Goal: Task Accomplishment & Management: Manage account settings

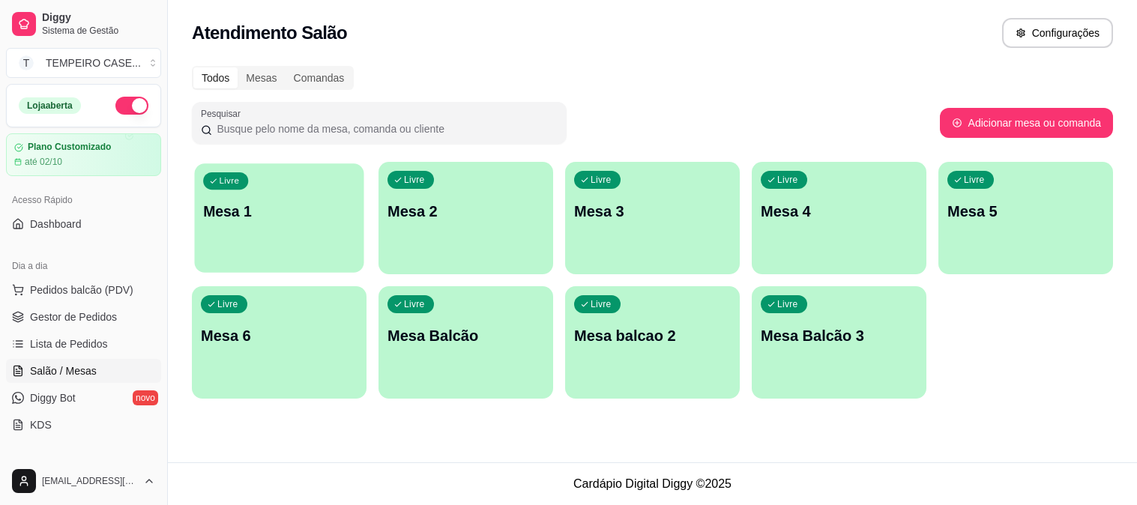
click at [298, 205] on p "Mesa 1" at bounding box center [279, 212] width 152 height 20
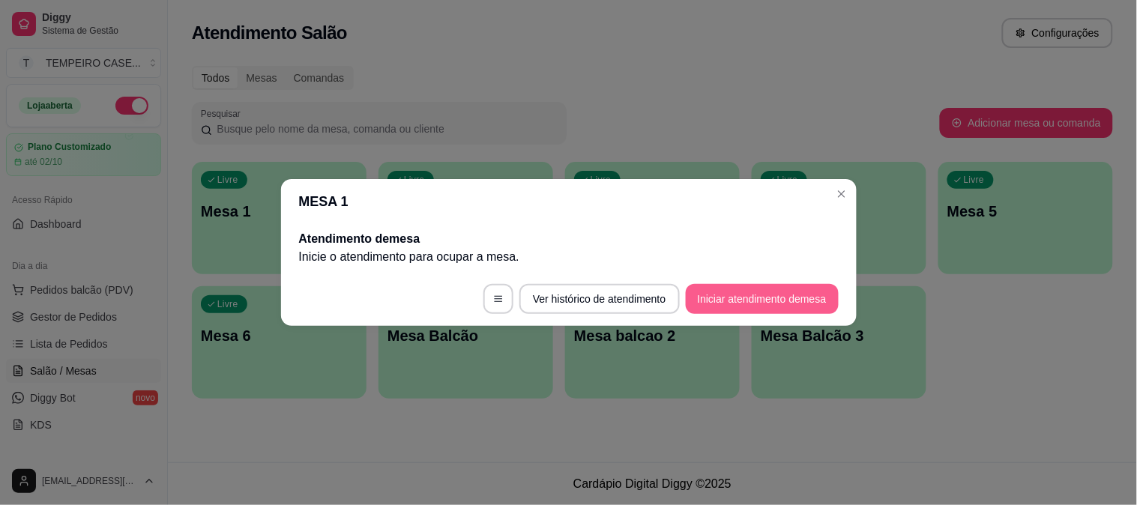
click at [787, 306] on button "Iniciar atendimento de mesa" at bounding box center [762, 299] width 153 height 30
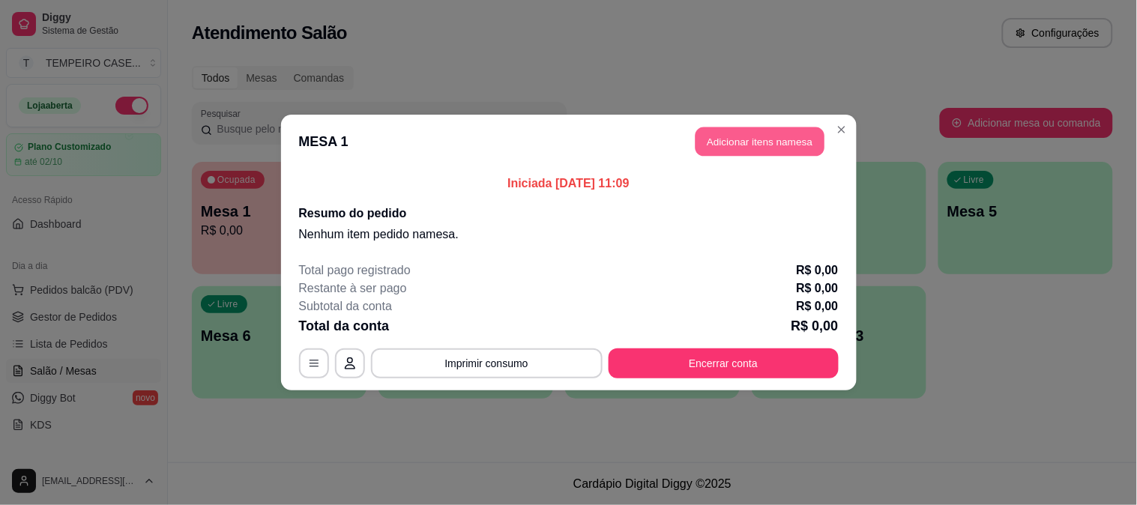
click at [729, 156] on header "MESA 1 Adicionar itens na mesa" at bounding box center [569, 142] width 576 height 54
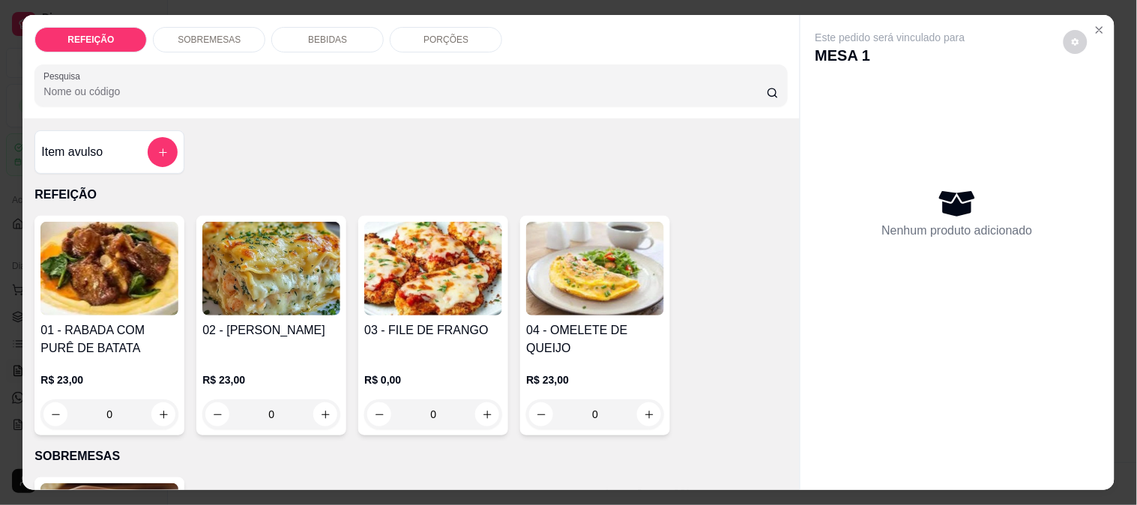
click at [127, 265] on img at bounding box center [109, 269] width 138 height 94
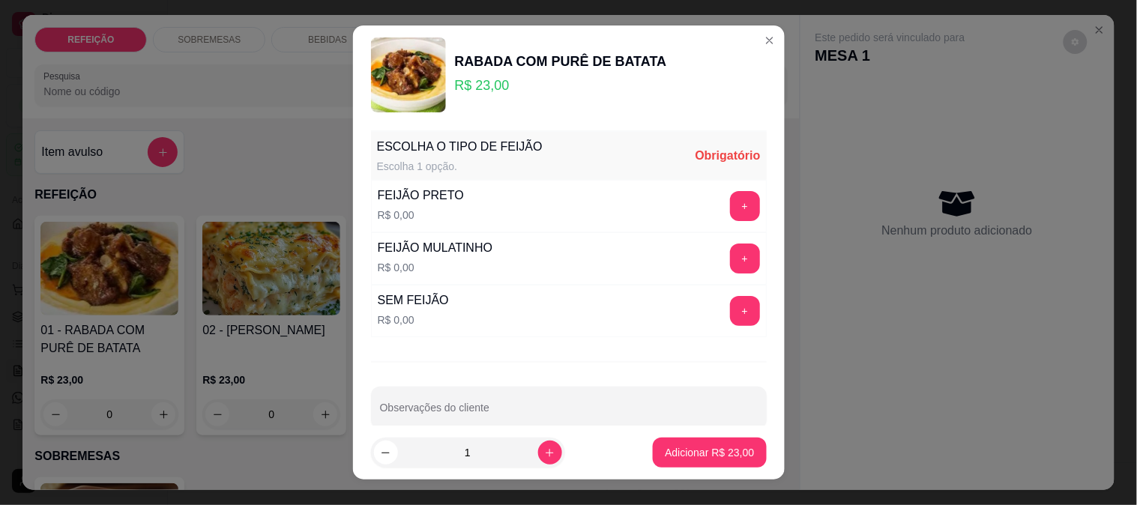
click at [730, 258] on button "+" at bounding box center [745, 259] width 30 height 30
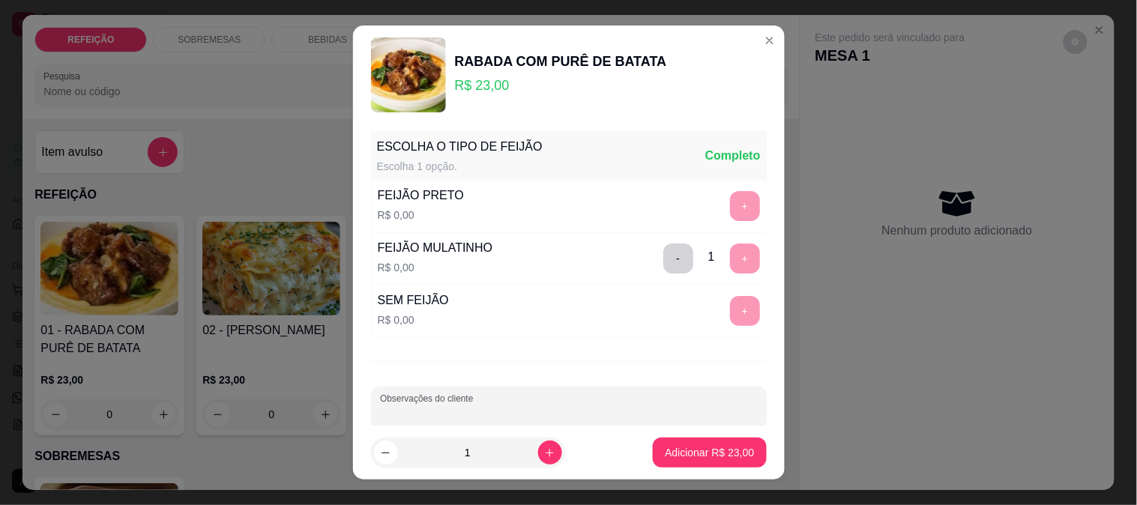
click at [630, 412] on input "Observações do cliente" at bounding box center [569, 413] width 378 height 15
type input "farofa separada"
click at [678, 447] on p "Adicionar R$ 23,00" at bounding box center [709, 452] width 89 height 15
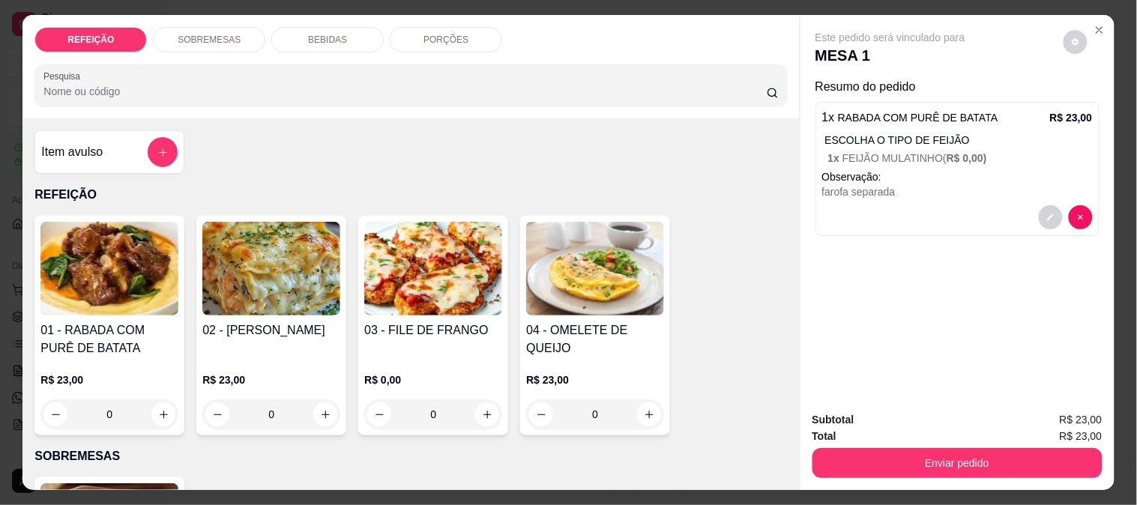
click at [308, 373] on p "R$ 23,00" at bounding box center [271, 380] width 138 height 15
click at [392, 265] on img at bounding box center [433, 269] width 138 height 94
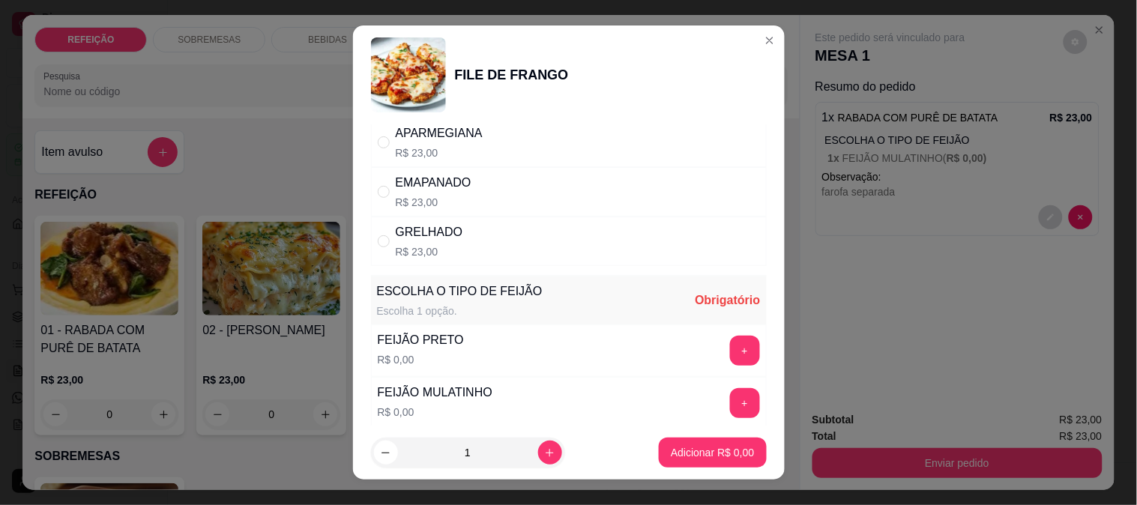
scroll to position [83, 0]
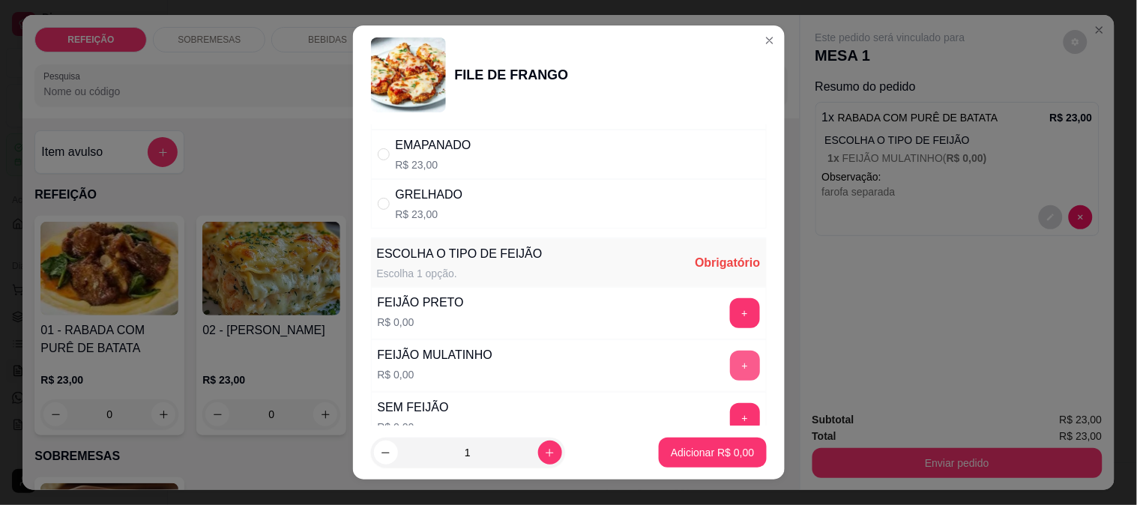
click at [730, 371] on button "+" at bounding box center [745, 366] width 30 height 30
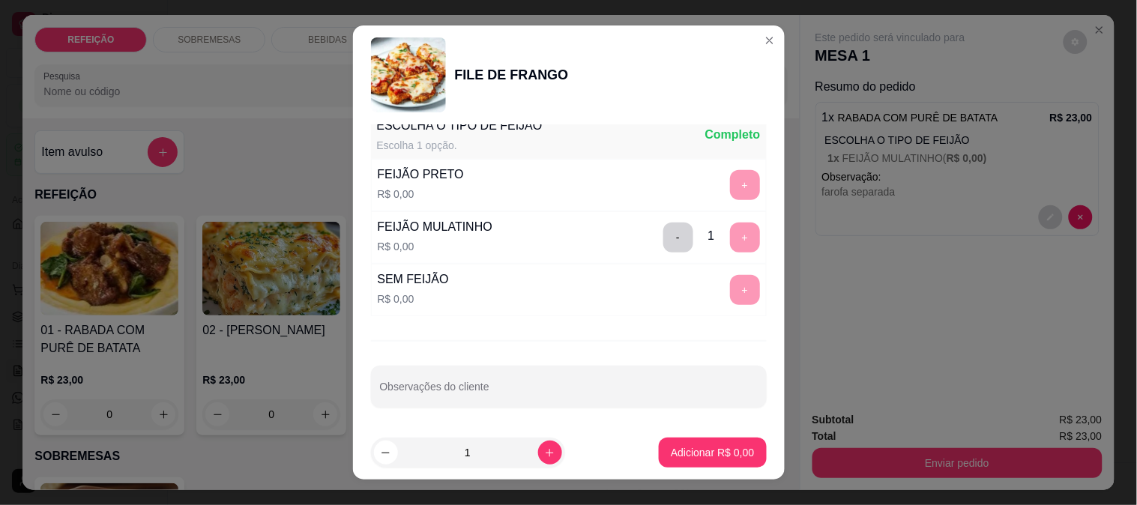
scroll to position [214, 0]
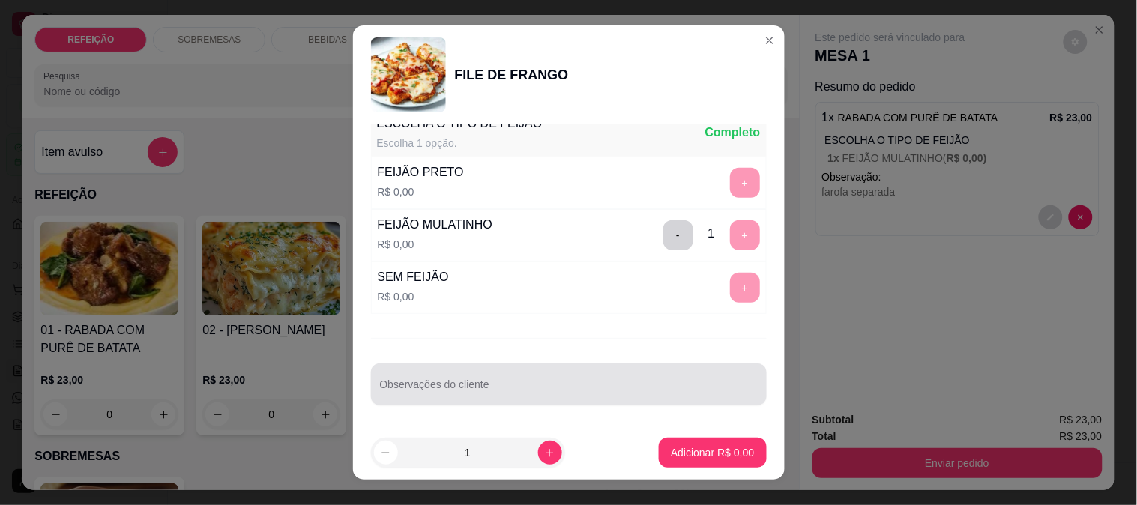
click at [544, 372] on div at bounding box center [569, 385] width 378 height 30
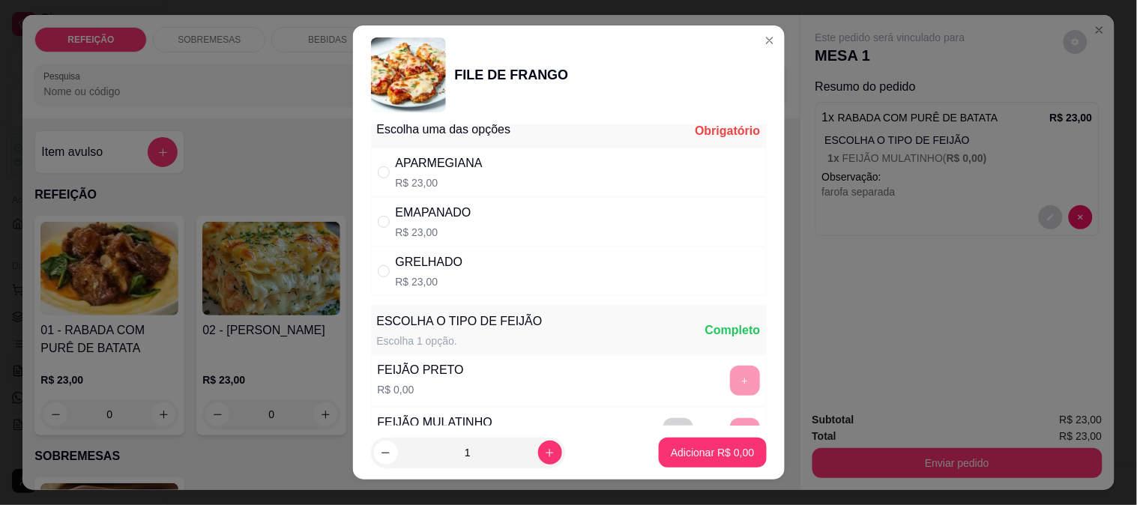
scroll to position [0, 0]
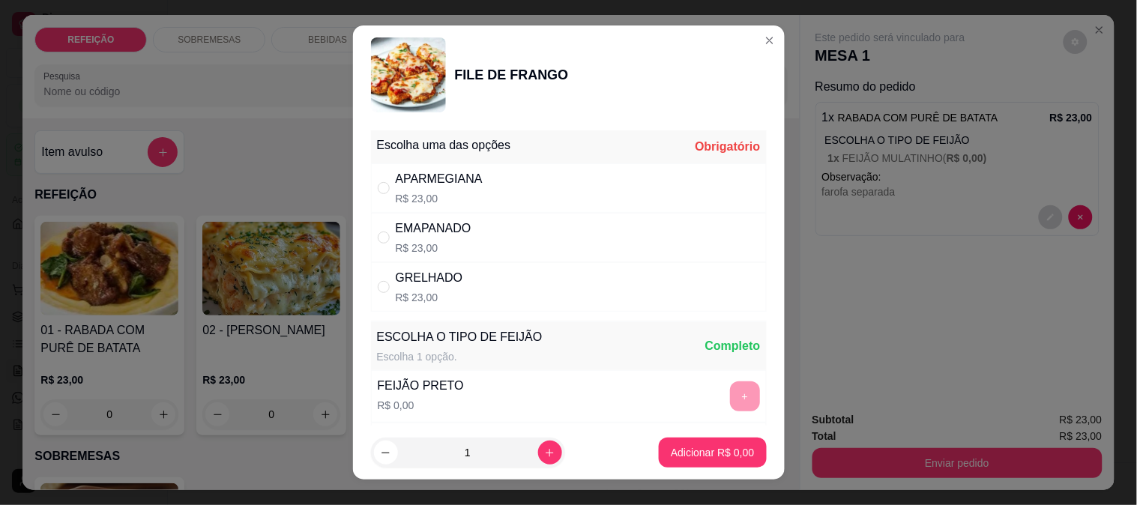
type input "salada separada - farofa separada e sem oregano"
click at [430, 192] on p "R$ 23,00" at bounding box center [439, 198] width 87 height 15
radio input "true"
click at [671, 451] on p "Adicionar R$ 23,00" at bounding box center [709, 452] width 89 height 15
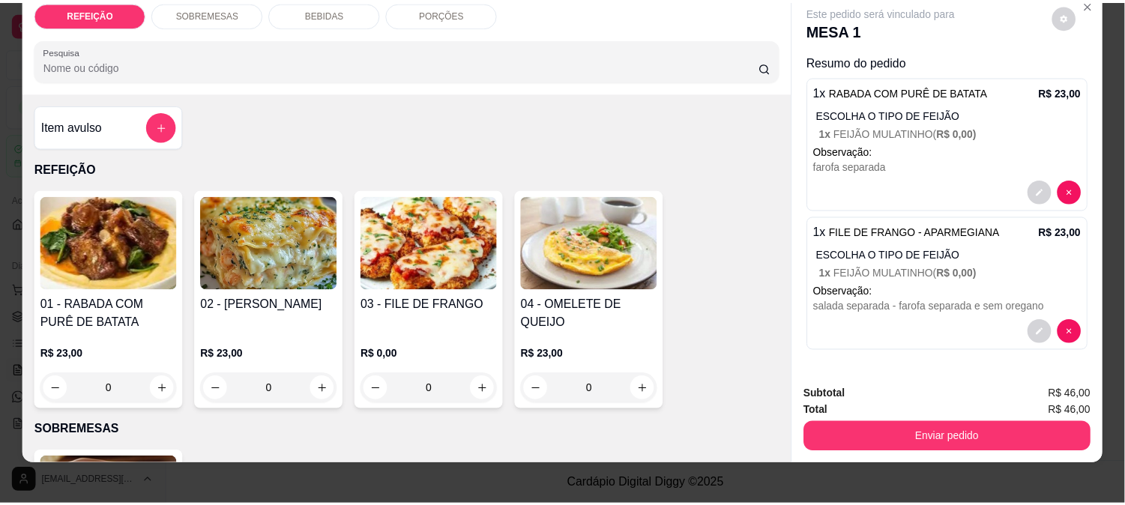
scroll to position [39, 0]
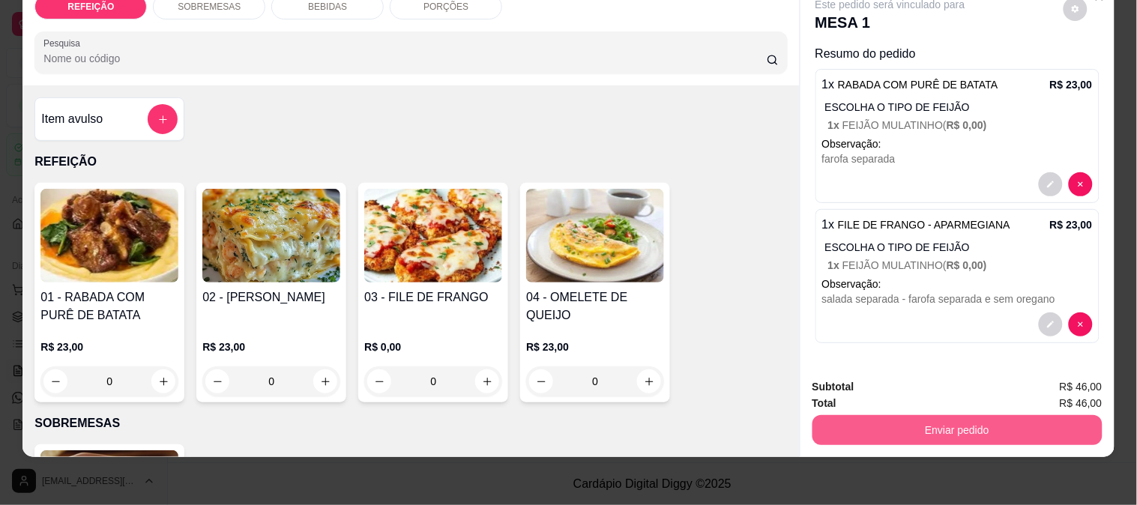
click at [903, 415] on button "Enviar pedido" at bounding box center [958, 430] width 290 height 30
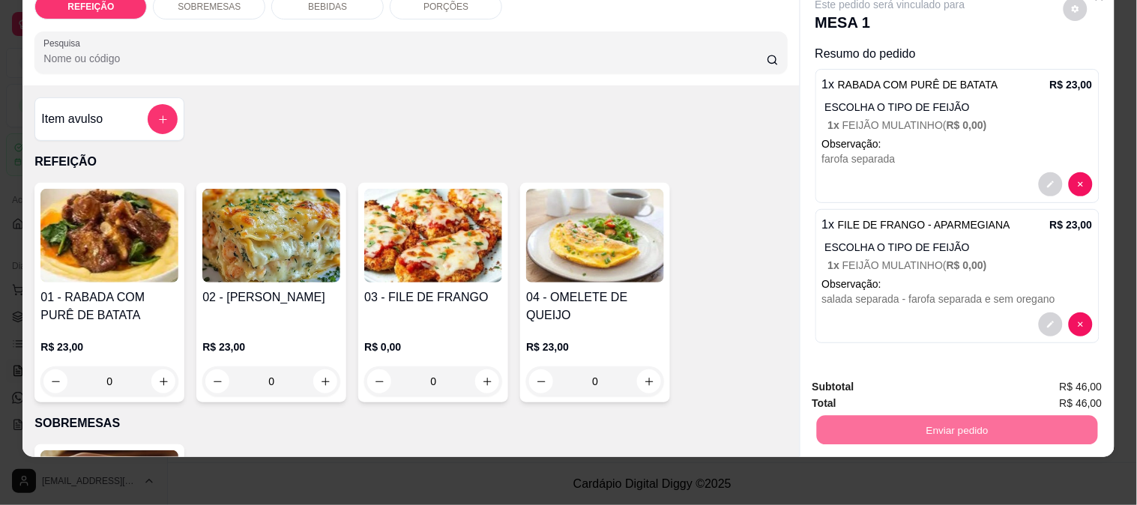
click at [941, 375] on button "Registrar cliente" at bounding box center [963, 381] width 99 height 28
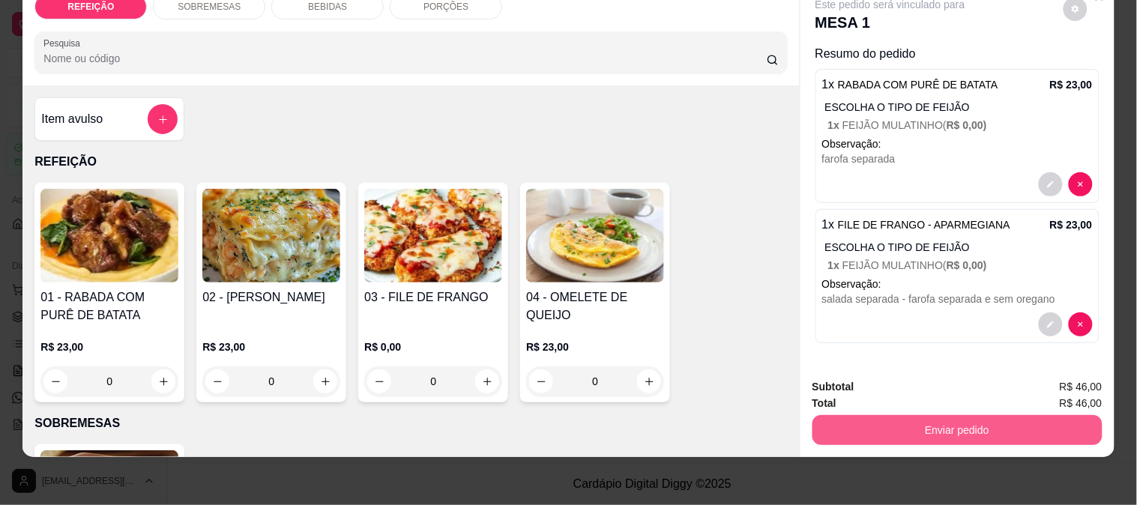
click at [924, 415] on button "Enviar pedido" at bounding box center [958, 430] width 290 height 30
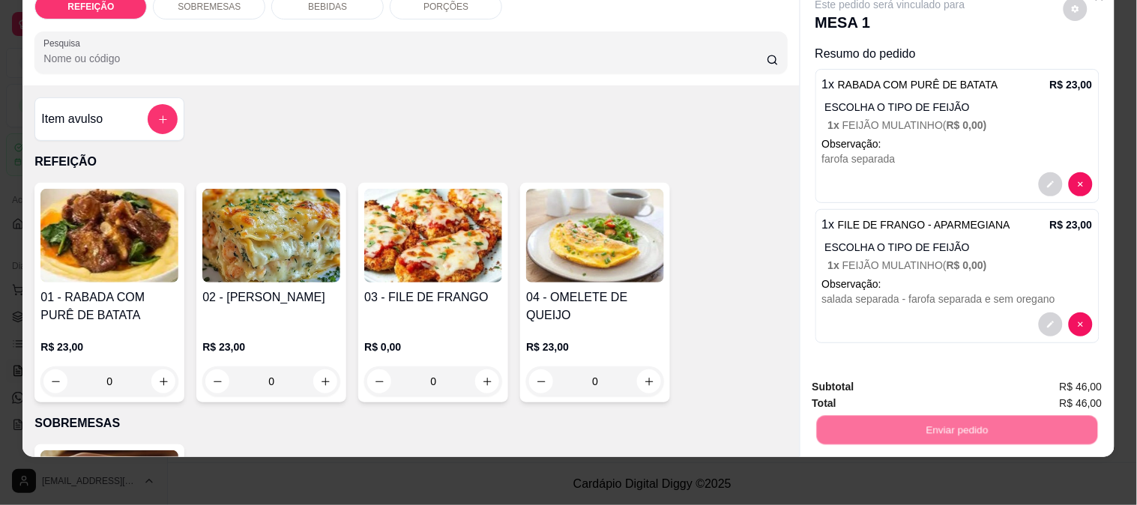
click at [1047, 377] on button "Enviar pedido" at bounding box center [1063, 381] width 85 height 28
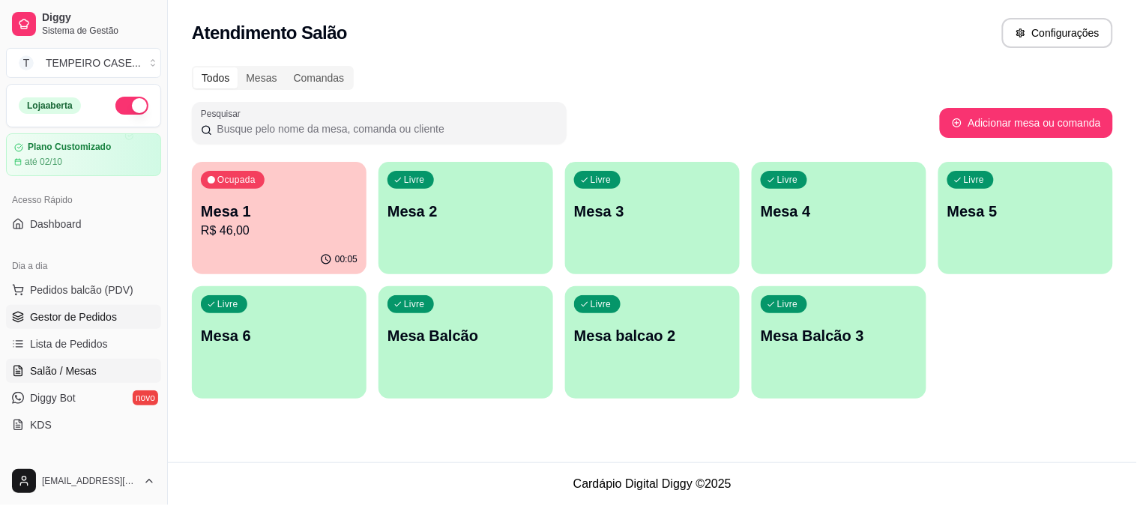
click at [37, 305] on link "Gestor de Pedidos" at bounding box center [83, 317] width 155 height 24
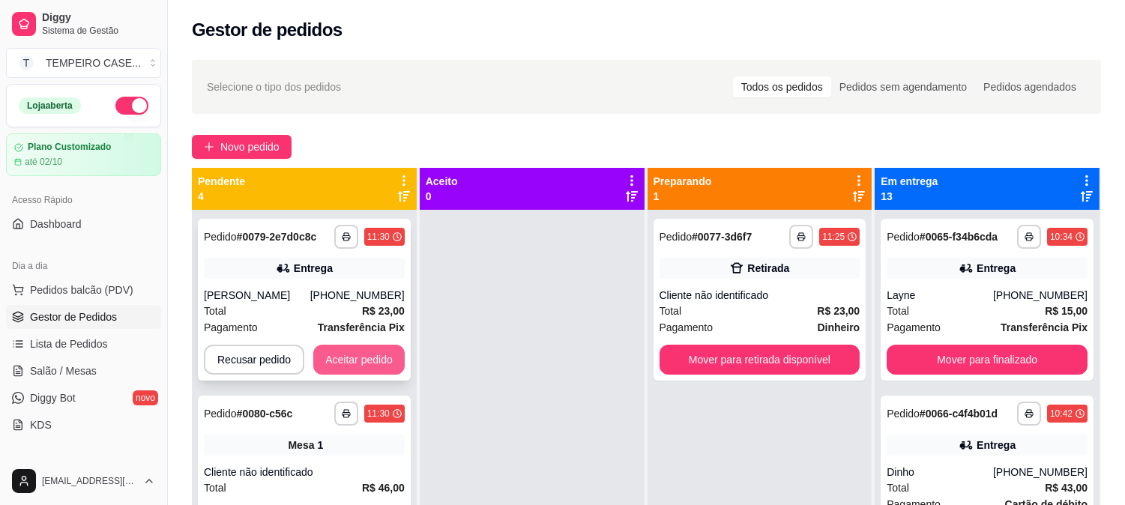
click at [355, 357] on button "Aceitar pedido" at bounding box center [358, 360] width 91 height 30
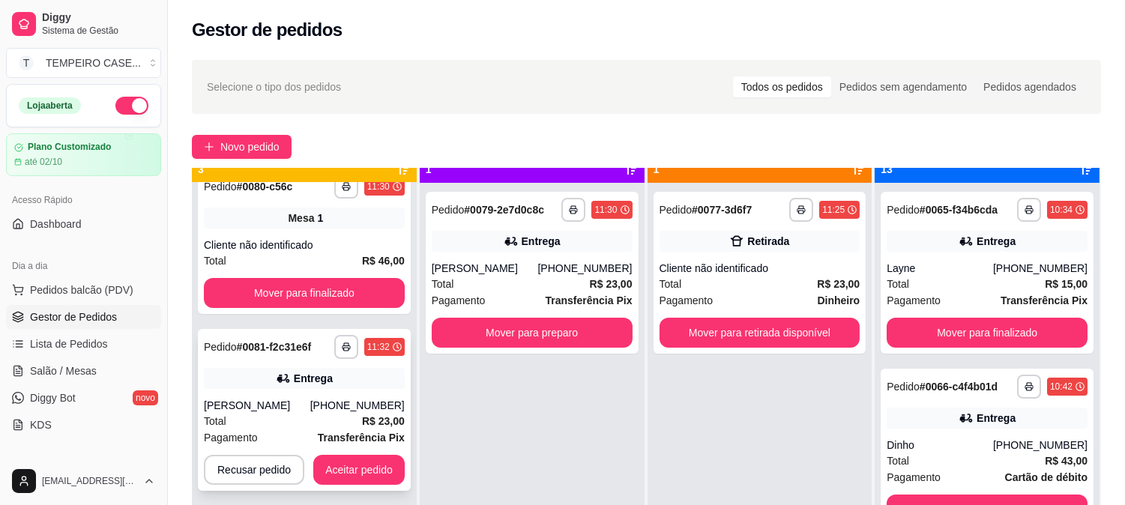
scroll to position [41, 0]
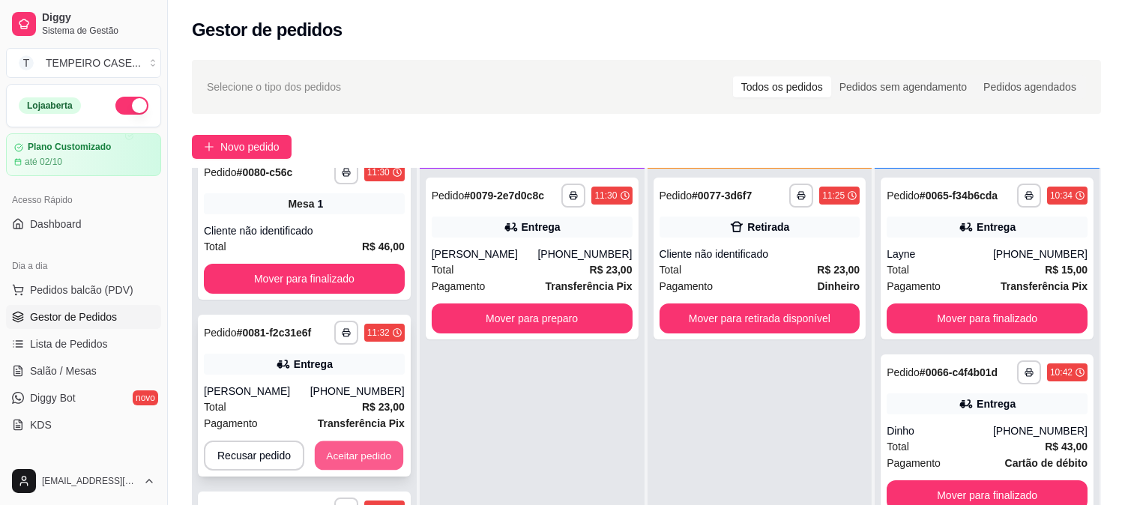
click at [357, 454] on button "Aceitar pedido" at bounding box center [359, 456] width 88 height 29
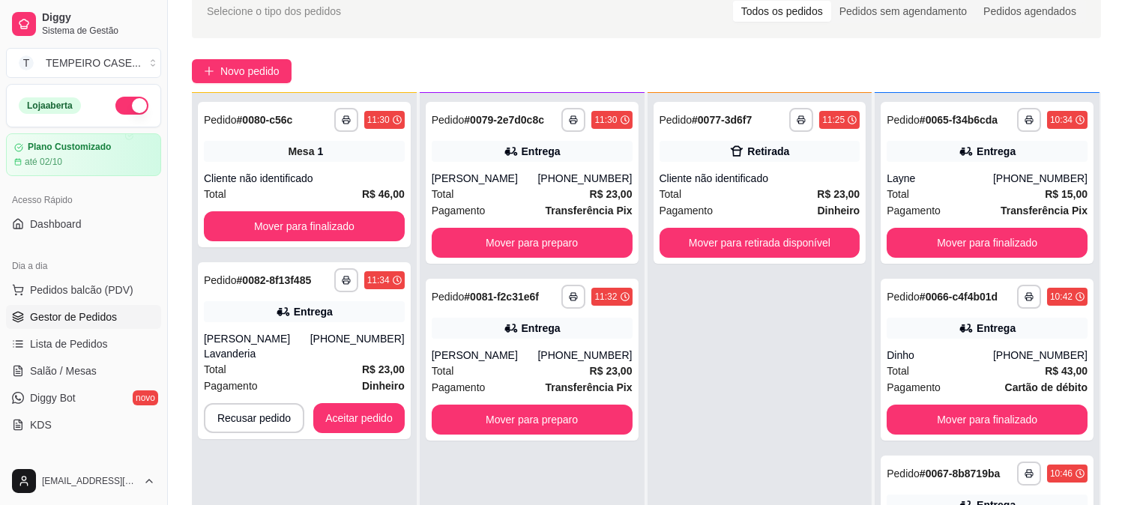
scroll to position [229, 0]
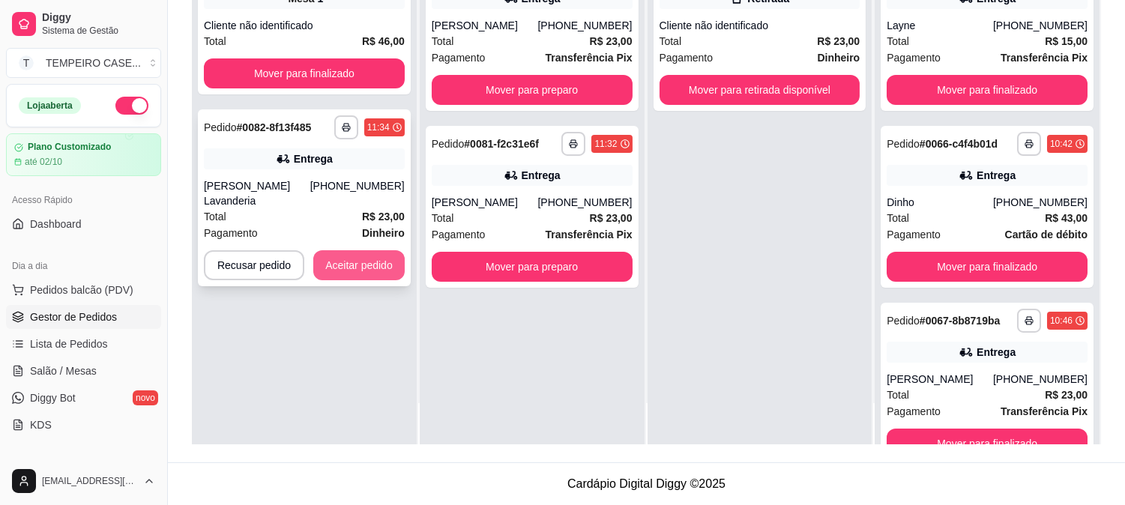
click at [370, 259] on button "Aceitar pedido" at bounding box center [358, 265] width 91 height 30
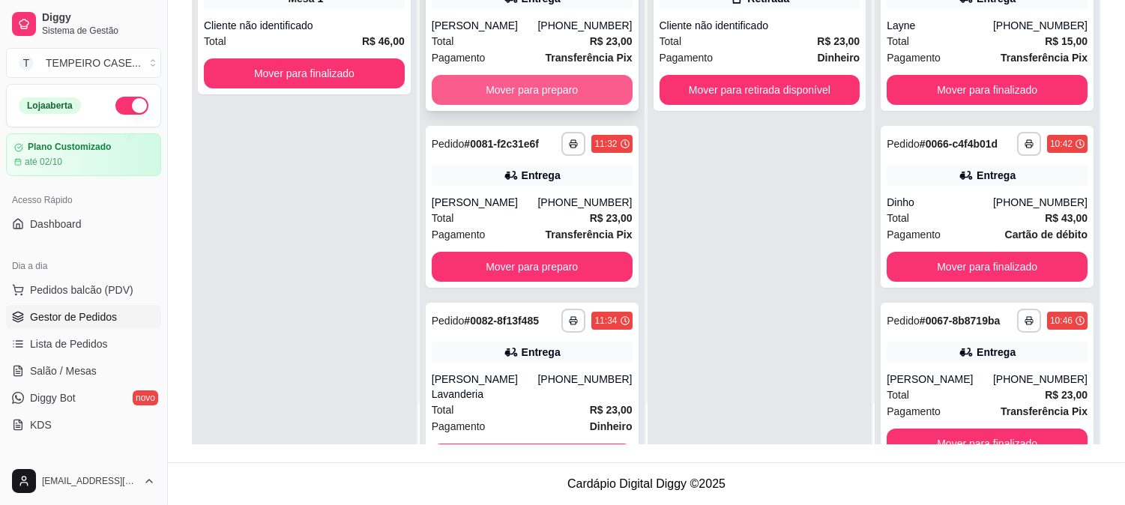
click at [511, 79] on button "Mover para preparo" at bounding box center [532, 90] width 201 height 30
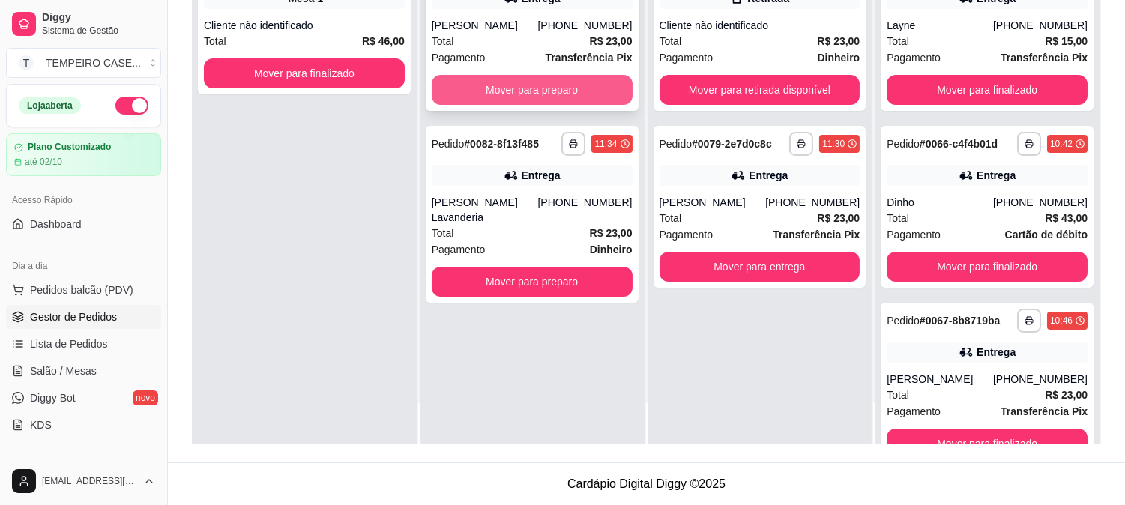
click at [502, 91] on button "Mover para preparo" at bounding box center [532, 90] width 201 height 30
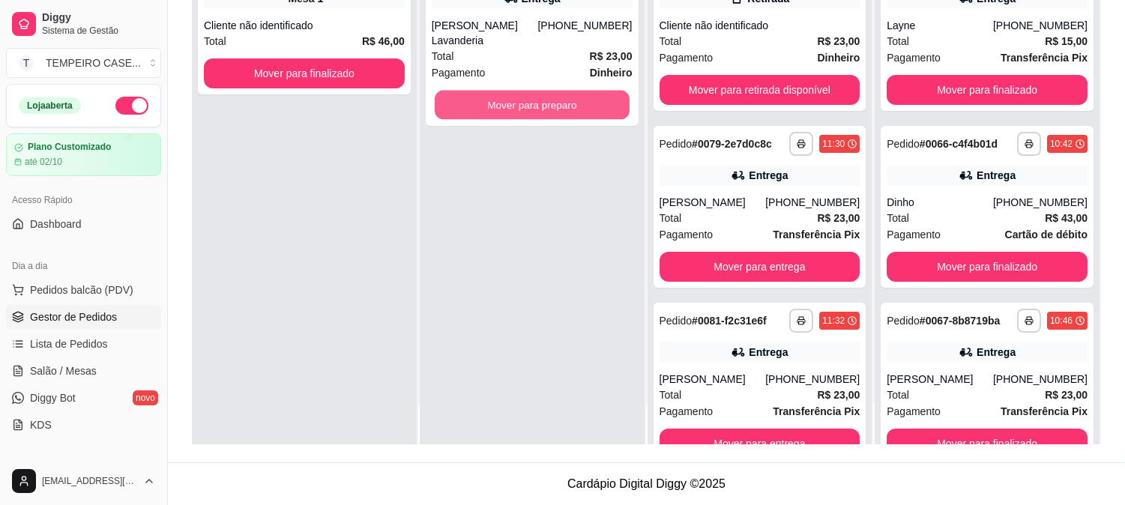
click at [504, 91] on button "Mover para preparo" at bounding box center [532, 105] width 195 height 29
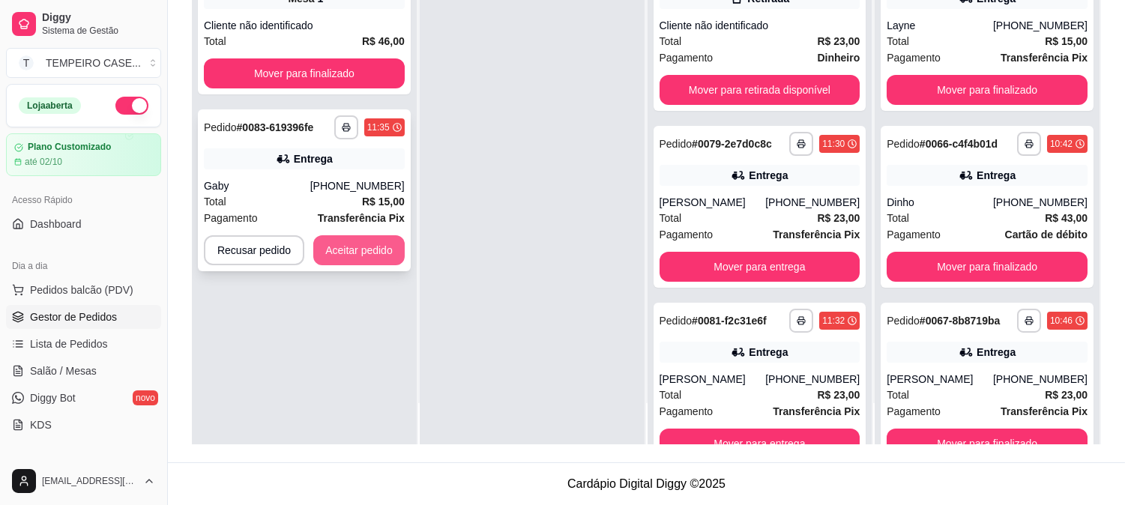
click at [392, 241] on button "Aceitar pedido" at bounding box center [358, 250] width 91 height 30
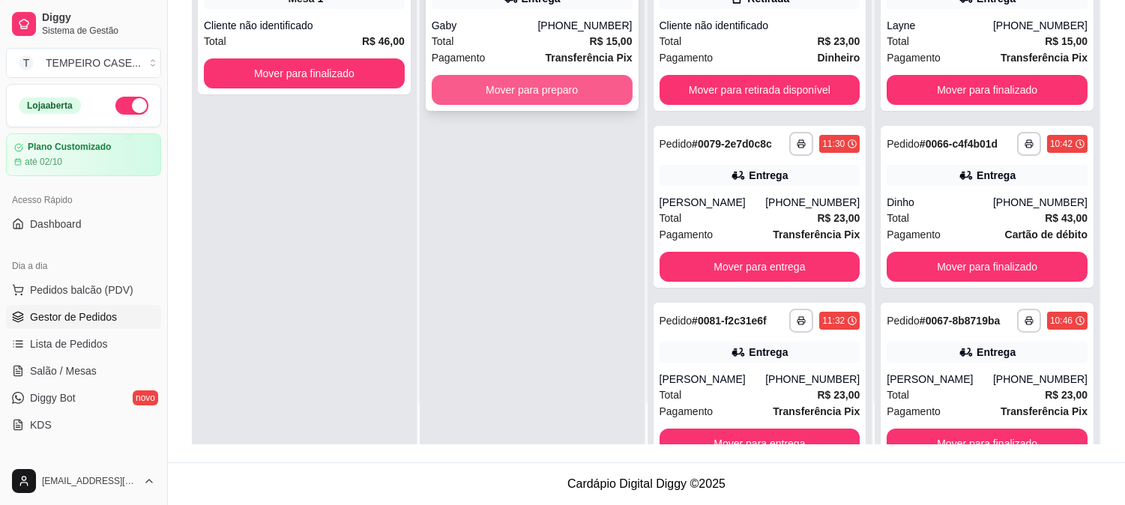
click at [505, 94] on button "Mover para preparo" at bounding box center [532, 90] width 201 height 30
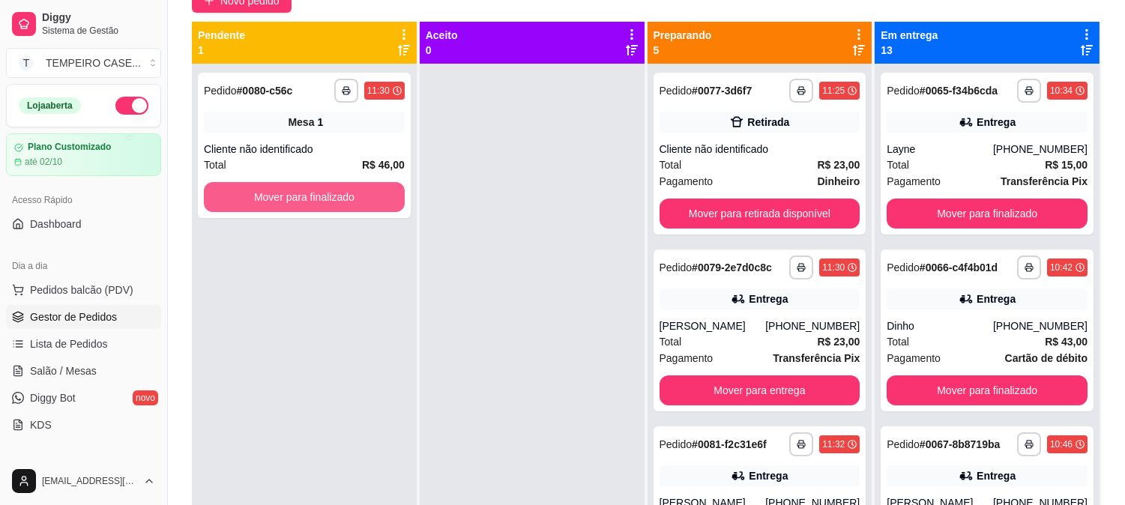
scroll to position [0, 0]
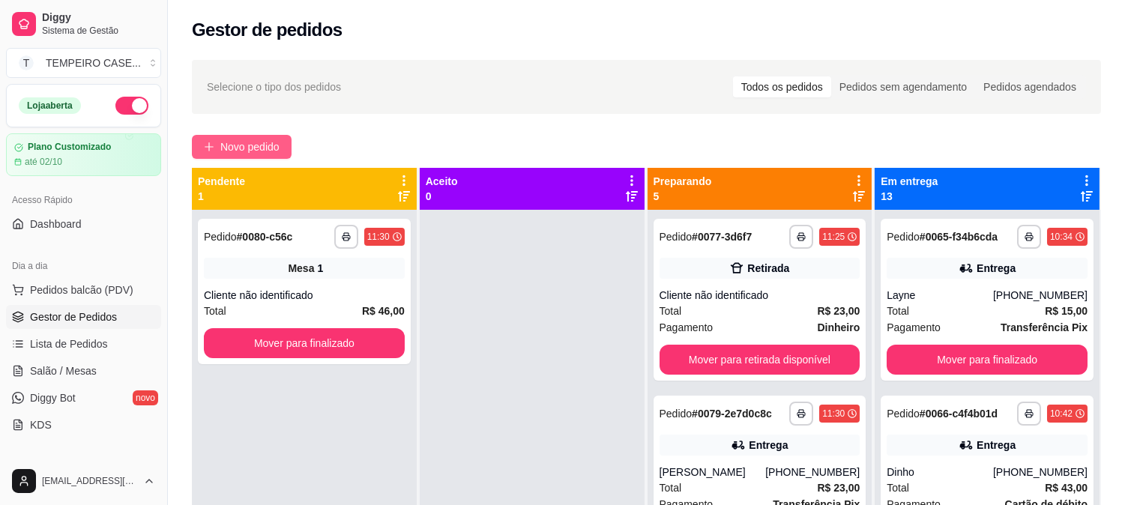
click at [249, 152] on span "Novo pedido" at bounding box center [249, 147] width 59 height 16
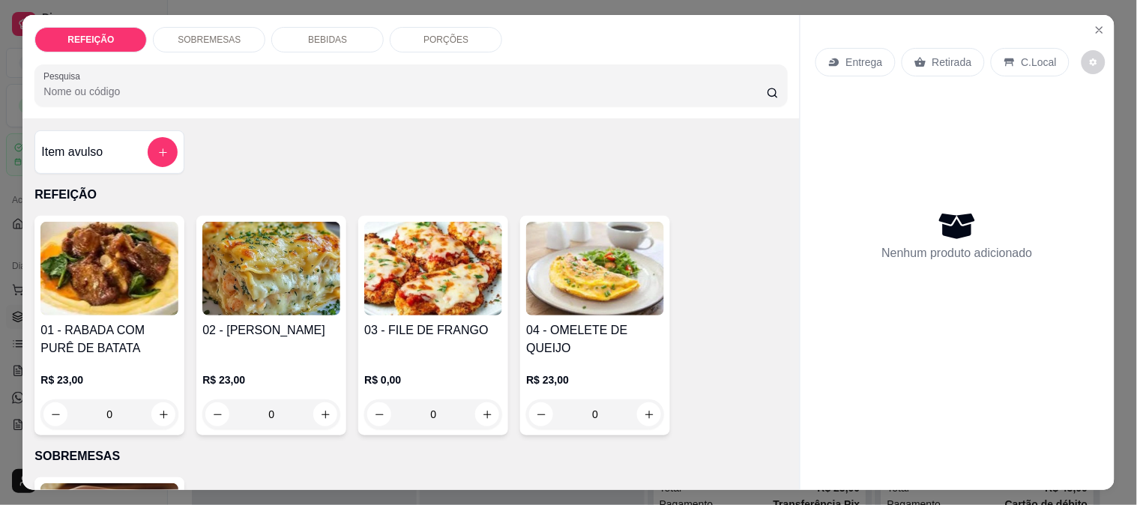
click at [276, 250] on img at bounding box center [271, 269] width 138 height 94
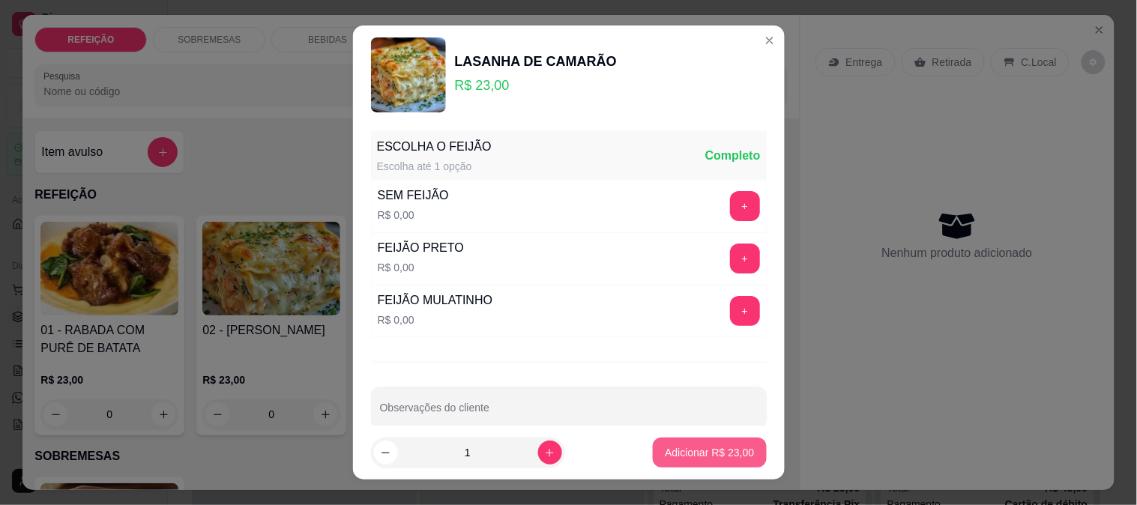
click at [681, 444] on button "Adicionar R$ 23,00" at bounding box center [709, 453] width 113 height 30
type input "1"
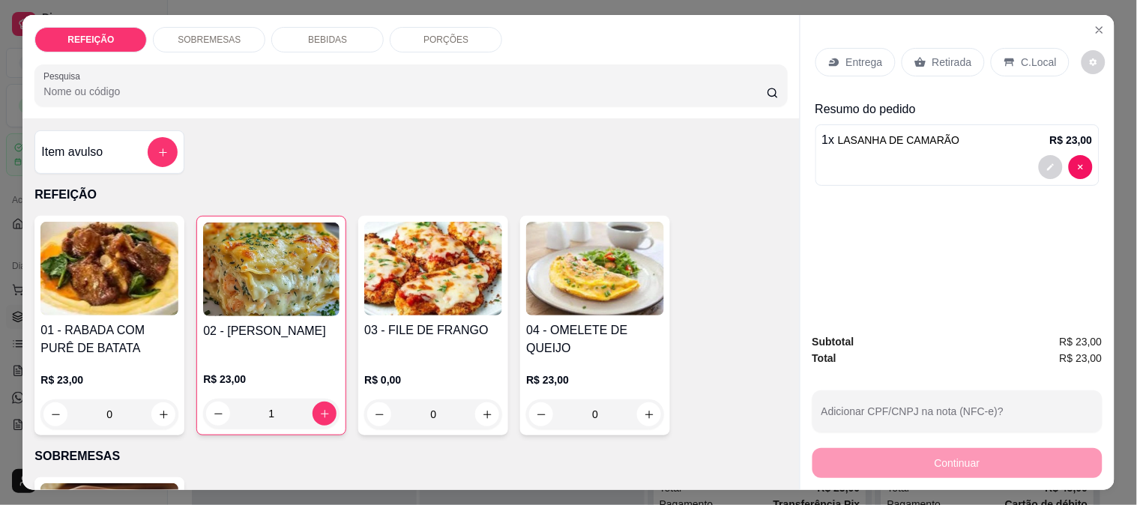
click at [848, 48] on div "Entrega" at bounding box center [856, 62] width 80 height 28
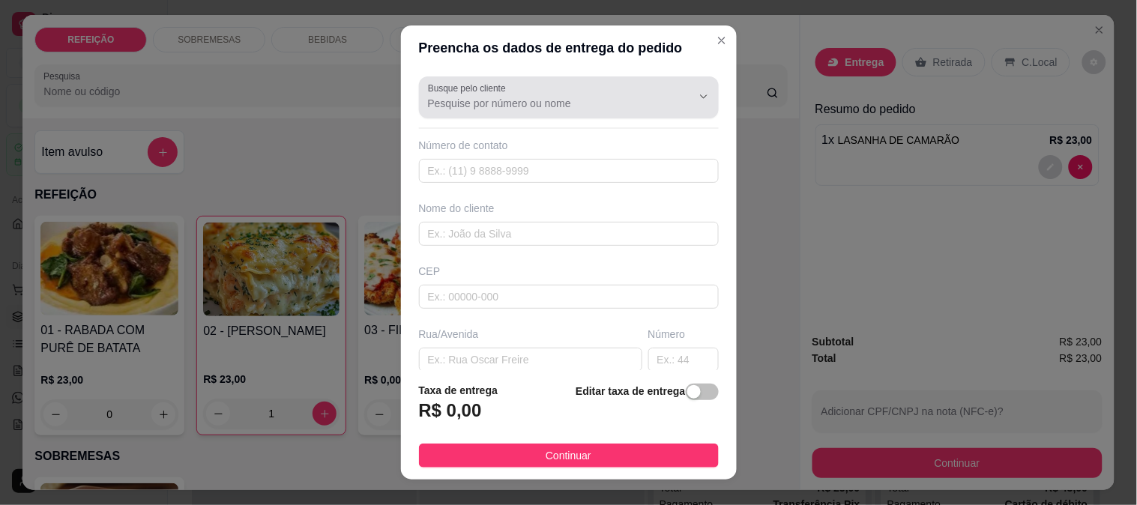
click at [593, 103] on input "Busque pelo cliente" at bounding box center [548, 103] width 240 height 15
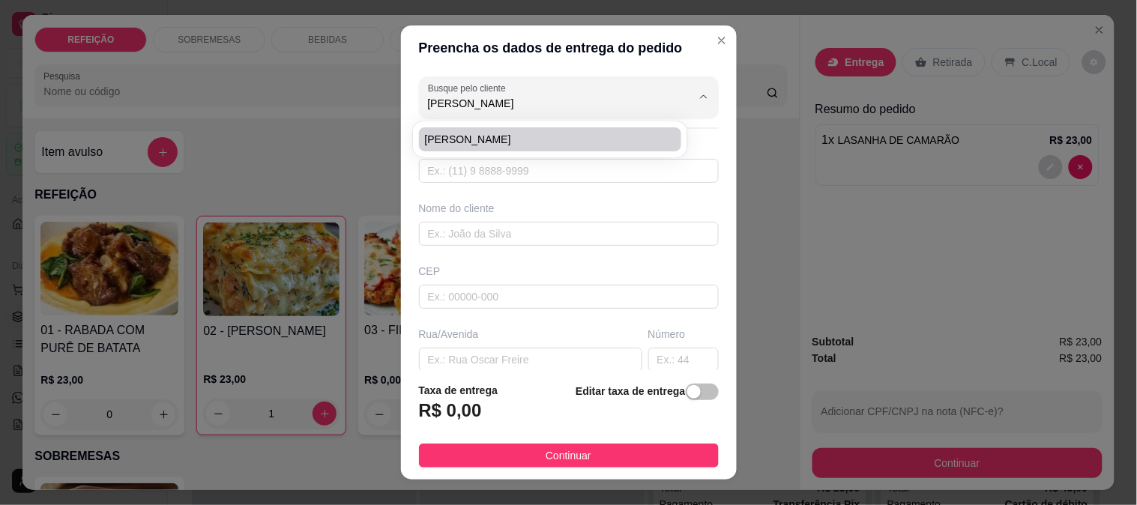
click at [481, 146] on span "[PERSON_NAME]" at bounding box center [543, 139] width 236 height 15
type input "[PERSON_NAME]"
type input "8197149537"
type input "[PERSON_NAME]"
type input "POUSADA MAKAI"
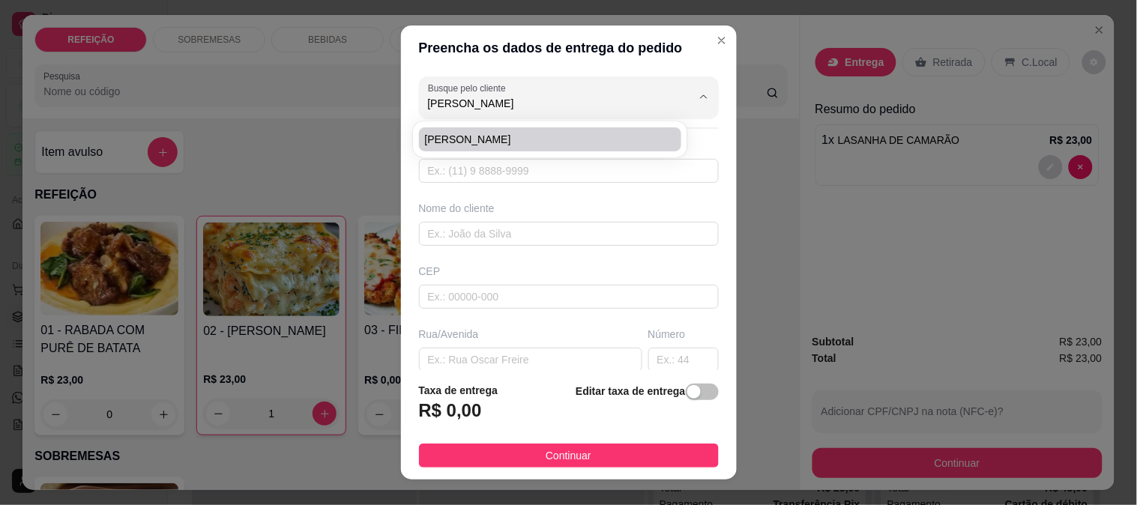
type input "IPOJUCA"
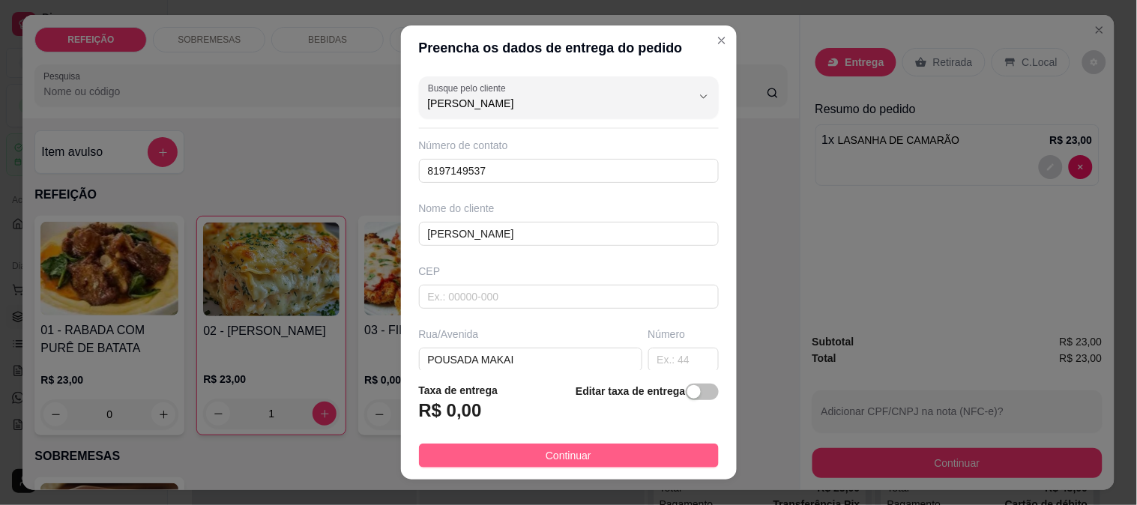
type input "[PERSON_NAME]"
click at [574, 447] on button "Continuar" at bounding box center [569, 456] width 300 height 24
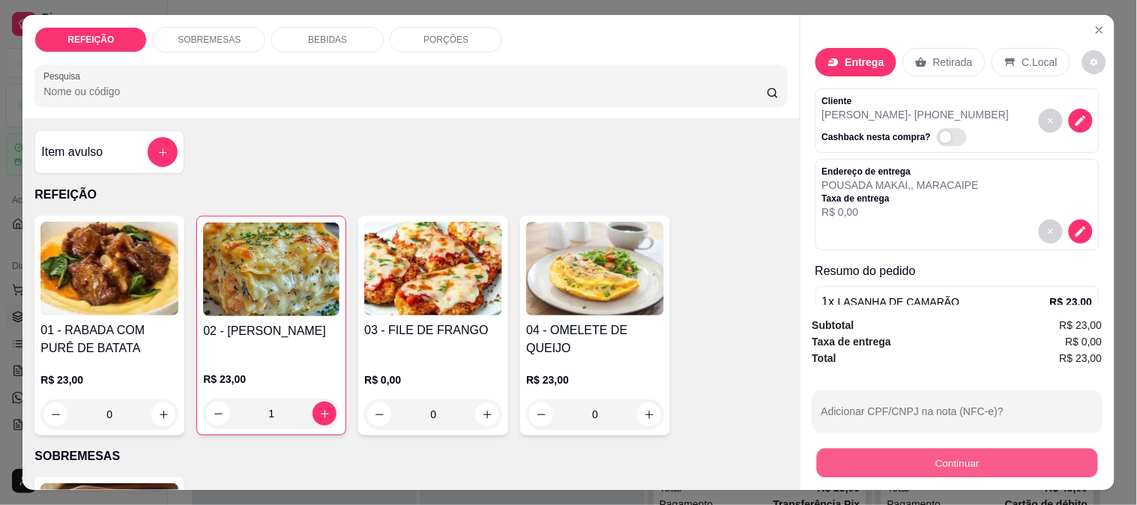
click at [882, 468] on button "Continuar" at bounding box center [957, 462] width 281 height 29
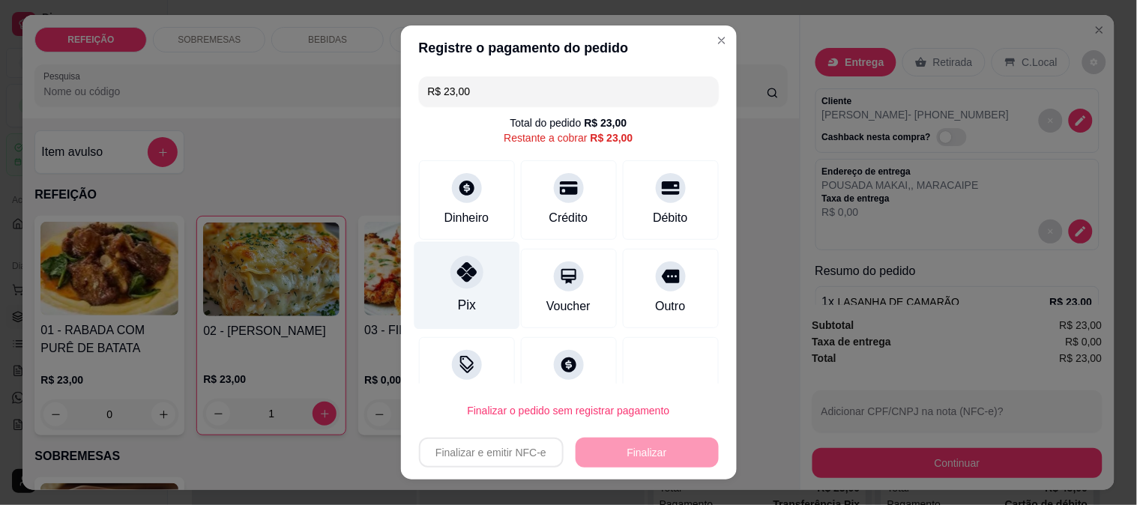
click at [457, 271] on icon at bounding box center [466, 271] width 19 height 19
type input "R$ 0,00"
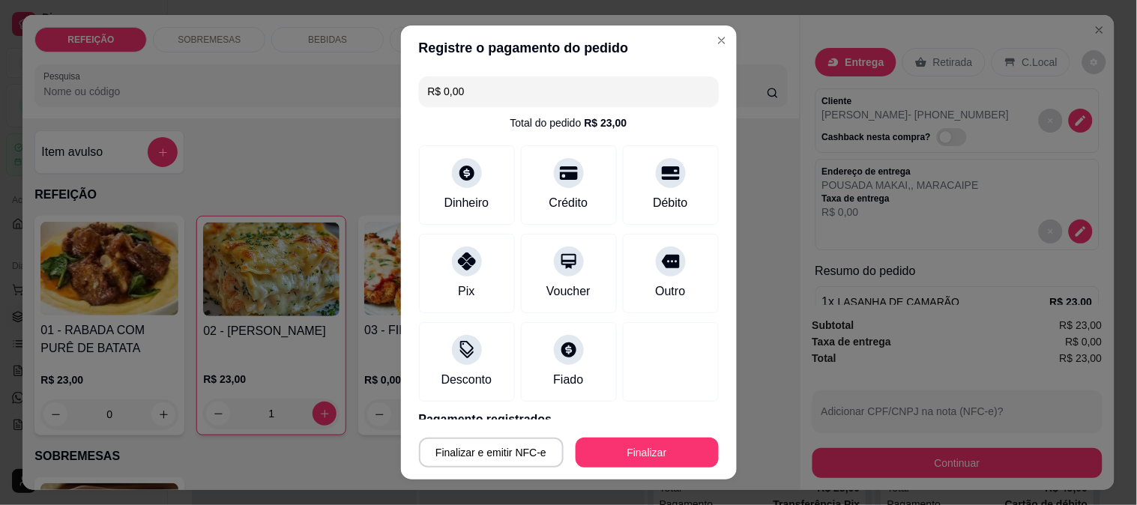
click at [603, 443] on button "Finalizar" at bounding box center [647, 453] width 143 height 30
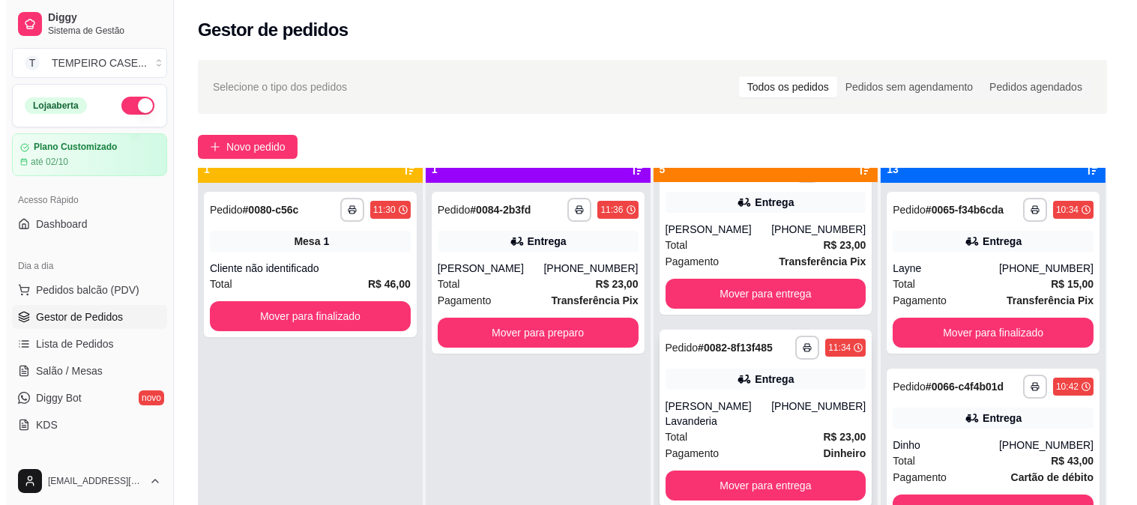
scroll to position [41, 0]
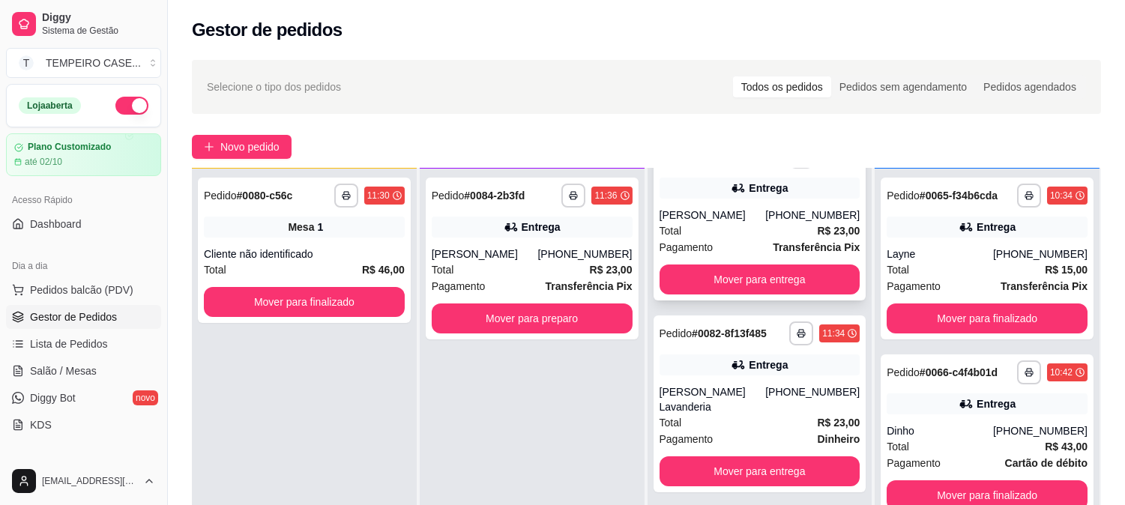
click at [730, 212] on div "[PERSON_NAME]" at bounding box center [713, 215] width 106 height 15
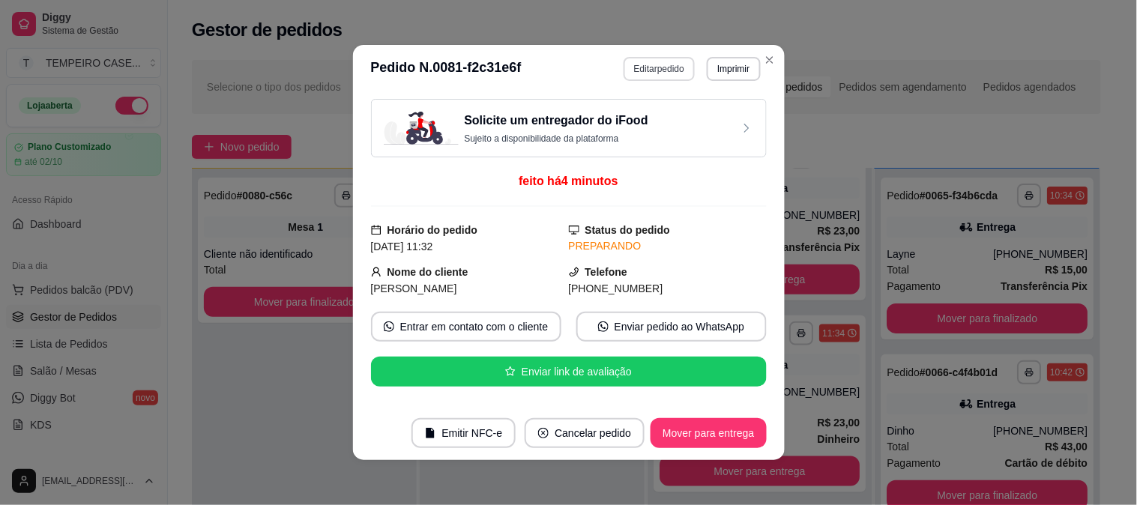
click at [660, 73] on button "Editar pedido" at bounding box center [659, 69] width 71 height 24
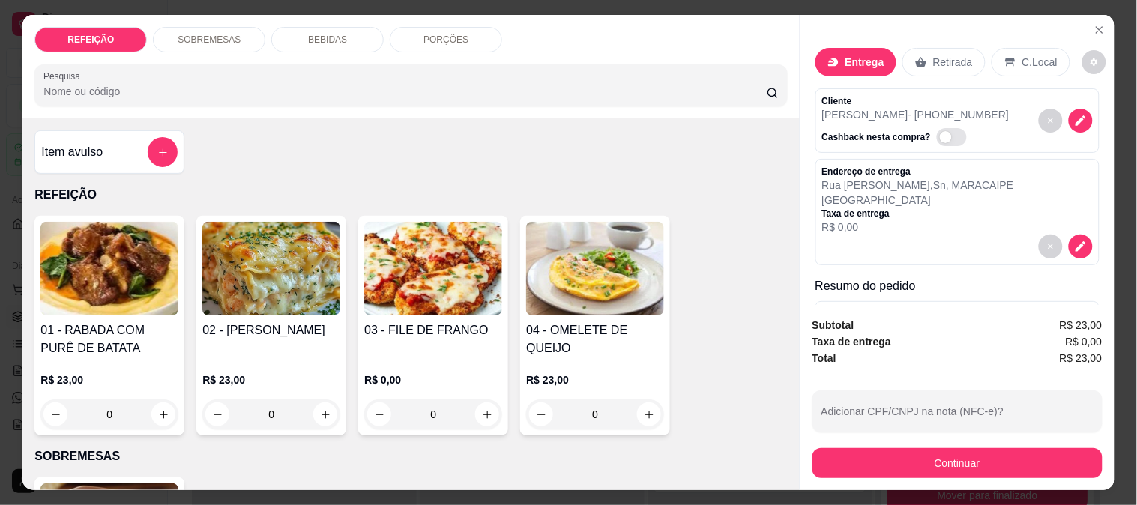
click at [279, 30] on div "BEBIDAS" at bounding box center [327, 39] width 112 height 25
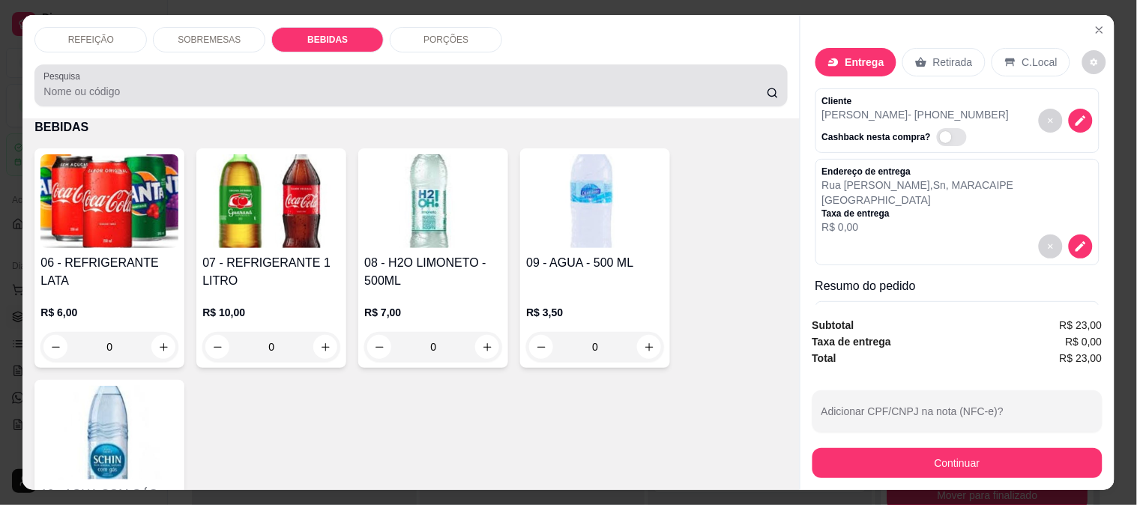
scroll to position [39, 0]
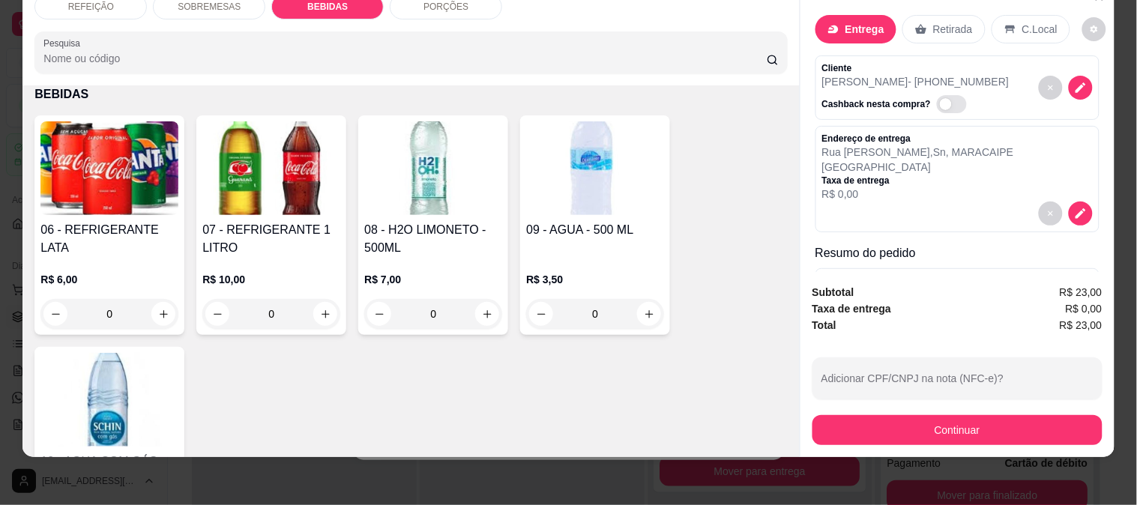
click at [545, 221] on h4 "09 - AGUA - 500 ML" at bounding box center [595, 230] width 138 height 18
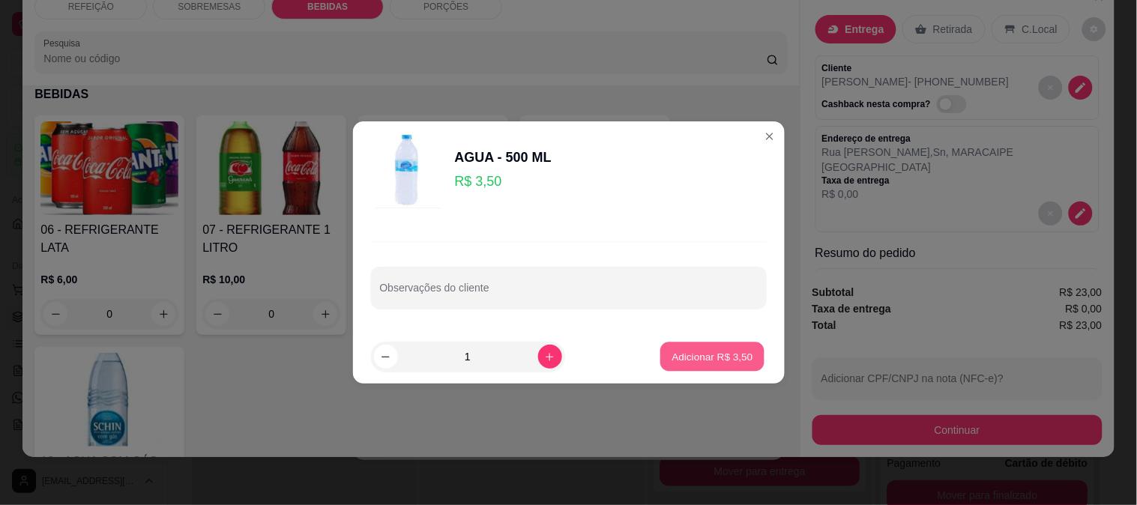
click at [714, 351] on p "Adicionar R$ 3,50" at bounding box center [713, 356] width 81 height 14
type input "1"
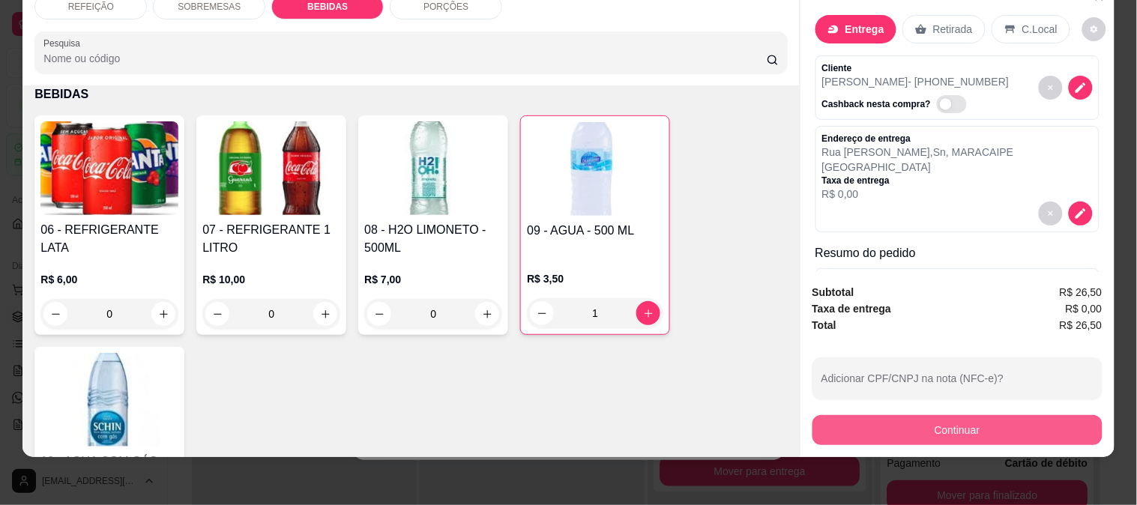
click at [841, 424] on button "Continuar" at bounding box center [958, 430] width 290 height 30
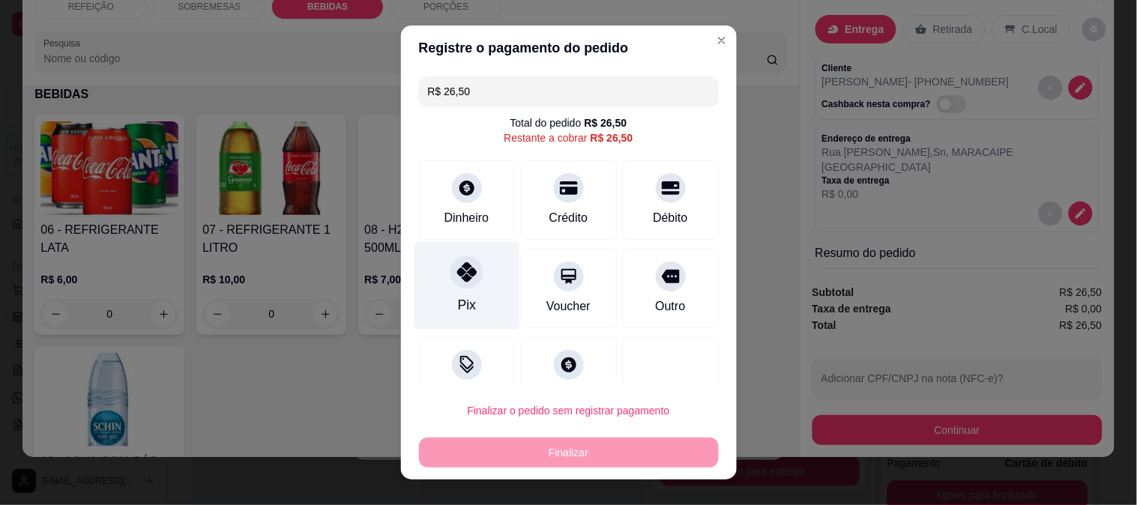
click at [469, 268] on div at bounding box center [467, 272] width 33 height 33
type input "R$ 0,00"
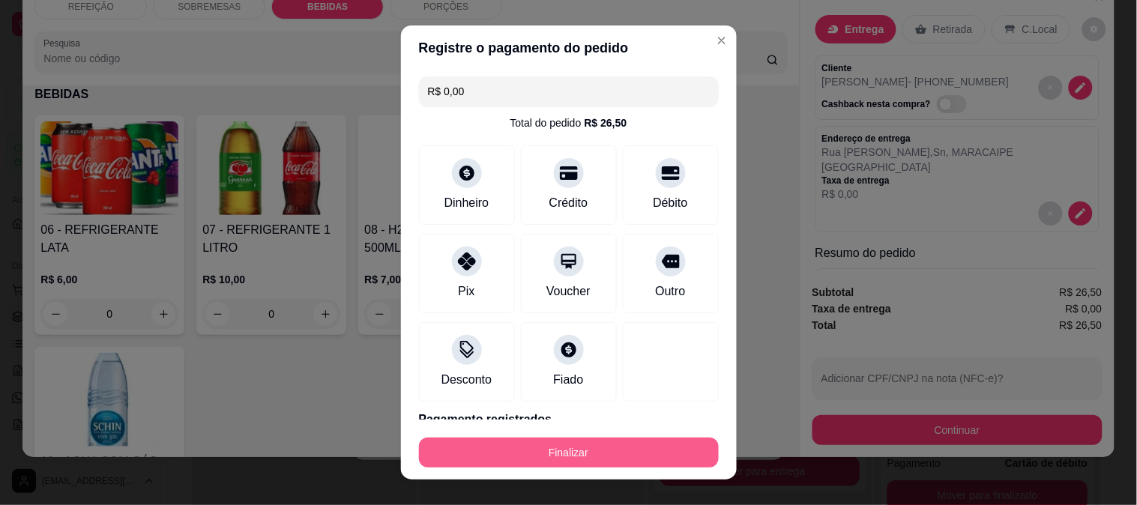
click at [529, 456] on button "Finalizar" at bounding box center [569, 453] width 300 height 30
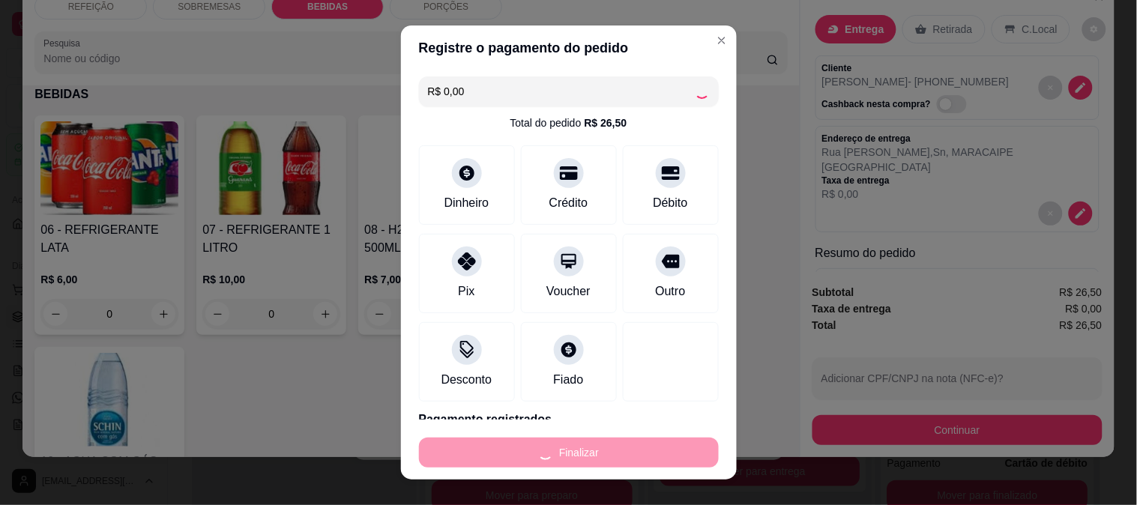
type input "0"
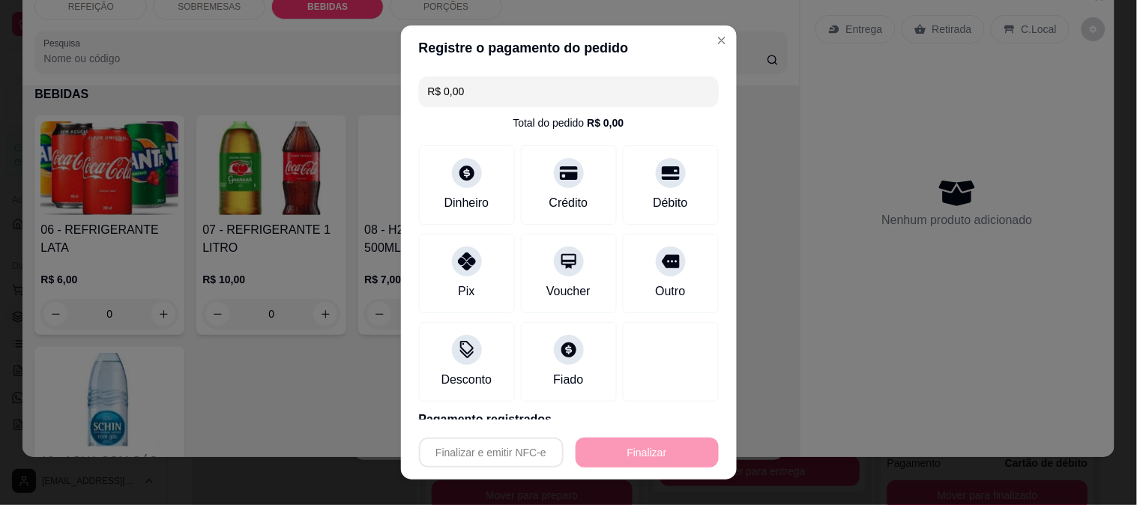
type input "-R$ 26,50"
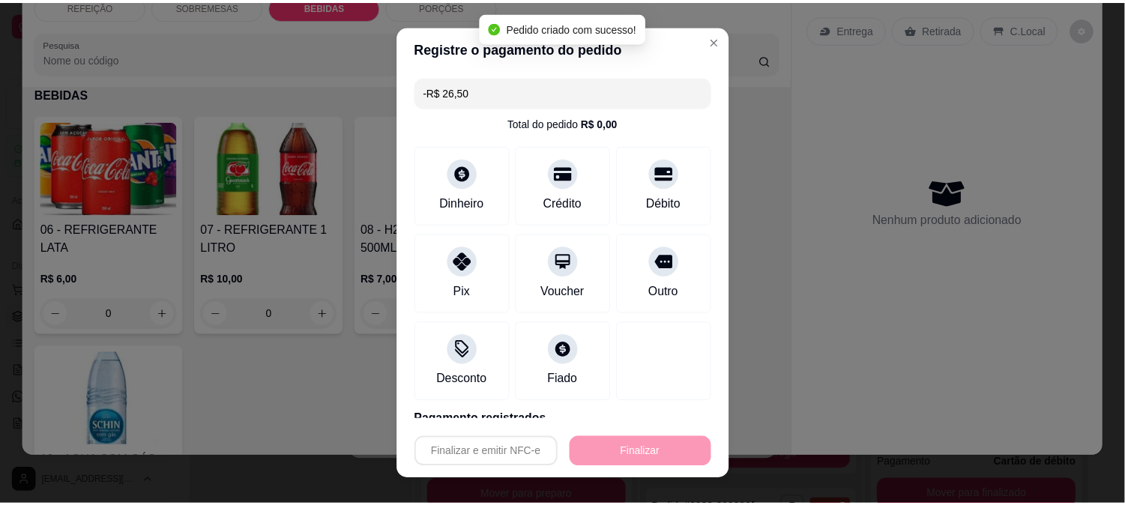
scroll to position [215, 0]
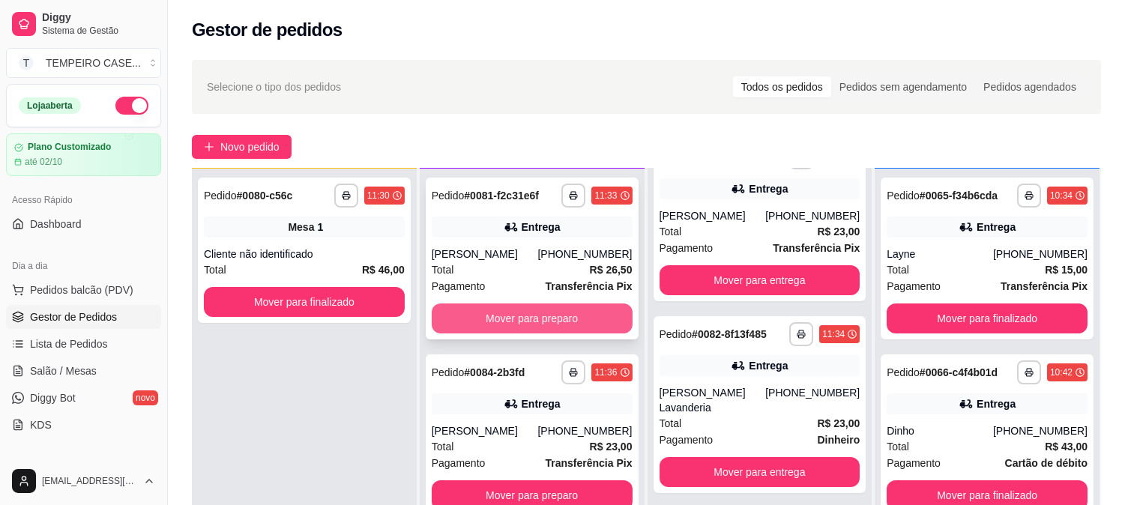
click at [517, 317] on button "Mover para preparo" at bounding box center [532, 319] width 201 height 30
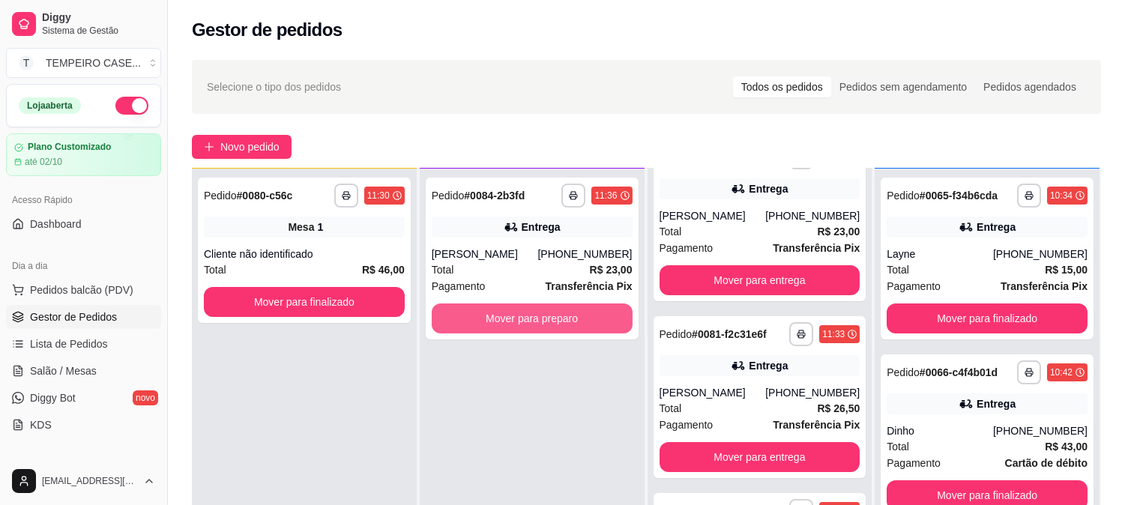
scroll to position [393, 0]
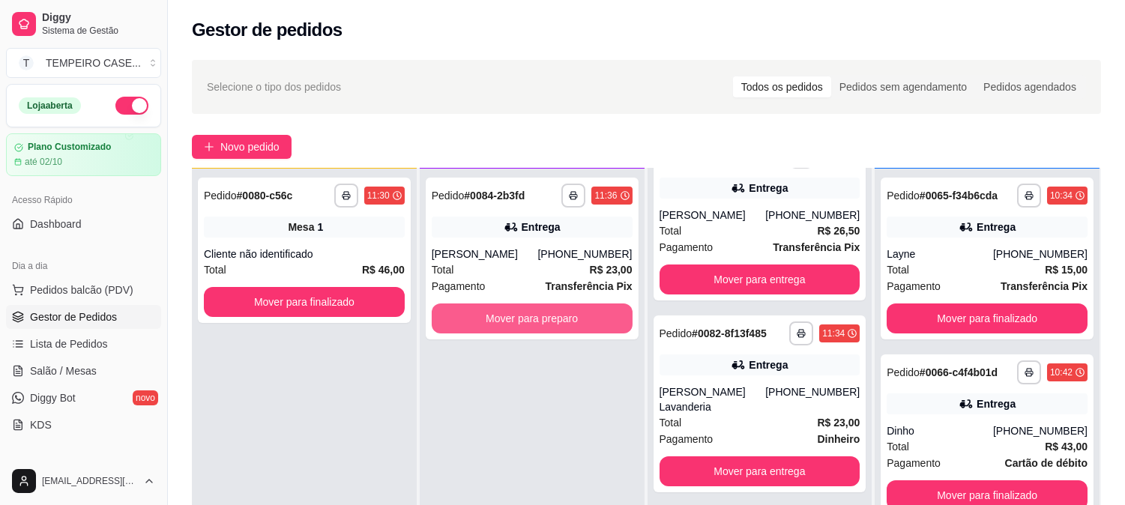
click at [517, 317] on button "Mover para preparo" at bounding box center [532, 319] width 201 height 30
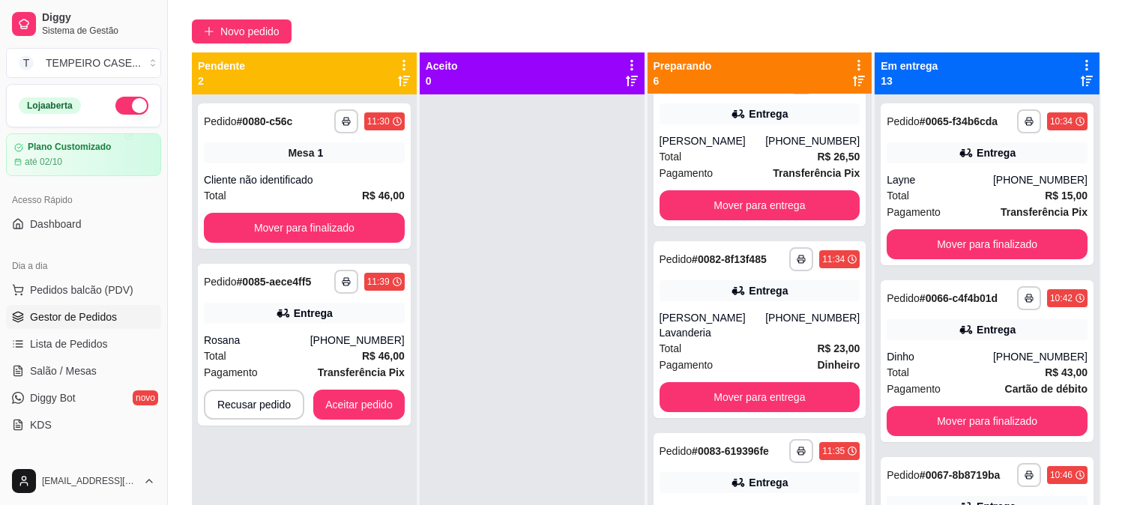
scroll to position [229, 0]
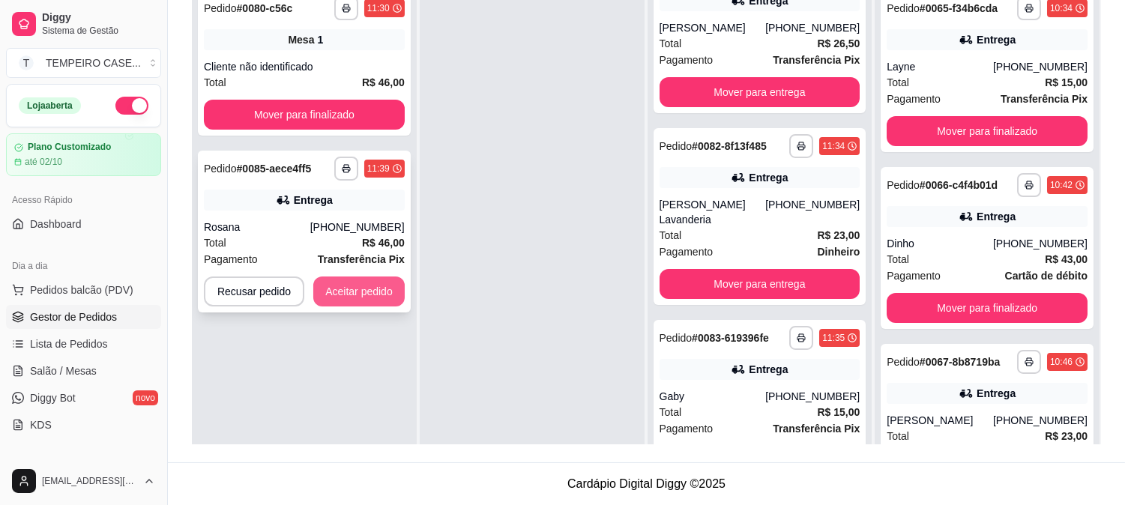
click at [342, 295] on button "Aceitar pedido" at bounding box center [358, 292] width 91 height 30
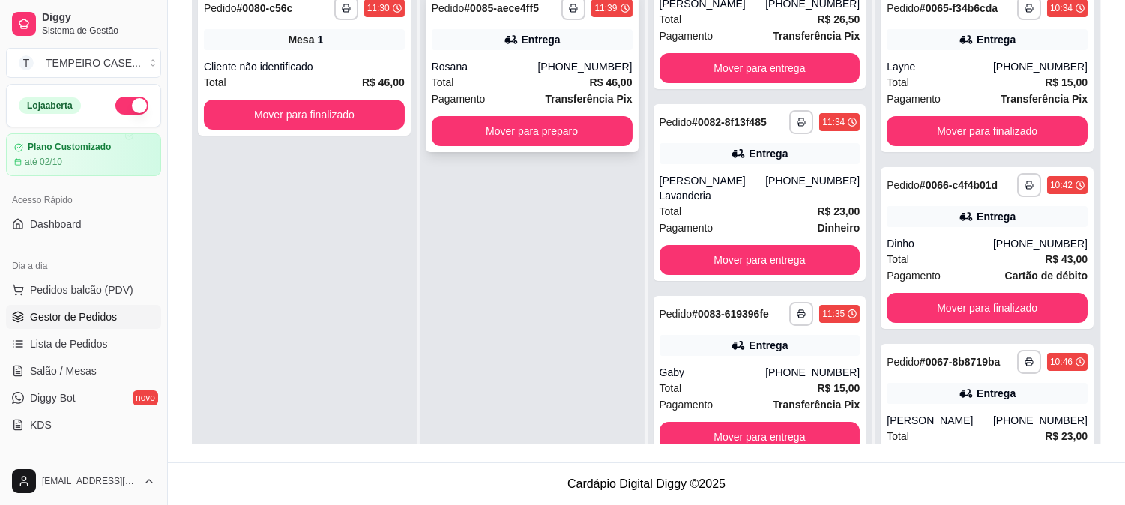
scroll to position [393, 0]
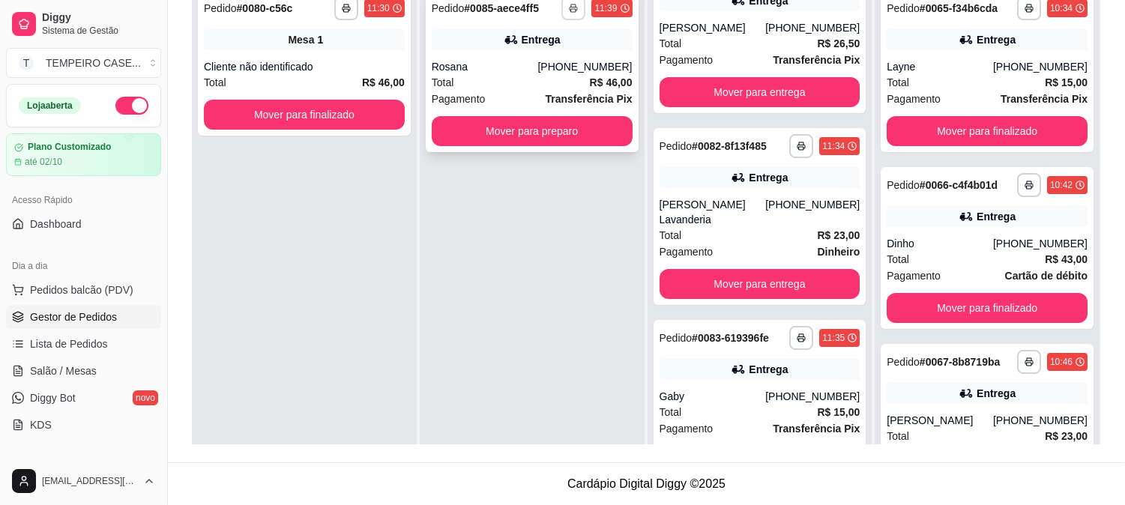
click at [574, 15] on button "button" at bounding box center [574, 8] width 24 height 24
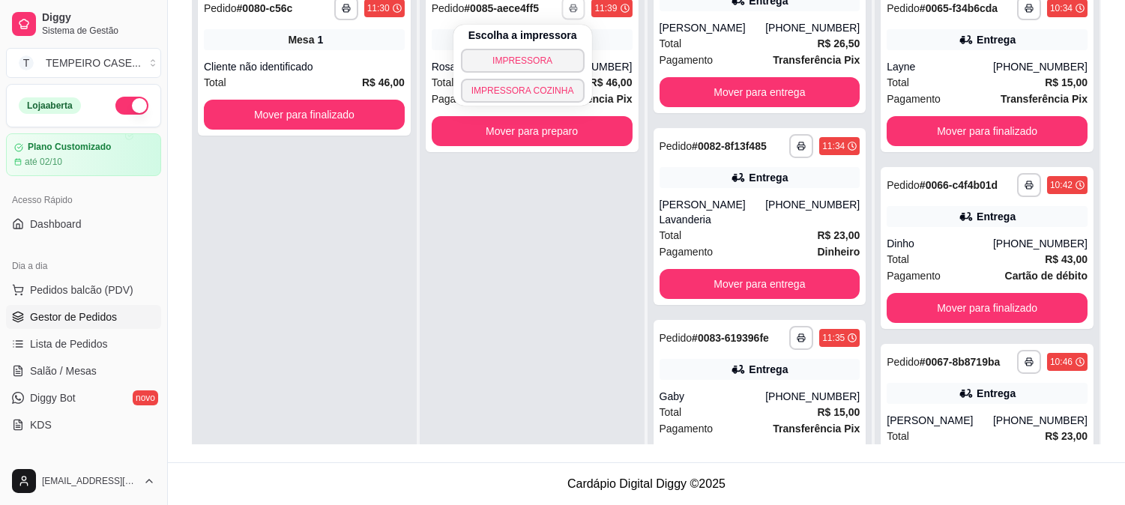
click at [533, 96] on button "IMPRESSORA COZINHA" at bounding box center [523, 91] width 124 height 24
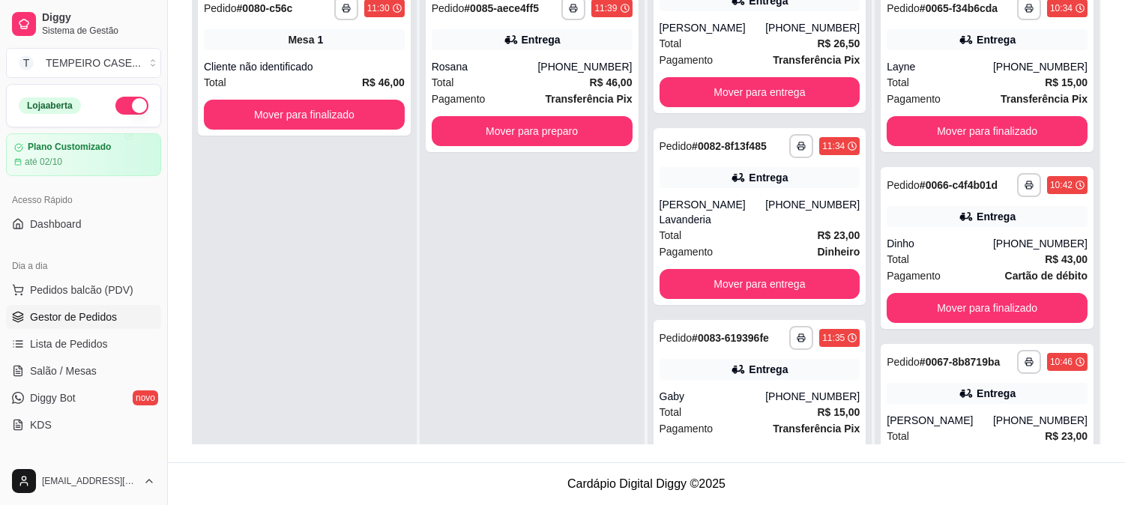
click at [367, 289] on div "**********" at bounding box center [304, 233] width 225 height 505
click at [65, 368] on span "Salão / Mesas" at bounding box center [63, 371] width 67 height 15
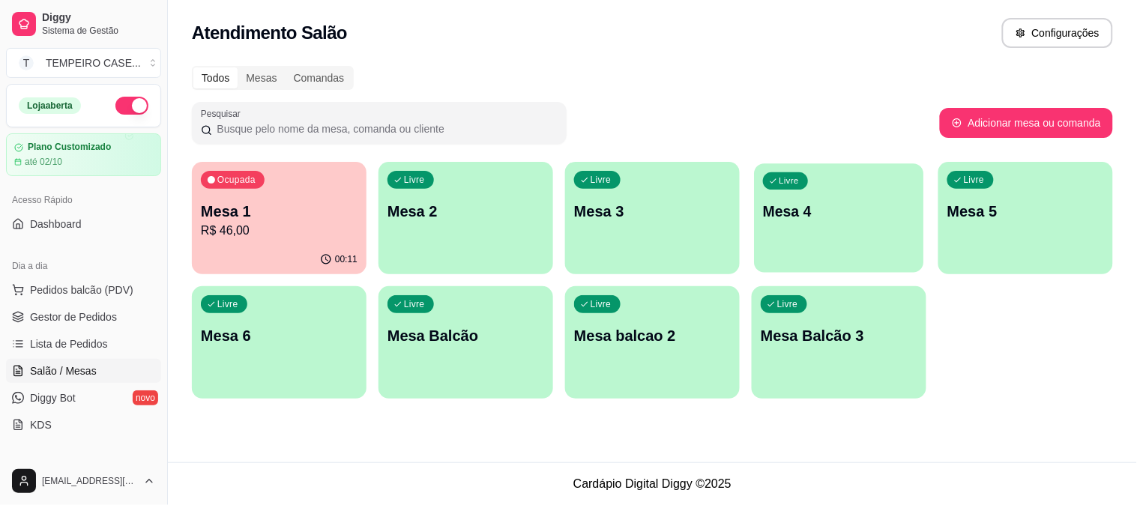
click at [844, 198] on div "Livre Mesa 4" at bounding box center [838, 208] width 169 height 91
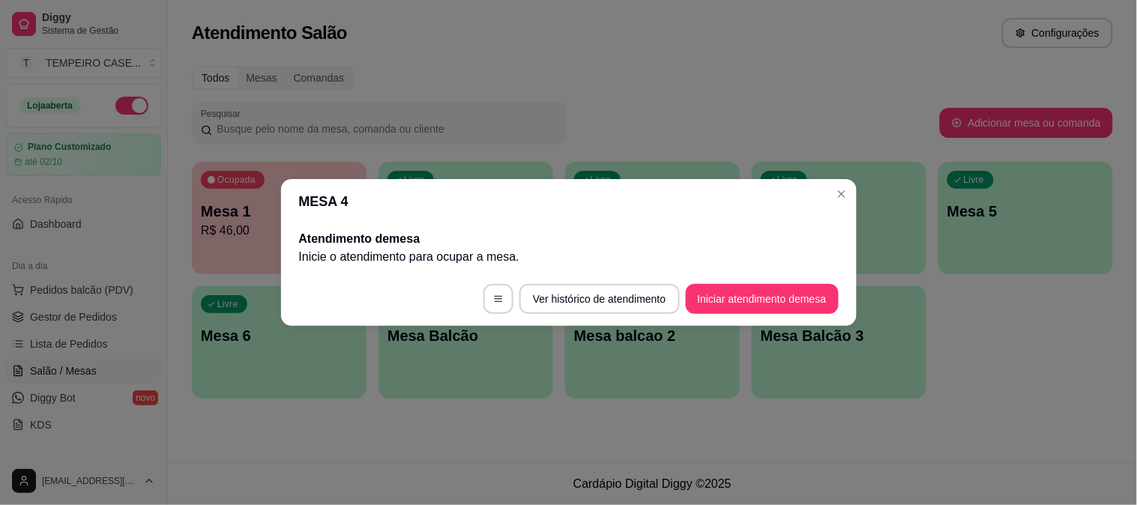
click at [742, 286] on button "Iniciar atendimento de mesa" at bounding box center [762, 299] width 153 height 30
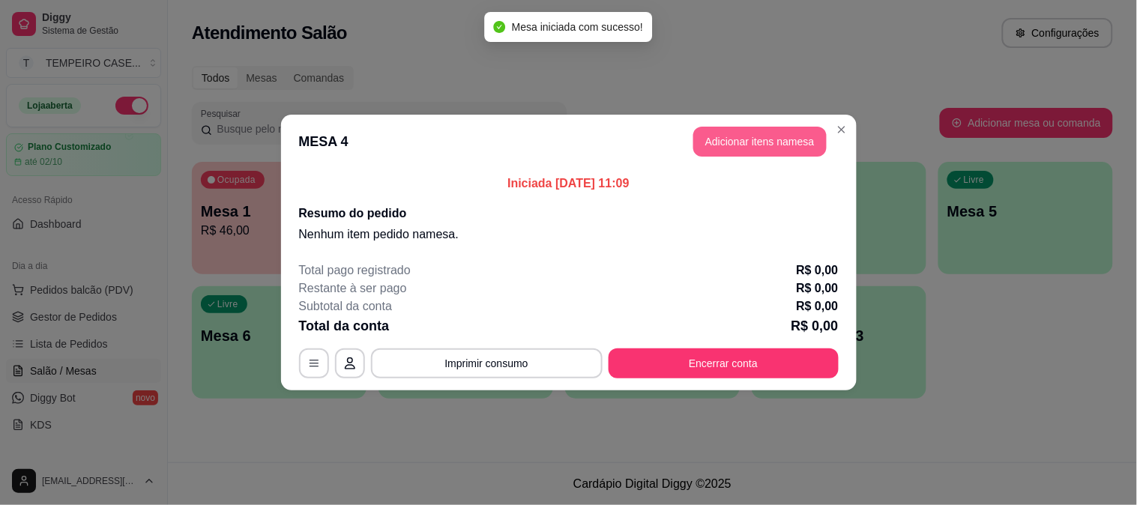
click at [735, 152] on button "Adicionar itens na mesa" at bounding box center [760, 142] width 133 height 30
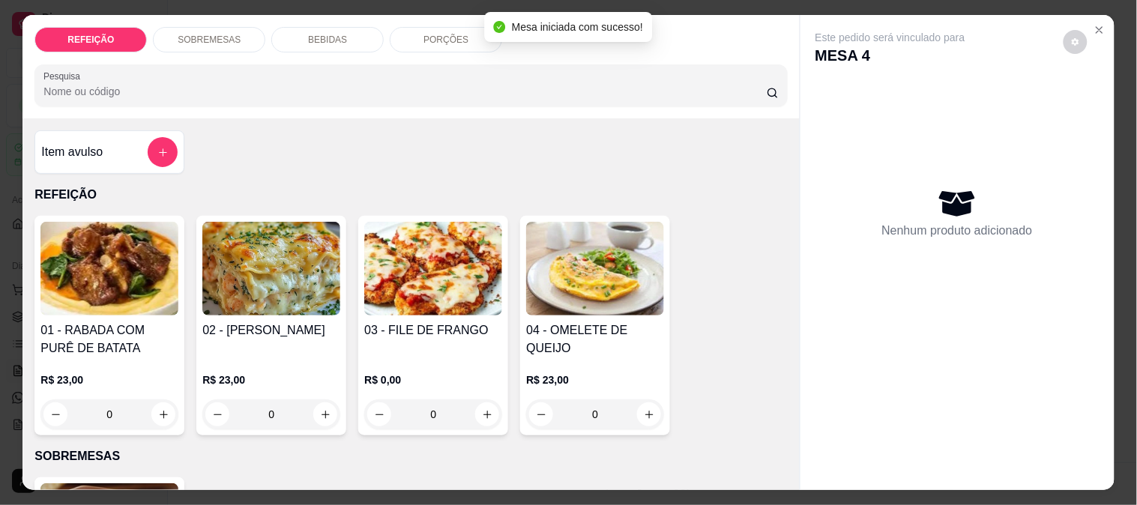
click at [268, 293] on img at bounding box center [271, 269] width 138 height 94
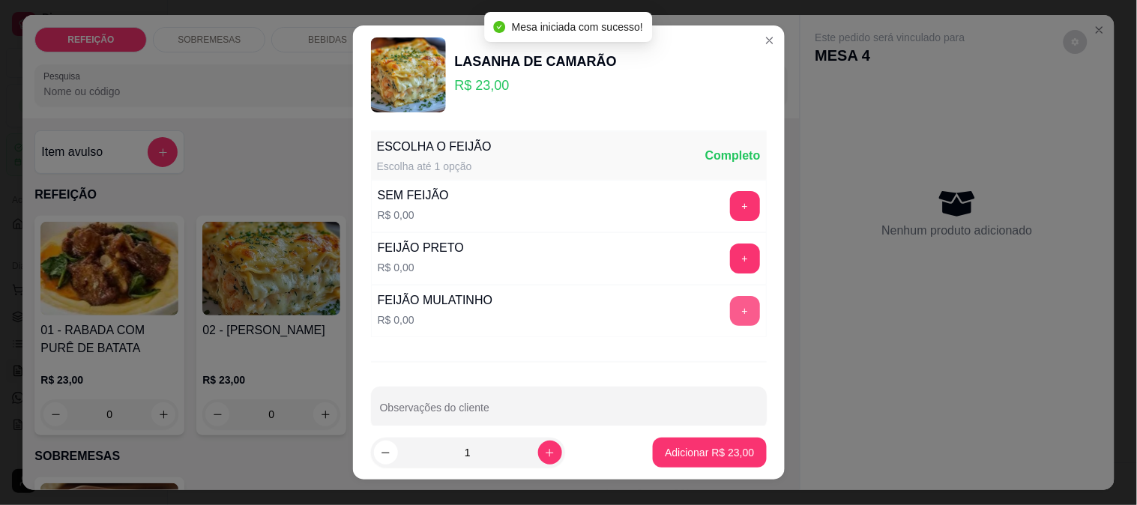
click at [730, 302] on button "+" at bounding box center [745, 311] width 30 height 30
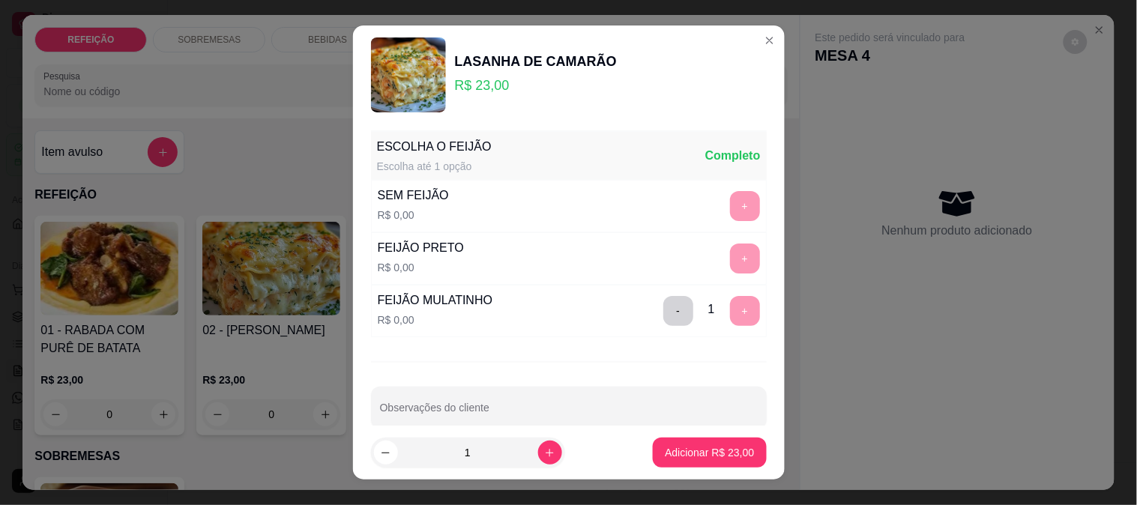
click at [724, 255] on div "+" at bounding box center [745, 259] width 42 height 30
click at [664, 306] on button "-" at bounding box center [678, 310] width 29 height 29
click at [730, 264] on button "+" at bounding box center [745, 259] width 30 height 30
click at [714, 448] on p "Adicionar R$ 23,00" at bounding box center [709, 452] width 89 height 15
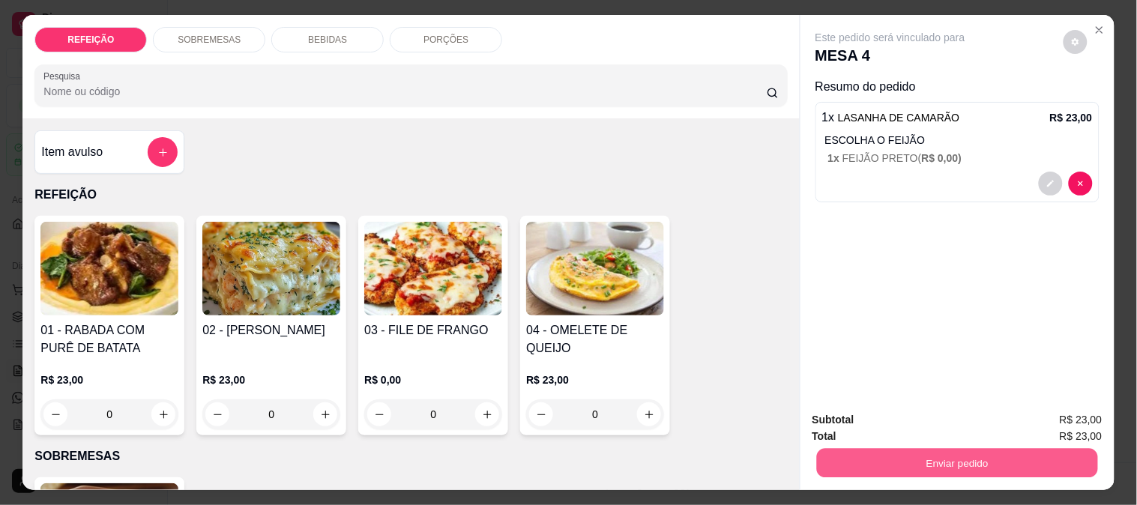
click at [894, 448] on button "Enviar pedido" at bounding box center [957, 462] width 281 height 29
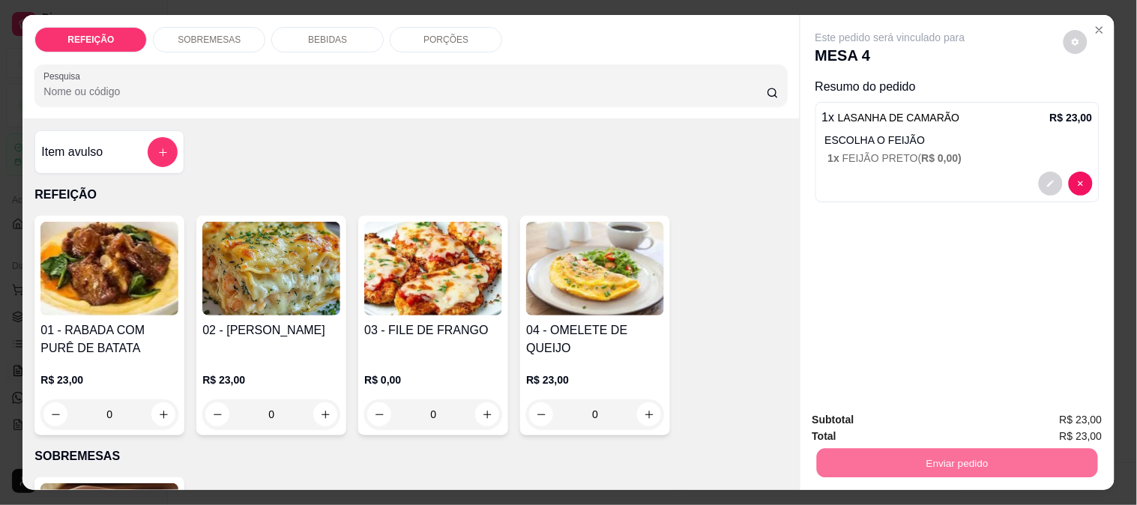
click at [1082, 406] on button "Enviar pedido" at bounding box center [1063, 420] width 85 height 28
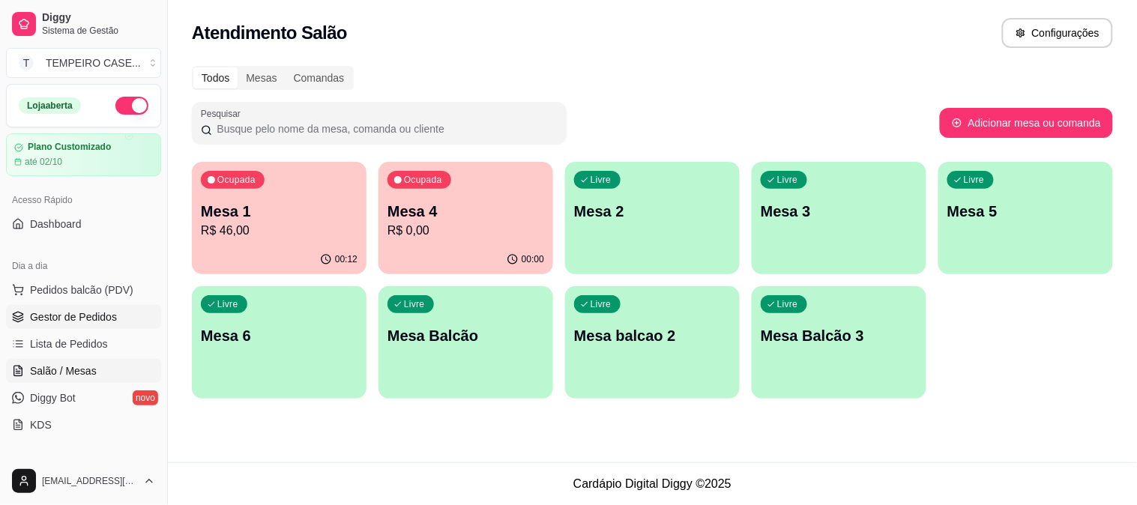
click at [51, 322] on span "Gestor de Pedidos" at bounding box center [73, 317] width 87 height 15
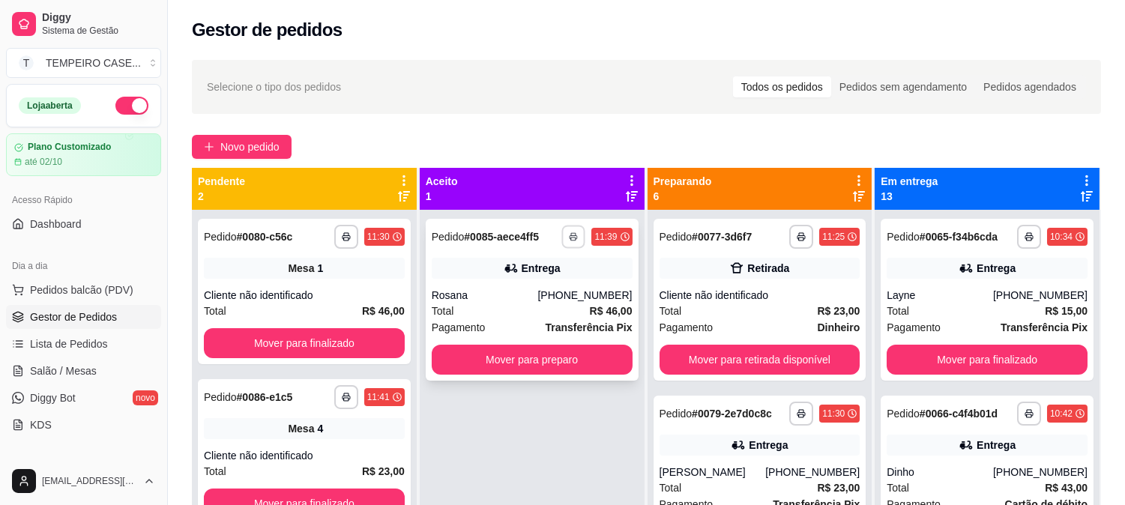
click at [570, 241] on icon "button" at bounding box center [574, 236] width 9 height 9
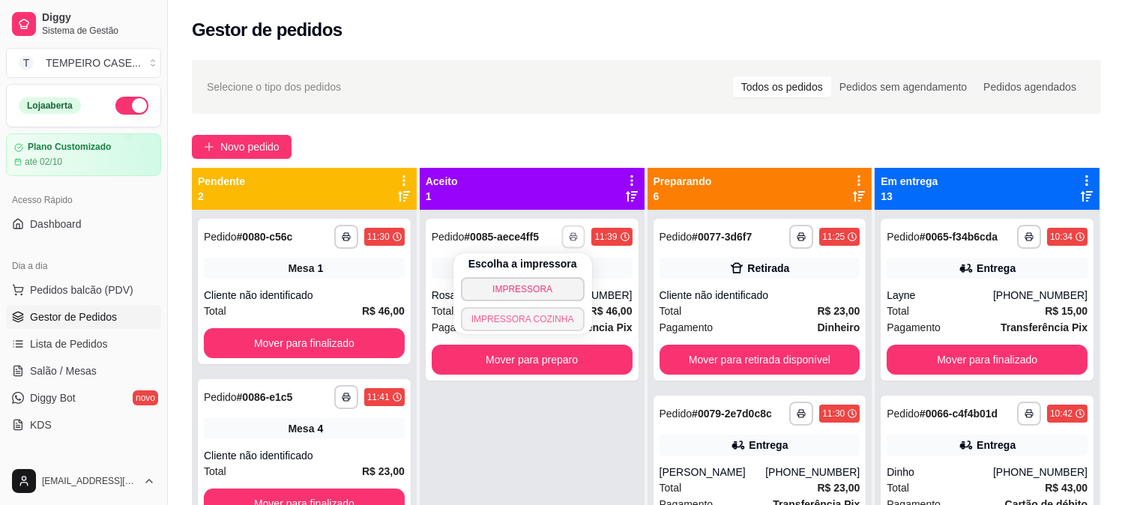
click at [540, 321] on button "IMPRESSORA COZINHA" at bounding box center [523, 319] width 124 height 24
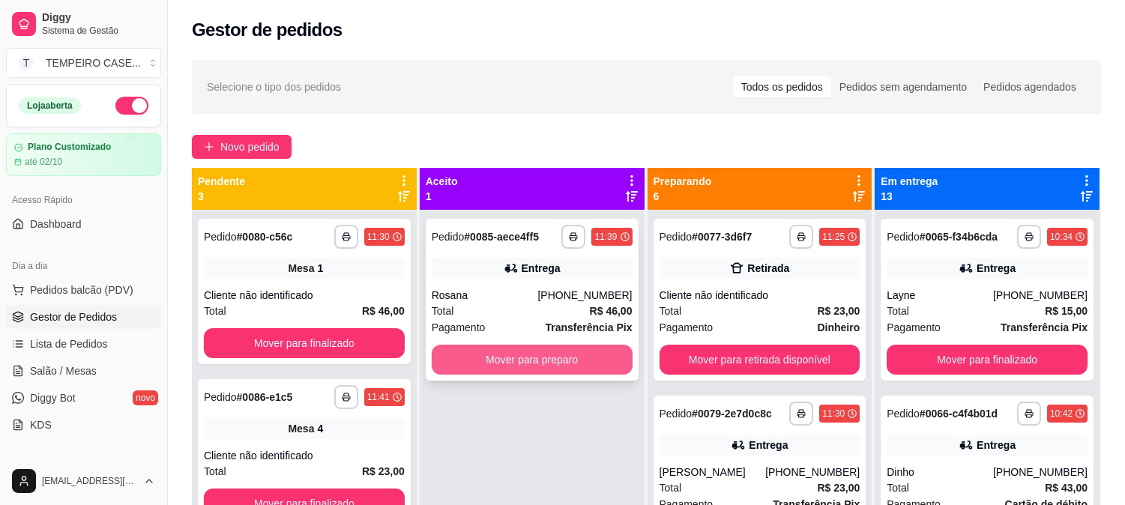
click at [601, 364] on button "Mover para preparo" at bounding box center [532, 360] width 201 height 30
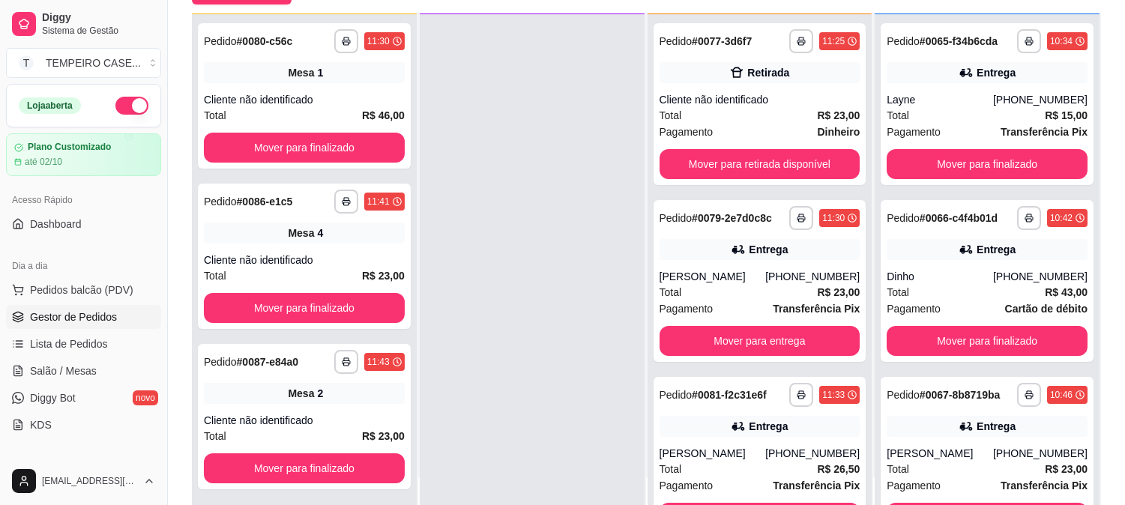
scroll to position [229, 0]
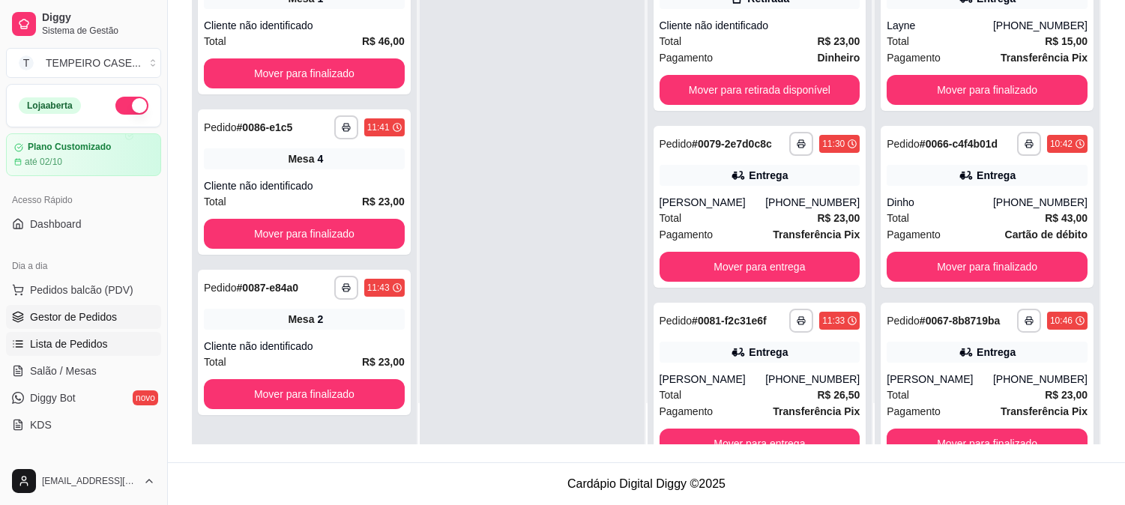
click at [73, 343] on span "Lista de Pedidos" at bounding box center [69, 344] width 78 height 15
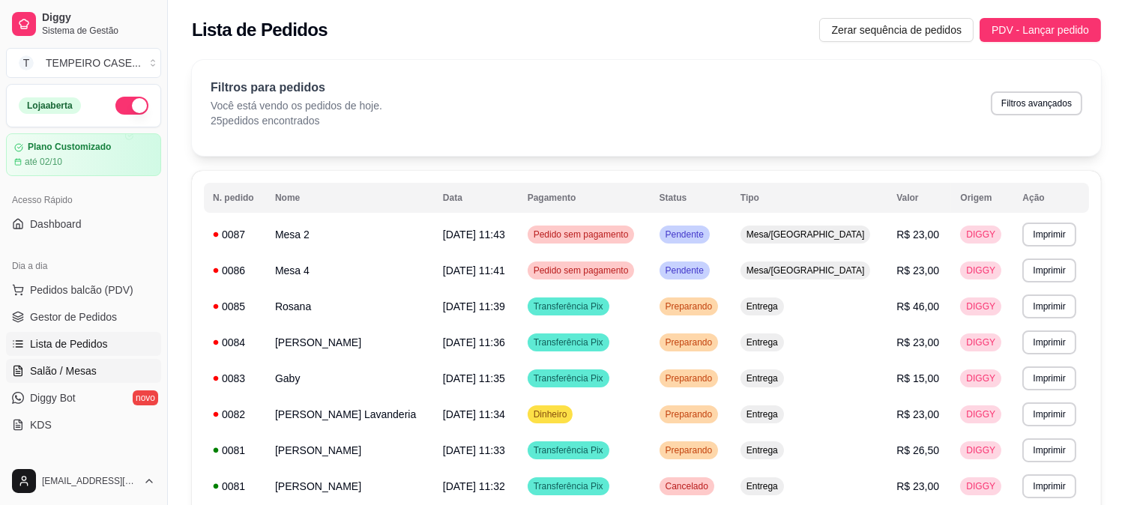
click at [64, 368] on span "Salão / Mesas" at bounding box center [63, 371] width 67 height 15
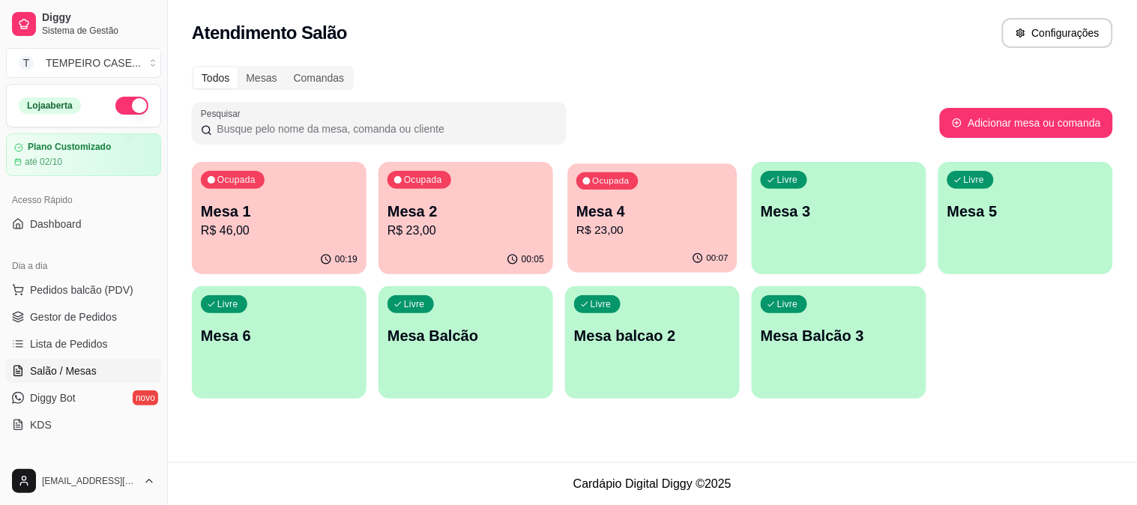
click at [615, 205] on p "Mesa 4" at bounding box center [653, 212] width 152 height 20
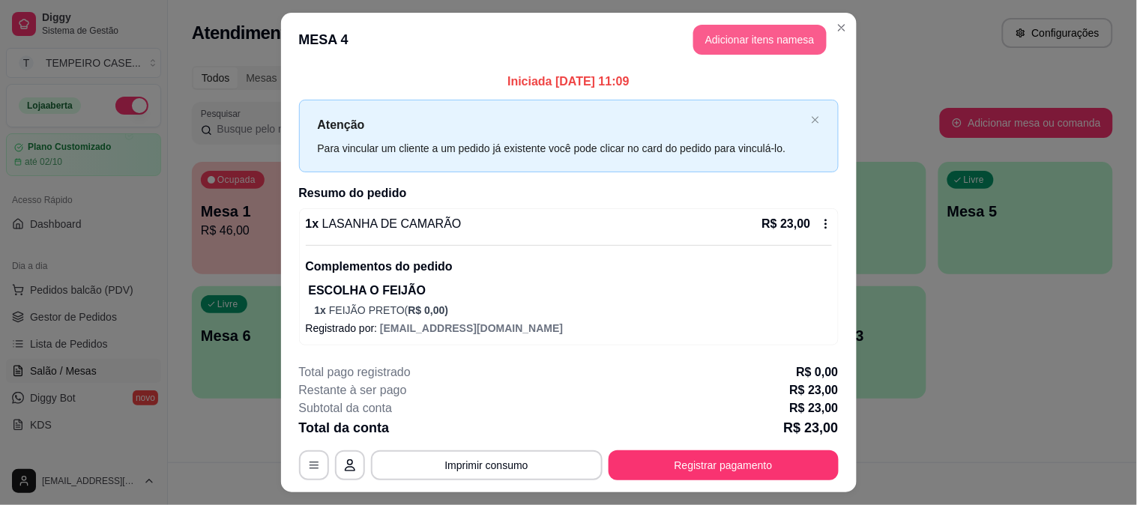
click at [727, 43] on button "Adicionar itens na mesa" at bounding box center [760, 40] width 133 height 30
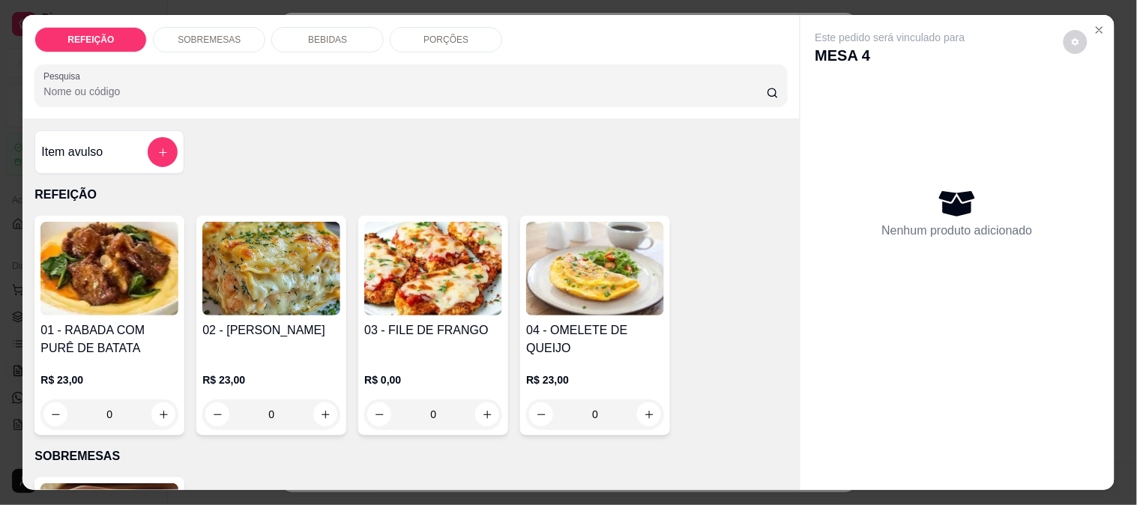
click at [298, 27] on div "BEBIDAS" at bounding box center [327, 39] width 112 height 25
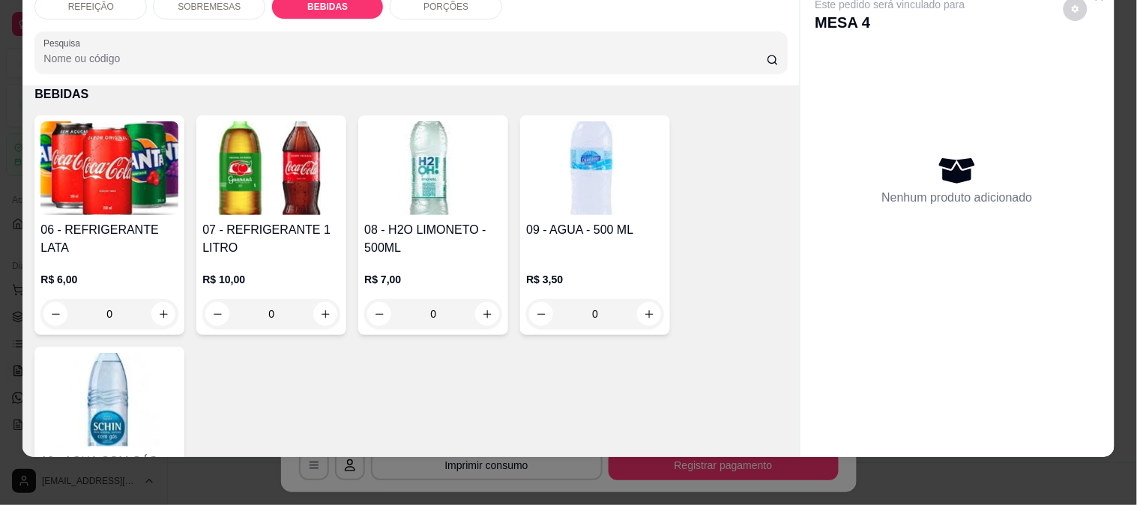
click at [120, 160] on img at bounding box center [109, 168] width 138 height 94
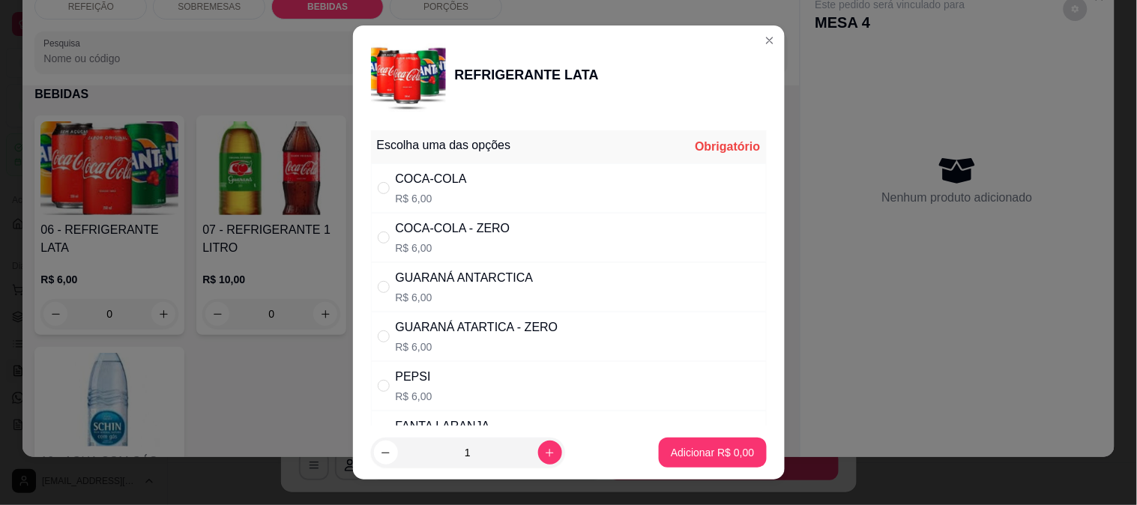
click at [396, 180] on div "COCA-COLA" at bounding box center [431, 179] width 71 height 18
radio input "true"
click at [706, 457] on p "Adicionar R$ 6,00" at bounding box center [712, 452] width 83 height 15
type input "1"
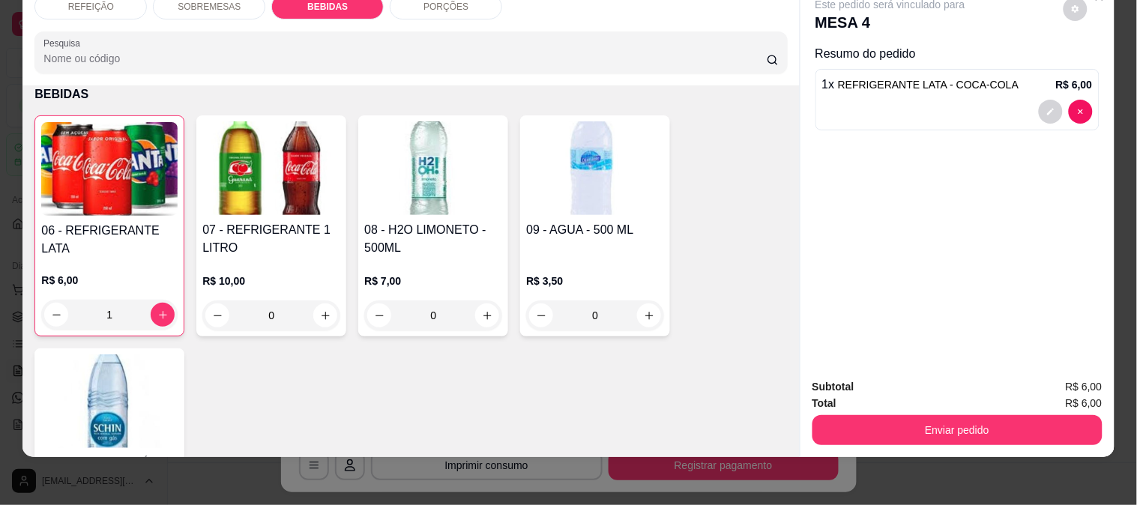
click at [909, 421] on button "Enviar pedido" at bounding box center [958, 430] width 290 height 30
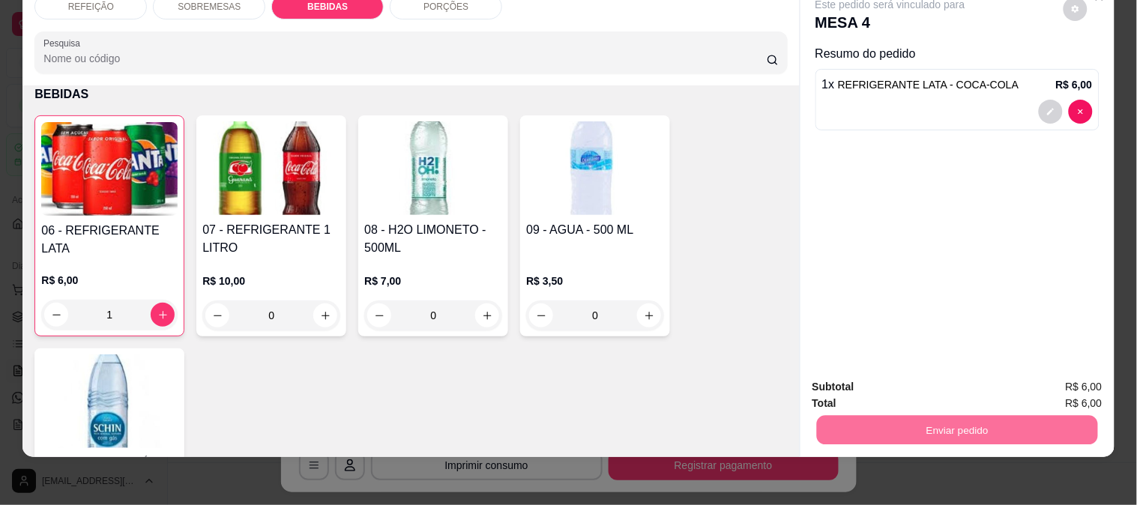
click at [1083, 378] on button "Enviar pedido" at bounding box center [1063, 381] width 85 height 28
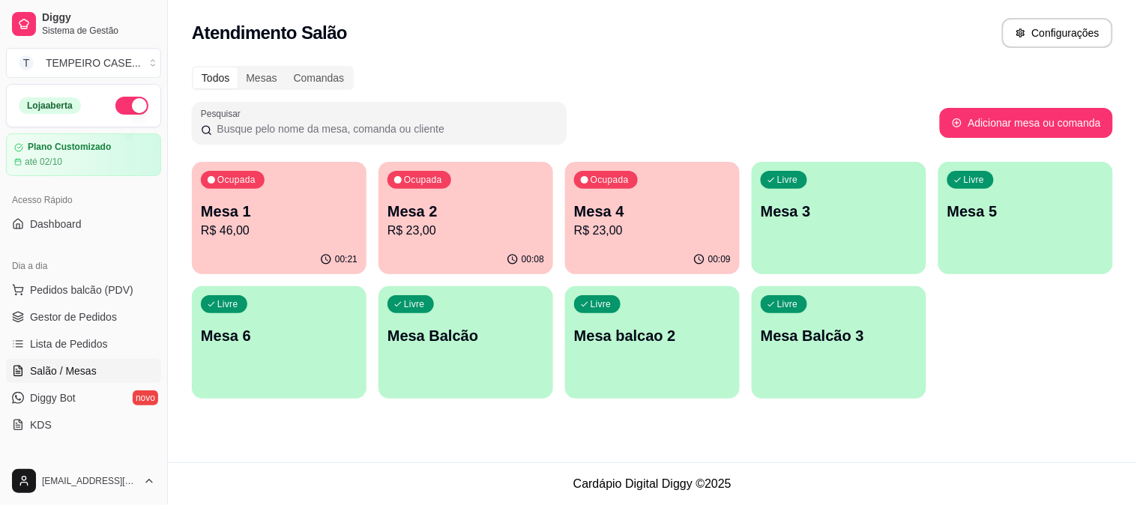
click at [969, 238] on div "Livre Mesa 5" at bounding box center [1026, 209] width 175 height 94
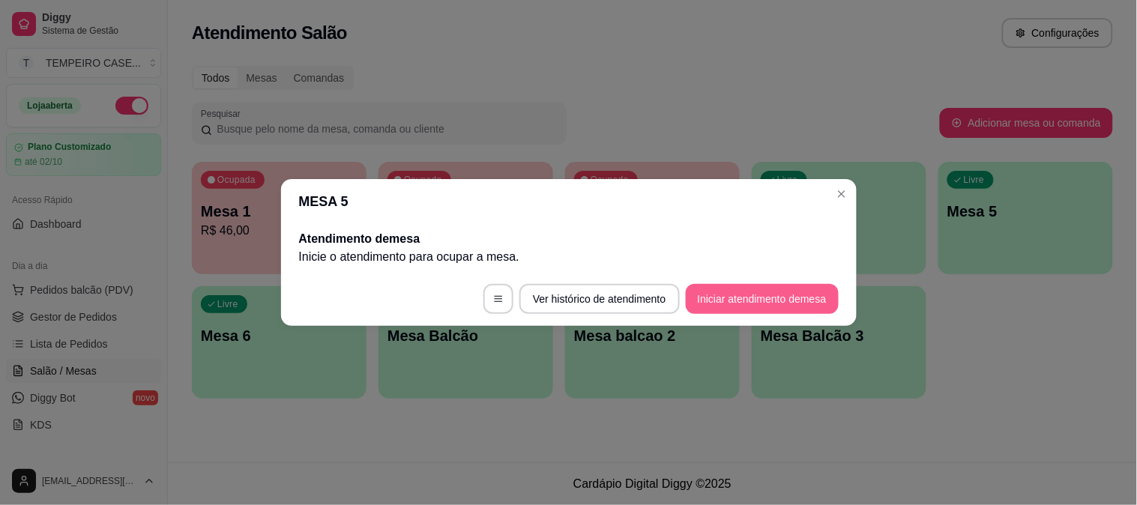
click at [763, 298] on button "Iniciar atendimento de mesa" at bounding box center [762, 299] width 153 height 30
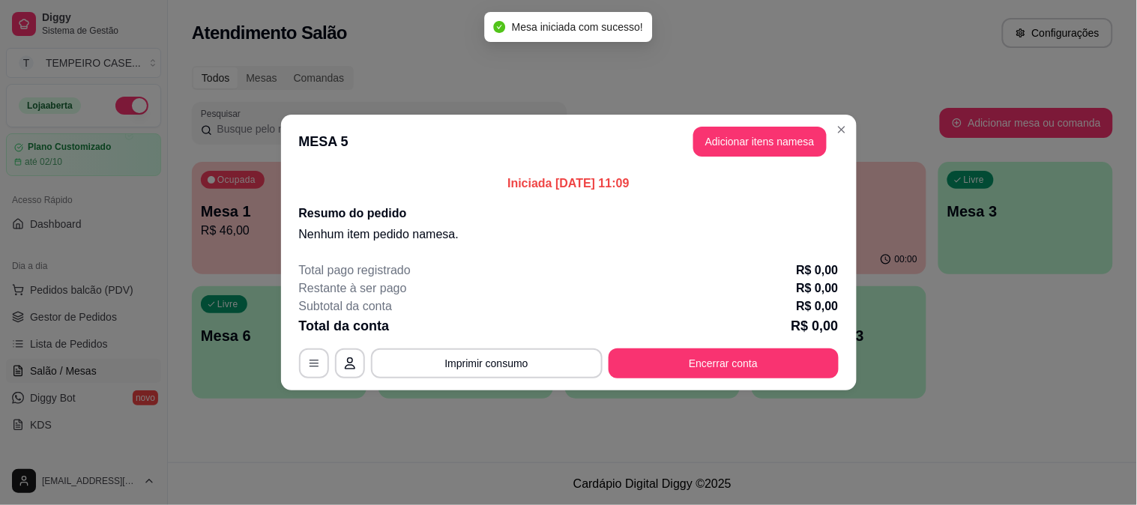
click at [735, 127] on button "Adicionar itens na mesa" at bounding box center [760, 142] width 133 height 30
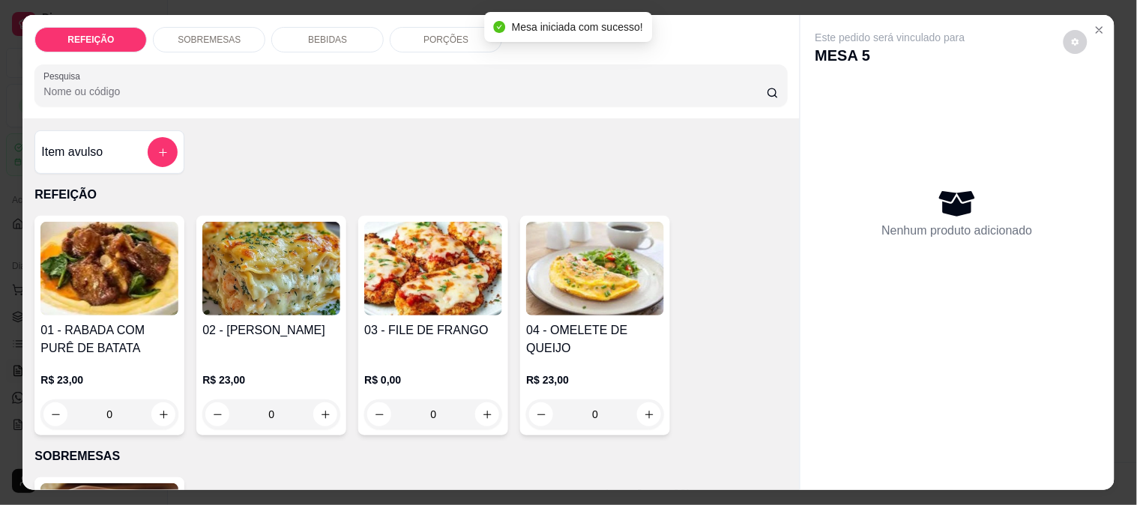
click at [229, 296] on img at bounding box center [271, 269] width 138 height 94
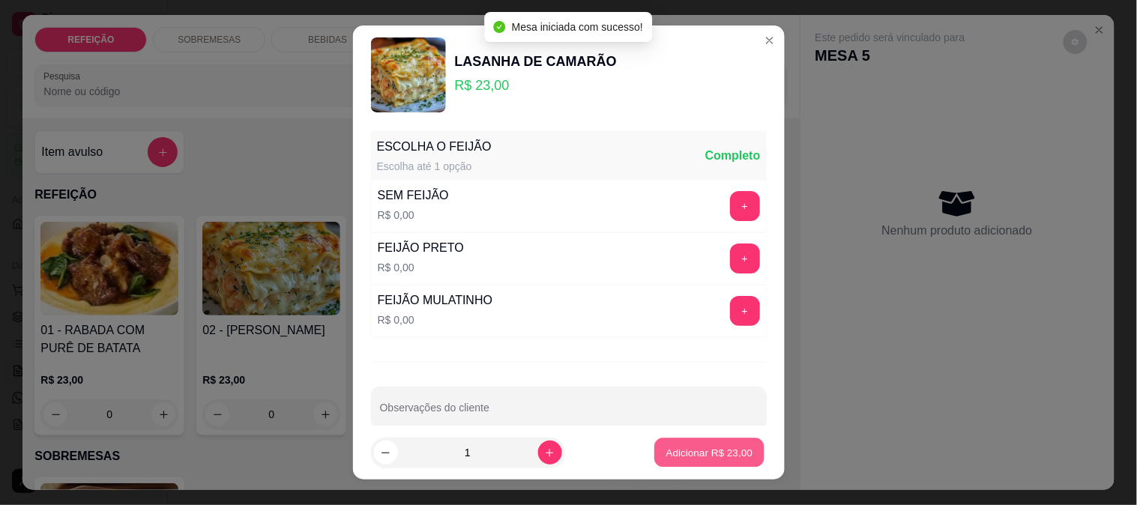
click at [657, 460] on button "Adicionar R$ 23,00" at bounding box center [710, 453] width 110 height 29
type input "1"
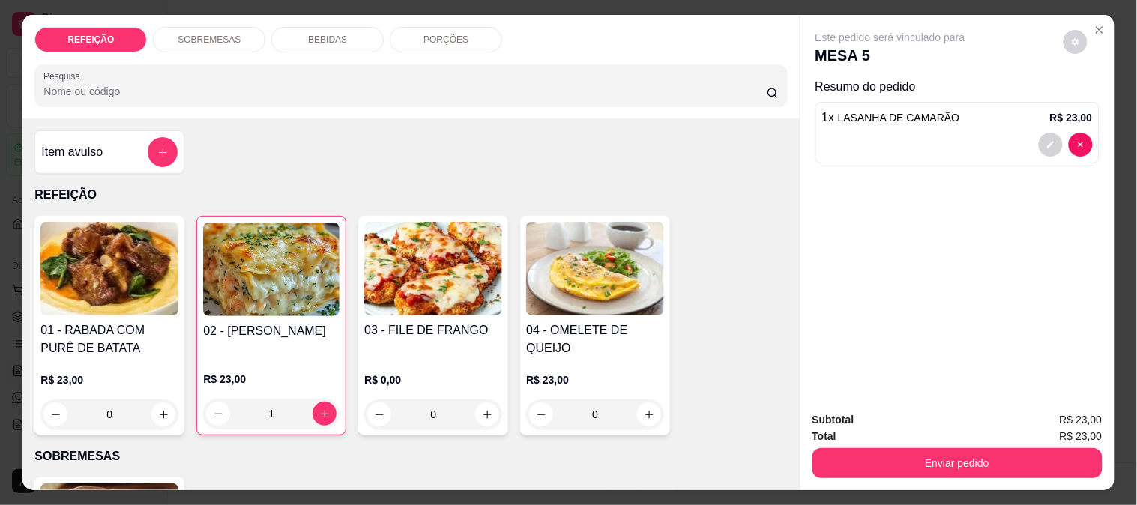
click at [443, 322] on h4 "03 - FILE DE FRANGO" at bounding box center [433, 331] width 138 height 18
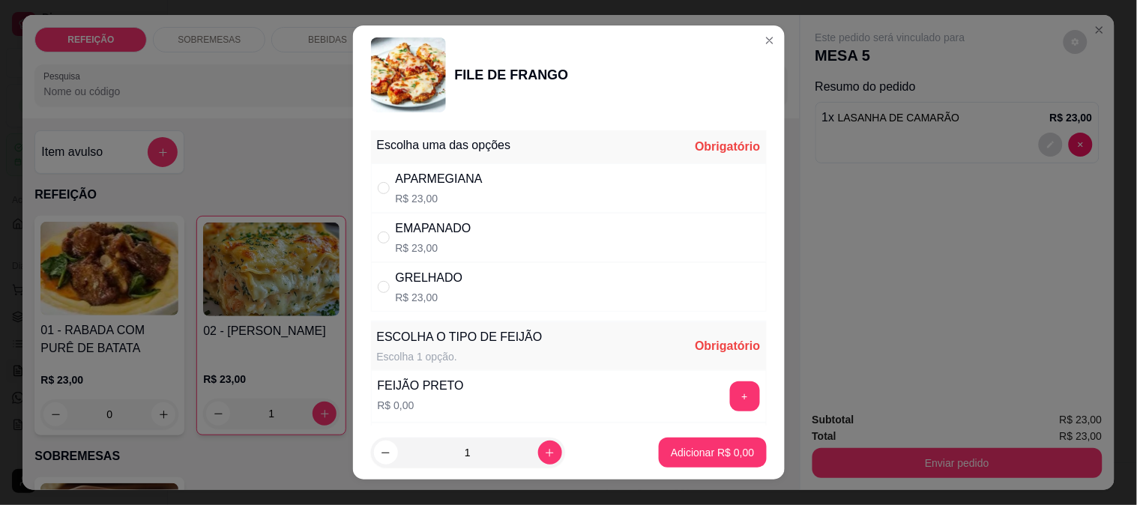
click at [522, 172] on div "APARMEGIANA R$ 23,00" at bounding box center [569, 187] width 396 height 49
radio input "true"
click at [730, 397] on button "+" at bounding box center [745, 397] width 30 height 30
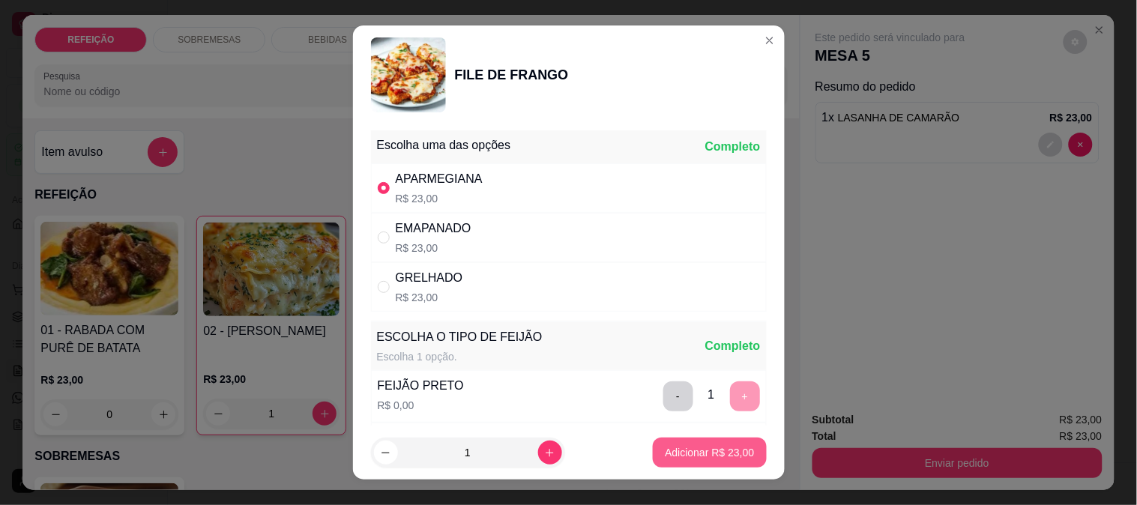
click at [700, 445] on button "Adicionar R$ 23,00" at bounding box center [709, 453] width 113 height 30
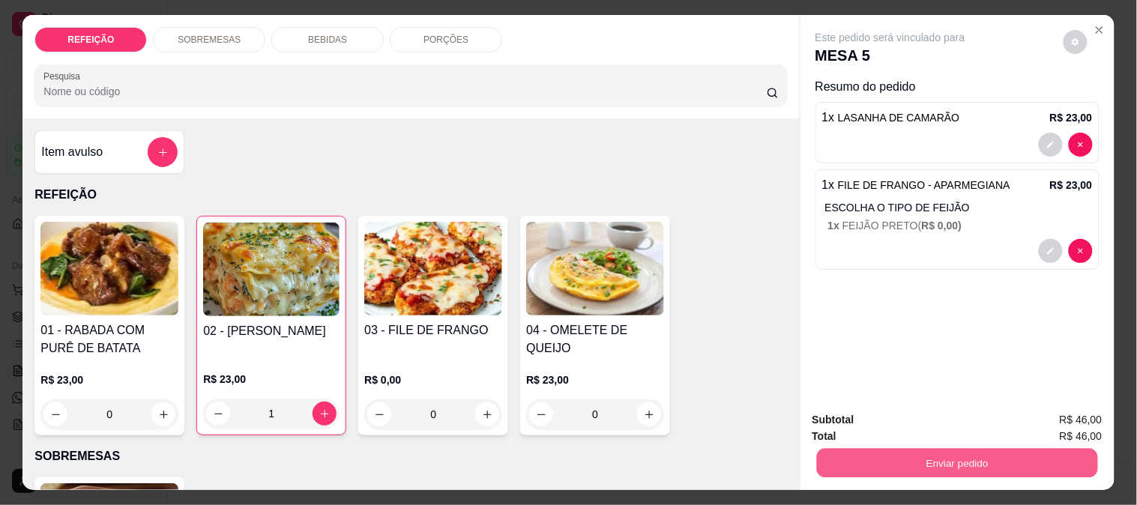
click at [935, 457] on button "Enviar pedido" at bounding box center [957, 462] width 281 height 29
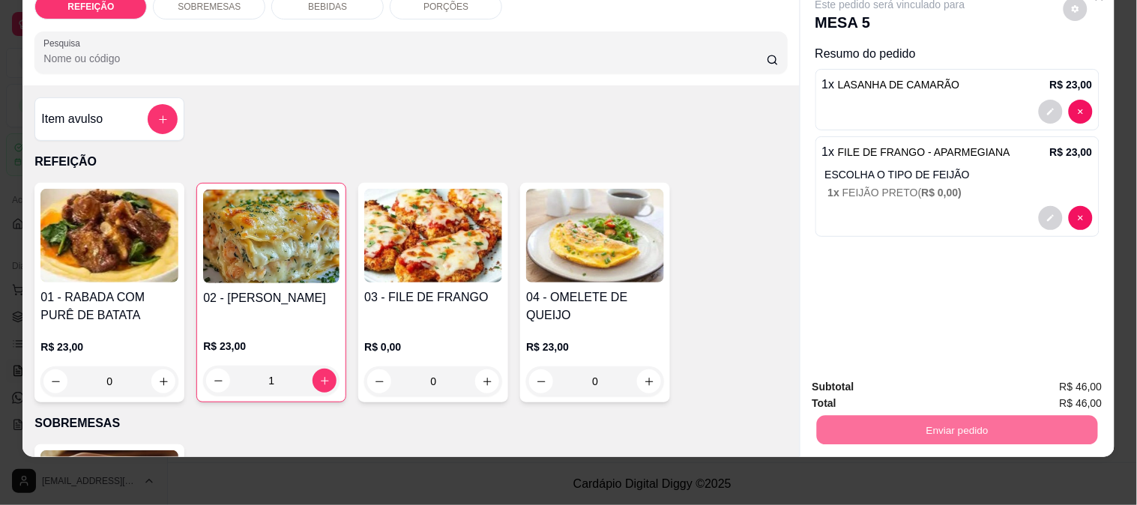
click at [1056, 406] on button "Enviar pedido" at bounding box center [1064, 420] width 82 height 28
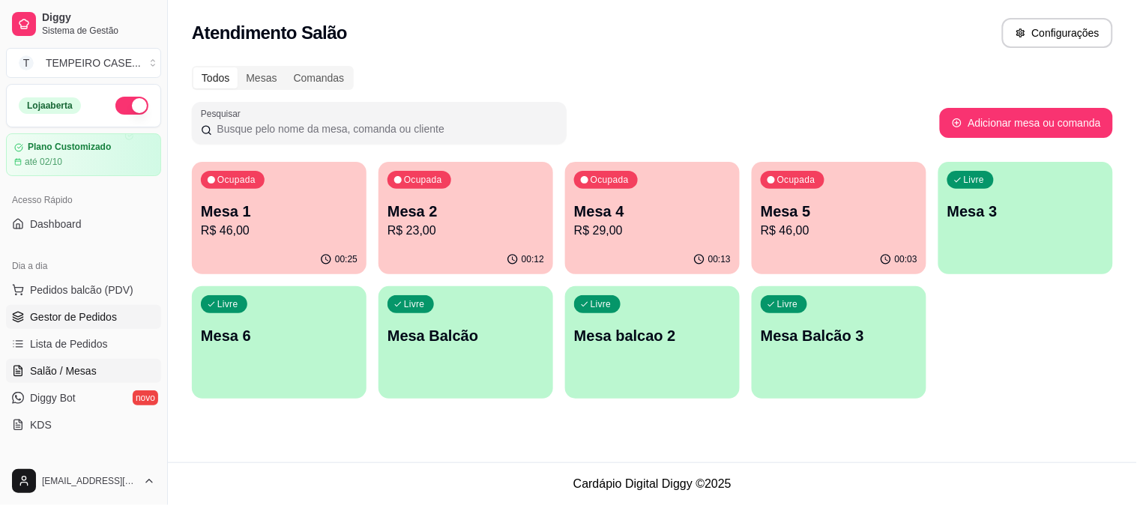
click at [90, 317] on span "Gestor de Pedidos" at bounding box center [73, 317] width 87 height 15
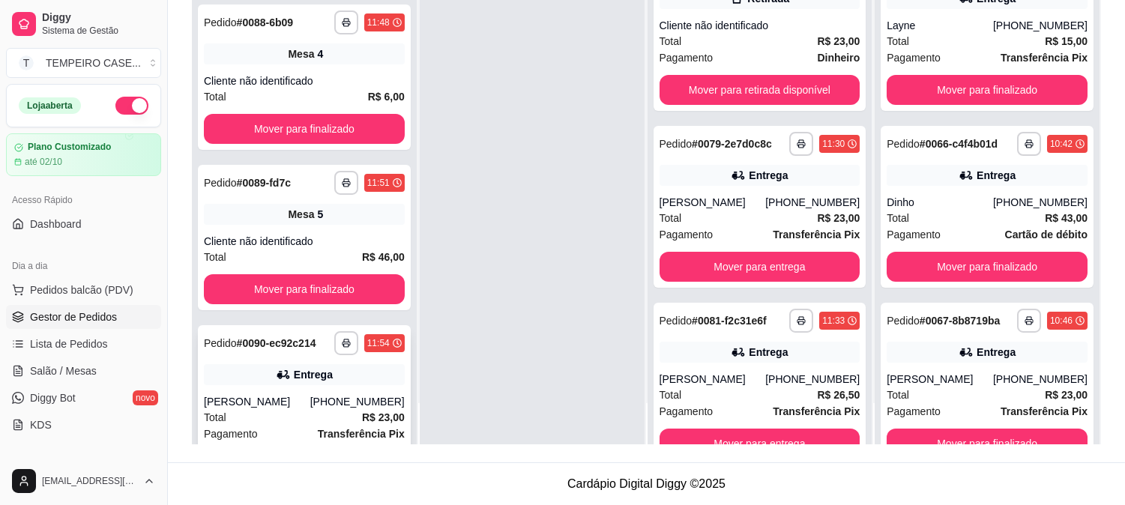
scroll to position [488, 0]
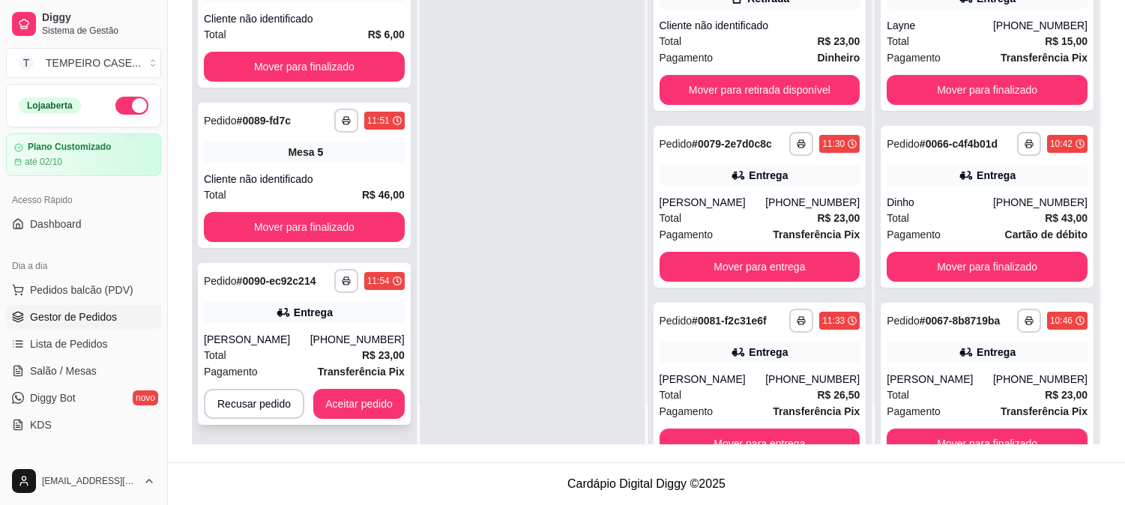
click at [348, 400] on button "Aceitar pedido" at bounding box center [358, 404] width 91 height 30
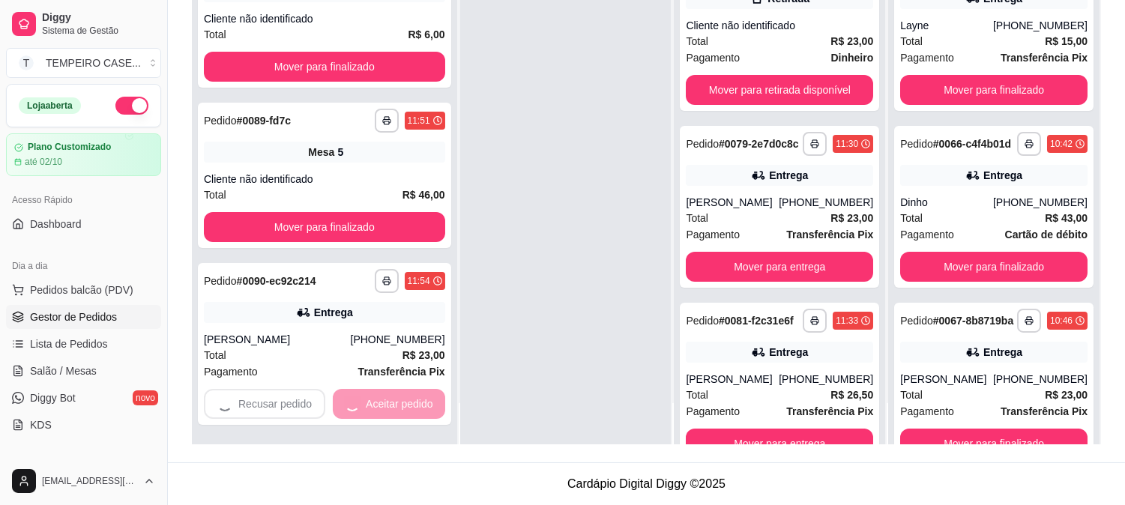
scroll to position [311, 0]
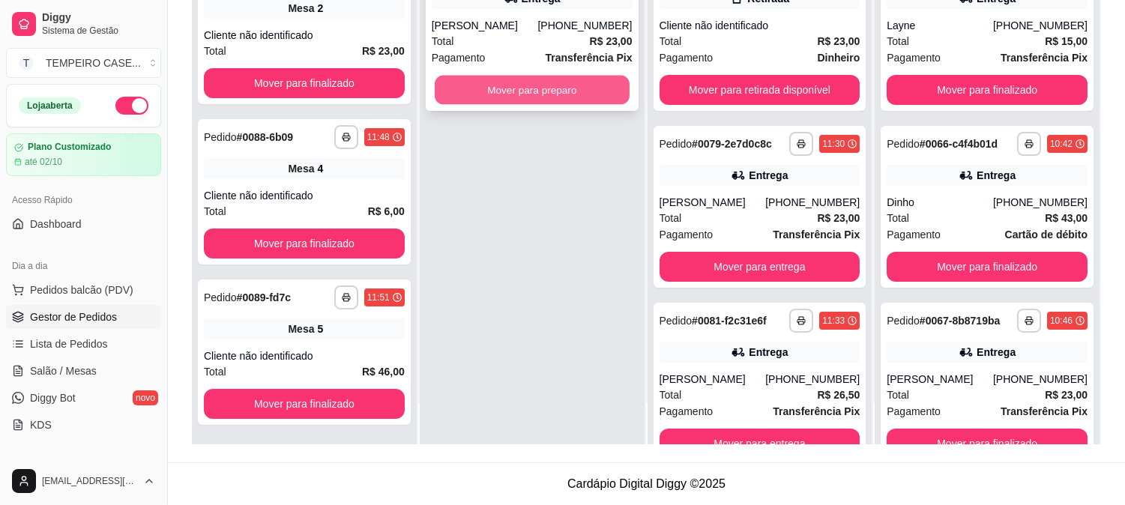
click at [514, 95] on button "Mover para preparo" at bounding box center [532, 90] width 195 height 29
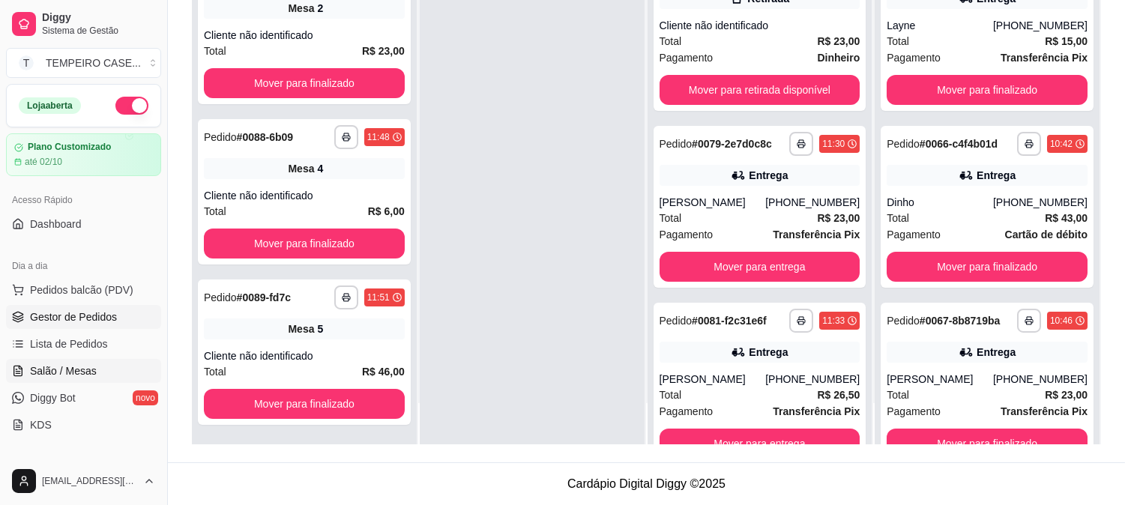
click at [68, 364] on span "Salão / Mesas" at bounding box center [63, 371] width 67 height 15
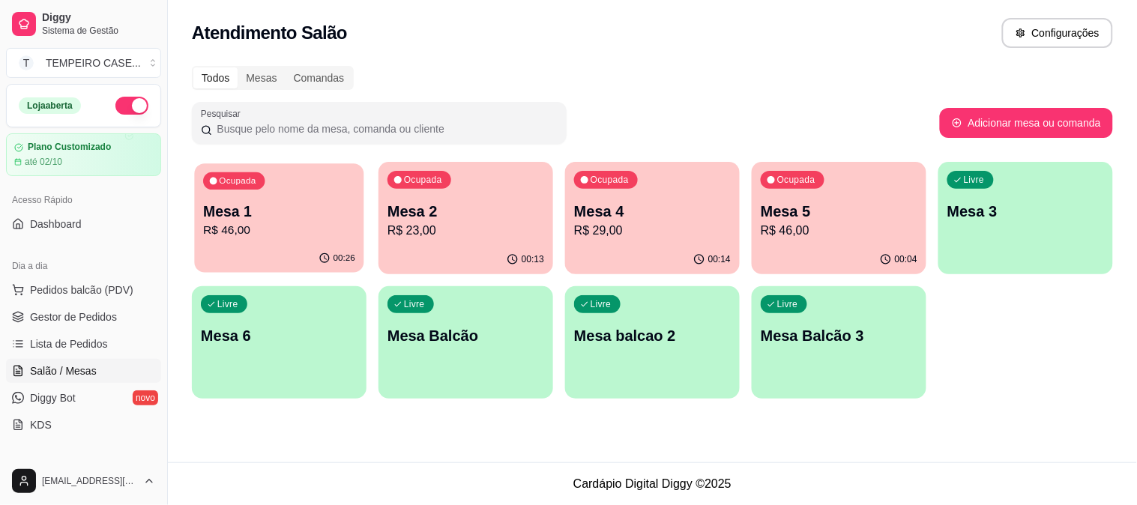
click at [306, 208] on p "Mesa 1" at bounding box center [279, 212] width 152 height 20
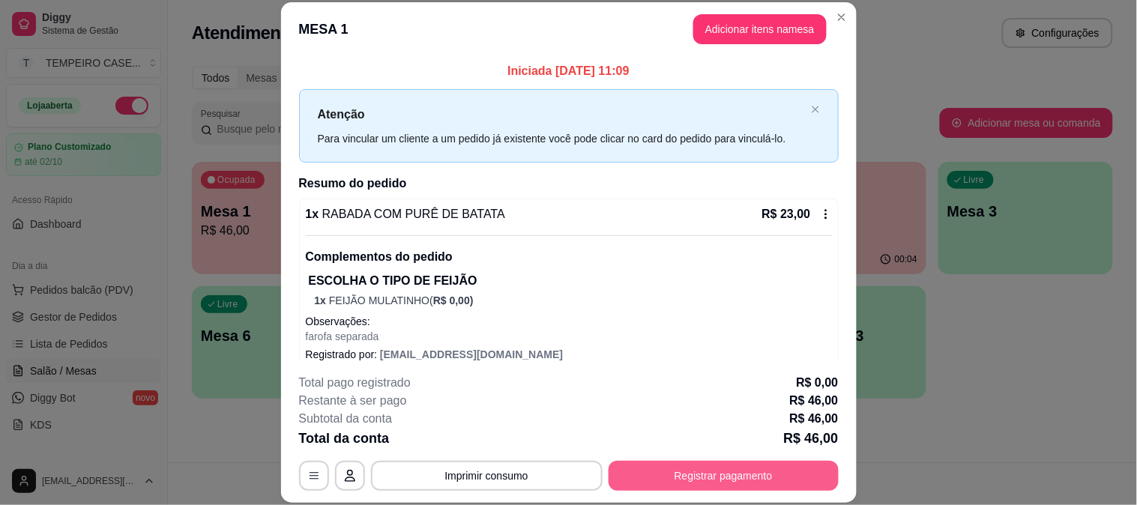
click at [706, 486] on button "Registrar pagamento" at bounding box center [724, 476] width 230 height 30
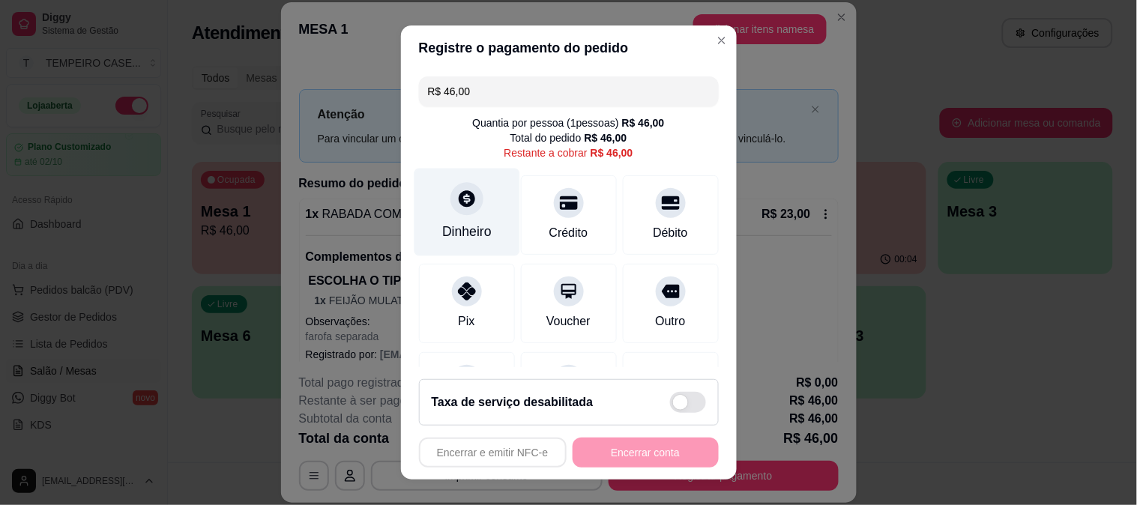
click at [470, 253] on div "Dinheiro" at bounding box center [467, 212] width 106 height 88
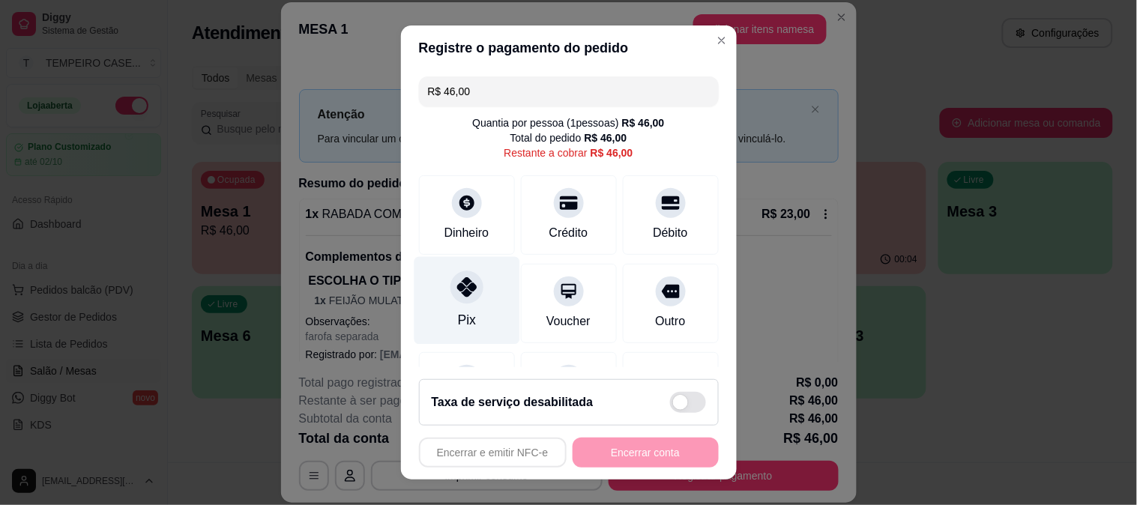
click at [443, 317] on div "Pix" at bounding box center [467, 300] width 106 height 88
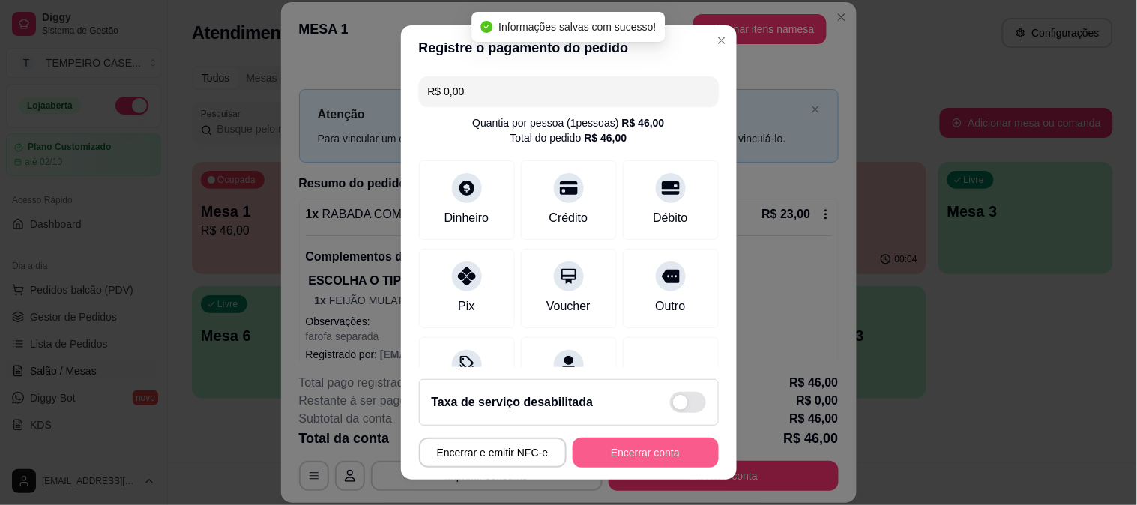
type input "R$ 0,00"
click at [640, 446] on button "Encerrar conta" at bounding box center [646, 453] width 146 height 30
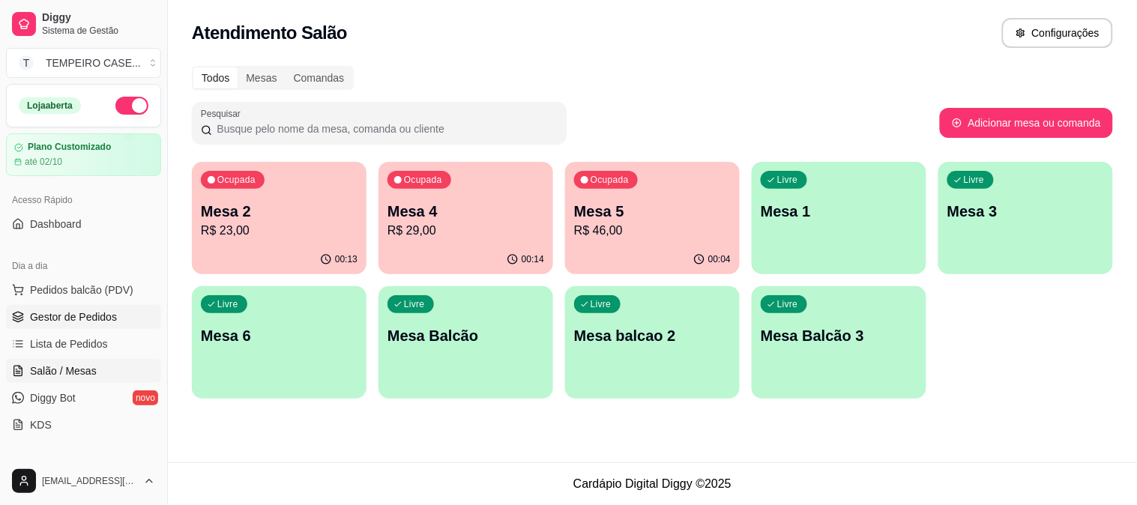
click at [88, 313] on span "Gestor de Pedidos" at bounding box center [73, 317] width 87 height 15
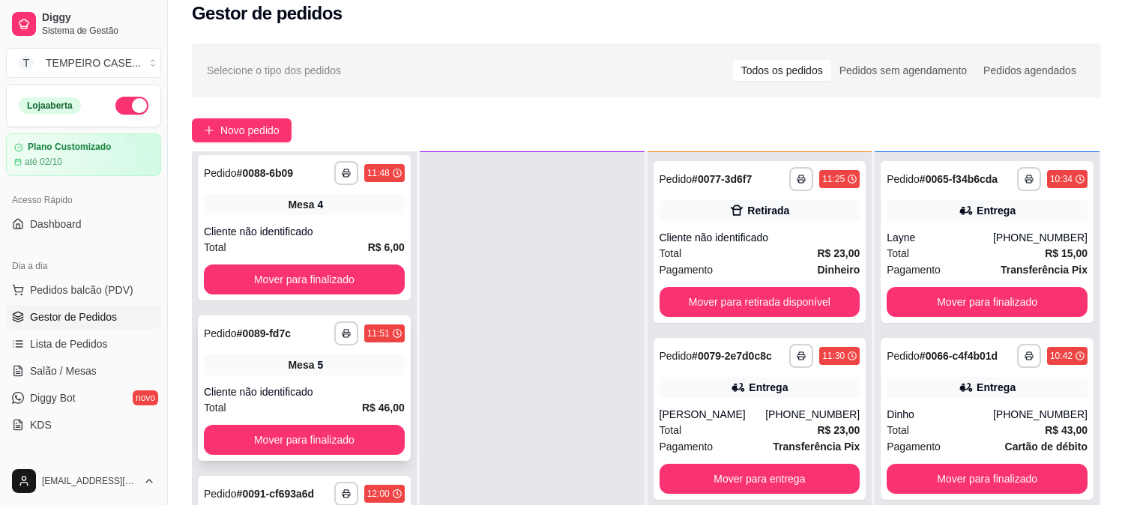
scroll to position [229, 0]
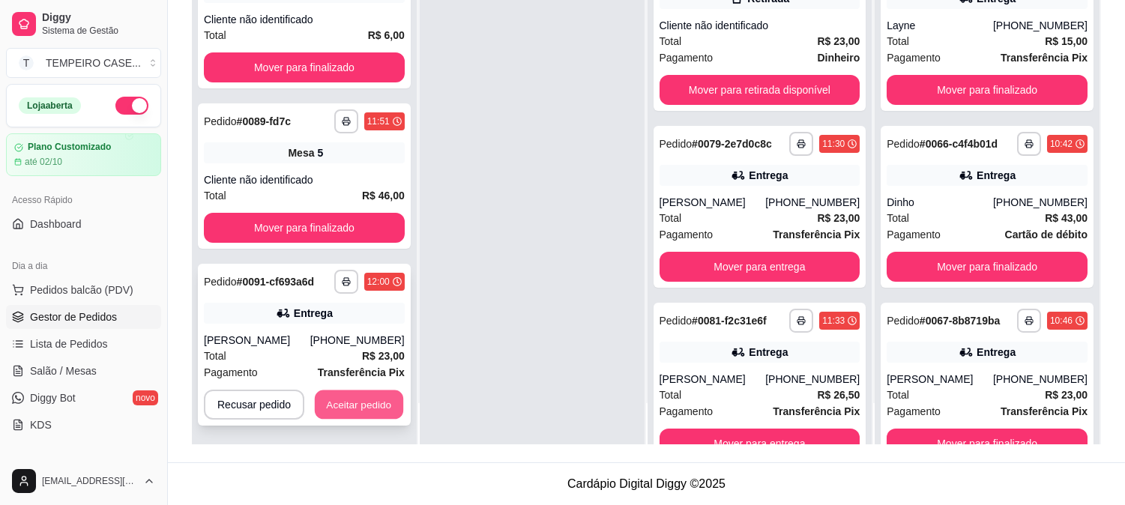
click at [364, 394] on button "Aceitar pedido" at bounding box center [359, 405] width 88 height 29
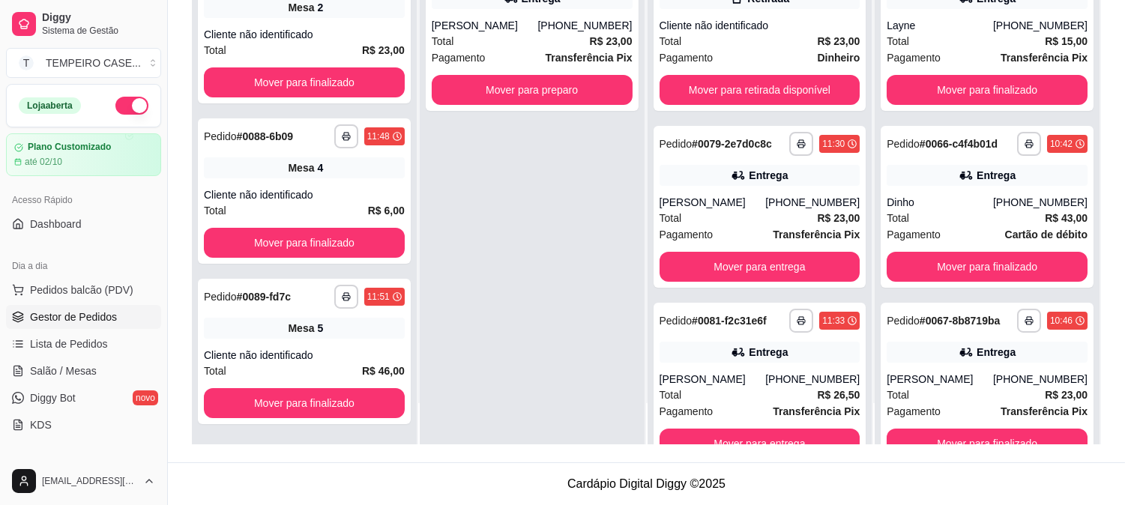
scroll to position [151, 0]
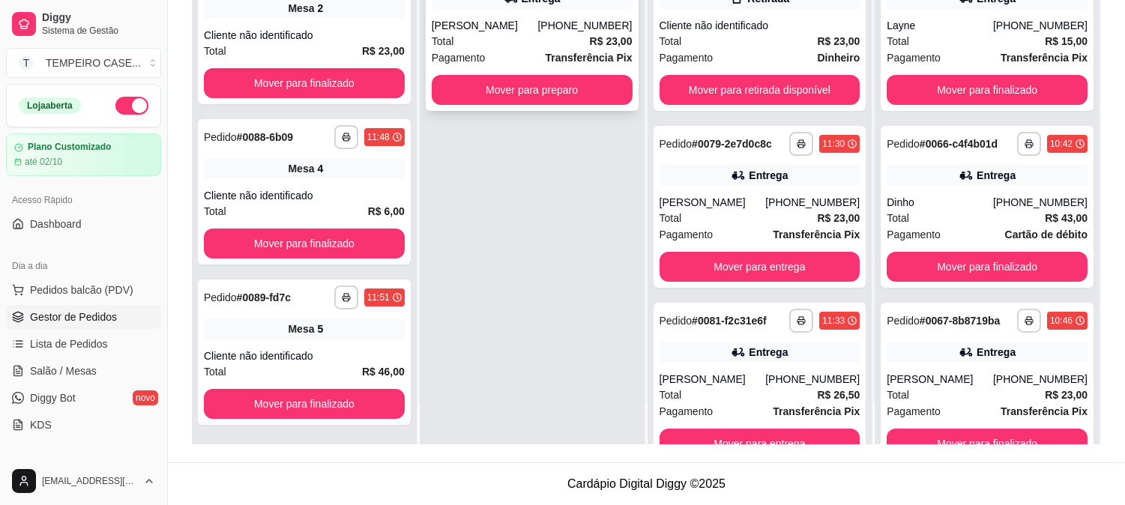
click at [535, 106] on div "**********" at bounding box center [532, 30] width 213 height 162
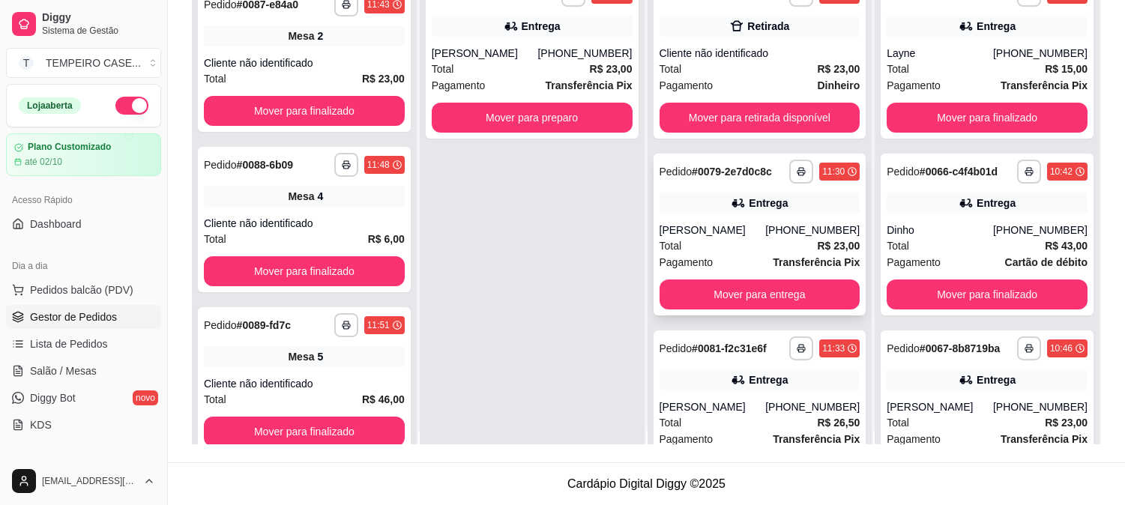
scroll to position [0, 0]
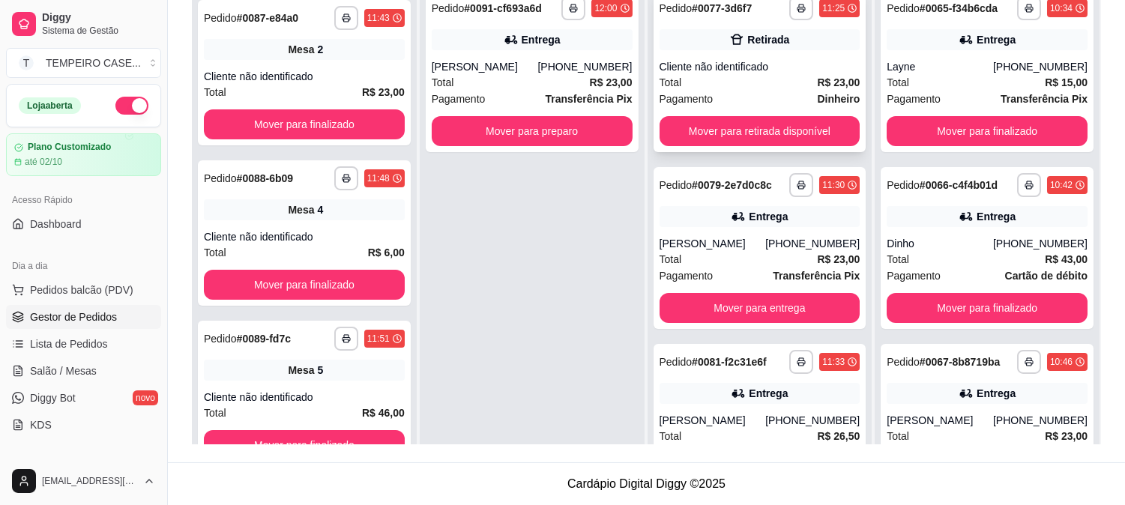
click at [752, 145] on div "**********" at bounding box center [760, 71] width 213 height 162
click at [803, 132] on button "Mover para retirada disponível" at bounding box center [760, 131] width 201 height 30
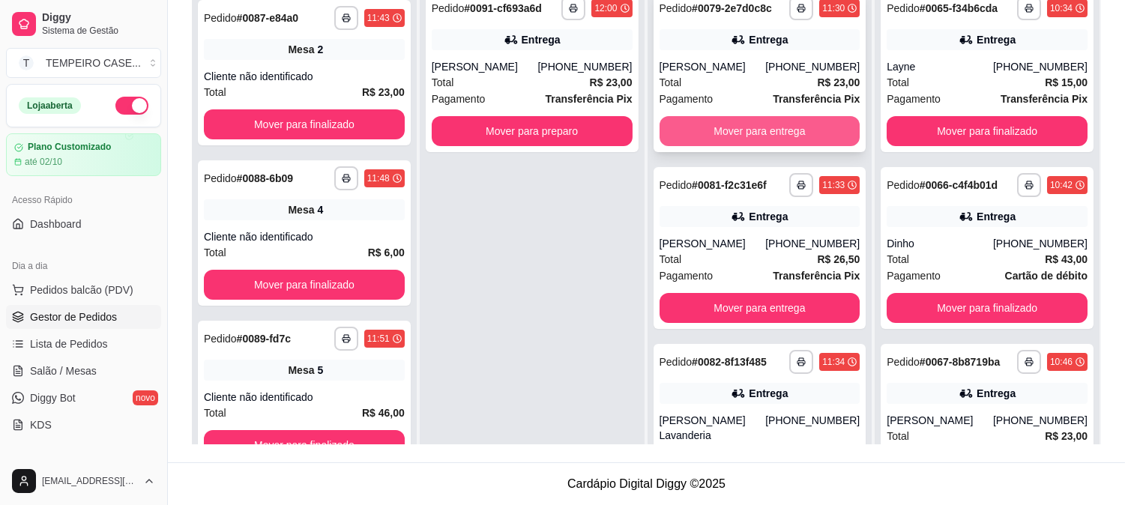
click at [790, 130] on button "Mover para entrega" at bounding box center [760, 131] width 201 height 30
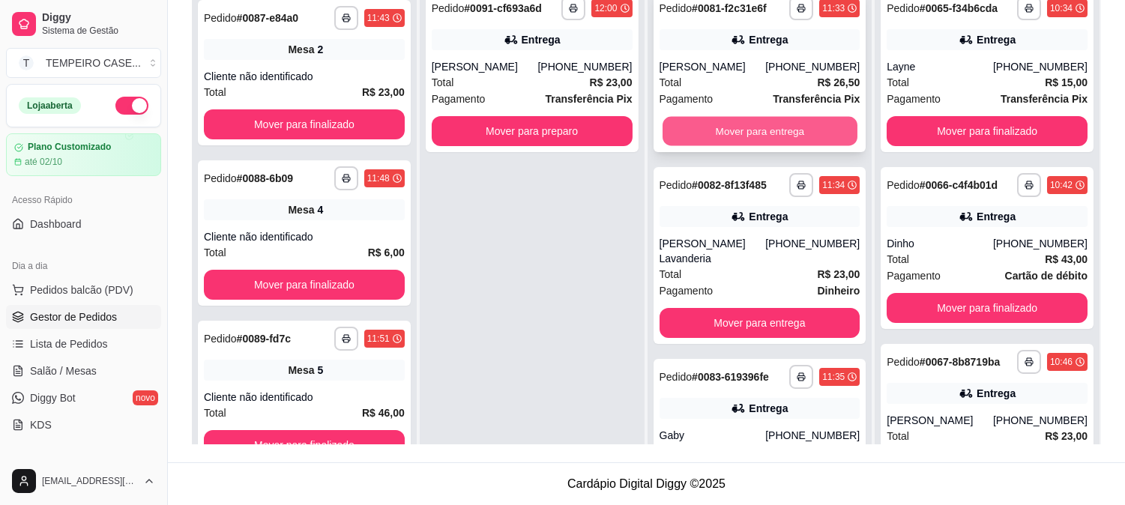
click at [791, 130] on button "Mover para entrega" at bounding box center [760, 131] width 195 height 29
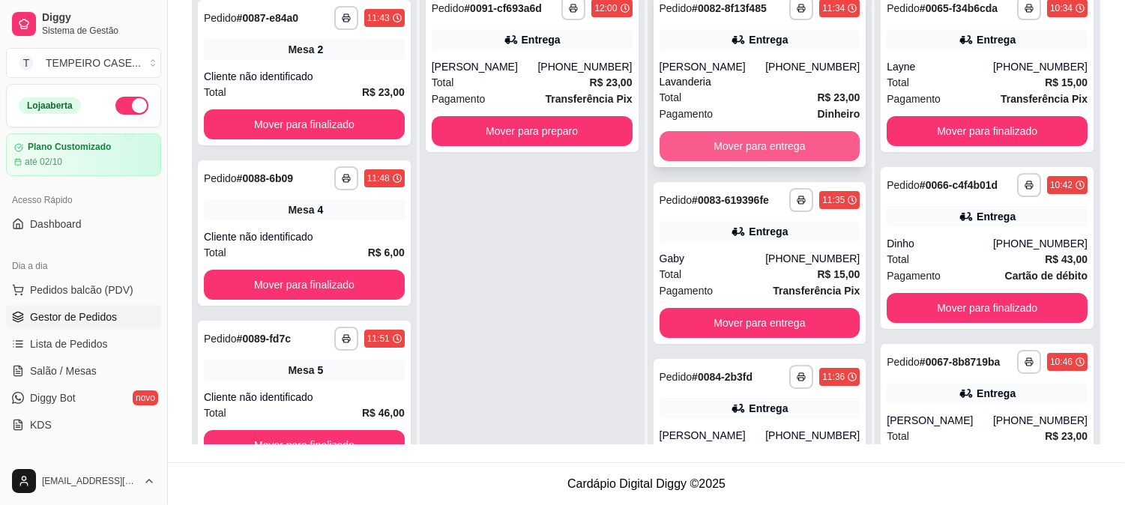
click at [776, 131] on button "Mover para entrega" at bounding box center [760, 146] width 201 height 30
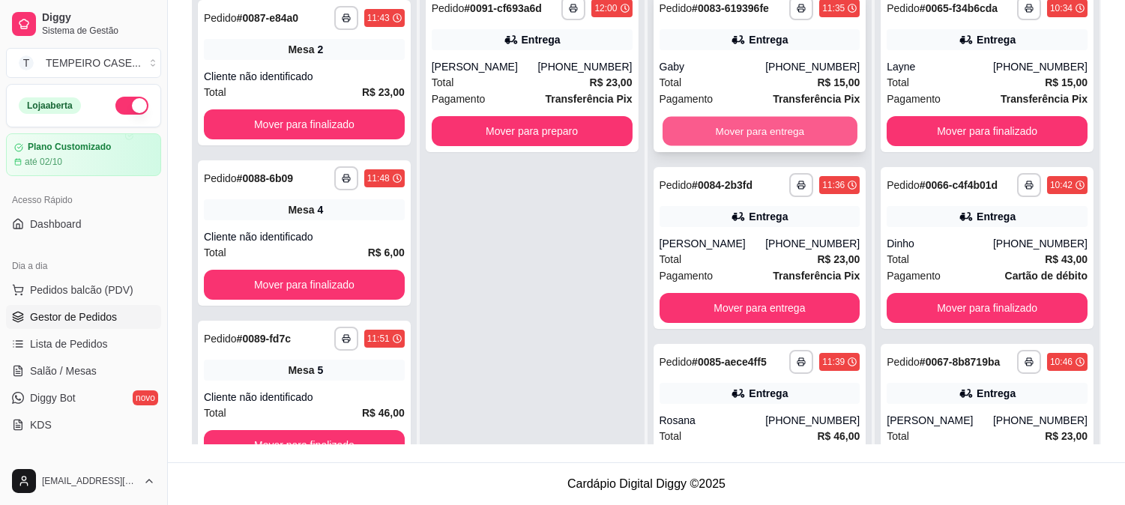
click at [793, 130] on button "Mover para entrega" at bounding box center [760, 131] width 195 height 29
click at [802, 124] on button "Mover para entrega" at bounding box center [760, 131] width 195 height 29
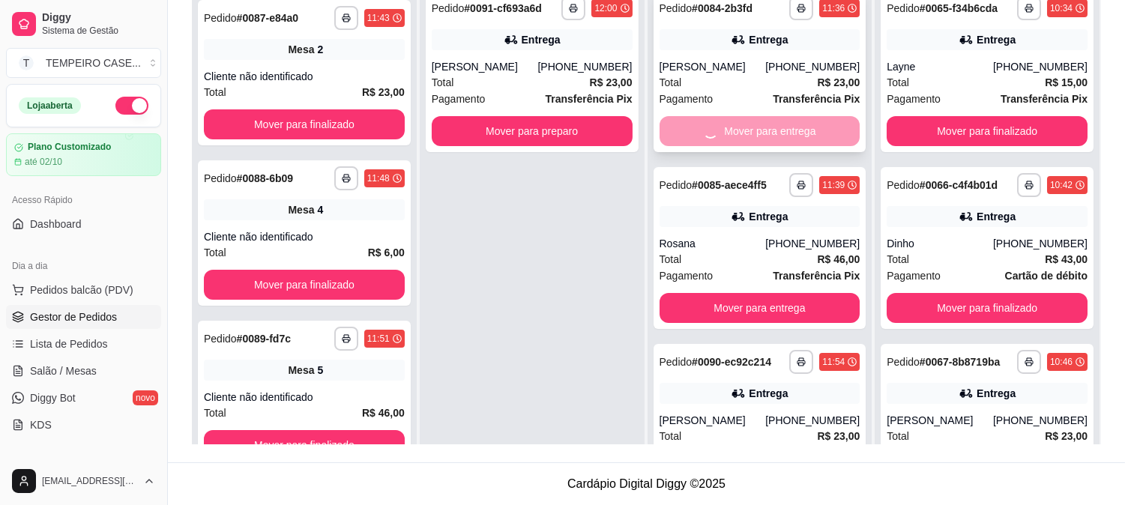
click at [784, 124] on div "Mover para entrega" at bounding box center [760, 131] width 201 height 30
click at [775, 136] on div "Mover para entrega" at bounding box center [760, 131] width 201 height 30
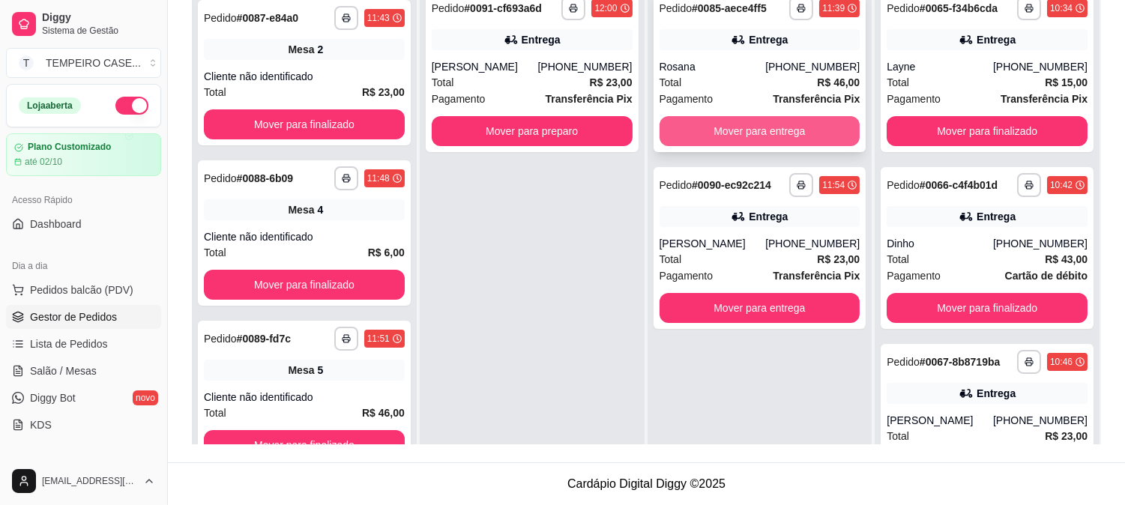
click at [769, 135] on button "Mover para entrega" at bounding box center [760, 131] width 201 height 30
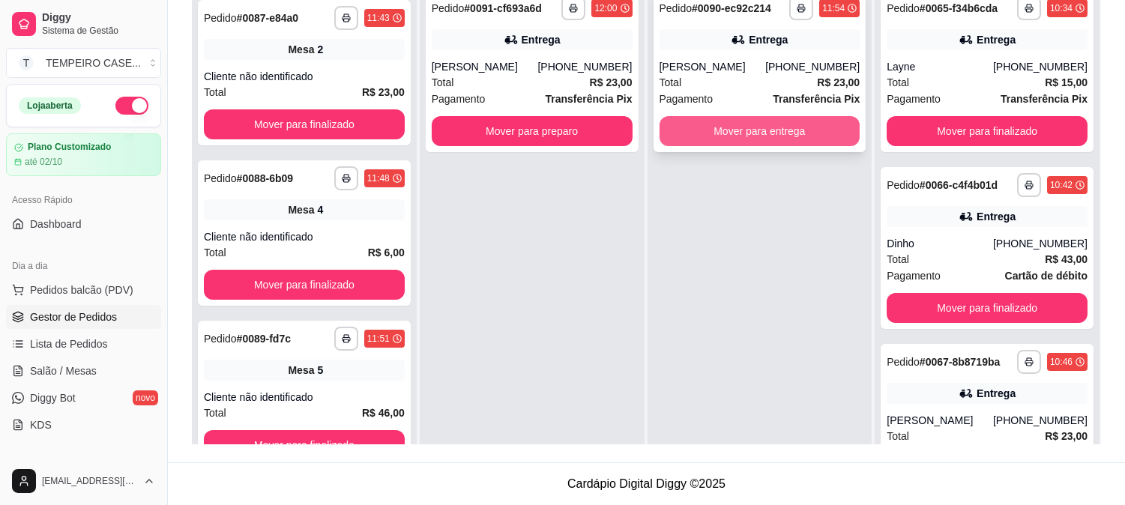
click at [784, 133] on button "Mover para entrega" at bounding box center [760, 131] width 201 height 30
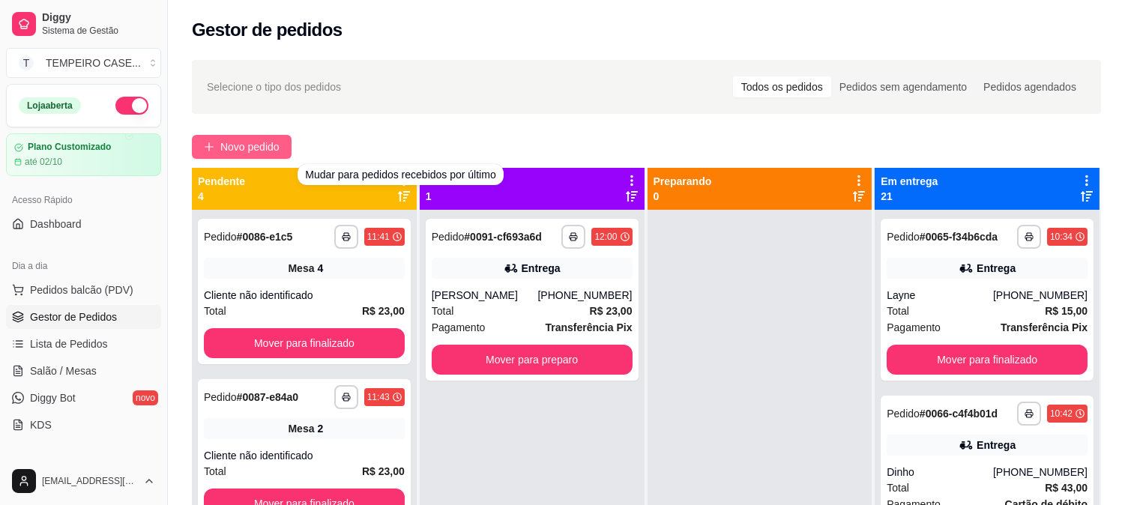
click at [249, 137] on button "Novo pedido" at bounding box center [242, 147] width 100 height 24
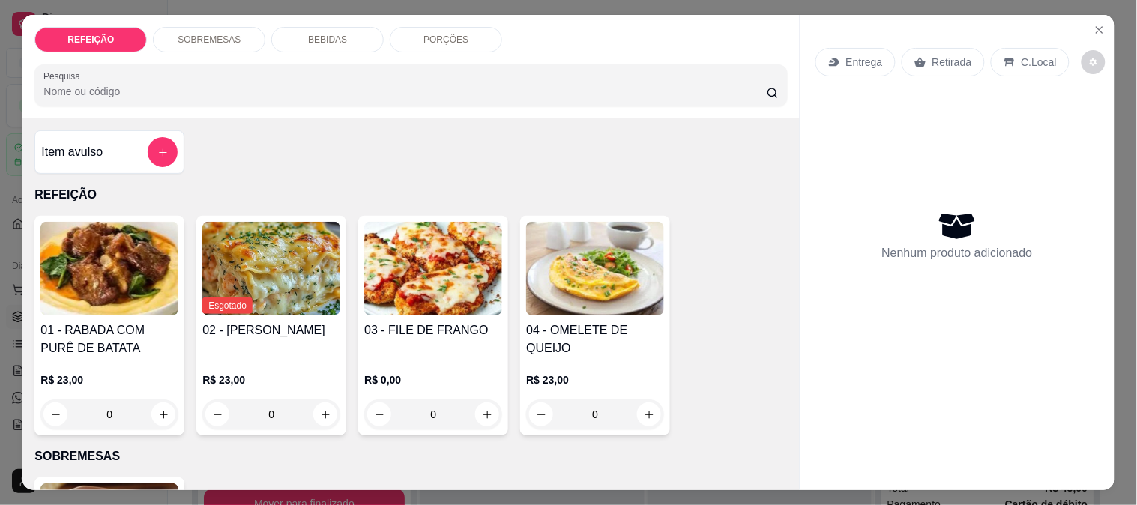
click at [93, 289] on img at bounding box center [109, 269] width 138 height 94
click at [1098, 24] on icon "Close" at bounding box center [1100, 30] width 12 height 12
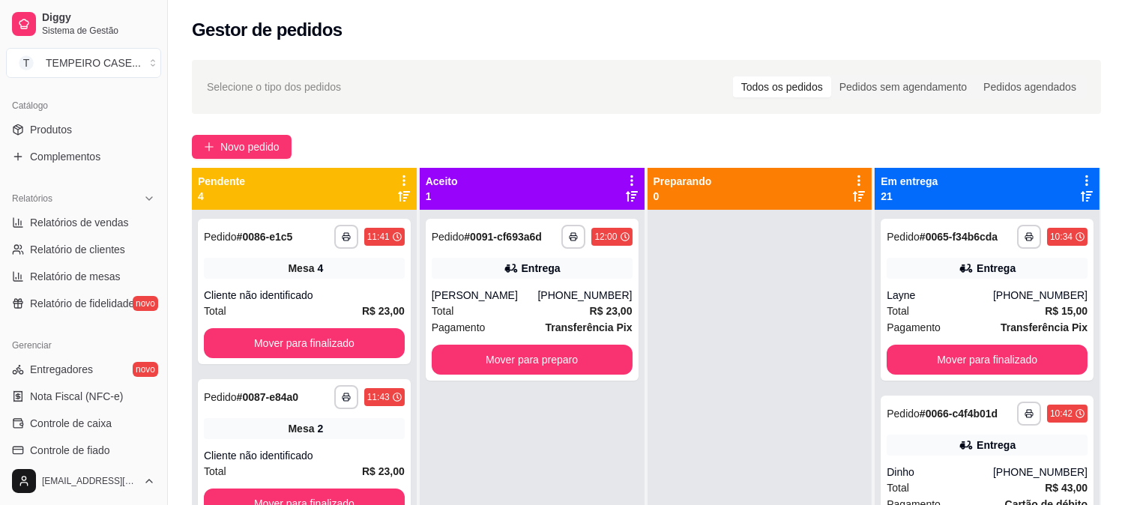
scroll to position [333, 0]
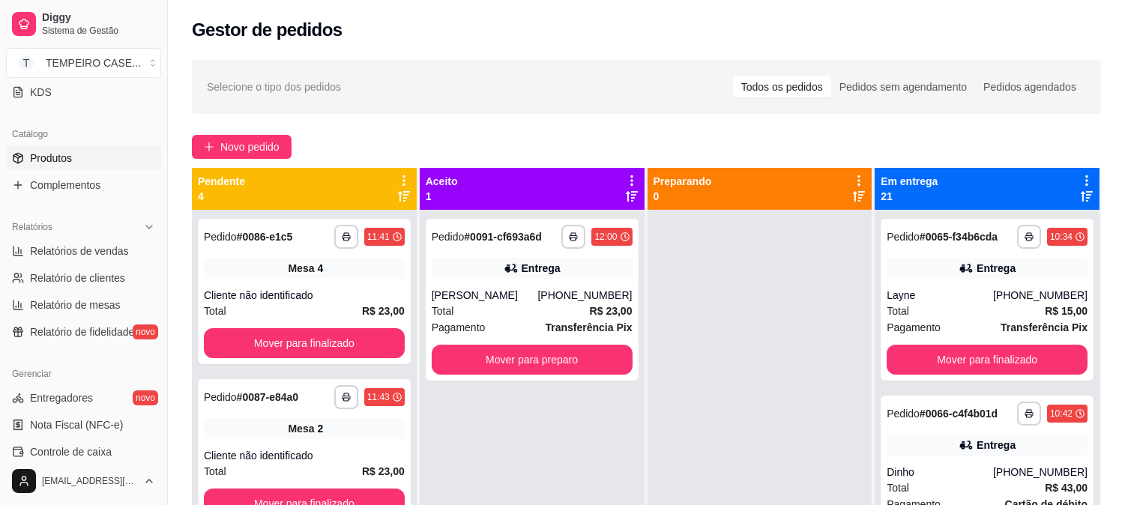
click at [55, 162] on span "Produtos" at bounding box center [51, 158] width 42 height 15
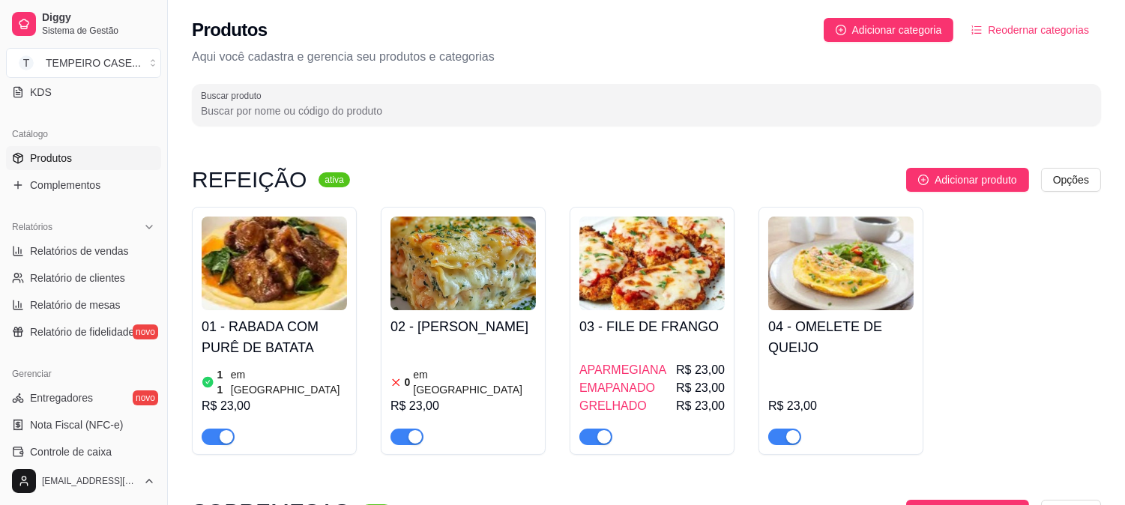
click at [477, 362] on div "02 - LASANHA DE CAMARÃO 0 em estoque R$ 23,00" at bounding box center [463, 377] width 145 height 135
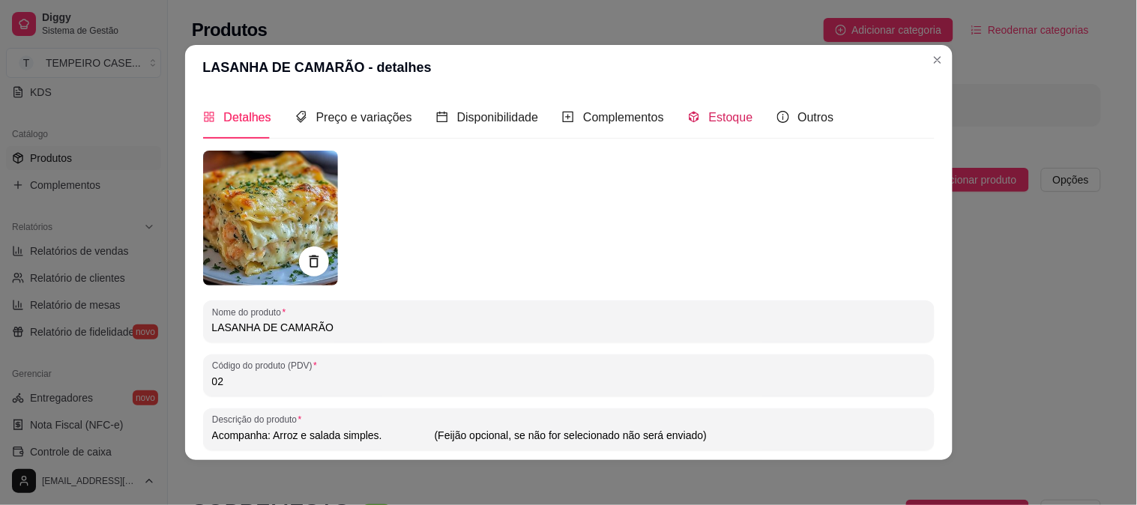
click at [709, 124] on span "Estoque" at bounding box center [731, 117] width 44 height 13
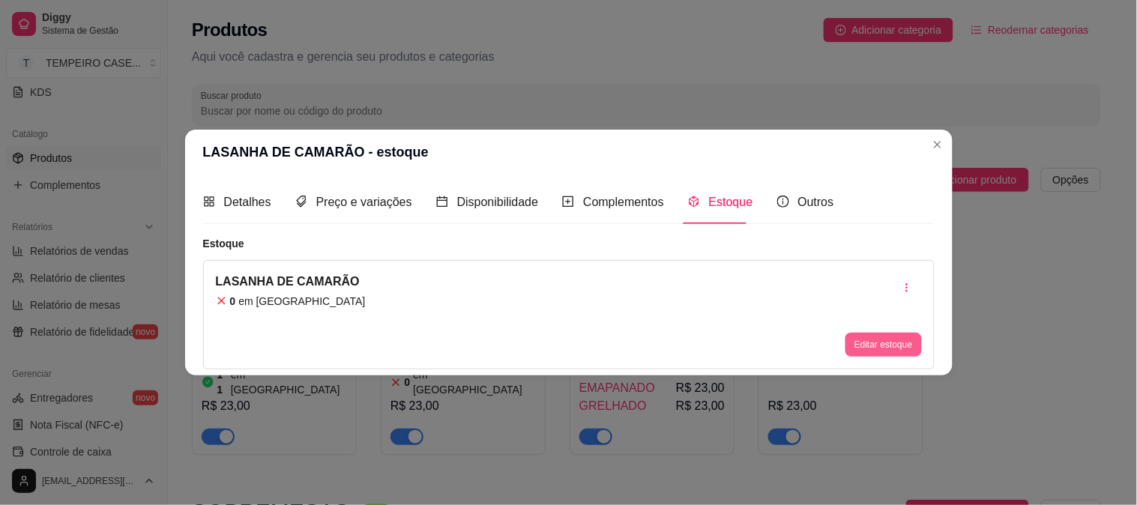
click at [882, 350] on button "Editar estoque" at bounding box center [884, 345] width 76 height 24
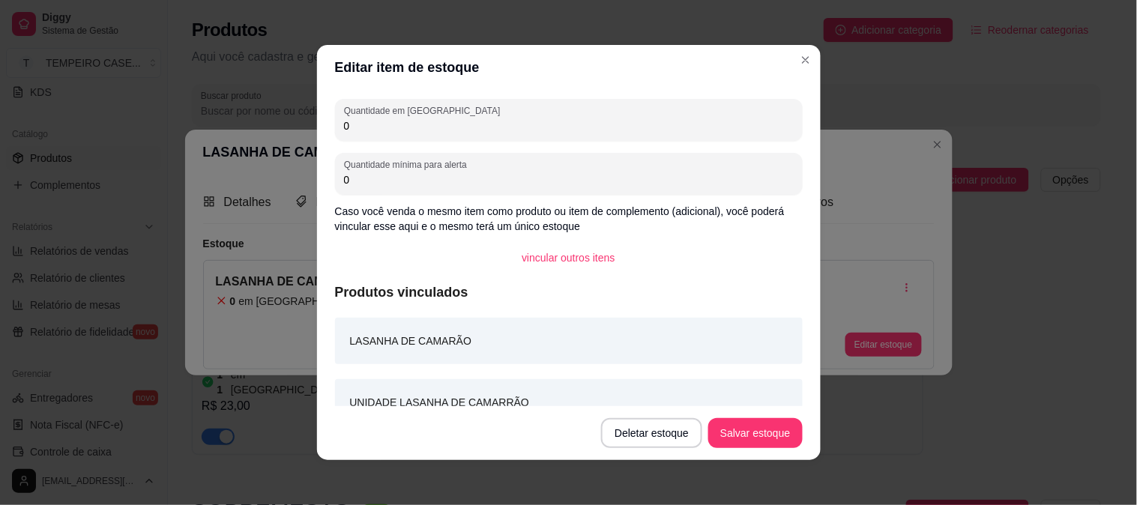
drag, startPoint x: 335, startPoint y: 138, endPoint x: 297, endPoint y: 138, distance: 38.2
click at [297, 138] on div "Editar item de estoque Quantidade em estoque 0 Quantidade mínima para alerta 0 …" at bounding box center [568, 252] width 1137 height 505
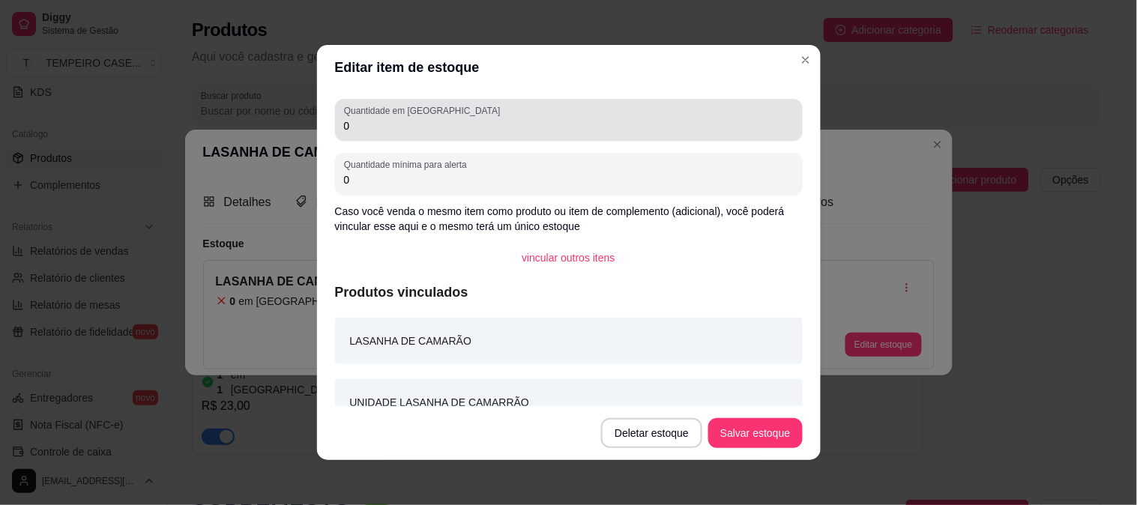
drag, startPoint x: 342, startPoint y: 135, endPoint x: 323, endPoint y: 133, distance: 18.8
click at [323, 133] on div "Quantidade em estoque 0 Quantidade mínima para alerta 0 Caso você venda o mesmo…" at bounding box center [569, 248] width 504 height 316
click at [350, 129] on input "0" at bounding box center [569, 125] width 450 height 15
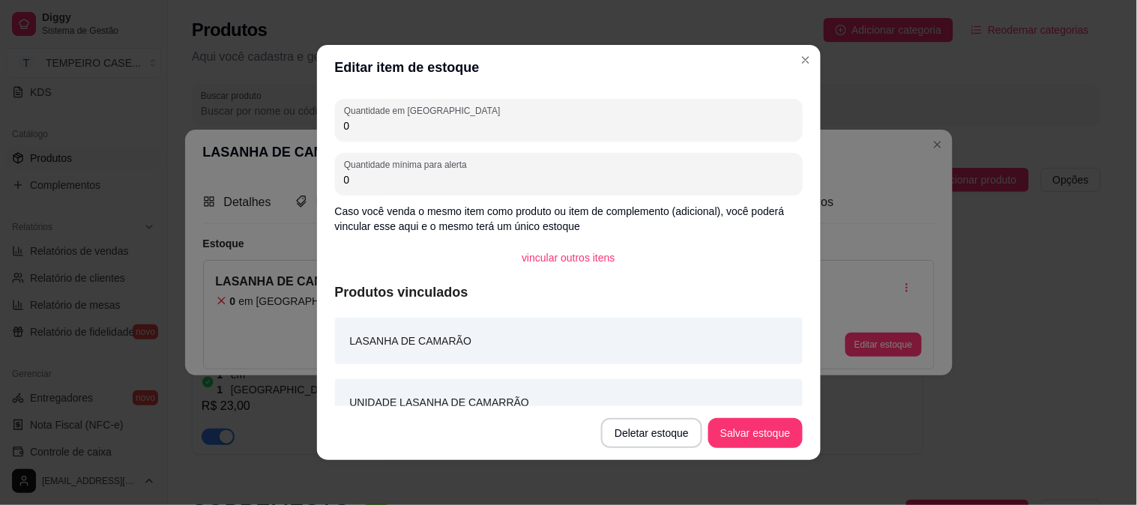
click at [350, 129] on input "0" at bounding box center [569, 125] width 450 height 15
type input "9"
click at [739, 432] on button "Salvar estoque" at bounding box center [756, 433] width 94 height 30
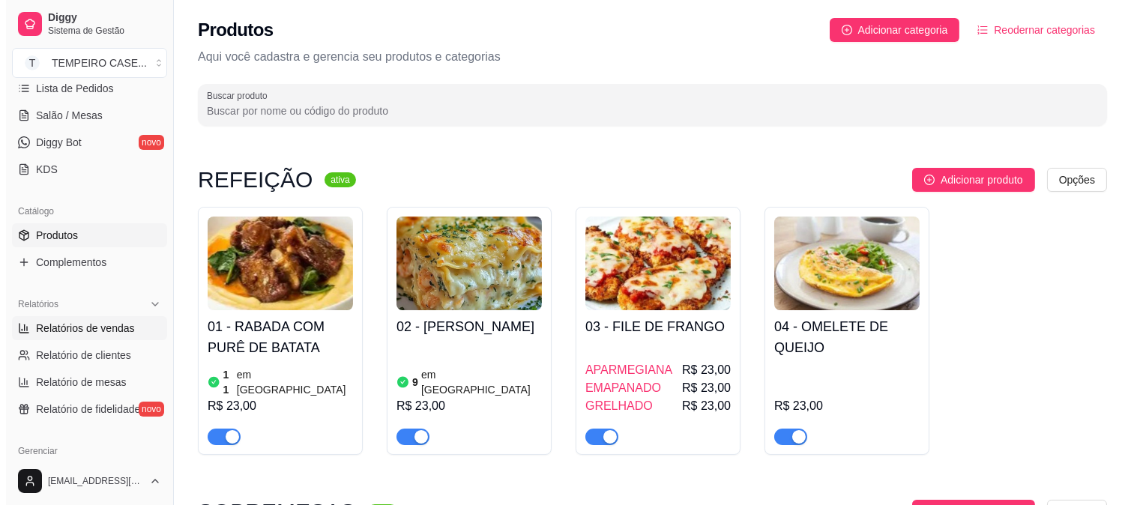
scroll to position [166, 0]
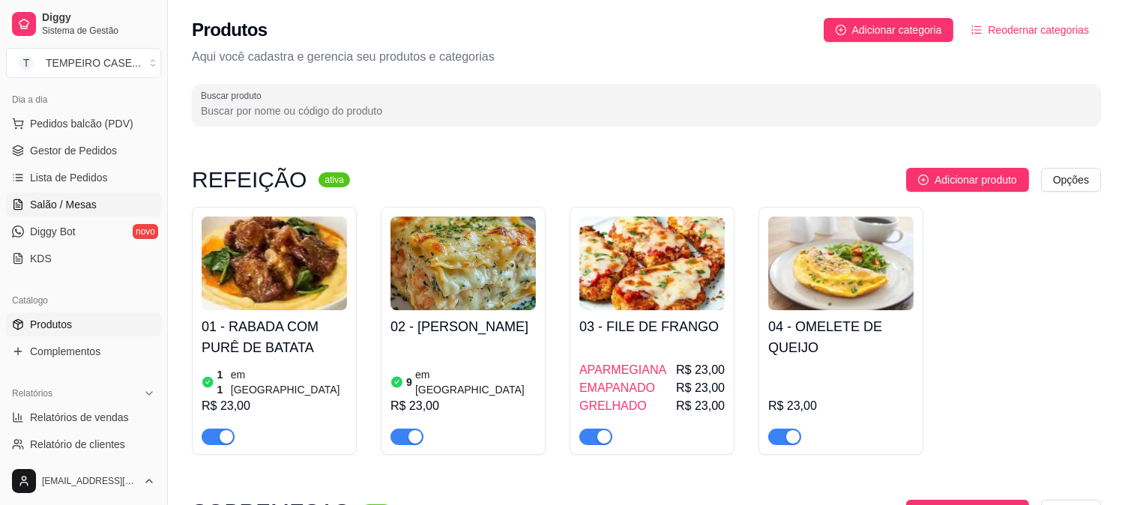
click at [76, 212] on link "Salão / Mesas" at bounding box center [83, 205] width 155 height 24
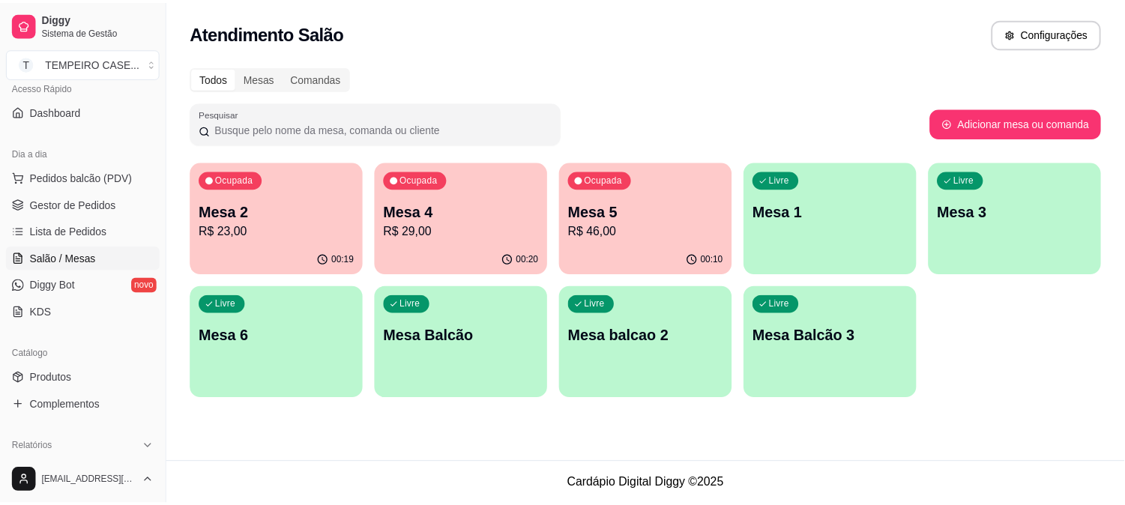
scroll to position [83, 0]
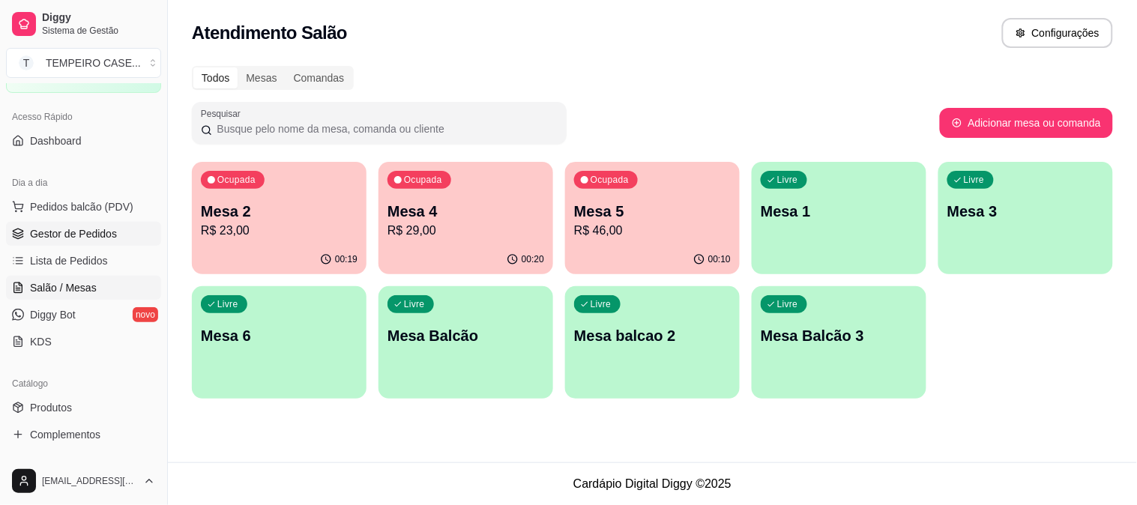
click at [70, 233] on span "Gestor de Pedidos" at bounding box center [73, 233] width 87 height 15
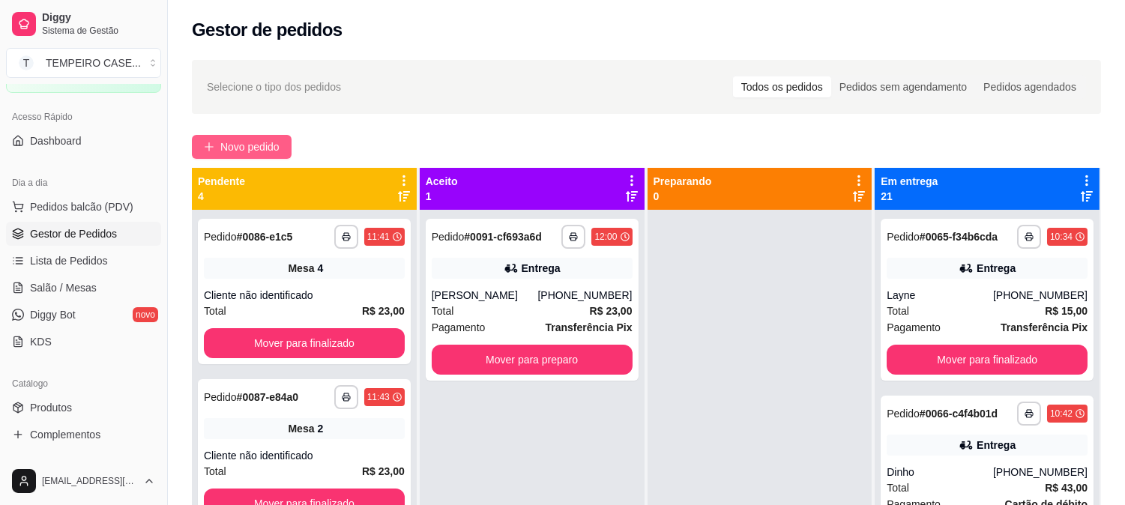
click at [243, 140] on span "Novo pedido" at bounding box center [249, 147] width 59 height 16
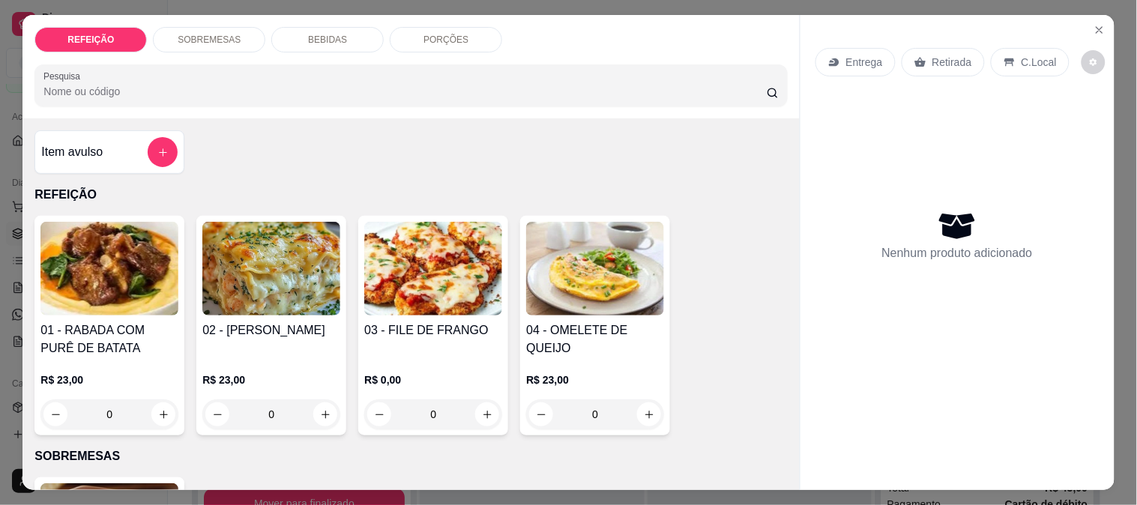
click at [133, 274] on img at bounding box center [109, 269] width 138 height 94
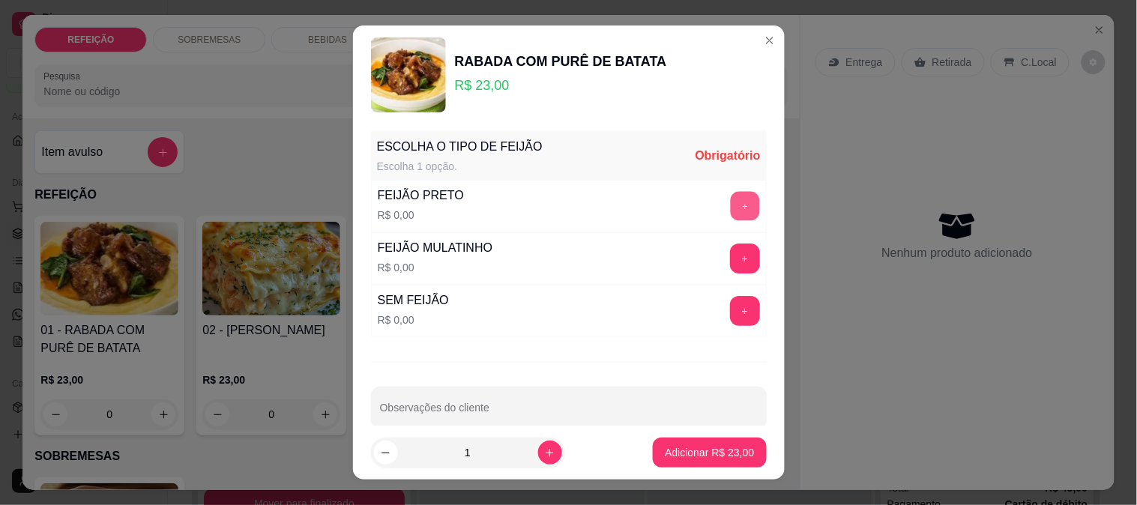
click at [730, 198] on button "+" at bounding box center [744, 205] width 29 height 29
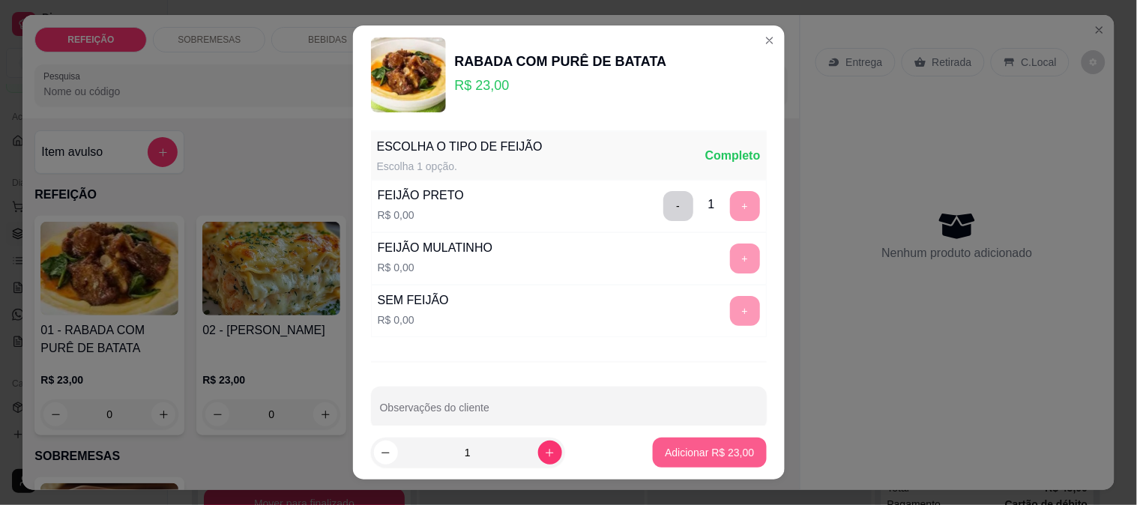
click at [670, 458] on p "Adicionar R$ 23,00" at bounding box center [709, 452] width 89 height 15
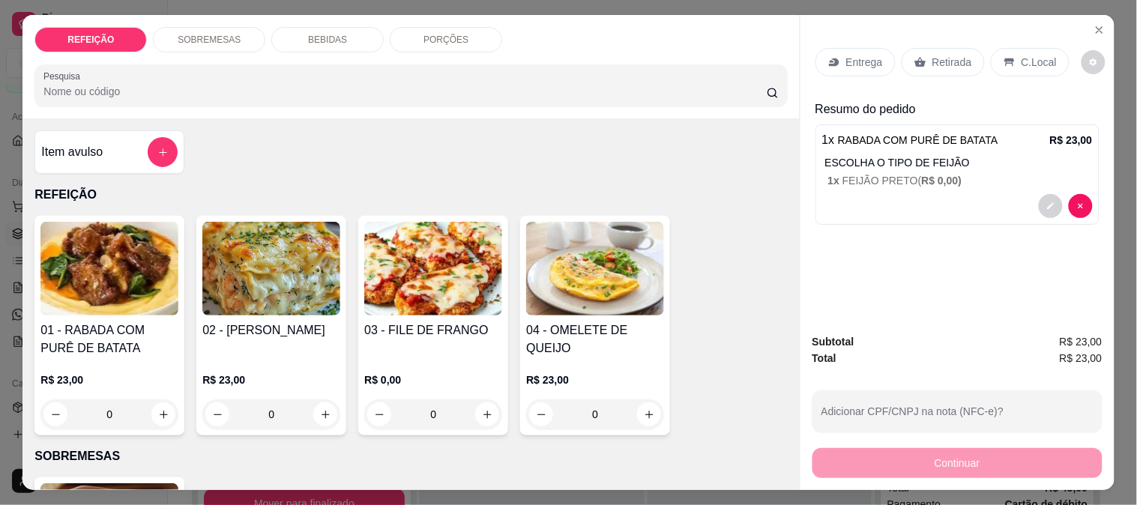
click at [931, 36] on div "Entrega Retirada C.Local" at bounding box center [958, 62] width 284 height 52
click at [930, 48] on div "Retirada" at bounding box center [943, 62] width 83 height 28
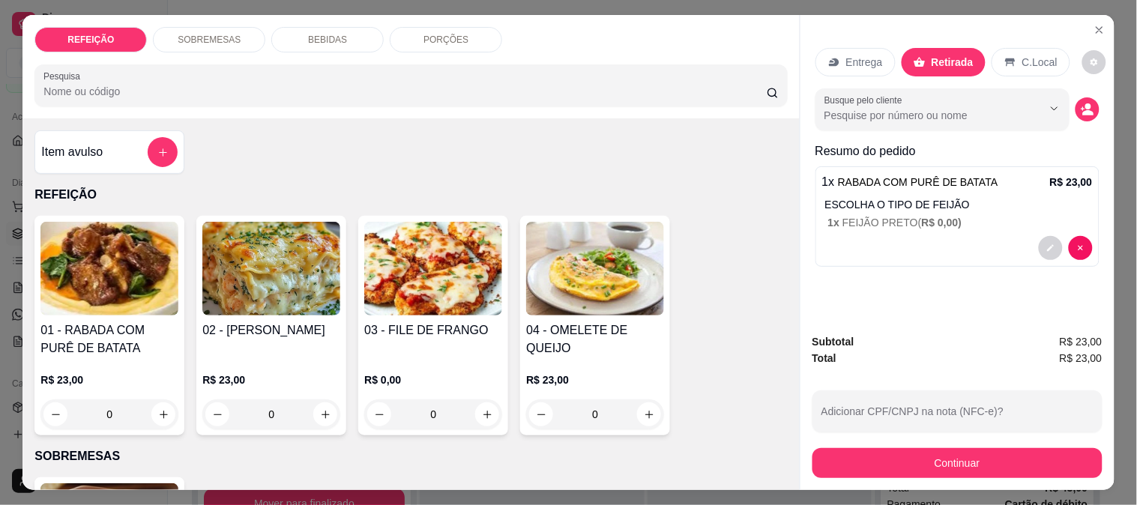
click at [885, 462] on button "Continuar" at bounding box center [958, 463] width 290 height 30
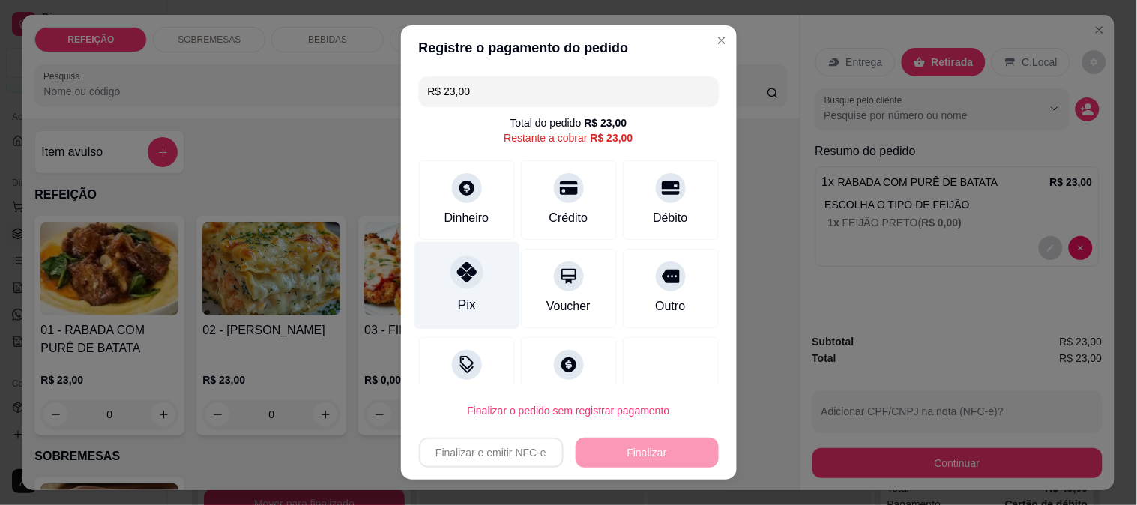
click at [469, 297] on div "Pix" at bounding box center [467, 285] width 106 height 88
type input "R$ 0,00"
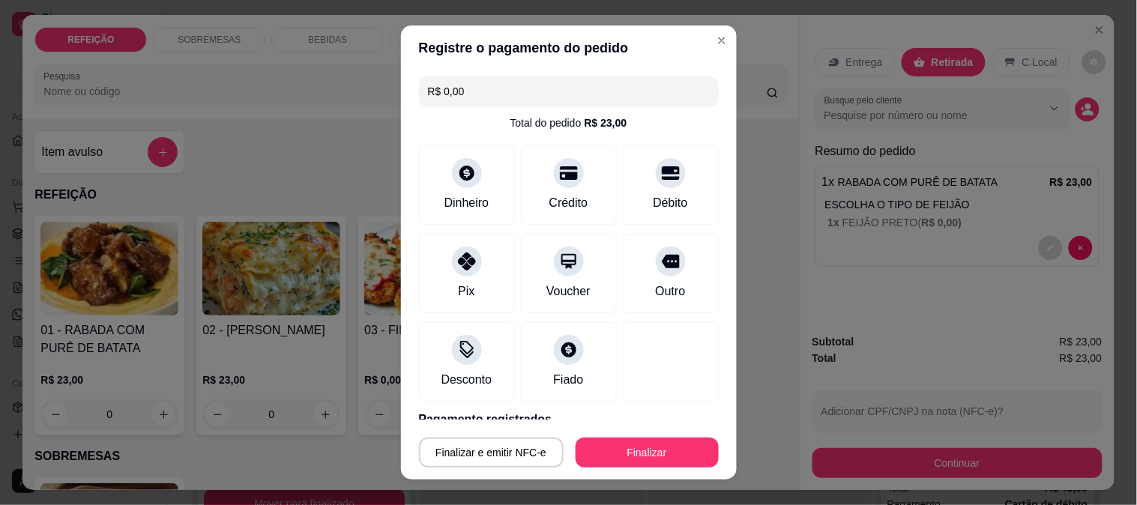
click at [605, 436] on div "Finalizar e emitir NFC-e Finalizar" at bounding box center [569, 450] width 300 height 36
click at [605, 441] on button "Finalizar" at bounding box center [647, 453] width 143 height 30
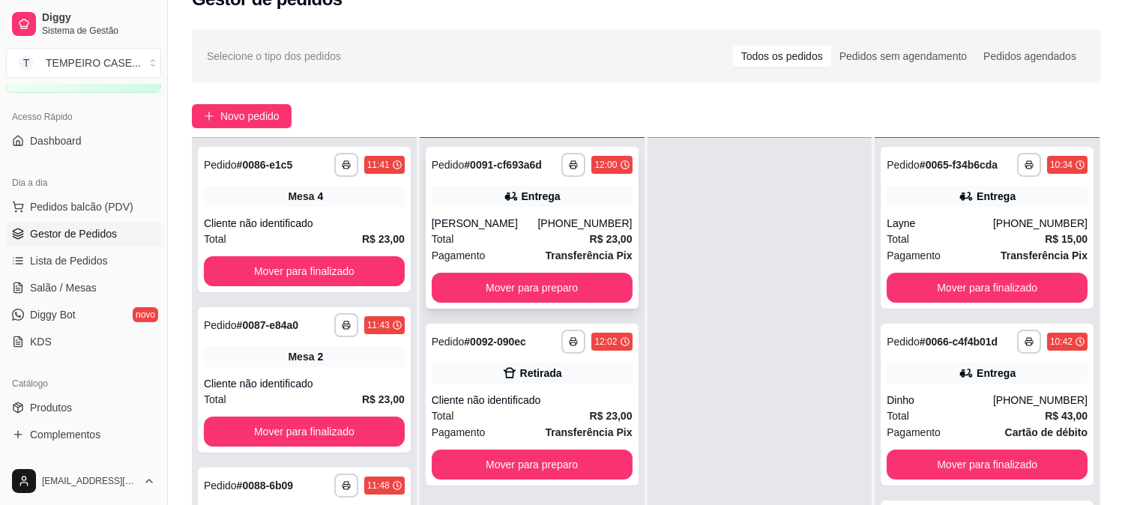
scroll to position [83, 0]
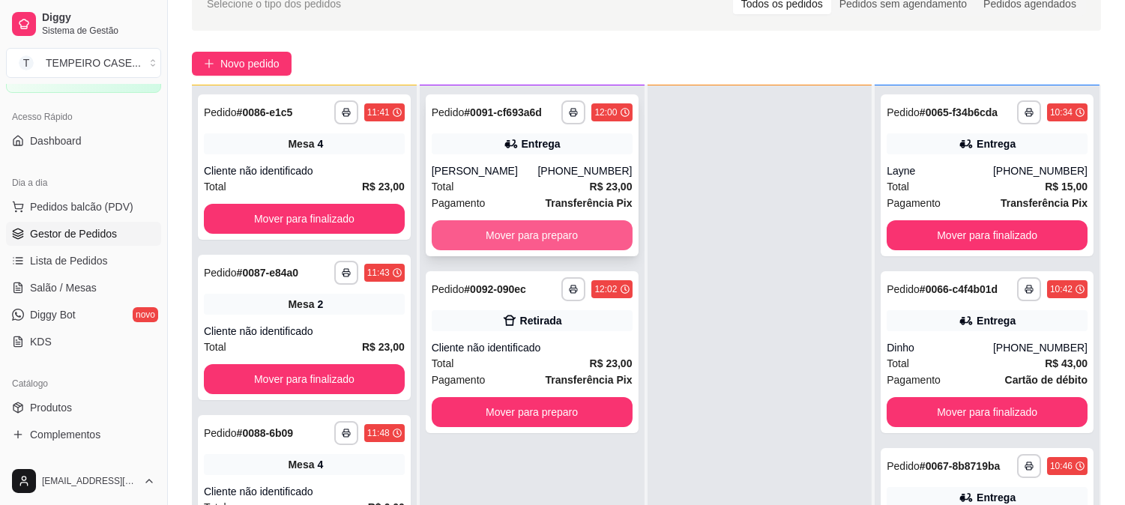
click at [558, 235] on button "Mover para preparo" at bounding box center [532, 235] width 201 height 30
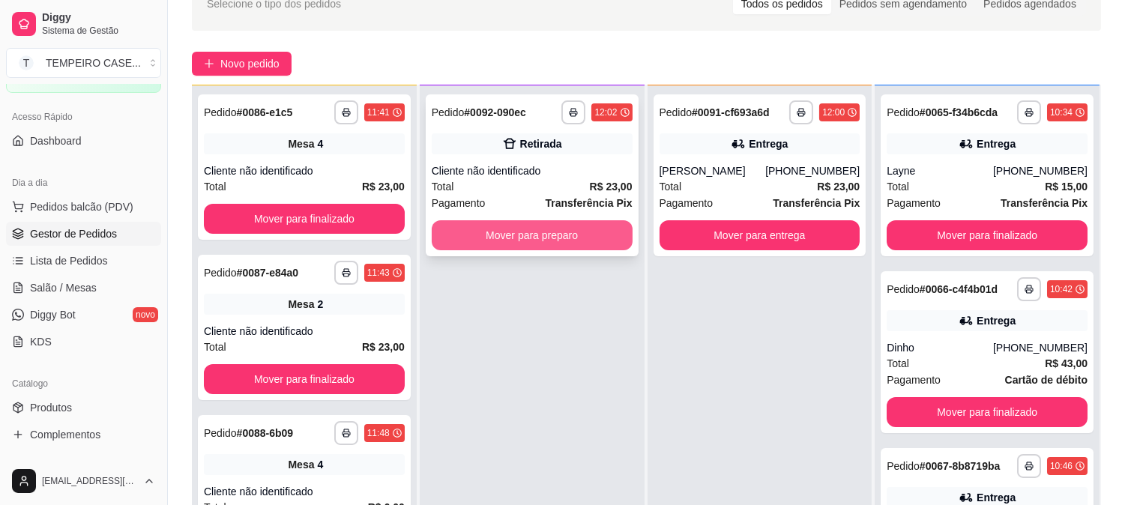
click at [572, 229] on button "Mover para preparo" at bounding box center [532, 235] width 201 height 30
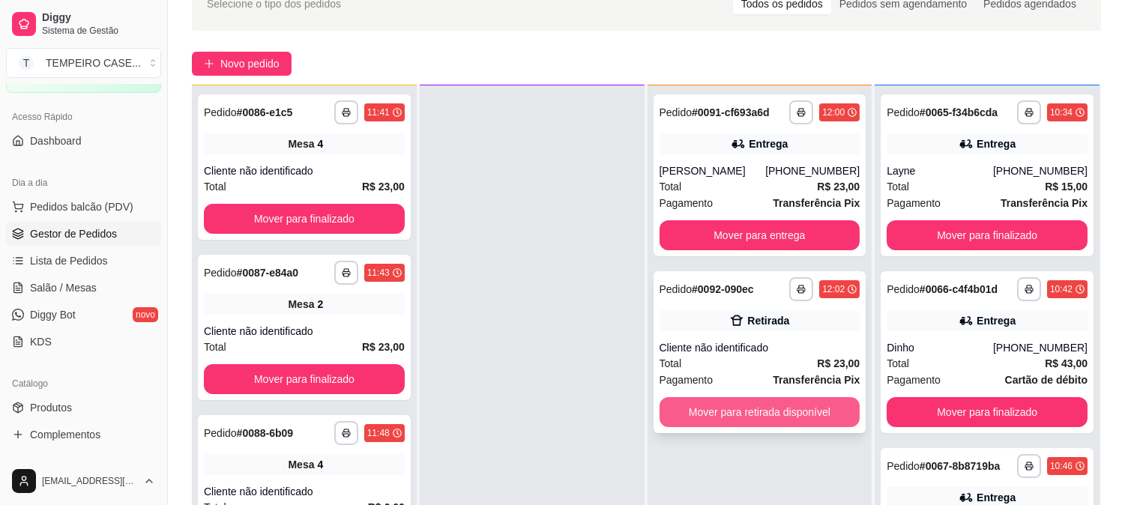
click at [710, 412] on button "Mover para retirada disponível" at bounding box center [760, 412] width 201 height 30
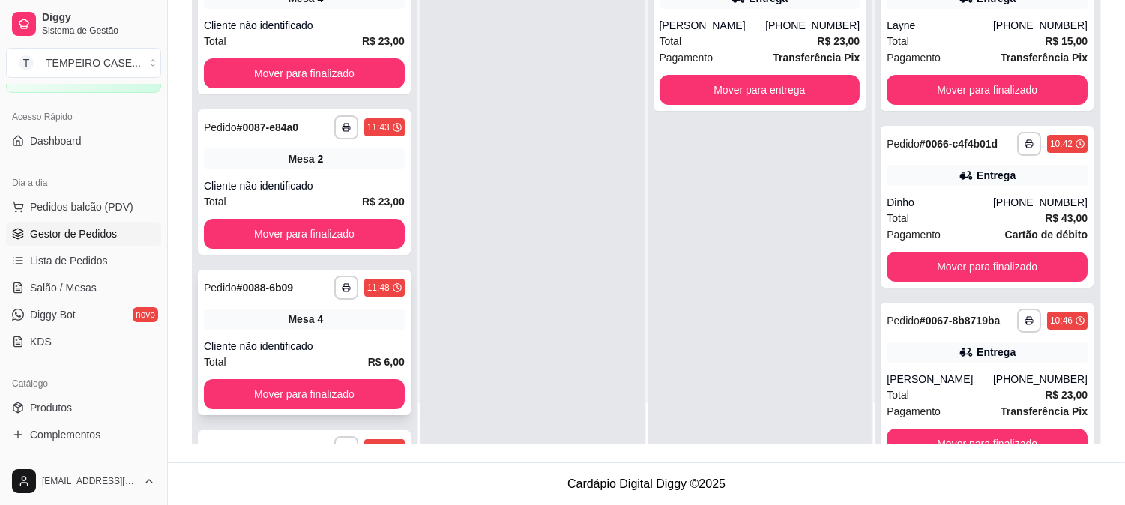
scroll to position [488, 0]
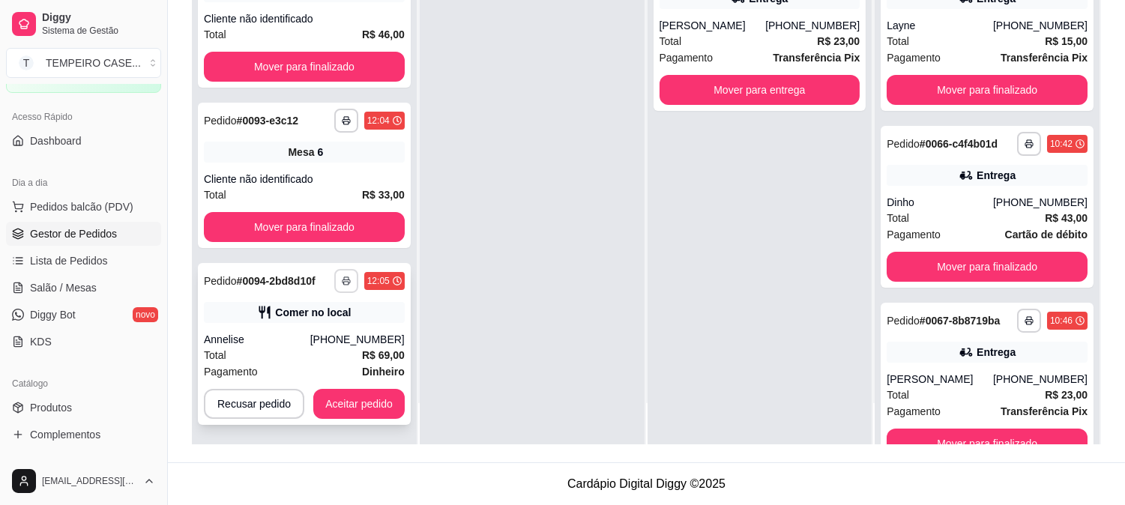
click at [345, 277] on polyline "button" at bounding box center [346, 278] width 4 height 3
click at [515, 288] on div at bounding box center [532, 192] width 225 height 505
click at [361, 414] on button "Aceitar pedido" at bounding box center [359, 404] width 88 height 29
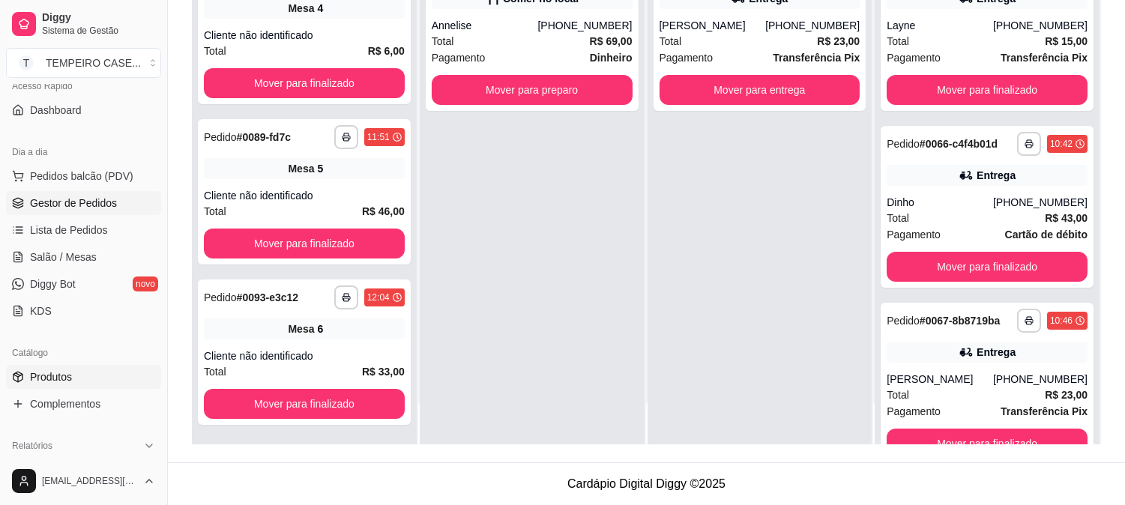
scroll to position [166, 0]
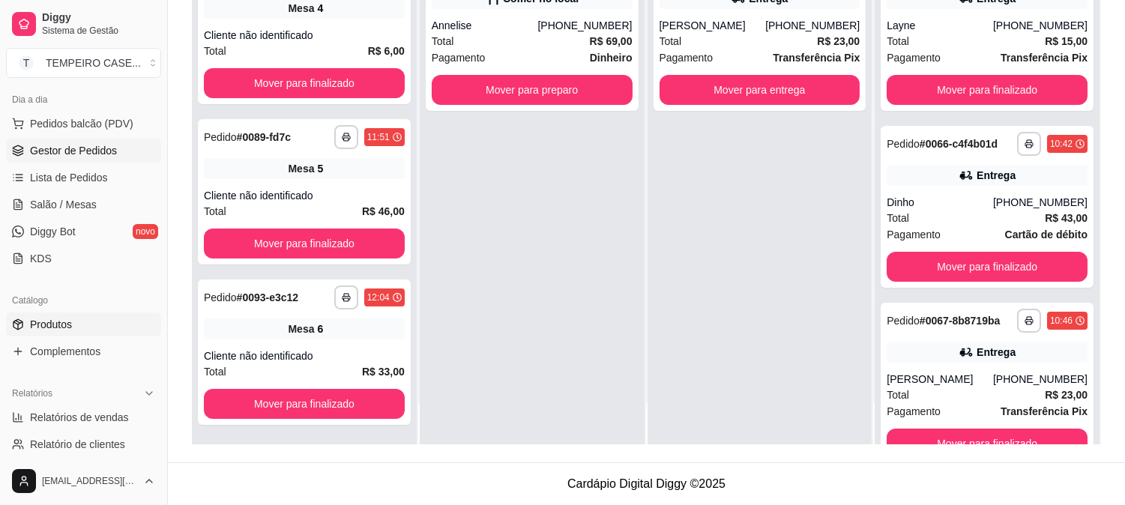
click at [73, 330] on link "Produtos" at bounding box center [83, 325] width 155 height 24
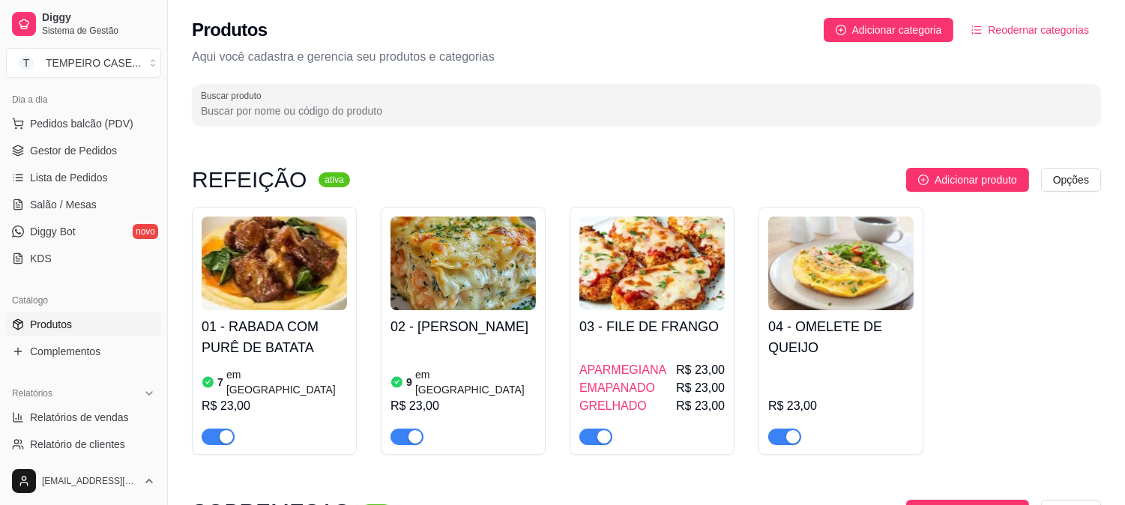
click at [242, 297] on img at bounding box center [274, 264] width 145 height 94
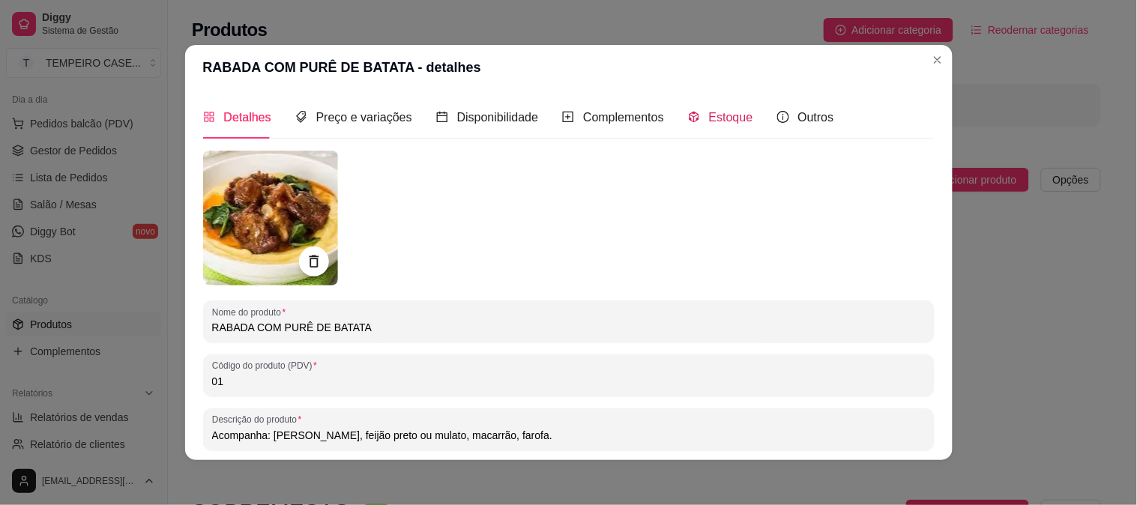
click at [720, 115] on span "Estoque" at bounding box center [731, 117] width 44 height 13
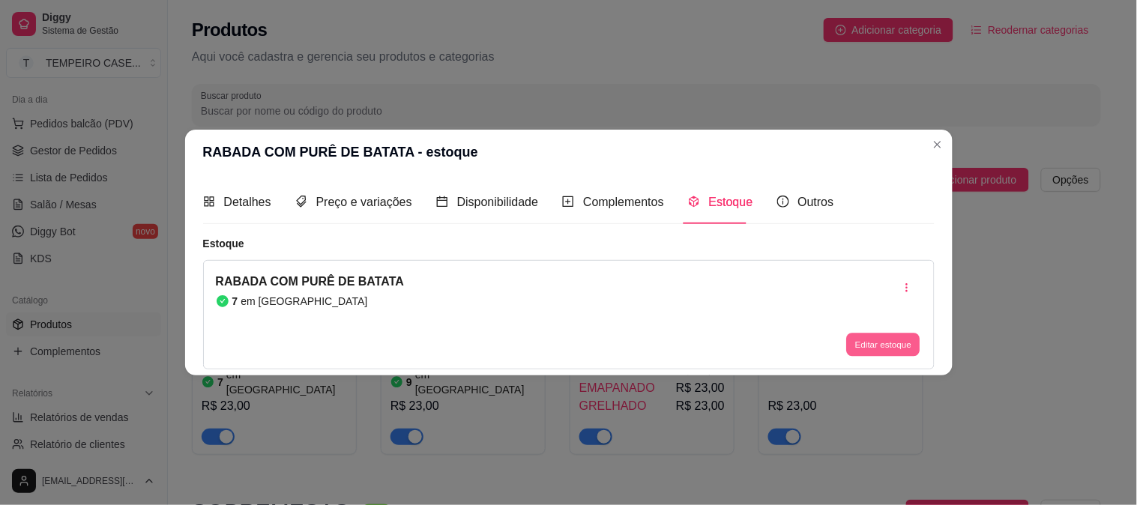
click at [878, 335] on button "Editar estoque" at bounding box center [883, 344] width 73 height 23
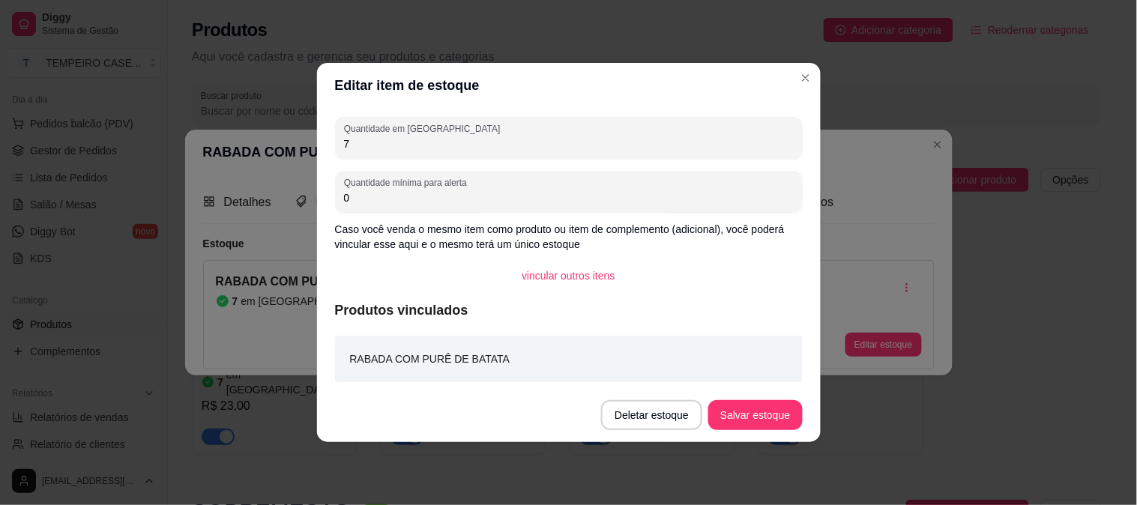
drag, startPoint x: 406, startPoint y: 151, endPoint x: 248, endPoint y: 148, distance: 157.5
click at [248, 148] on div "Editar item de estoque Quantidade em estoque 7 Quantidade mínima para alerta 0 …" at bounding box center [568, 252] width 1137 height 505
type input "5"
click at [765, 430] on button "Salvar estoque" at bounding box center [756, 415] width 94 height 30
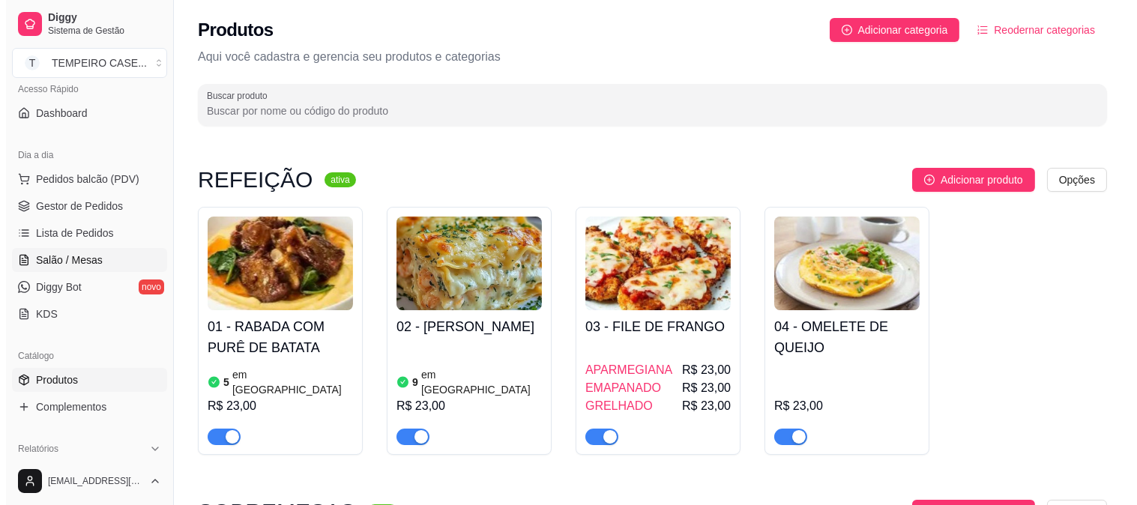
scroll to position [83, 0]
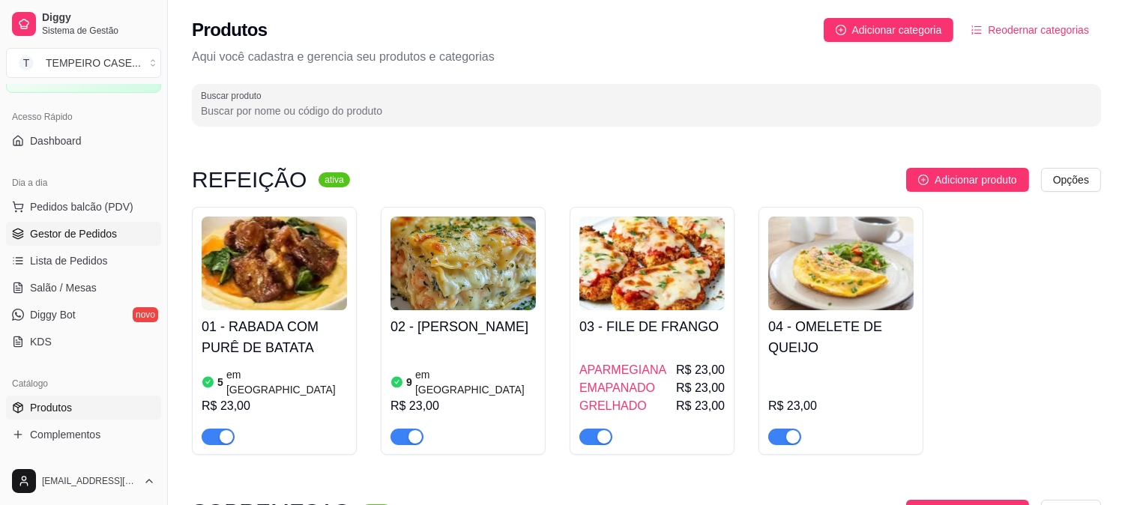
click at [76, 241] on span "Gestor de Pedidos" at bounding box center [73, 233] width 87 height 15
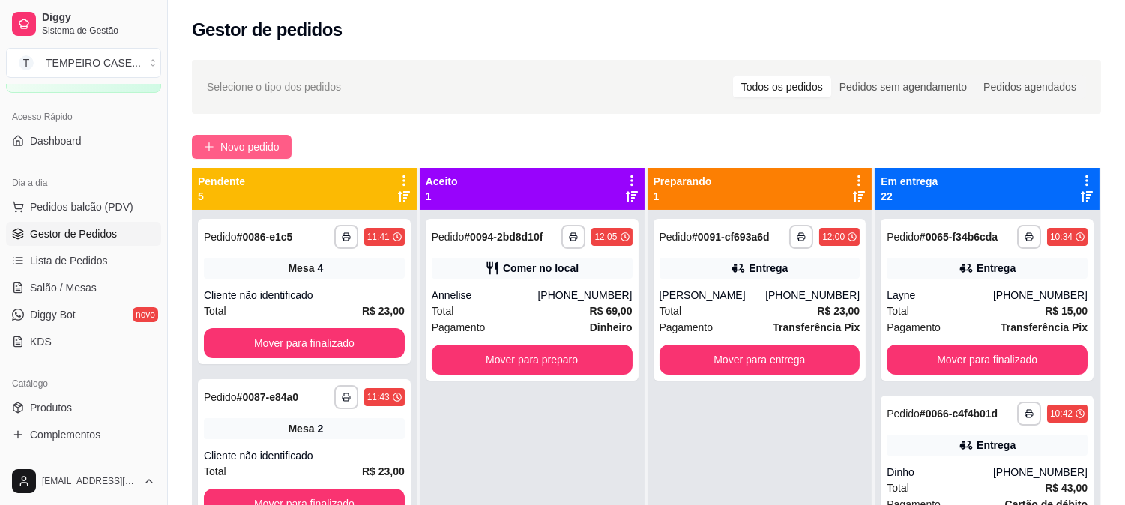
click at [255, 147] on span "Novo pedido" at bounding box center [249, 147] width 59 height 16
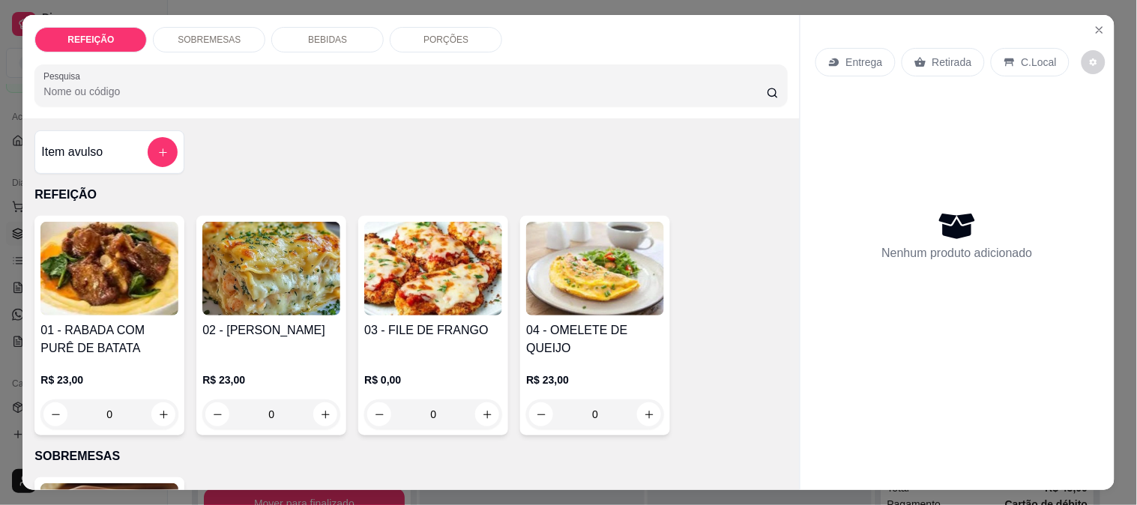
click at [444, 282] on img at bounding box center [433, 269] width 138 height 94
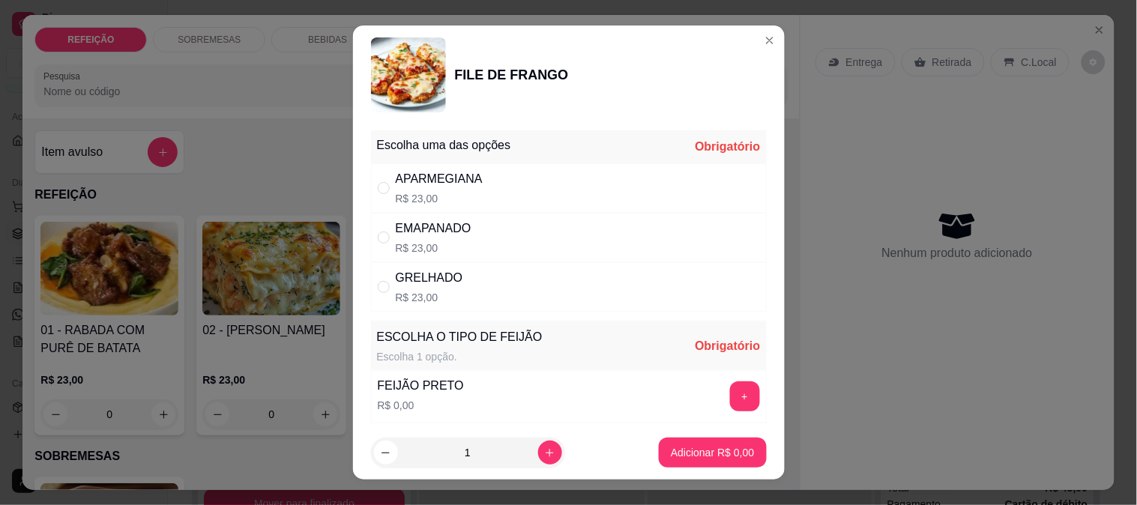
click at [518, 200] on div "APARMEGIANA R$ 23,00" at bounding box center [569, 187] width 396 height 49
radio input "true"
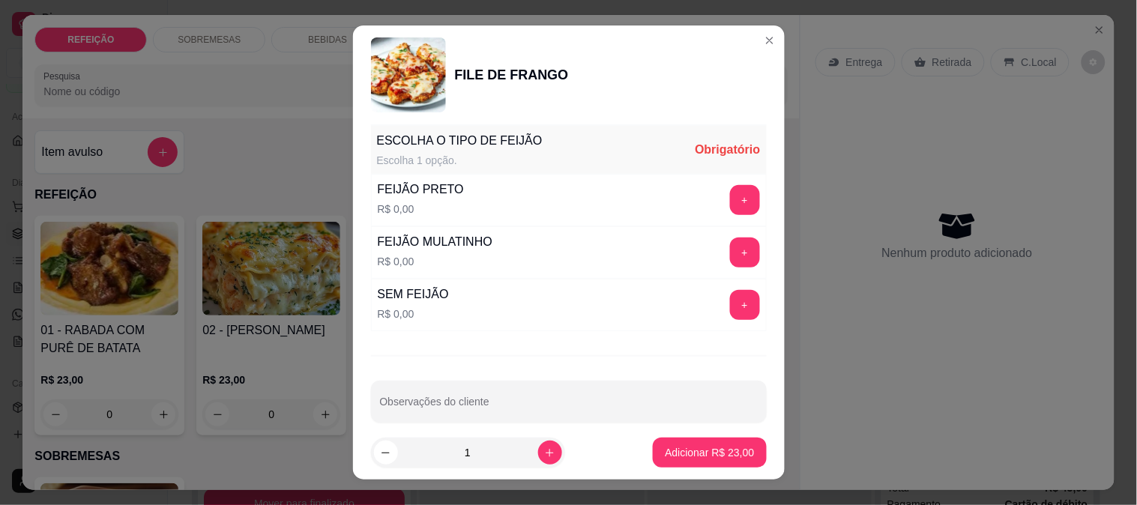
scroll to position [214, 0]
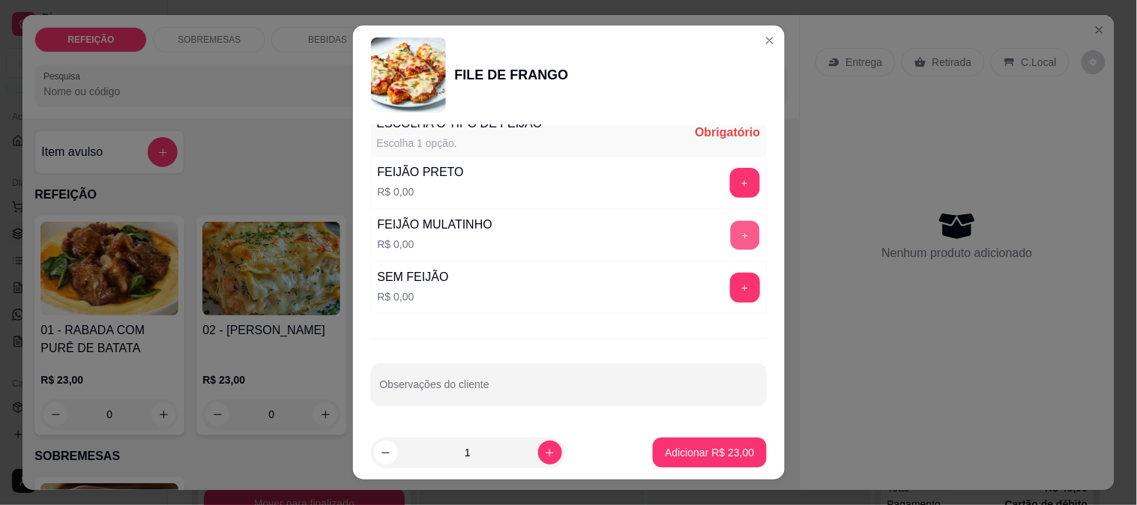
click at [730, 226] on button "+" at bounding box center [744, 234] width 29 height 29
drag, startPoint x: 718, startPoint y: 193, endPoint x: 615, endPoint y: 250, distance: 118.5
click at [703, 199] on div "FEIJÃO PRETO R$ 0,00 +" at bounding box center [569, 183] width 396 height 52
click at [664, 231] on div "- 1 +" at bounding box center [712, 235] width 109 height 30
click at [664, 229] on button "-" at bounding box center [679, 235] width 30 height 30
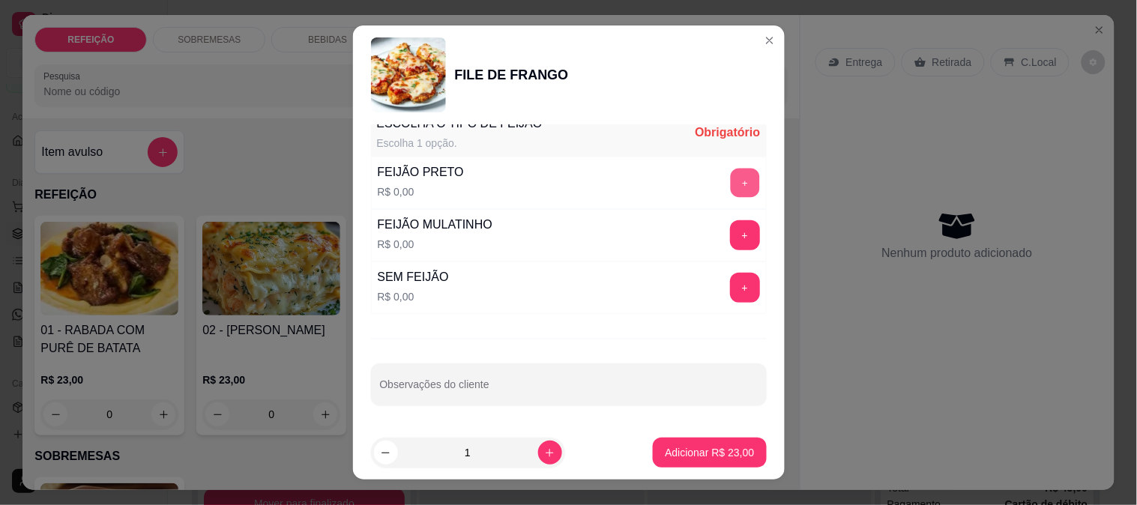
click at [730, 183] on button "+" at bounding box center [744, 182] width 29 height 29
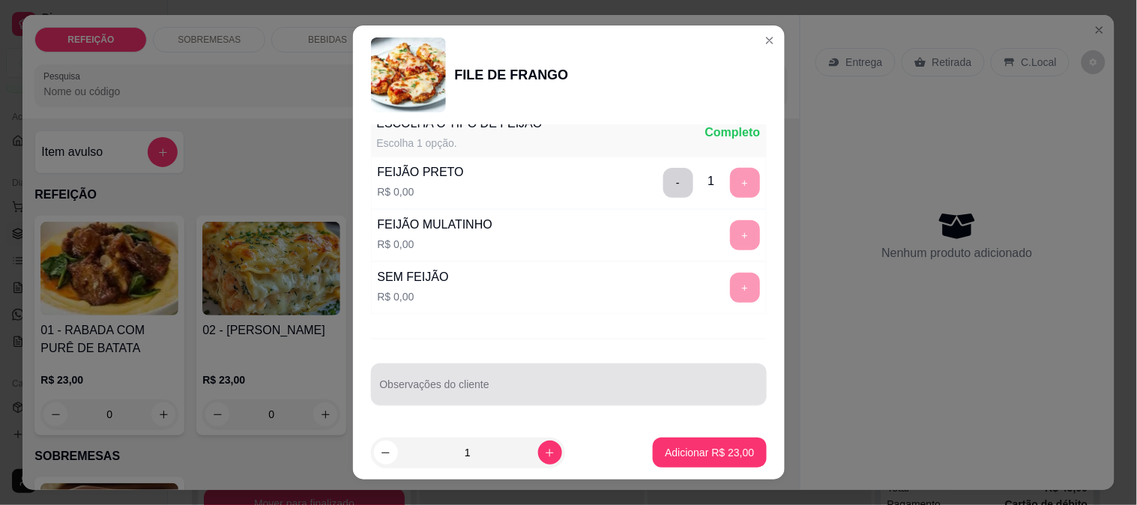
click at [436, 371] on div at bounding box center [569, 385] width 378 height 30
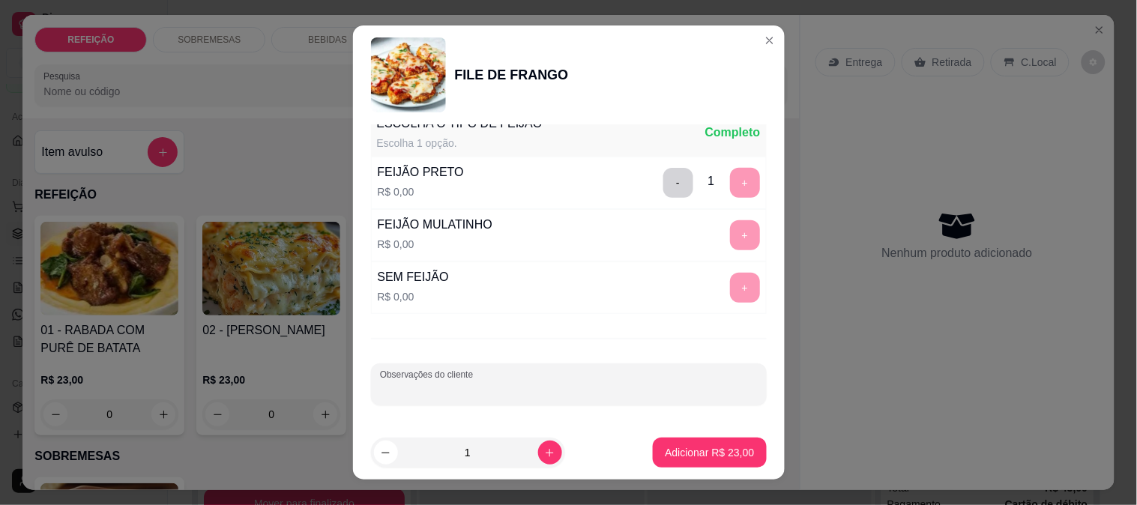
type input "a"
type input "apenas arroz e feijão"
click at [665, 453] on p "Adicionar R$ 23,00" at bounding box center [709, 452] width 89 height 15
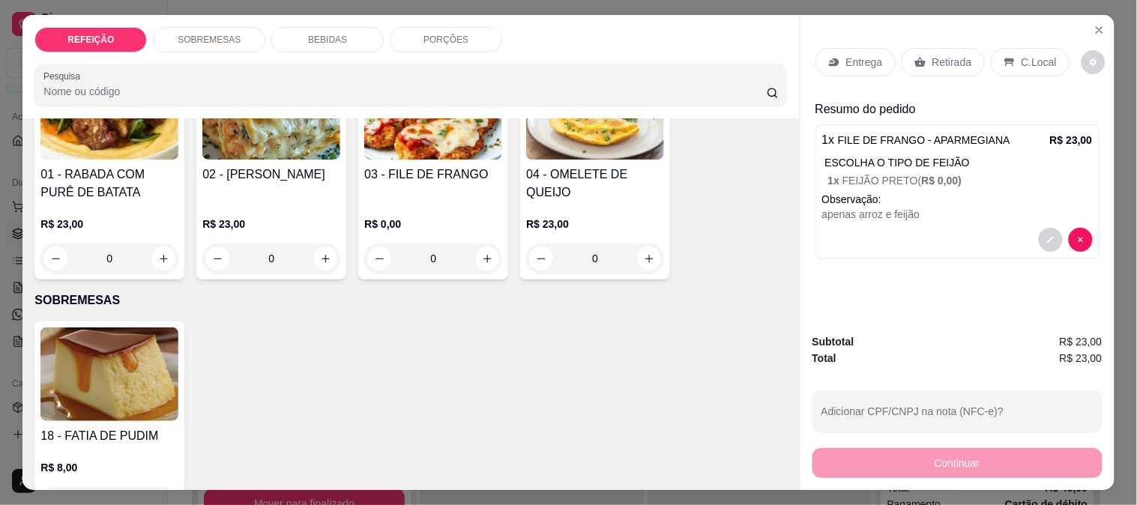
scroll to position [416, 0]
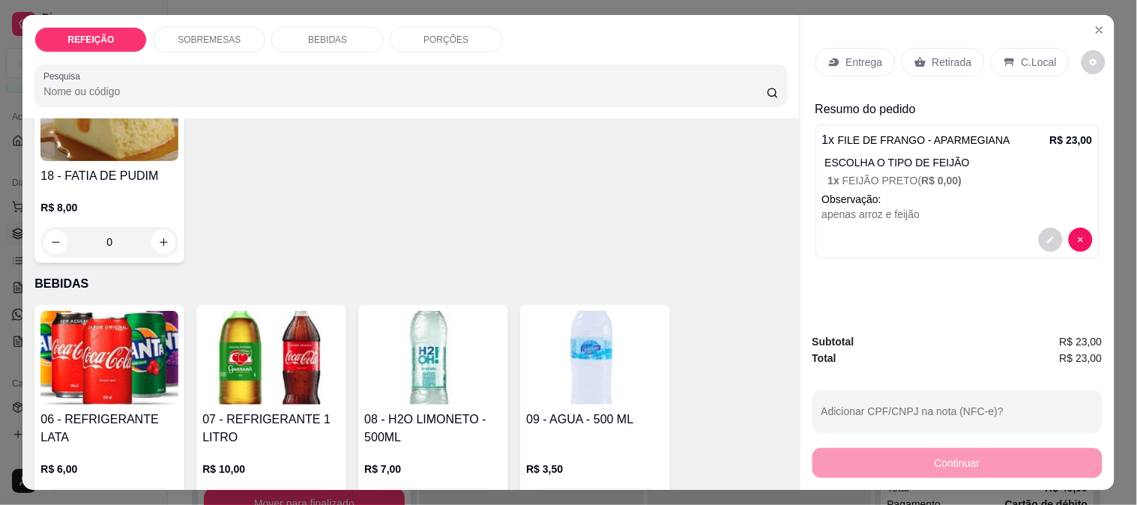
click at [98, 375] on img at bounding box center [109, 358] width 138 height 94
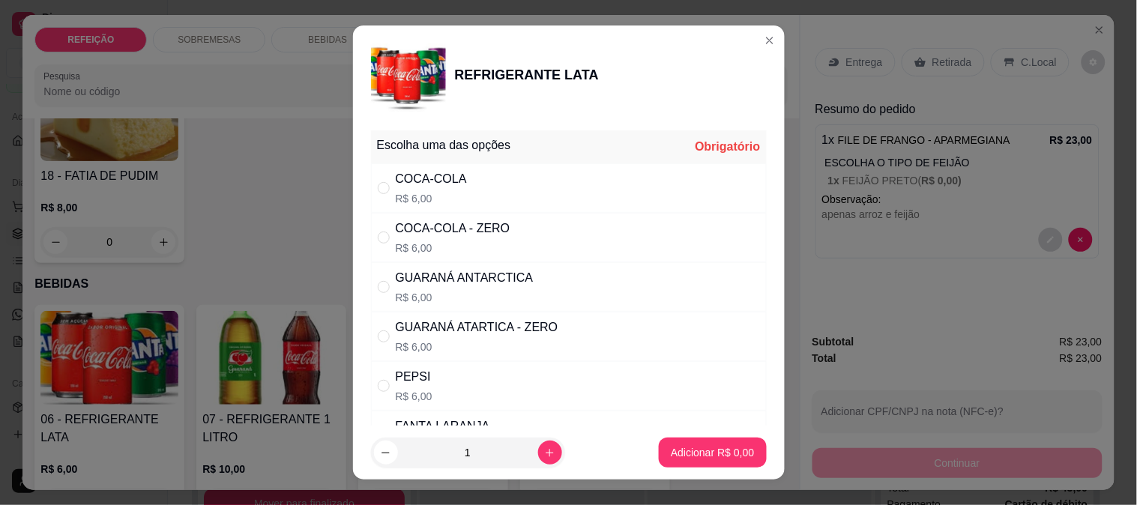
click at [443, 191] on p "R$ 6,00" at bounding box center [431, 198] width 71 height 15
radio input "true"
click at [691, 450] on p "Adicionar R$ 6,00" at bounding box center [713, 453] width 81 height 14
type input "1"
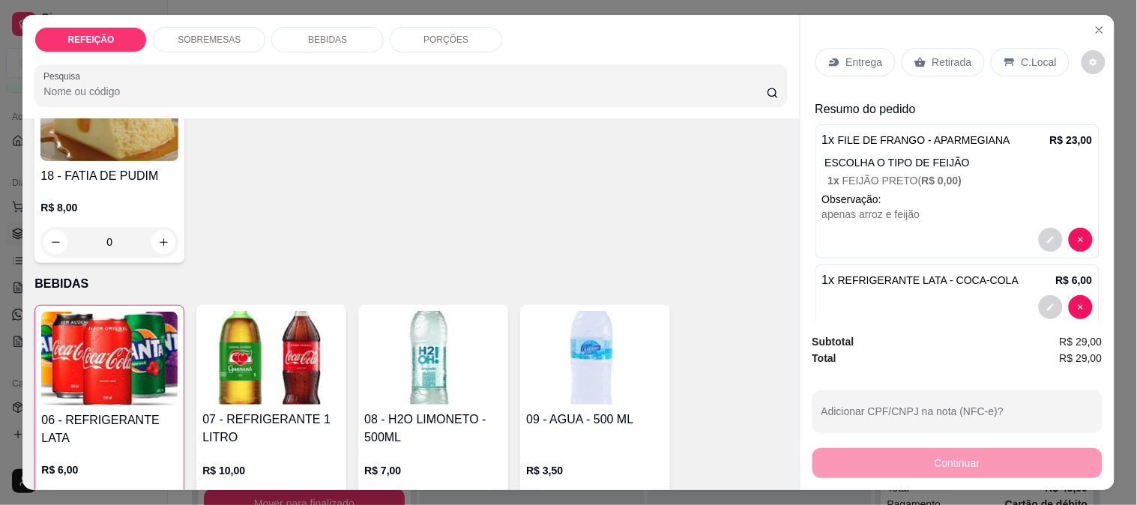
click at [848, 69] on div "Entrega Retirada C.Local" at bounding box center [958, 62] width 284 height 52
click at [846, 68] on div "Entrega" at bounding box center [856, 62] width 80 height 28
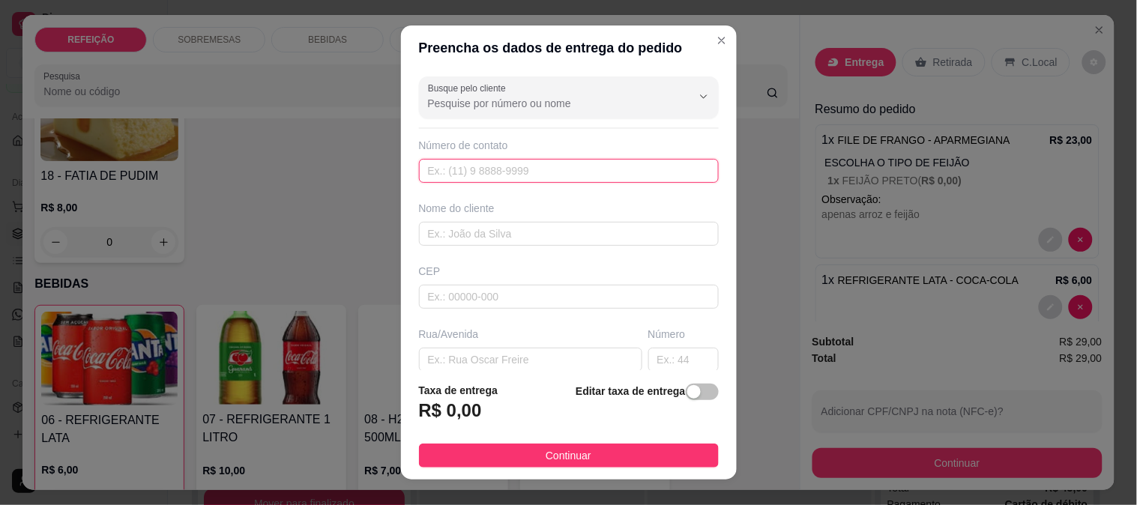
click at [468, 167] on input "text" at bounding box center [569, 171] width 300 height 24
paste input "[PHONE_NUMBER]"
type input "[PHONE_NUMBER]"
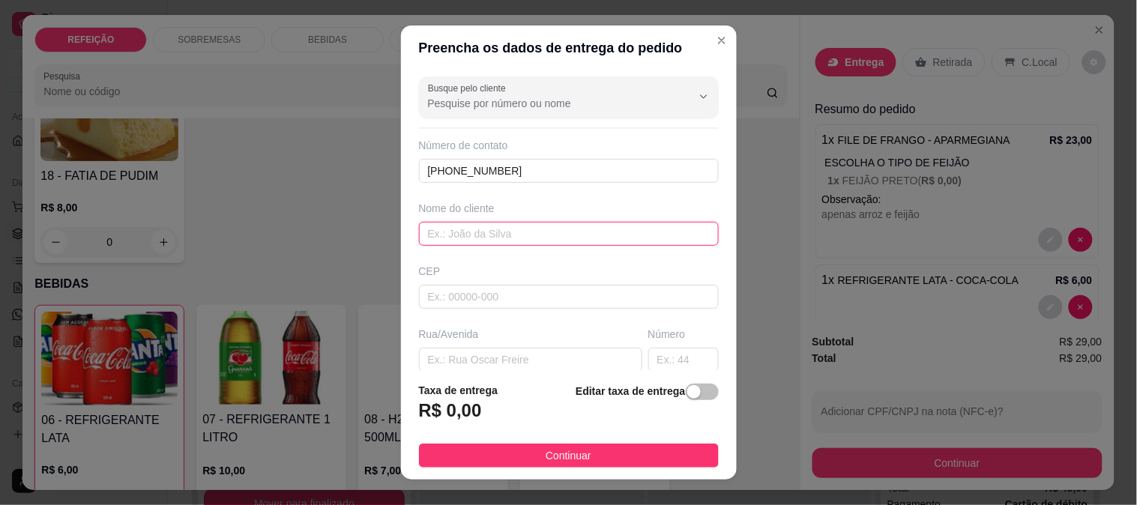
click at [487, 228] on input "text" at bounding box center [569, 234] width 300 height 24
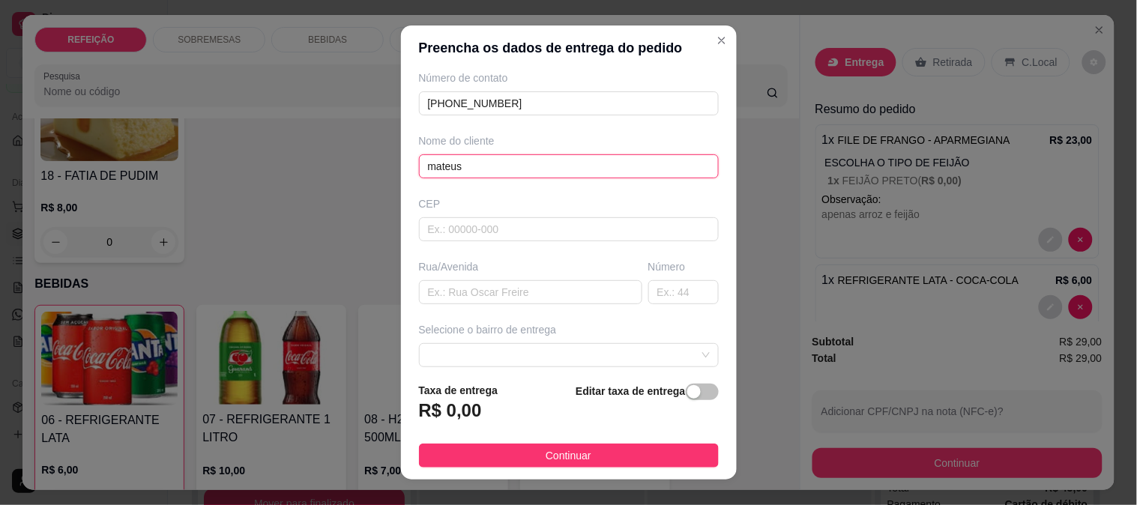
scroll to position [166, 0]
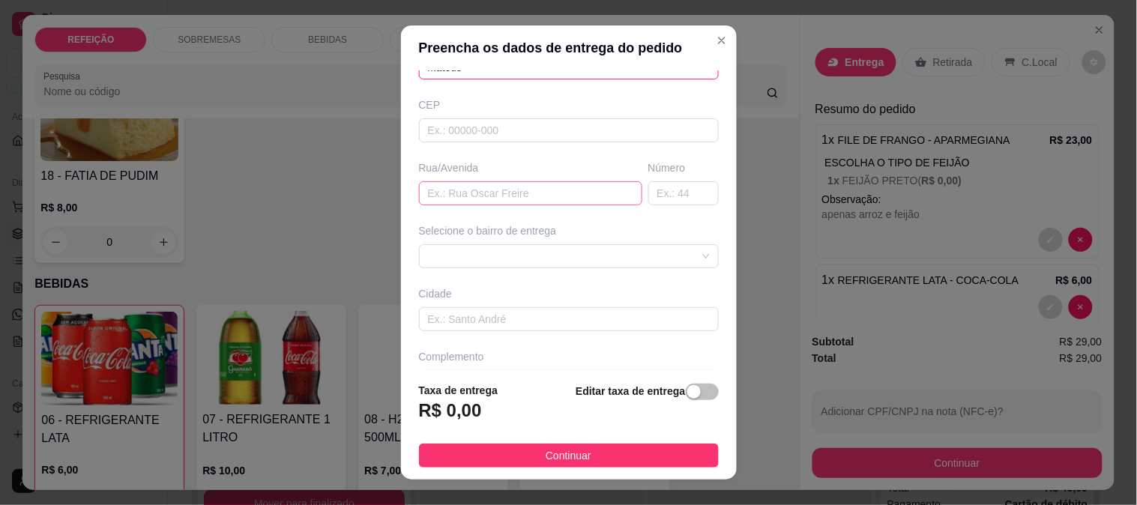
type input "mateus"
click at [526, 195] on input "text" at bounding box center [530, 193] width 223 height 24
click at [496, 256] on span at bounding box center [569, 256] width 282 height 22
type input "em frente ao ray bronze"
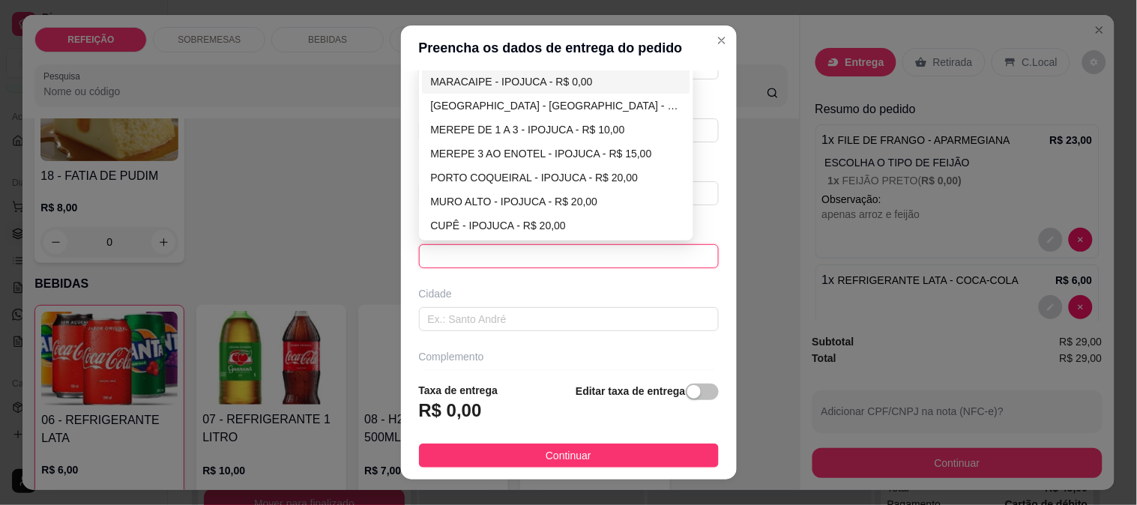
click at [493, 73] on div "MARACAIPE - IPOJUCA - R$ 0,00" at bounding box center [556, 81] width 251 height 16
type input "IPOJUCA"
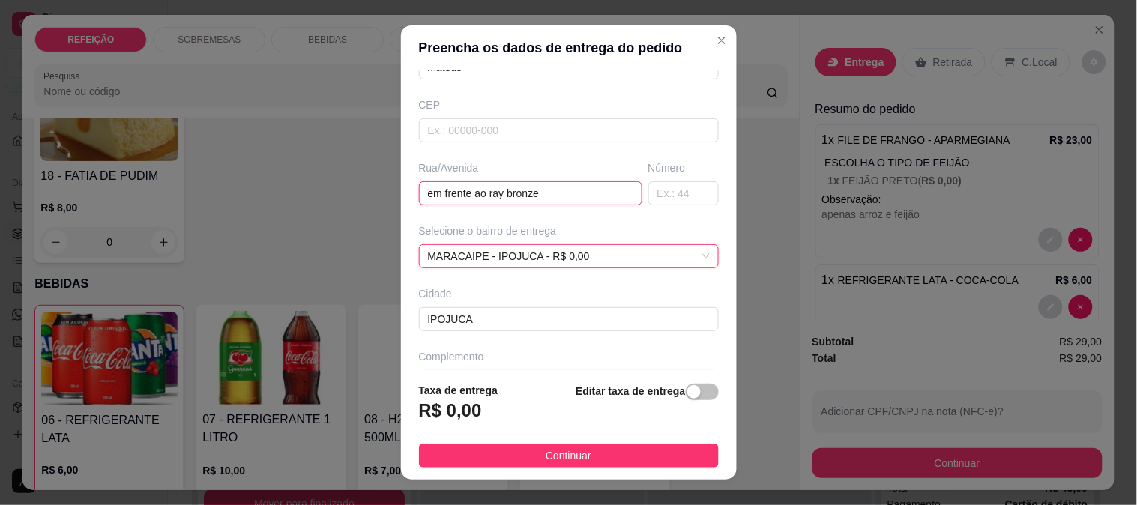
click at [557, 197] on input "em frente ao ray bronze" at bounding box center [530, 193] width 223 height 24
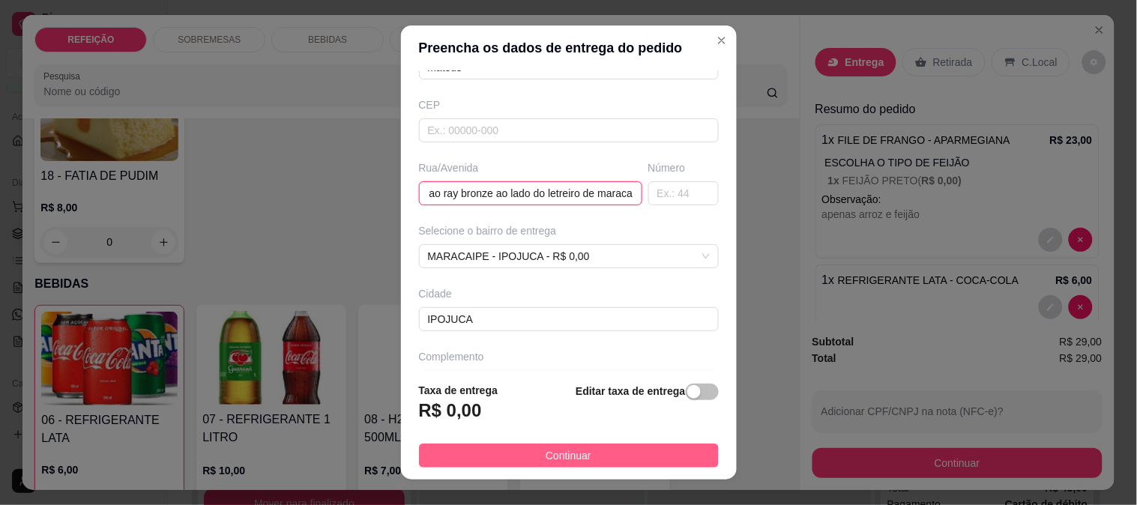
type input "em frente ao ray bronze ao lado do letreiro de maraca"
click at [546, 458] on span "Continuar" at bounding box center [569, 456] width 46 height 16
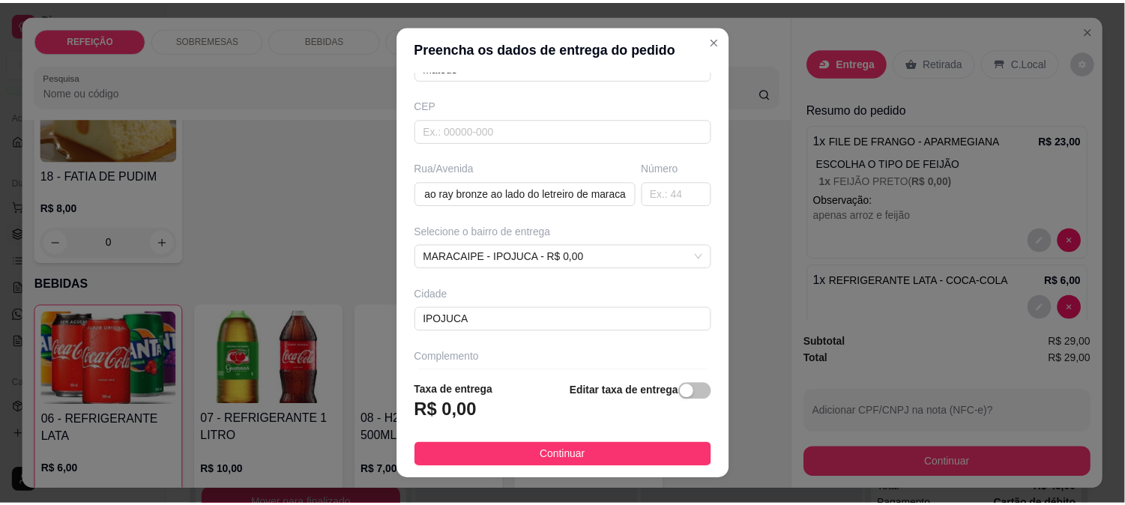
scroll to position [0, 0]
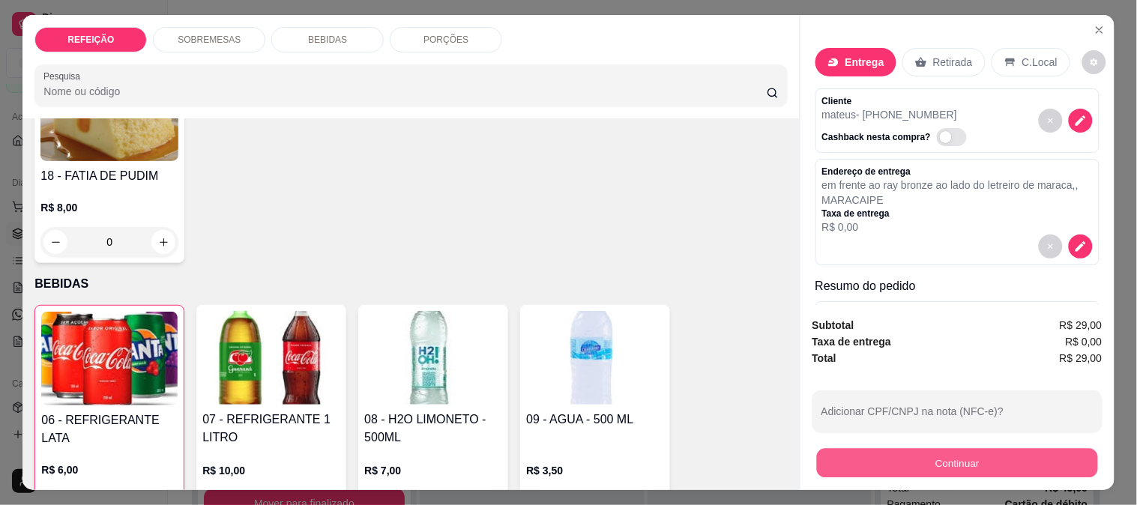
click at [904, 453] on button "Continuar" at bounding box center [957, 462] width 281 height 29
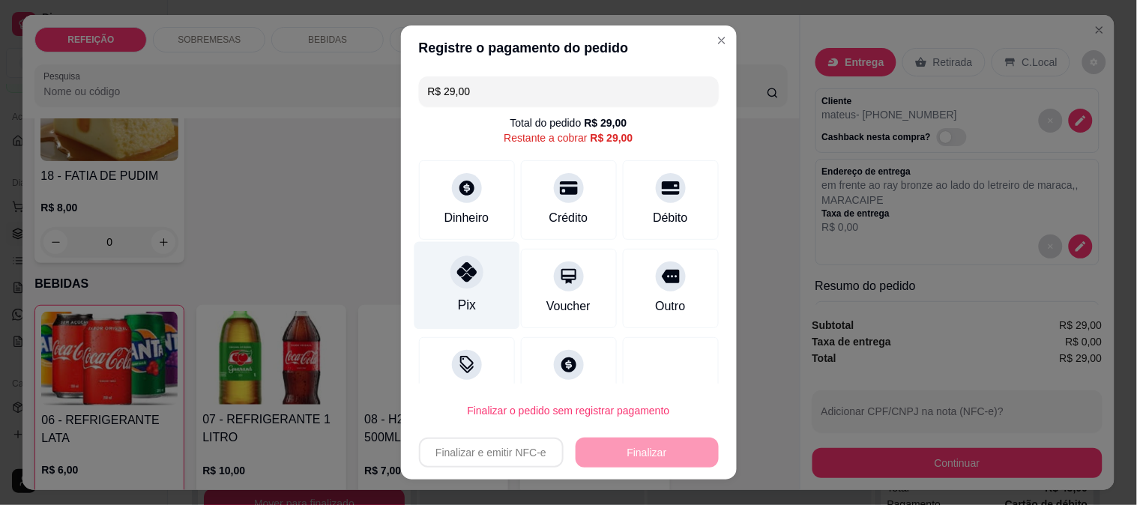
drag, startPoint x: 458, startPoint y: 285, endPoint x: 541, endPoint y: 383, distance: 128.7
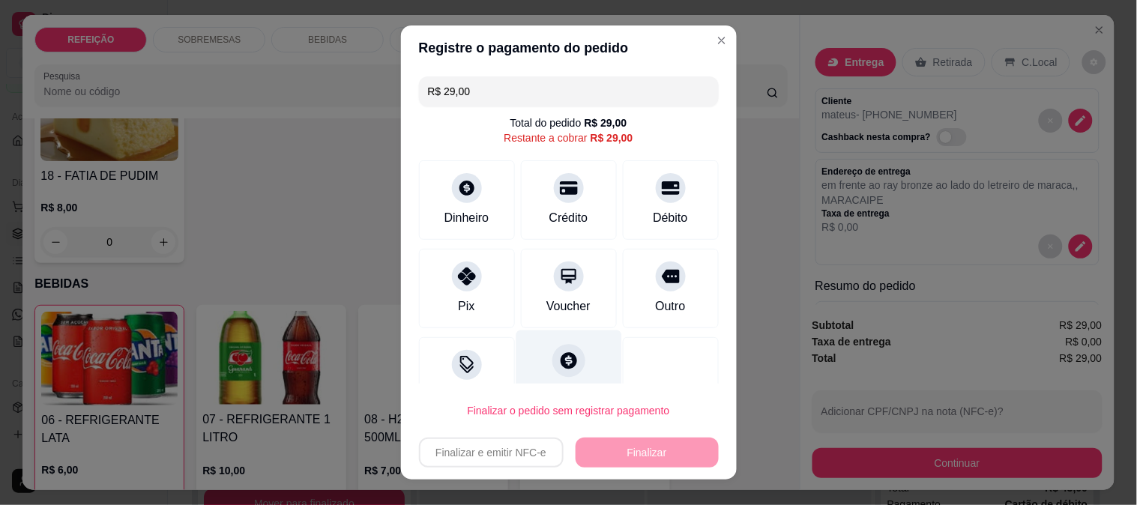
click at [458, 286] on div at bounding box center [467, 277] width 30 height 30
type input "R$ 0,00"
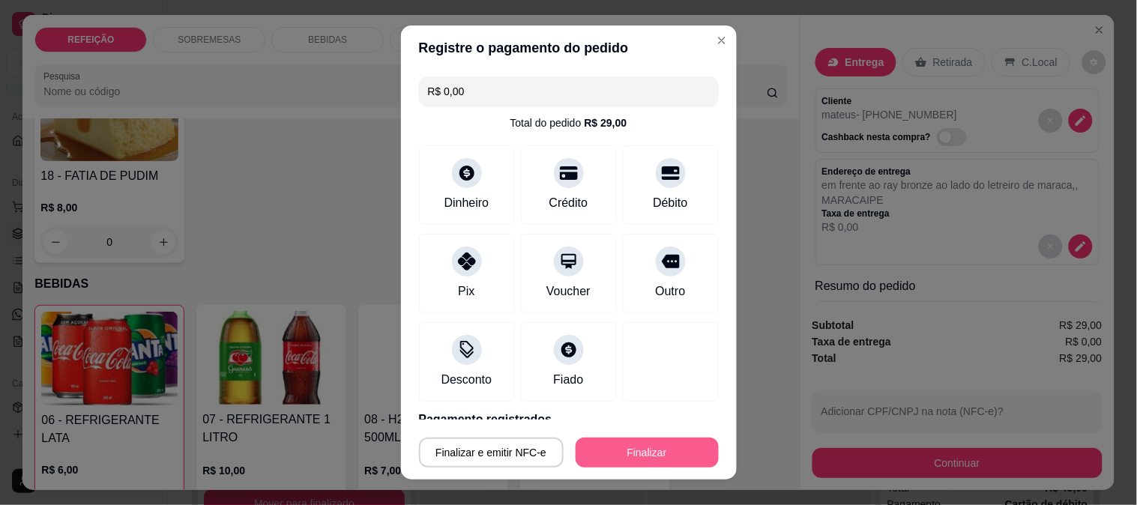
click at [601, 451] on button "Finalizar" at bounding box center [647, 453] width 143 height 30
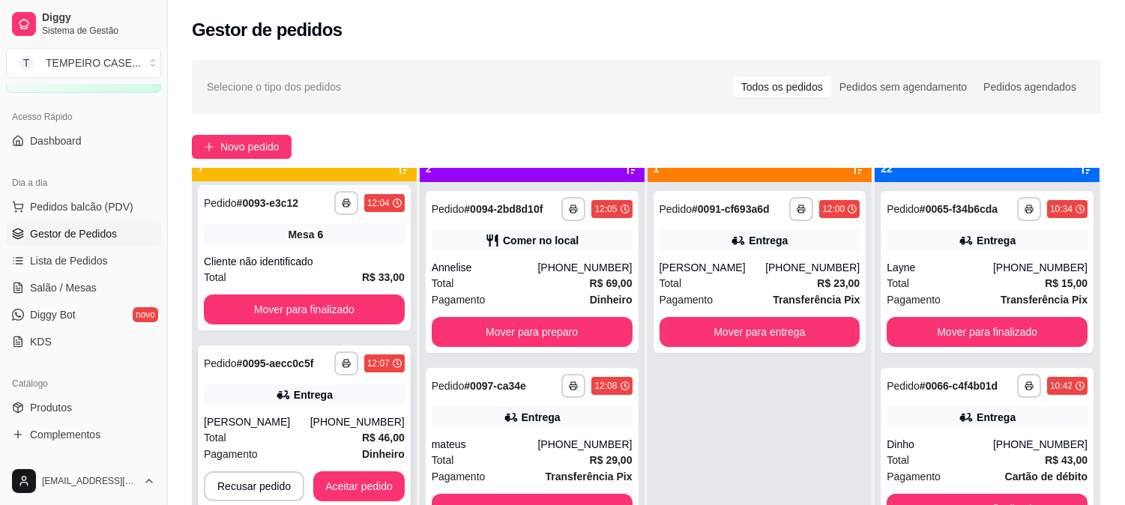
scroll to position [41, 0]
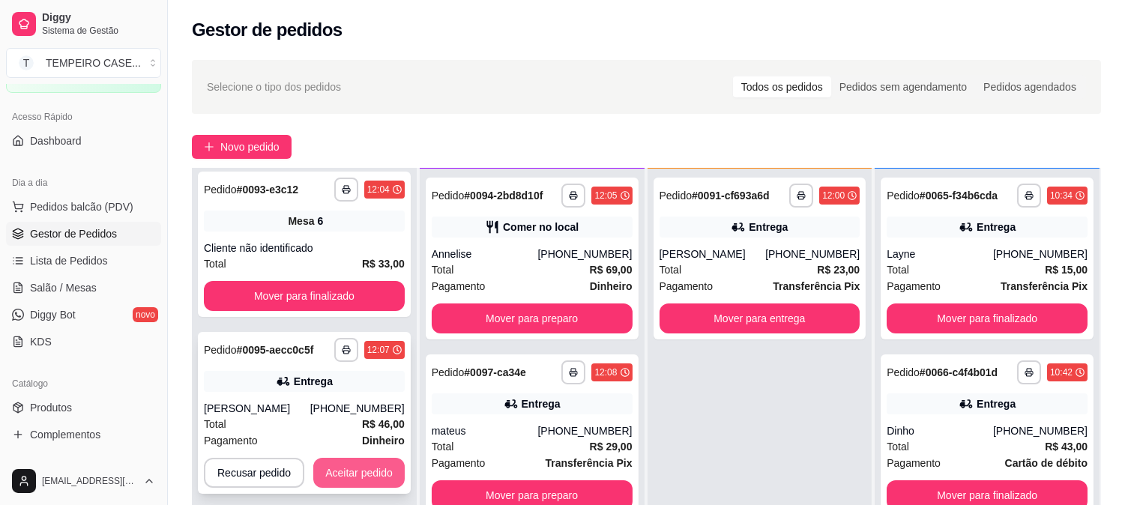
click at [355, 478] on button "Aceitar pedido" at bounding box center [358, 473] width 91 height 30
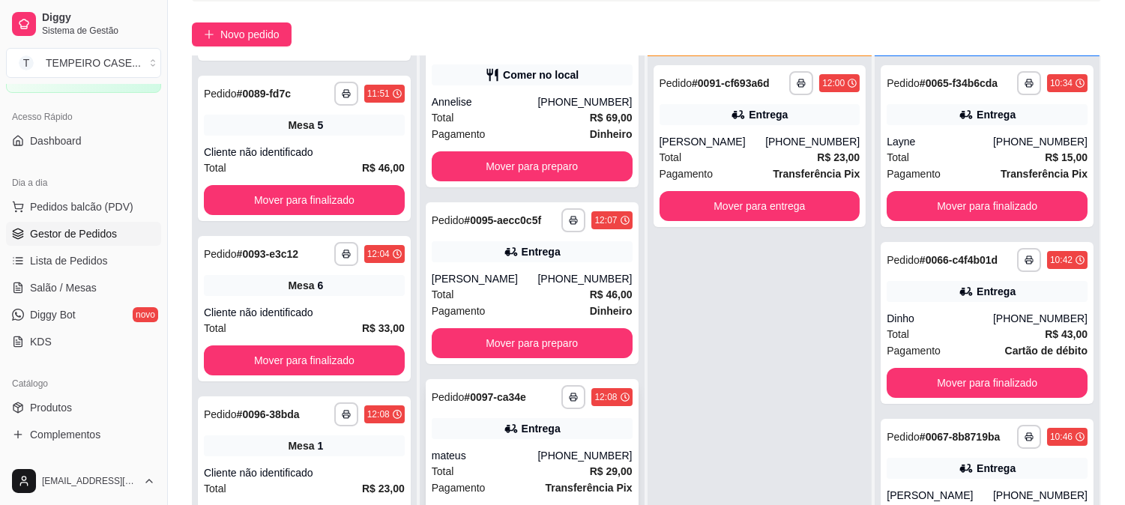
scroll to position [229, 0]
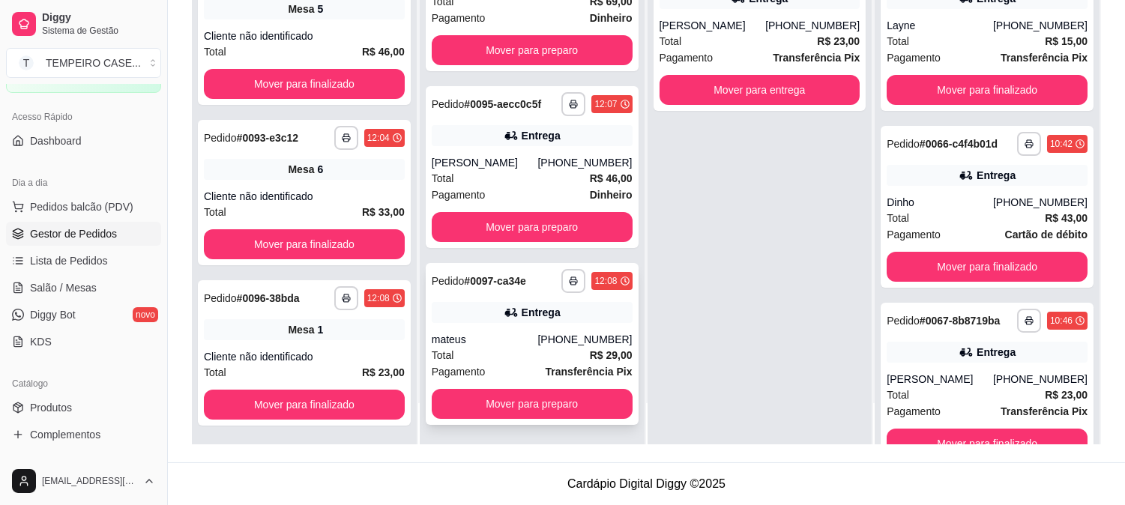
click at [562, 287] on button "button" at bounding box center [574, 281] width 24 height 24
click at [562, 103] on button "button" at bounding box center [574, 104] width 24 height 24
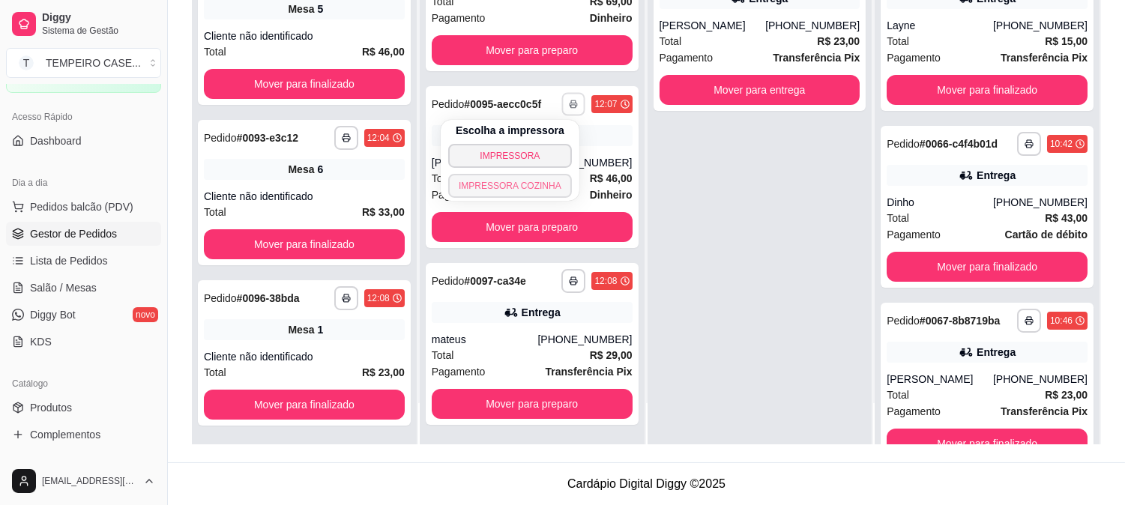
click at [522, 178] on button "IMPRESSORA COZINHA" at bounding box center [510, 186] width 124 height 24
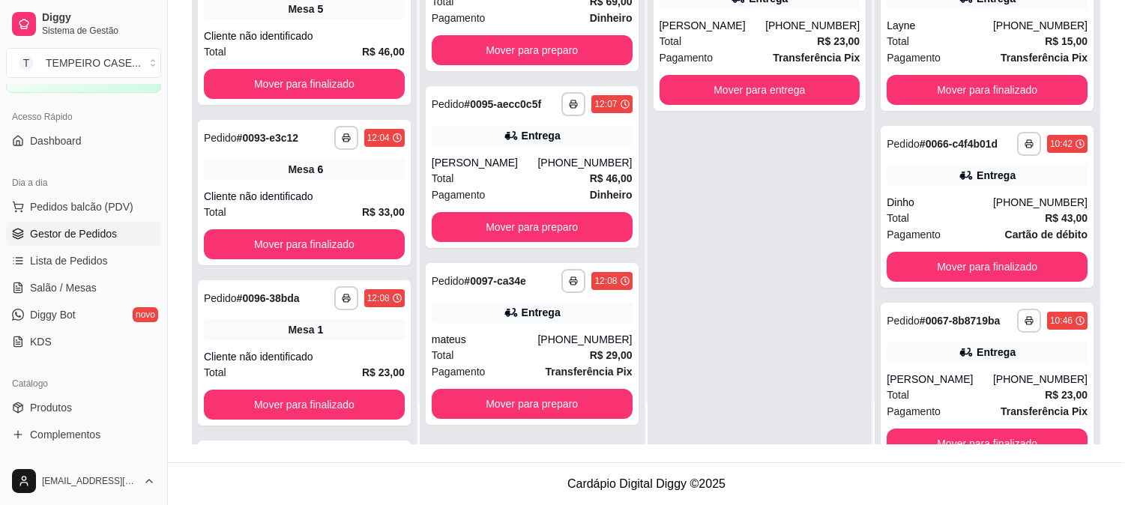
scroll to position [648, 0]
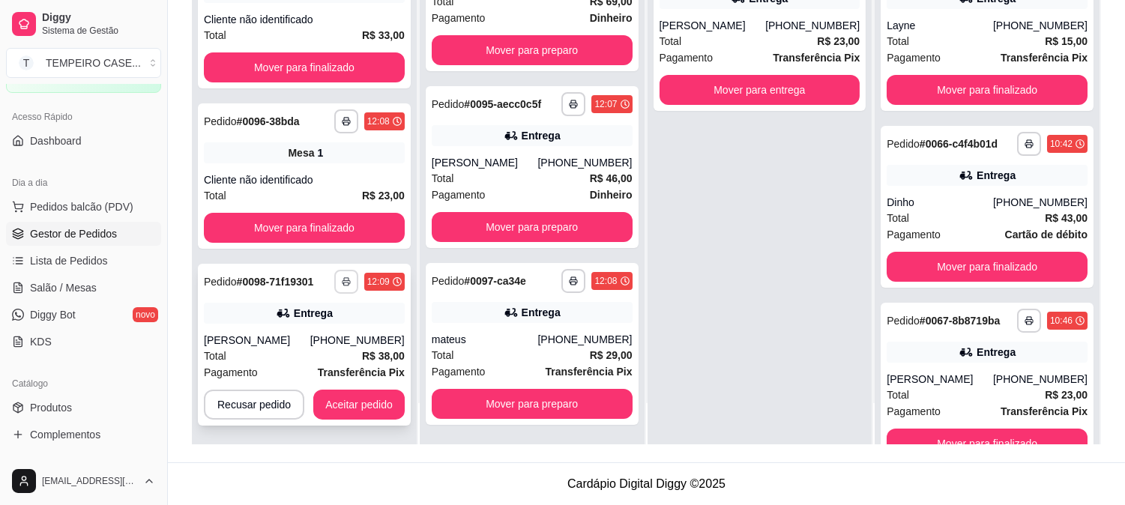
click at [349, 275] on button "button" at bounding box center [346, 282] width 24 height 24
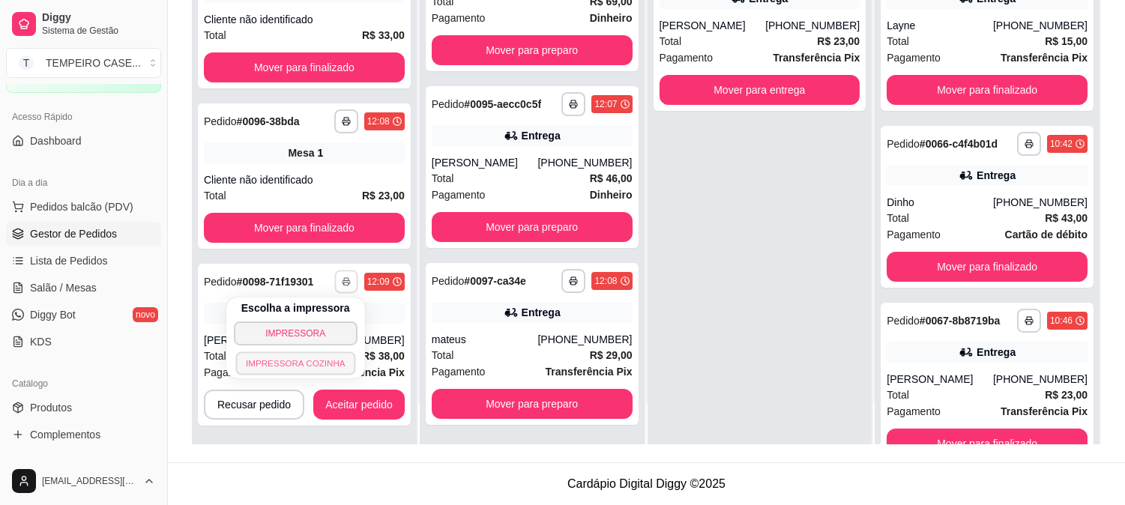
click at [313, 358] on button "IMPRESSORA COZINHA" at bounding box center [295, 363] width 120 height 23
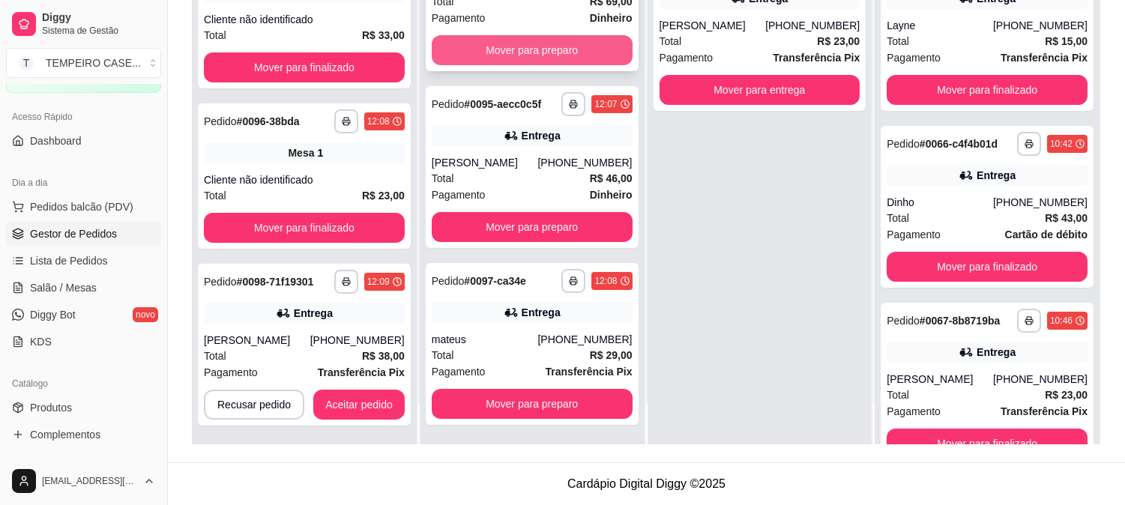
scroll to position [0, 0]
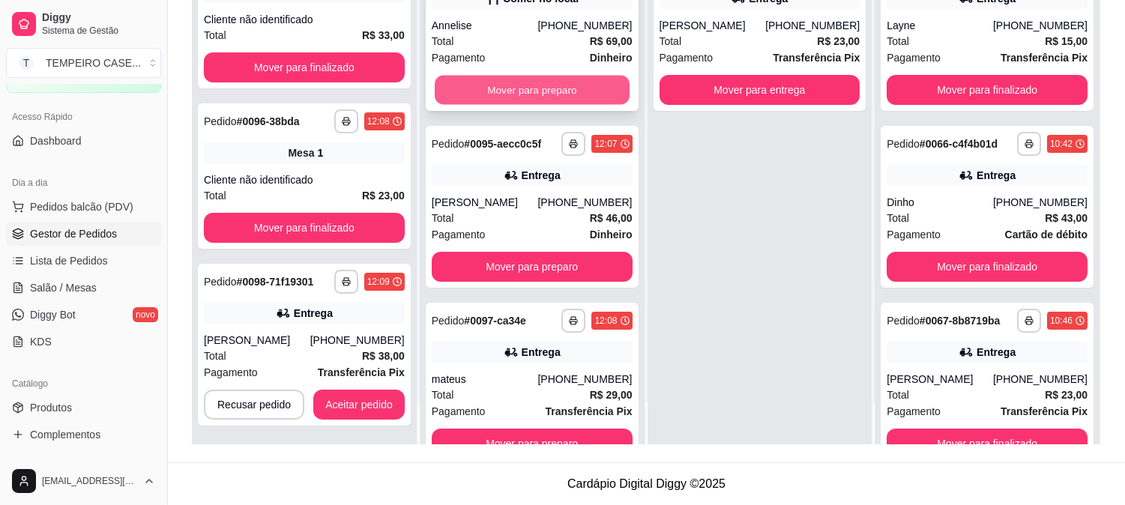
click at [550, 88] on button "Mover para preparo" at bounding box center [532, 90] width 195 height 29
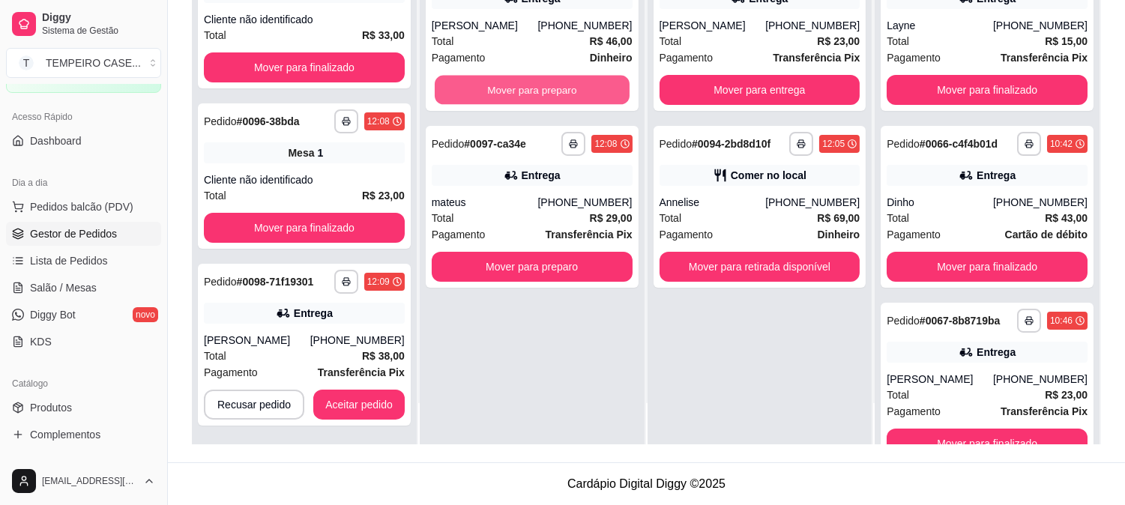
click at [556, 88] on button "Mover para preparo" at bounding box center [532, 90] width 195 height 29
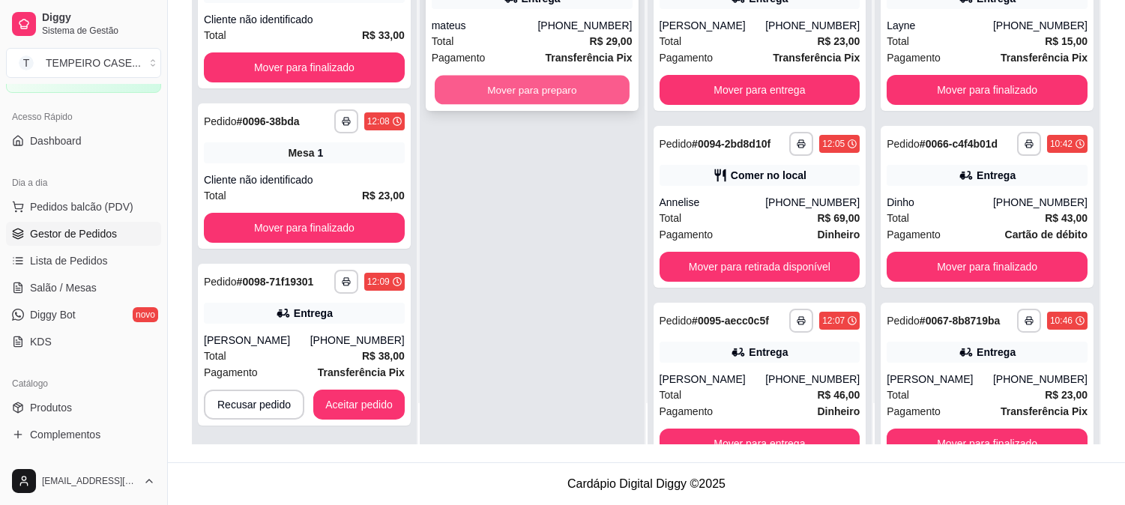
click at [571, 93] on button "Mover para preparo" at bounding box center [532, 90] width 195 height 29
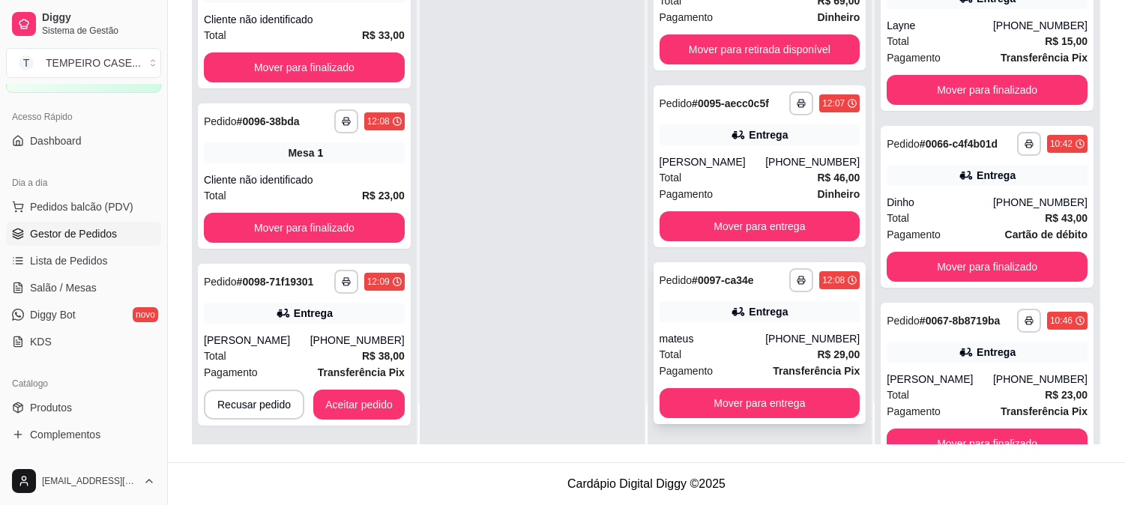
scroll to position [231, 0]
click at [370, 393] on button "Aceitar pedido" at bounding box center [358, 405] width 91 height 30
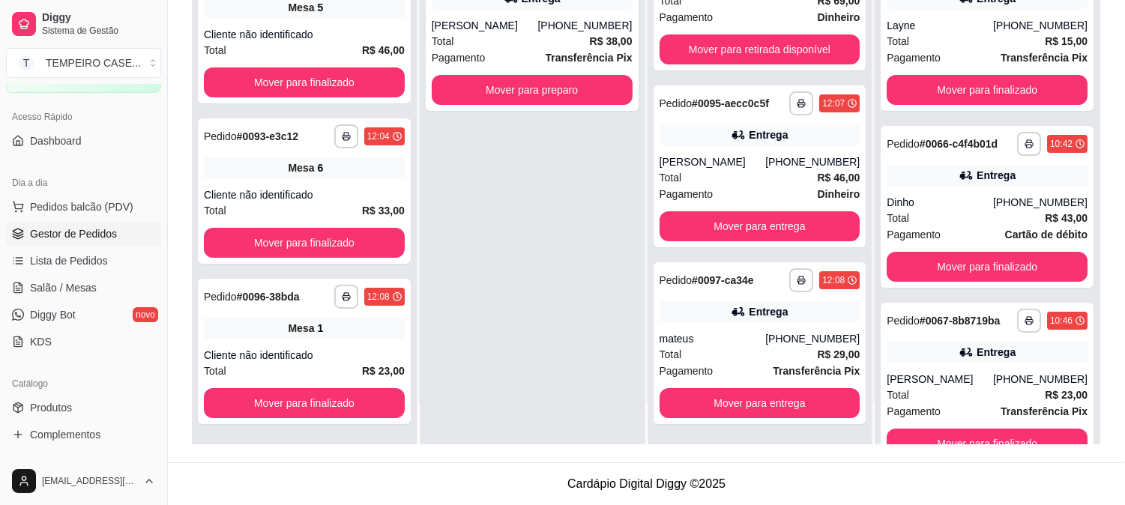
scroll to position [216, 0]
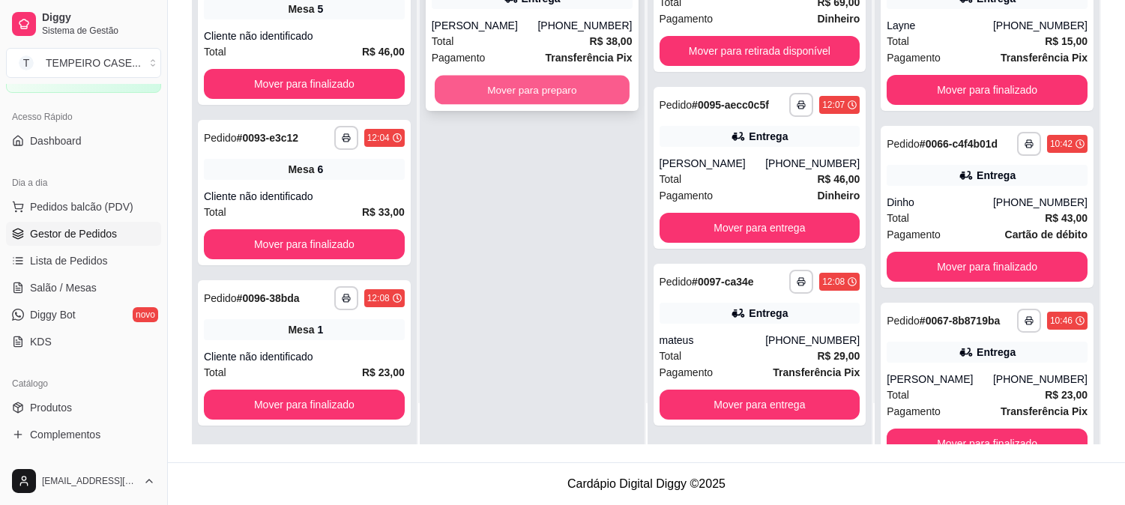
click at [473, 78] on button "Mover para preparo" at bounding box center [532, 90] width 195 height 29
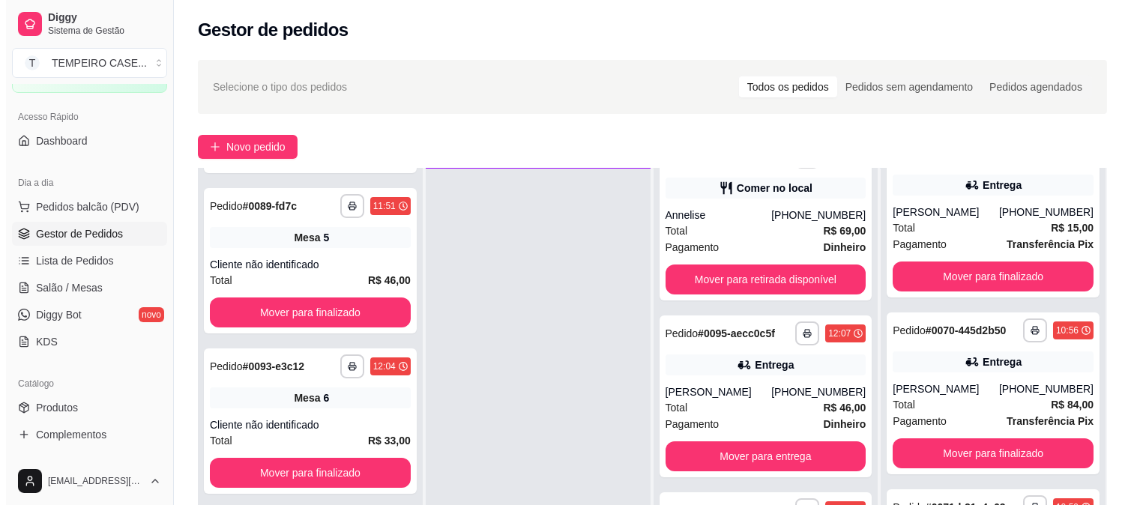
scroll to position [666, 0]
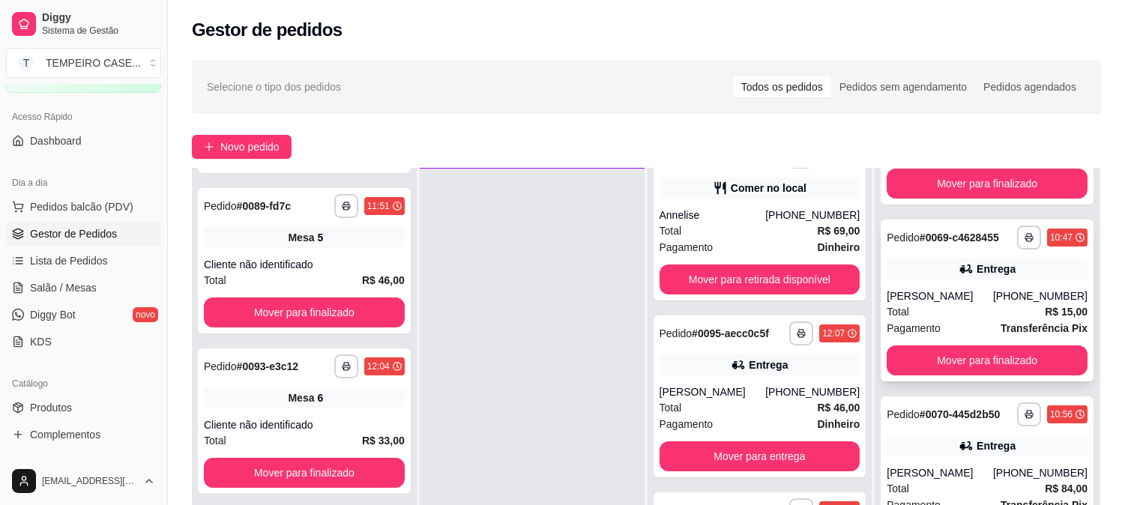
click at [946, 285] on div "**********" at bounding box center [987, 301] width 213 height 162
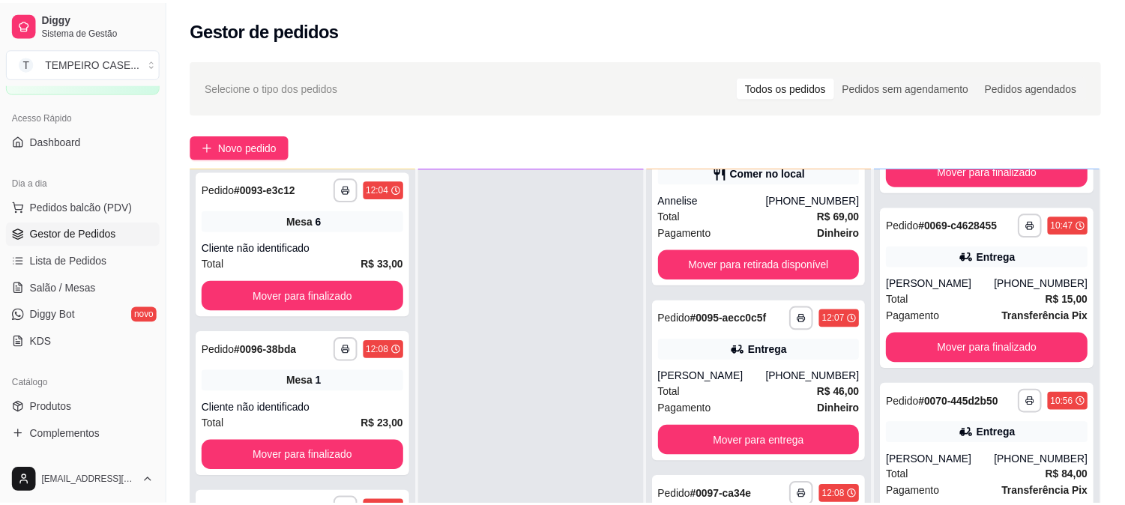
scroll to position [691, 0]
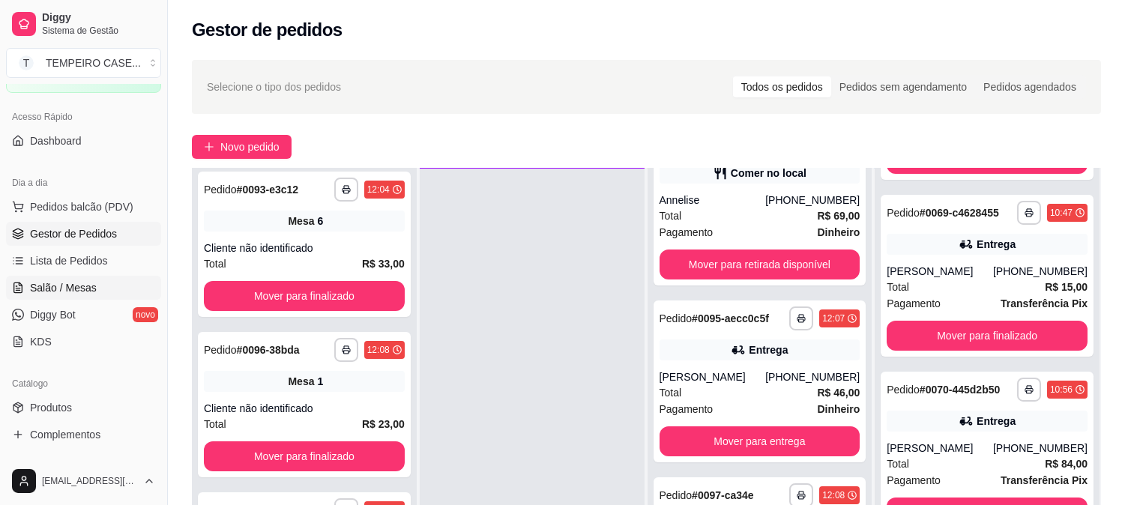
click at [73, 289] on span "Salão / Mesas" at bounding box center [63, 287] width 67 height 15
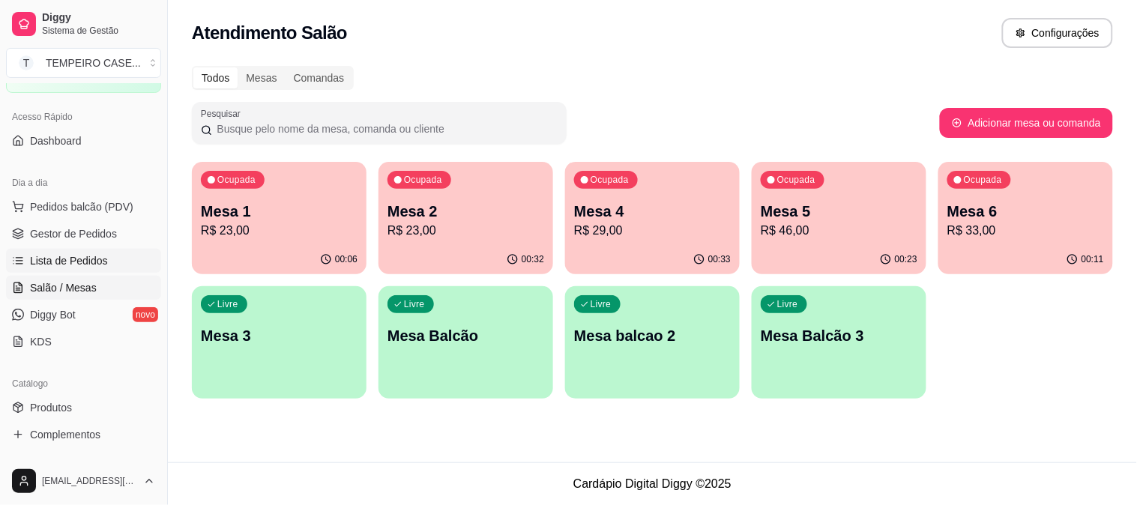
click at [27, 250] on link "Lista de Pedidos" at bounding box center [83, 261] width 155 height 24
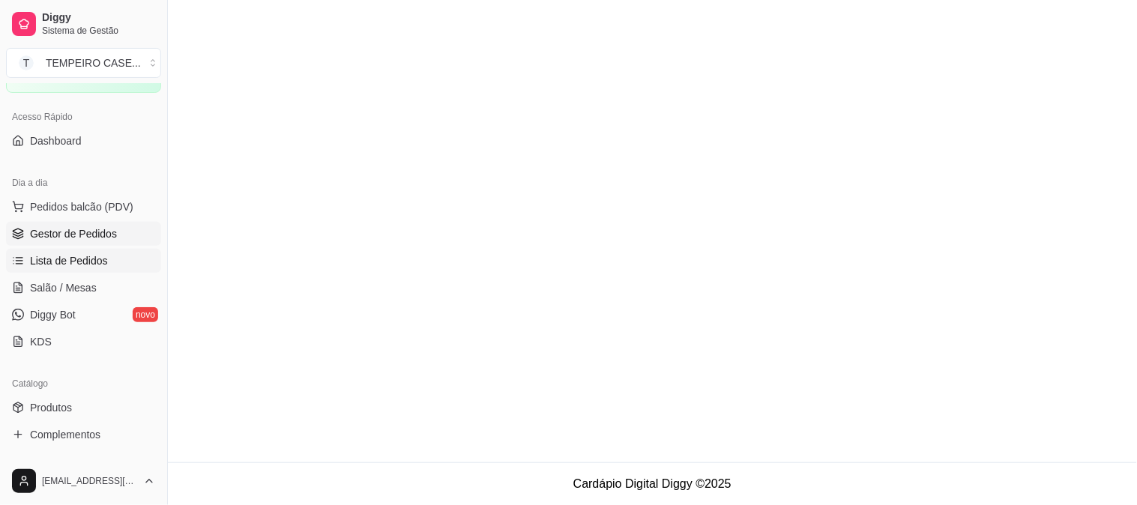
click at [42, 241] on span "Gestor de Pedidos" at bounding box center [73, 233] width 87 height 15
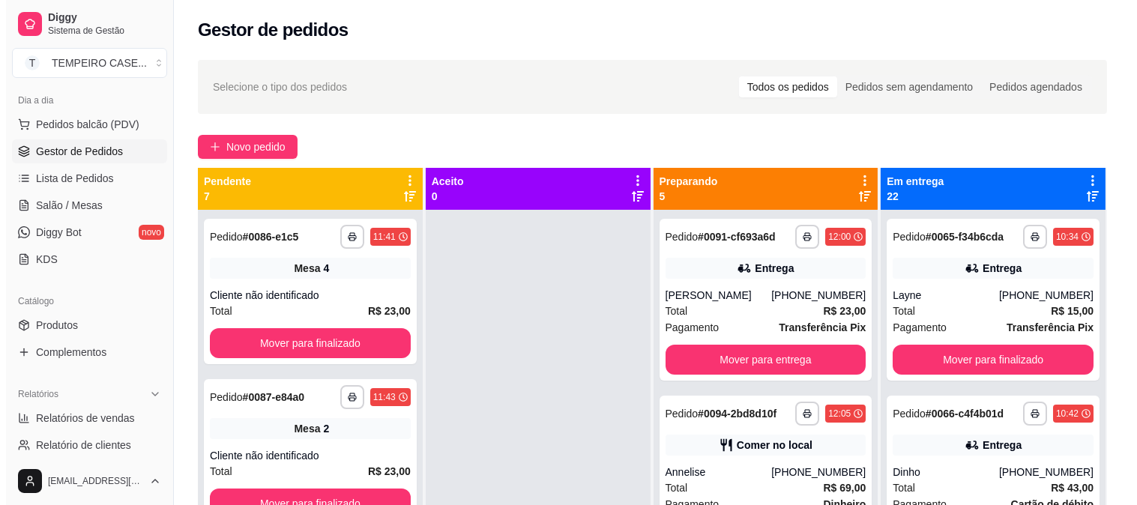
scroll to position [166, 0]
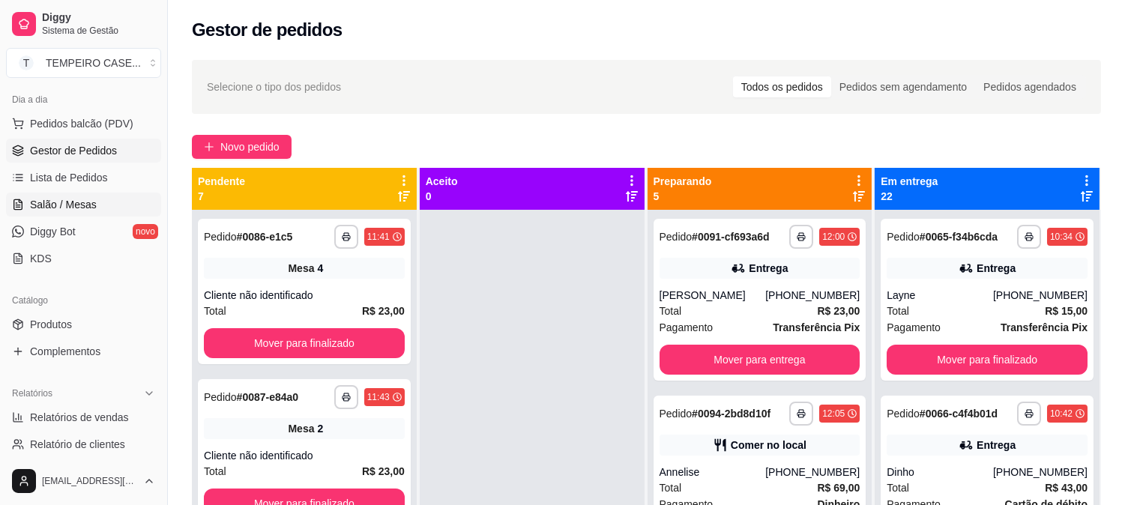
click at [78, 208] on span "Salão / Mesas" at bounding box center [63, 204] width 67 height 15
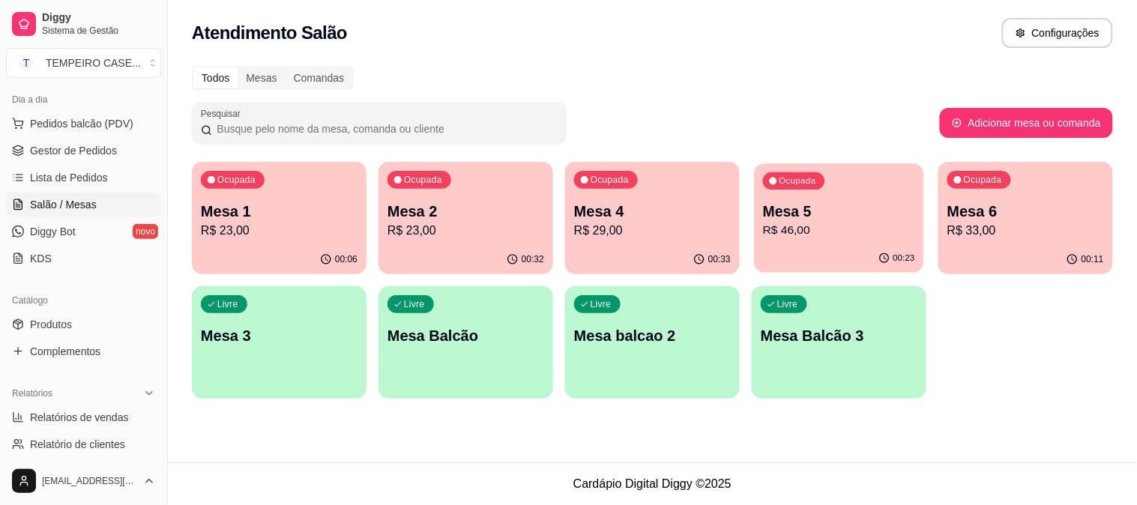
click at [829, 247] on div "00:23" at bounding box center [838, 258] width 169 height 28
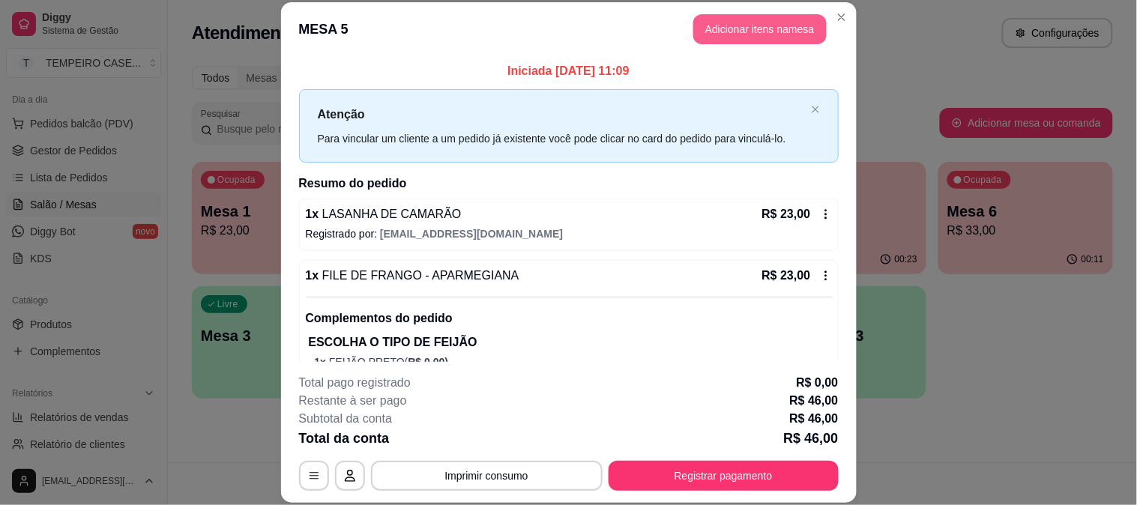
click at [769, 20] on button "Adicionar itens na mesa" at bounding box center [760, 29] width 133 height 30
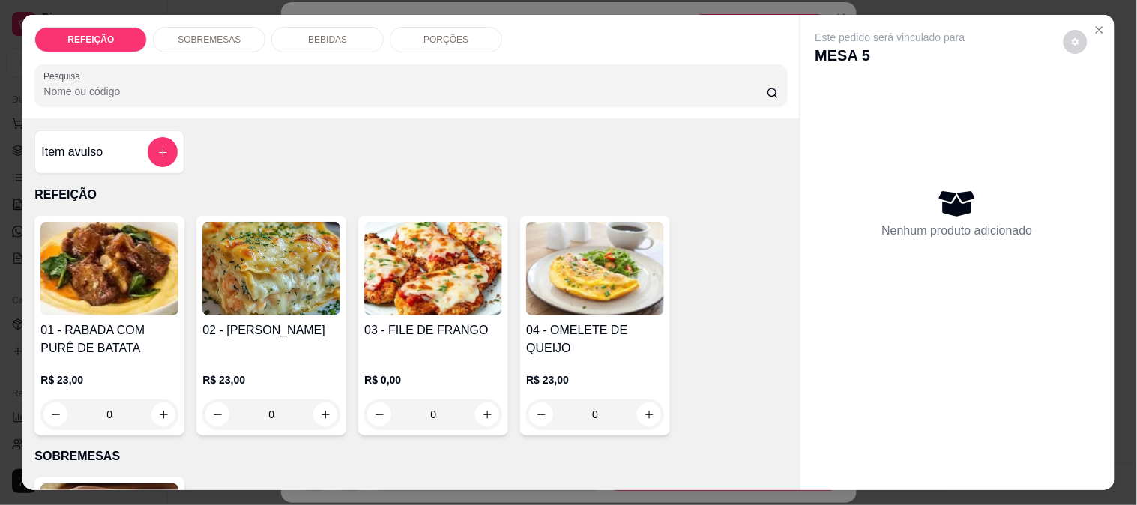
click at [317, 35] on p "BEBIDAS" at bounding box center [327, 40] width 39 height 12
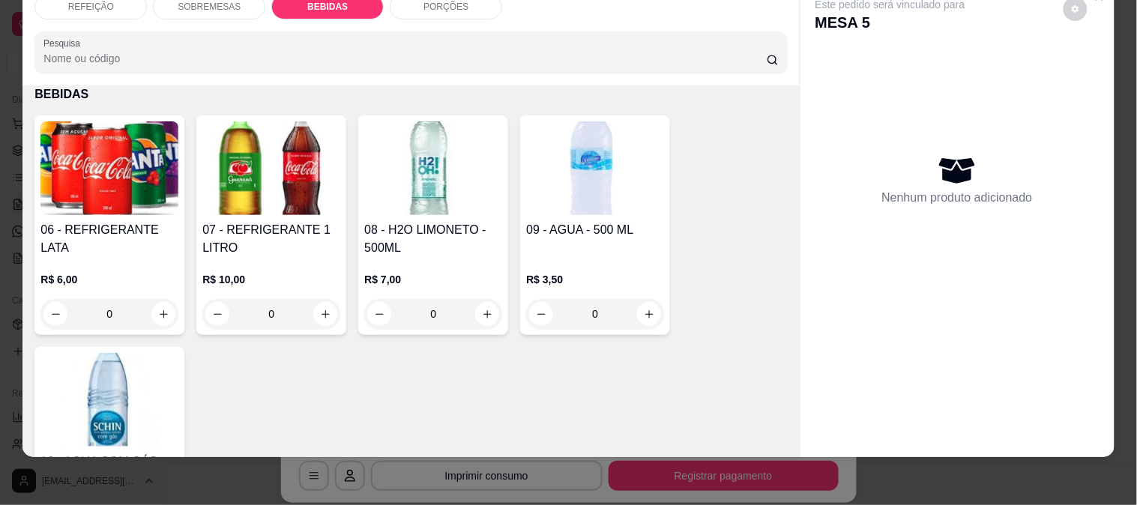
click at [145, 170] on img at bounding box center [109, 168] width 138 height 94
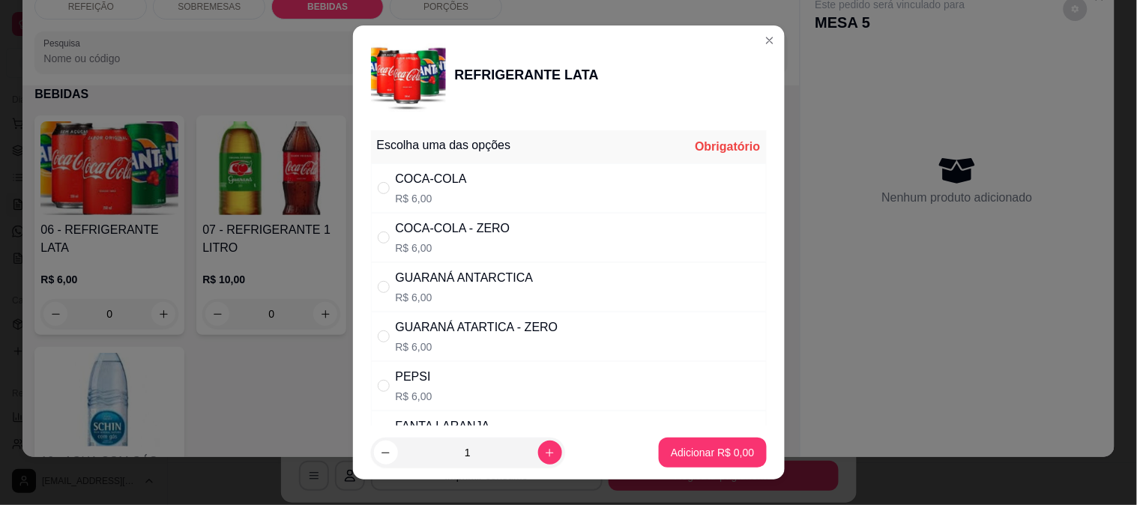
click at [458, 280] on div "GUARANÁ ANTARCTICA" at bounding box center [465, 278] width 138 height 18
click at [493, 331] on div "GUARANÁ ATARTICA - ZERO" at bounding box center [477, 328] width 163 height 18
radio input "false"
radio input "true"
click at [680, 446] on p "Adicionar R$ 6,00" at bounding box center [712, 452] width 83 height 15
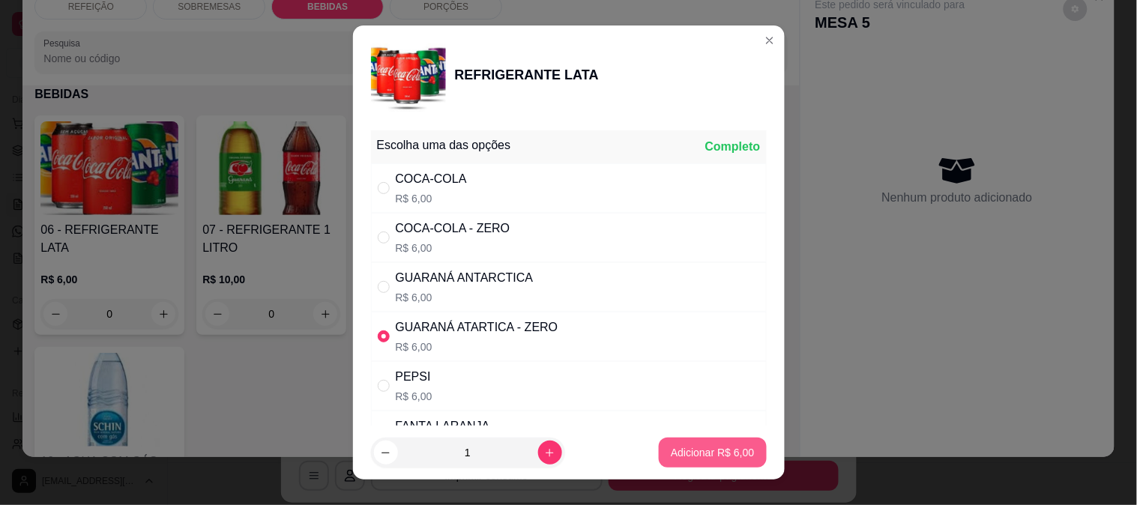
type input "1"
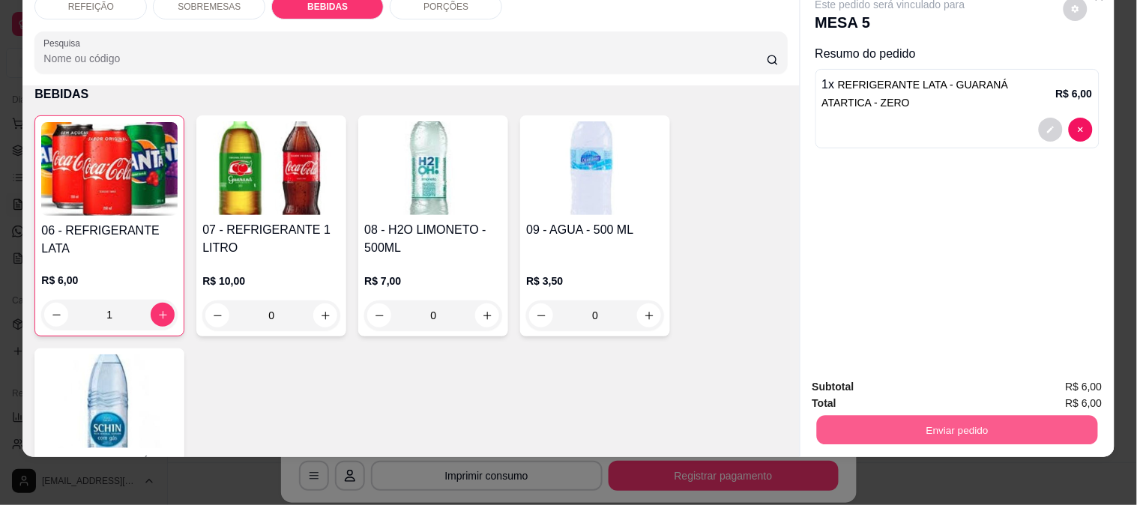
click at [963, 422] on button "Enviar pedido" at bounding box center [957, 429] width 281 height 29
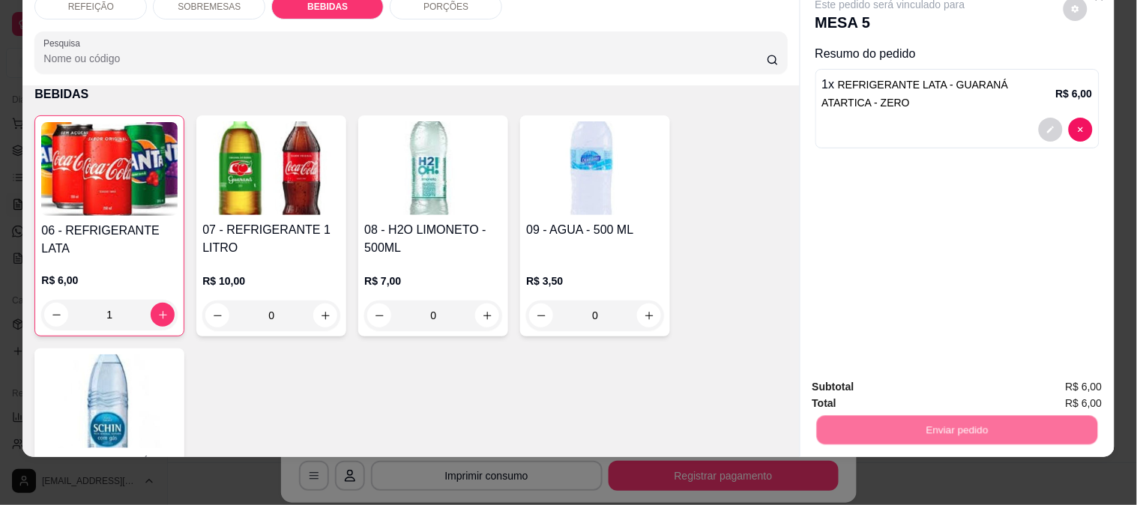
click at [965, 376] on button "Registrar cliente" at bounding box center [963, 381] width 96 height 28
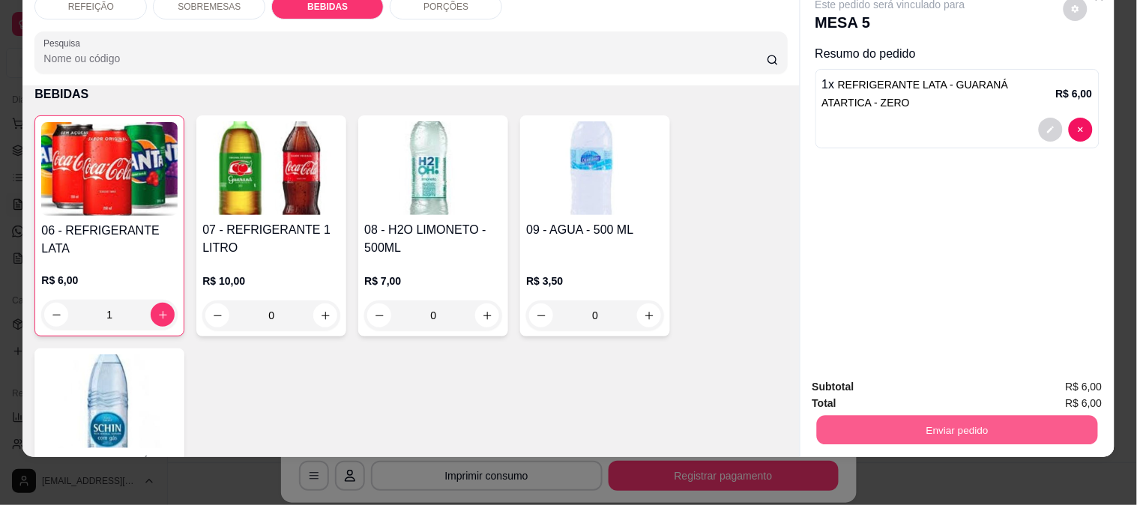
click at [953, 415] on button "Enviar pedido" at bounding box center [957, 429] width 281 height 29
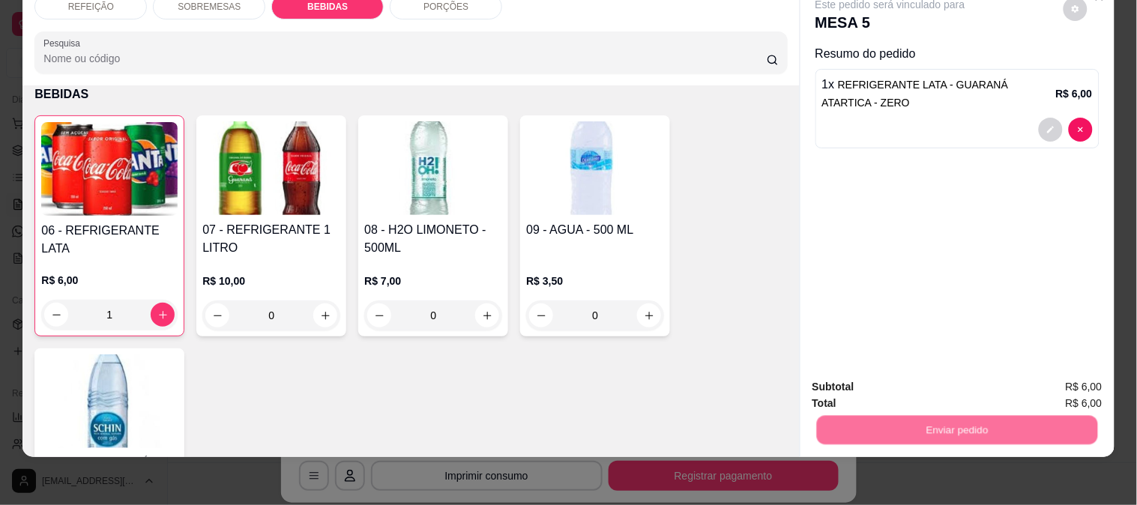
click at [1061, 385] on button "Enviar pedido" at bounding box center [1064, 381] width 82 height 28
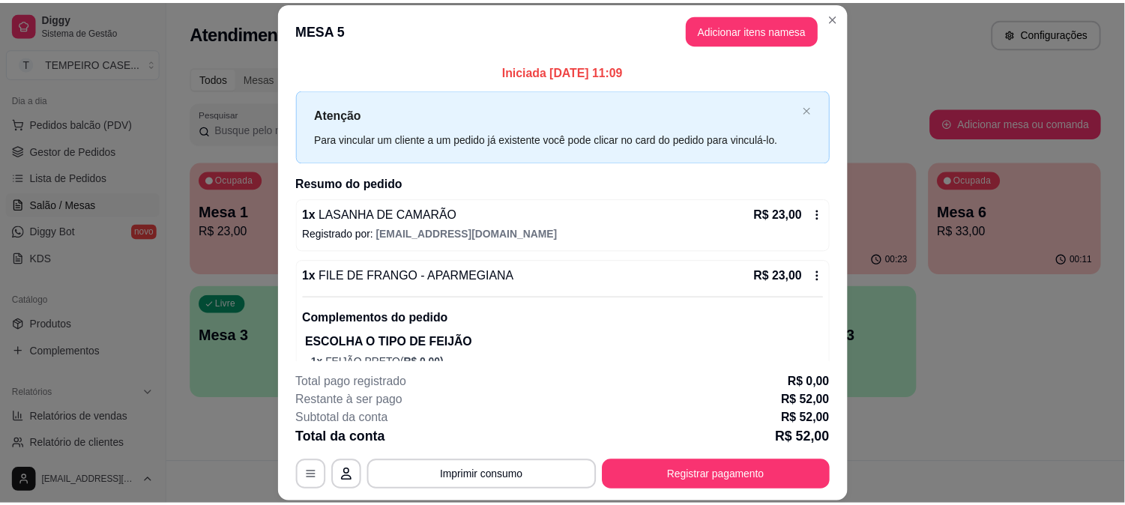
scroll to position [102, 0]
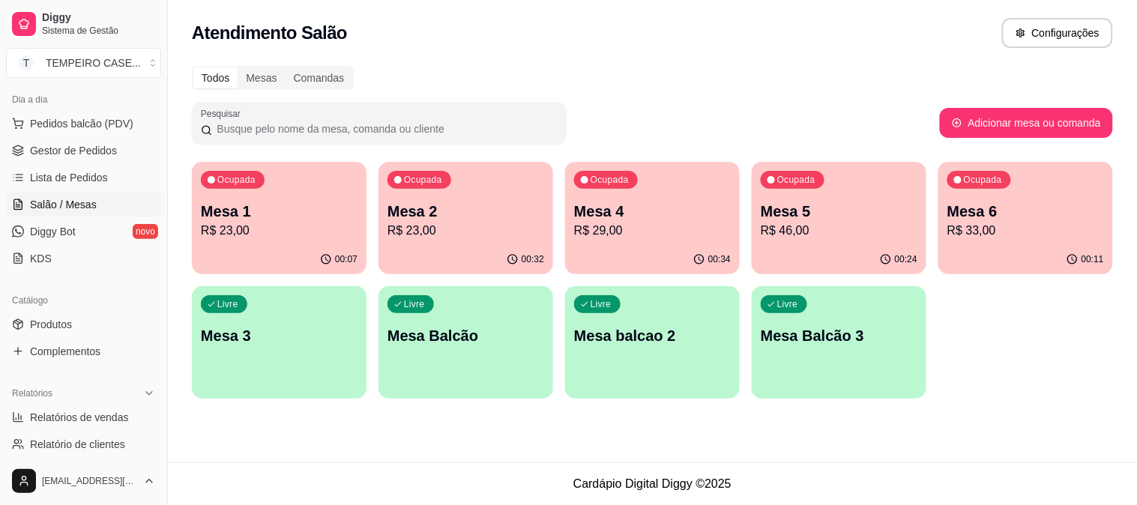
click at [835, 236] on p "R$ 46,00" at bounding box center [839, 231] width 157 height 18
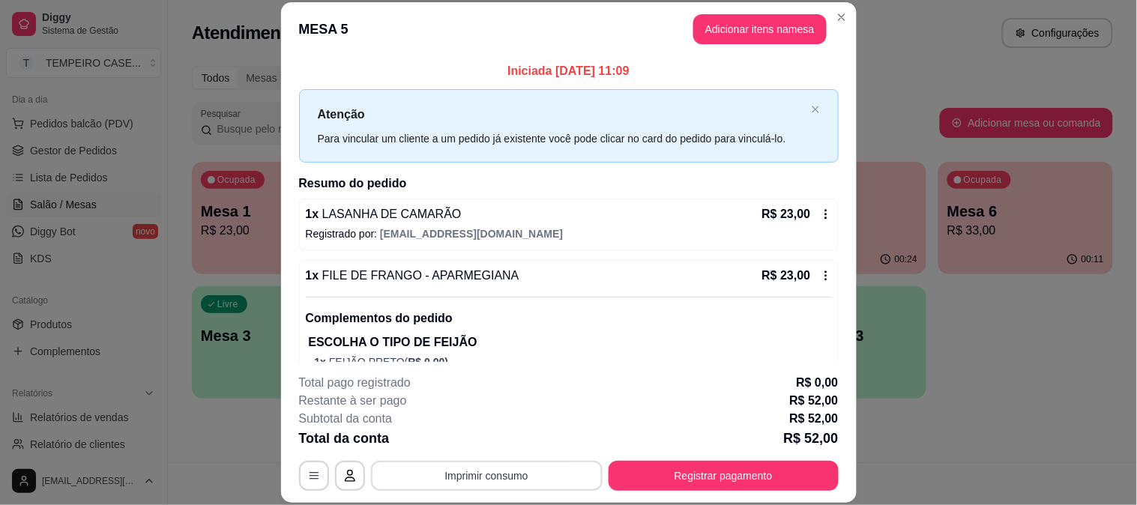
click at [463, 481] on button "Imprimir consumo" at bounding box center [487, 476] width 232 height 30
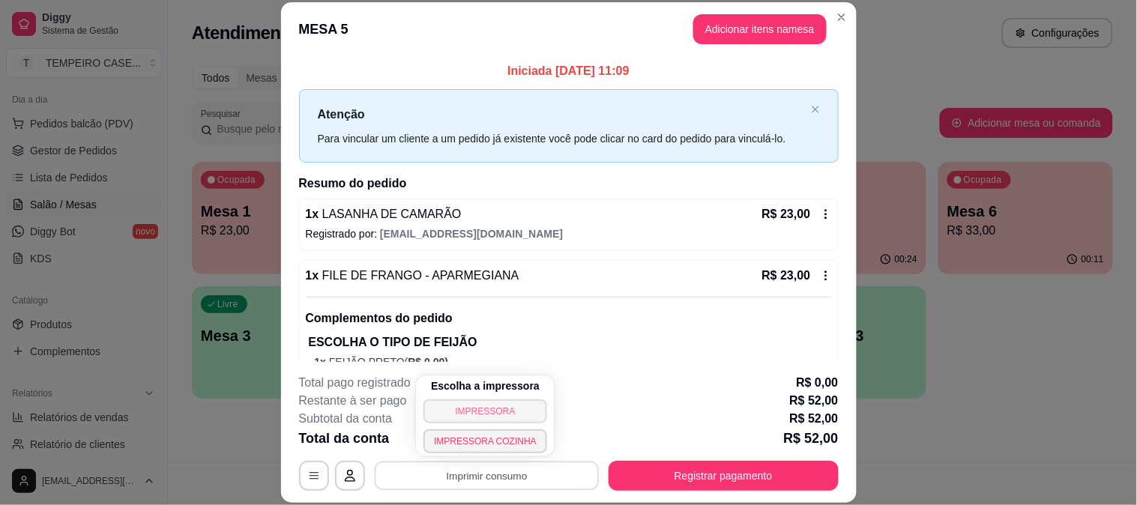
click at [496, 415] on button "IMPRESSORA" at bounding box center [486, 412] width 124 height 24
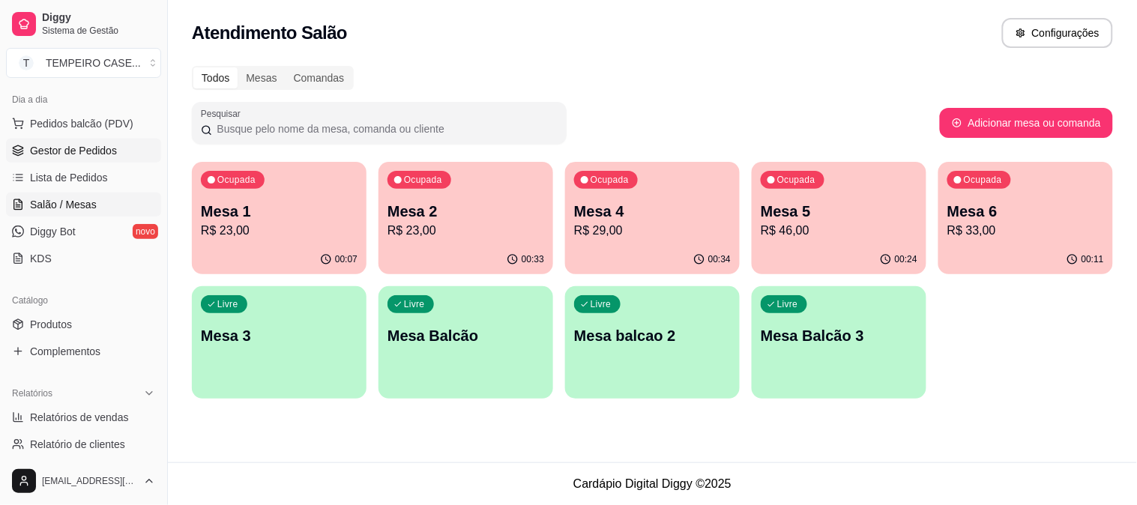
click at [90, 146] on span "Gestor de Pedidos" at bounding box center [73, 150] width 87 height 15
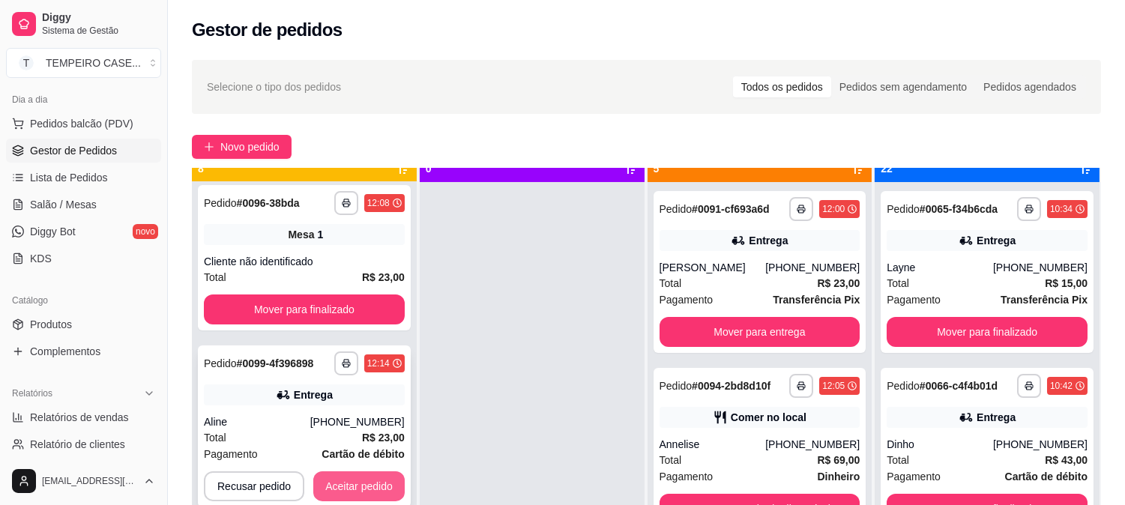
scroll to position [41, 0]
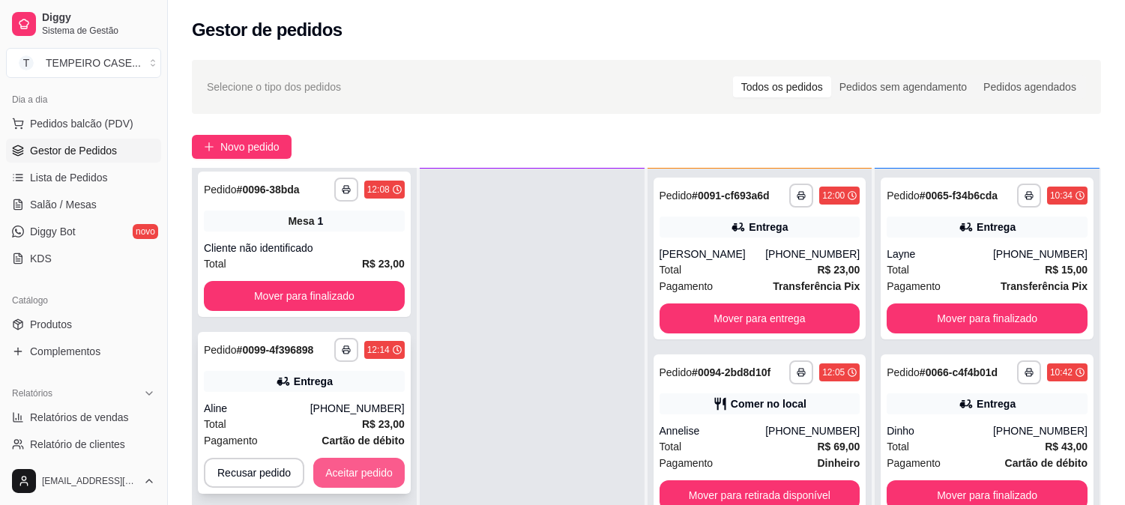
click at [336, 466] on button "Aceitar pedido" at bounding box center [358, 473] width 91 height 30
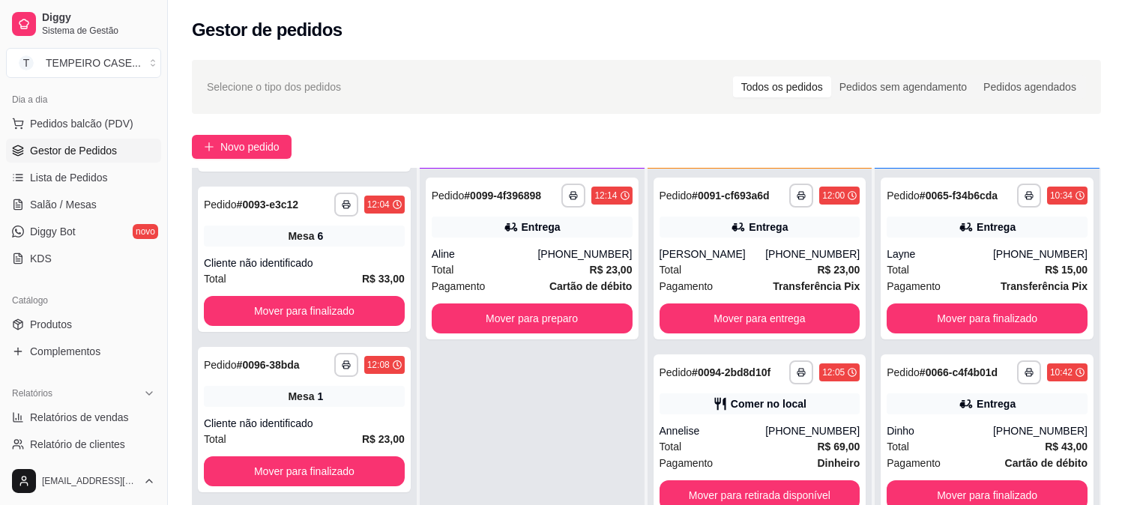
scroll to position [632, 0]
click at [538, 325] on button "Mover para preparo" at bounding box center [532, 319] width 201 height 30
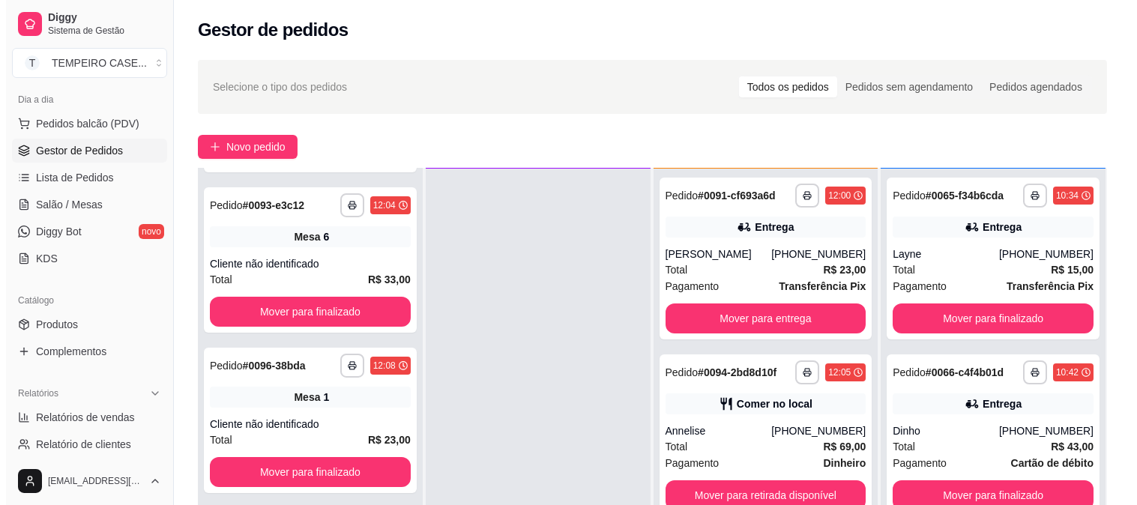
scroll to position [792, 0]
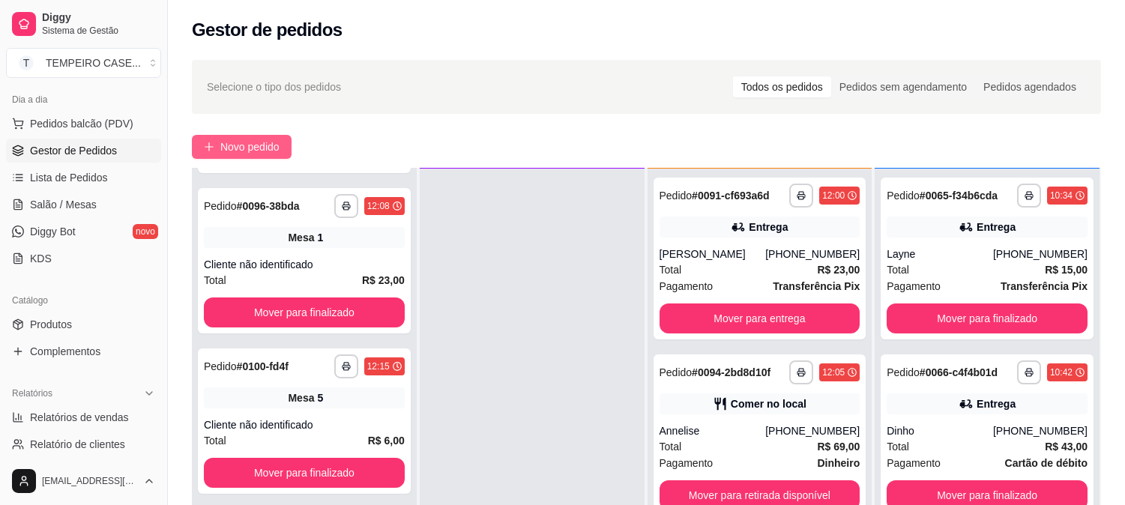
click at [231, 150] on span "Novo pedido" at bounding box center [249, 147] width 59 height 16
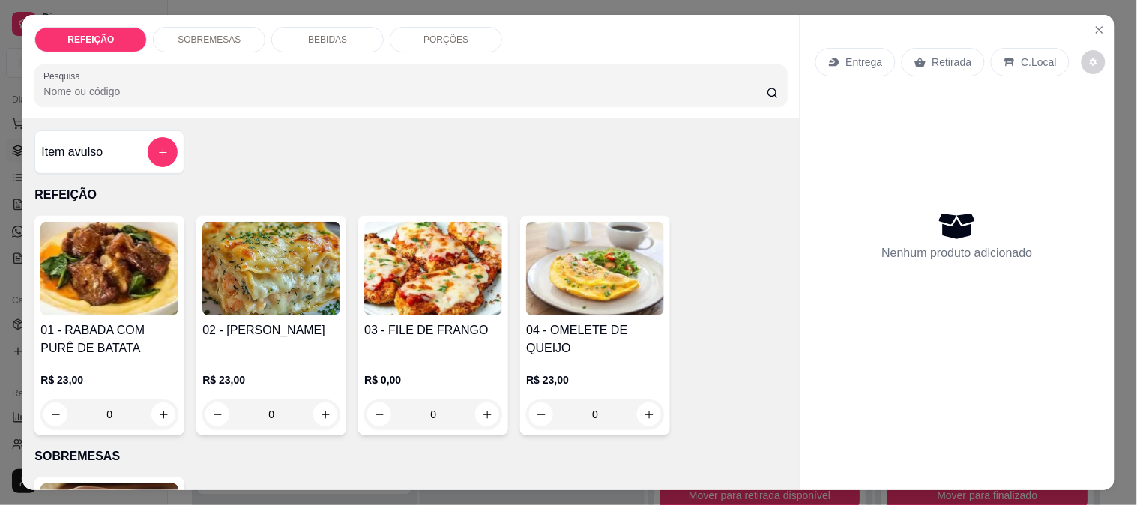
click at [407, 285] on img at bounding box center [433, 269] width 138 height 94
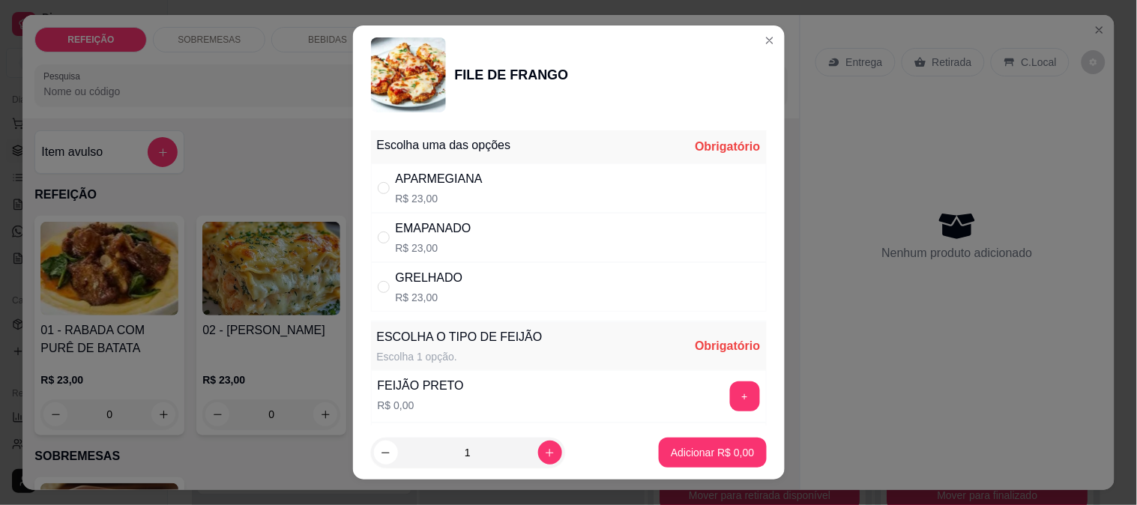
click at [411, 285] on div "GRELHADO" at bounding box center [429, 278] width 67 height 18
radio input "true"
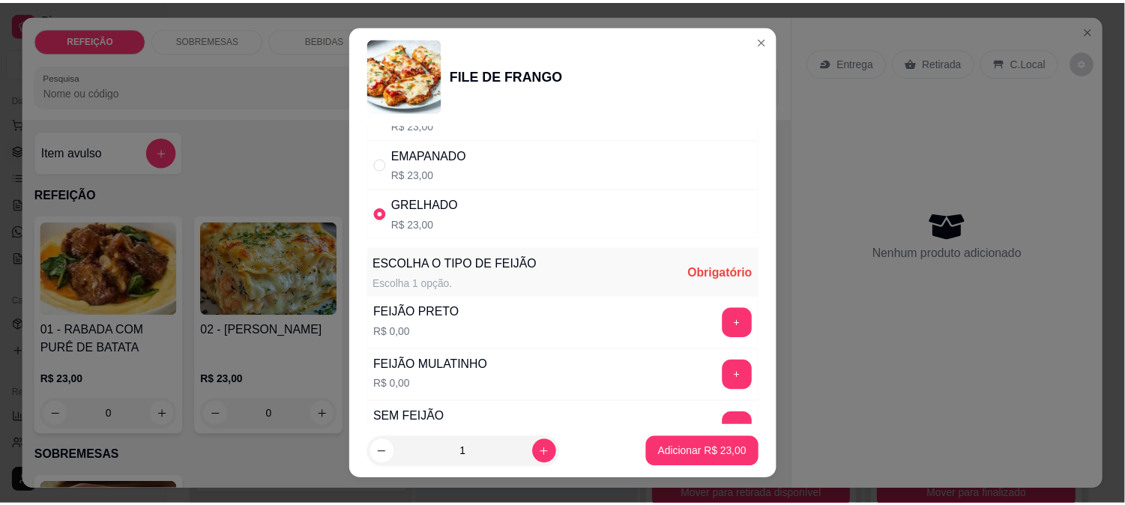
scroll to position [166, 0]
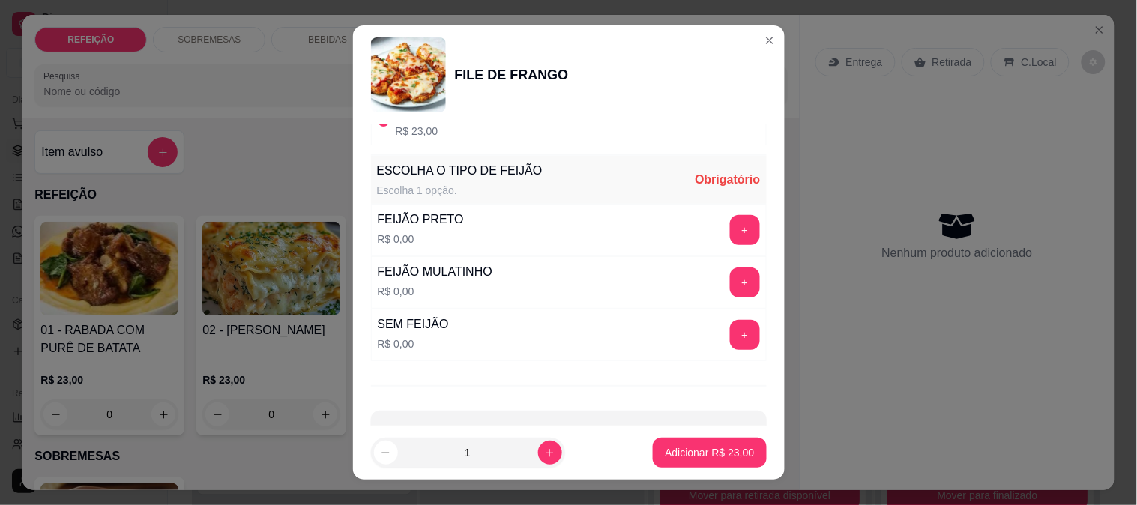
click at [730, 229] on button "+" at bounding box center [745, 230] width 30 height 30
click at [717, 229] on div "- 1 +" at bounding box center [712, 230] width 109 height 30
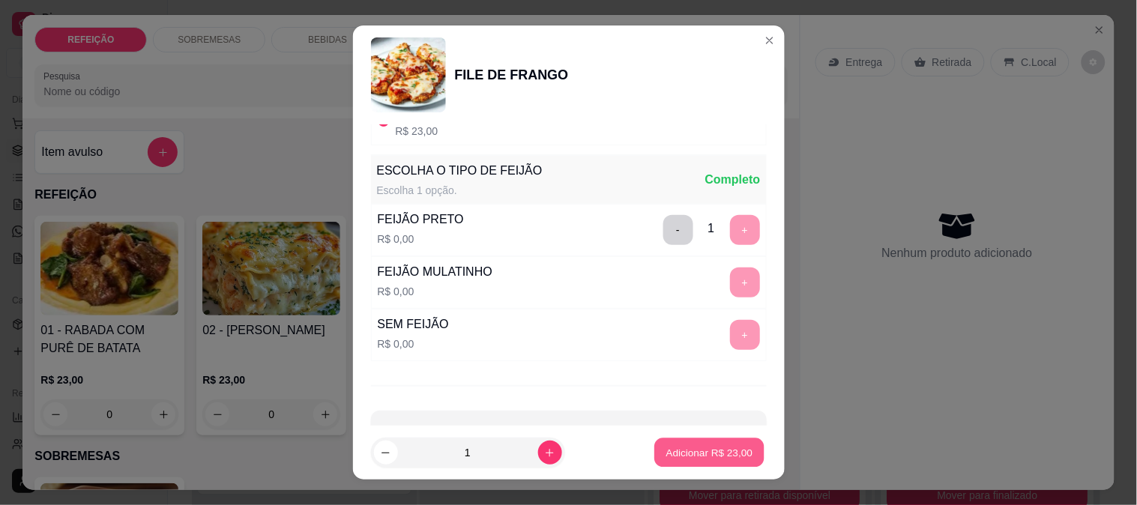
click at [673, 447] on p "Adicionar R$ 23,00" at bounding box center [710, 453] width 87 height 14
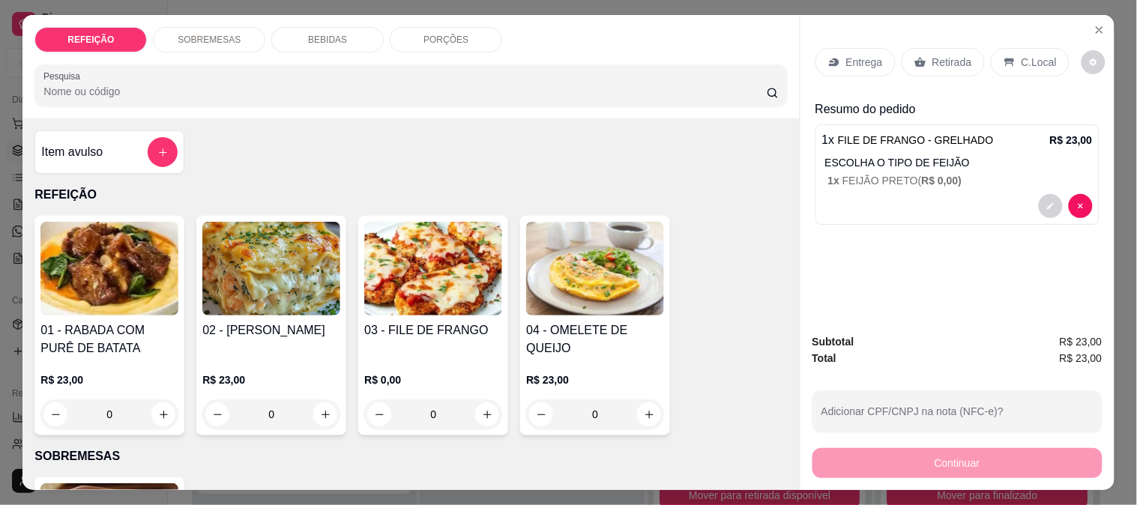
click at [927, 65] on div "Retirada" at bounding box center [943, 62] width 83 height 28
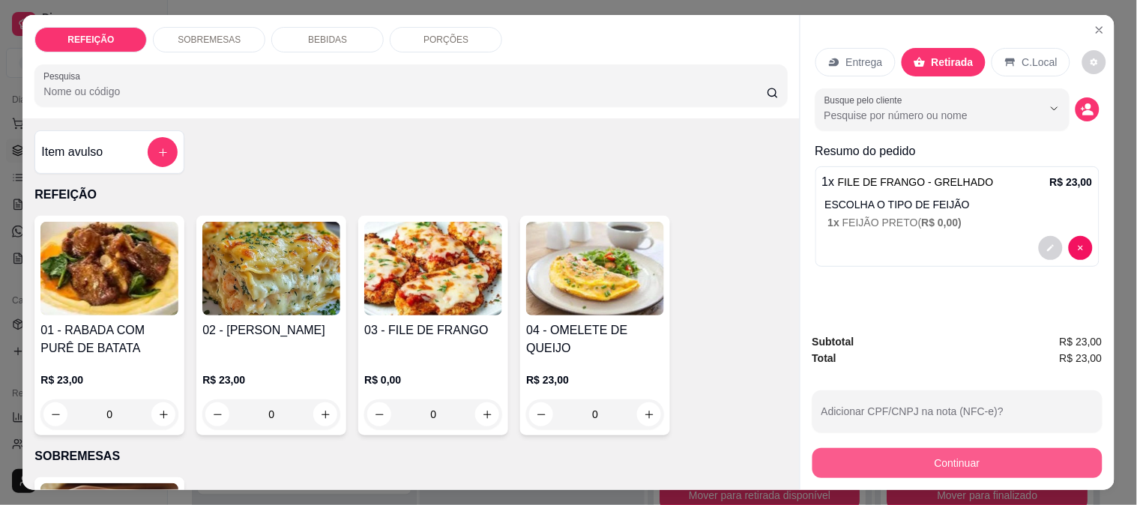
click at [902, 467] on button "Continuar" at bounding box center [958, 463] width 290 height 30
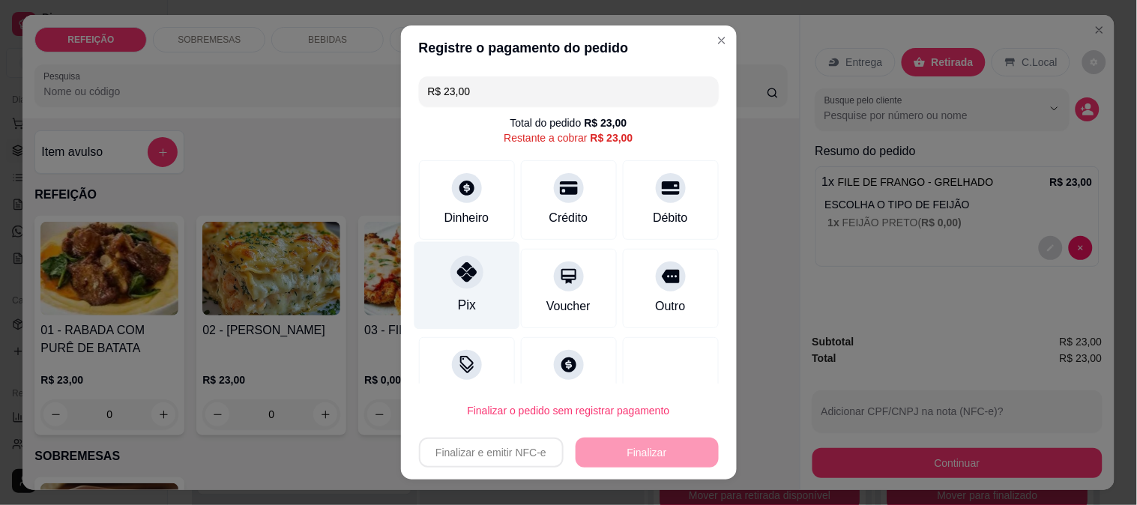
click at [431, 283] on div "Pix" at bounding box center [467, 285] width 106 height 88
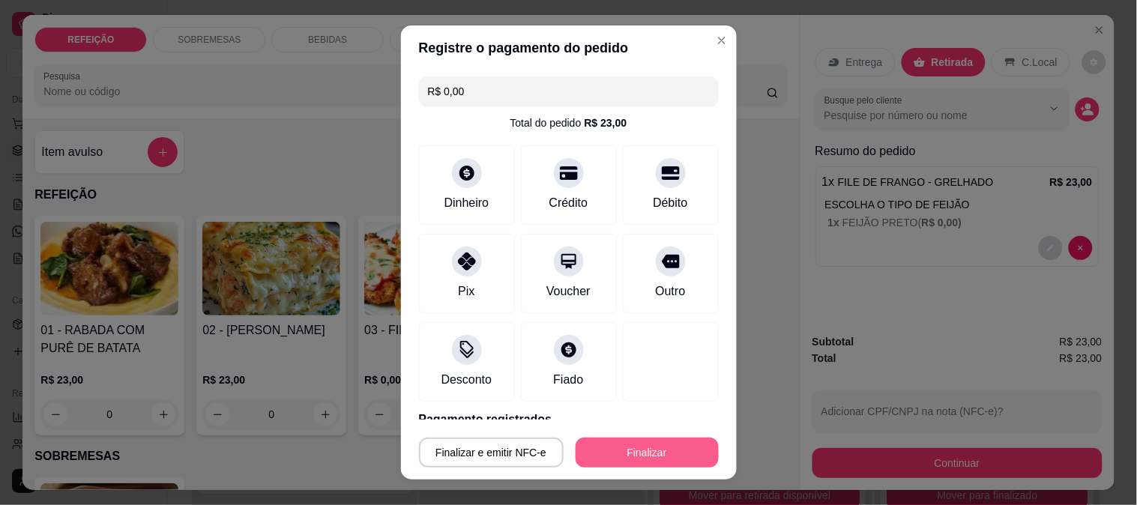
click at [624, 448] on button "Finalizar" at bounding box center [647, 453] width 143 height 30
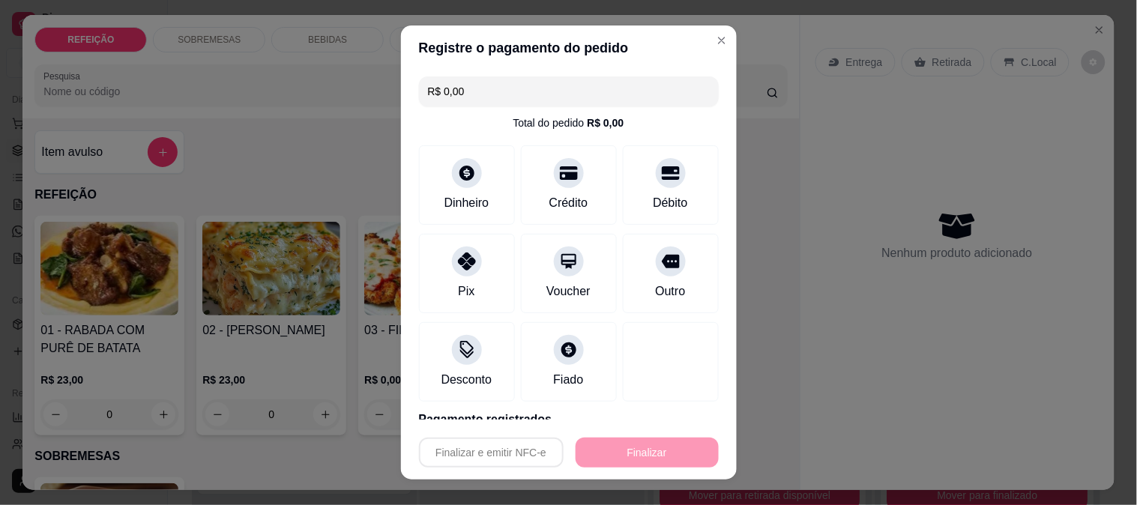
type input "-R$ 23,00"
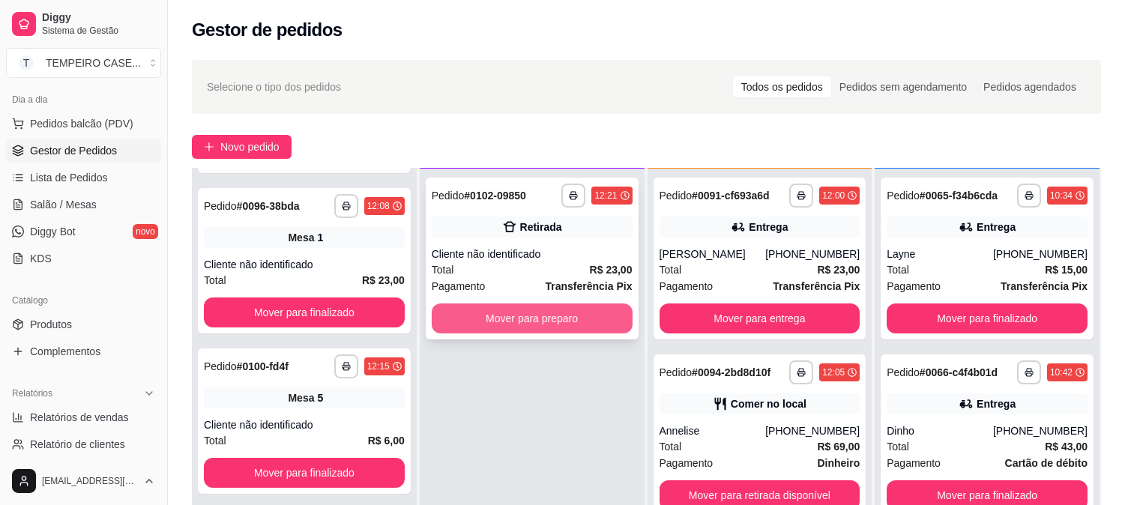
click at [601, 307] on button "Mover para preparo" at bounding box center [532, 319] width 201 height 30
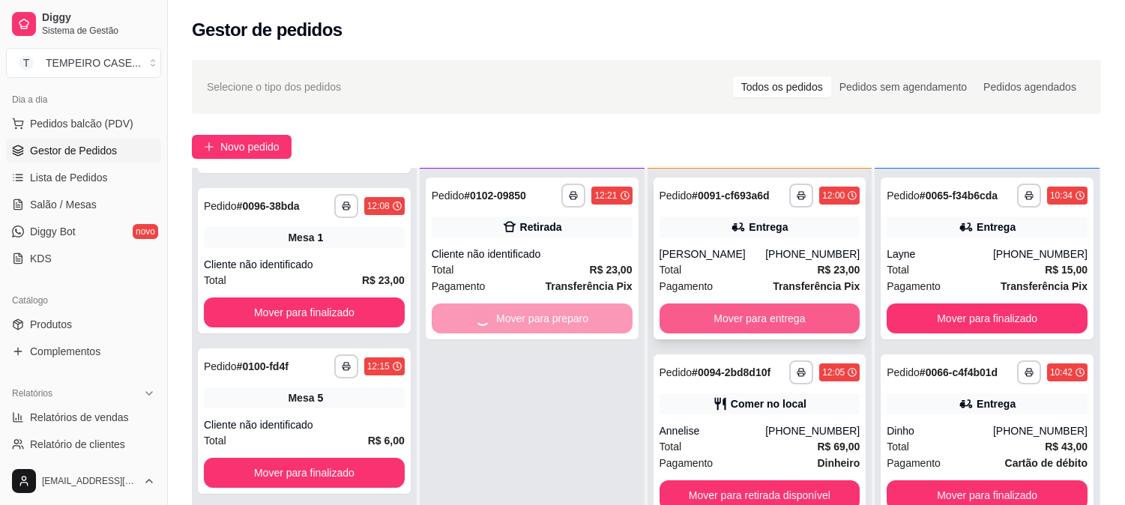
click at [729, 306] on button "Mover para entrega" at bounding box center [760, 319] width 201 height 30
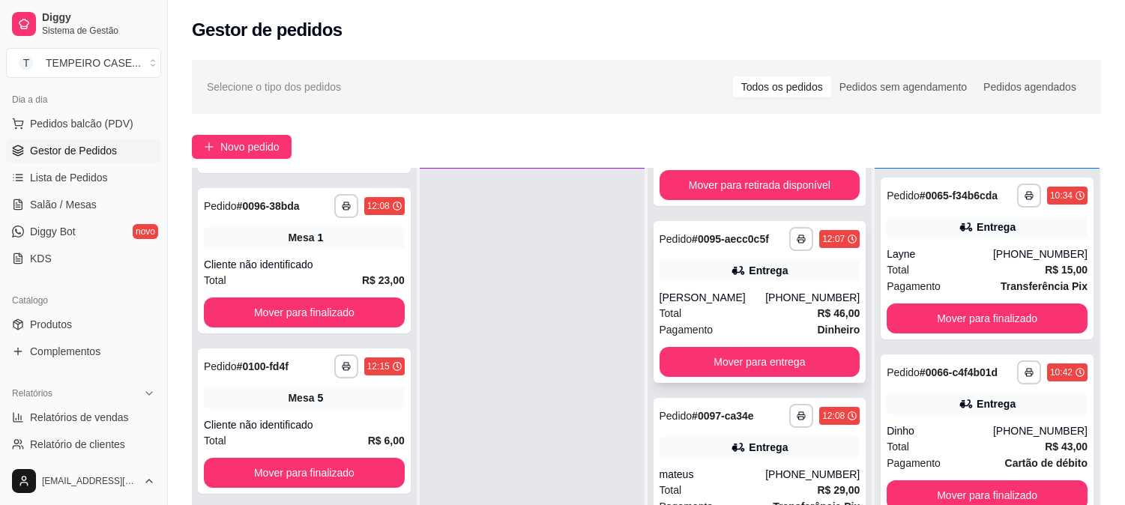
scroll to position [166, 0]
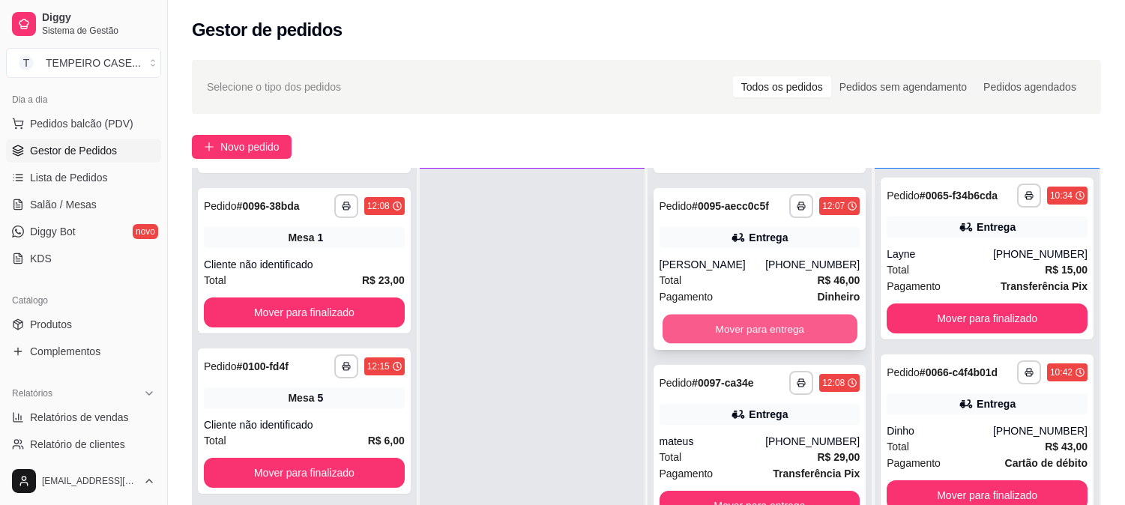
click at [750, 330] on button "Mover para entrega" at bounding box center [760, 329] width 195 height 29
click at [751, 332] on button "Mover para entrega" at bounding box center [760, 329] width 201 height 30
click at [752, 331] on button "Mover para entrega" at bounding box center [760, 329] width 201 height 30
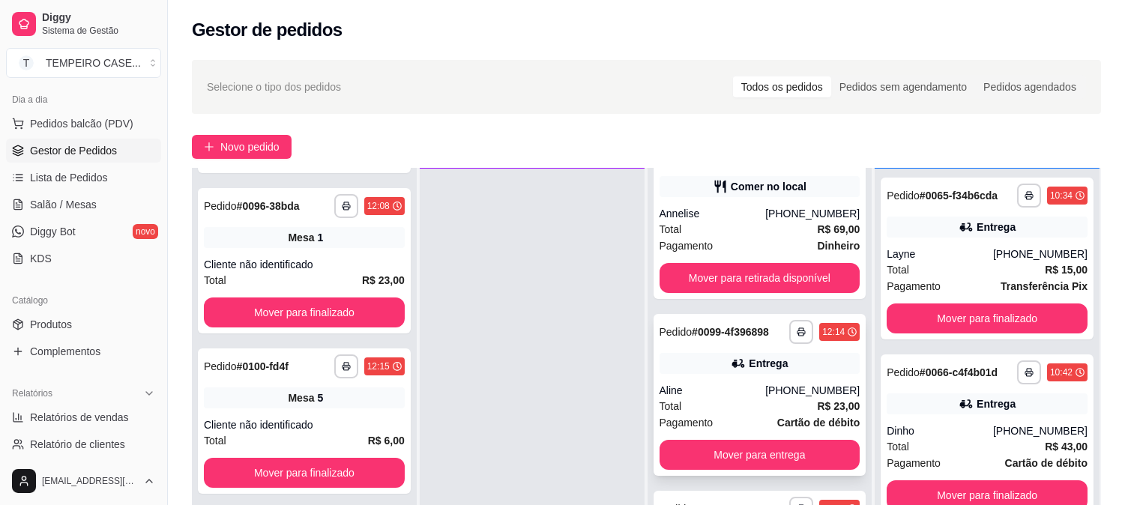
scroll to position [40, 0]
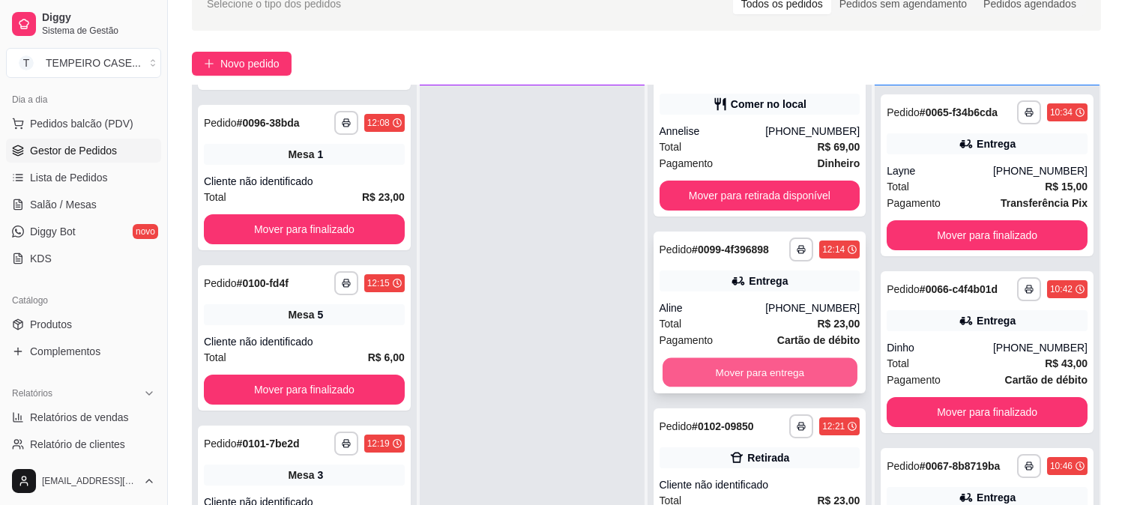
click at [736, 382] on button "Mover para entrega" at bounding box center [760, 372] width 195 height 29
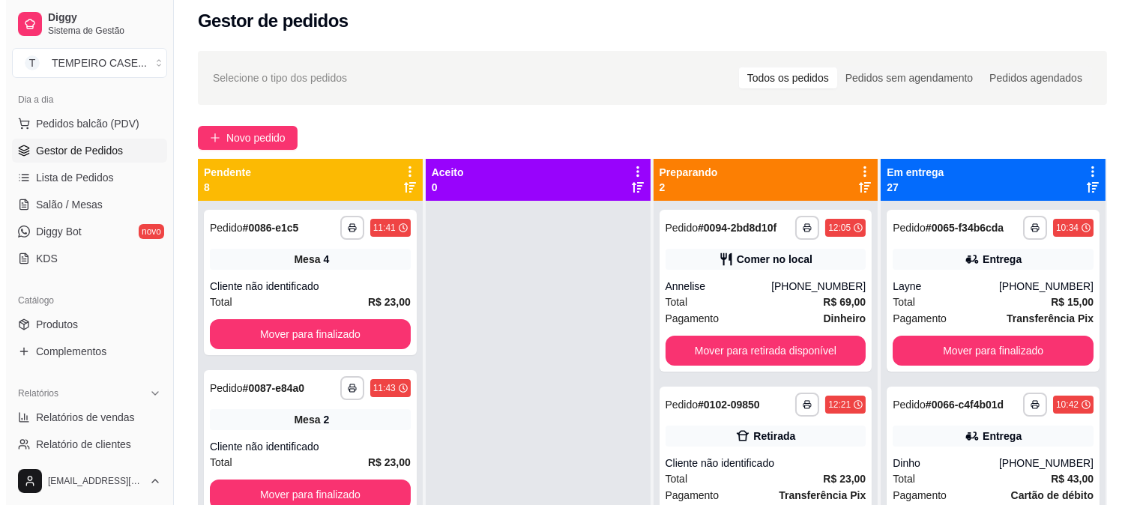
scroll to position [0, 0]
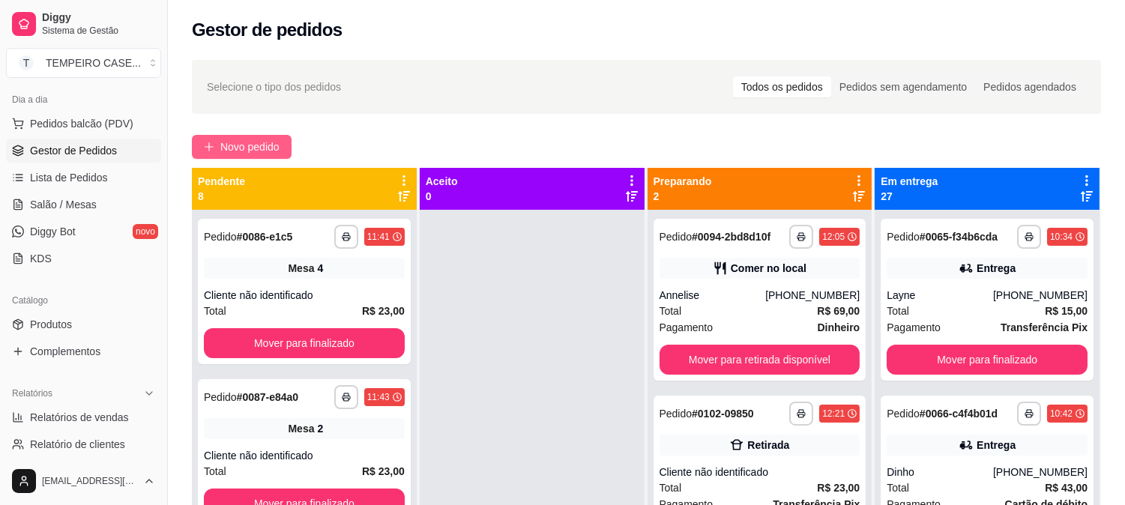
click at [196, 136] on button "Novo pedido" at bounding box center [242, 147] width 100 height 24
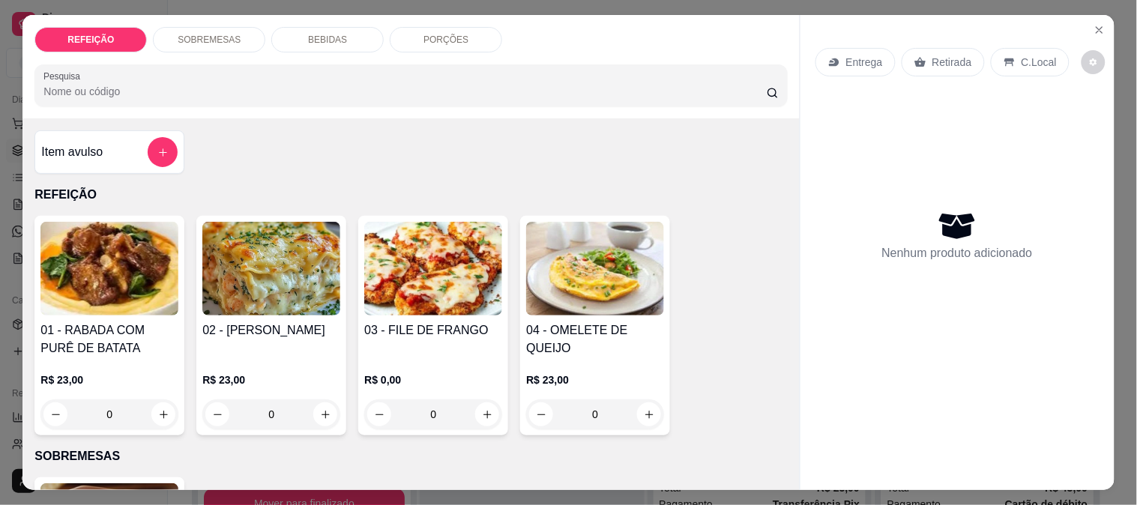
click at [412, 271] on img at bounding box center [433, 269] width 138 height 94
click at [450, 169] on div "APARMEGIANA R$ 23,00" at bounding box center [569, 187] width 396 height 49
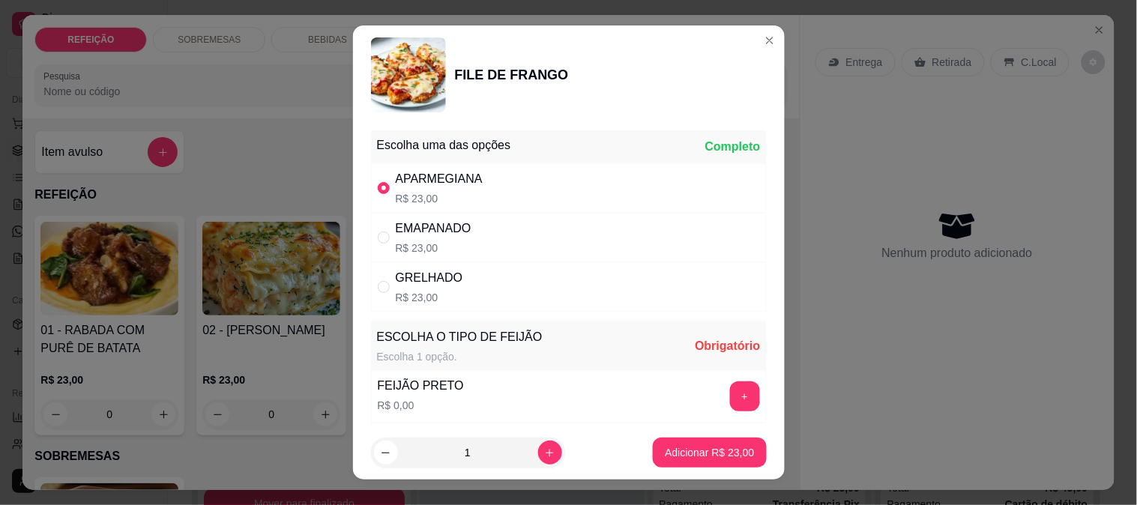
click at [457, 205] on p "R$ 23,00" at bounding box center [439, 198] width 87 height 15
click at [631, 202] on div "APARMEGIANA R$ 23,00" at bounding box center [569, 187] width 396 height 49
radio input "true"
click at [730, 396] on button "+" at bounding box center [745, 397] width 30 height 30
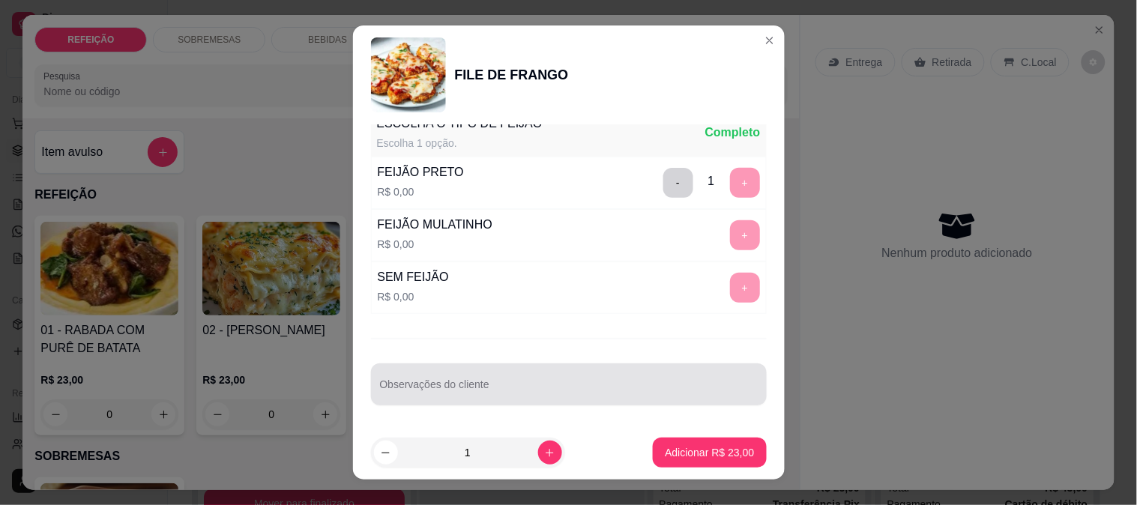
click at [550, 394] on input "Observações do cliente" at bounding box center [569, 390] width 378 height 15
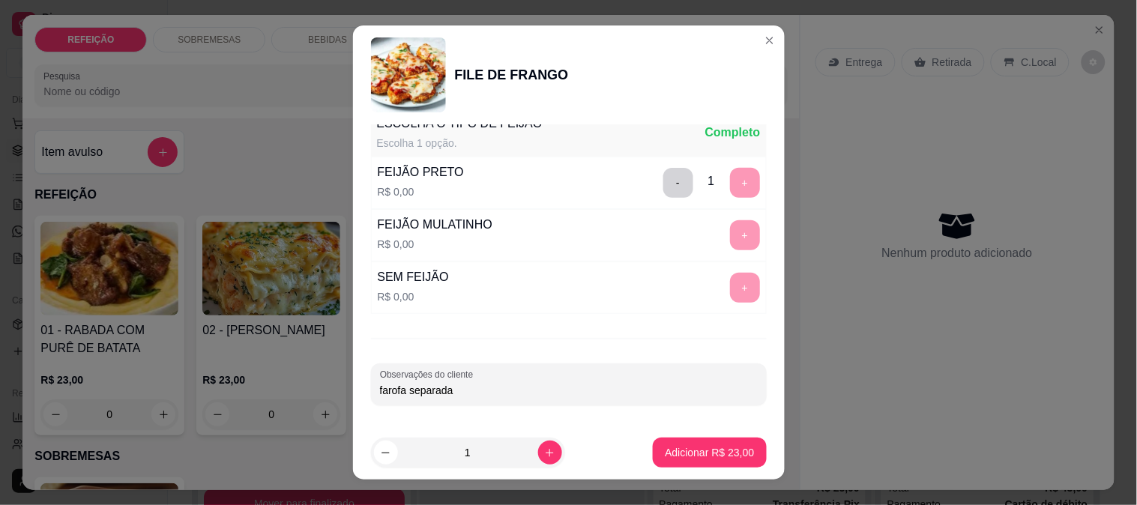
type input "farofa separada"
click at [654, 437] on footer "1 Adicionar R$ 23,00" at bounding box center [569, 453] width 432 height 54
click at [665, 447] on p "Adicionar R$ 23,00" at bounding box center [709, 452] width 89 height 15
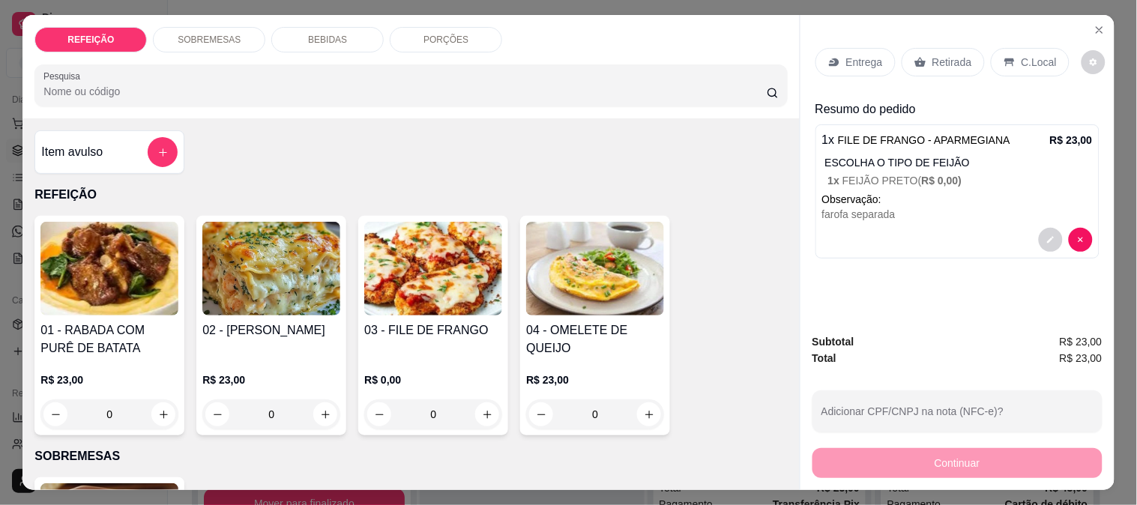
click at [468, 340] on div "03 - FILE DE FRANGO" at bounding box center [433, 340] width 138 height 36
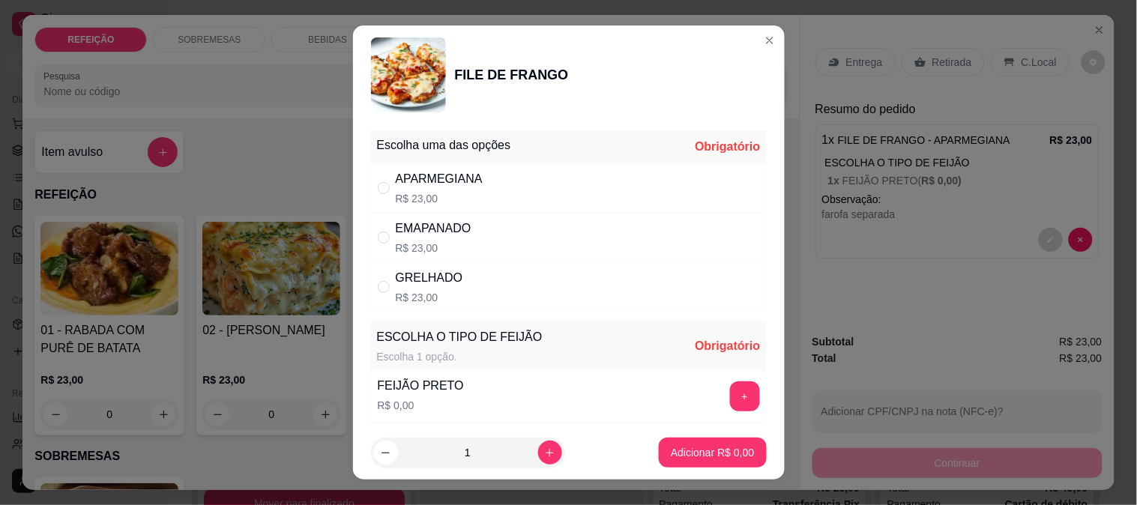
click at [481, 190] on div "APARMEGIANA R$ 23,00" at bounding box center [569, 187] width 396 height 49
radio input "true"
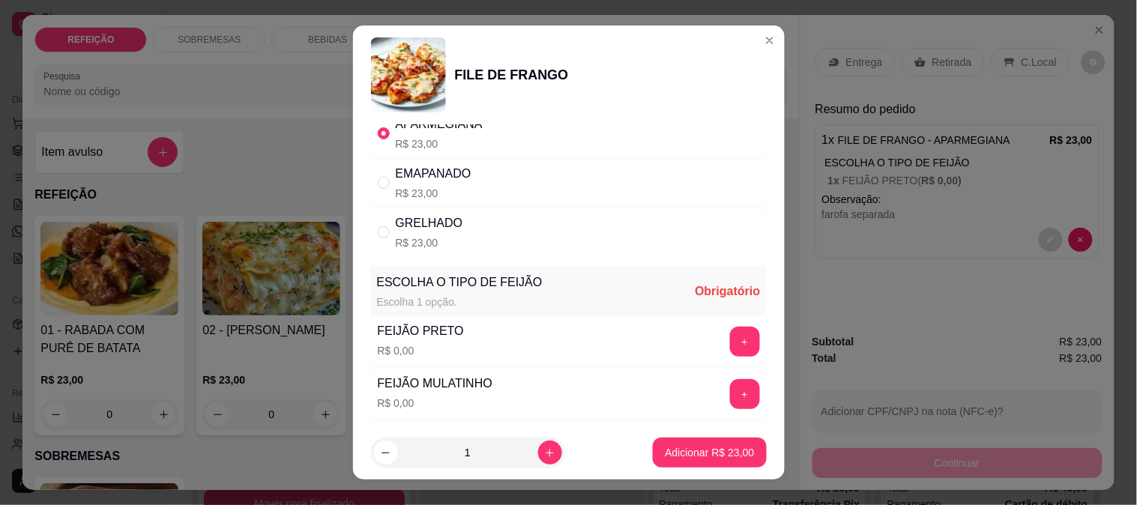
scroll to position [83, 0]
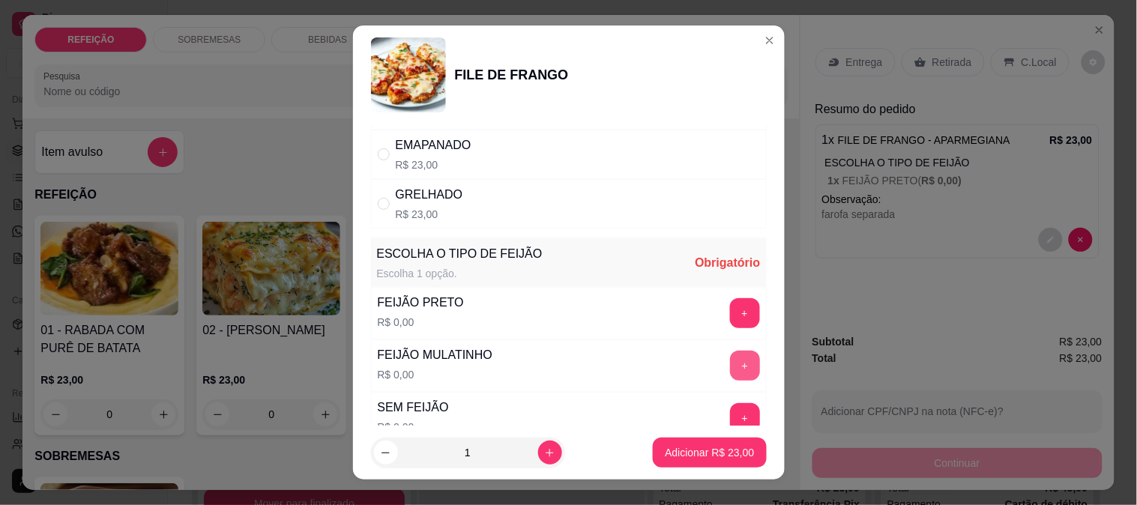
click at [730, 366] on button "+" at bounding box center [745, 366] width 30 height 30
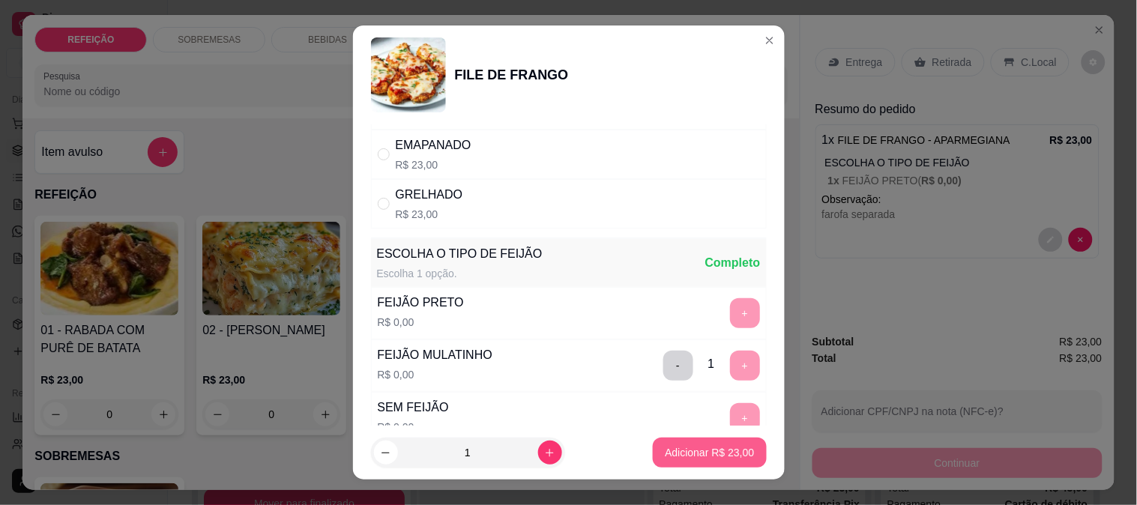
click at [691, 460] on button "Adicionar R$ 23,00" at bounding box center [709, 453] width 113 height 30
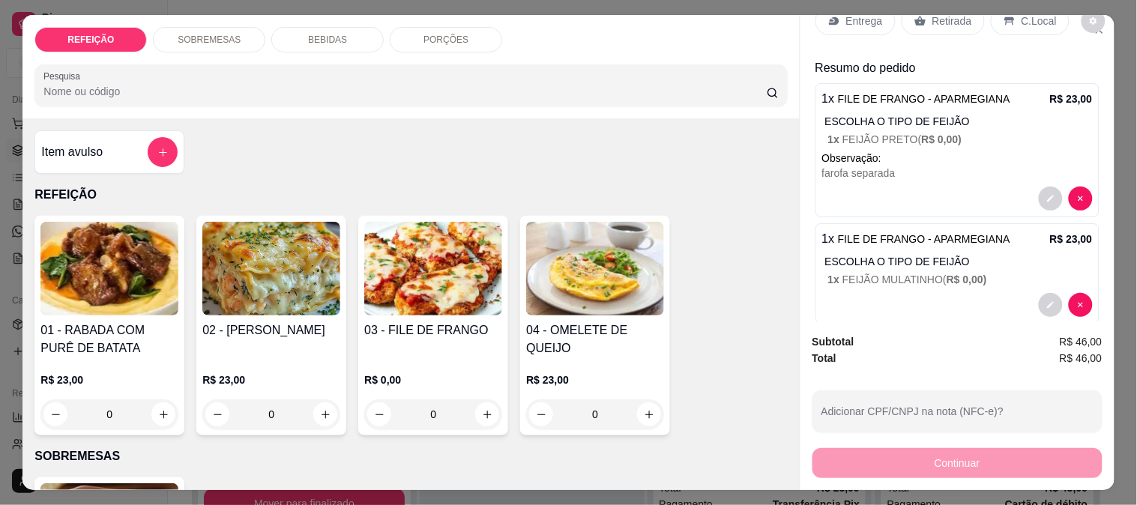
scroll to position [64, 0]
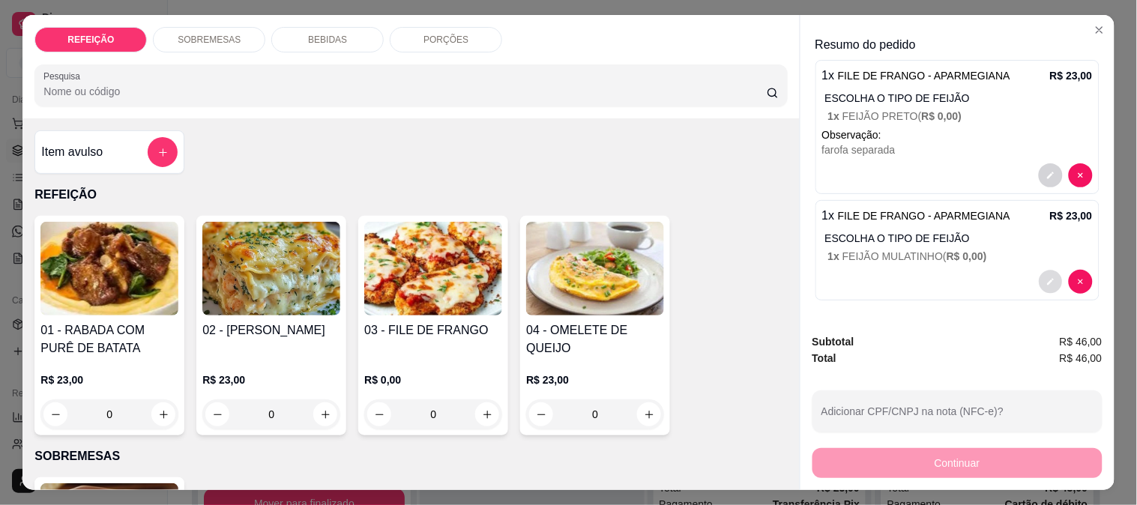
click at [1047, 279] on icon "decrease-product-quantity" at bounding box center [1050, 282] width 7 height 7
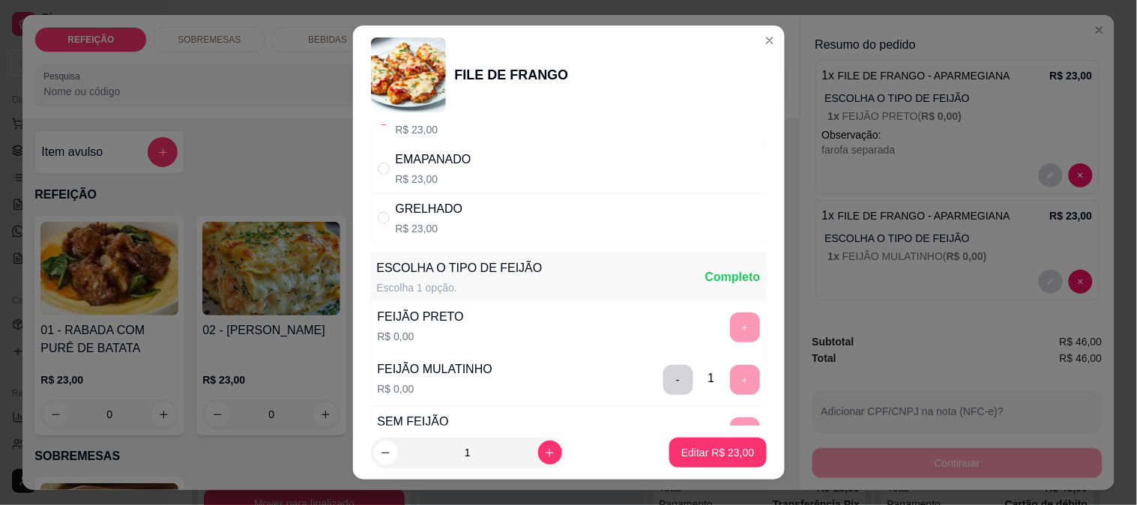
scroll to position [214, 0]
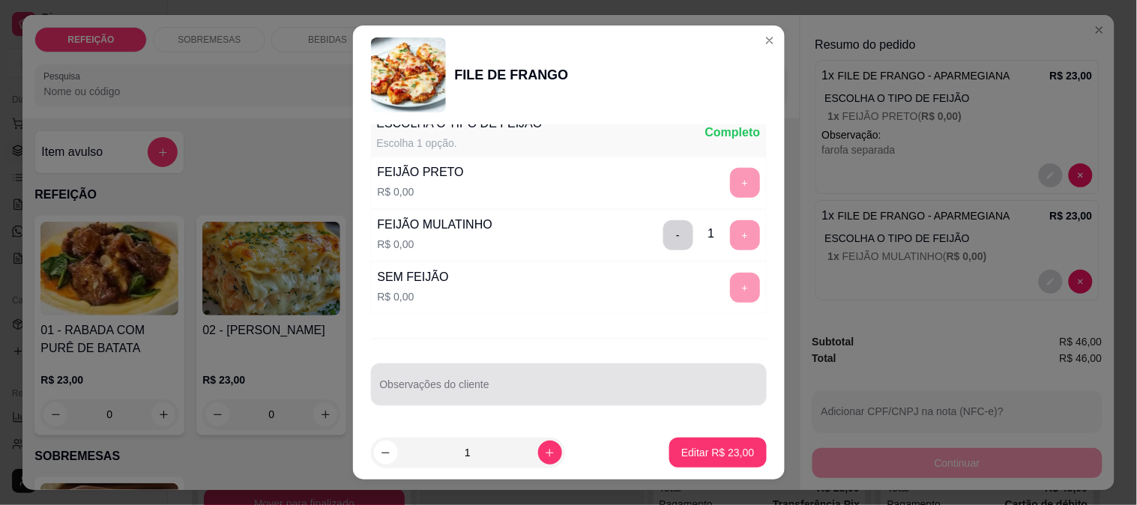
click at [441, 385] on input "Observações do cliente" at bounding box center [569, 390] width 378 height 15
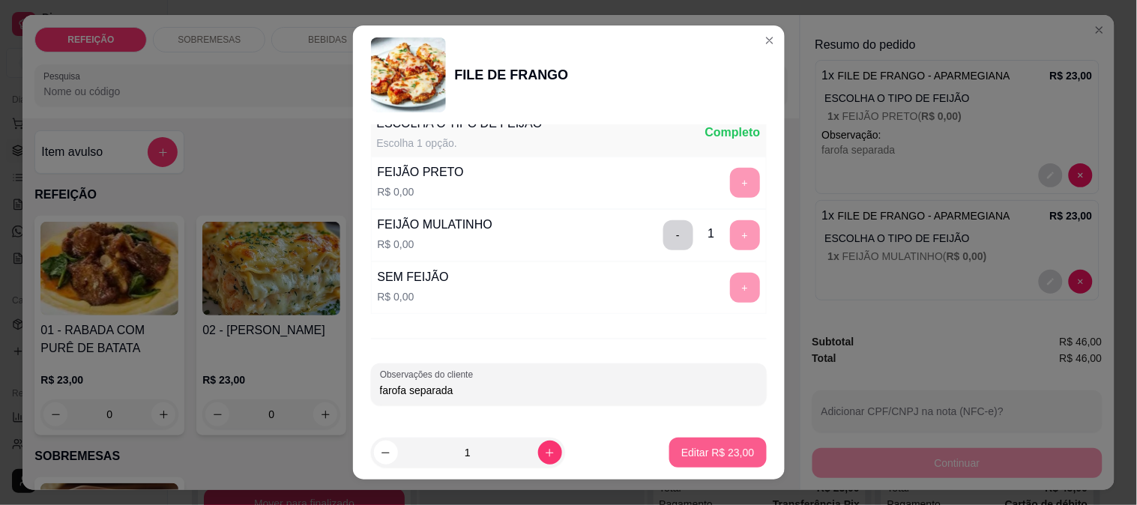
type input "farofa separada"
click at [709, 459] on p "Editar R$ 23,00" at bounding box center [718, 452] width 73 height 15
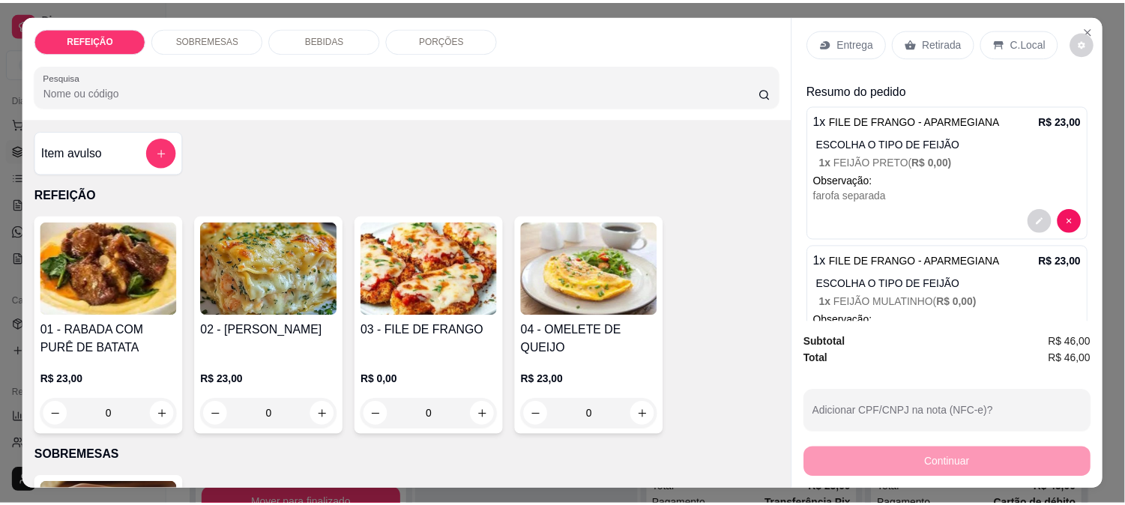
scroll to position [0, 0]
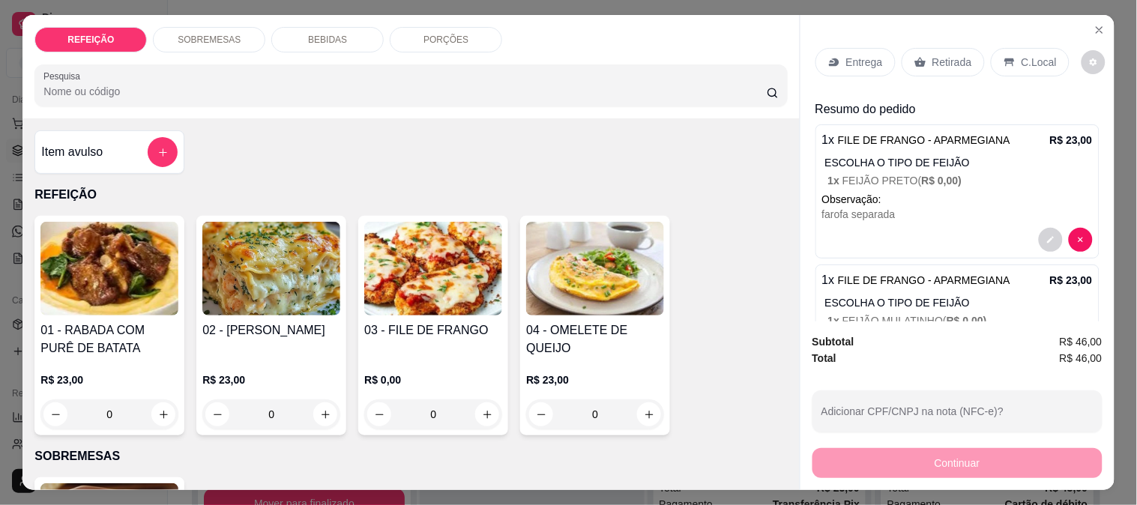
click at [941, 62] on p "Retirada" at bounding box center [953, 62] width 40 height 15
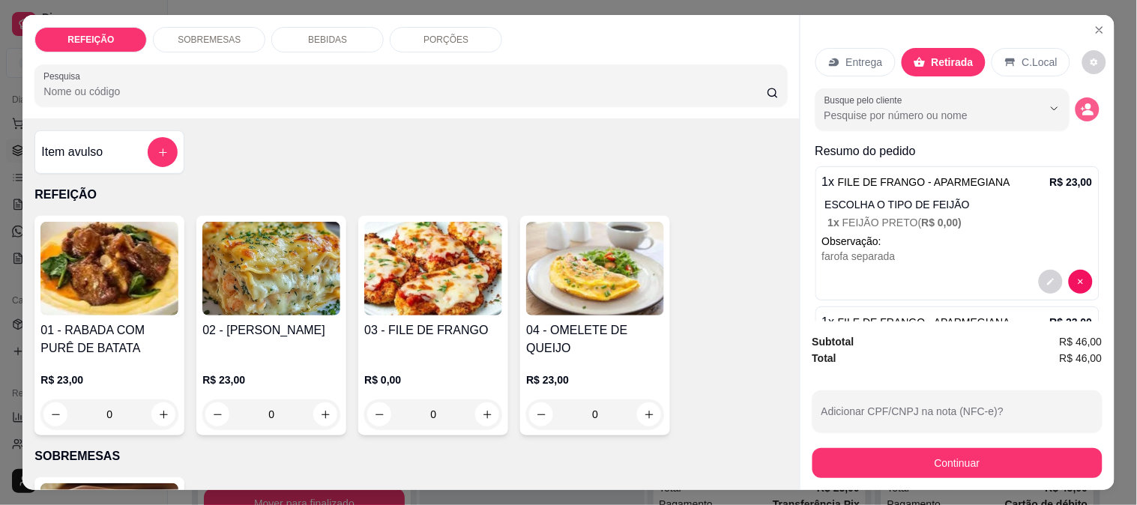
click at [1081, 103] on icon "decrease-product-quantity" at bounding box center [1087, 109] width 13 height 13
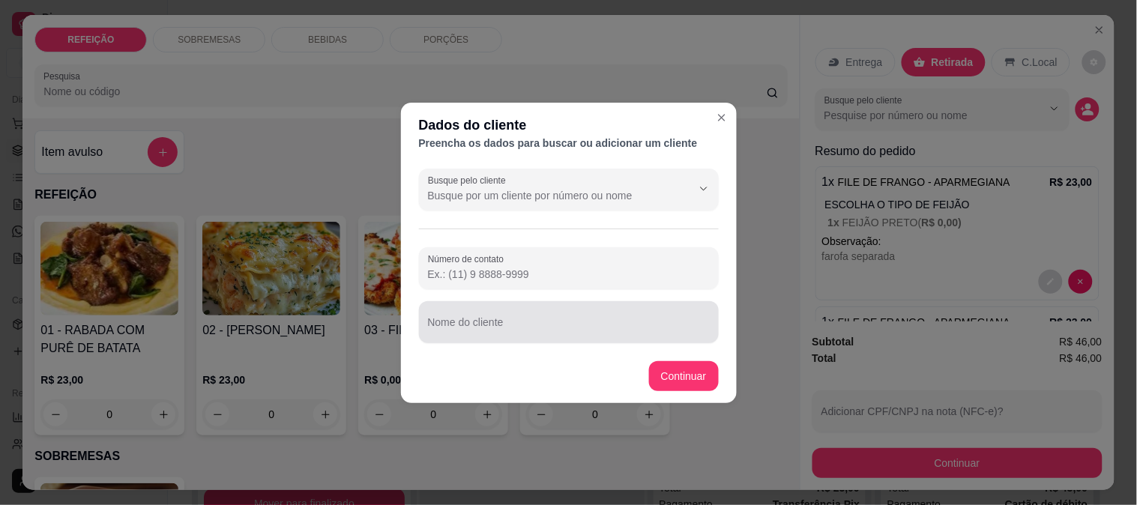
click at [481, 325] on input "Nome do cliente" at bounding box center [569, 328] width 282 height 15
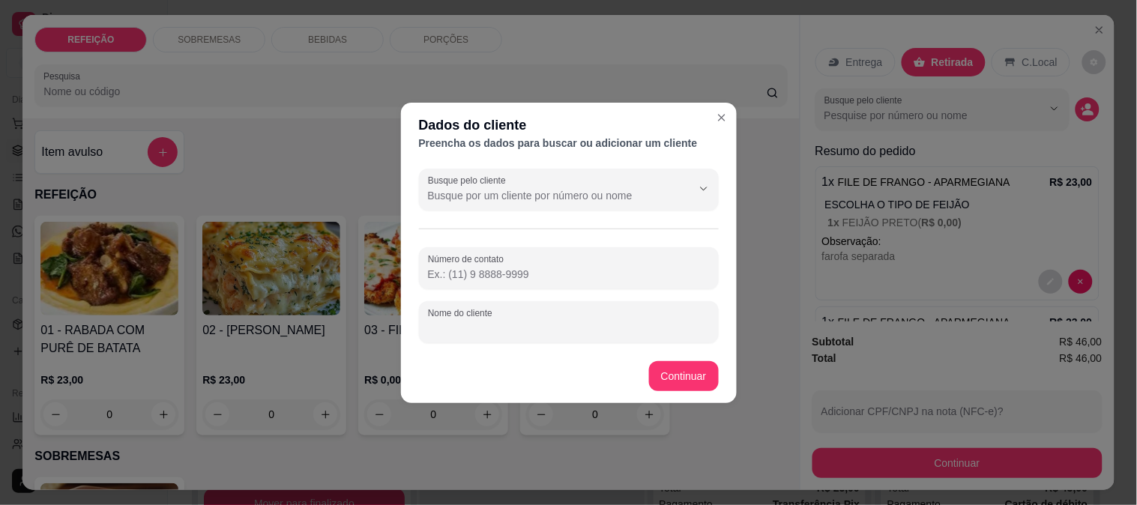
paste input "[PERSON_NAME]"
type input "[PERSON_NAME]"
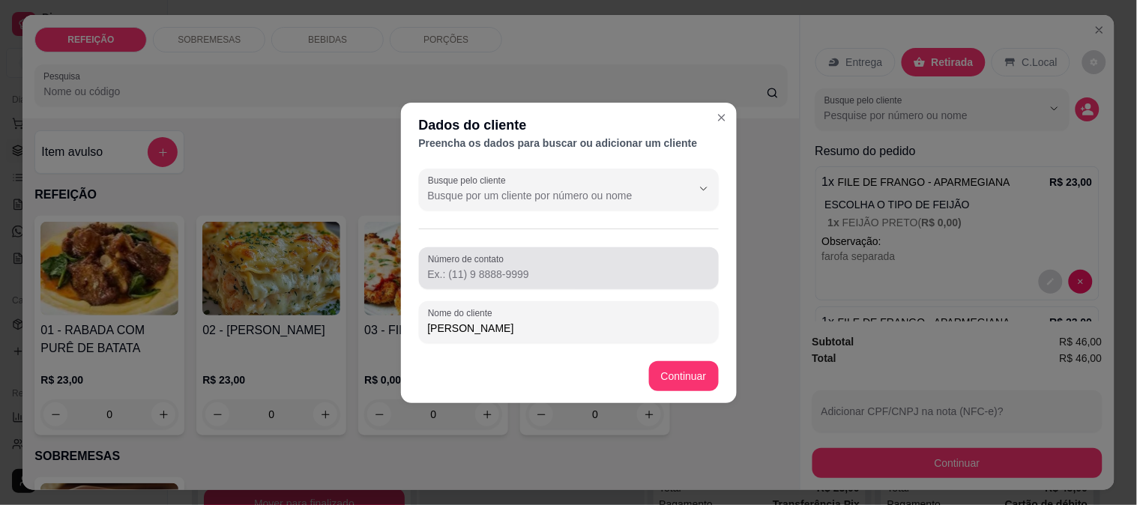
click at [579, 271] on input "Número de contato" at bounding box center [569, 274] width 282 height 15
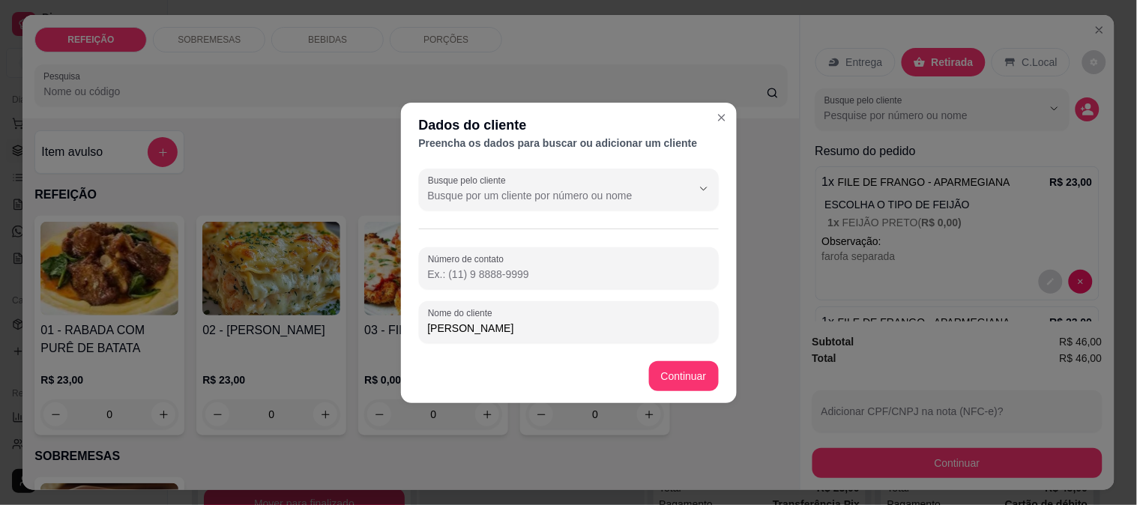
paste input "[PHONE_NUMBER]"
type input "[PHONE_NUMBER]"
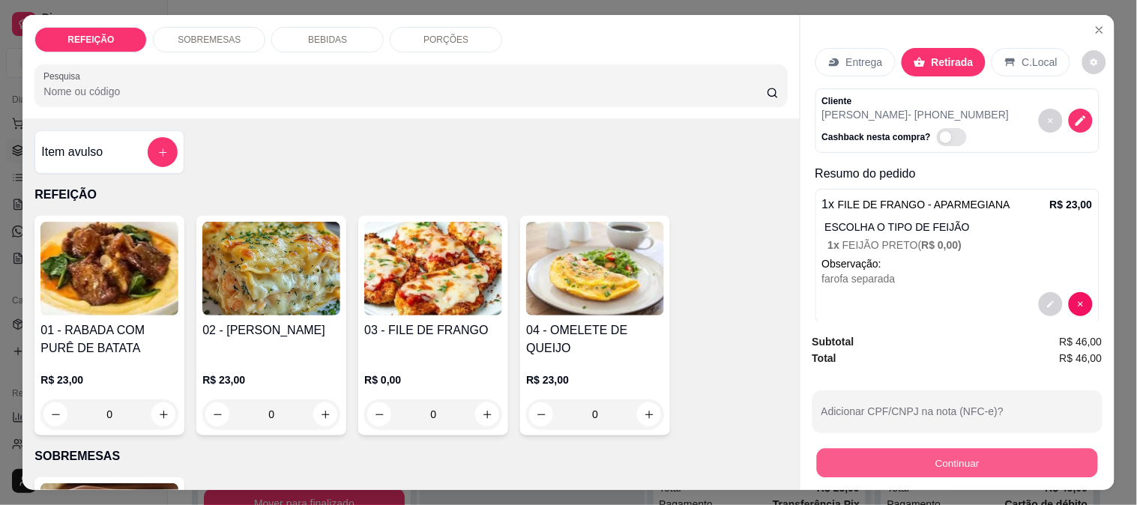
click at [933, 454] on button "Continuar" at bounding box center [957, 462] width 281 height 29
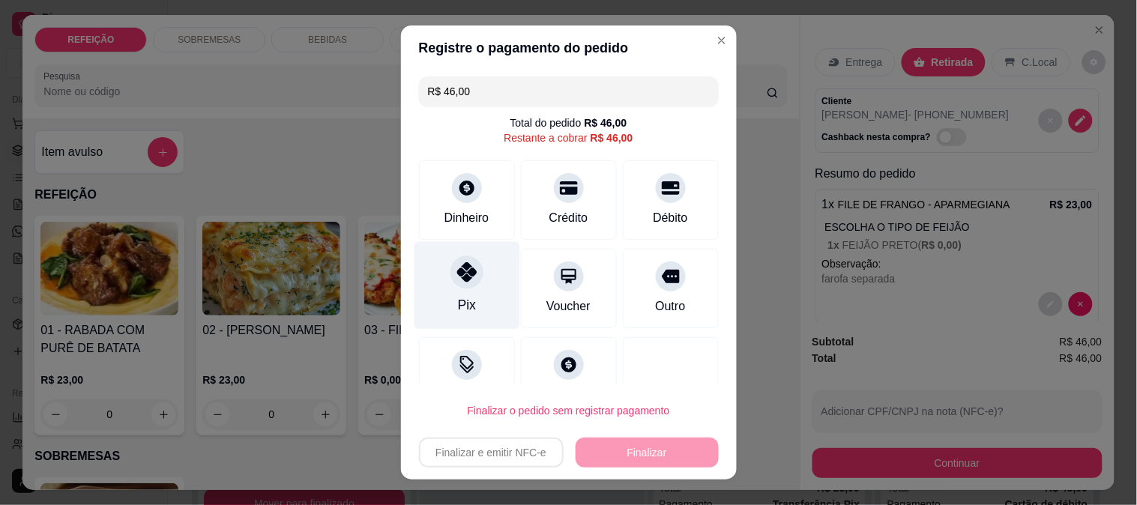
click at [469, 285] on div "Pix" at bounding box center [467, 285] width 106 height 88
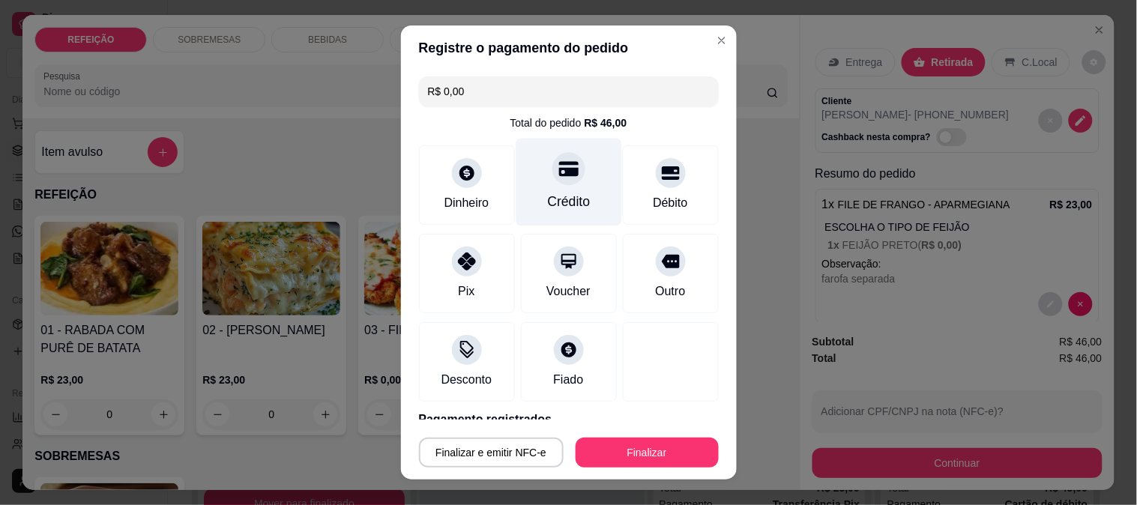
click at [553, 181] on div at bounding box center [569, 168] width 33 height 33
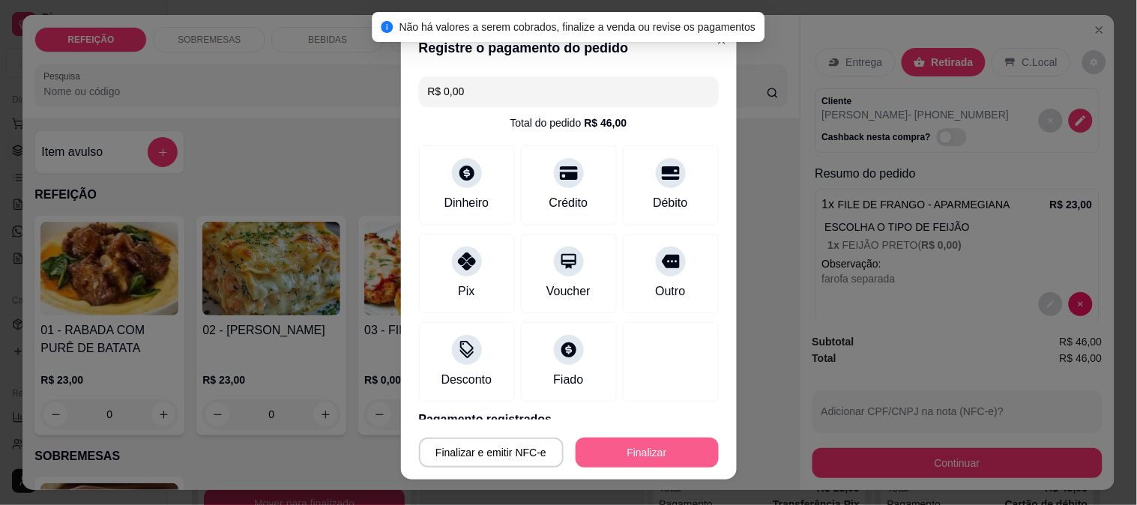
click at [628, 447] on button "Finalizar" at bounding box center [647, 453] width 143 height 30
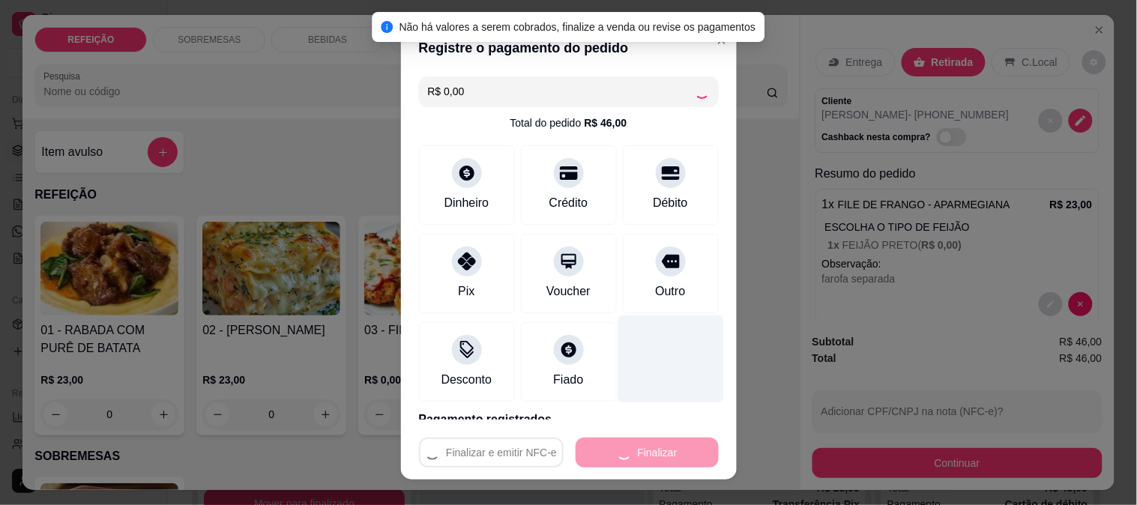
type input "-R$ 46,00"
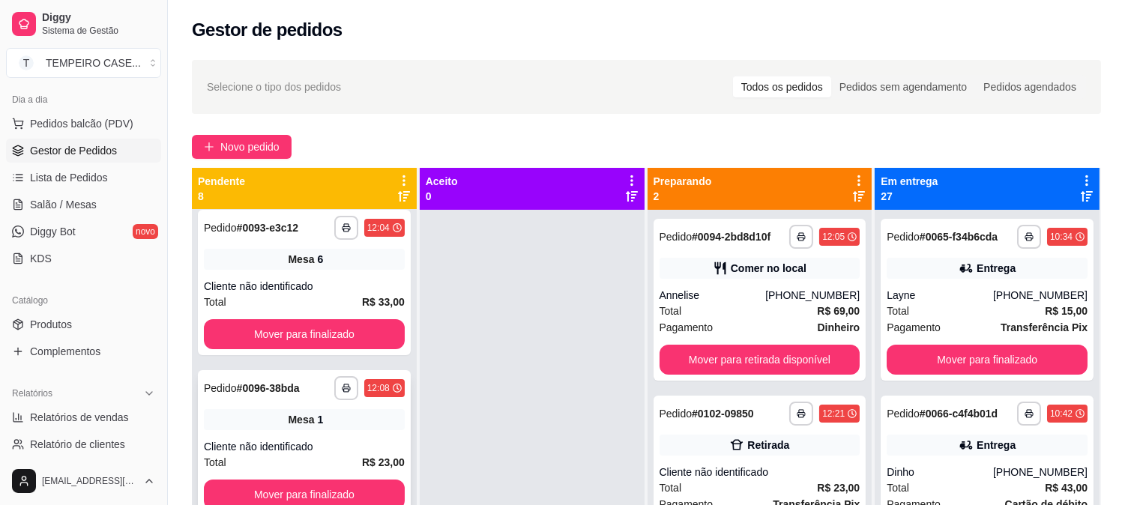
scroll to position [792, 0]
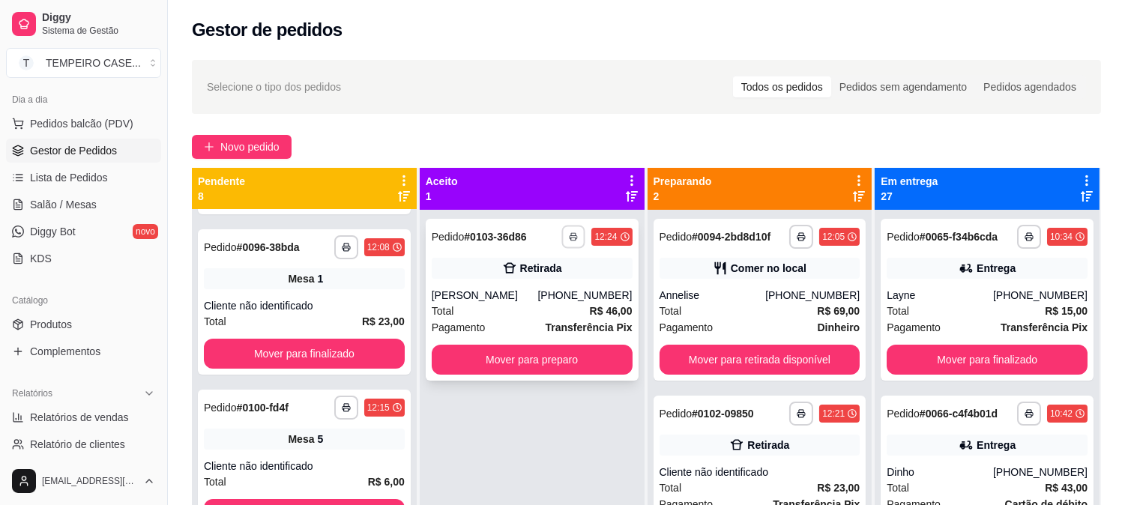
click at [574, 246] on button "button" at bounding box center [573, 236] width 23 height 23
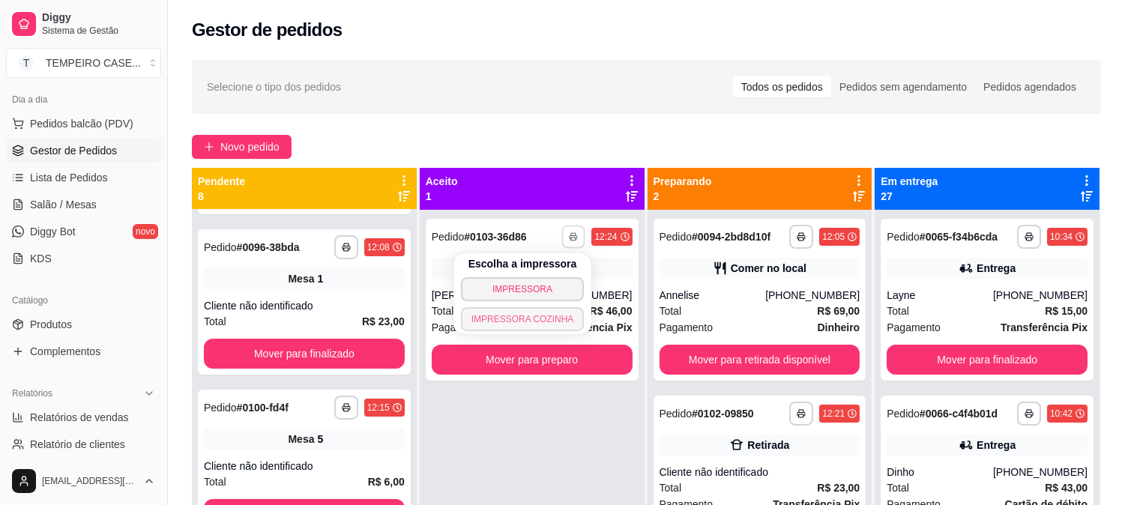
click at [541, 315] on button "IMPRESSORA COZINHA" at bounding box center [523, 319] width 124 height 24
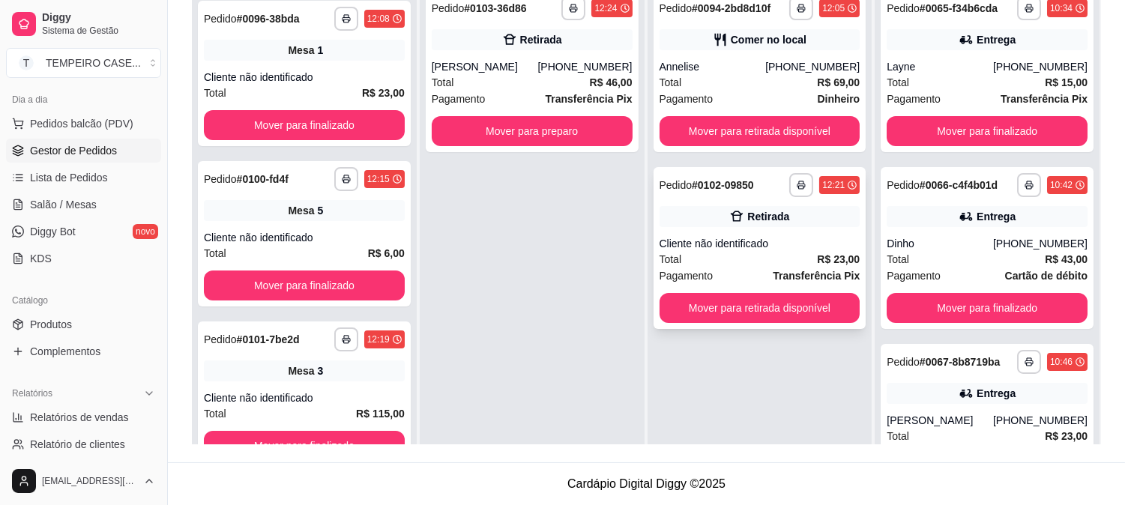
scroll to position [145, 0]
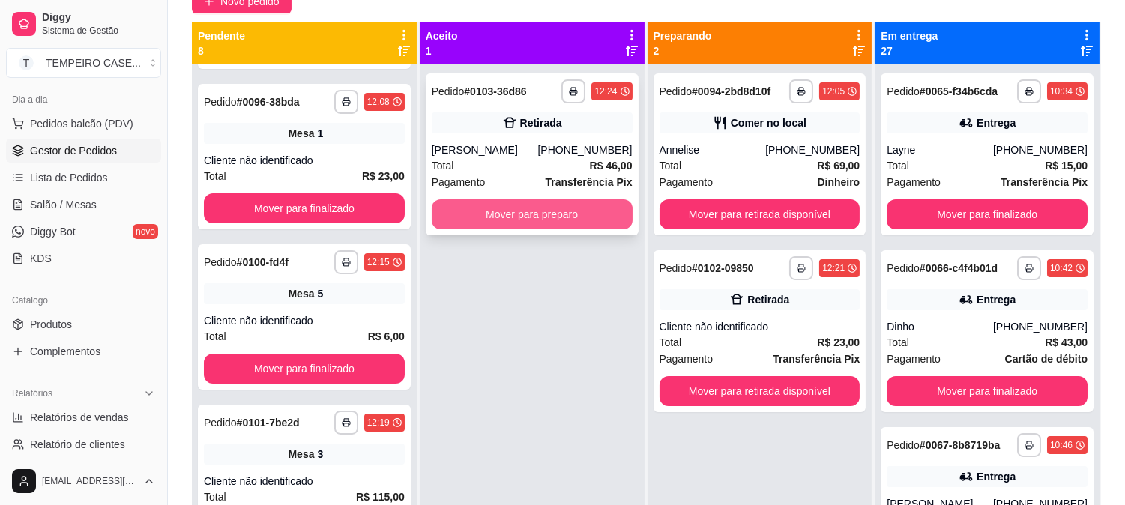
click at [558, 206] on button "Mover para preparo" at bounding box center [532, 214] width 201 height 30
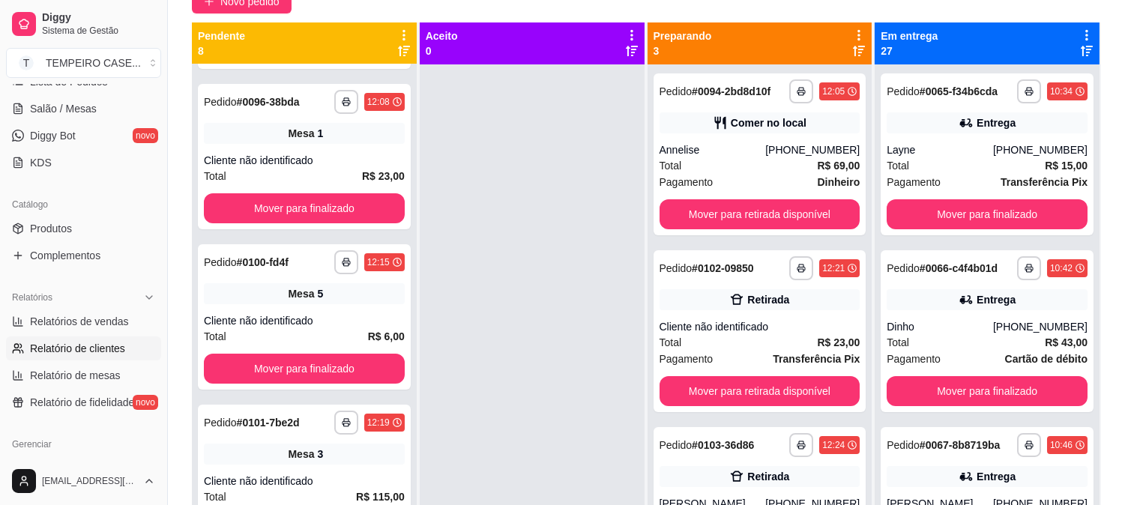
scroll to position [333, 0]
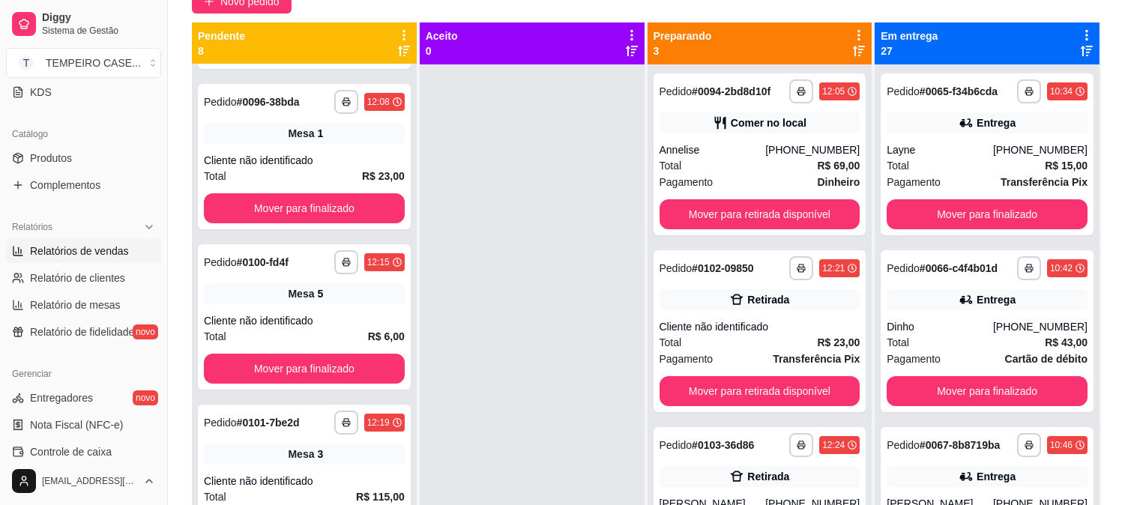
click at [97, 256] on span "Relatórios de vendas" at bounding box center [79, 251] width 99 height 15
select select "ALL"
select select "0"
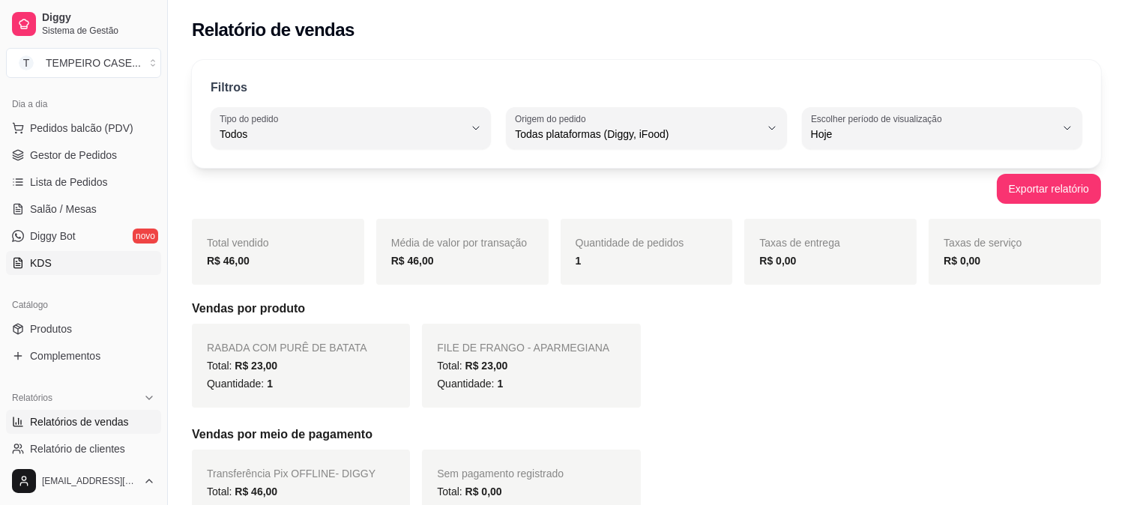
scroll to position [166, 0]
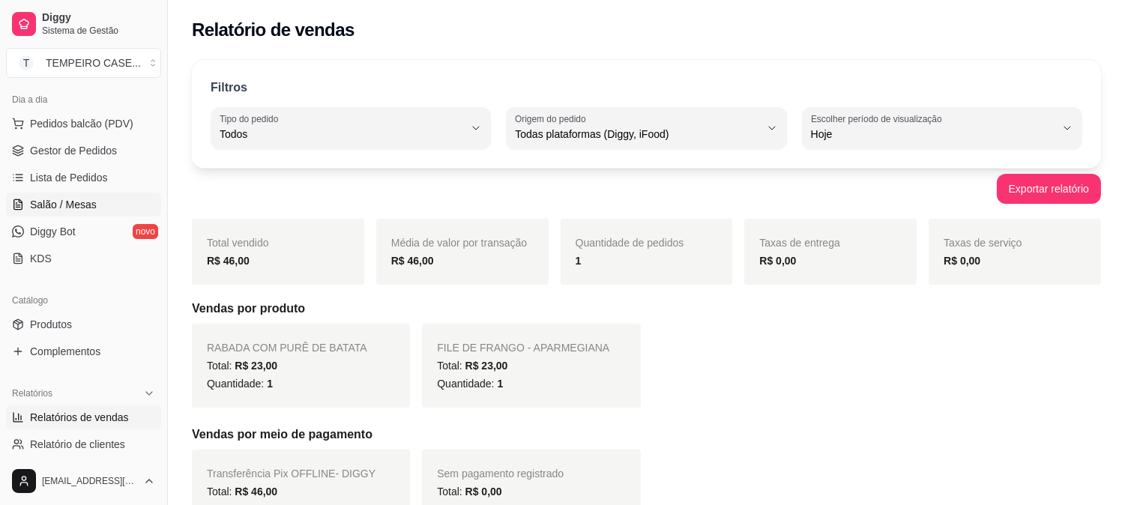
click at [75, 197] on span "Salão / Mesas" at bounding box center [63, 204] width 67 height 15
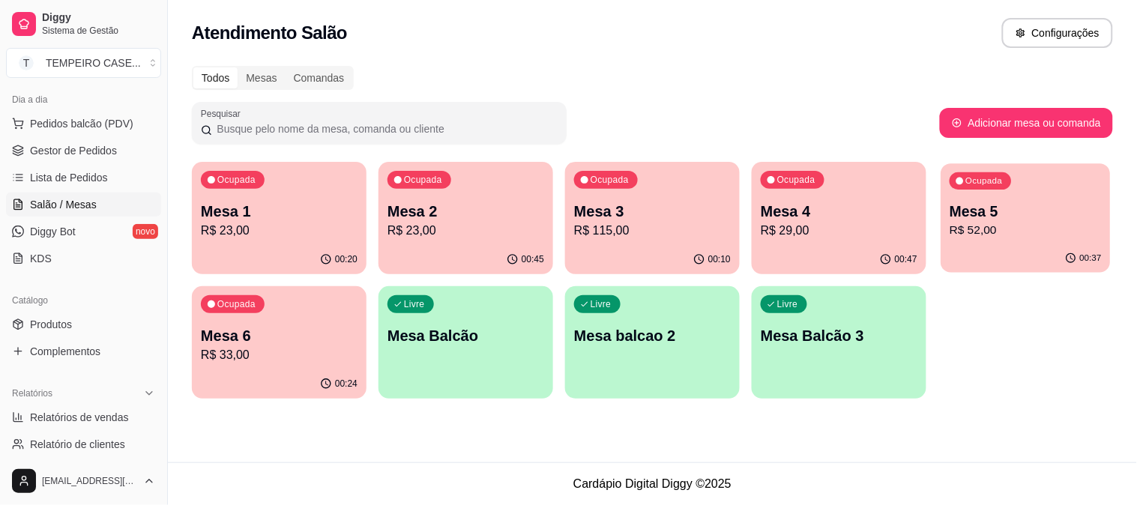
click at [1003, 204] on p "Mesa 5" at bounding box center [1026, 212] width 152 height 20
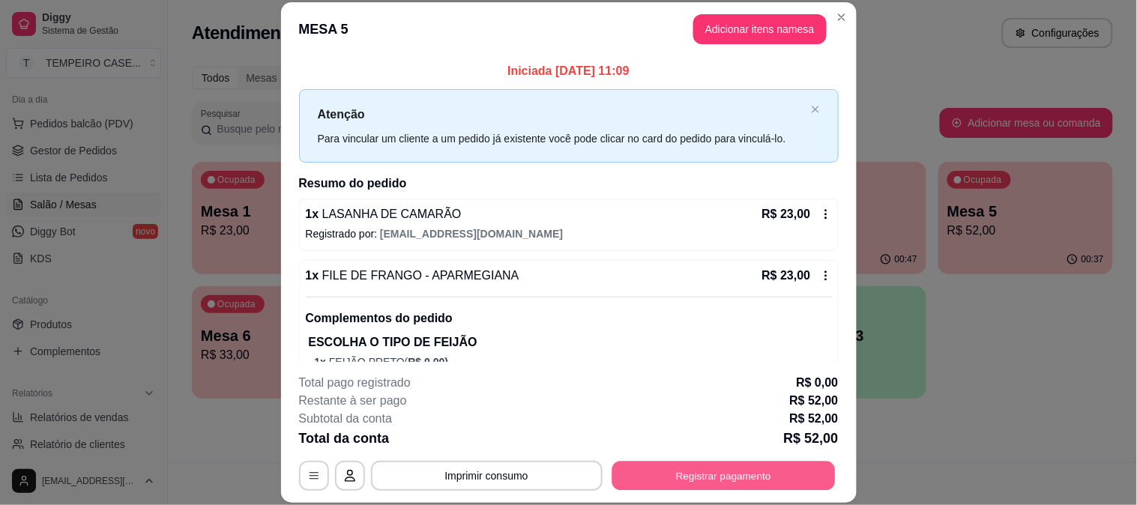
click at [688, 481] on button "Registrar pagamento" at bounding box center [723, 475] width 223 height 29
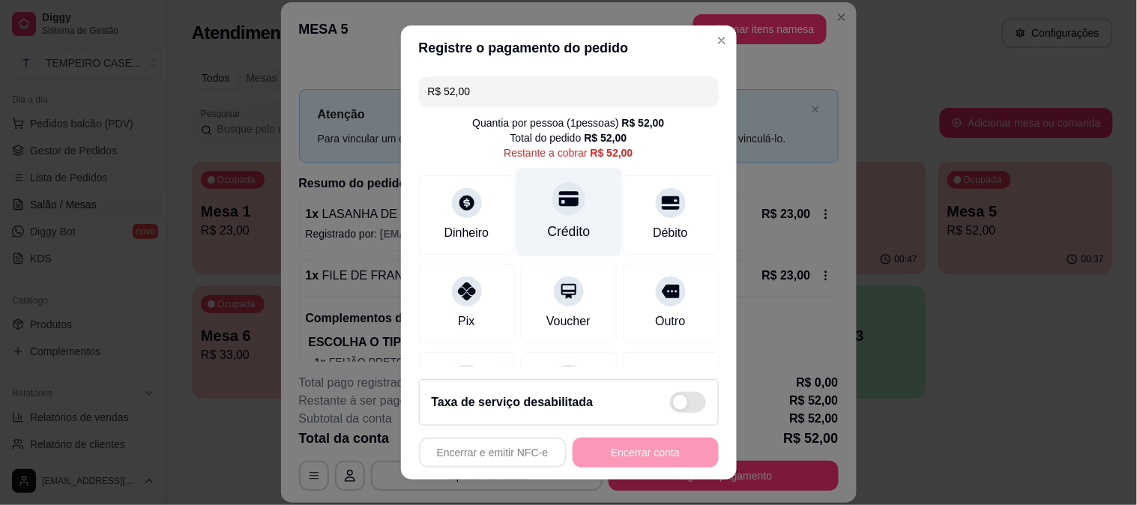
click at [578, 228] on div "Crédito" at bounding box center [569, 212] width 106 height 88
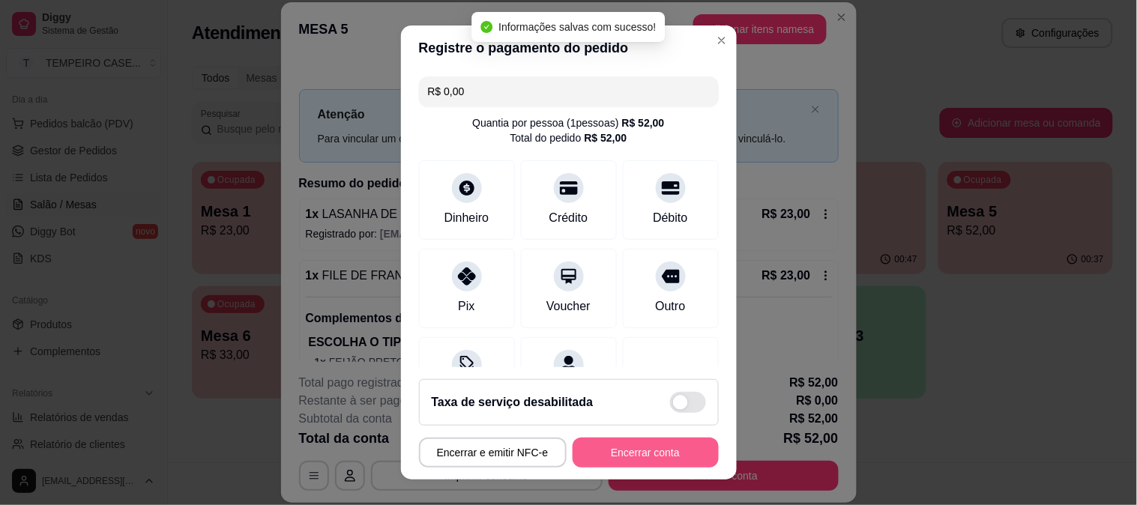
type input "R$ 0,00"
click at [609, 443] on button "Encerrar conta" at bounding box center [646, 453] width 146 height 30
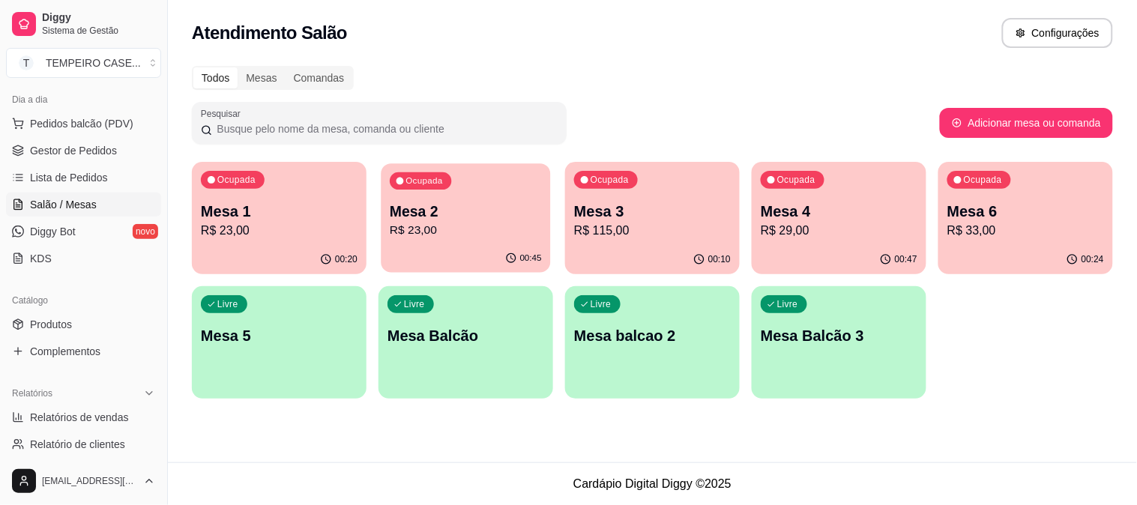
click at [448, 227] on p "R$ 23,00" at bounding box center [466, 230] width 152 height 17
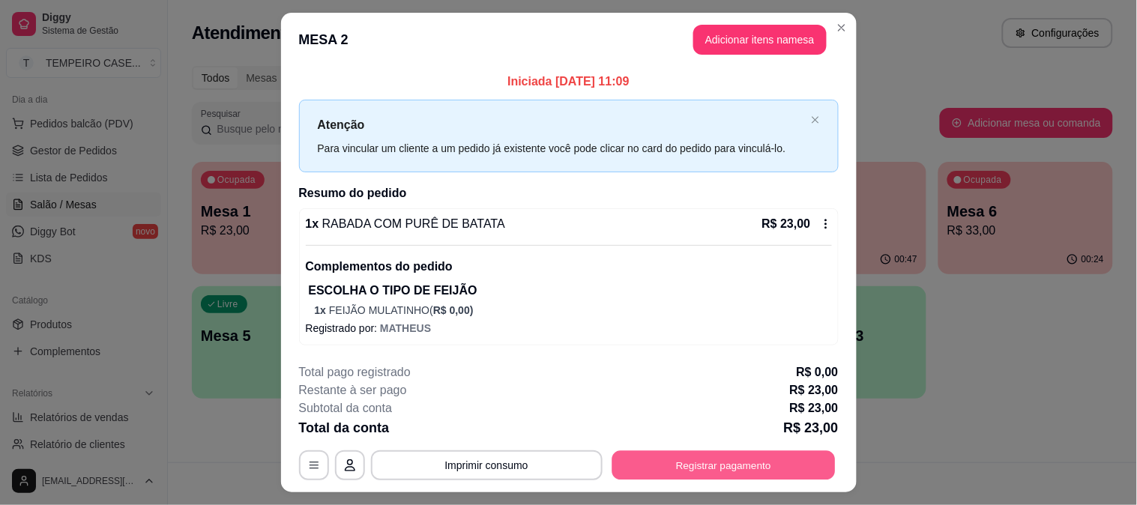
click at [693, 463] on button "Registrar pagamento" at bounding box center [723, 465] width 223 height 29
click at [661, 228] on div "Débito" at bounding box center [671, 231] width 38 height 19
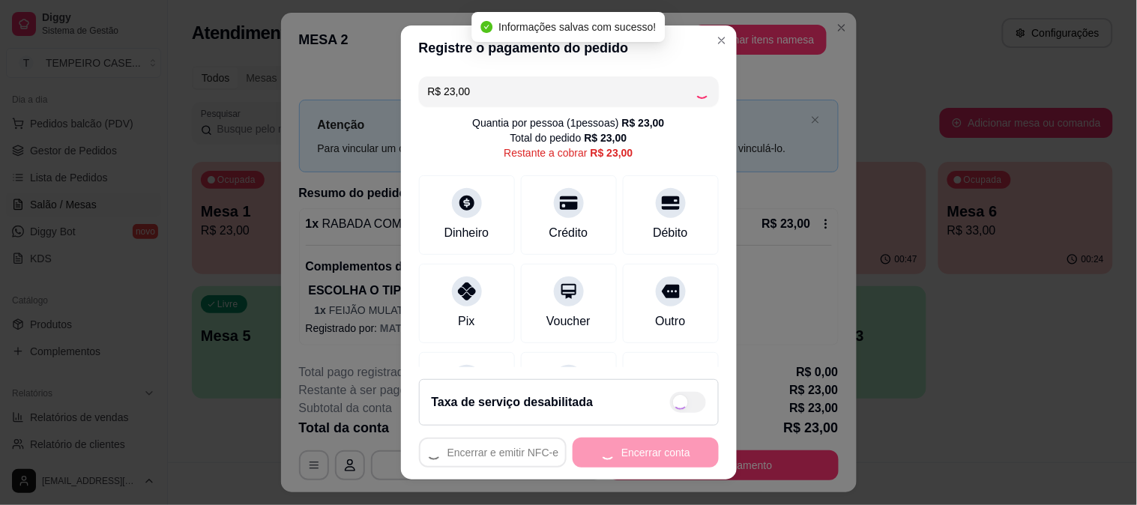
type input "R$ 0,00"
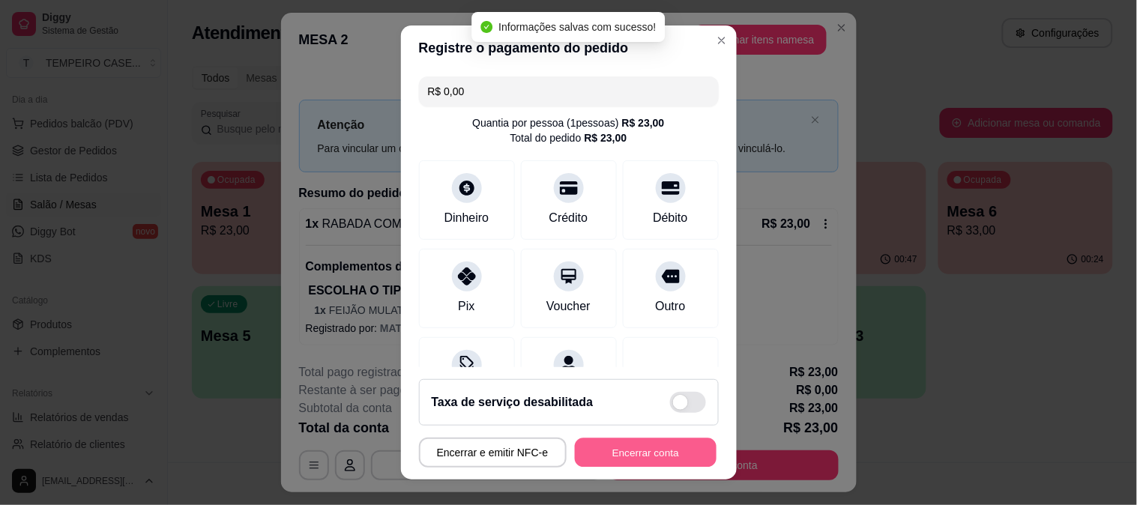
click at [654, 451] on button "Encerrar conta" at bounding box center [646, 453] width 142 height 29
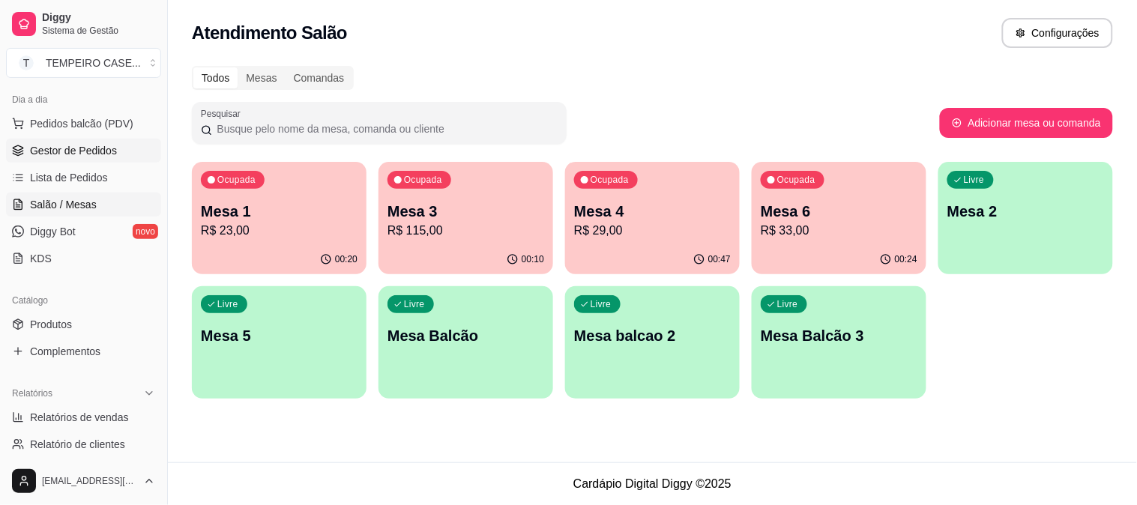
click at [54, 154] on span "Gestor de Pedidos" at bounding box center [73, 150] width 87 height 15
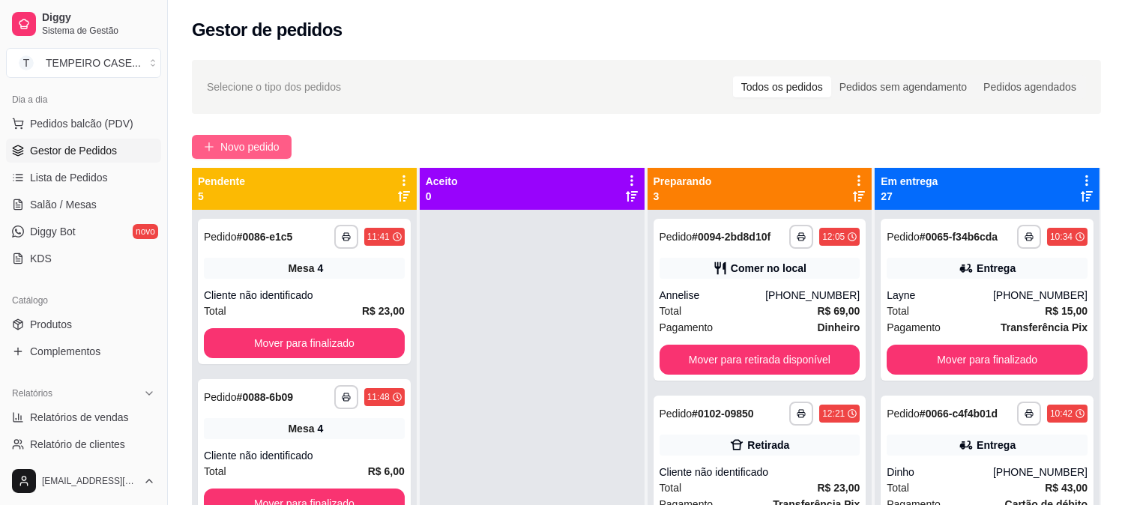
click at [247, 154] on span "Novo pedido" at bounding box center [249, 147] width 59 height 16
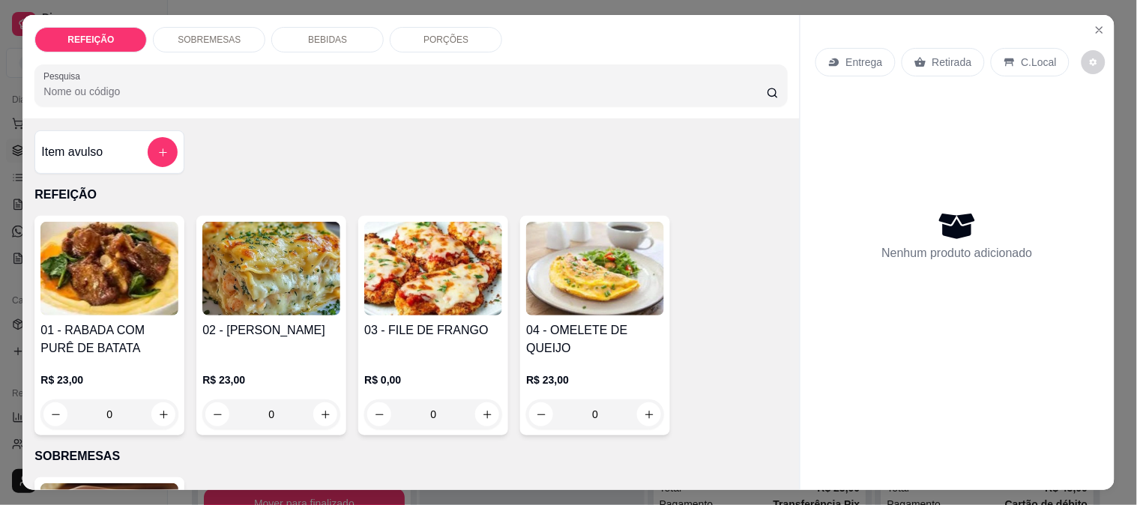
click at [96, 290] on img at bounding box center [109, 269] width 138 height 94
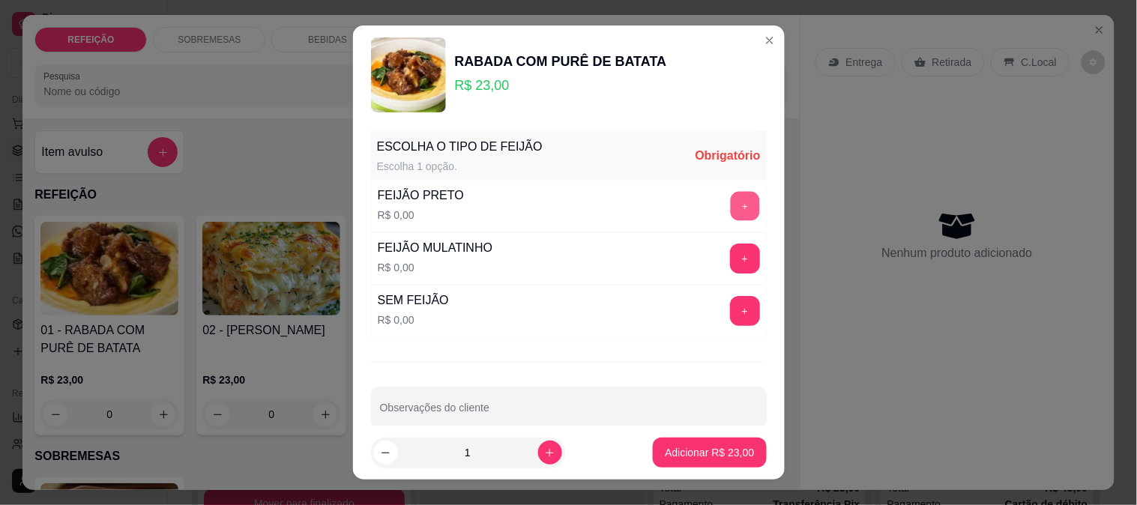
click at [730, 218] on button "+" at bounding box center [744, 205] width 29 height 29
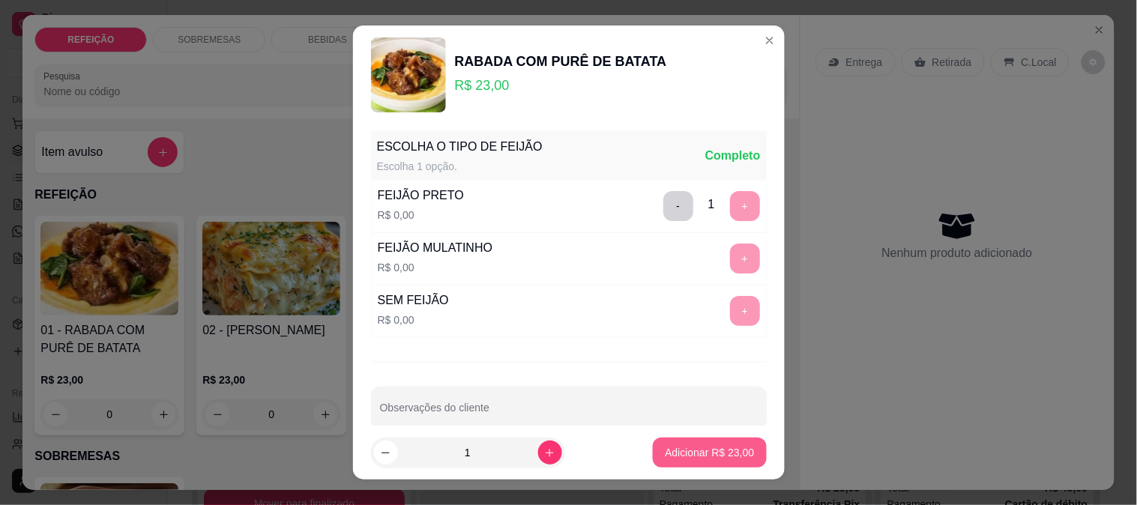
click at [706, 454] on p "Adicionar R$ 23,00" at bounding box center [709, 452] width 89 height 15
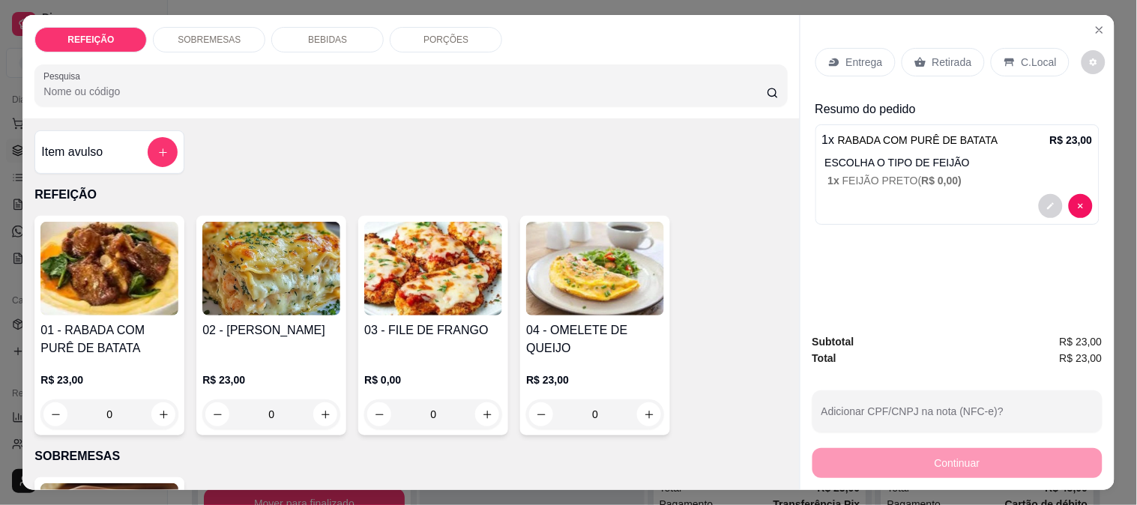
click at [420, 276] on img at bounding box center [433, 269] width 138 height 94
click at [470, 132] on div "Escolha uma das opções Obrigatório" at bounding box center [568, 146] width 397 height 33
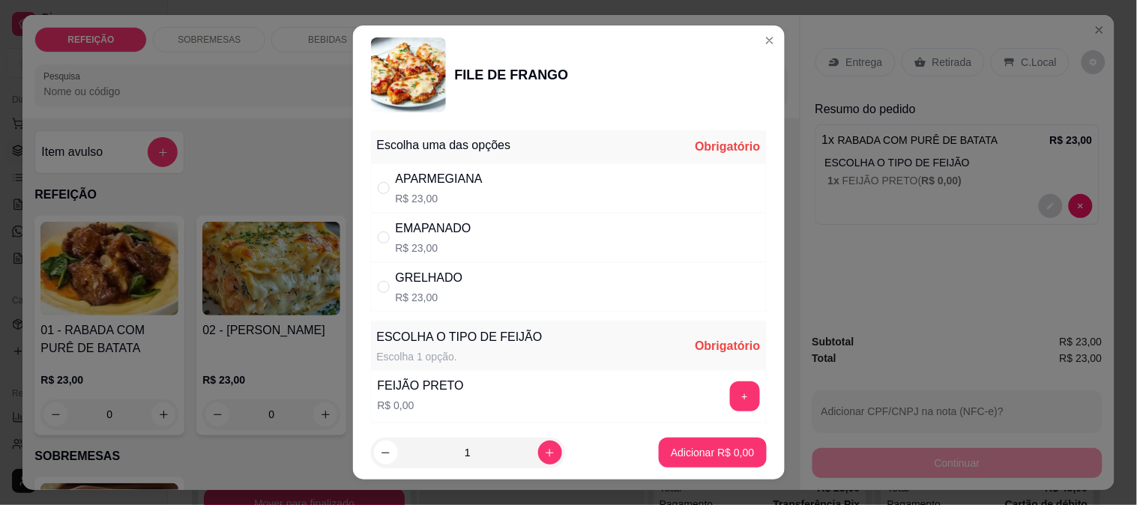
click at [451, 178] on div "APARMEGIANA" at bounding box center [439, 179] width 87 height 18
radio input "true"
click at [730, 402] on button "+" at bounding box center [745, 397] width 30 height 30
click at [701, 441] on button "Adicionar R$ 23,00" at bounding box center [709, 453] width 113 height 30
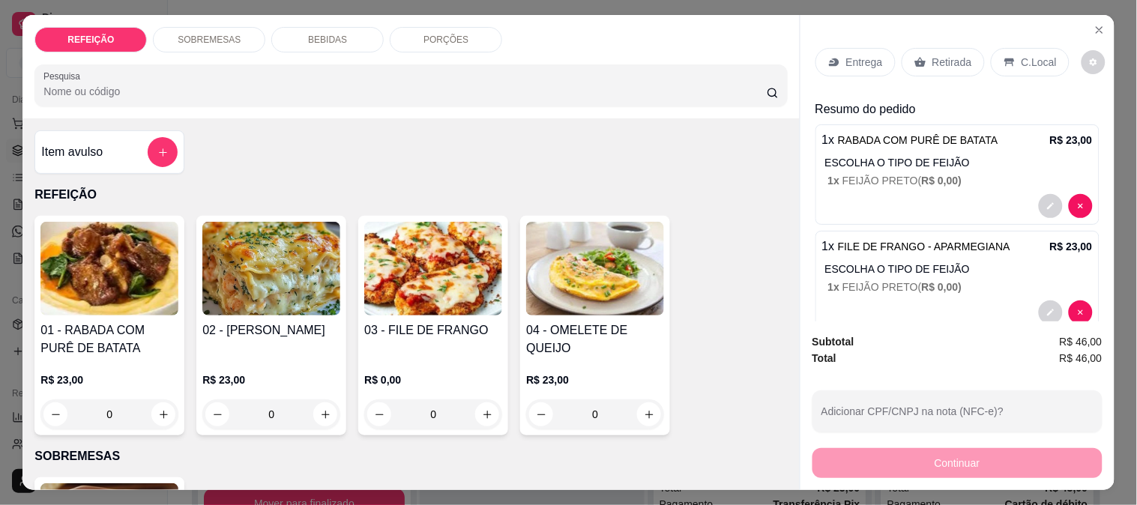
click at [947, 55] on p "Retirada" at bounding box center [953, 62] width 40 height 15
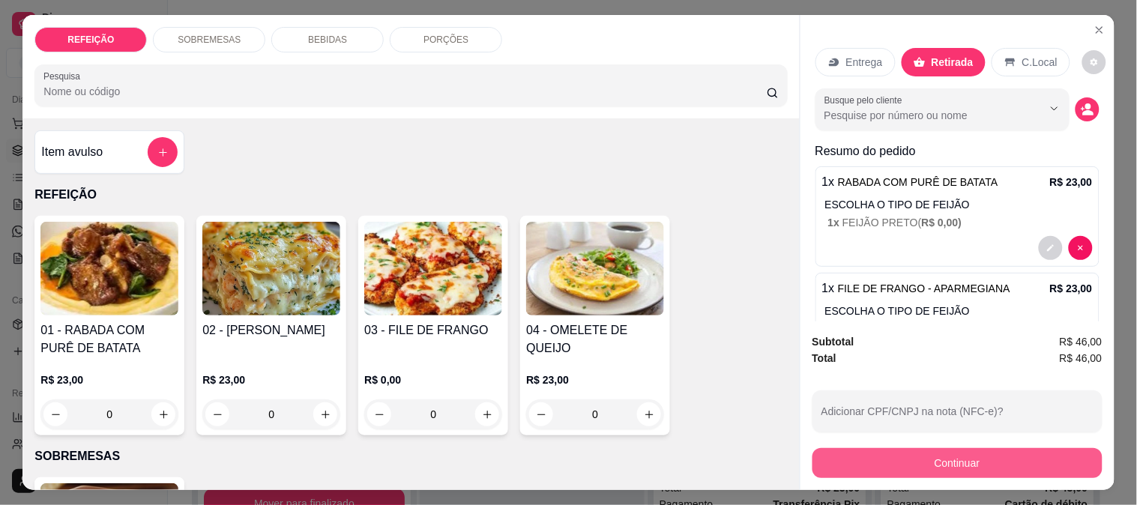
click at [894, 451] on button "Continuar" at bounding box center [958, 463] width 290 height 30
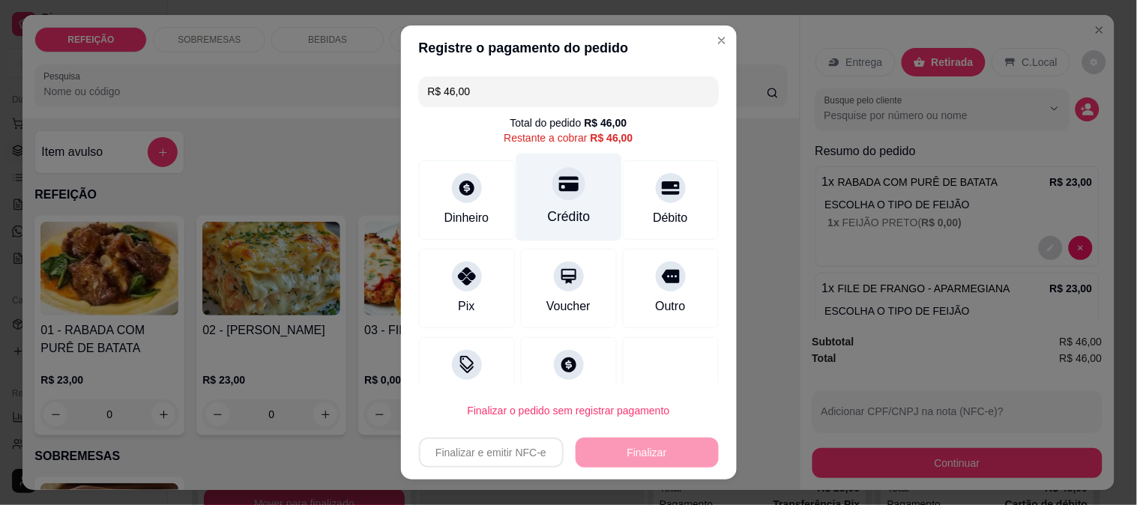
click at [572, 191] on div "Crédito" at bounding box center [569, 197] width 106 height 88
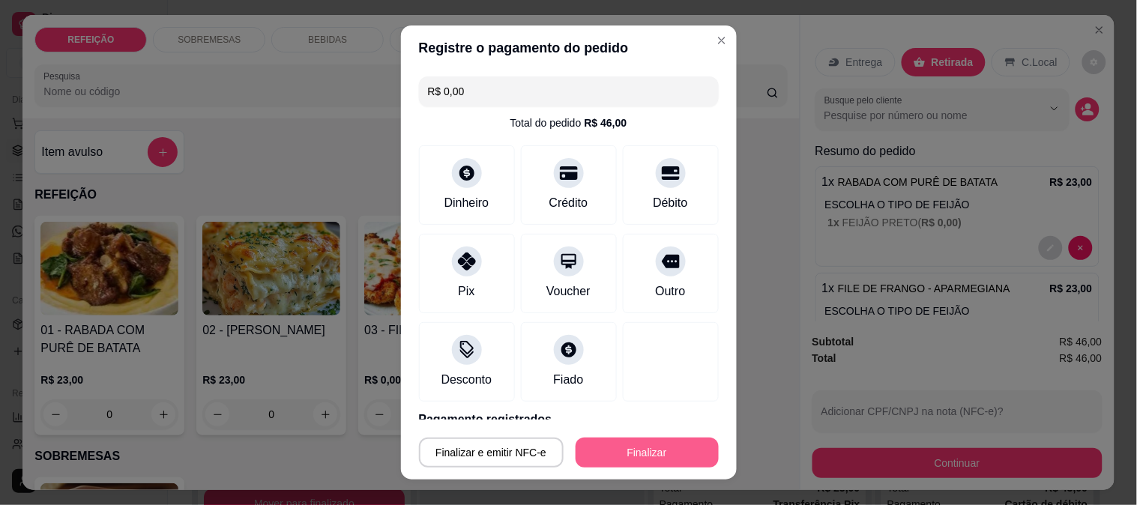
click at [612, 440] on button "Finalizar" at bounding box center [647, 453] width 143 height 30
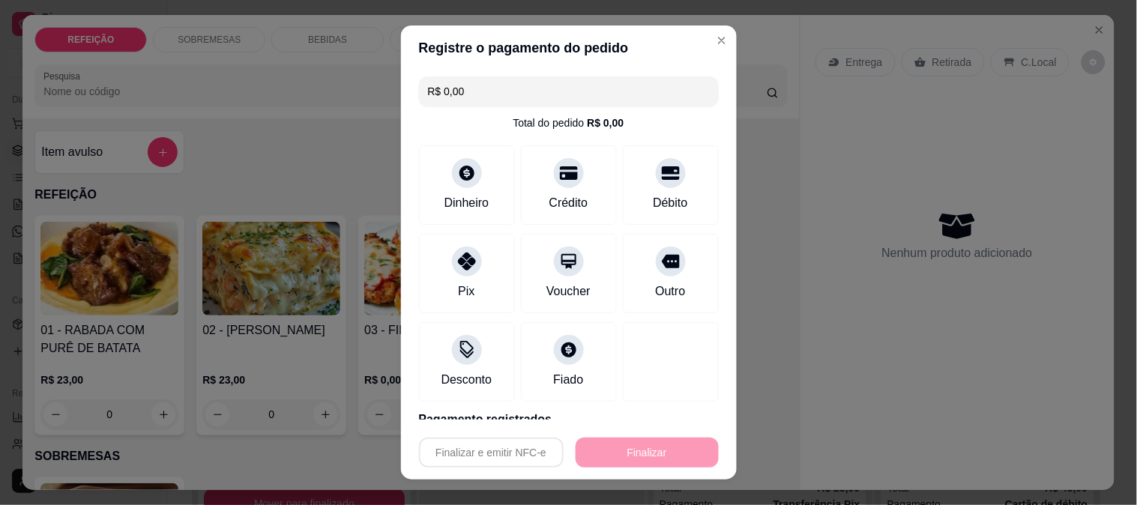
type input "-R$ 46,00"
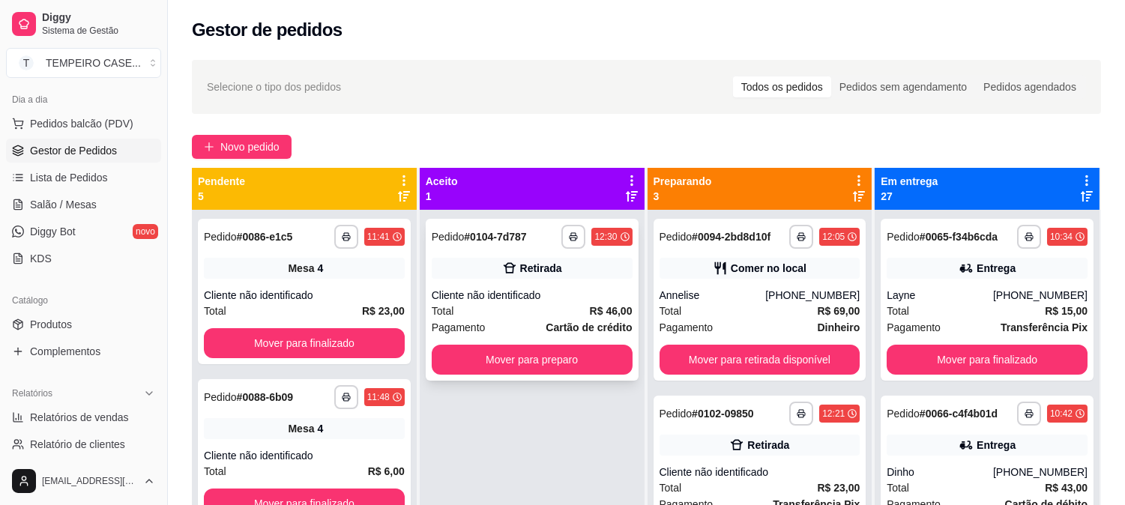
scroll to position [41, 0]
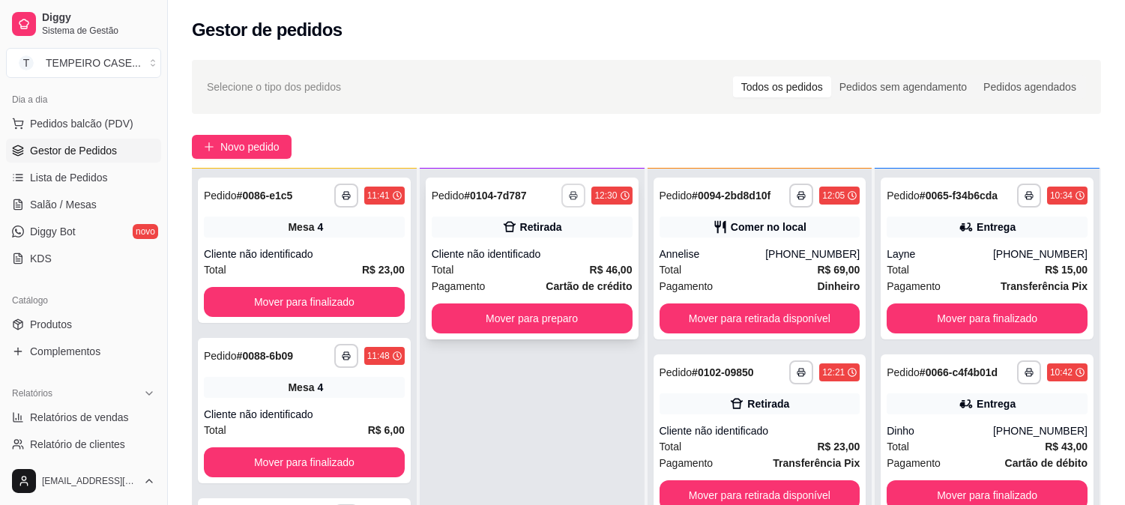
click at [572, 191] on icon "button" at bounding box center [573, 195] width 9 height 9
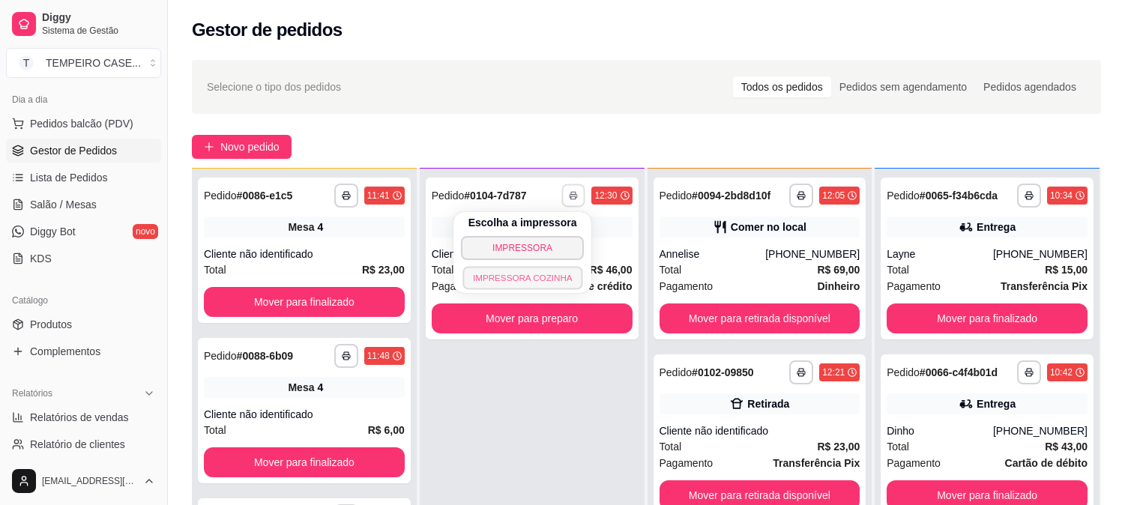
click at [536, 282] on button "IMPRESSORA COZINHA" at bounding box center [523, 277] width 120 height 23
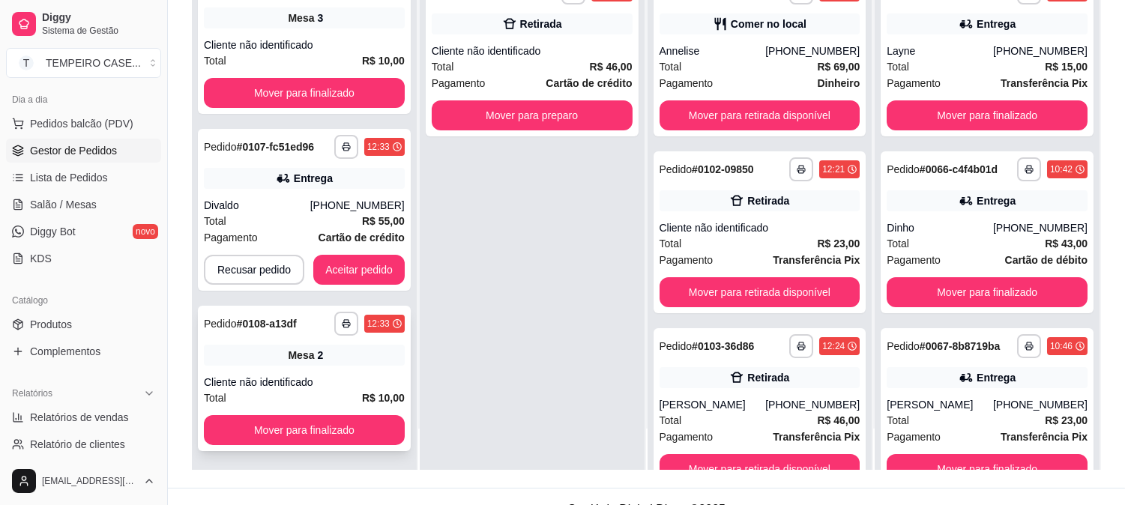
scroll to position [229, 0]
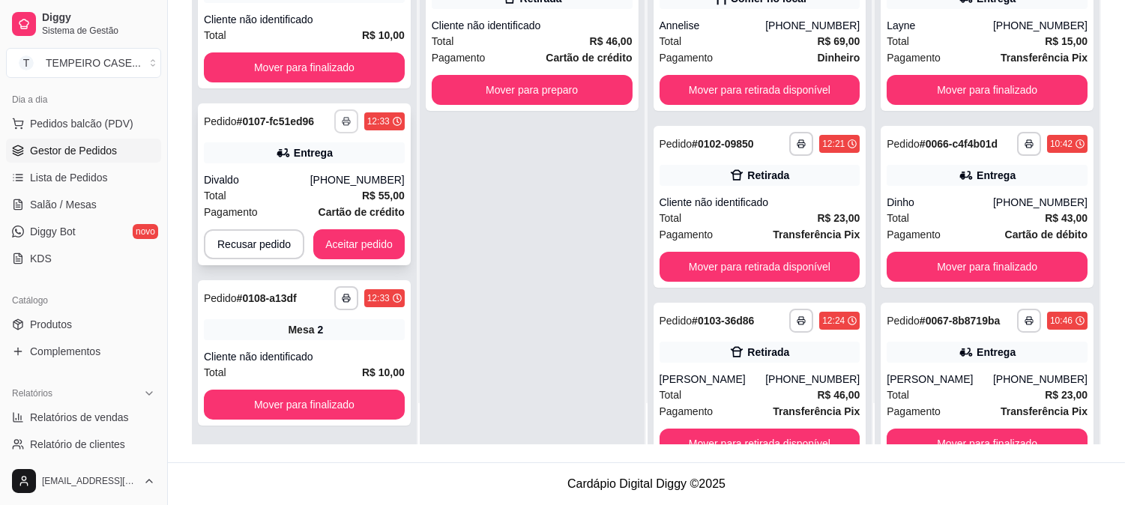
click at [337, 109] on button "button" at bounding box center [346, 121] width 24 height 24
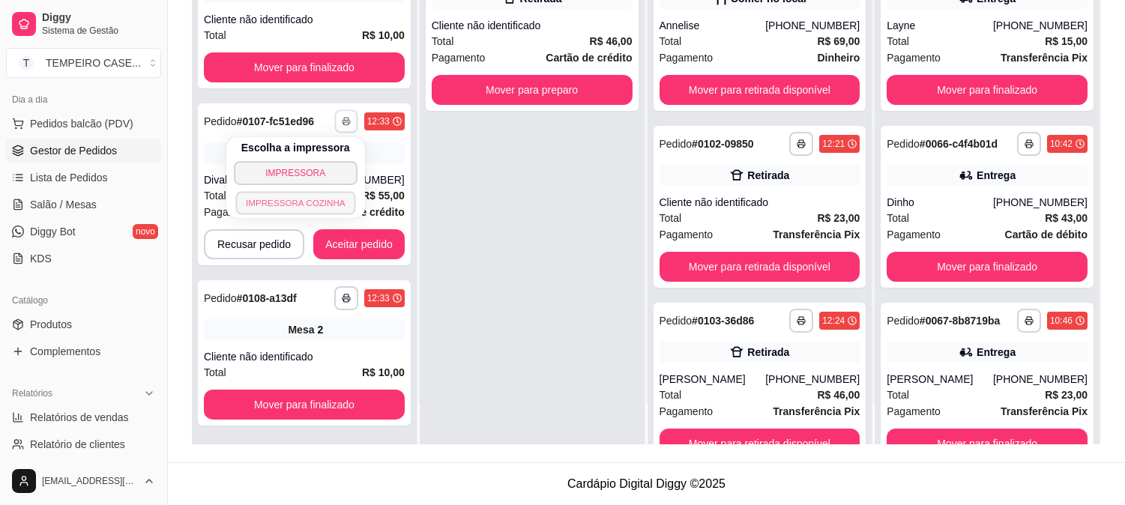
click at [312, 197] on button "IMPRESSORA COZINHA" at bounding box center [295, 202] width 120 height 23
click at [343, 121] on icon "button" at bounding box center [346, 123] width 7 height 4
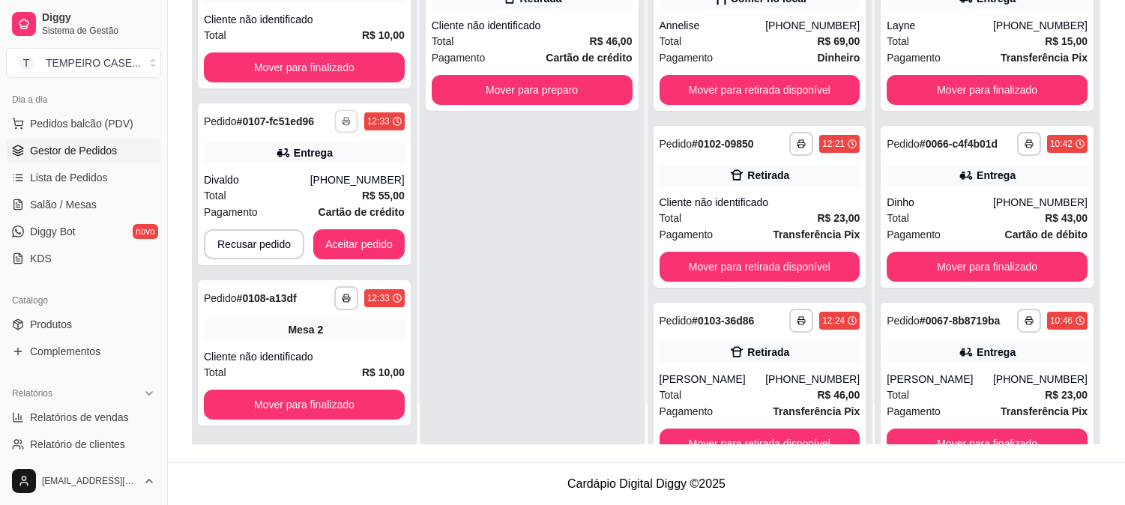
click at [325, 198] on button "IMPRESSORA COZINHA" at bounding box center [309, 190] width 99 height 19
click at [348, 105] on div "**********" at bounding box center [304, 184] width 213 height 162
click at [324, 118] on div "**********" at bounding box center [304, 121] width 201 height 24
click at [337, 120] on button "button" at bounding box center [346, 121] width 24 height 24
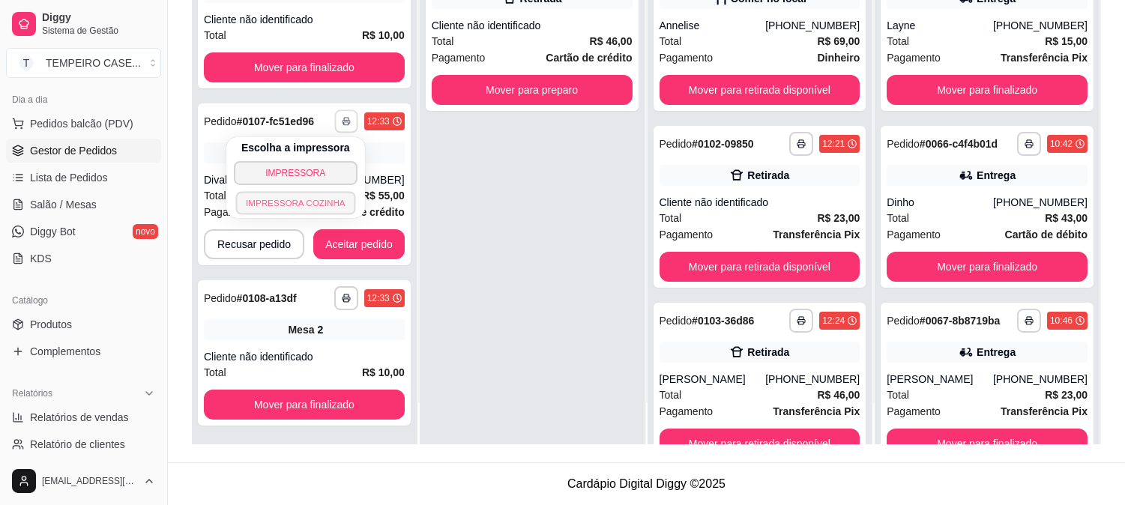
click at [302, 201] on button "IMPRESSORA COZINHA" at bounding box center [295, 202] width 120 height 23
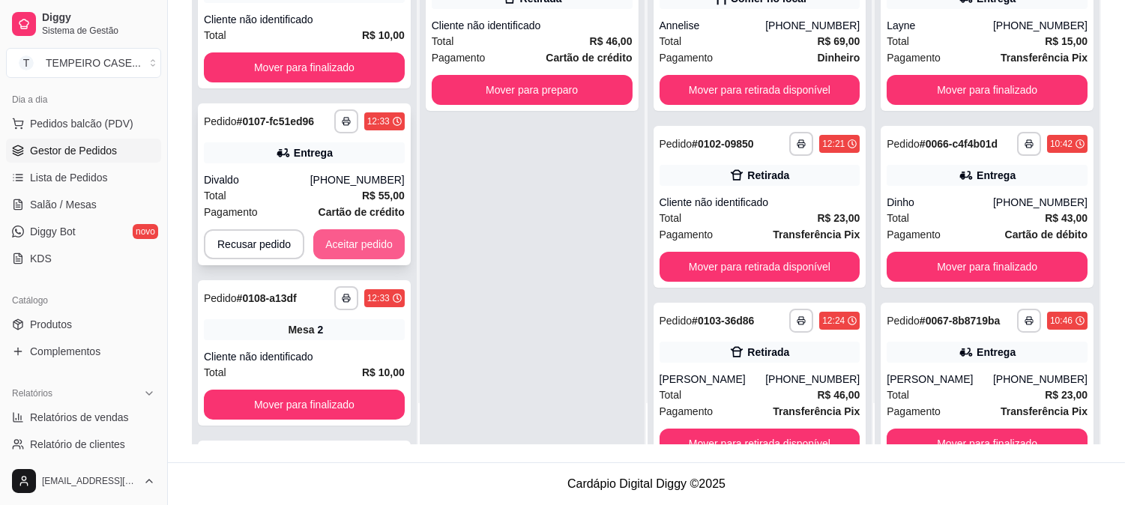
click at [342, 238] on button "Aceitar pedido" at bounding box center [358, 244] width 91 height 30
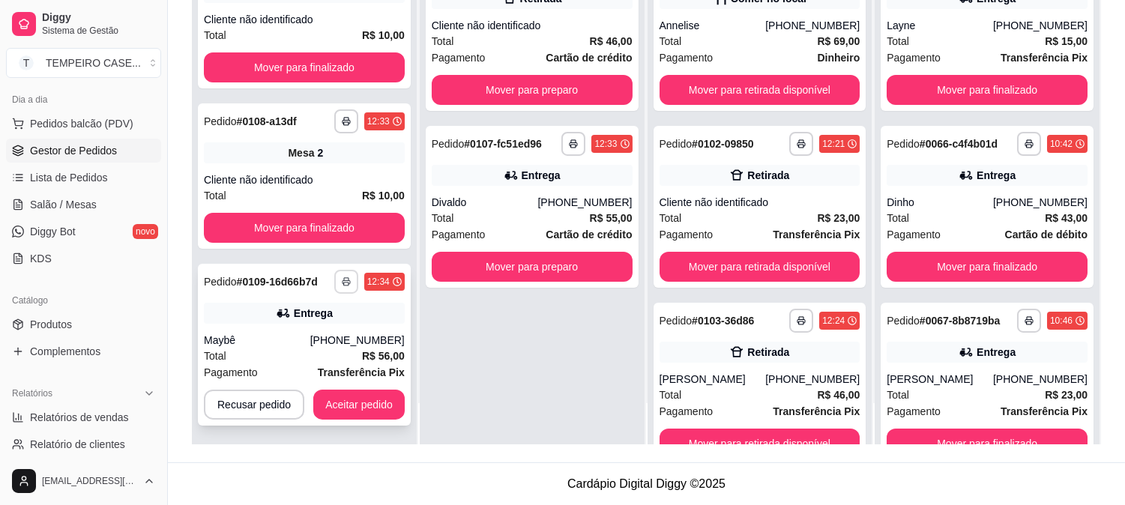
click at [342, 278] on icon "button" at bounding box center [346, 281] width 9 height 9
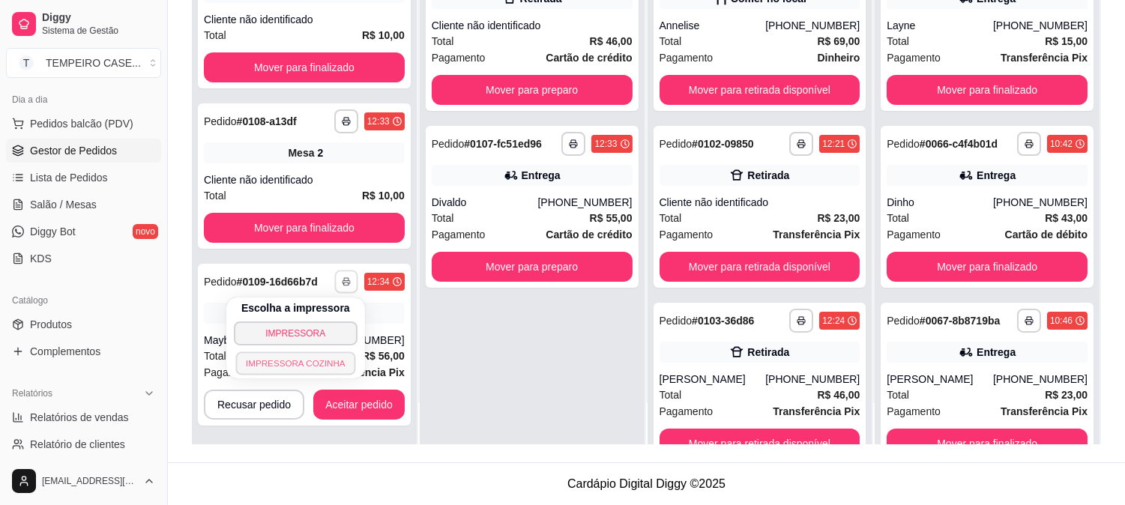
click at [322, 356] on button "IMPRESSORA COZINHA" at bounding box center [295, 363] width 120 height 23
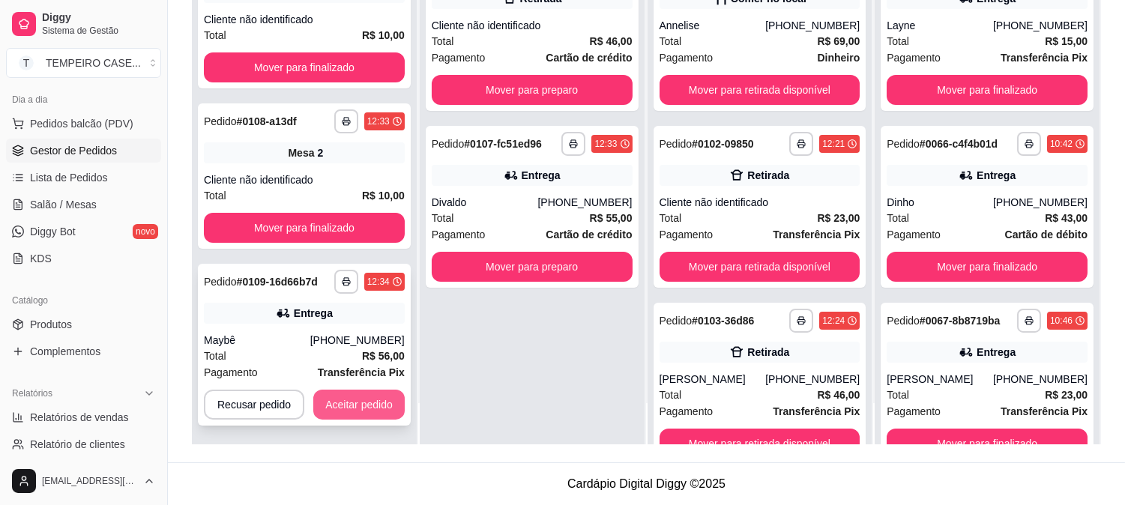
click at [373, 407] on button "Aceitar pedido" at bounding box center [358, 405] width 91 height 30
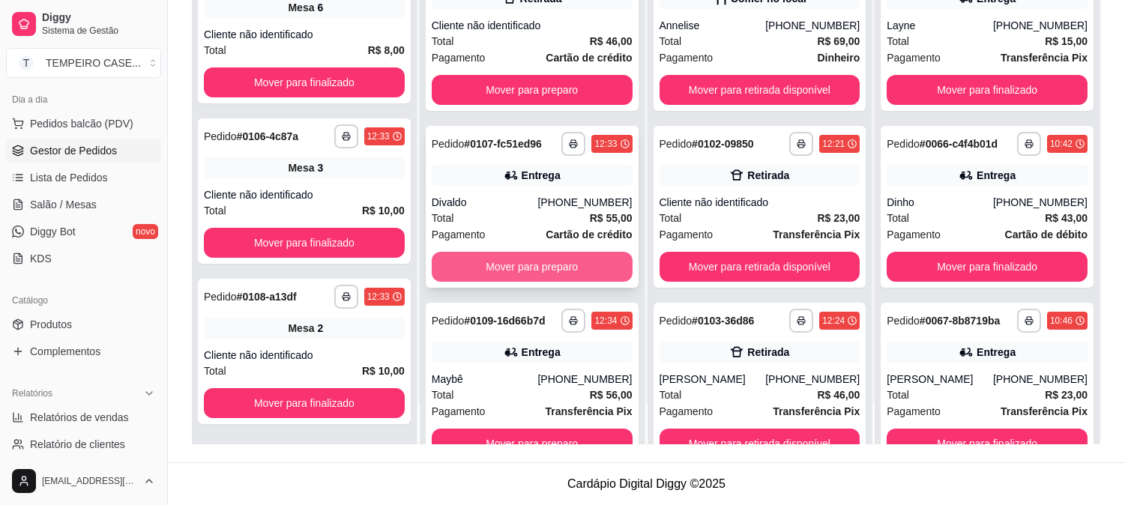
scroll to position [471, 0]
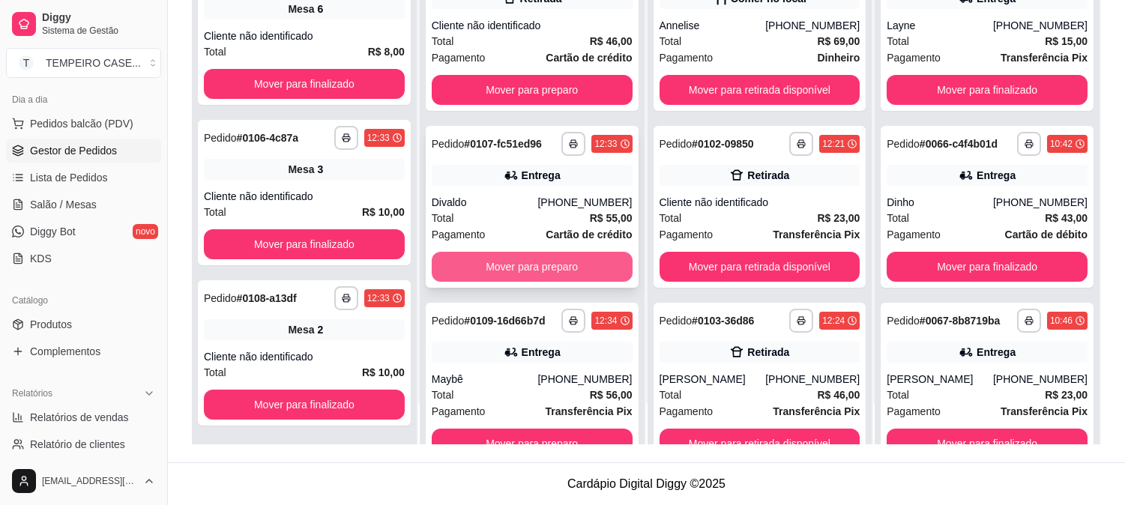
click at [550, 265] on button "Mover para preparo" at bounding box center [532, 267] width 201 height 30
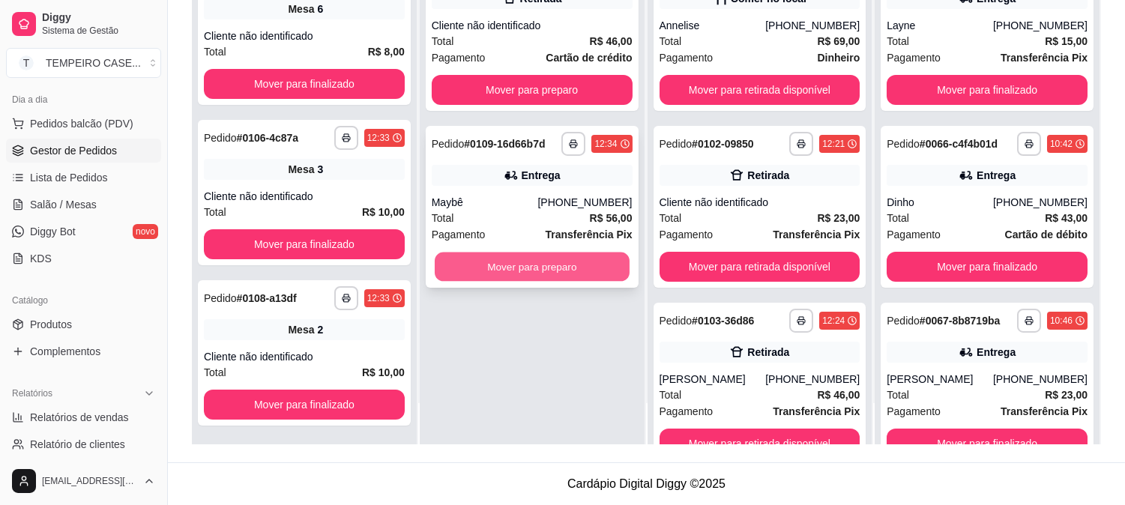
click at [522, 257] on button "Mover para preparo" at bounding box center [532, 267] width 195 height 29
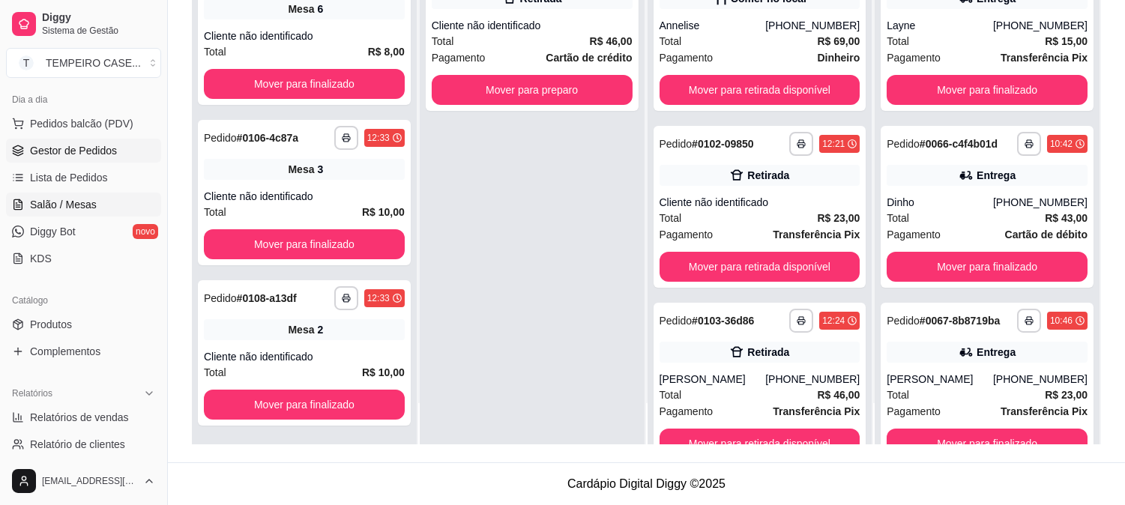
click at [56, 201] on span "Salão / Mesas" at bounding box center [63, 204] width 67 height 15
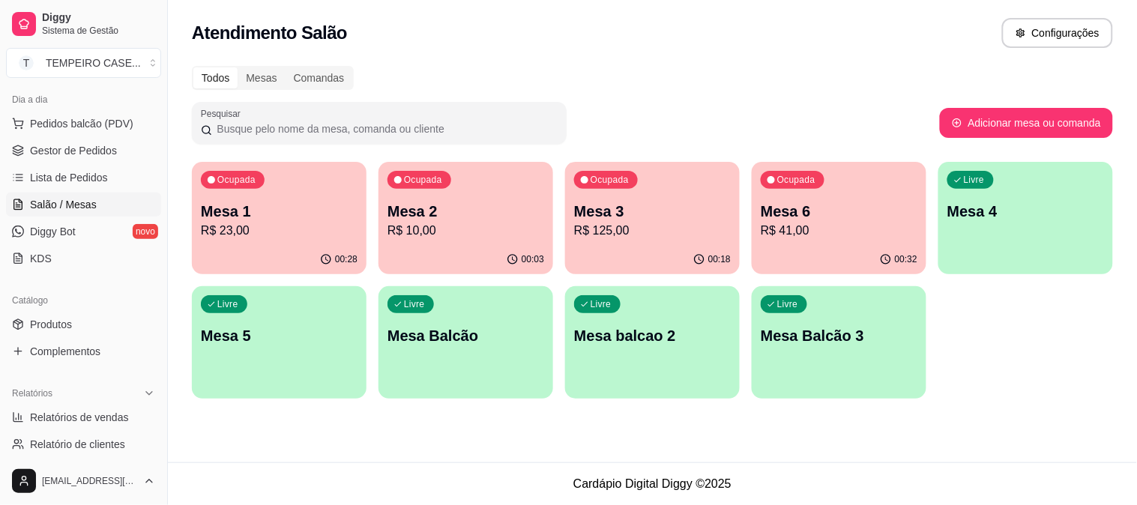
click at [287, 352] on div "Livre Mesa 5" at bounding box center [279, 333] width 175 height 94
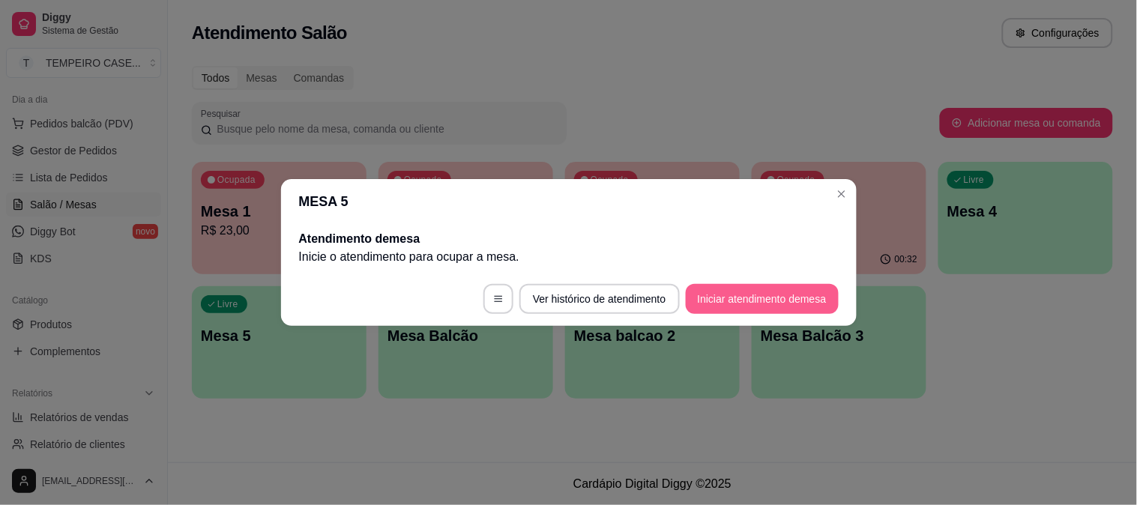
click at [702, 294] on button "Iniciar atendimento de mesa" at bounding box center [762, 299] width 153 height 30
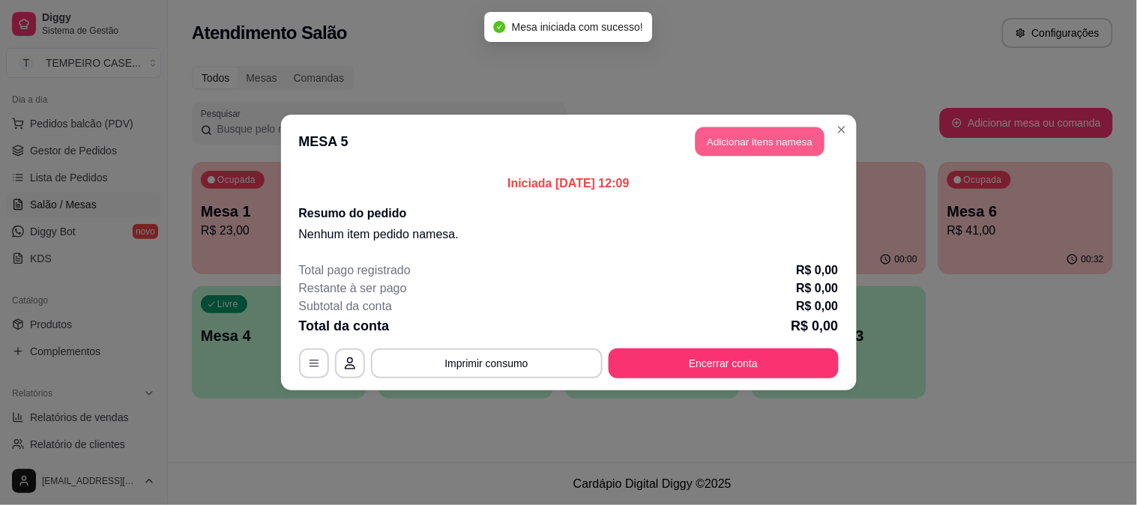
click at [750, 148] on button "Adicionar itens na mesa" at bounding box center [760, 141] width 129 height 29
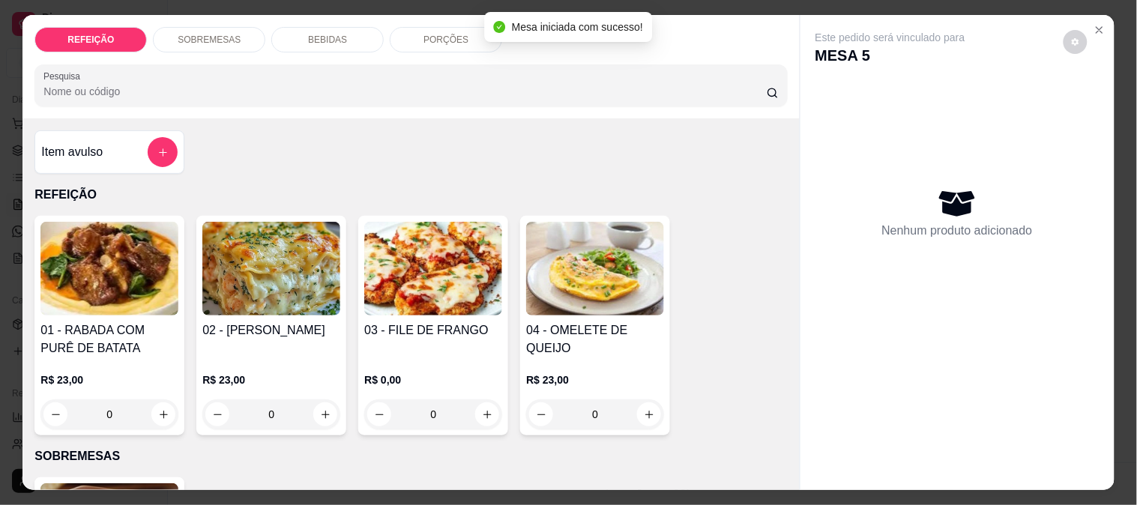
click at [379, 264] on img at bounding box center [433, 269] width 138 height 94
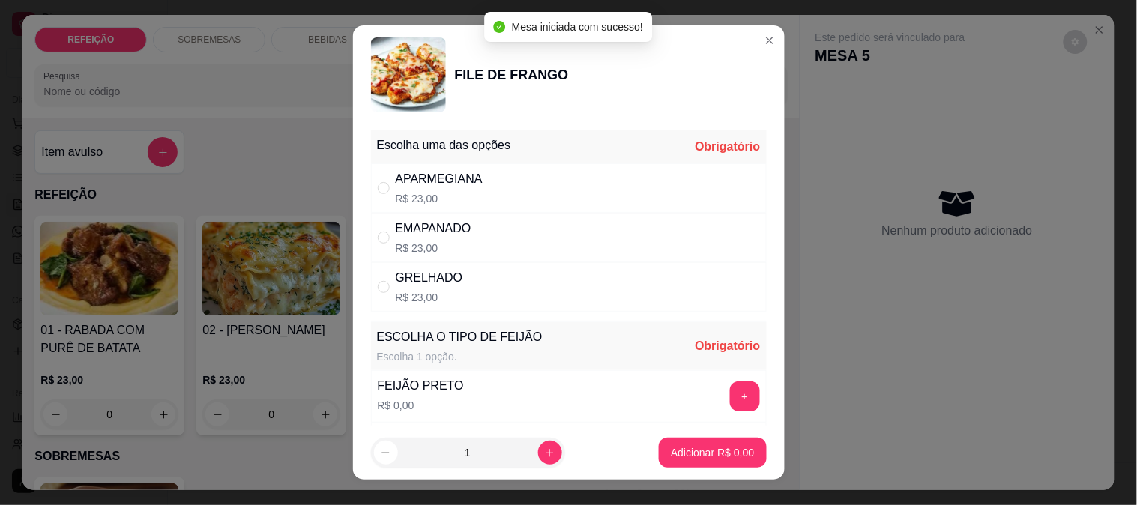
click at [466, 196] on p "R$ 23,00" at bounding box center [439, 198] width 87 height 15
radio input "true"
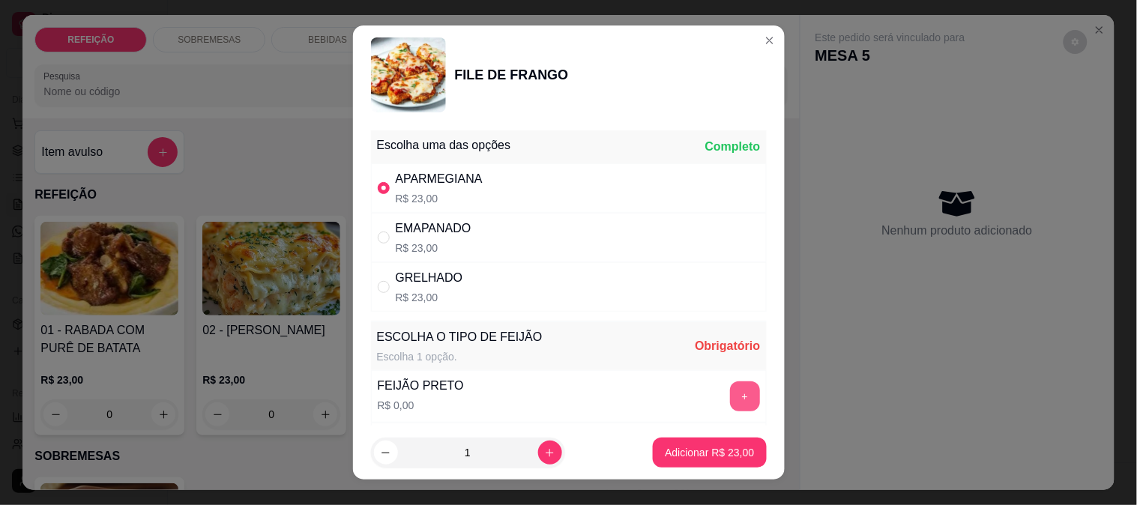
click at [730, 400] on button "+" at bounding box center [745, 397] width 30 height 30
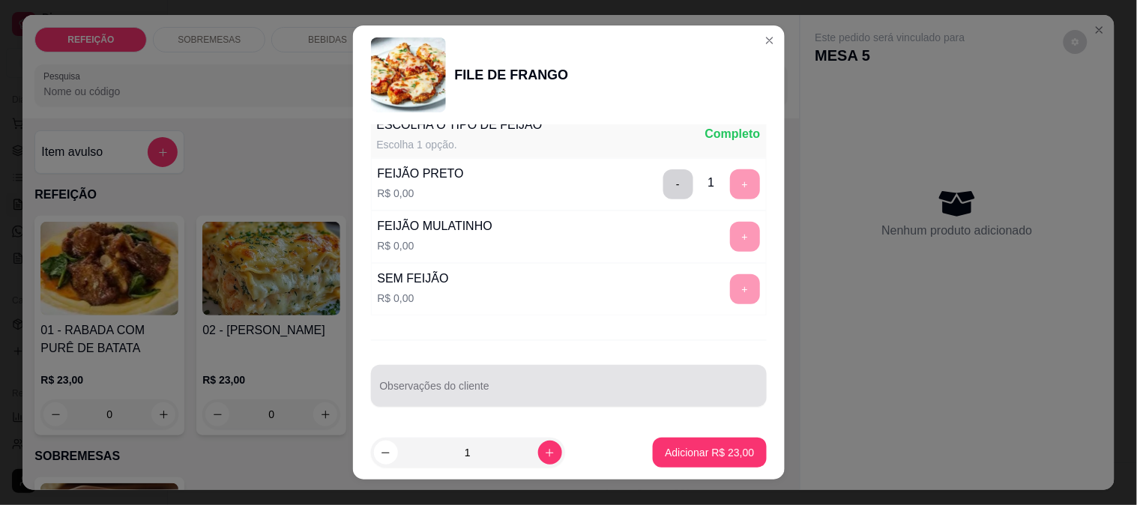
scroll to position [214, 0]
click at [523, 388] on input "Observações do cliente" at bounding box center [569, 390] width 378 height 15
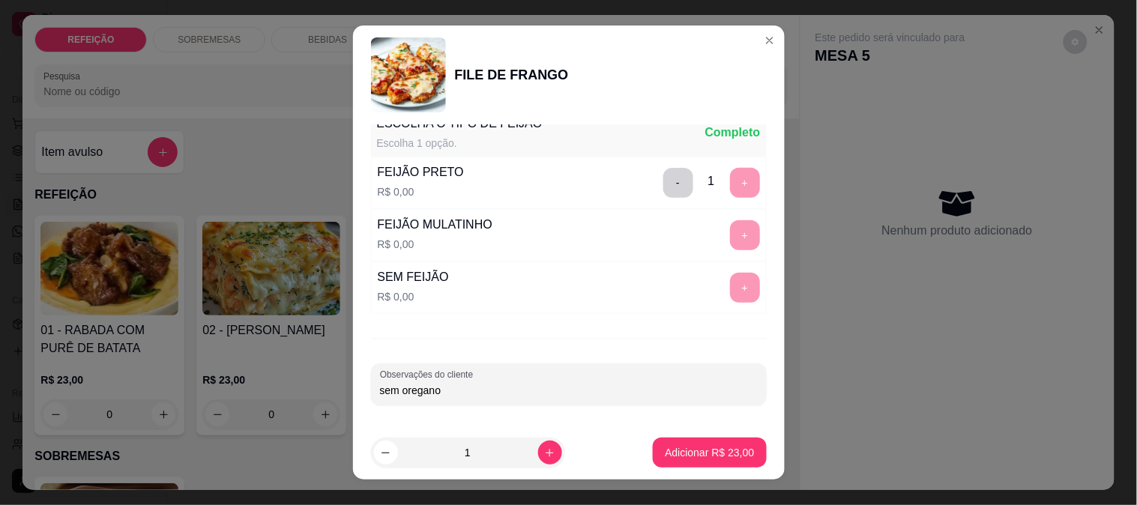
type input "sem oregano"
click at [680, 438] on button "Adicionar R$ 23,00" at bounding box center [709, 453] width 113 height 30
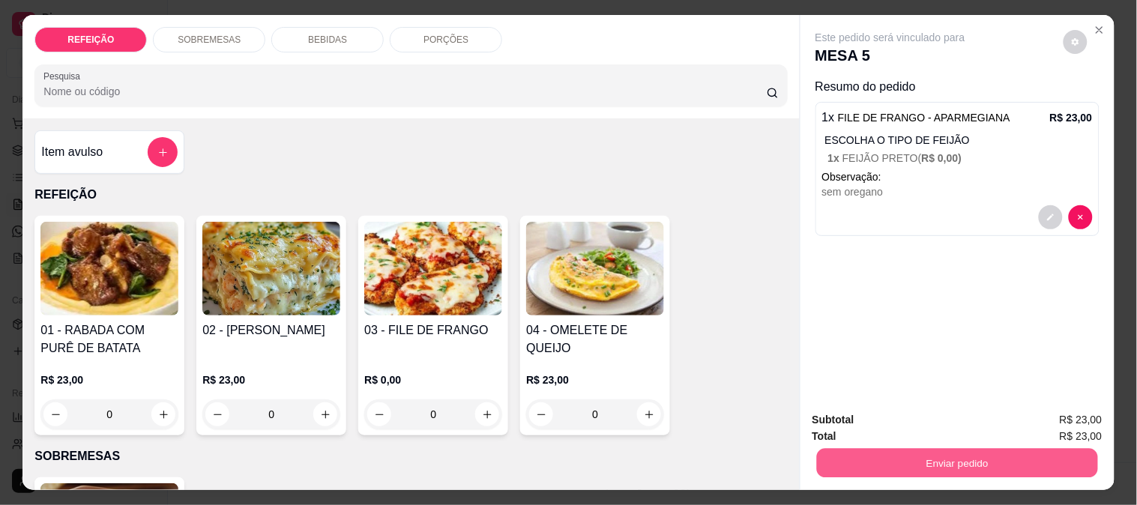
click at [885, 450] on button "Enviar pedido" at bounding box center [957, 462] width 281 height 29
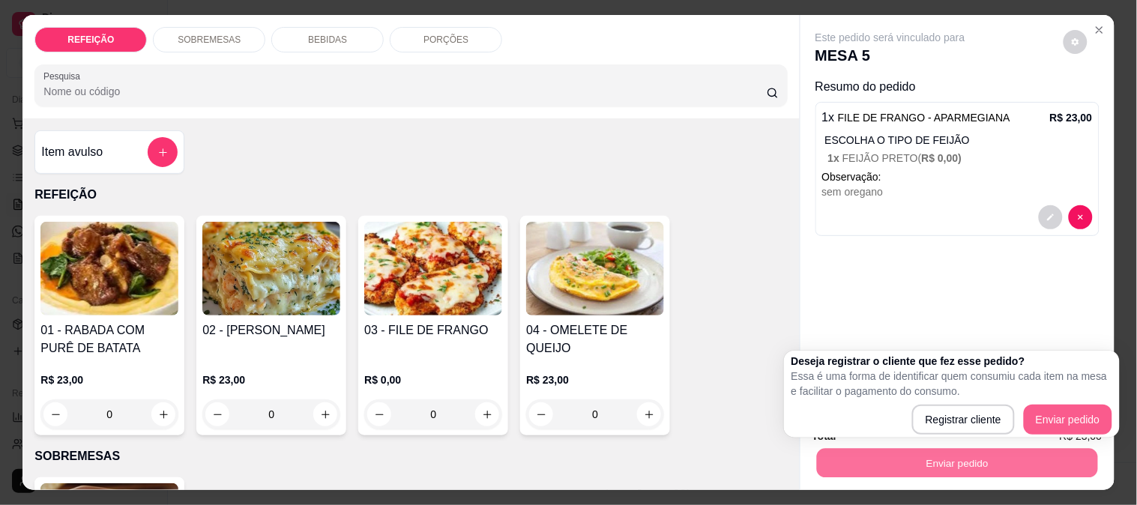
click at [1060, 405] on button "Enviar pedido" at bounding box center [1068, 420] width 88 height 30
click at [1047, 405] on button "Enviar pedido" at bounding box center [1068, 420] width 88 height 30
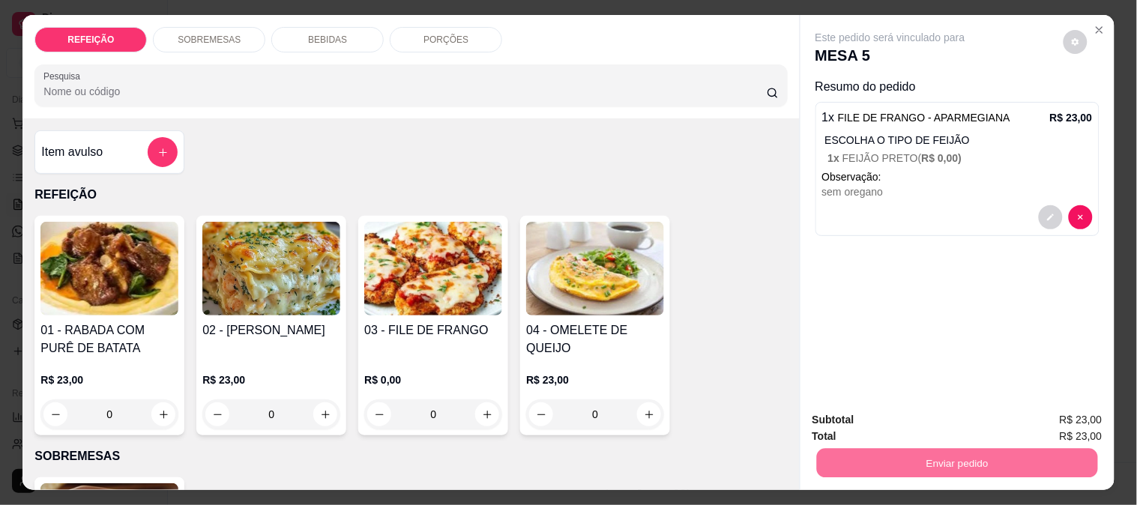
click at [867, 490] on div "REFEIÇÃO SOBREMESAS BEBIDAS PORÇÕES Pesquisa Item avulso REFEIÇÃO 01 - RABADA C…" at bounding box center [568, 252] width 1137 height 505
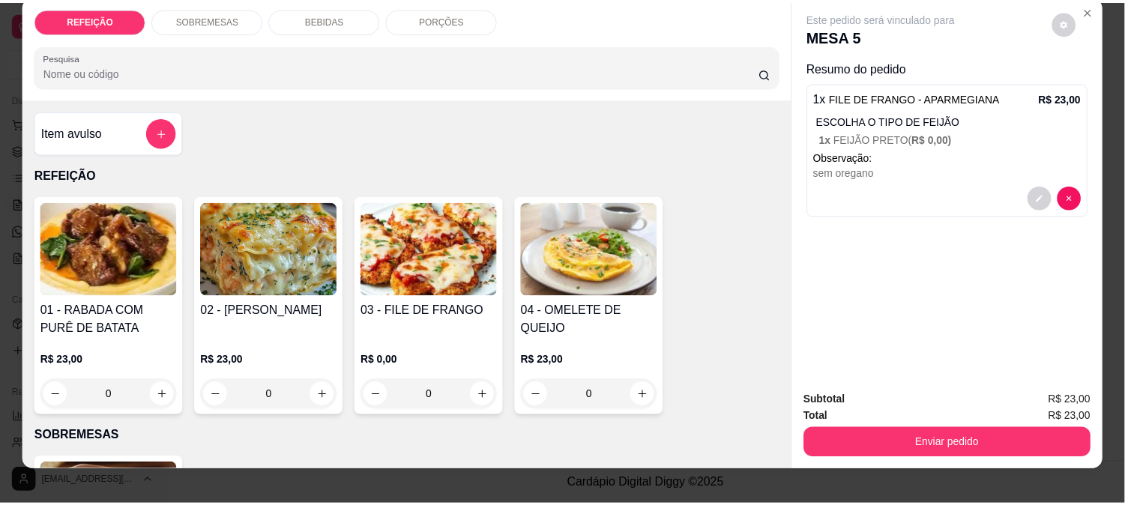
scroll to position [39, 0]
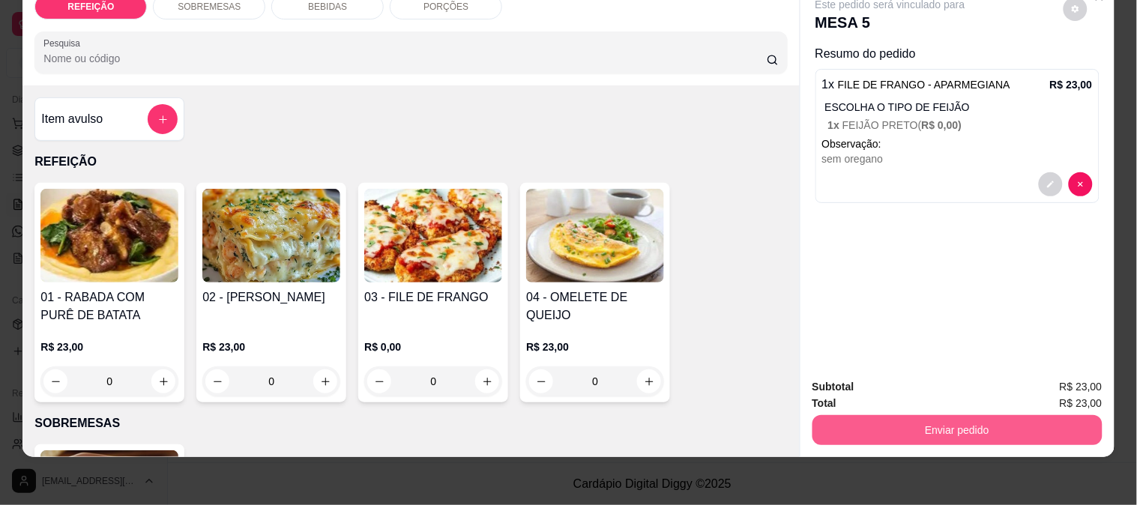
click at [947, 415] on button "Enviar pedido" at bounding box center [958, 430] width 290 height 30
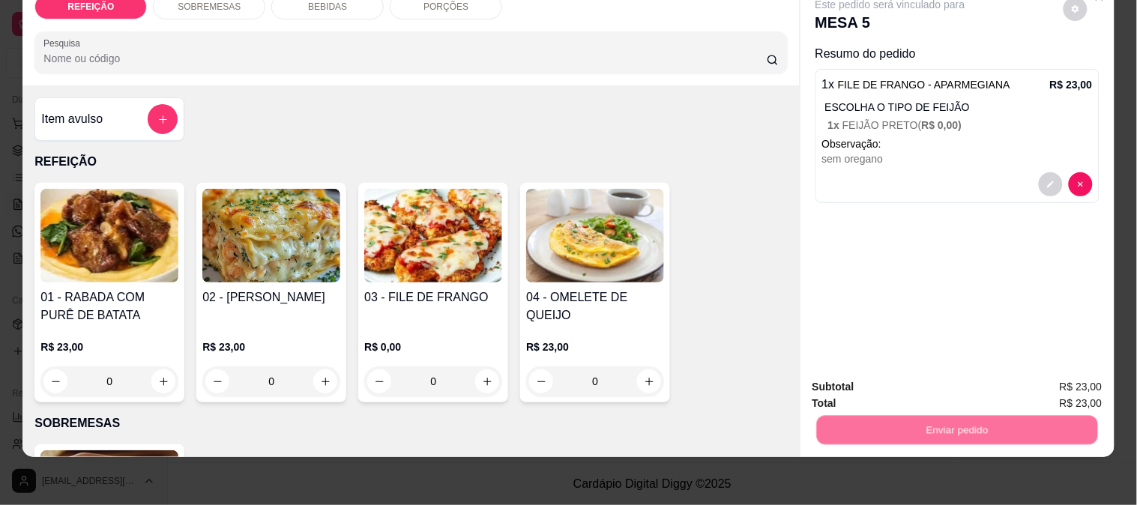
click at [1044, 373] on button "Enviar pedido" at bounding box center [1063, 381] width 85 height 28
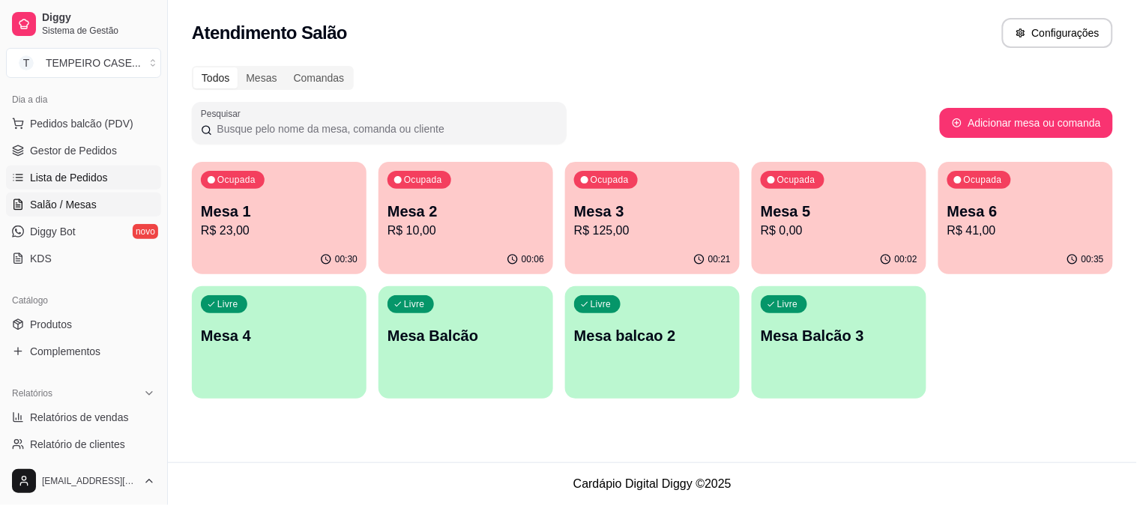
click at [92, 176] on span "Lista de Pedidos" at bounding box center [69, 177] width 78 height 15
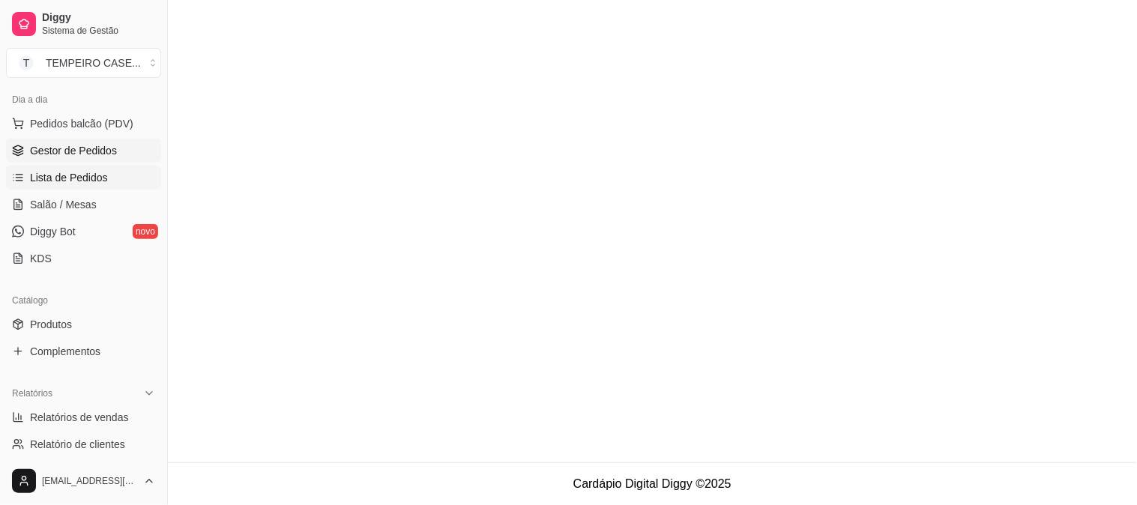
click at [92, 157] on span "Gestor de Pedidos" at bounding box center [73, 150] width 87 height 15
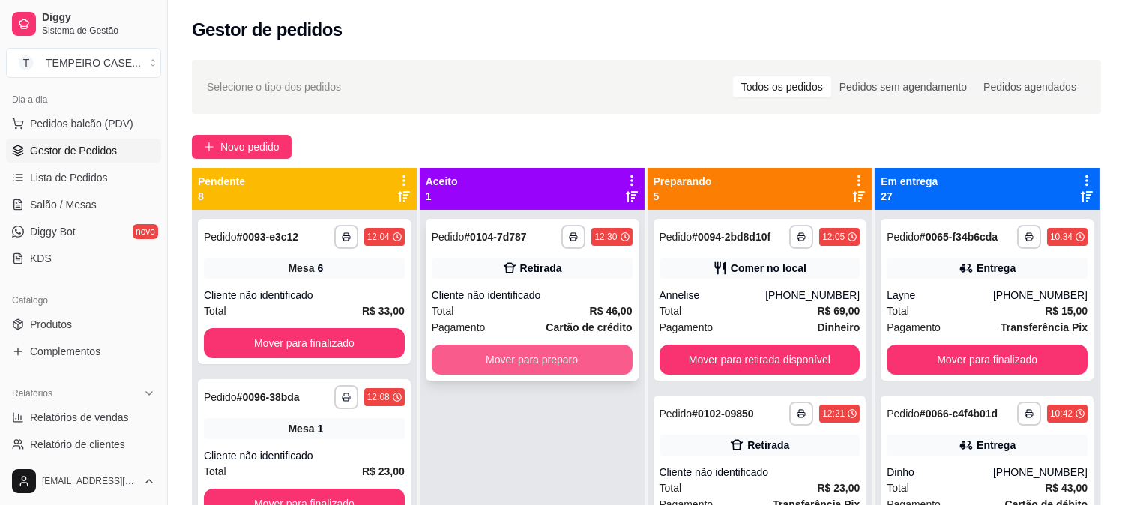
click at [589, 356] on button "Mover para preparo" at bounding box center [532, 360] width 201 height 30
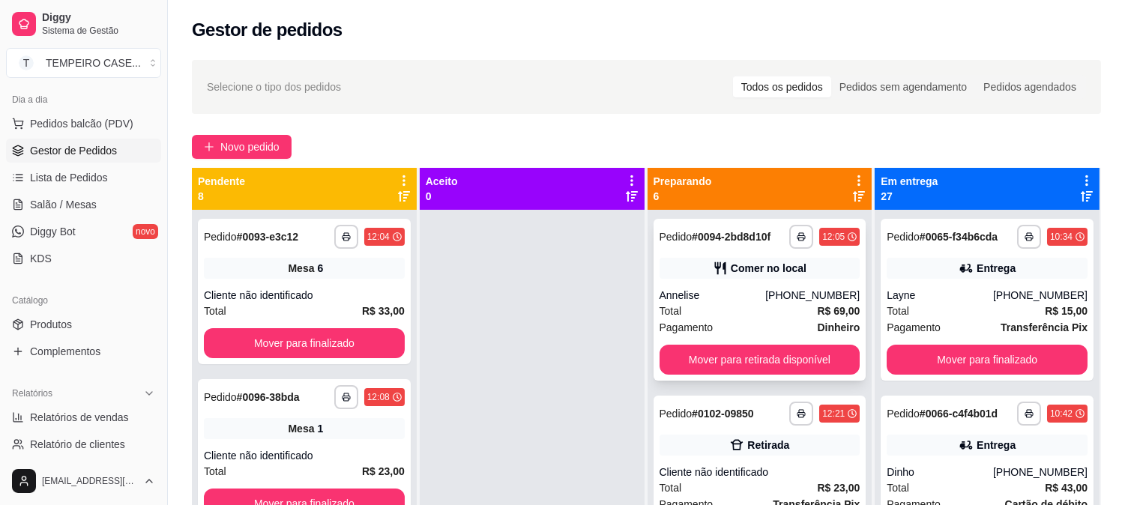
scroll to position [166, 0]
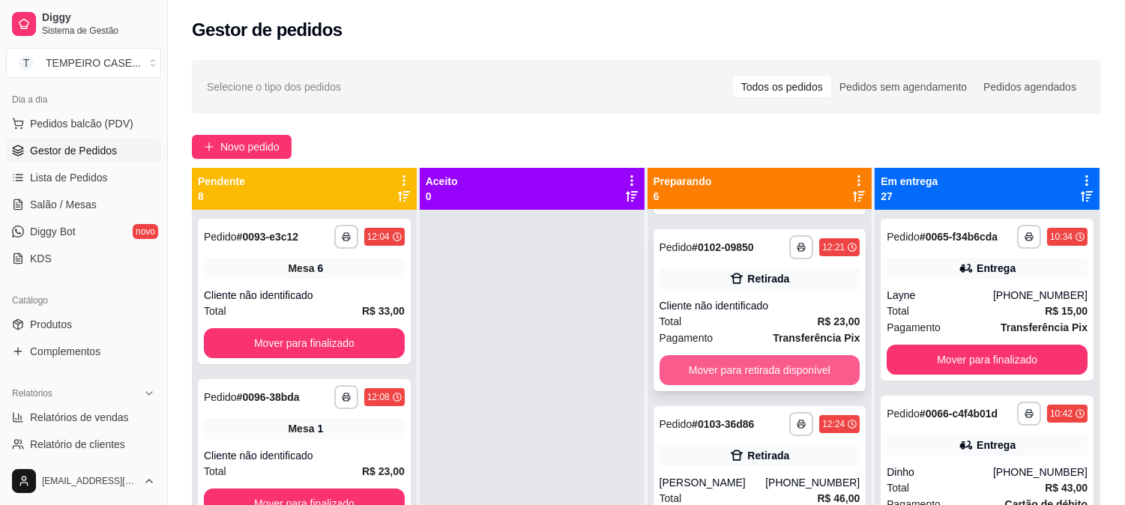
click at [711, 364] on button "Mover para retirada disponível" at bounding box center [760, 370] width 201 height 30
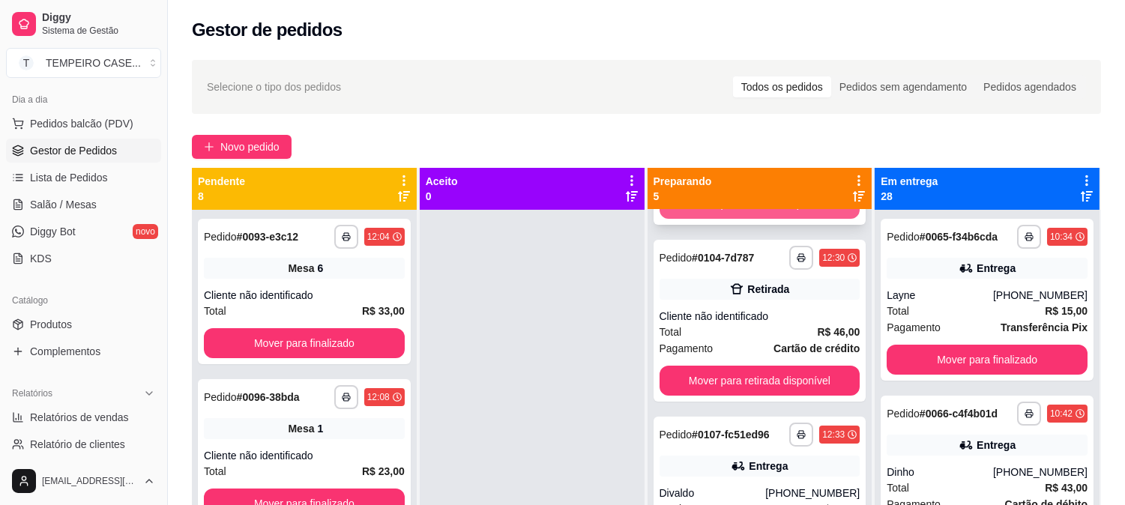
scroll to position [250, 0]
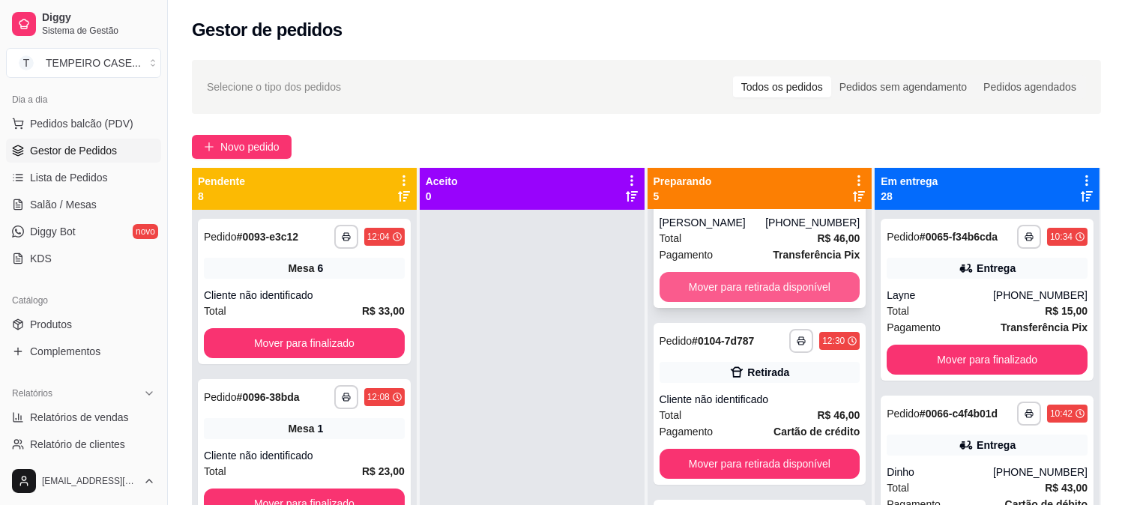
click at [707, 275] on button "Mover para retirada disponível" at bounding box center [760, 287] width 201 height 30
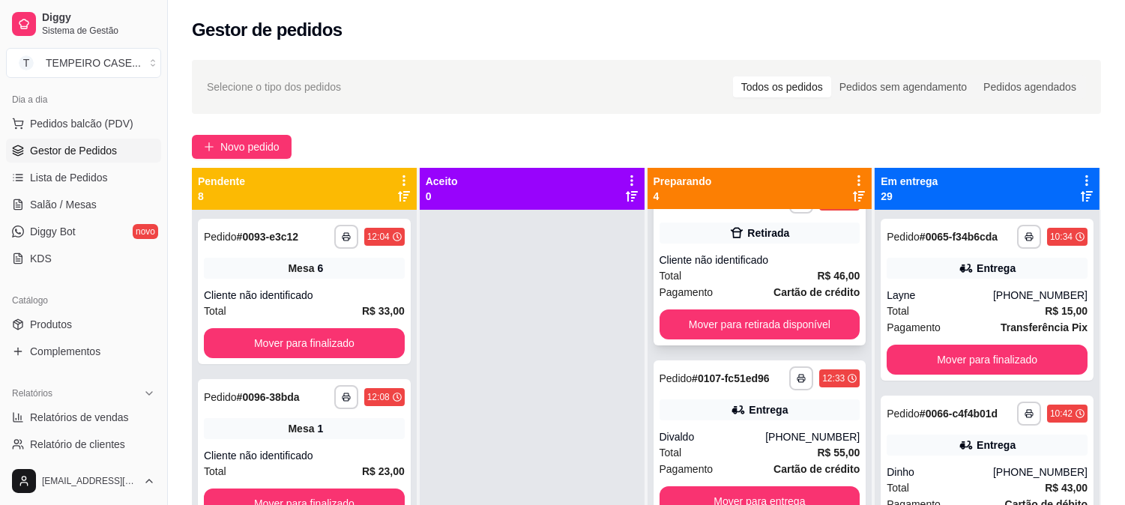
scroll to position [216, 0]
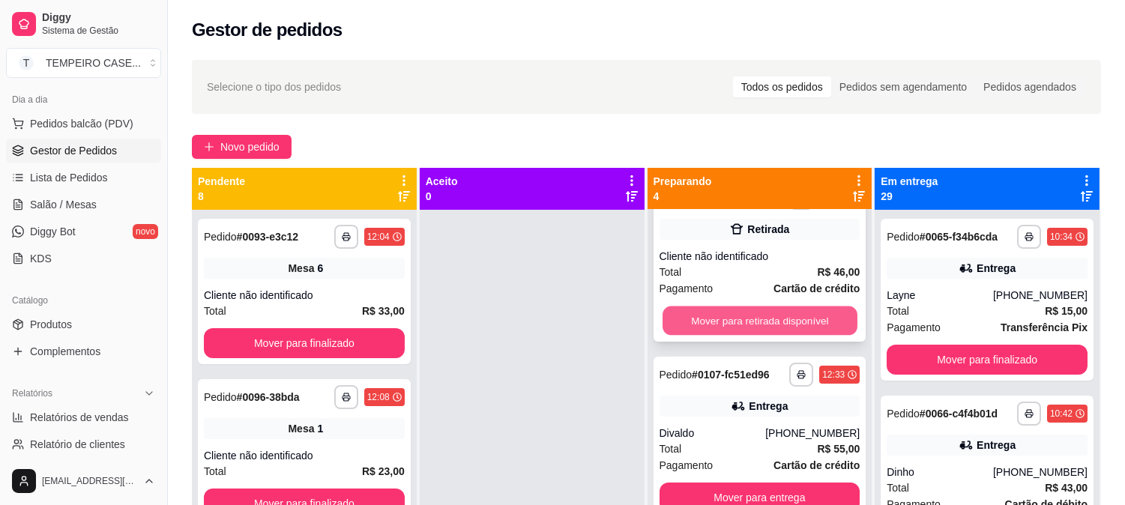
click at [741, 309] on button "Mover para retirada disponível" at bounding box center [760, 321] width 195 height 29
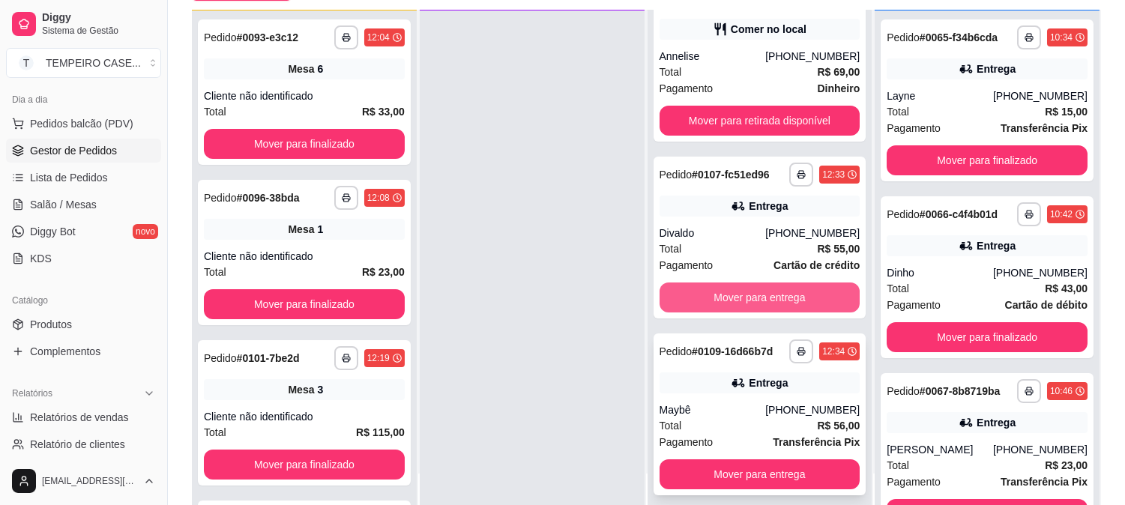
scroll to position [229, 0]
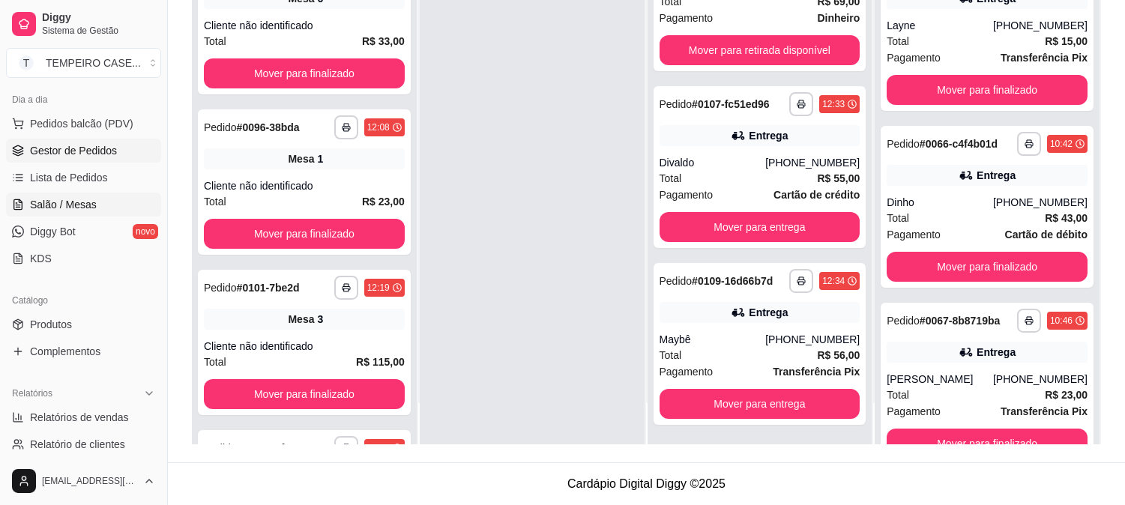
click at [77, 197] on span "Salão / Mesas" at bounding box center [63, 204] width 67 height 15
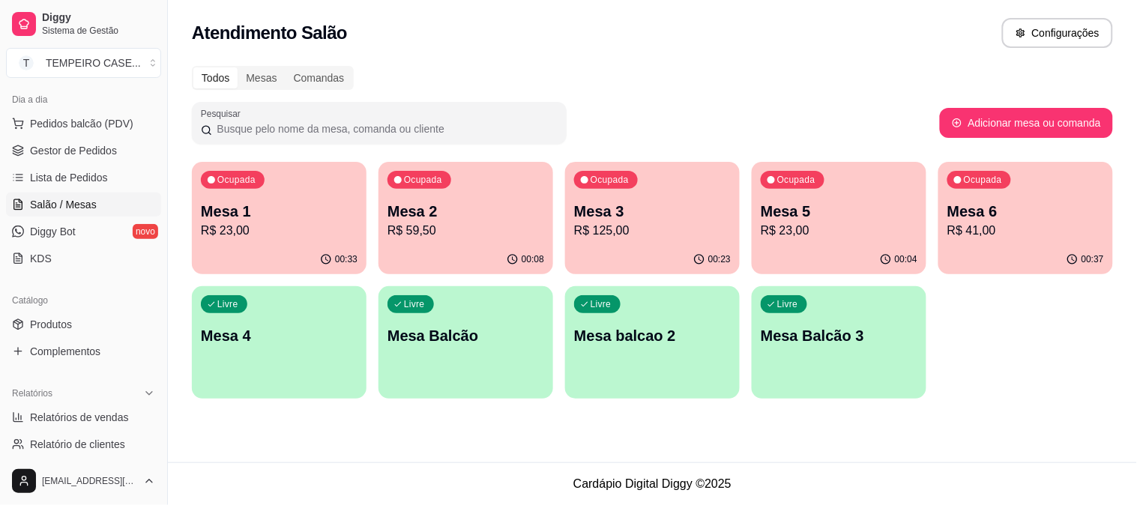
click at [993, 222] on p "R$ 41,00" at bounding box center [1026, 231] width 157 height 18
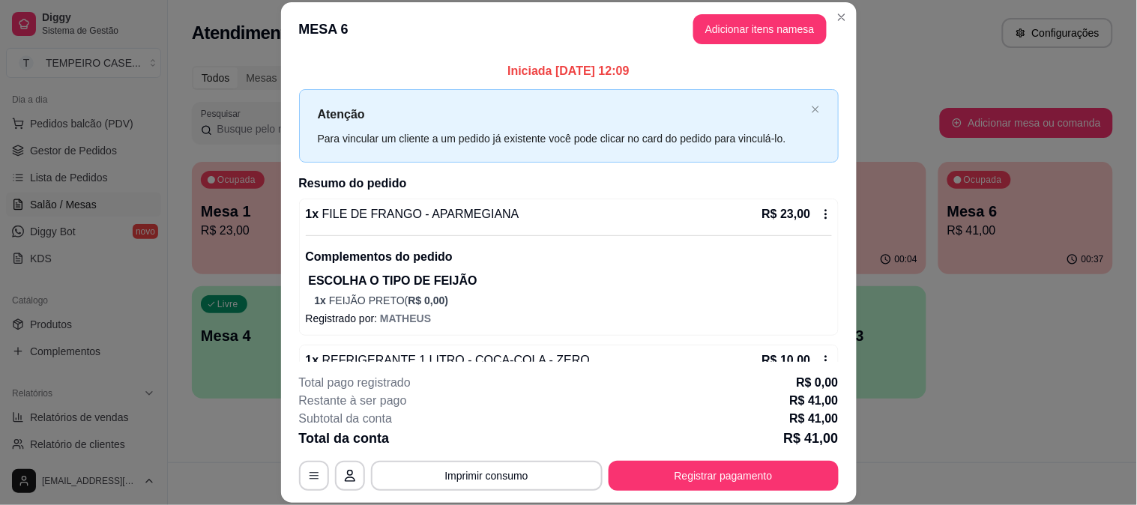
click at [718, 484] on button "Registrar pagamento" at bounding box center [724, 476] width 230 height 30
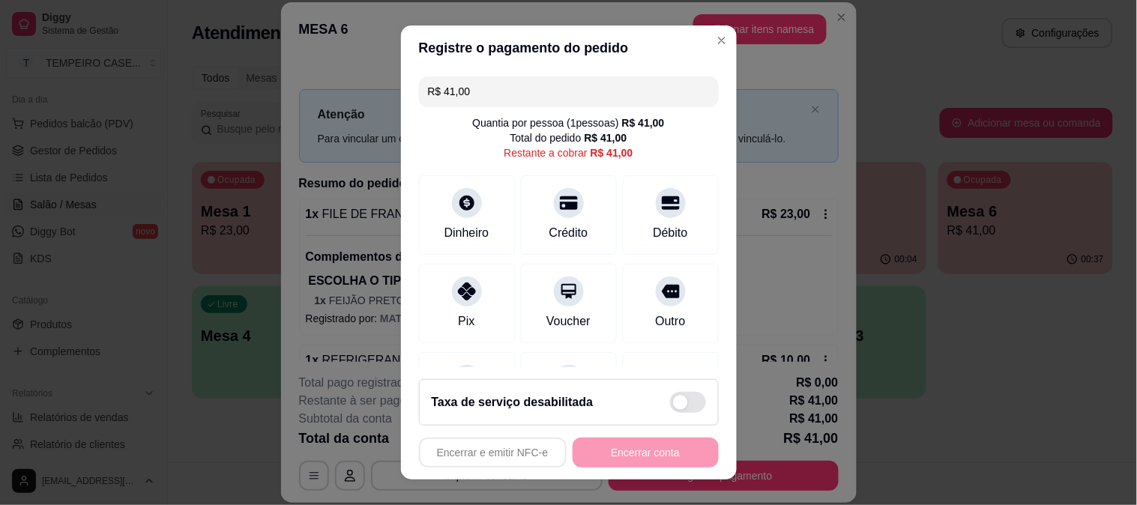
click at [591, 168] on div "R$ 41,00 Quantia por pessoa ( 1 pessoas) R$ 41,00 Total do pedido R$ 41,00 Rest…" at bounding box center [569, 219] width 336 height 298
click at [567, 211] on div "Crédito" at bounding box center [569, 212] width 106 height 88
click at [641, 456] on div "Encerrar e emitir NFC-e Encerrar conta" at bounding box center [569, 453] width 300 height 30
type input "R$ 0,00"
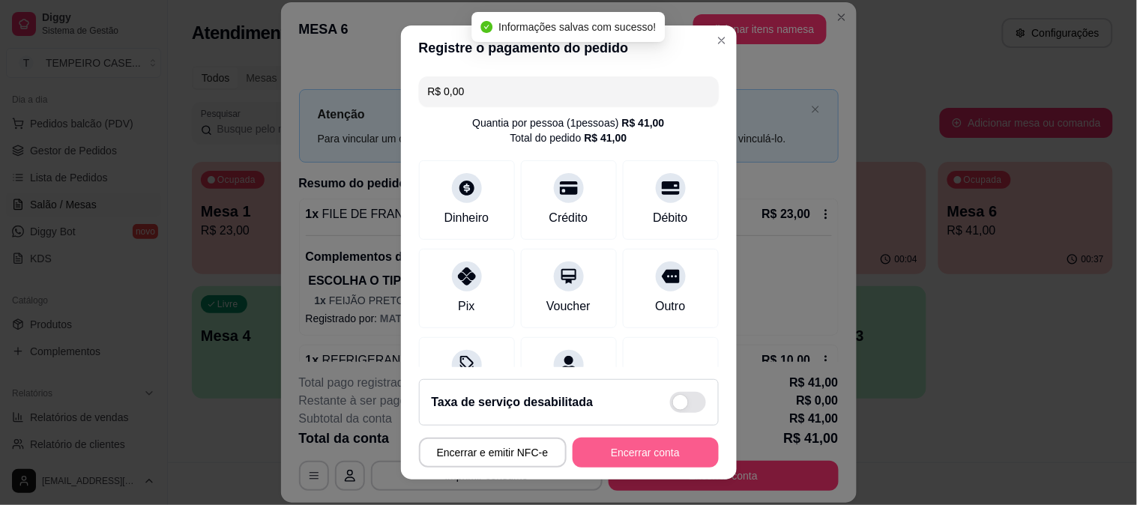
click at [641, 446] on button "Encerrar conta" at bounding box center [646, 453] width 146 height 30
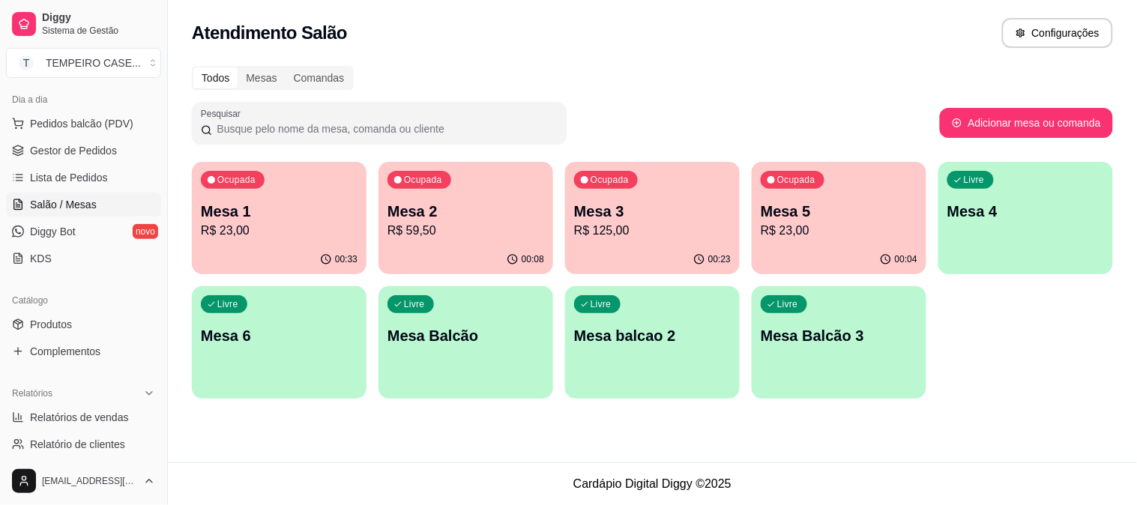
click at [253, 241] on div "Ocupada Mesa 1 R$ 23,00" at bounding box center [279, 203] width 175 height 83
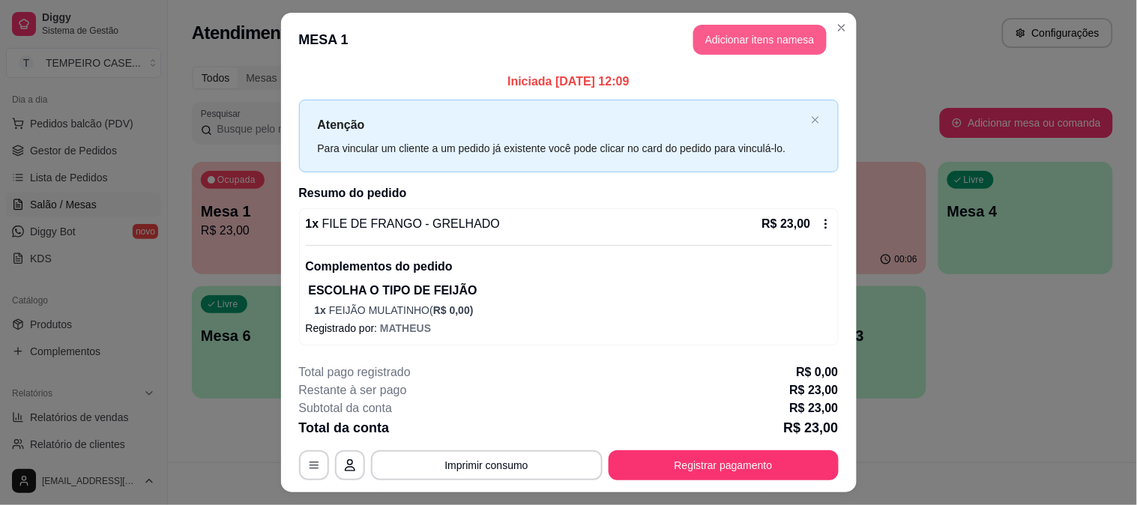
click at [720, 33] on button "Adicionar itens na mesa" at bounding box center [760, 40] width 133 height 30
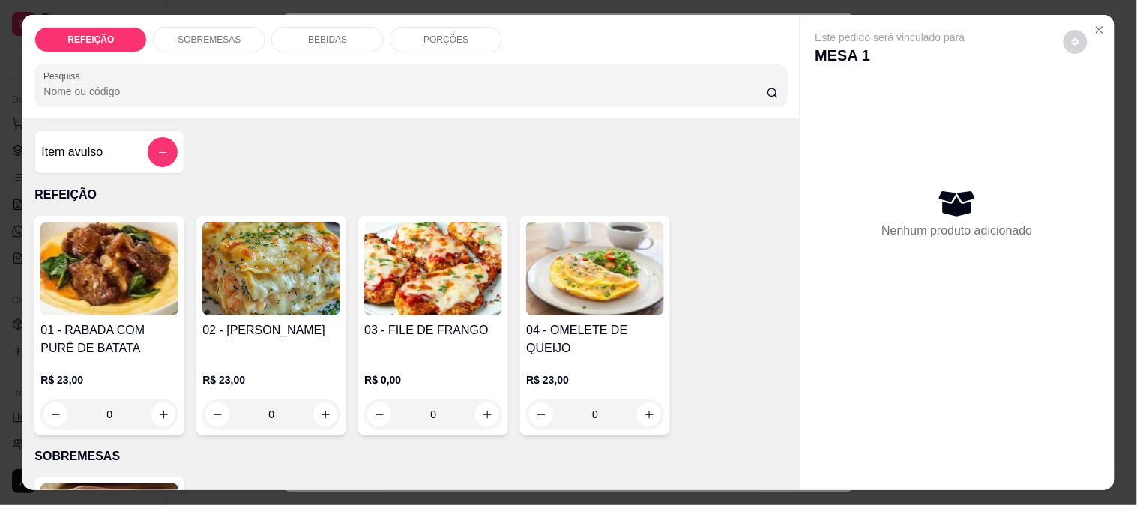
click at [334, 27] on div "BEBIDAS" at bounding box center [327, 39] width 112 height 25
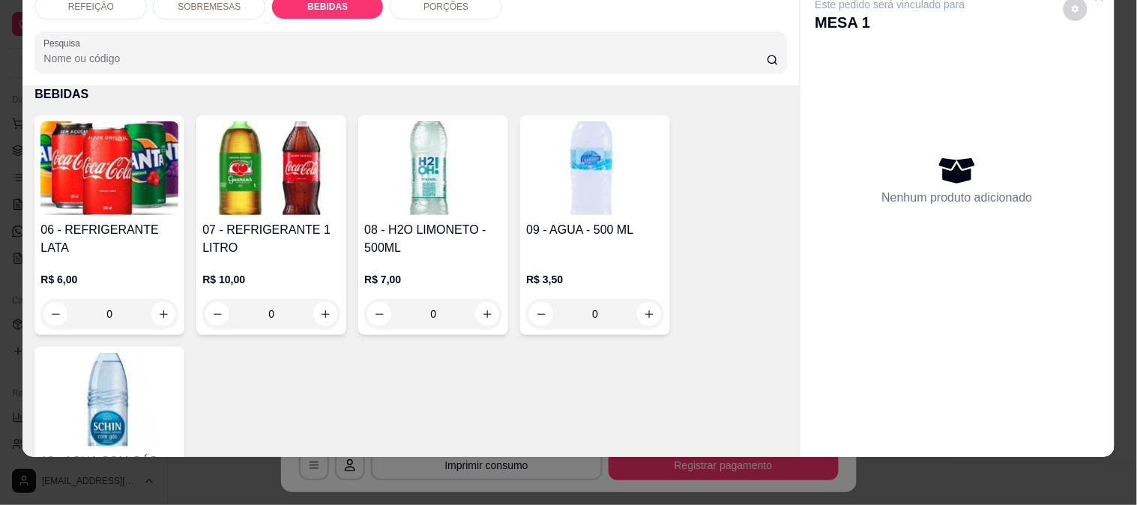
click at [130, 221] on h4 "06 - REFRIGERANTE LATA" at bounding box center [109, 239] width 138 height 36
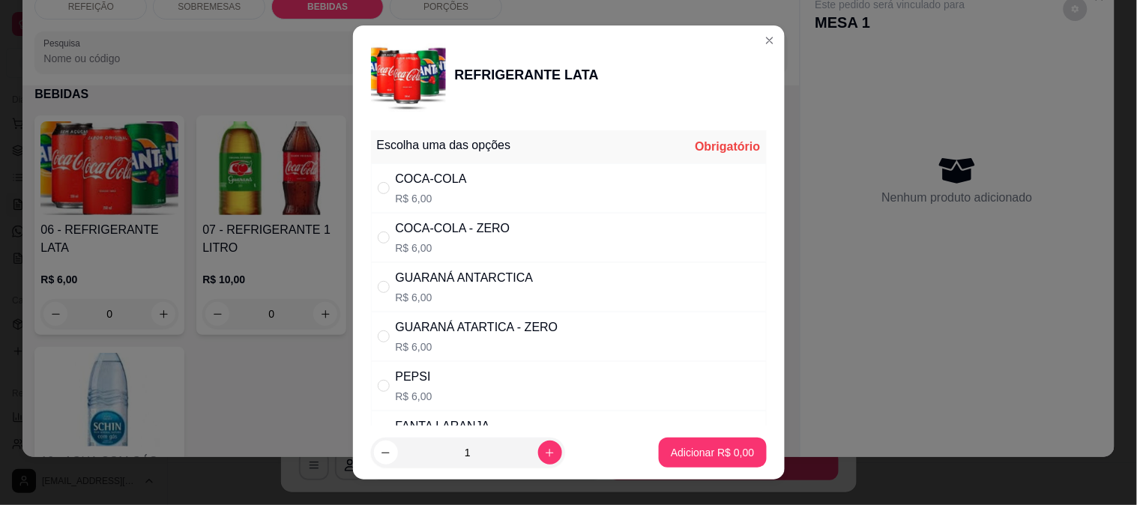
click at [459, 282] on div "GUARANÁ ANTARCTICA" at bounding box center [465, 278] width 138 height 18
radio input "true"
click at [701, 445] on button "Adicionar R$ 6,00" at bounding box center [713, 453] width 104 height 29
type input "1"
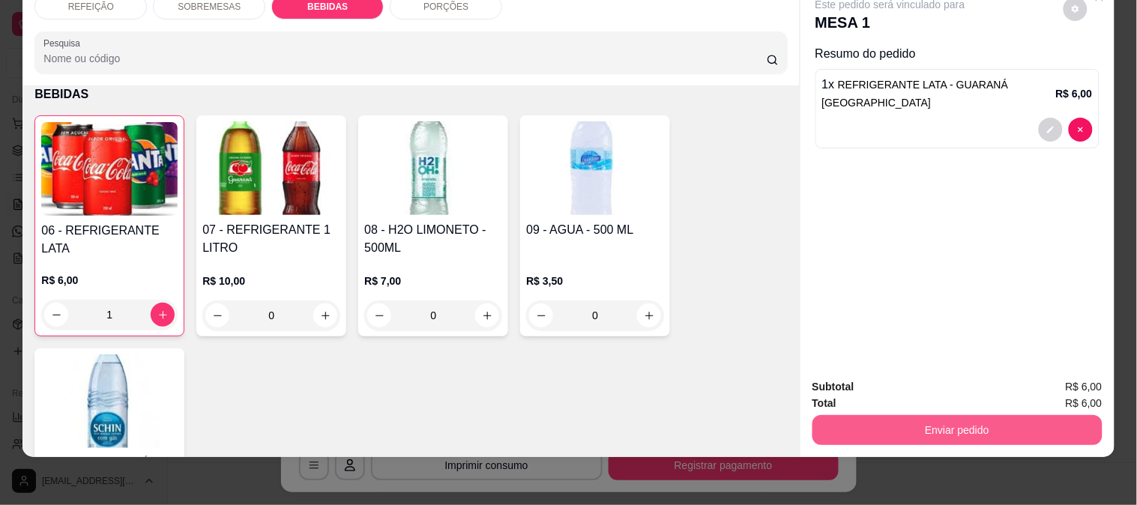
click at [975, 415] on button "Enviar pedido" at bounding box center [958, 430] width 290 height 30
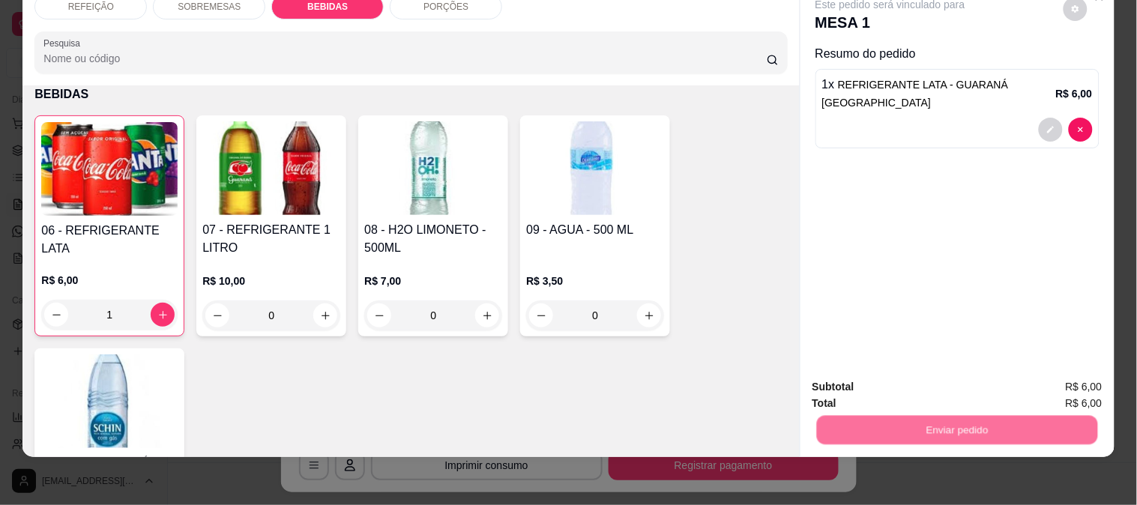
click at [949, 379] on button "Registrar cliente" at bounding box center [963, 381] width 99 height 28
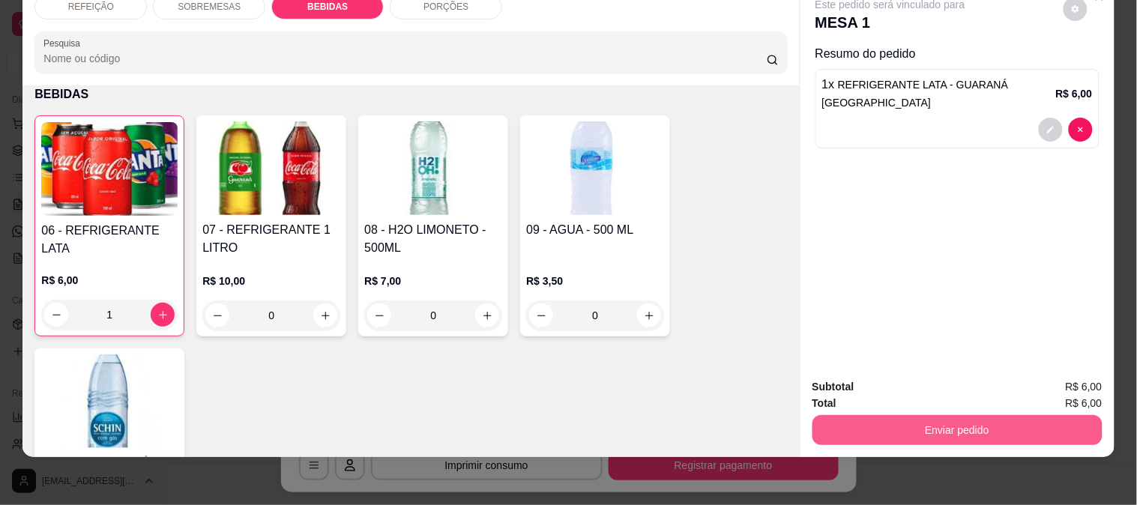
click at [968, 415] on button "Enviar pedido" at bounding box center [958, 430] width 290 height 30
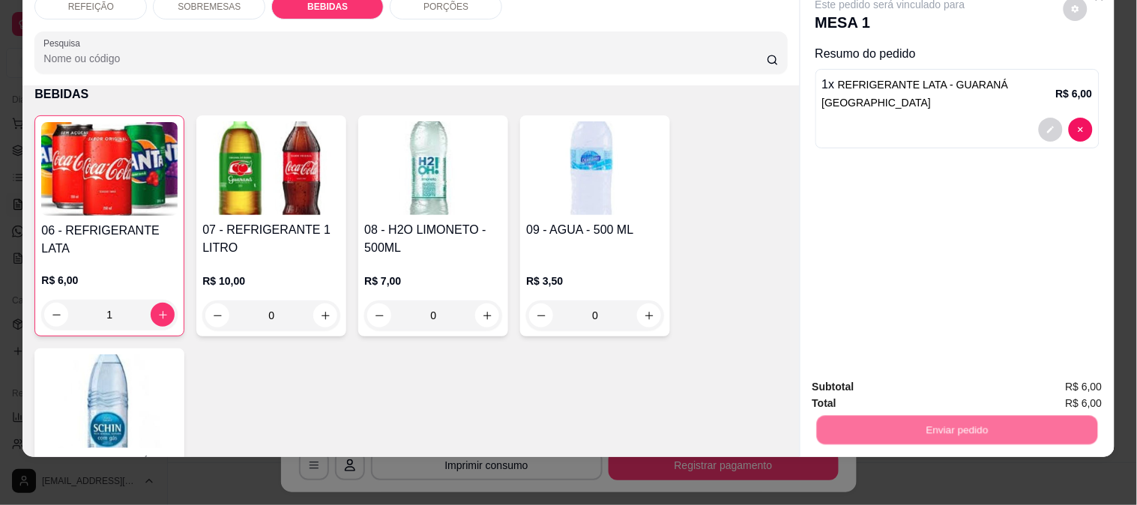
click at [1044, 385] on button "Enviar pedido" at bounding box center [1063, 381] width 85 height 28
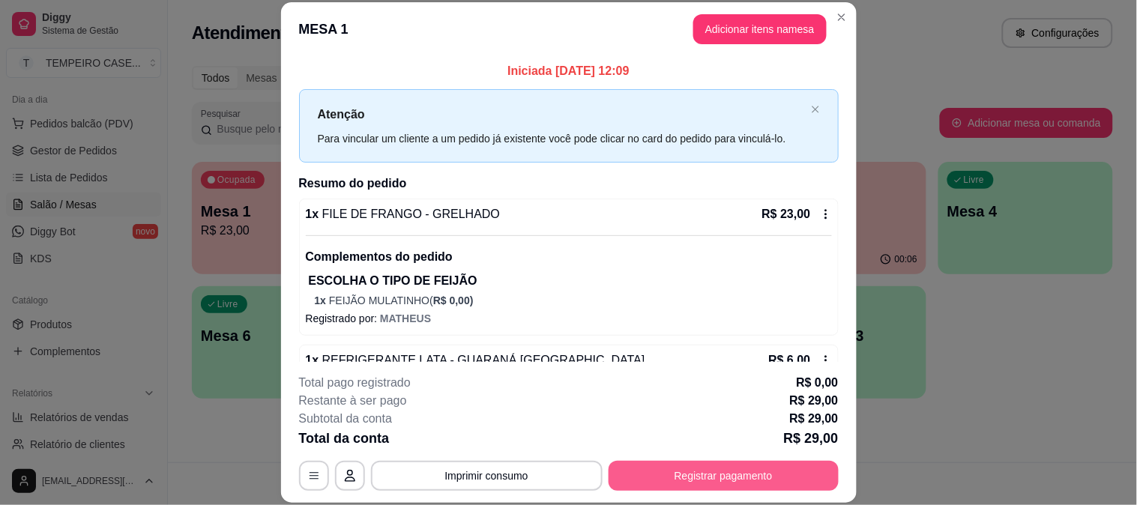
click at [697, 462] on button "Registrar pagamento" at bounding box center [724, 476] width 230 height 30
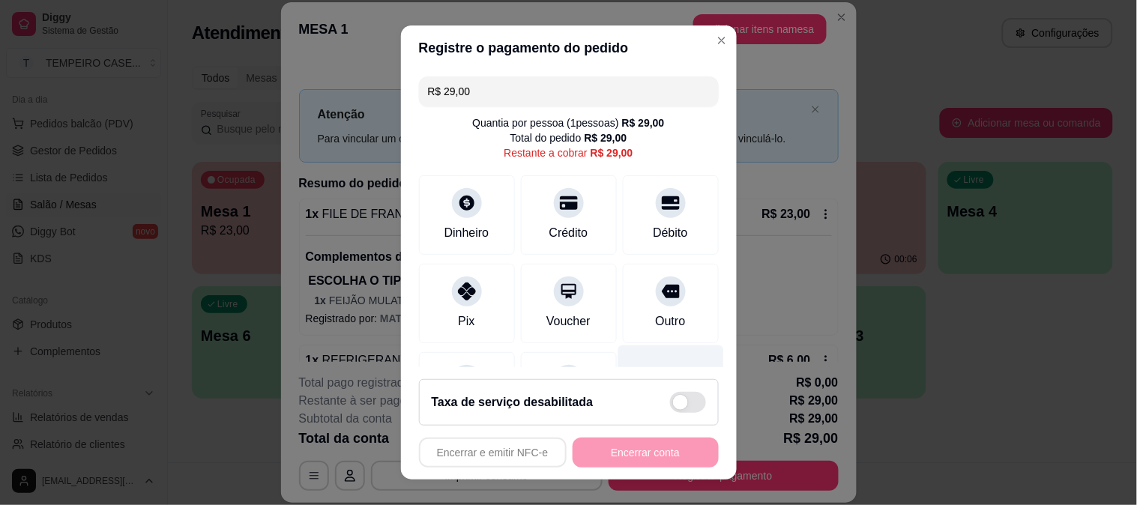
drag, startPoint x: 647, startPoint y: 189, endPoint x: 661, endPoint y: 355, distance: 167.1
click at [662, 194] on icon at bounding box center [671, 203] width 18 height 18
type input "R$ 0,00"
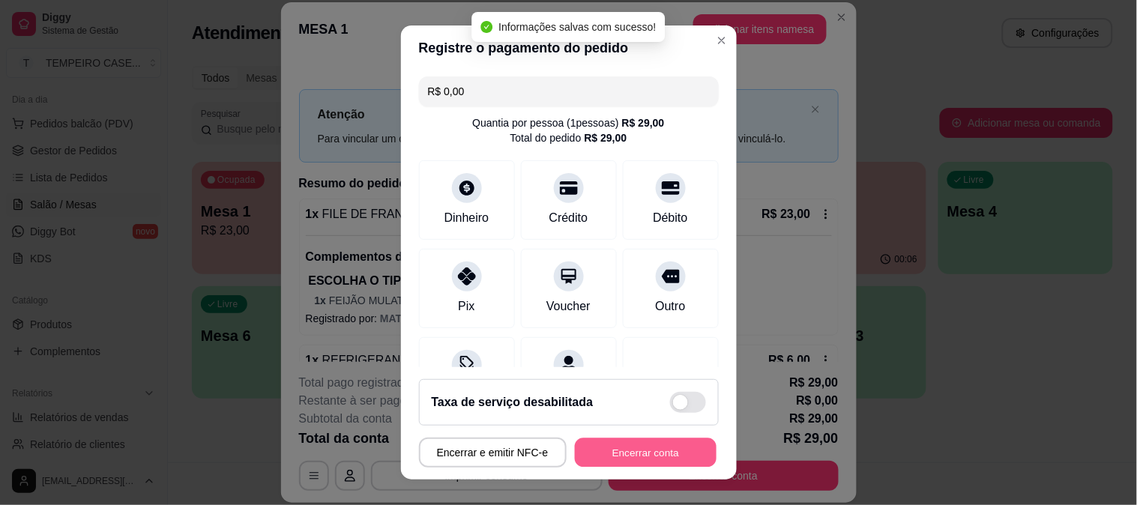
click at [634, 451] on button "Encerrar conta" at bounding box center [646, 453] width 142 height 29
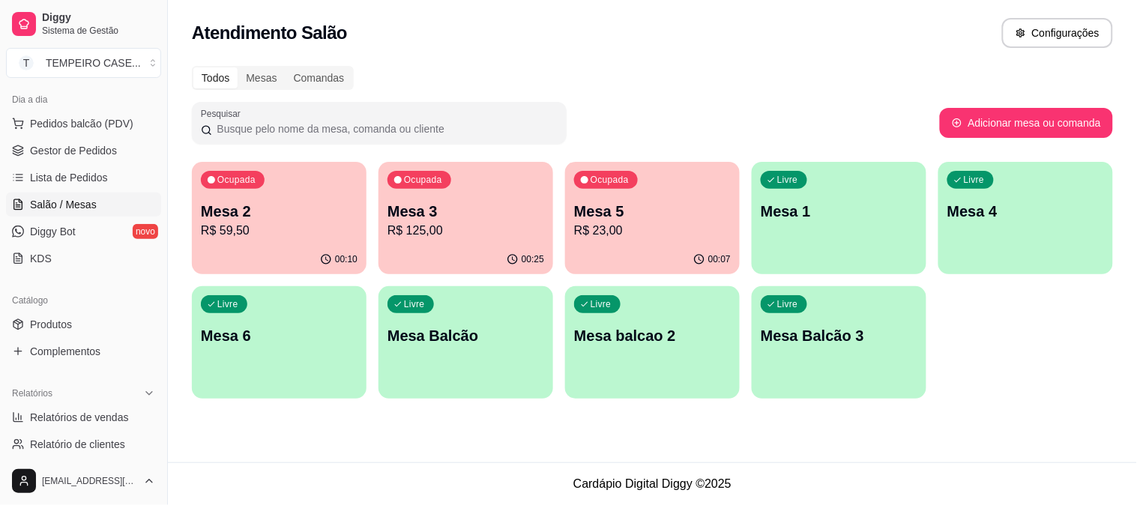
click at [436, 208] on p "Mesa 3" at bounding box center [466, 211] width 157 height 21
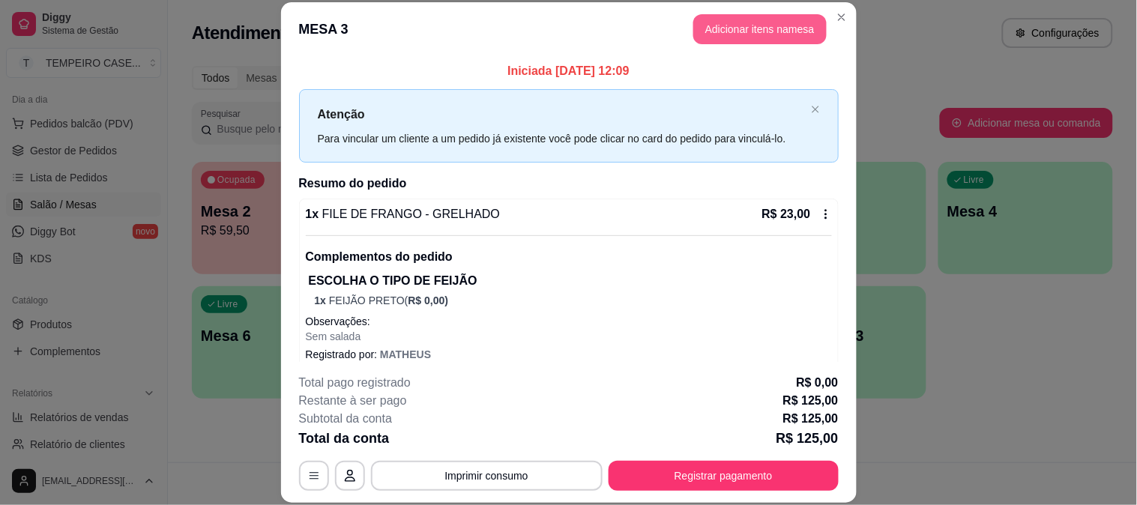
click at [745, 22] on button "Adicionar itens na mesa" at bounding box center [760, 29] width 133 height 30
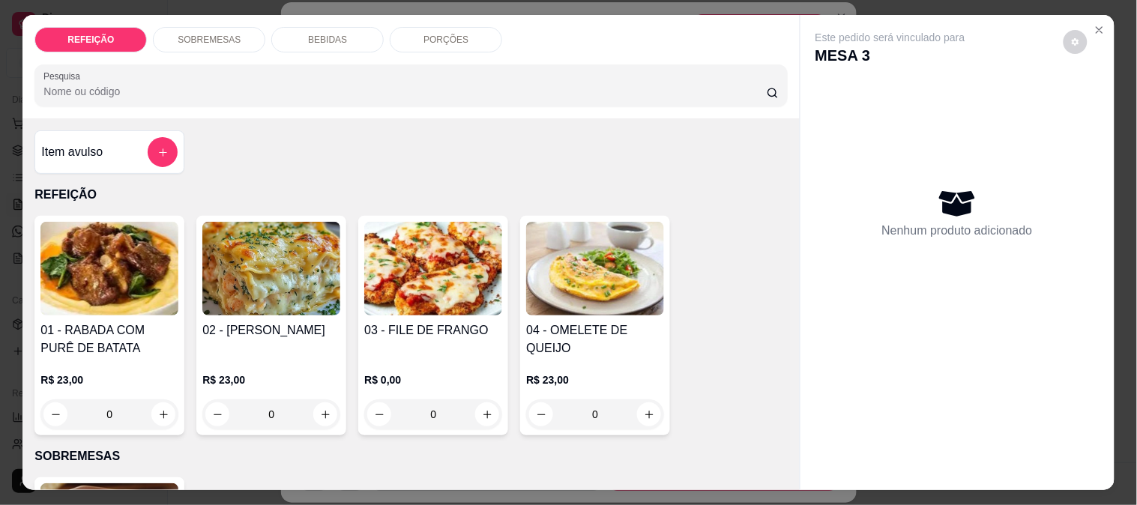
click at [320, 38] on p "BEBIDAS" at bounding box center [327, 40] width 39 height 12
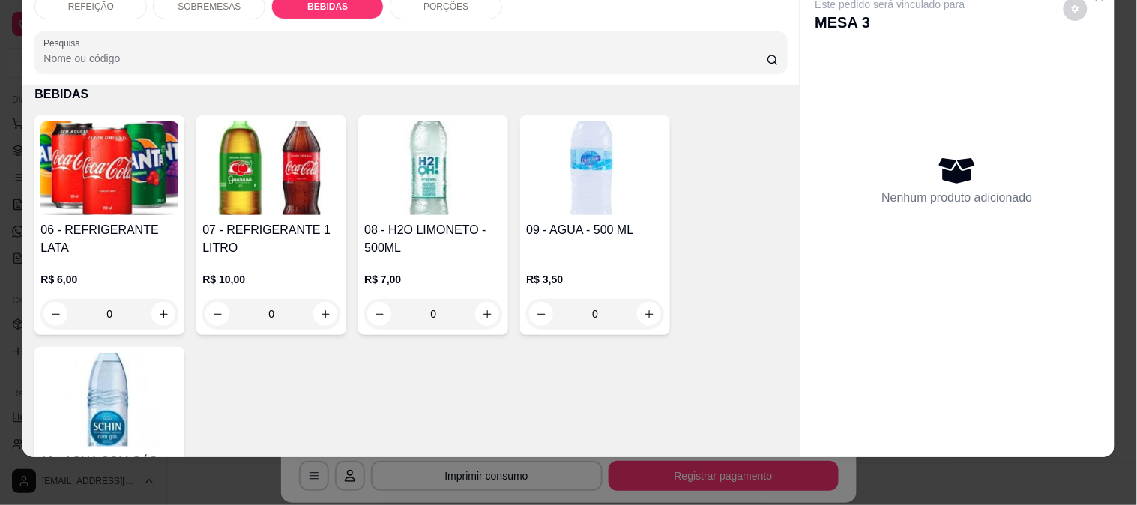
click at [568, 193] on img at bounding box center [595, 168] width 138 height 94
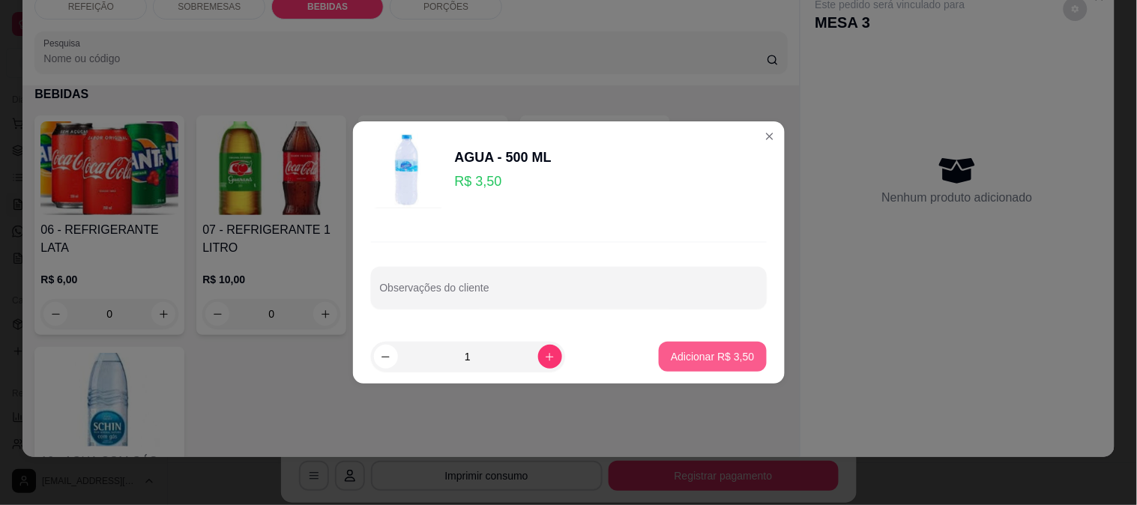
click at [699, 361] on p "Adicionar R$ 3,50" at bounding box center [712, 356] width 83 height 15
type input "1"
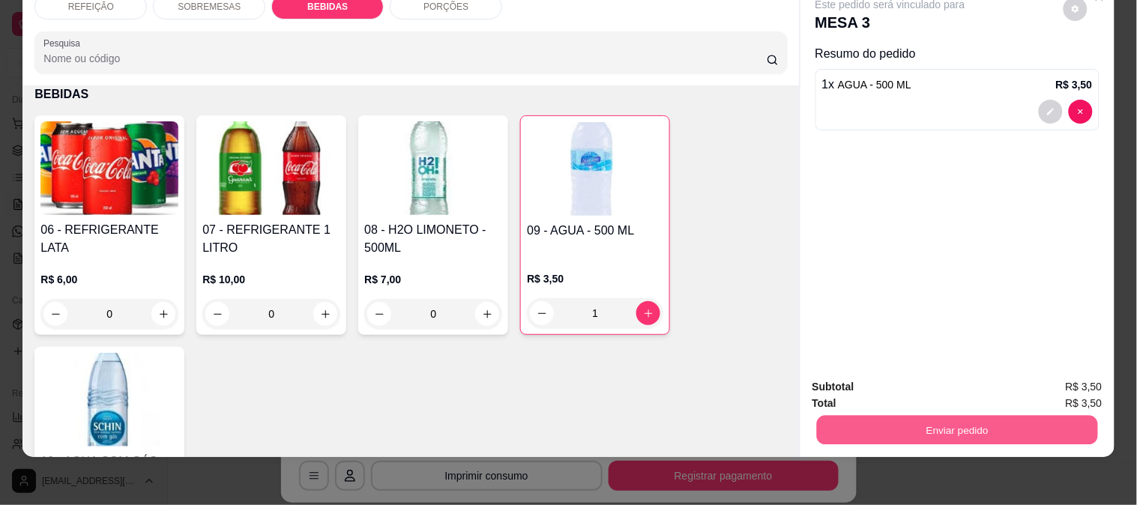
click at [860, 416] on button "Enviar pedido" at bounding box center [957, 429] width 281 height 29
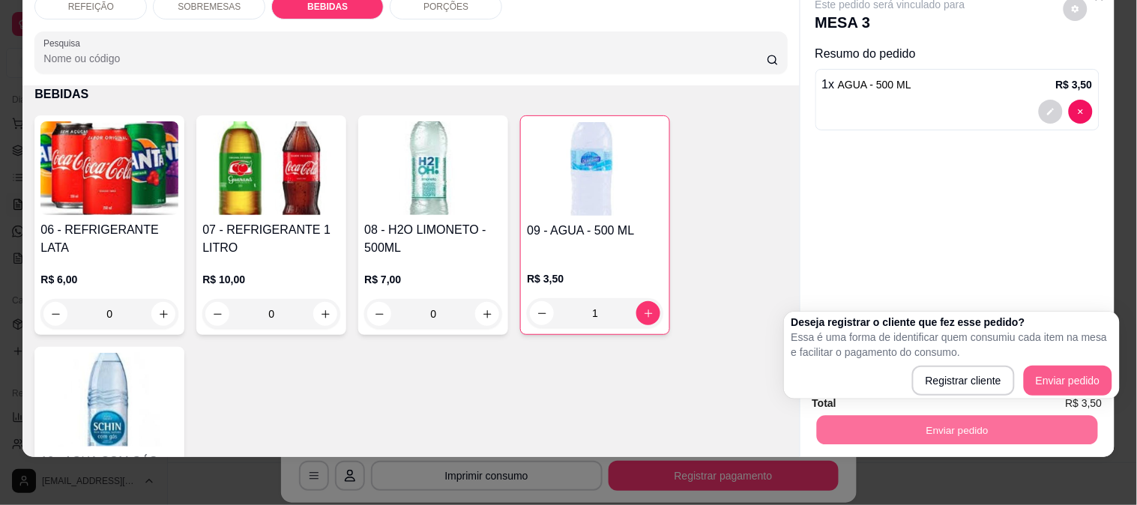
click at [1068, 366] on div "Registrar cliente Enviar pedido" at bounding box center [952, 381] width 321 height 30
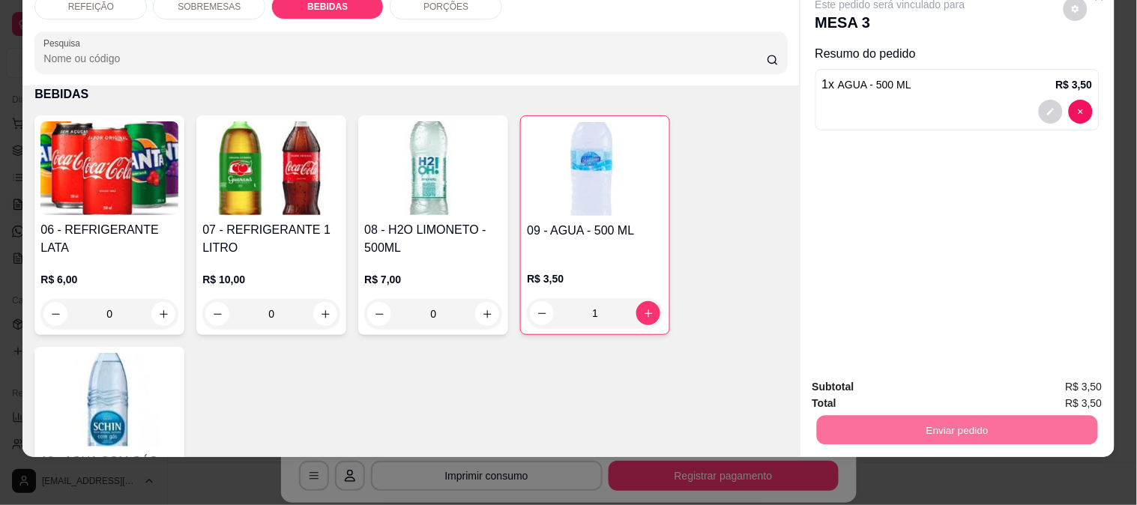
click at [1038, 375] on button "Enviar pedido" at bounding box center [1064, 381] width 82 height 28
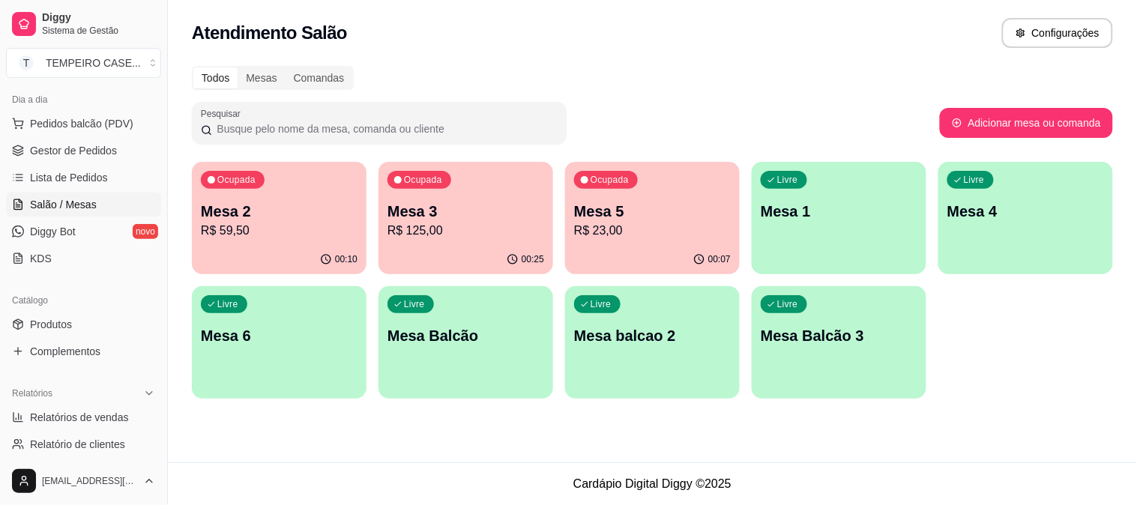
click at [303, 304] on div "Livre Mesa 6" at bounding box center [279, 333] width 175 height 94
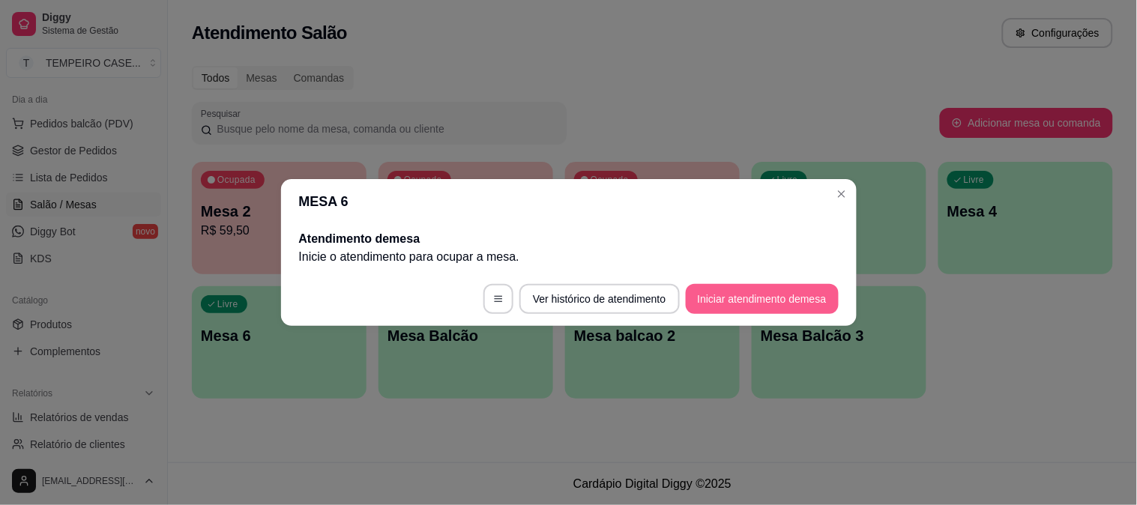
click at [737, 296] on button "Iniciar atendimento de mesa" at bounding box center [762, 299] width 153 height 30
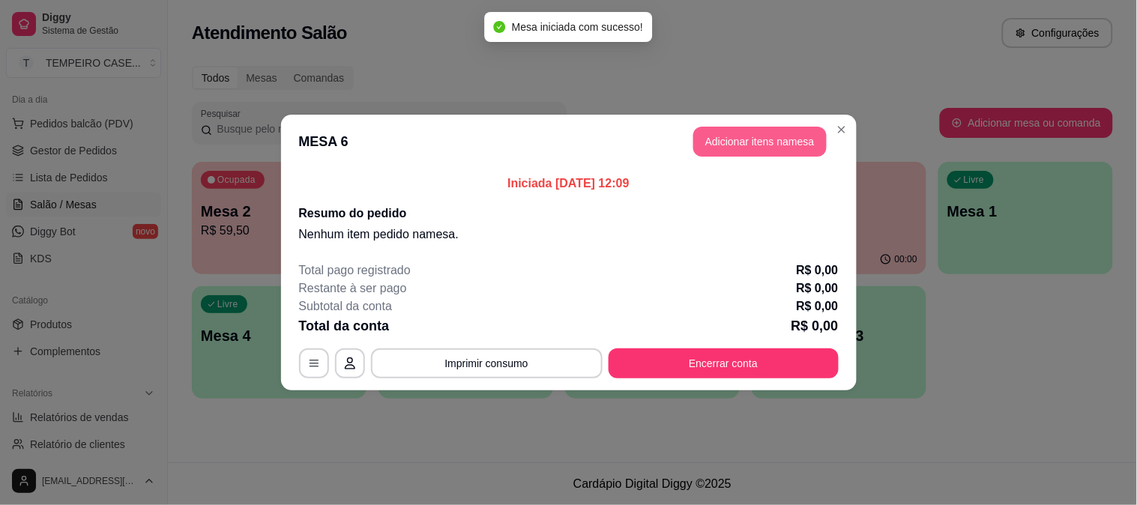
click at [725, 140] on button "Adicionar itens na mesa" at bounding box center [760, 142] width 133 height 30
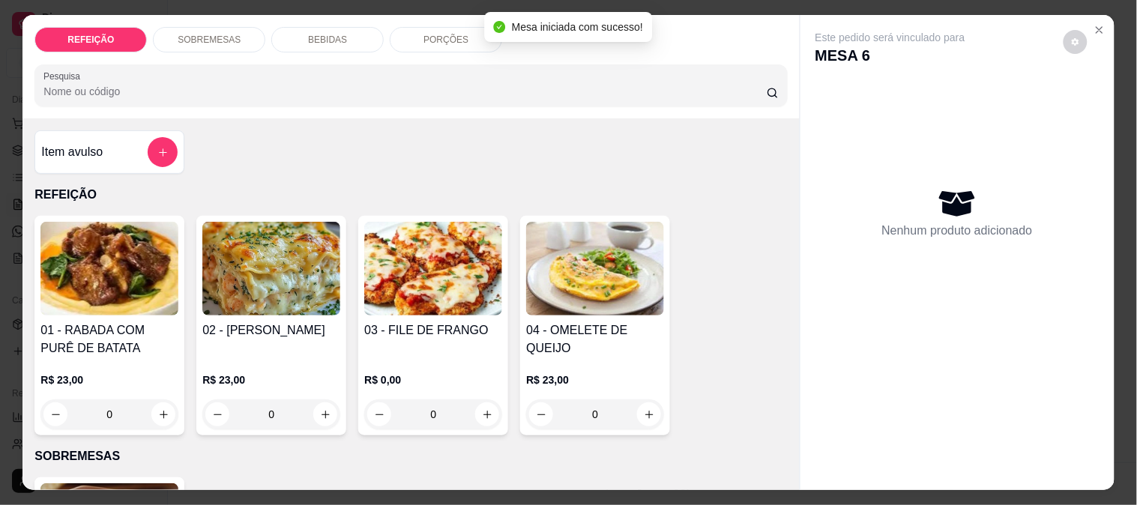
click at [136, 262] on img at bounding box center [109, 269] width 138 height 94
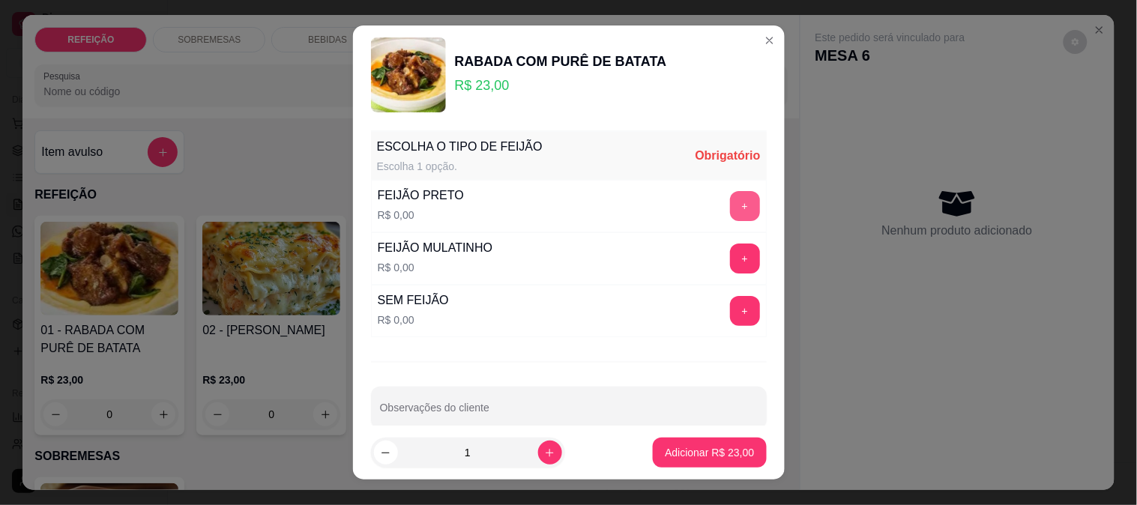
click at [730, 204] on button "+" at bounding box center [745, 206] width 30 height 30
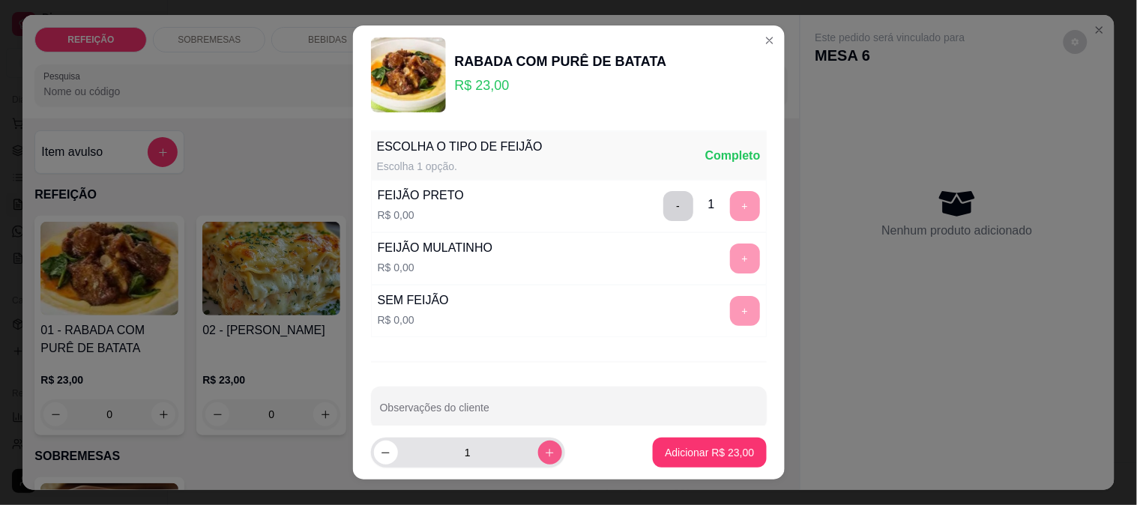
click at [544, 456] on icon "increase-product-quantity" at bounding box center [549, 453] width 11 height 11
click at [544, 455] on icon "increase-product-quantity" at bounding box center [549, 453] width 11 height 11
type input "3"
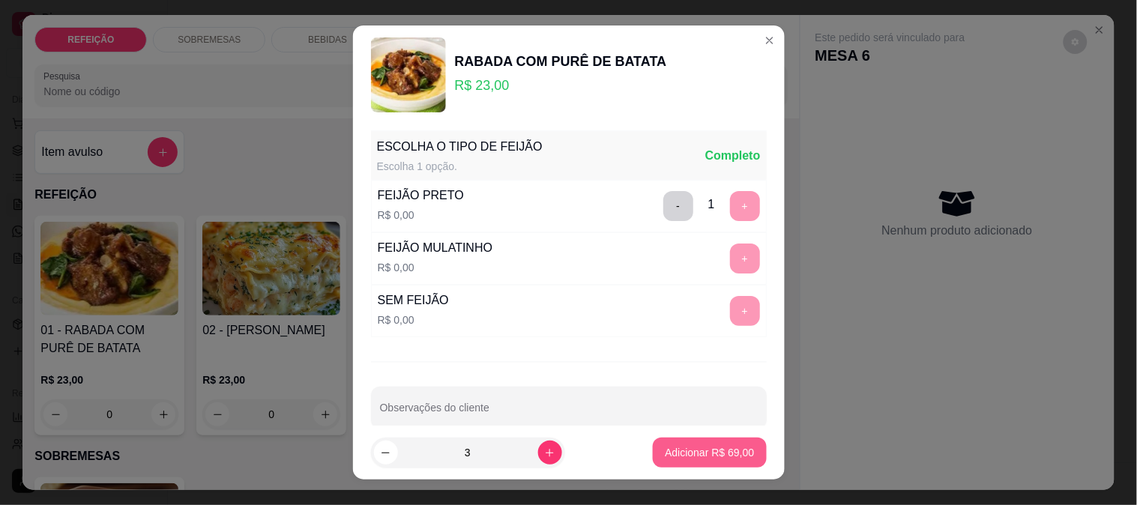
click at [727, 448] on p "Adicionar R$ 69,00" at bounding box center [709, 452] width 89 height 15
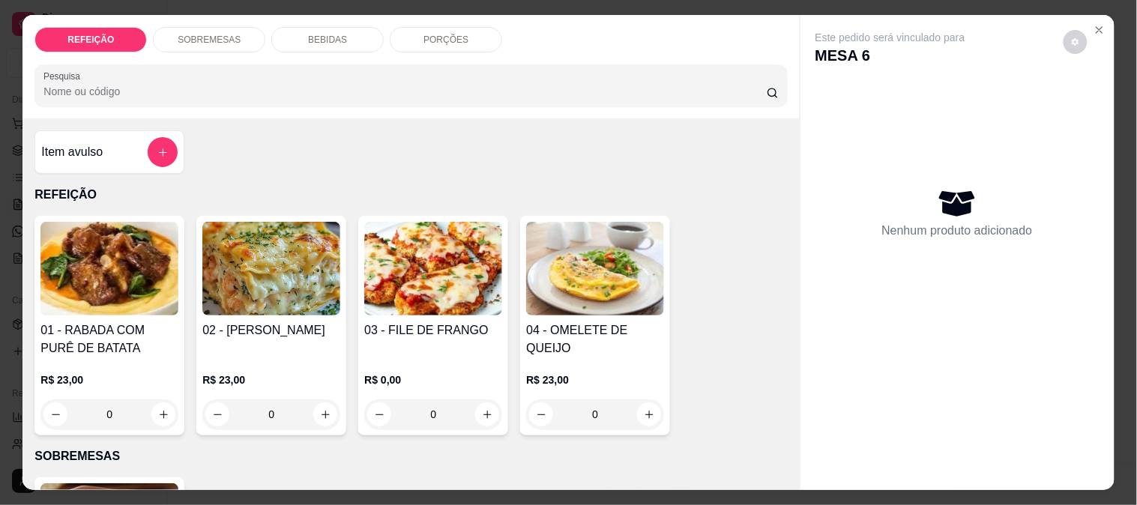
click at [1100, 21] on button "Close" at bounding box center [1100, 30] width 24 height 24
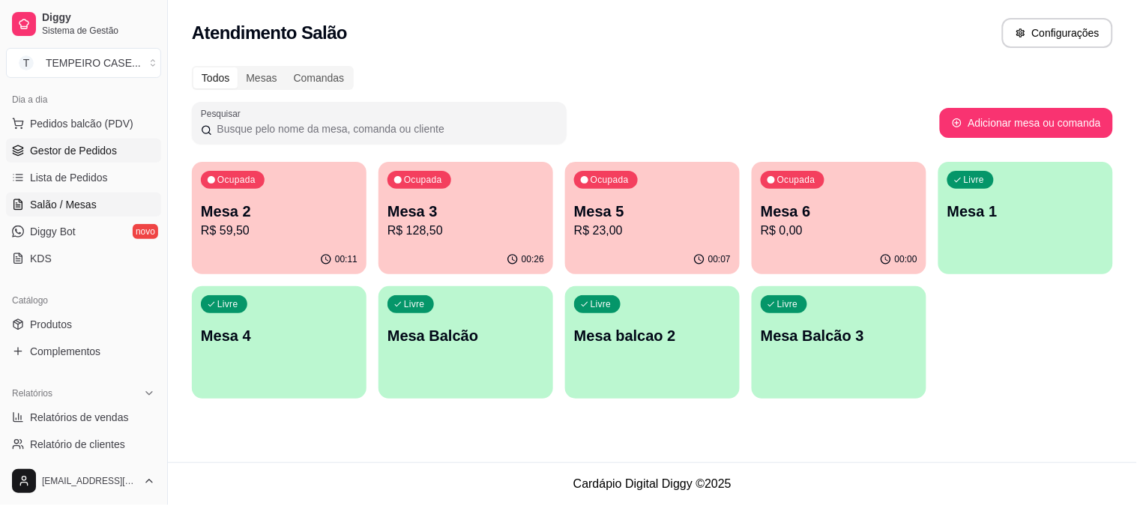
click at [73, 148] on span "Gestor de Pedidos" at bounding box center [73, 150] width 87 height 15
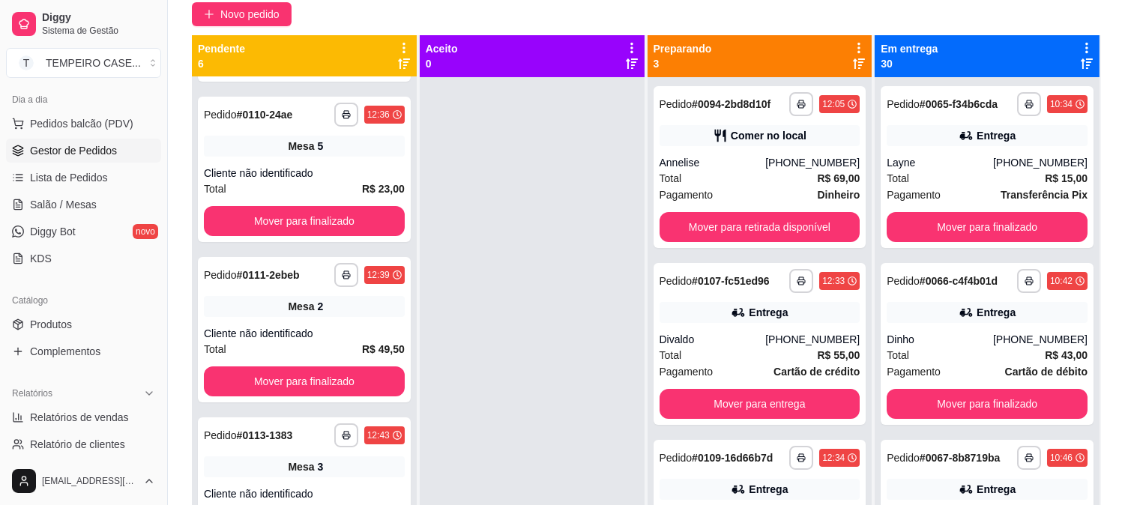
scroll to position [62, 0]
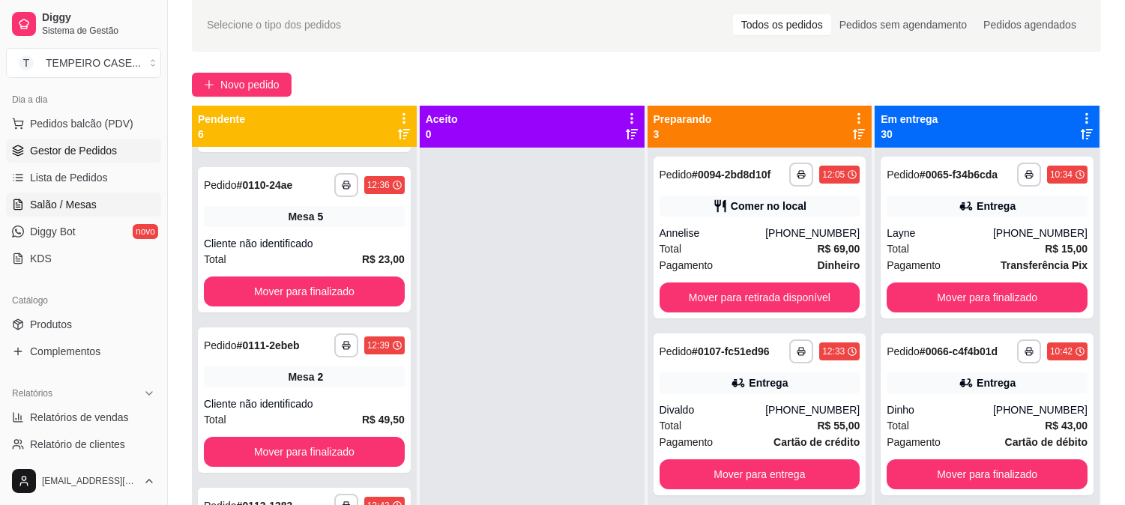
click at [82, 198] on span "Salão / Mesas" at bounding box center [63, 204] width 67 height 15
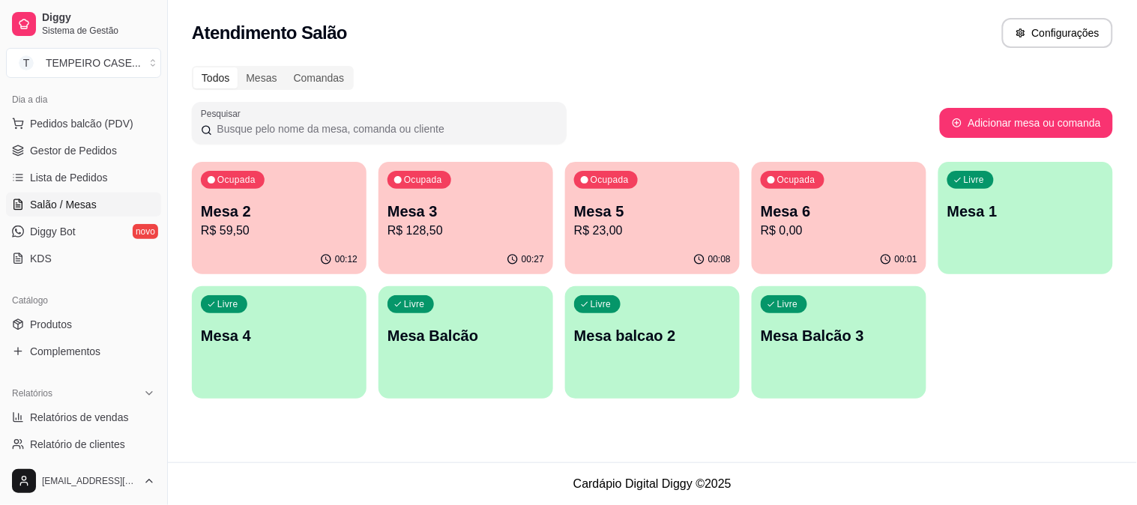
click at [425, 191] on div "Ocupada Mesa 3 R$ 128,50" at bounding box center [466, 203] width 175 height 83
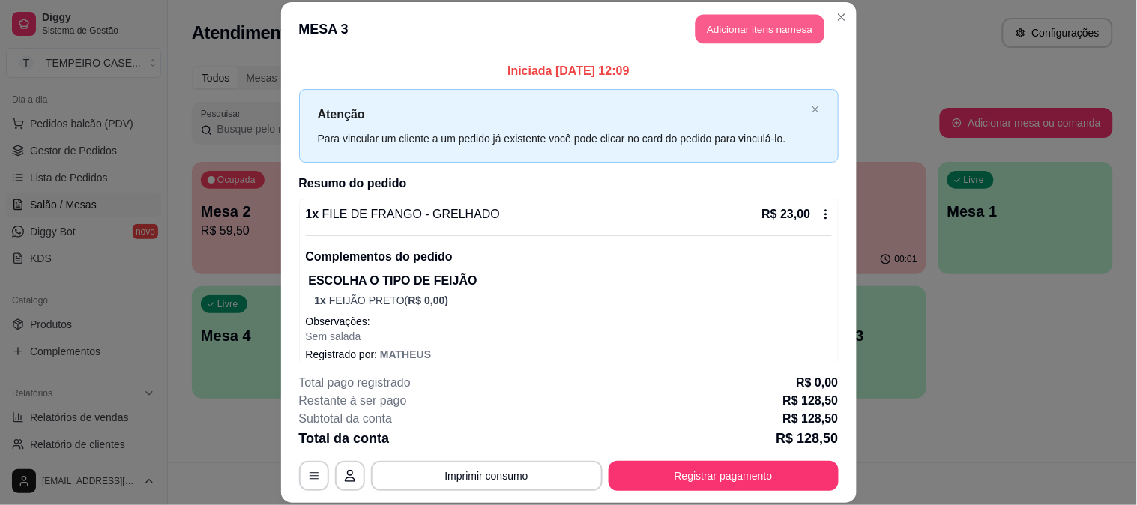
click at [711, 24] on button "Adicionar itens na mesa" at bounding box center [760, 29] width 129 height 29
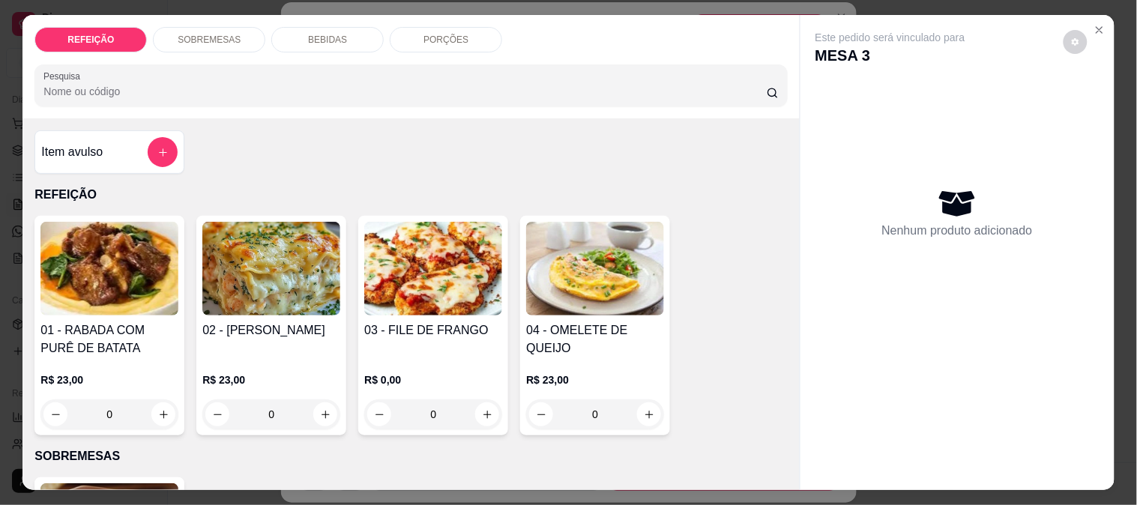
click at [320, 38] on p "BEBIDAS" at bounding box center [327, 40] width 39 height 12
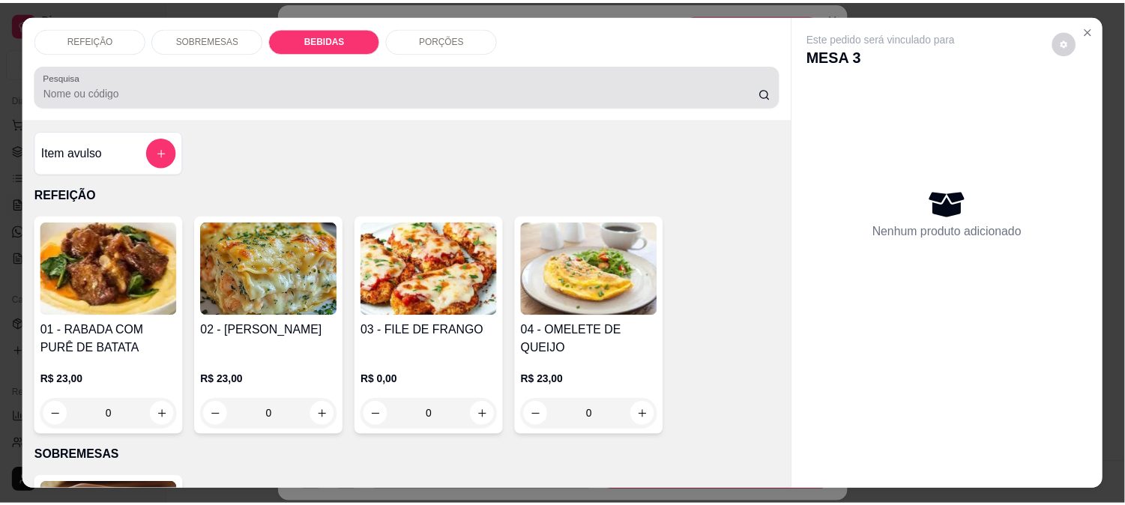
scroll to position [39, 0]
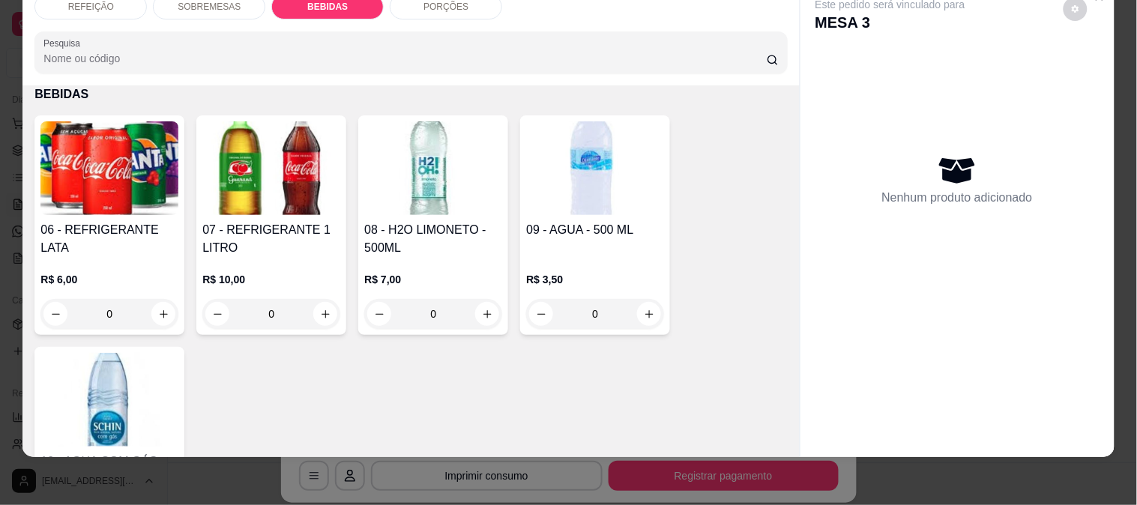
click at [252, 141] on img at bounding box center [271, 168] width 138 height 94
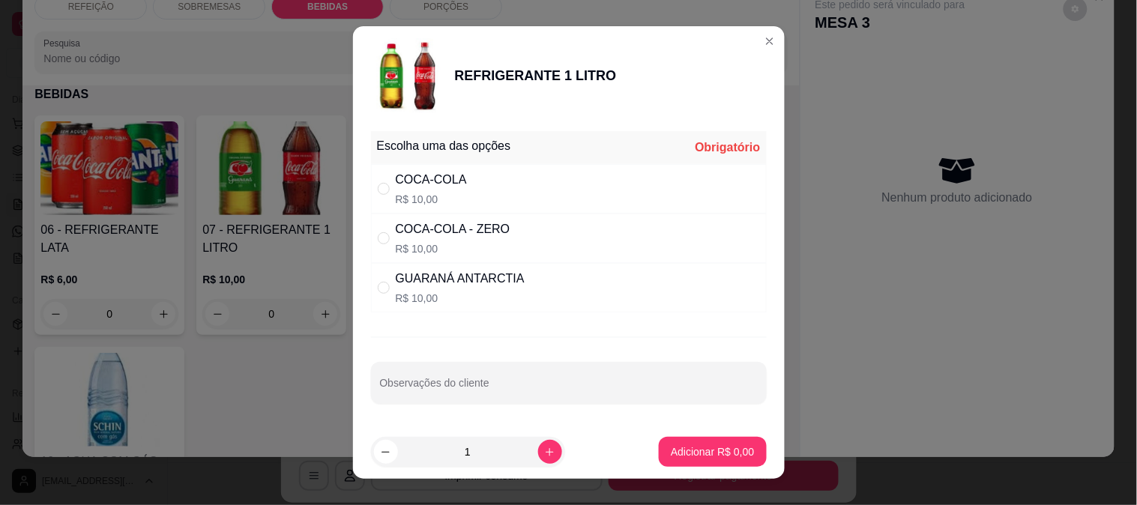
click at [470, 180] on div "COCA-COLA R$ 10,00" at bounding box center [569, 188] width 396 height 49
radio input "true"
click at [673, 469] on footer "1 Adicionar R$ 10,00" at bounding box center [569, 452] width 432 height 54
click at [681, 460] on button "Adicionar R$ 10,00" at bounding box center [709, 452] width 113 height 30
type input "1"
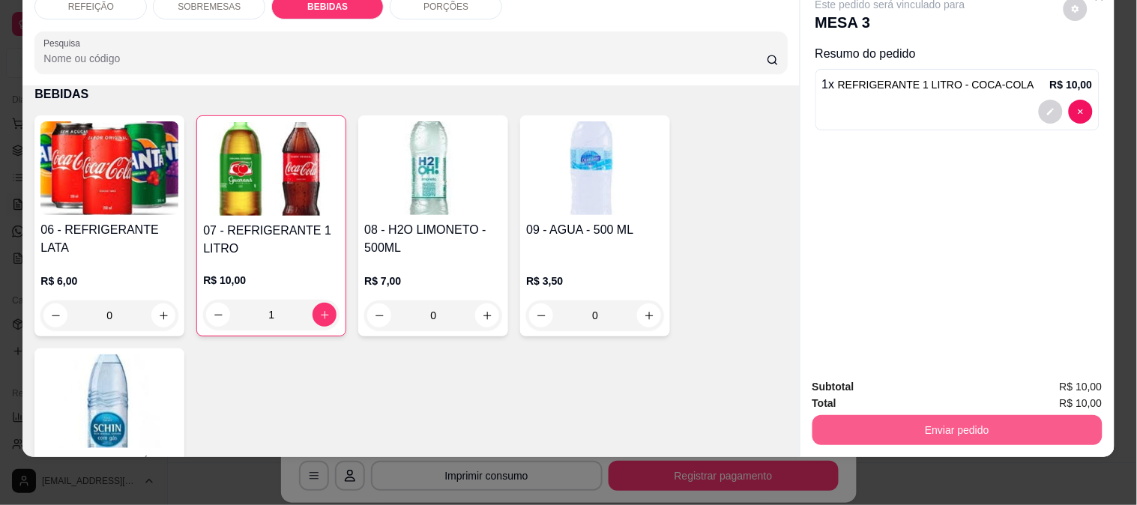
click at [905, 416] on button "Enviar pedido" at bounding box center [958, 430] width 290 height 30
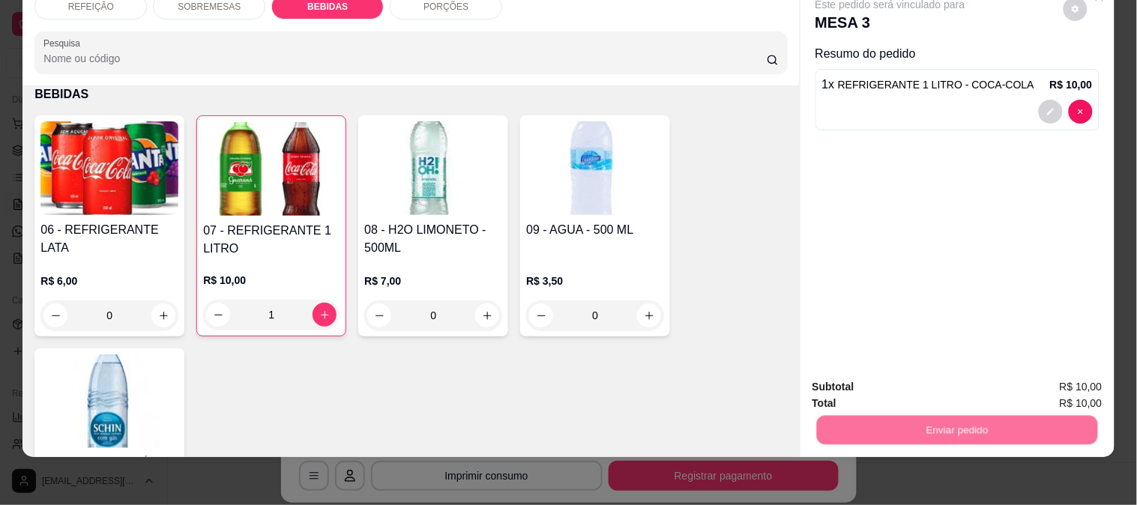
click at [927, 376] on button "Registrar cliente" at bounding box center [963, 381] width 99 height 28
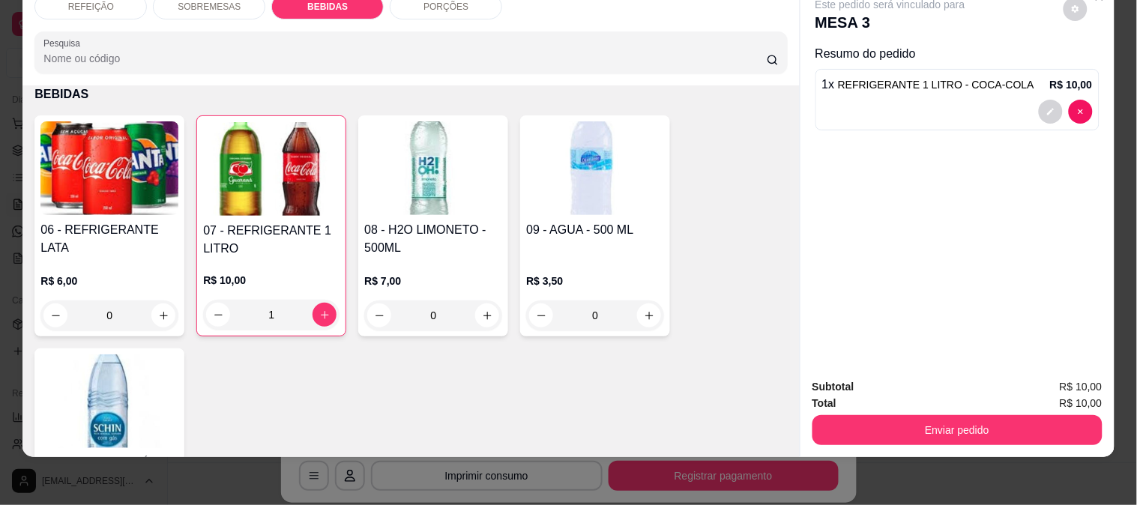
click at [873, 433] on div "Subtotal R$ 10,00 Total R$ 10,00 Enviar pedido" at bounding box center [958, 412] width 314 height 91
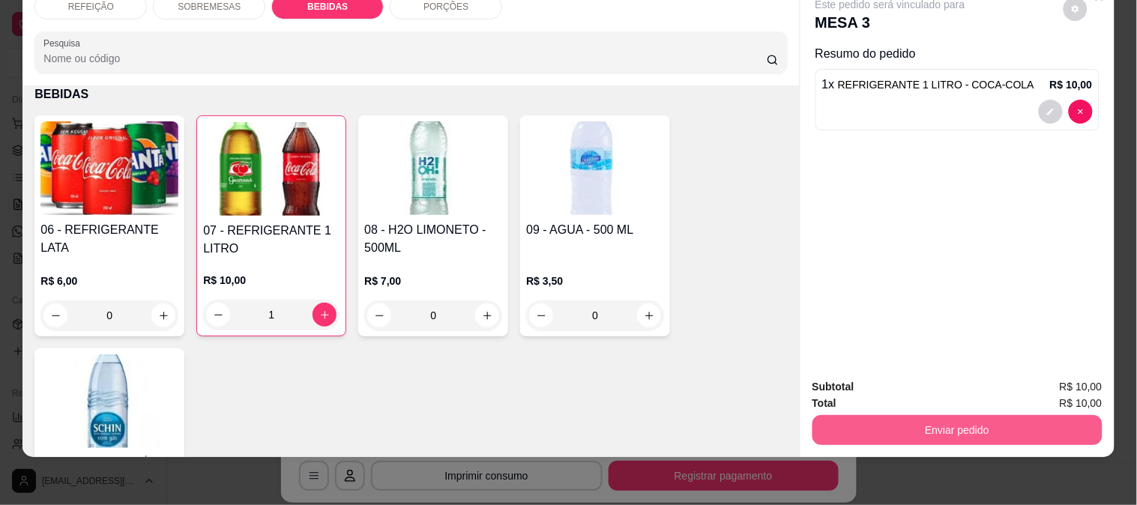
click at [882, 416] on button "Enviar pedido" at bounding box center [958, 430] width 290 height 30
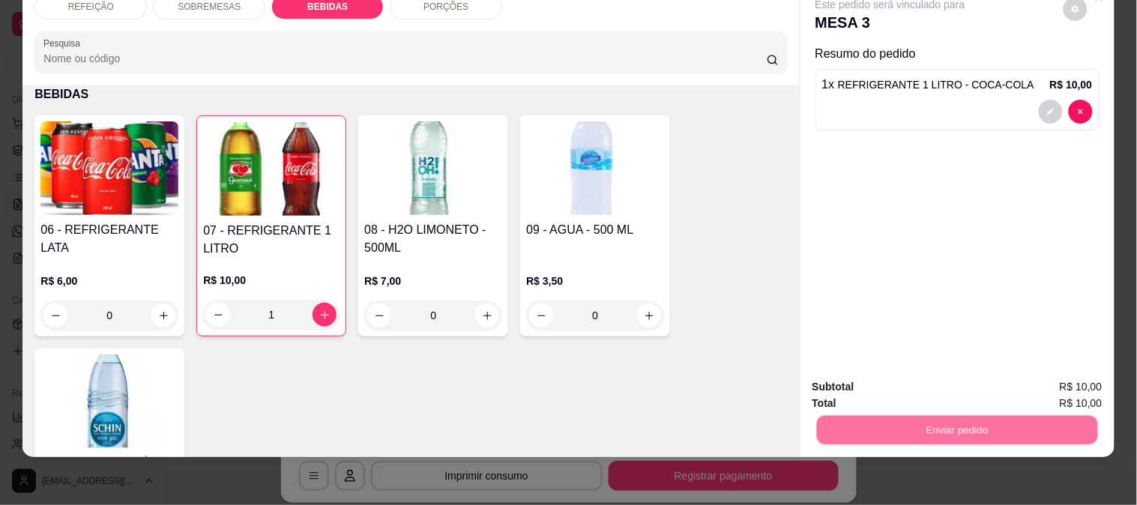
click at [1060, 373] on button "Enviar pedido" at bounding box center [1063, 381] width 85 height 28
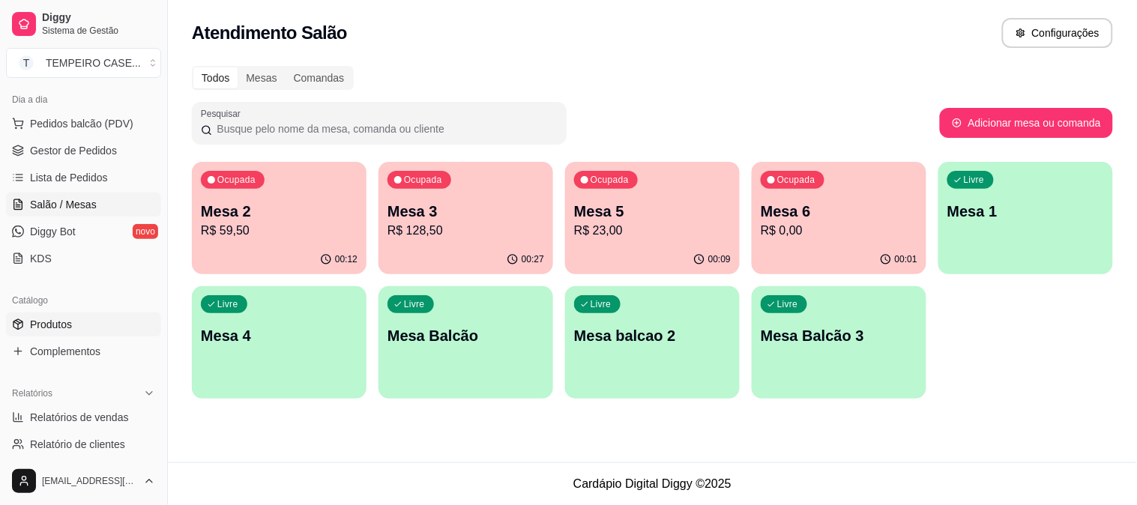
click at [49, 328] on span "Produtos" at bounding box center [51, 324] width 42 height 15
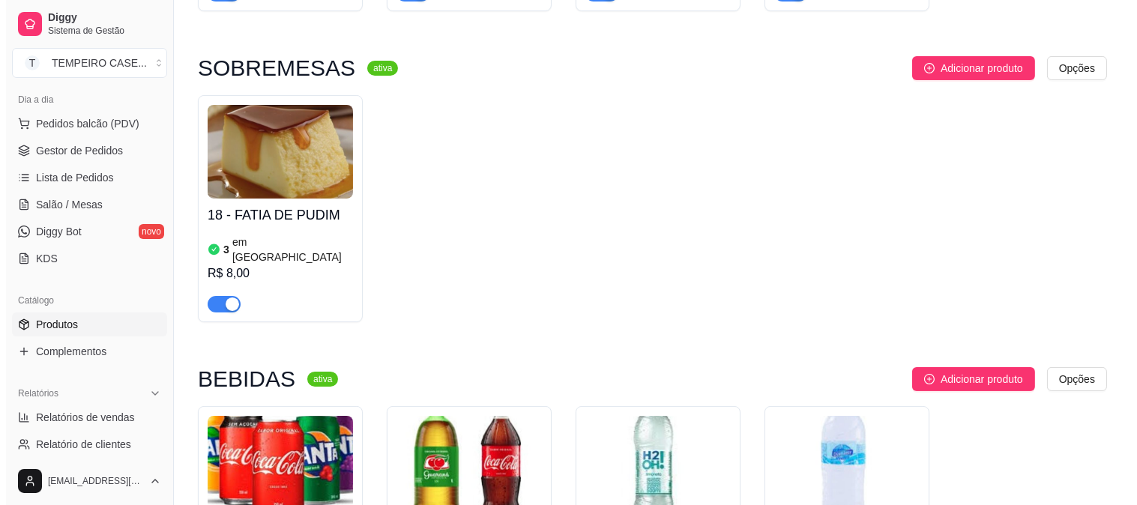
scroll to position [750, 0]
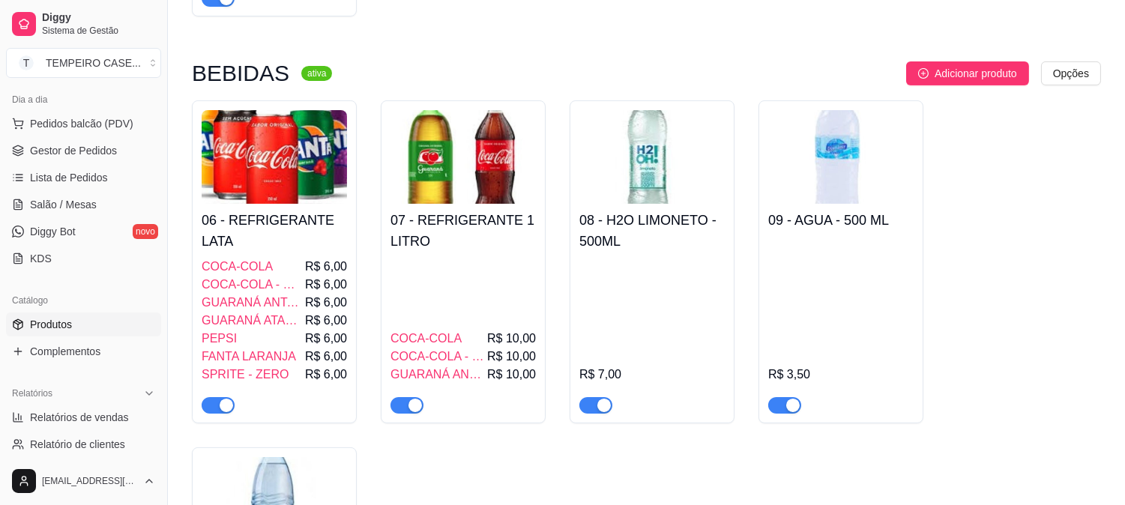
click at [458, 258] on div "COCA-COLA R$ 10,00 COCA-COLA - ZERO R$ 10,00 GUARANÁ ANTARCTIA R$ 10,00" at bounding box center [463, 336] width 145 height 156
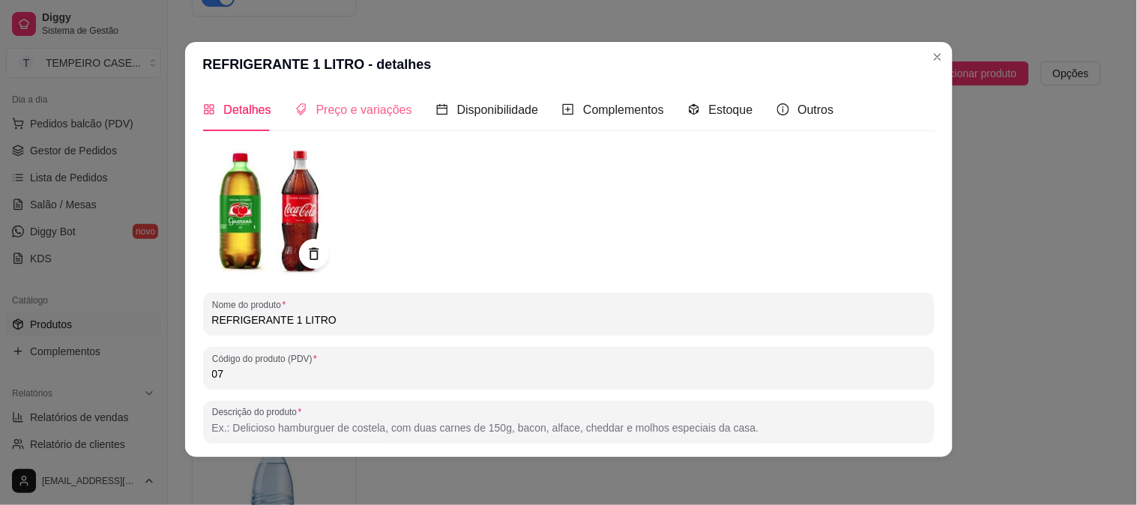
scroll to position [0, 0]
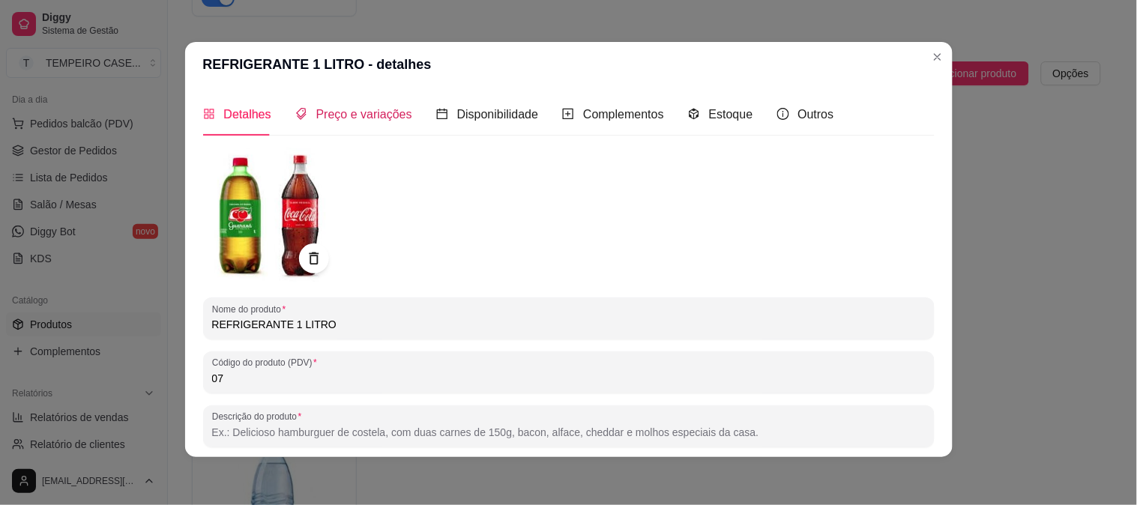
click at [306, 118] on div "Preço e variações" at bounding box center [353, 114] width 117 height 19
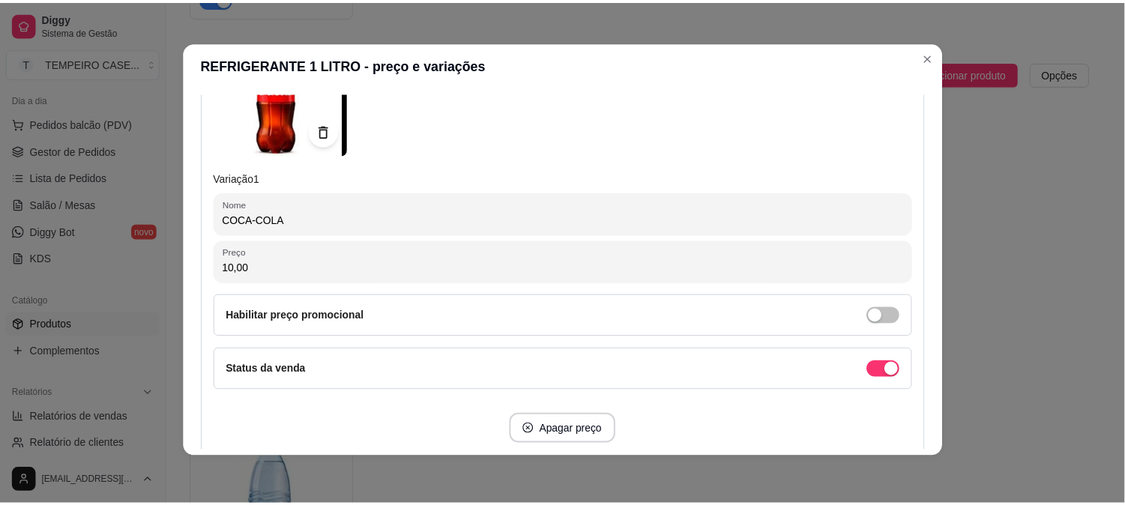
scroll to position [333, 0]
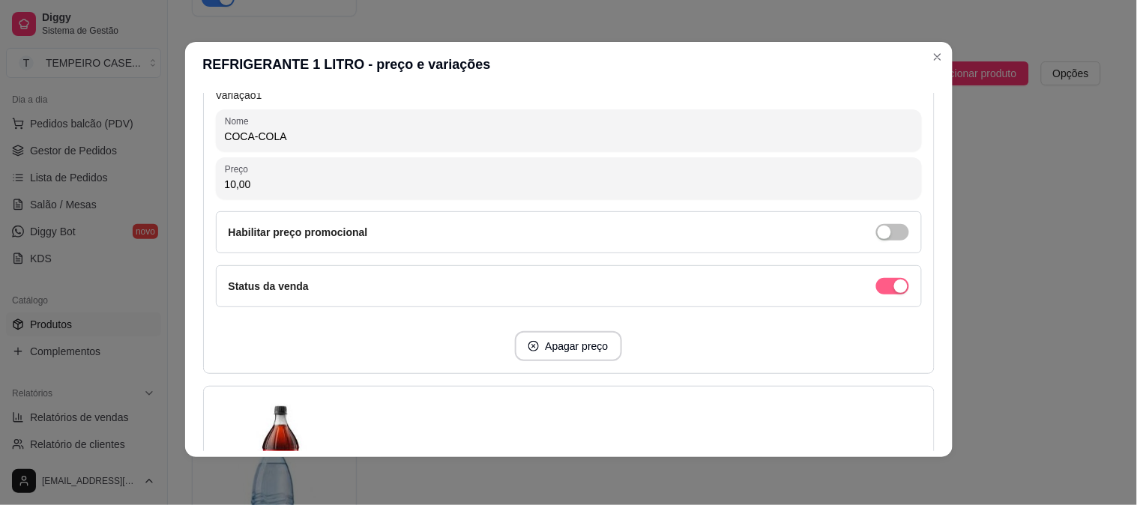
click at [894, 289] on div "button" at bounding box center [900, 286] width 13 height 13
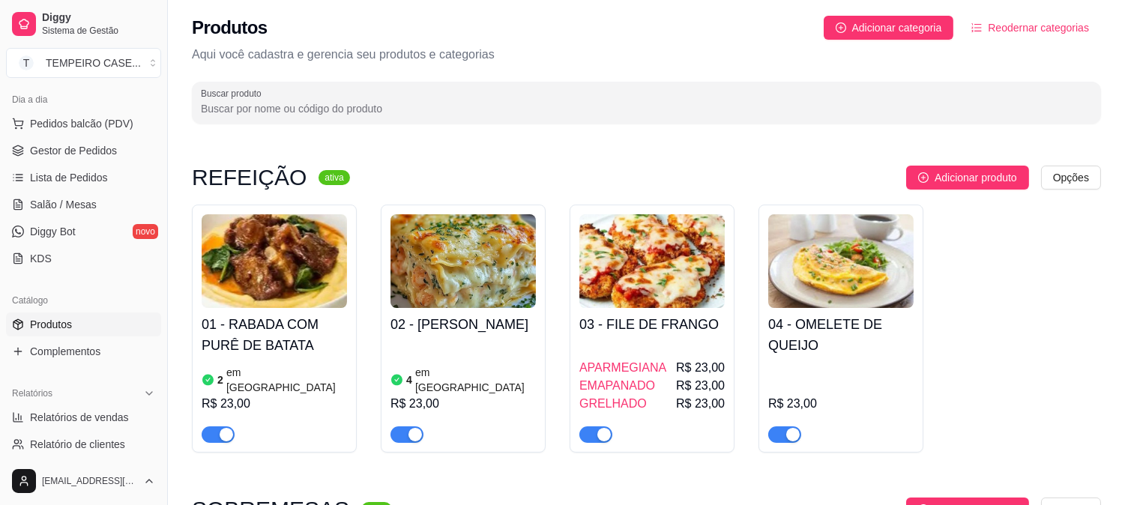
scroll to position [0, 0]
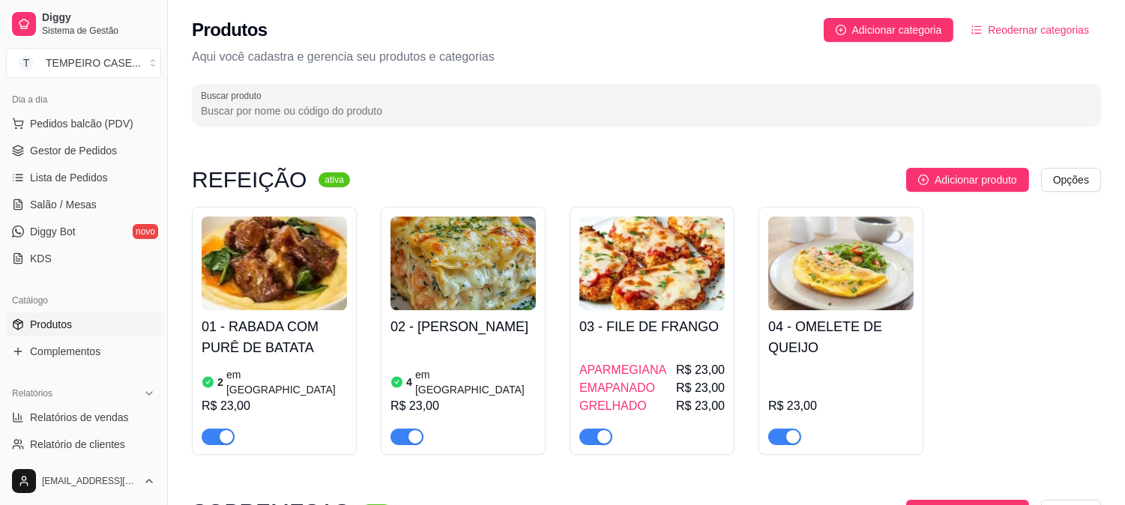
click at [270, 364] on div "2 em estoque R$ 23,00" at bounding box center [274, 404] width 145 height 81
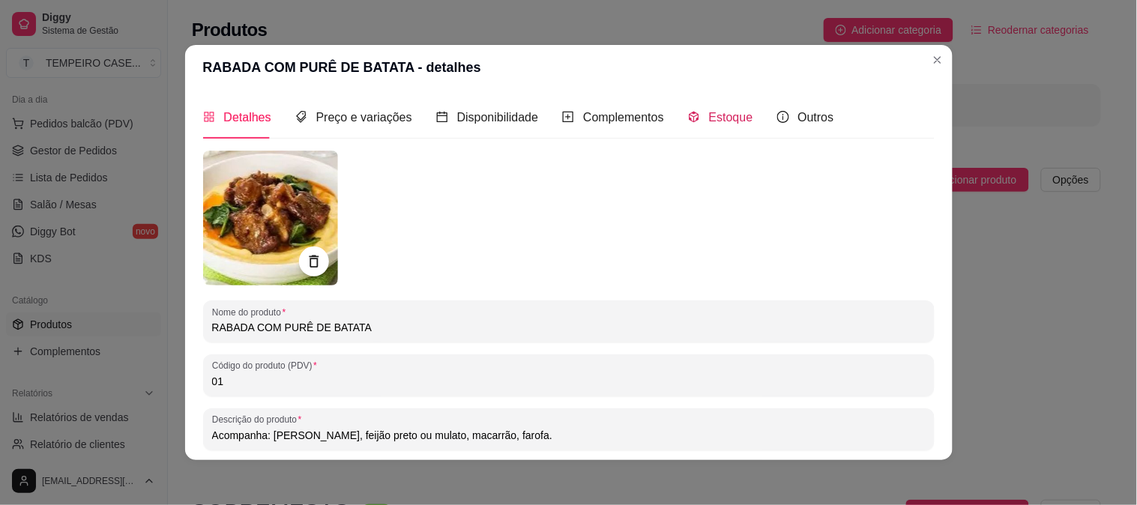
click at [709, 118] on span "Estoque" at bounding box center [731, 117] width 44 height 13
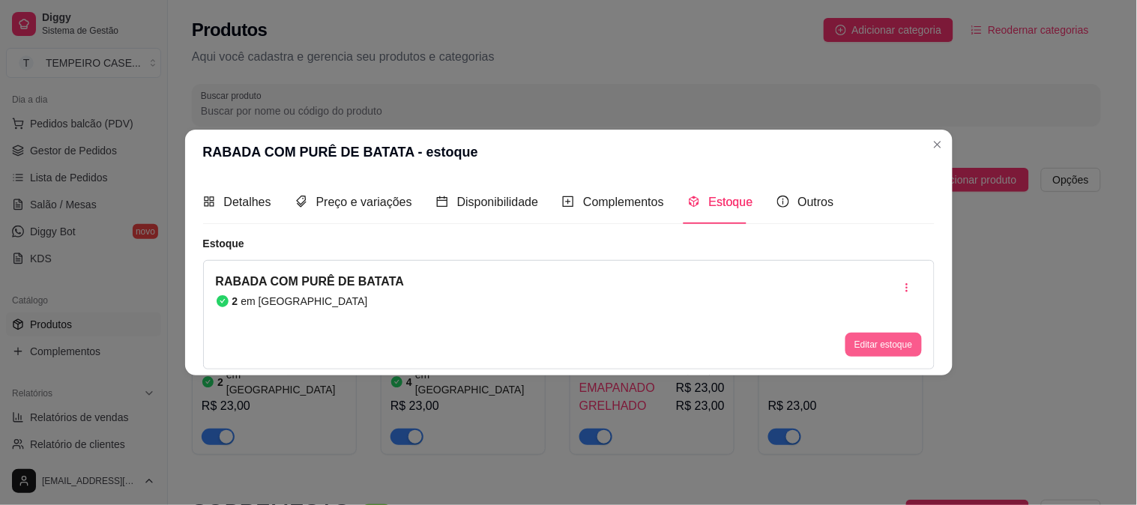
click at [903, 339] on button "Editar estoque" at bounding box center [884, 345] width 76 height 24
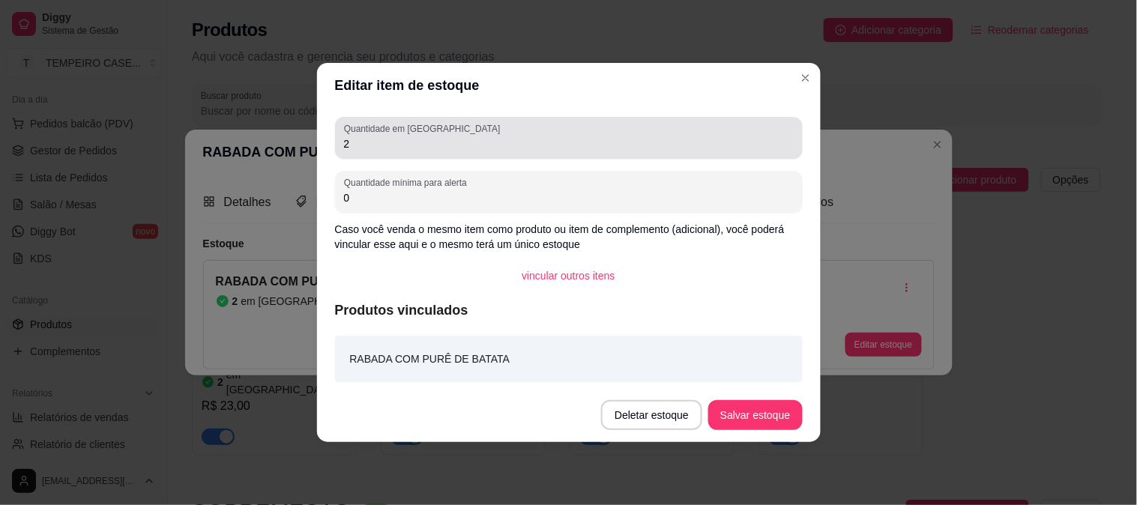
drag, startPoint x: 378, startPoint y: 151, endPoint x: 296, endPoint y: 151, distance: 81.7
click at [291, 151] on div "Editar item de estoque Quantidade em estoque 2 Quantidade mínima para alerta 0 …" at bounding box center [568, 252] width 1137 height 505
click at [414, 158] on div "Quantidade em estoque 2" at bounding box center [569, 138] width 468 height 42
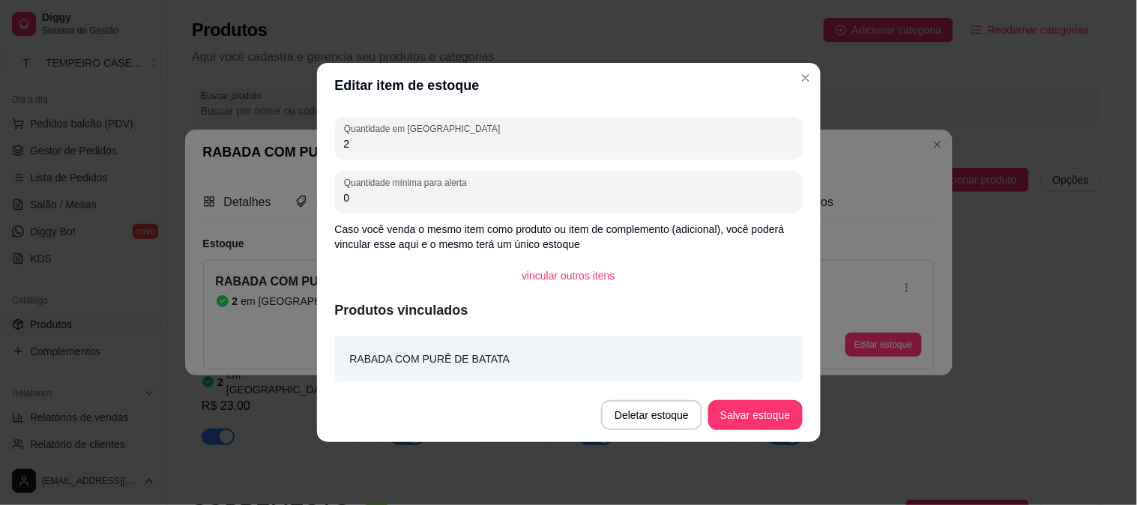
click at [409, 145] on input "2" at bounding box center [569, 143] width 450 height 15
type input "0"
click at [786, 421] on button "Salvar estoque" at bounding box center [756, 415] width 94 height 30
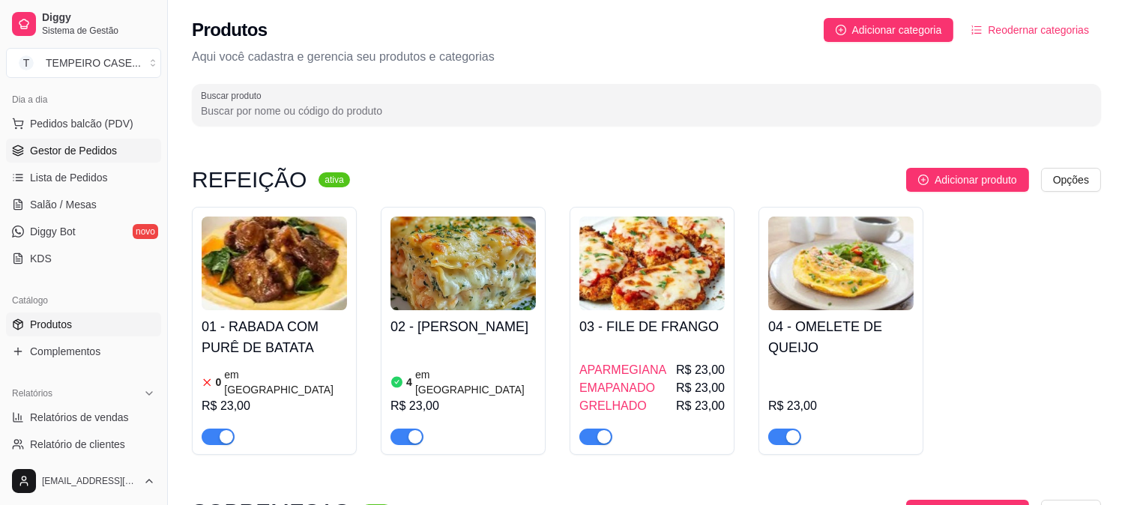
click at [65, 143] on span "Gestor de Pedidos" at bounding box center [73, 150] width 87 height 15
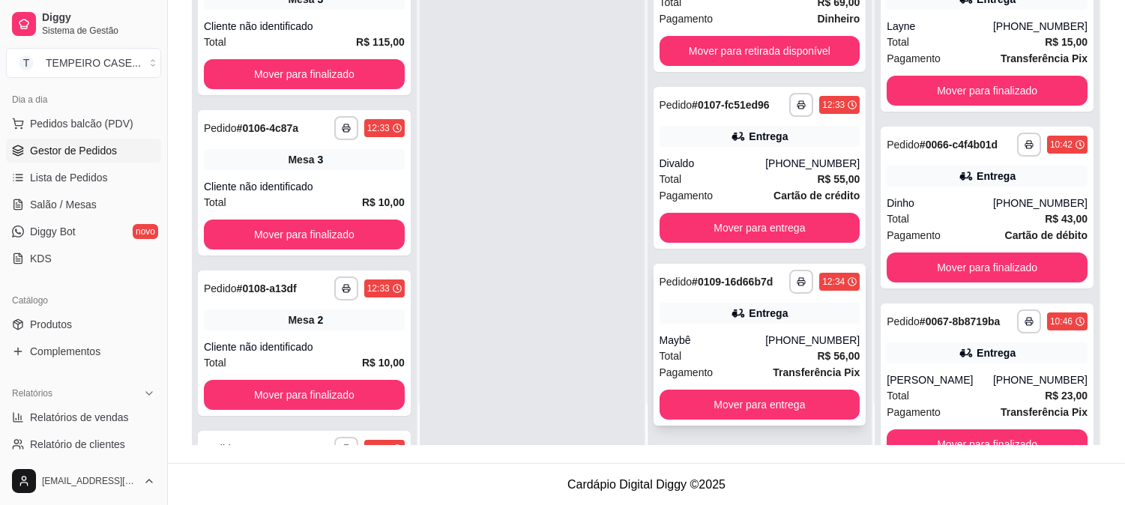
scroll to position [229, 0]
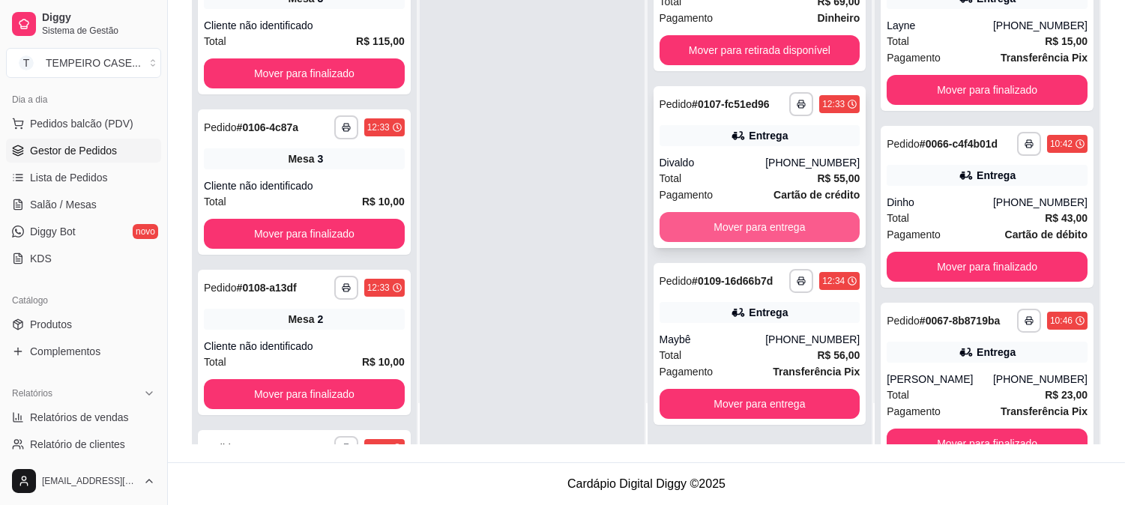
click at [738, 220] on button "Mover para entrega" at bounding box center [760, 227] width 201 height 30
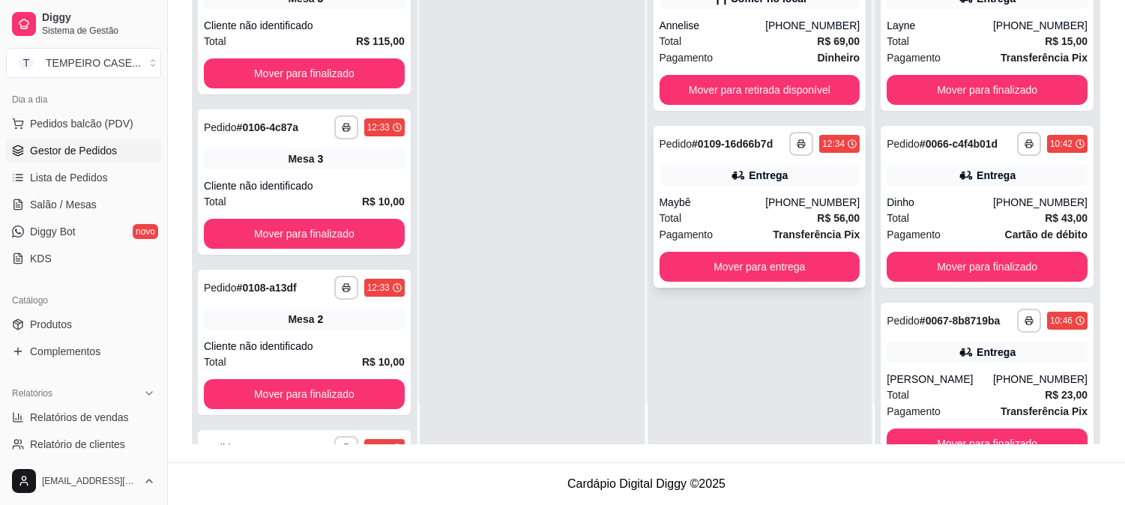
scroll to position [0, 0]
click at [730, 264] on button "Mover para entrega" at bounding box center [760, 267] width 201 height 30
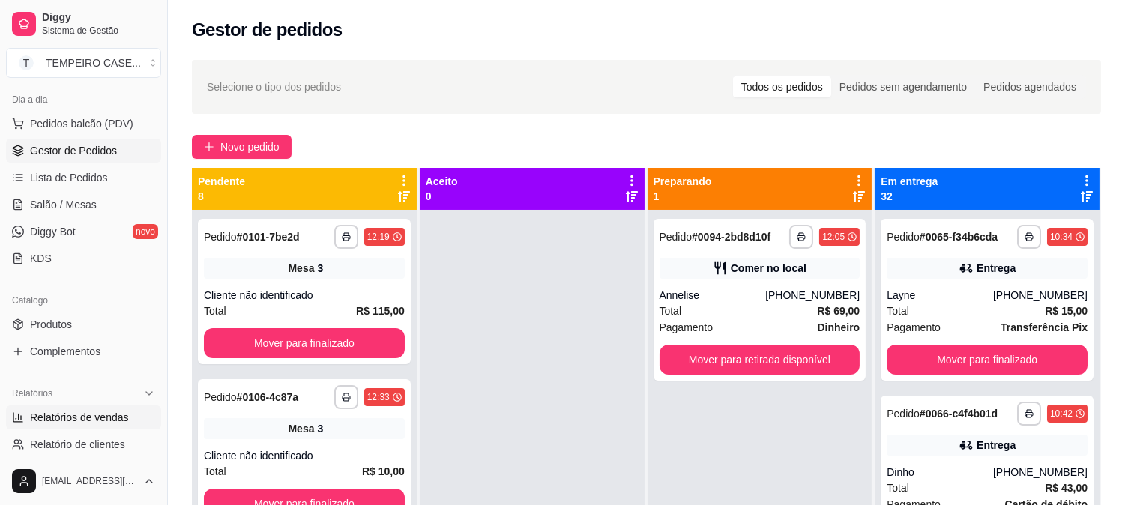
click at [94, 421] on span "Relatórios de vendas" at bounding box center [79, 417] width 99 height 15
select select "ALL"
select select "0"
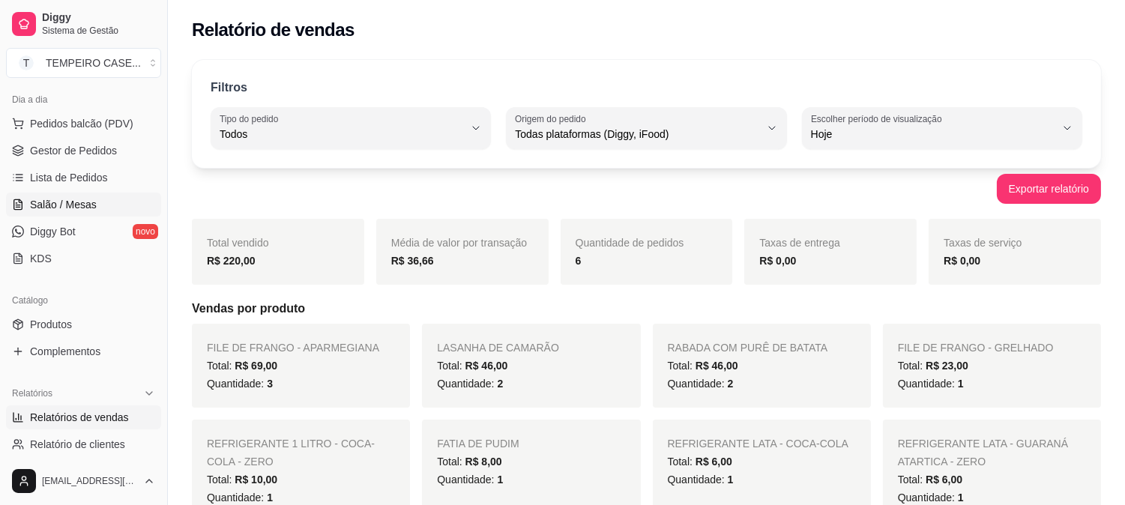
click at [70, 207] on span "Salão / Mesas" at bounding box center [63, 204] width 67 height 15
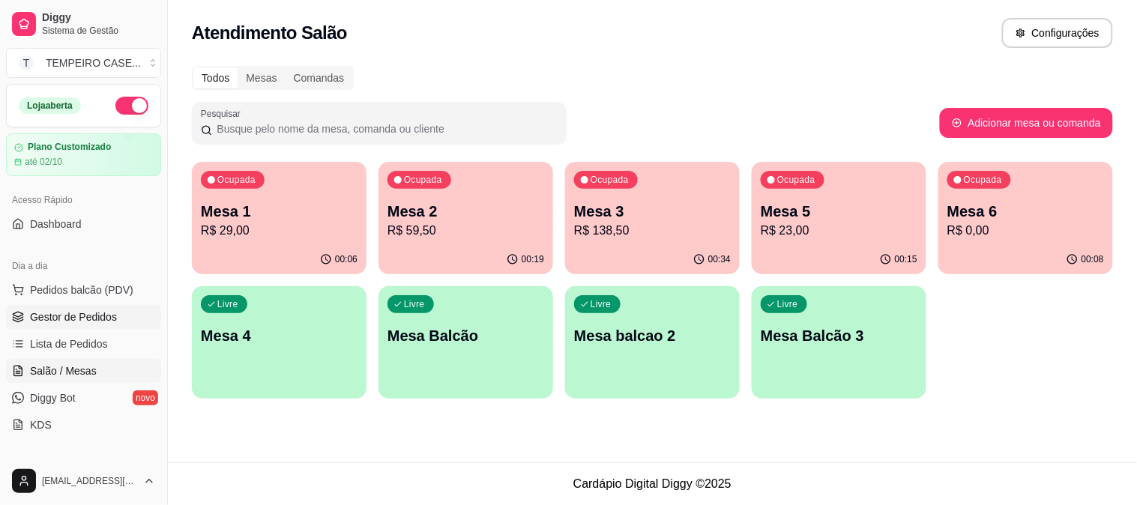
click at [62, 318] on span "Gestor de Pedidos" at bounding box center [73, 317] width 87 height 15
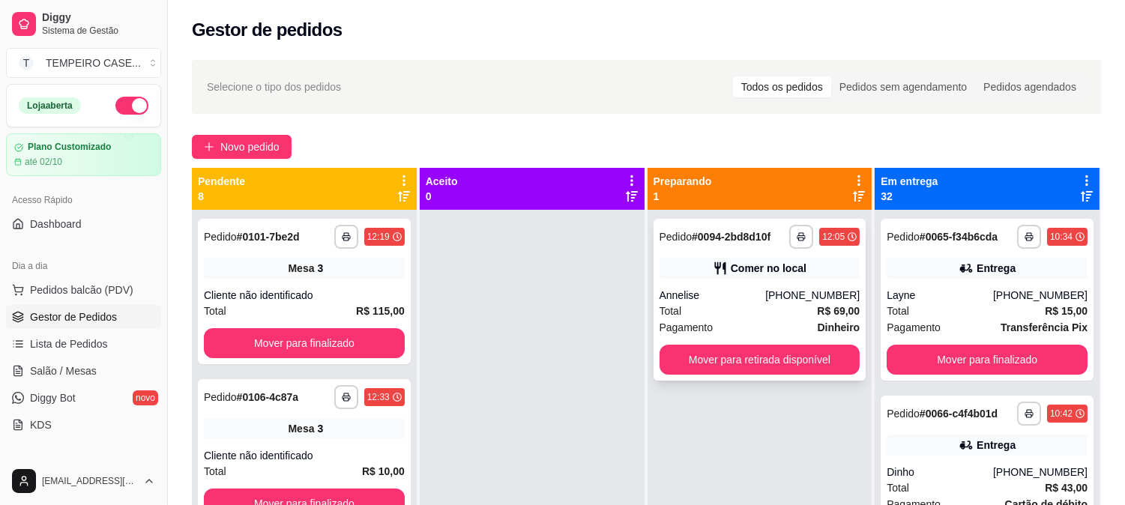
click at [715, 272] on icon at bounding box center [720, 268] width 15 height 15
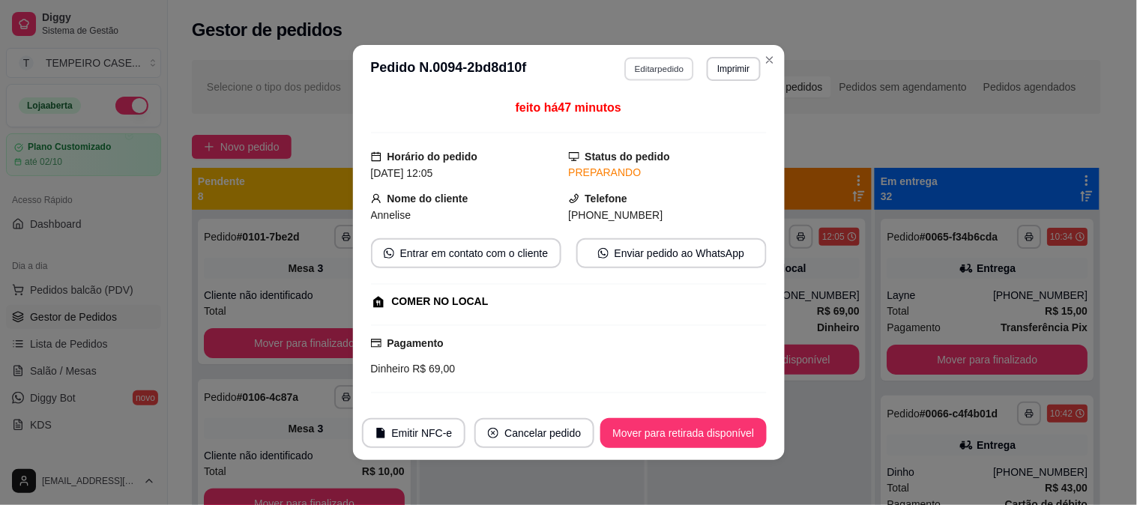
click at [647, 78] on button "Editar pedido" at bounding box center [660, 68] width 70 height 23
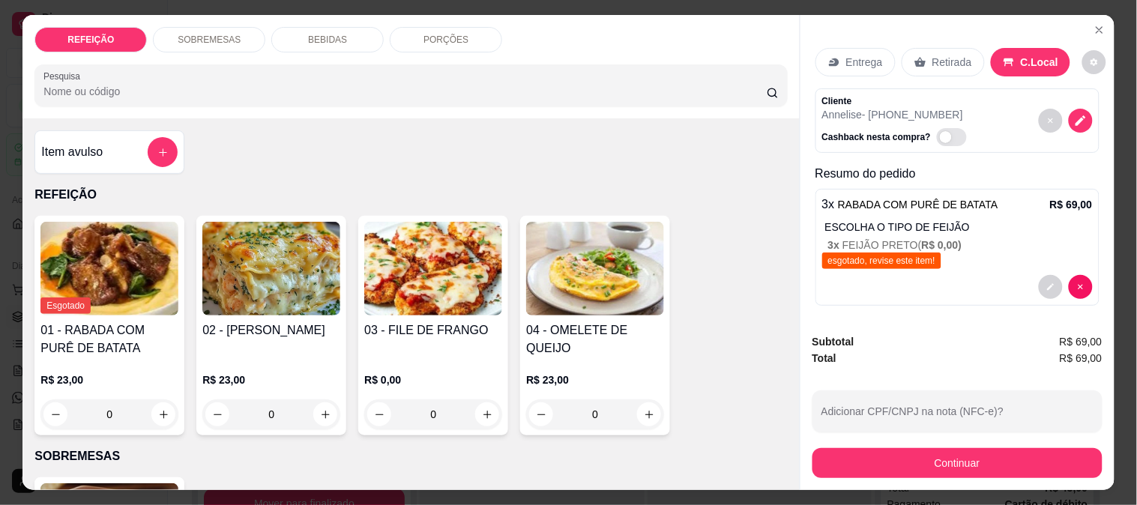
click at [308, 35] on p "BEBIDAS" at bounding box center [327, 40] width 39 height 12
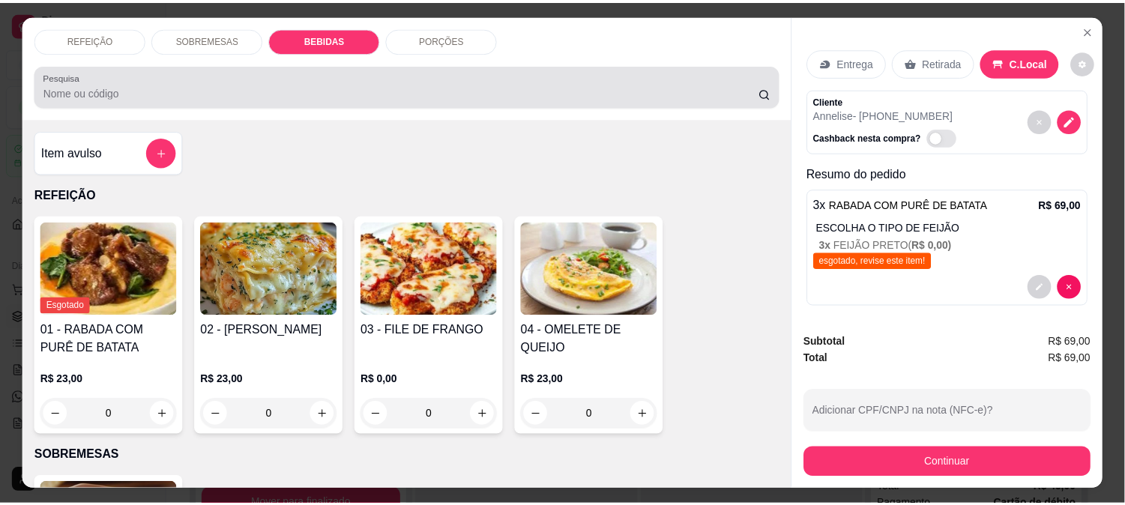
scroll to position [39, 0]
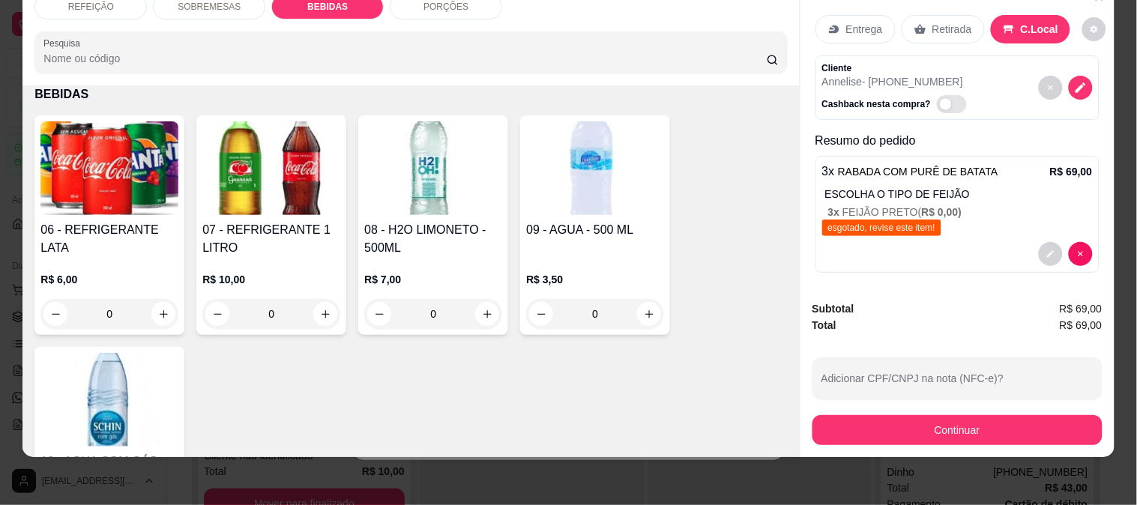
click at [250, 169] on img at bounding box center [271, 168] width 138 height 94
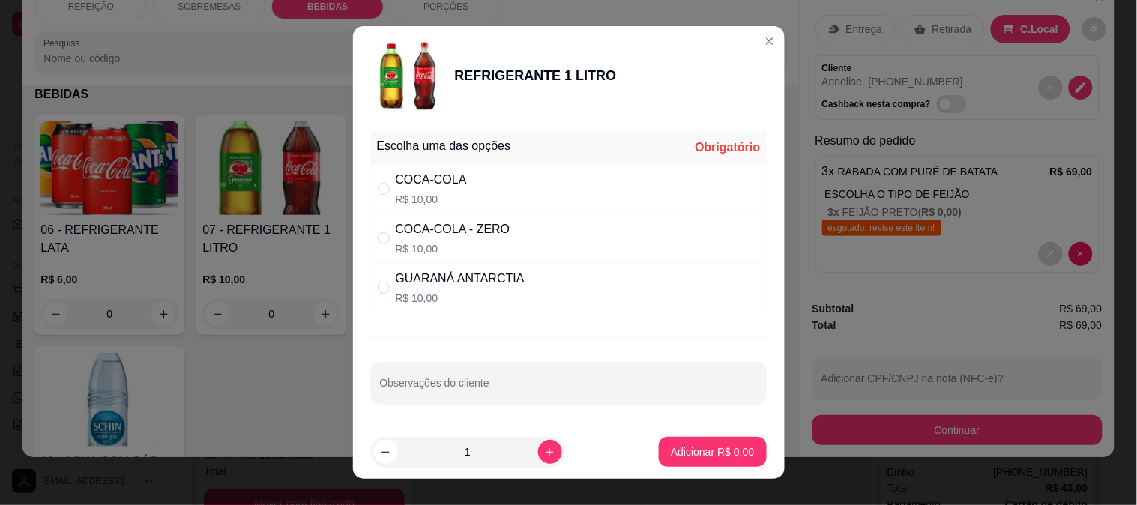
click at [550, 178] on div "COCA-COLA R$ 10,00" at bounding box center [569, 188] width 396 height 49
radio input "true"
click at [665, 458] on p "Adicionar R$ 10,00" at bounding box center [709, 452] width 89 height 15
type input "1"
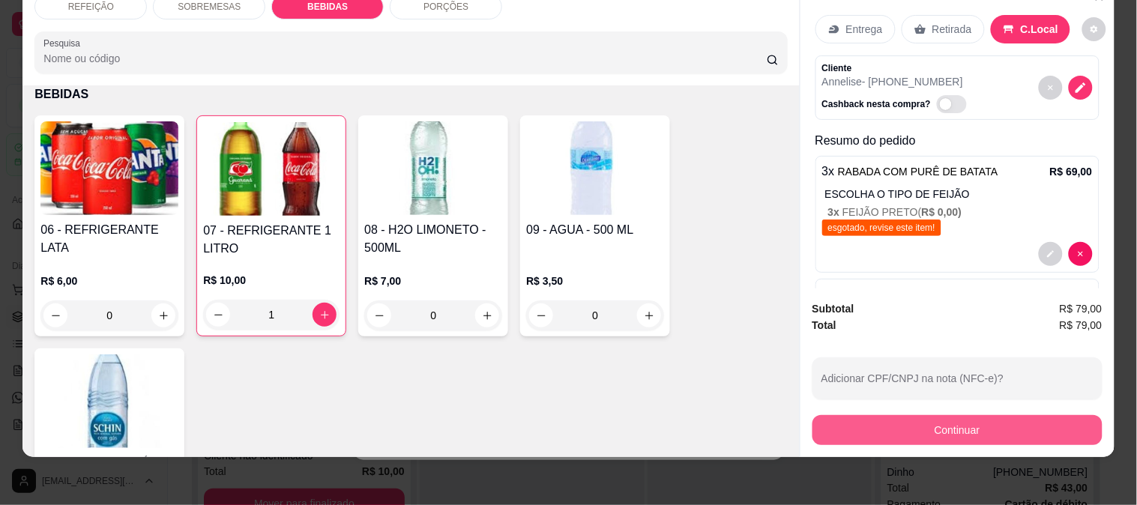
click at [887, 415] on button "Continuar" at bounding box center [958, 430] width 290 height 30
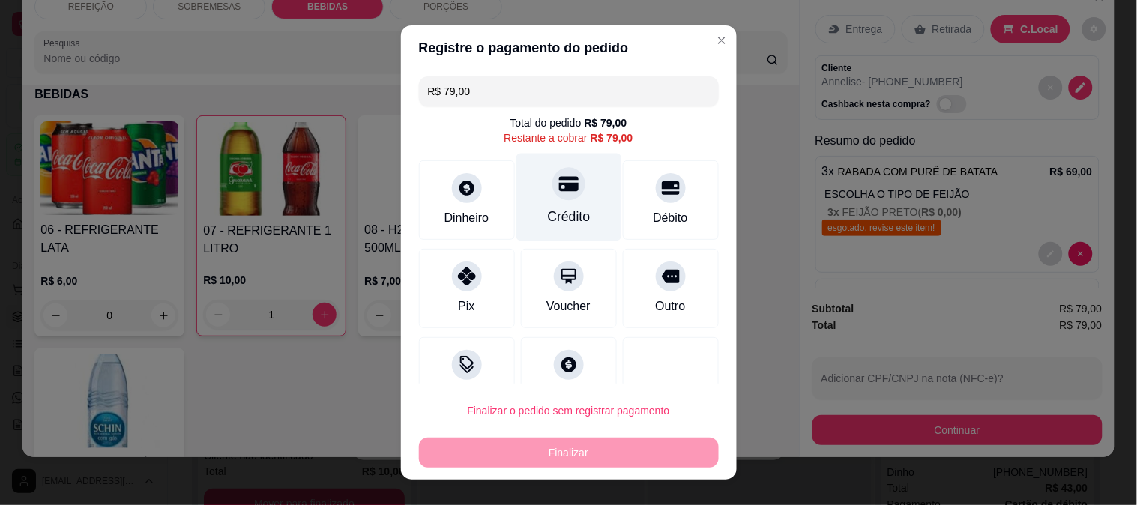
click at [547, 226] on div "Crédito" at bounding box center [568, 216] width 43 height 19
type input "R$ 0,00"
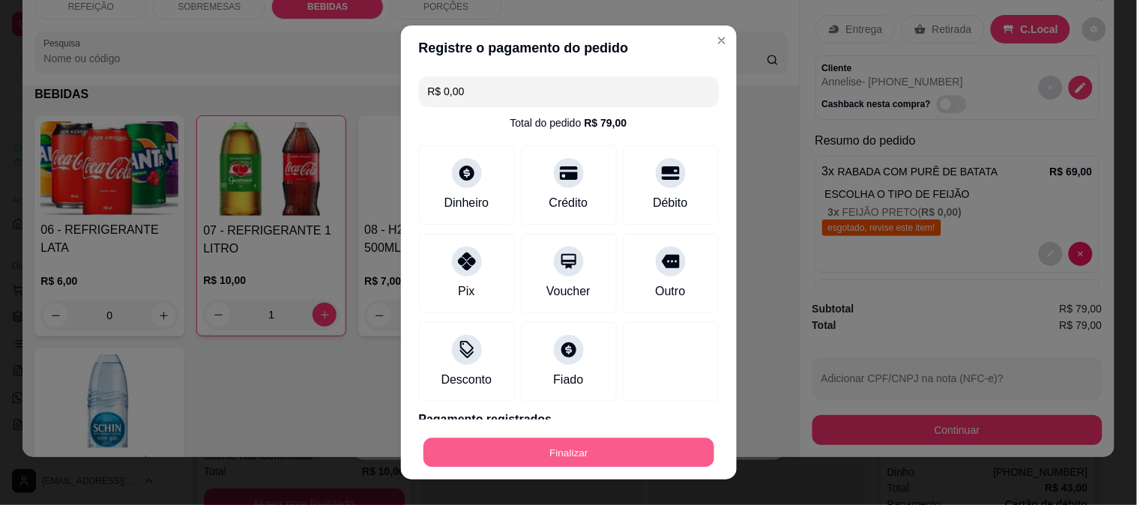
click at [535, 439] on button "Finalizar" at bounding box center [569, 453] width 291 height 29
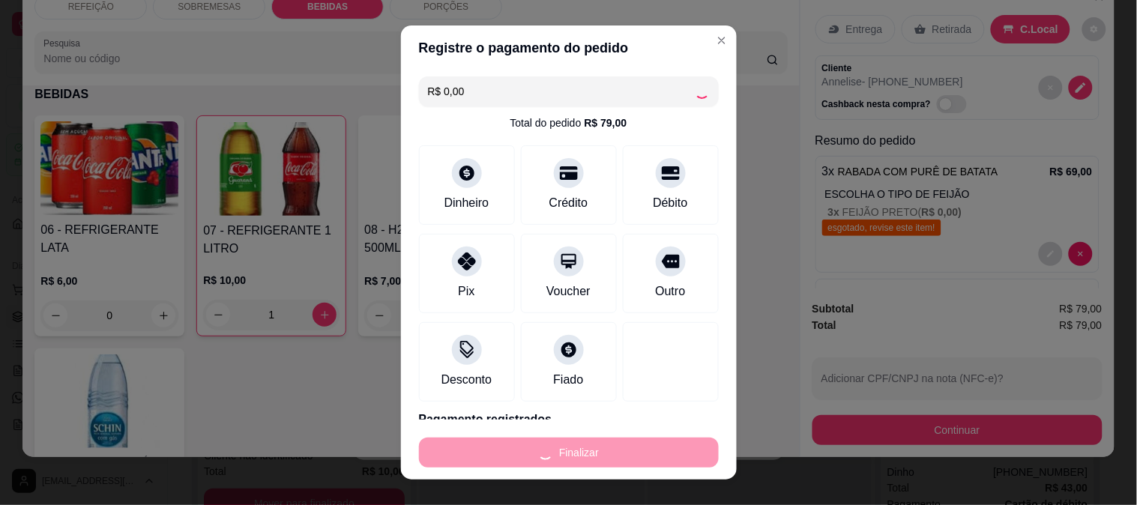
type input "0"
type input "-R$ 79,00"
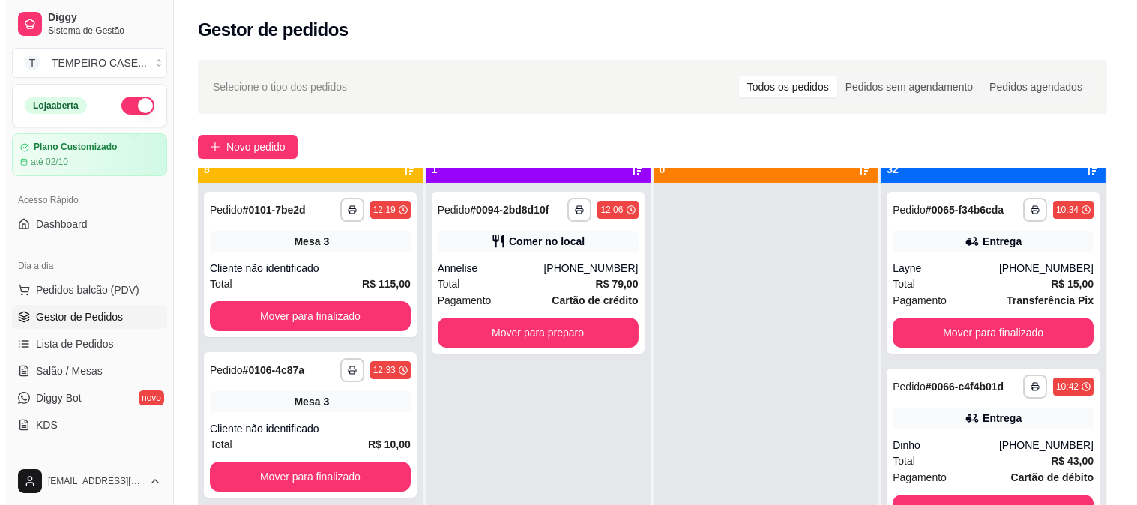
scroll to position [41, 0]
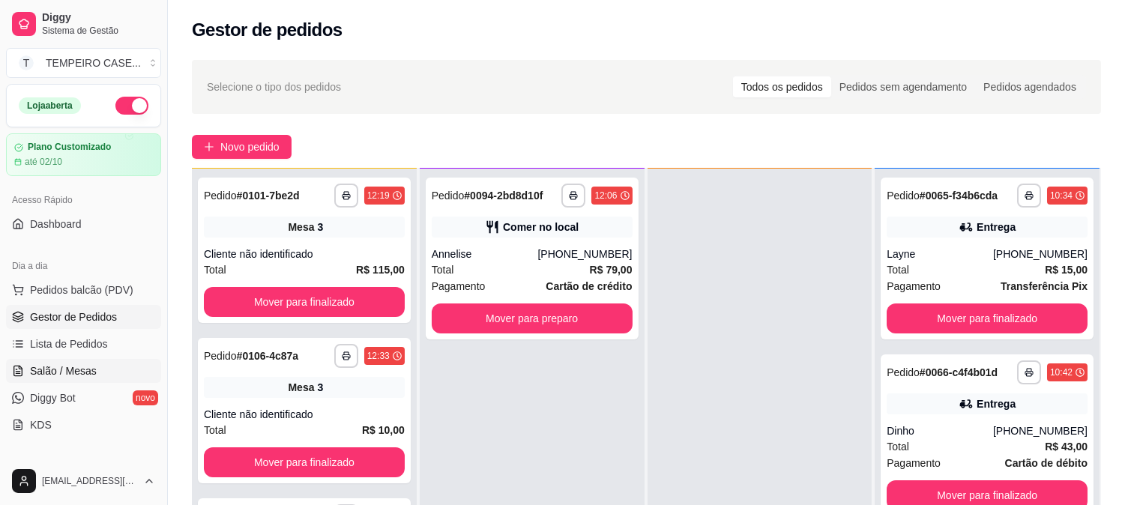
click at [94, 367] on link "Salão / Mesas" at bounding box center [83, 371] width 155 height 24
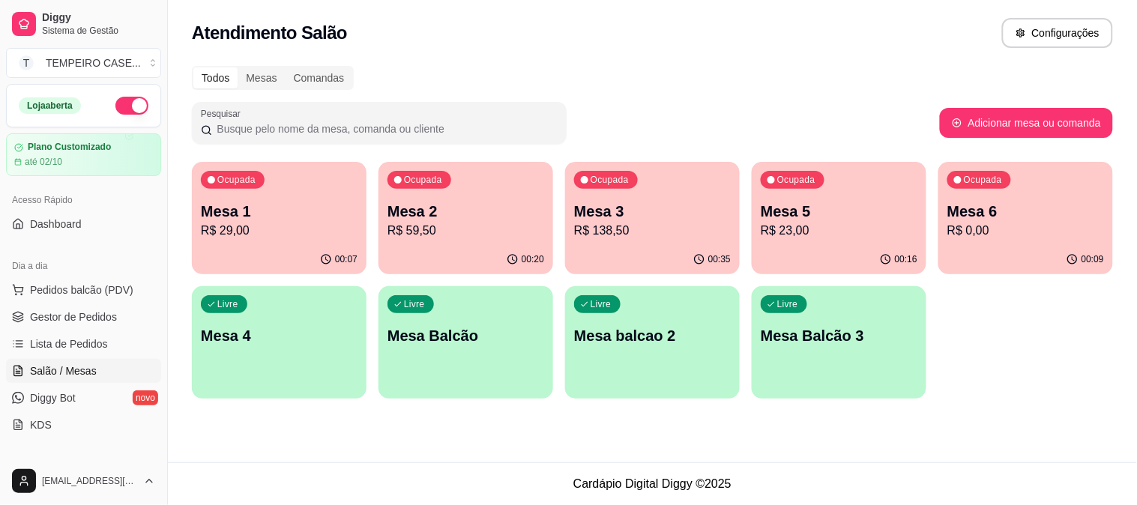
click at [838, 230] on p "R$ 23,00" at bounding box center [839, 231] width 157 height 18
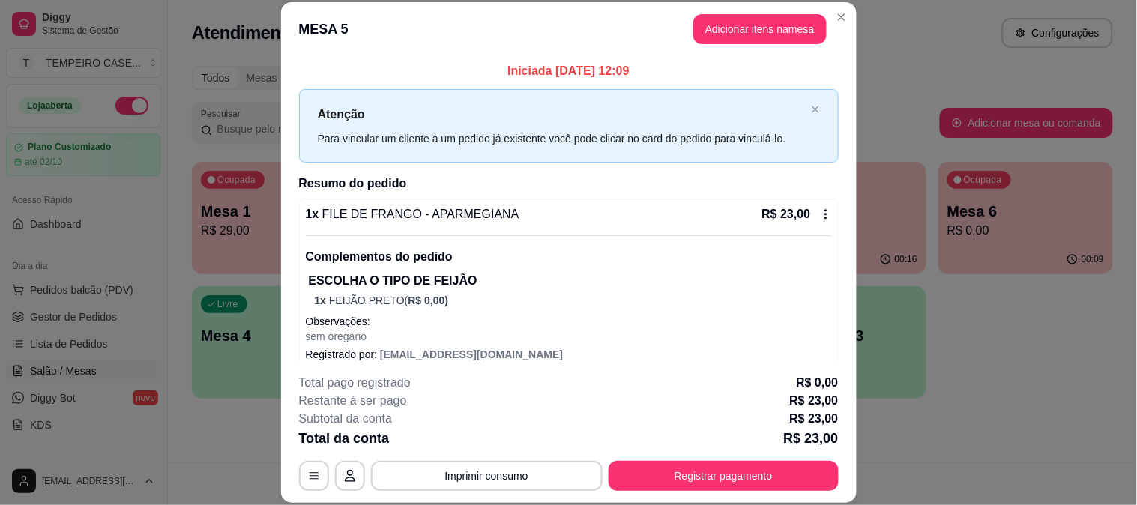
click at [742, 32] on button "Adicionar itens na mesa" at bounding box center [760, 29] width 133 height 30
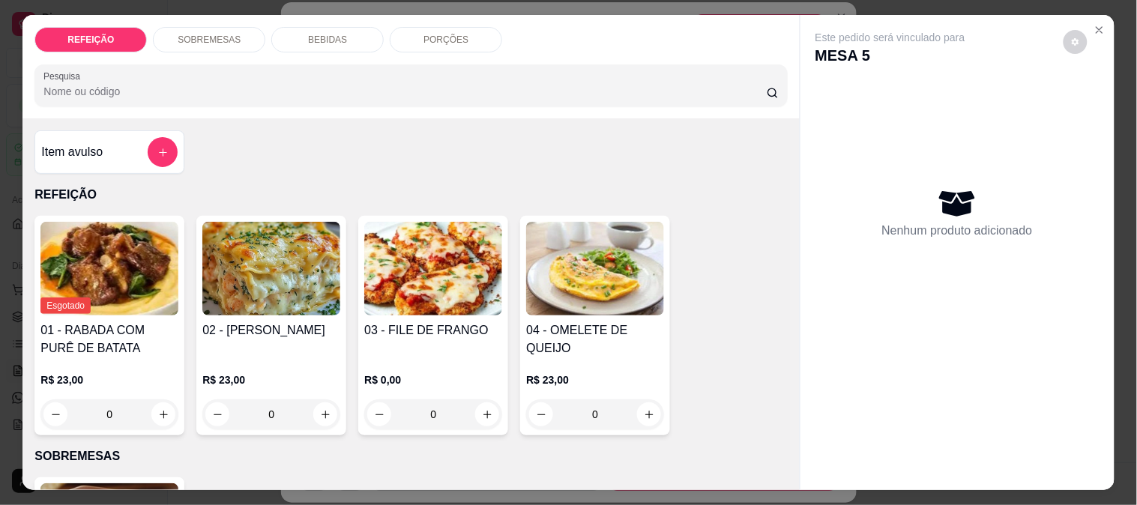
click at [305, 27] on div "BEBIDAS" at bounding box center [327, 39] width 112 height 25
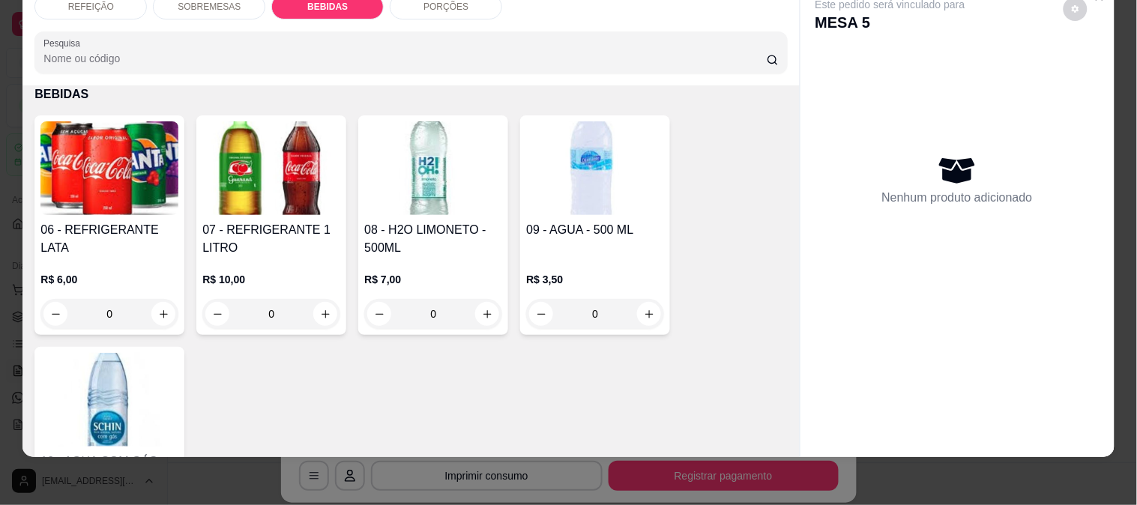
click at [387, 174] on img at bounding box center [433, 168] width 138 height 94
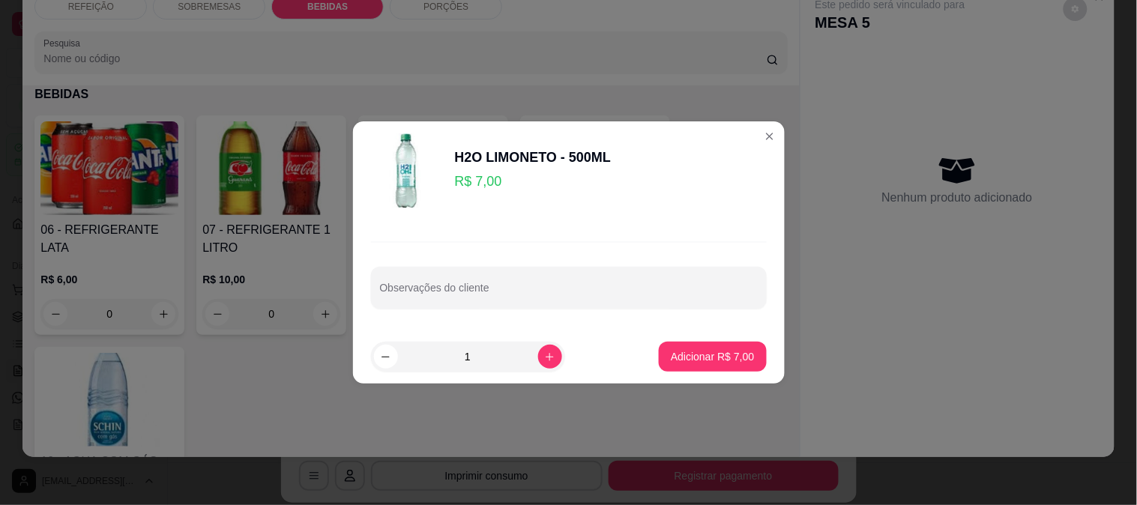
click at [659, 358] on button "Adicionar R$ 7,00" at bounding box center [712, 357] width 107 height 30
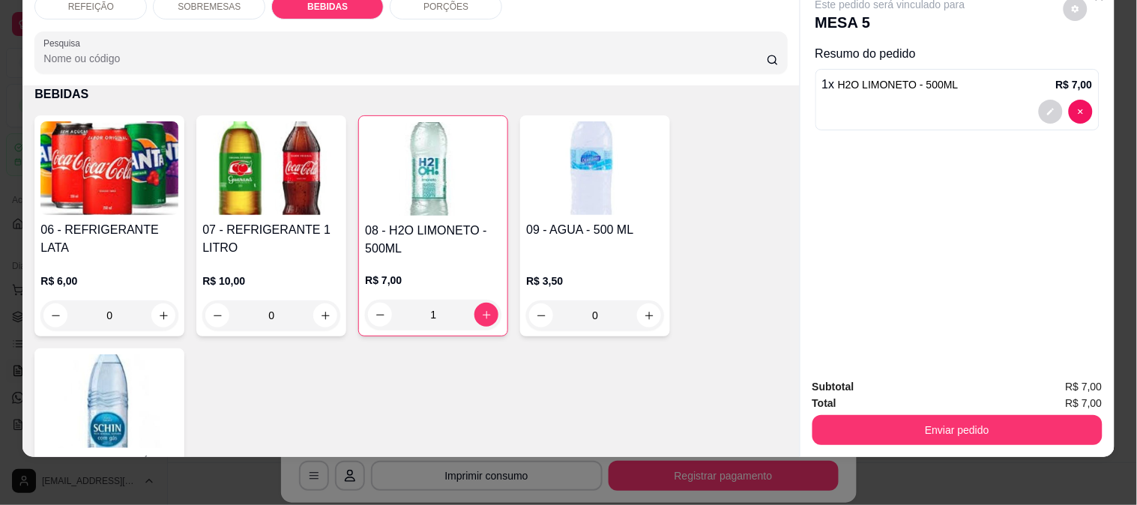
type input "1"
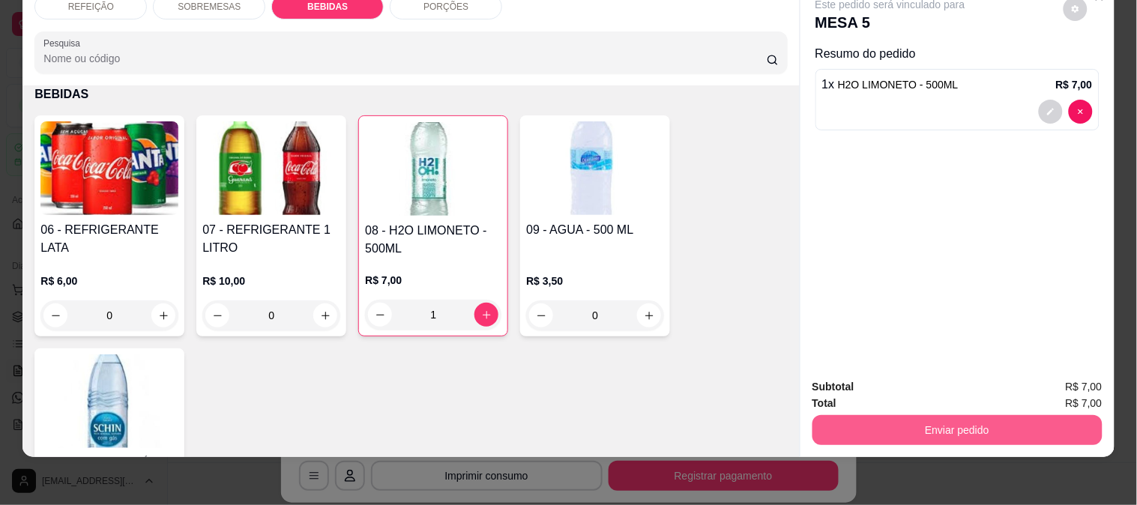
click at [891, 420] on button "Enviar pedido" at bounding box center [958, 430] width 290 height 30
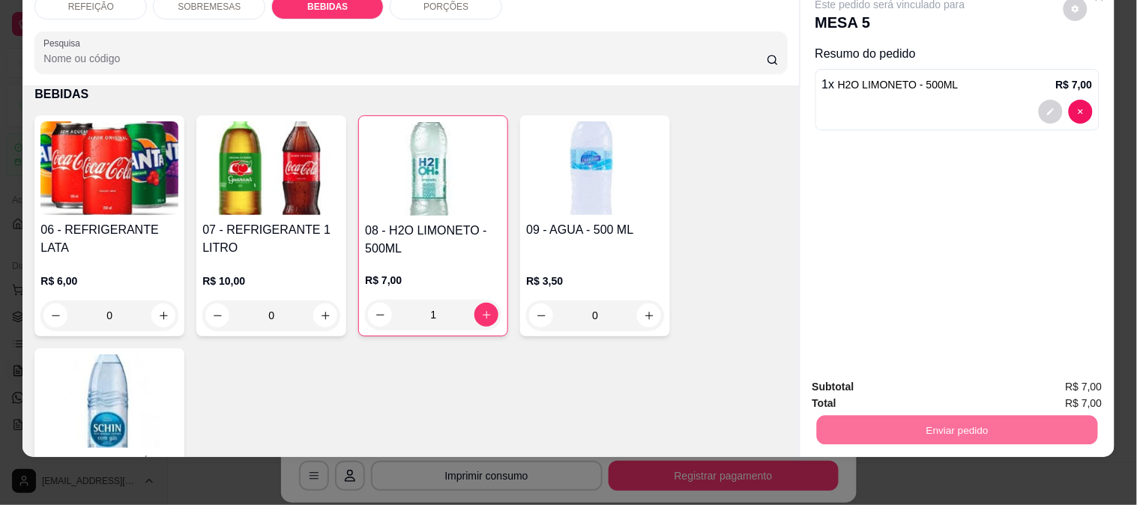
click at [1058, 377] on button "Enviar pedido" at bounding box center [1063, 381] width 85 height 28
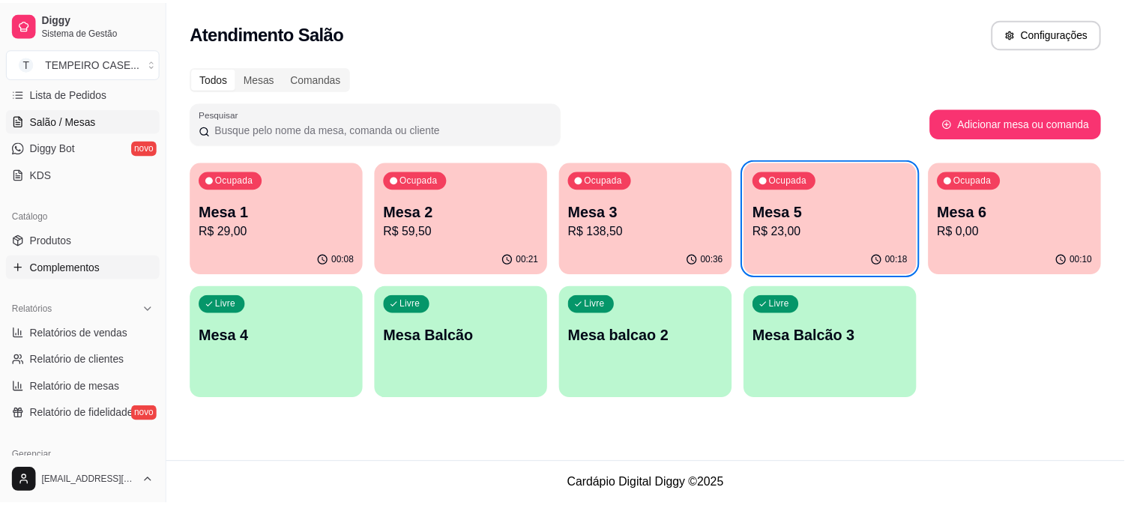
scroll to position [250, 0]
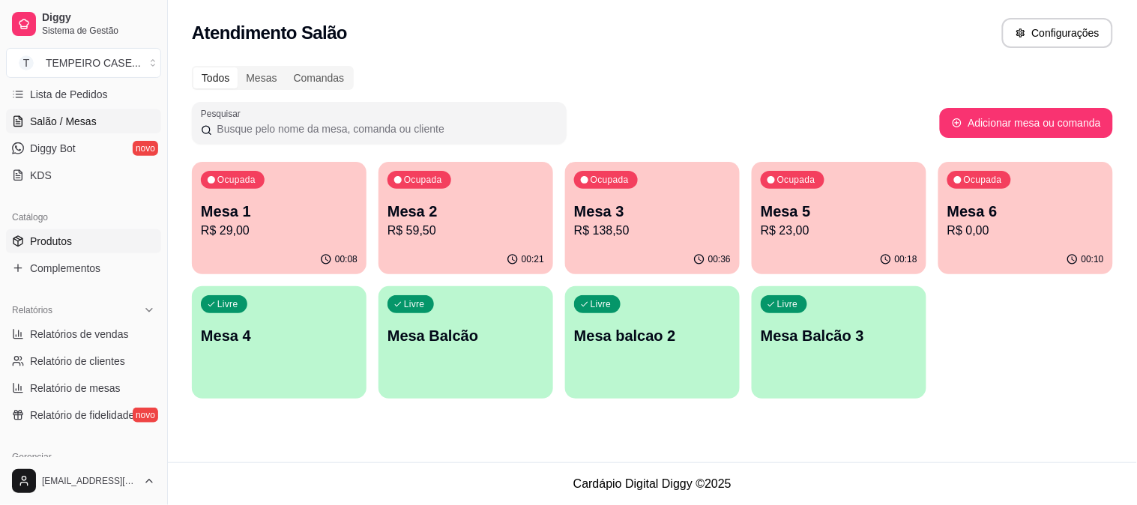
click at [73, 244] on link "Produtos" at bounding box center [83, 241] width 155 height 24
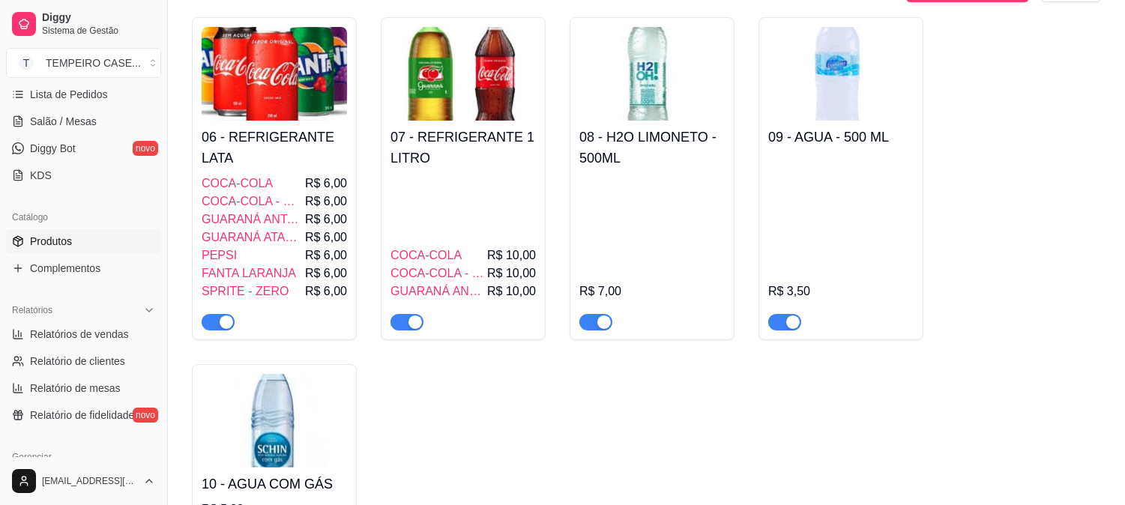
scroll to position [583, 0]
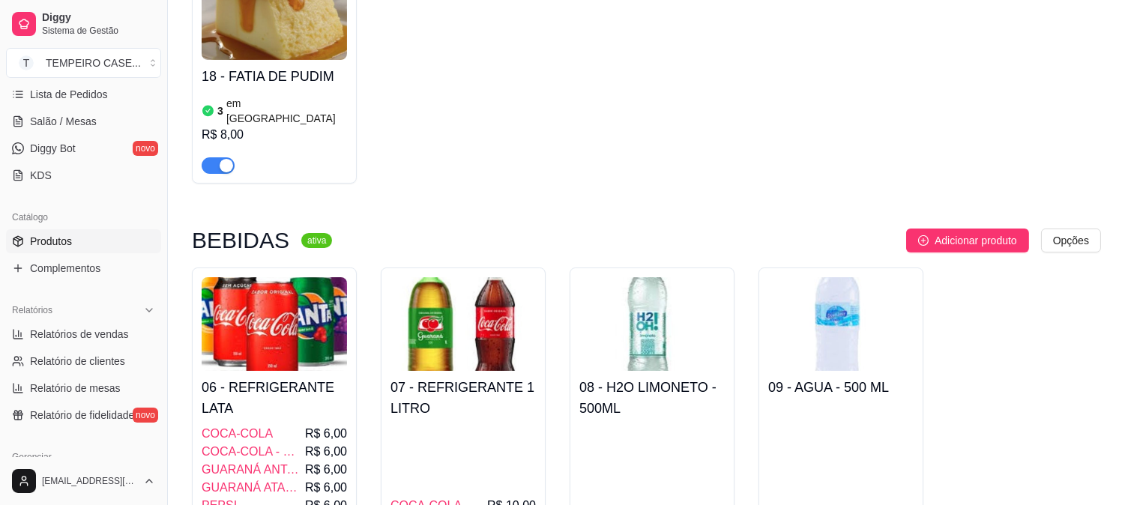
click at [286, 126] on div "R$ 8,00" at bounding box center [274, 135] width 145 height 18
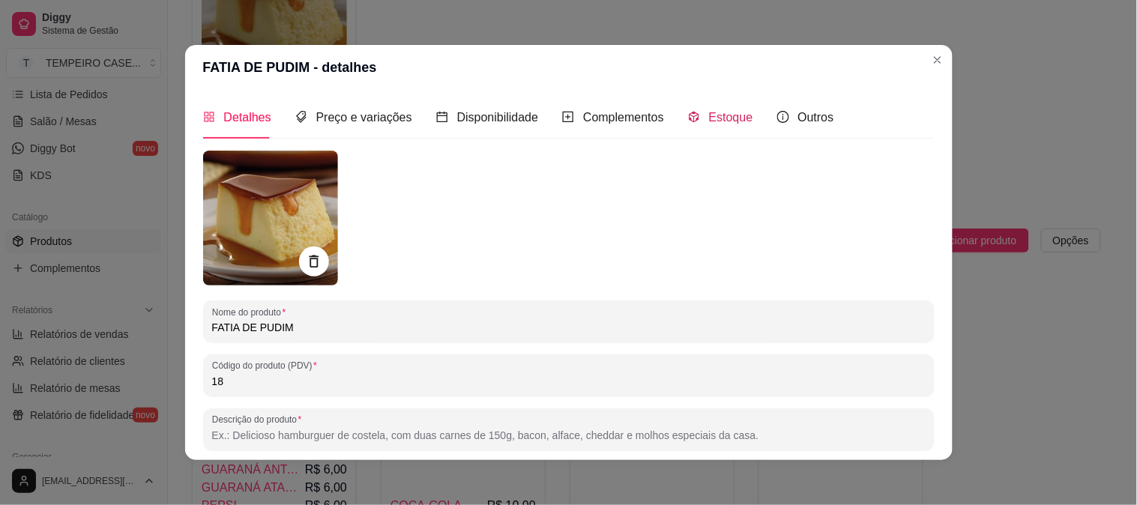
click at [712, 124] on span "Estoque" at bounding box center [731, 117] width 44 height 13
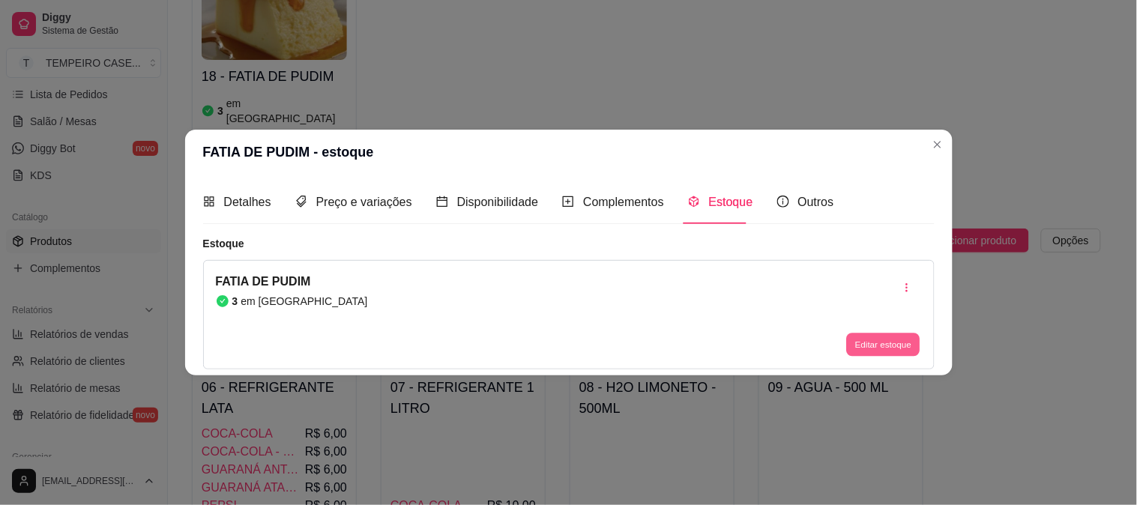
click at [868, 349] on button "Editar estoque" at bounding box center [883, 344] width 73 height 23
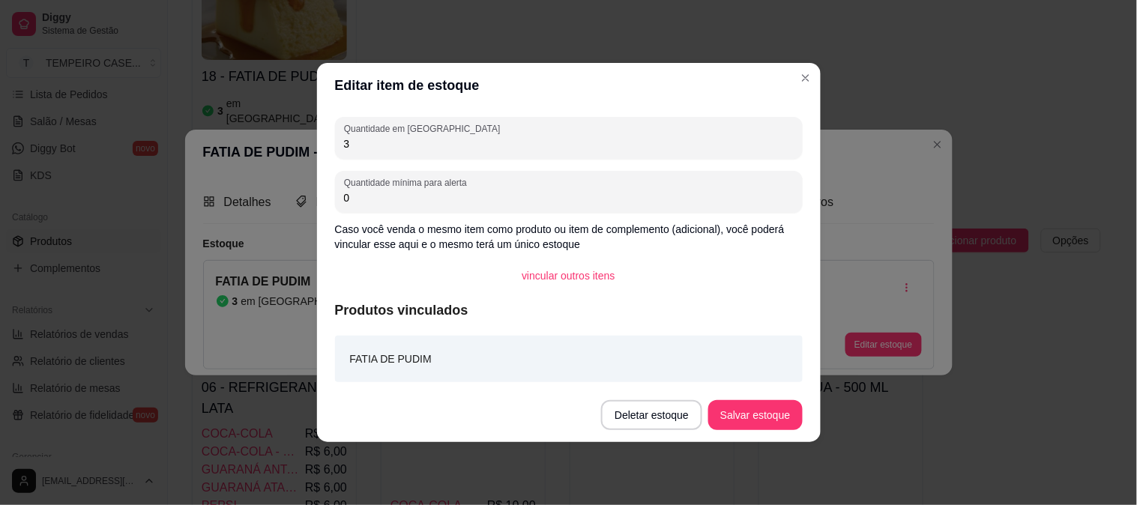
drag, startPoint x: 379, startPoint y: 146, endPoint x: 287, endPoint y: 145, distance: 92.2
click at [287, 145] on div "Editar item de estoque Quantidade em estoque 3 Quantidade mínima para alerta 0 …" at bounding box center [568, 252] width 1137 height 505
type input "0"
click at [782, 413] on button "Salvar estoque" at bounding box center [756, 415] width 94 height 30
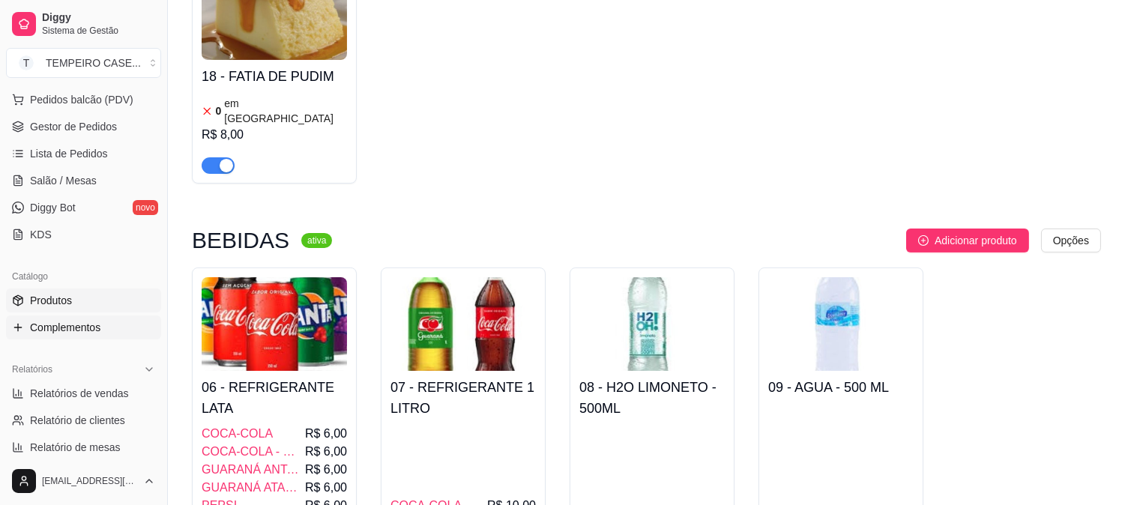
scroll to position [166, 0]
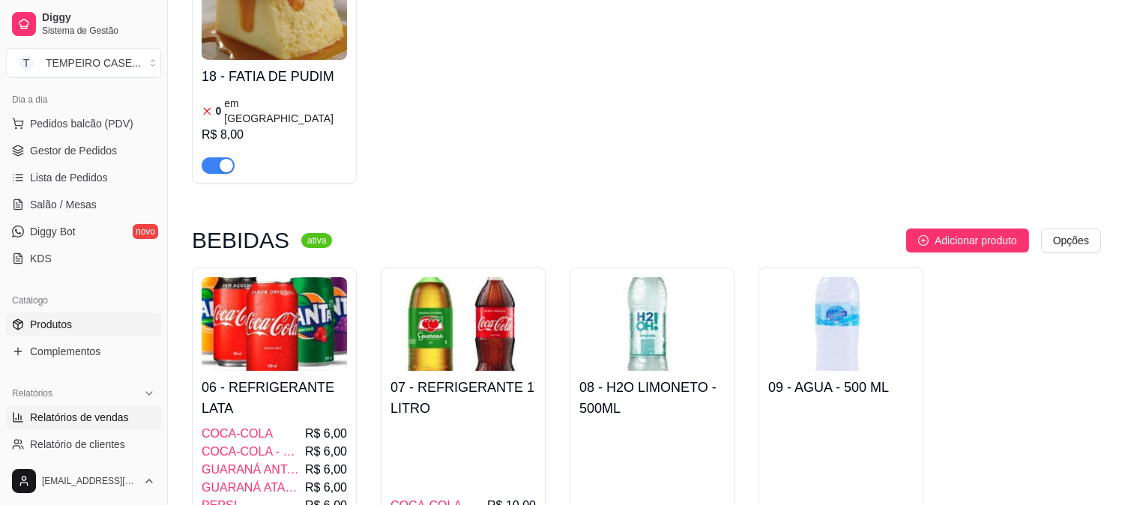
click at [82, 411] on span "Relatórios de vendas" at bounding box center [79, 417] width 99 height 15
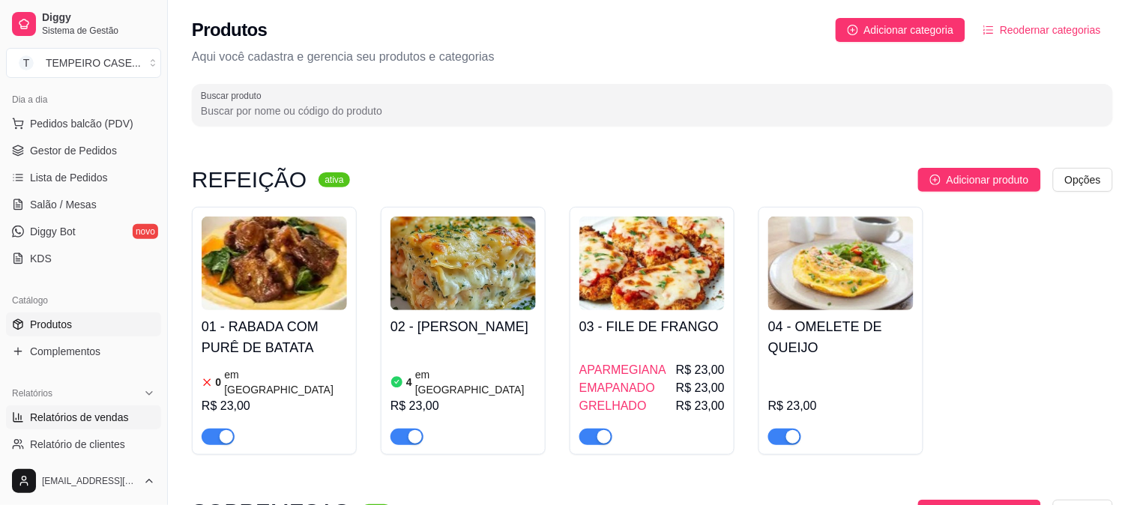
select select "ALL"
select select "0"
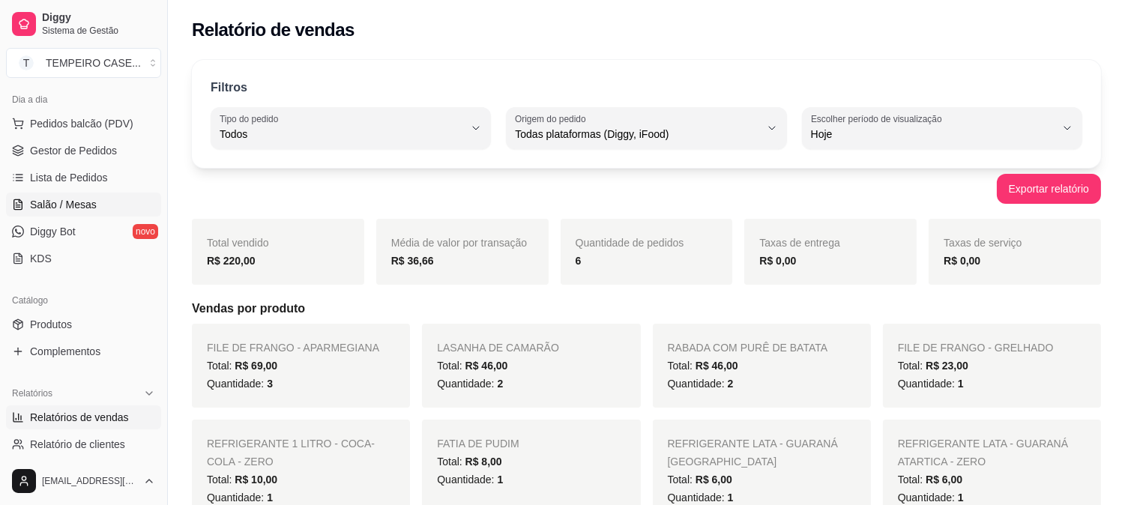
drag, startPoint x: 66, startPoint y: 210, endPoint x: 75, endPoint y: 206, distance: 9.7
click at [66, 208] on span "Salão / Mesas" at bounding box center [63, 204] width 67 height 15
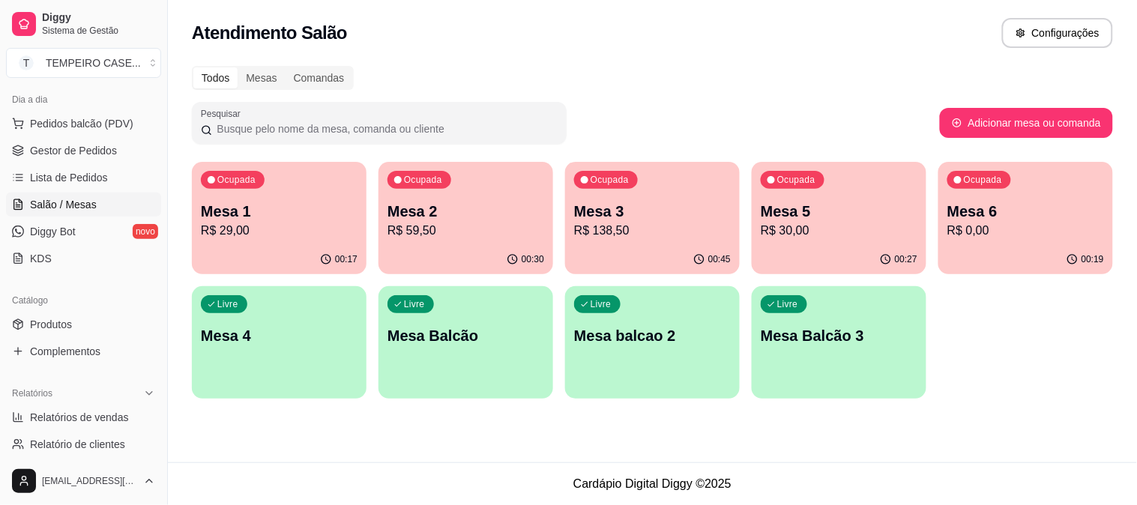
click at [660, 220] on div "Mesa 3 R$ 138,50" at bounding box center [652, 220] width 157 height 39
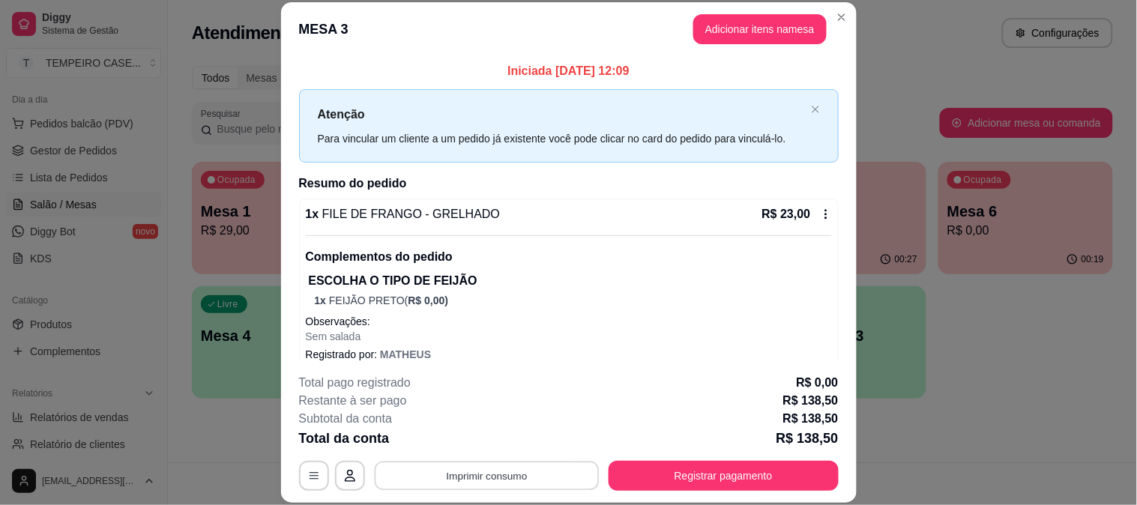
click at [546, 468] on button "Imprimir consumo" at bounding box center [486, 475] width 225 height 29
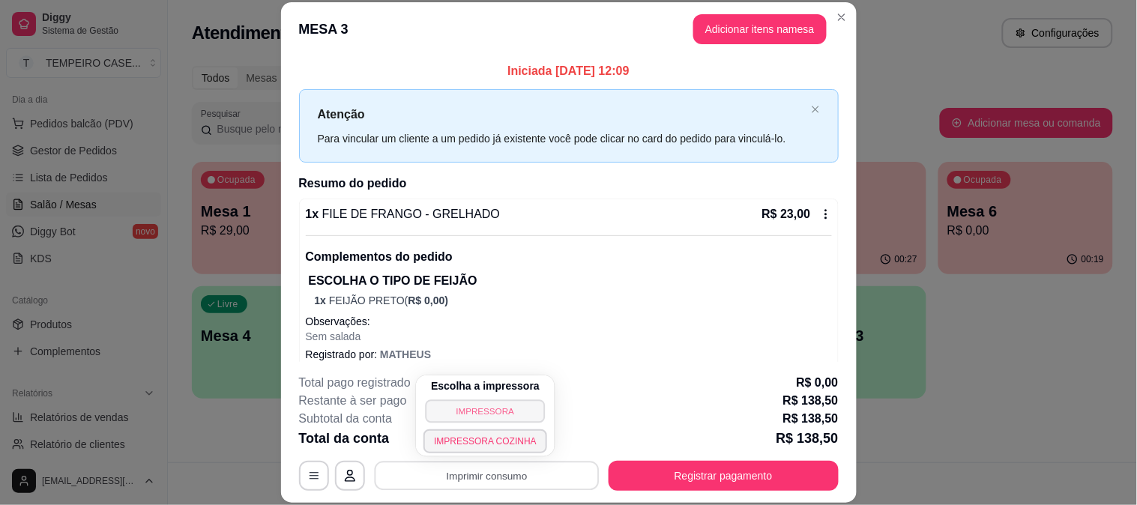
click at [505, 405] on button "IMPRESSORA" at bounding box center [486, 411] width 120 height 23
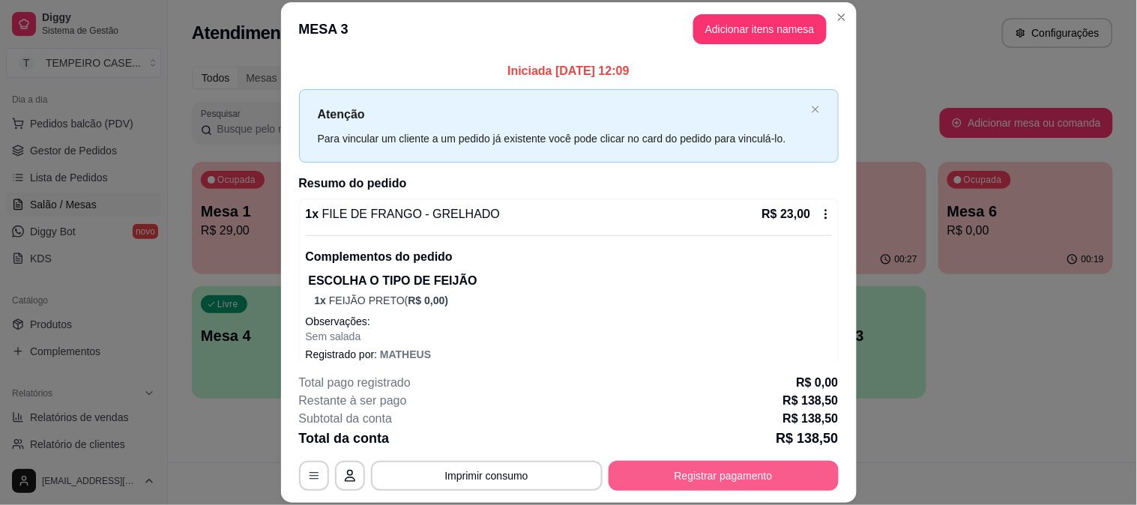
click at [678, 478] on button "Registrar pagamento" at bounding box center [724, 476] width 230 height 30
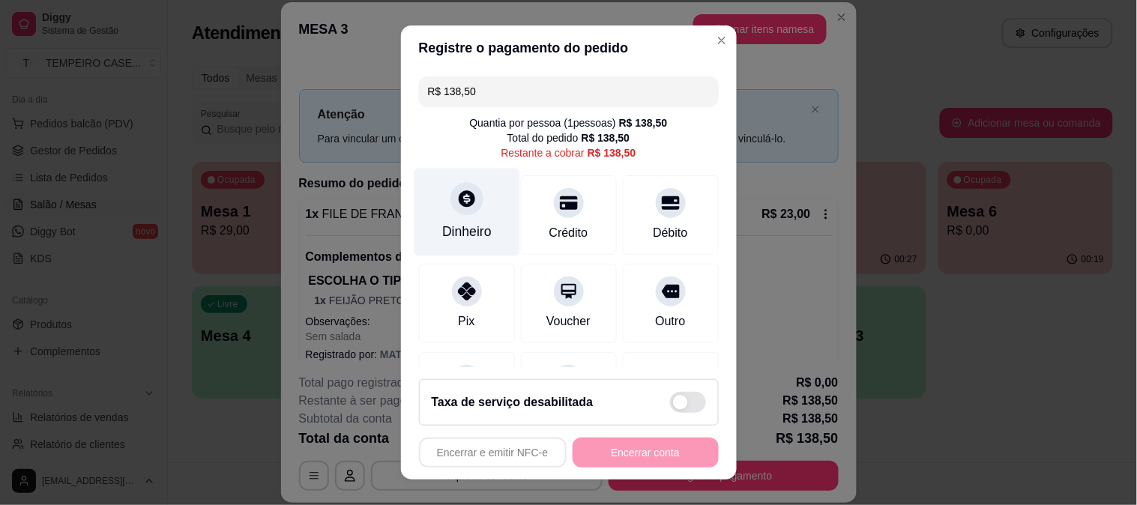
click at [478, 207] on div "Dinheiro" at bounding box center [467, 212] width 106 height 88
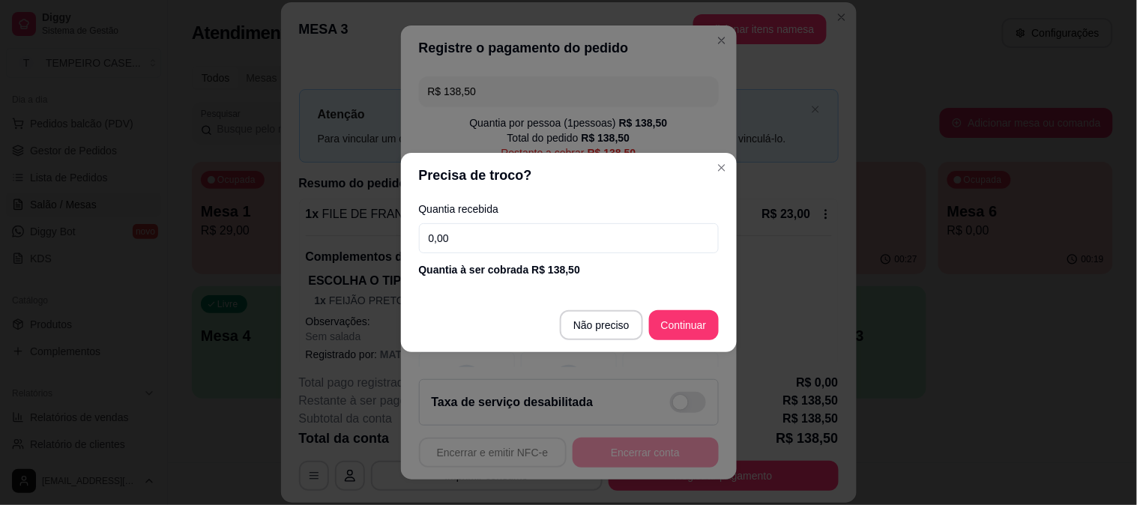
drag, startPoint x: 485, startPoint y: 250, endPoint x: 315, endPoint y: 234, distance: 171.0
click at [315, 234] on div "Precisa de troco? Quantia recebida 0,00 Quantia à ser cobrada R$ 138,50 Não pre…" at bounding box center [568, 252] width 1137 height 505
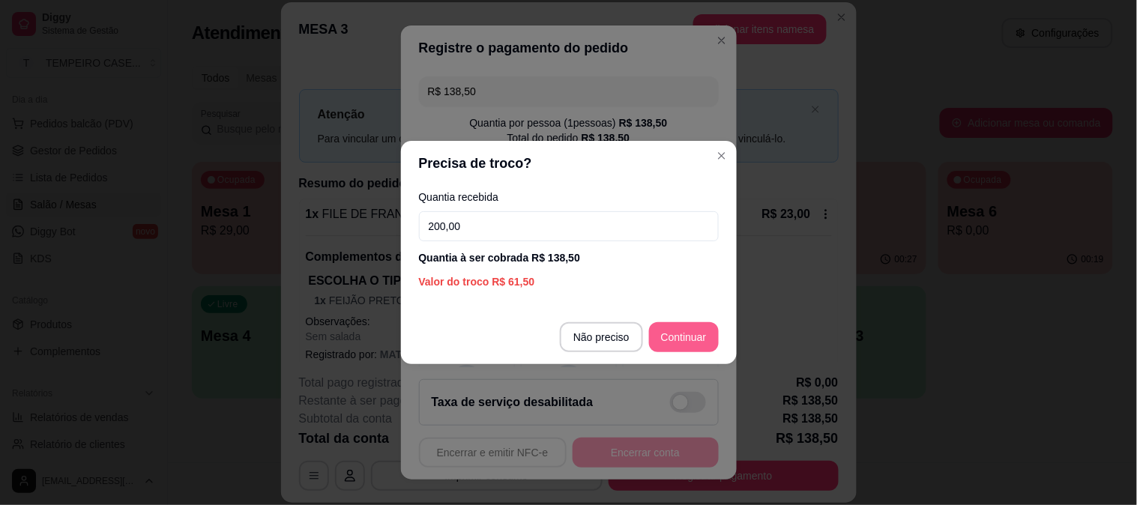
type input "200,00"
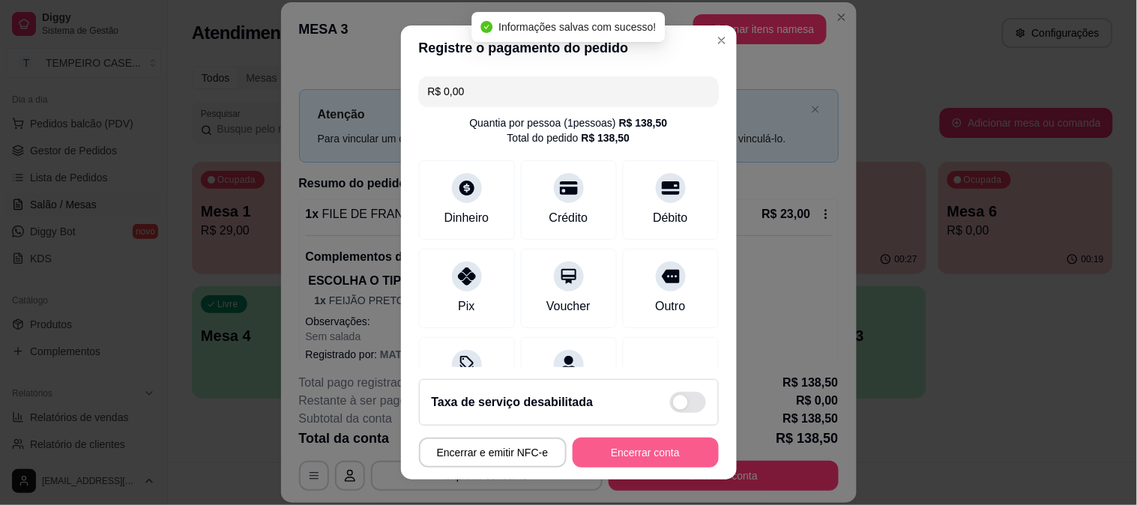
type input "R$ 0,00"
click at [639, 451] on button "Encerrar conta" at bounding box center [646, 453] width 146 height 30
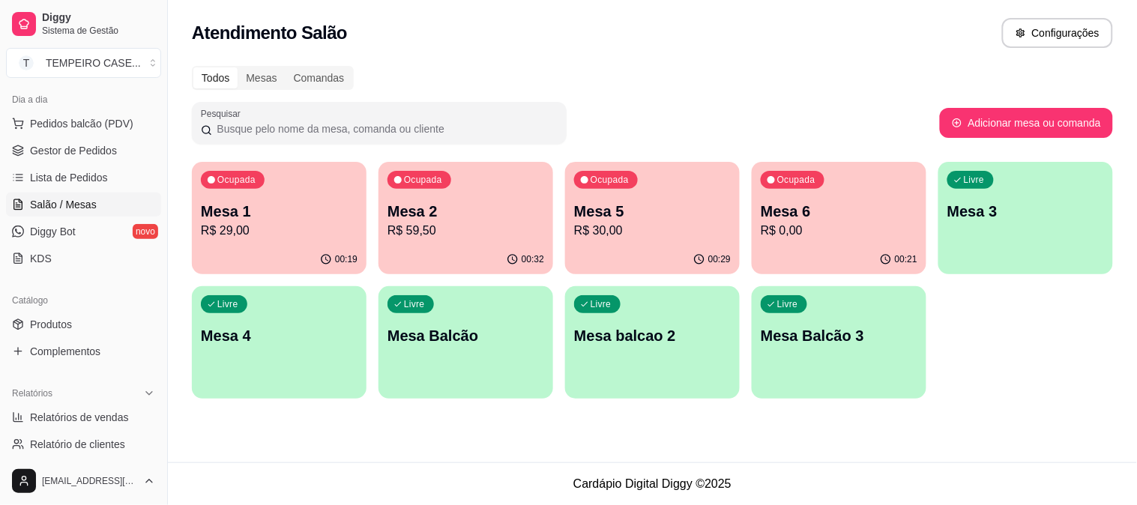
click at [55, 137] on ul "Pedidos balcão (PDV) Gestor de Pedidos Lista de Pedidos Salão / Mesas Diggy Bot…" at bounding box center [83, 191] width 155 height 159
click at [55, 150] on span "Gestor de Pedidos" at bounding box center [73, 150] width 87 height 15
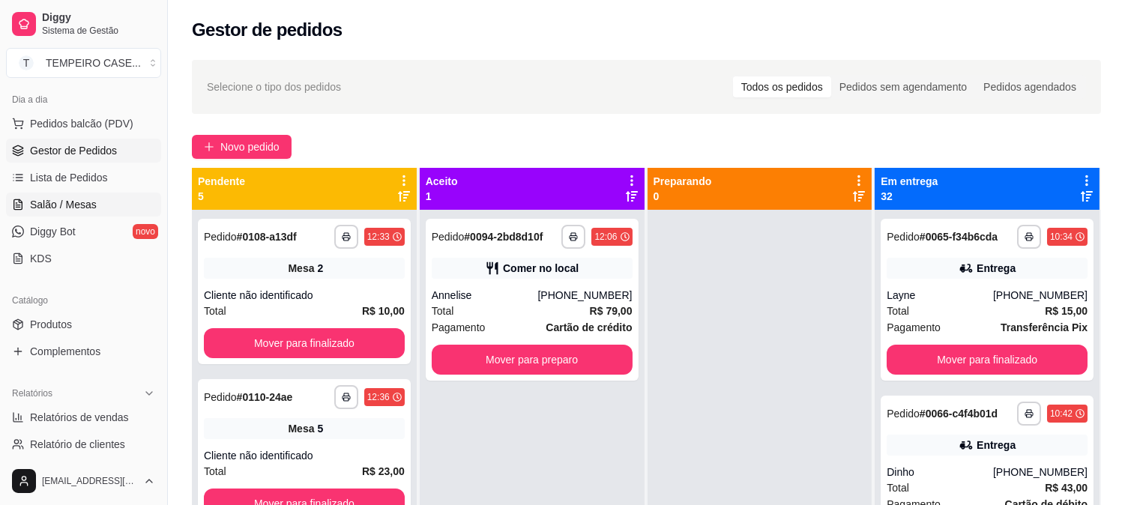
click at [79, 205] on span "Salão / Mesas" at bounding box center [63, 204] width 67 height 15
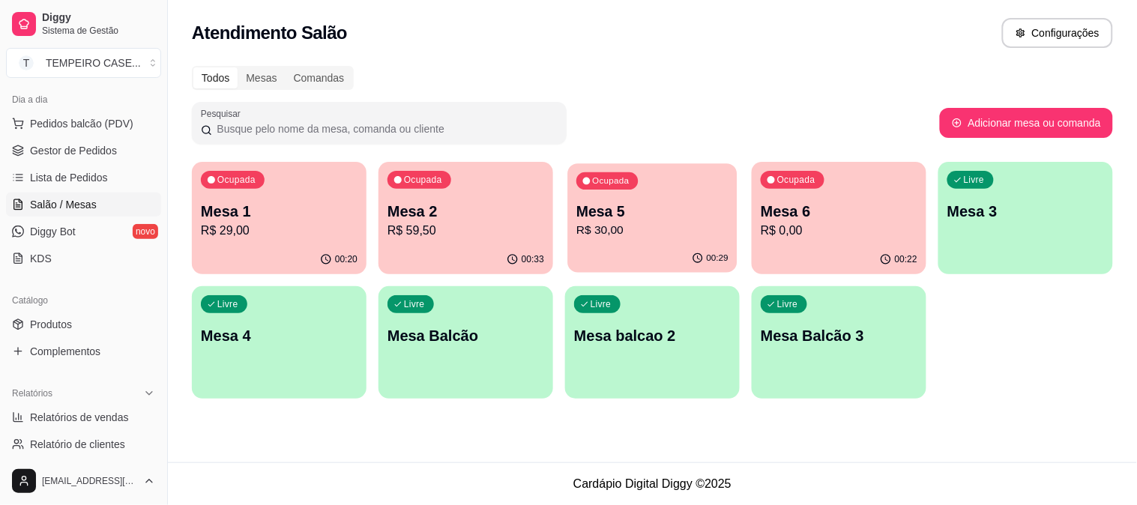
click at [677, 214] on p "Mesa 5" at bounding box center [653, 212] width 152 height 20
click at [60, 328] on span "Produtos" at bounding box center [51, 324] width 42 height 15
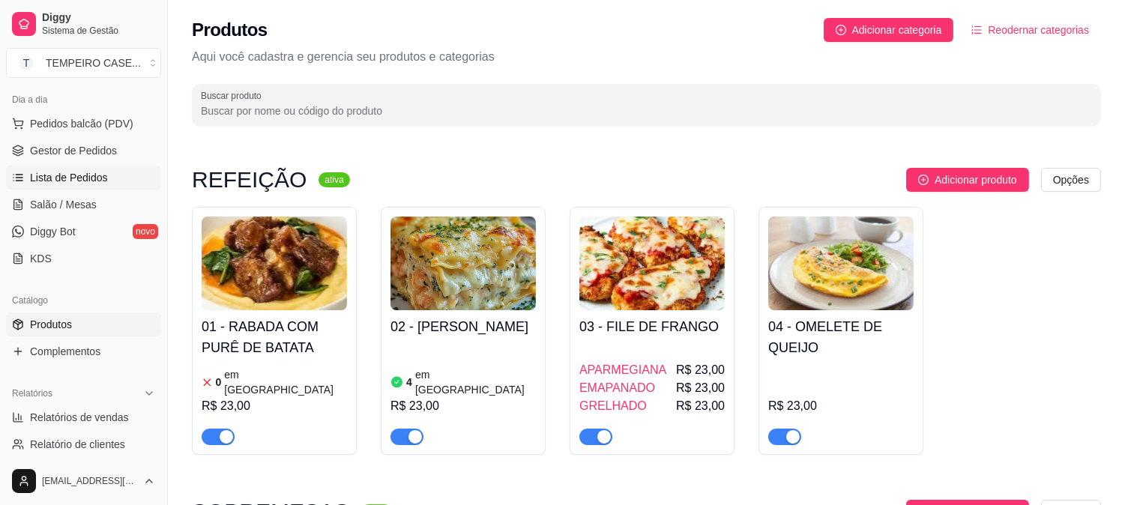
click at [93, 181] on span "Lista de Pedidos" at bounding box center [69, 177] width 78 height 15
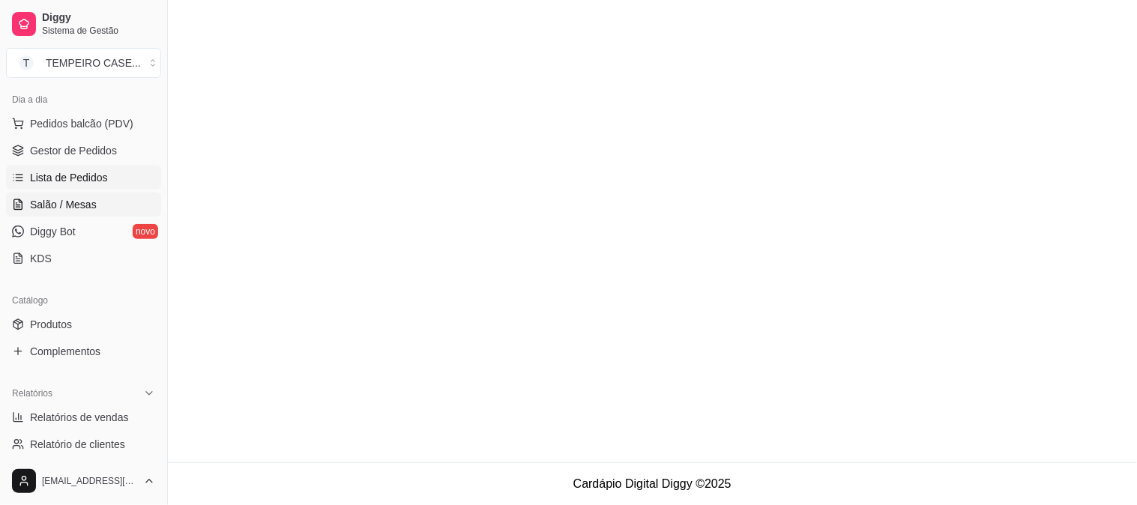
click at [81, 205] on span "Salão / Mesas" at bounding box center [63, 204] width 67 height 15
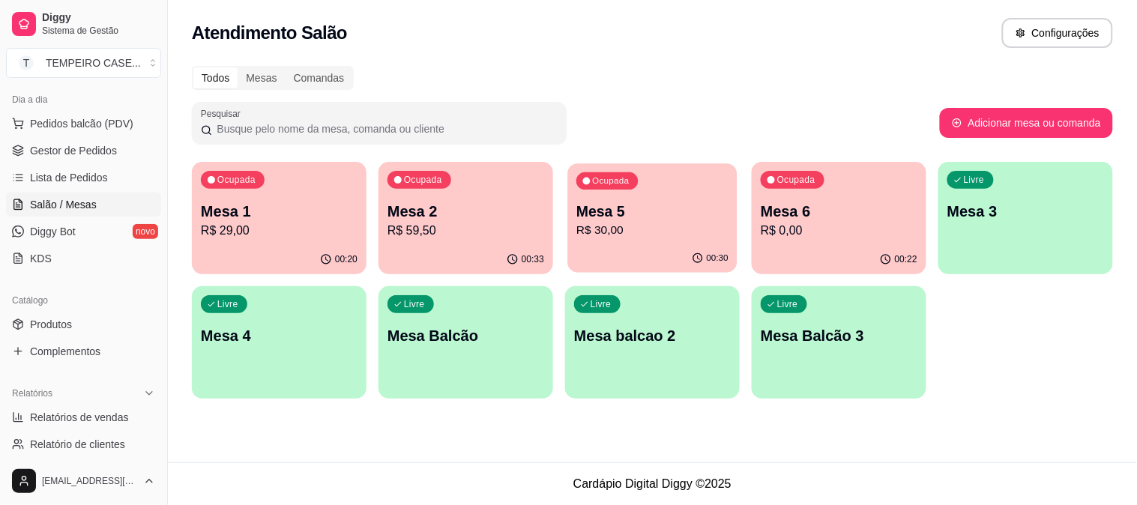
click at [623, 215] on p "Mesa 5" at bounding box center [653, 212] width 152 height 20
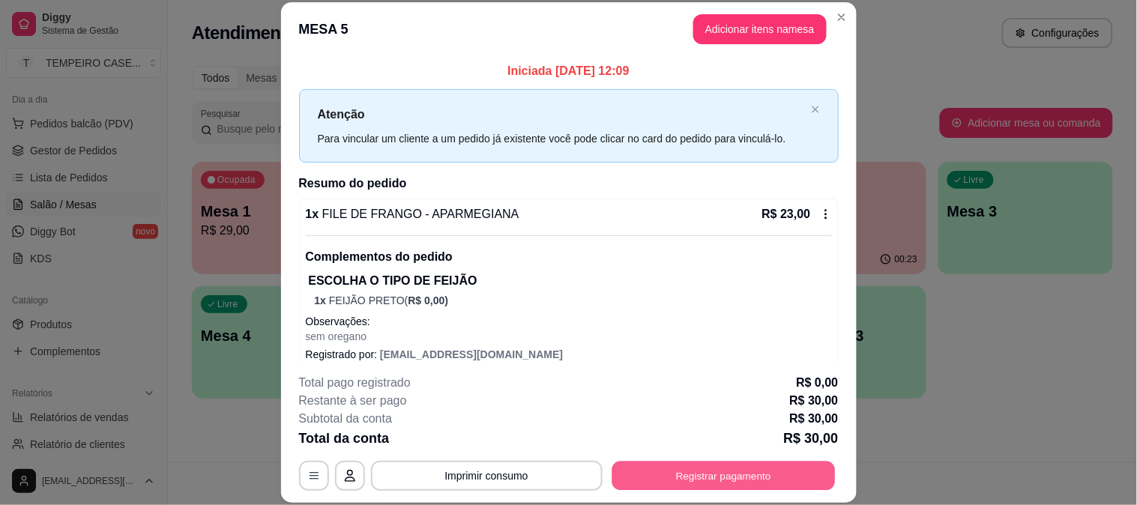
click at [726, 466] on button "Registrar pagamento" at bounding box center [723, 475] width 223 height 29
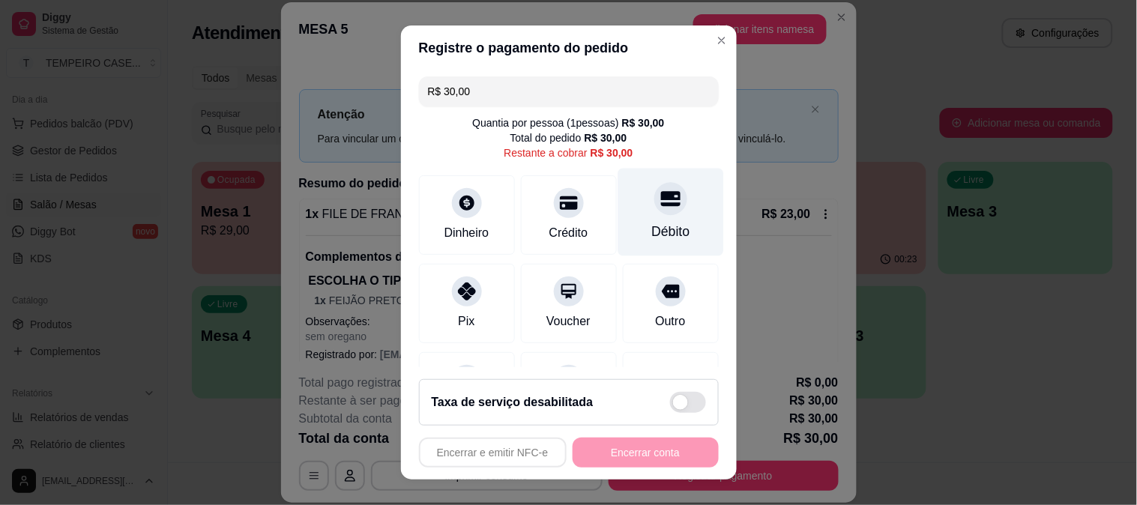
click at [640, 220] on div "Débito" at bounding box center [671, 212] width 106 height 88
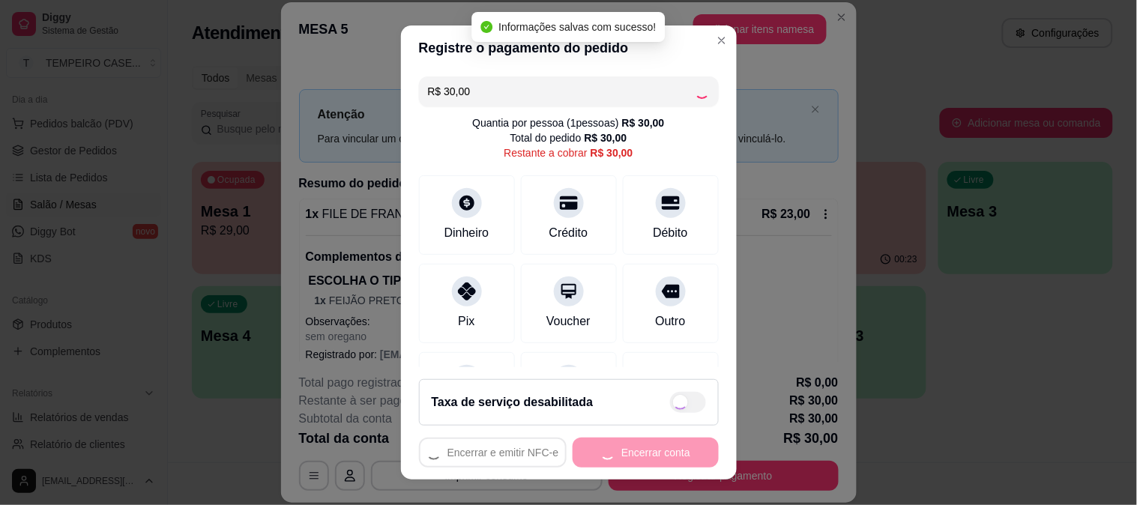
type input "R$ 0,00"
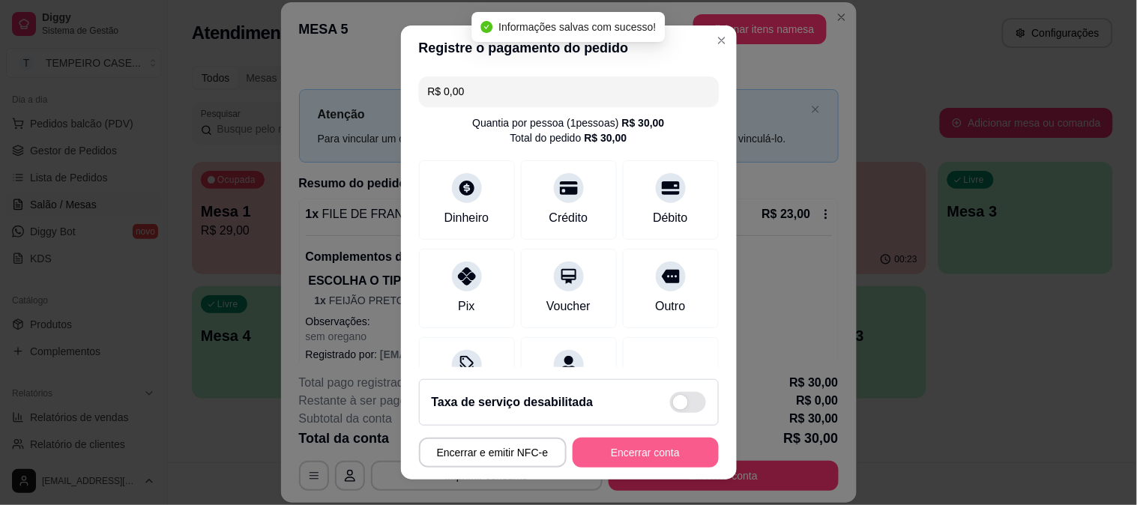
click at [648, 455] on button "Encerrar conta" at bounding box center [646, 453] width 146 height 30
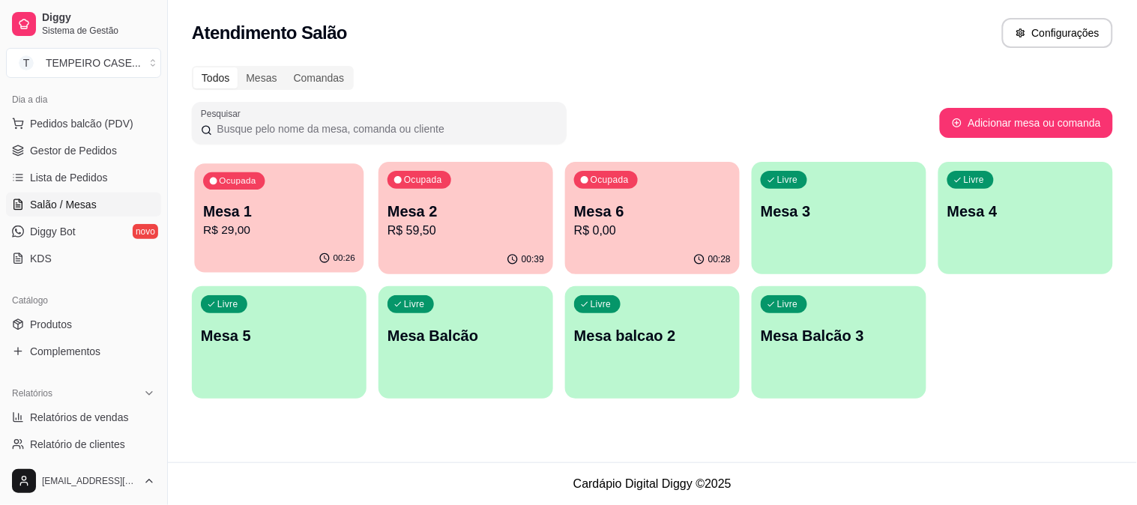
click at [316, 196] on div "Ocupada Mesa 1 R$ 29,00" at bounding box center [278, 203] width 169 height 81
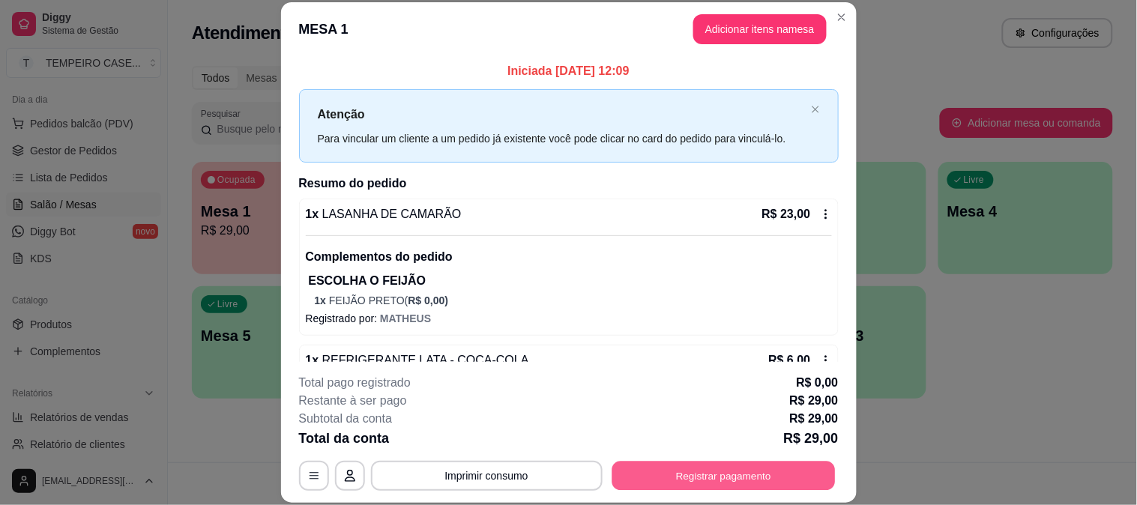
click at [651, 477] on button "Registrar pagamento" at bounding box center [723, 475] width 223 height 29
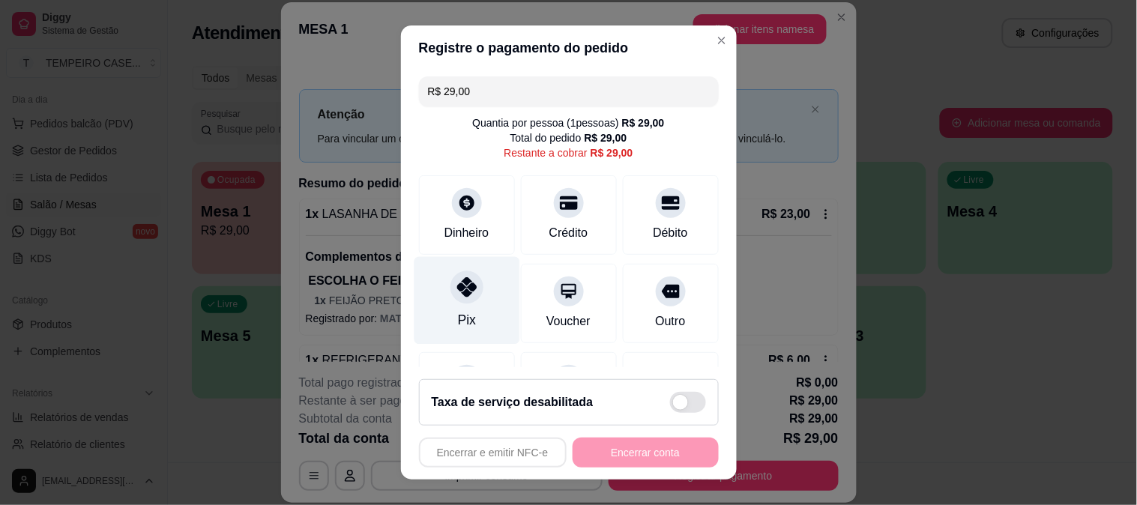
click at [439, 305] on div "Pix" at bounding box center [467, 300] width 106 height 88
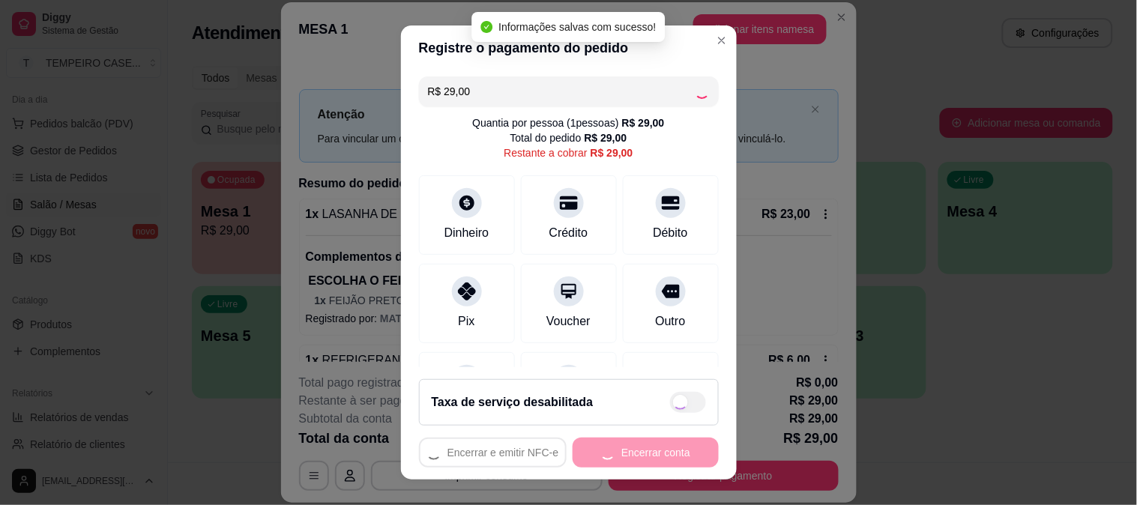
type input "R$ 0,00"
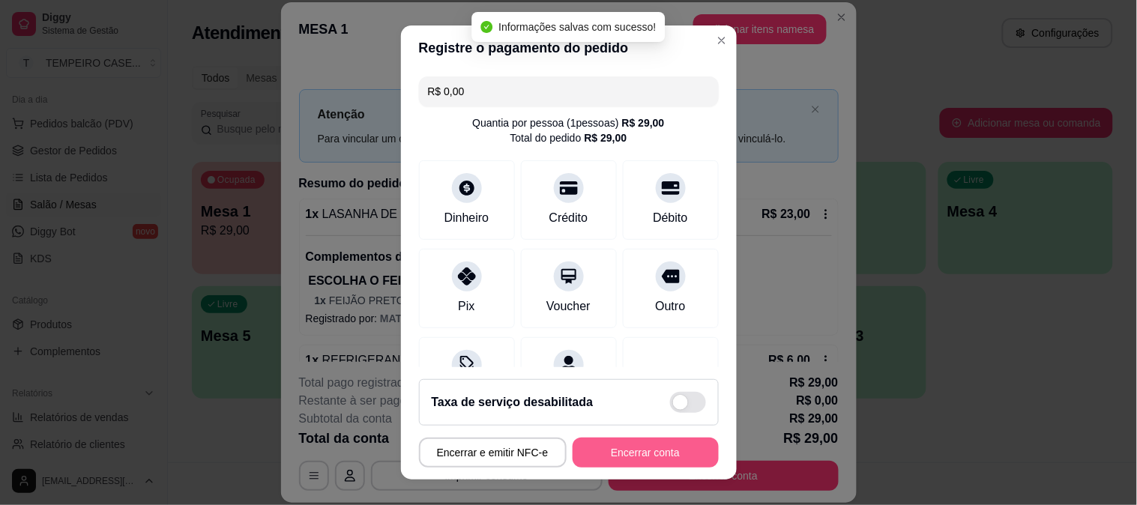
click at [634, 450] on button "Encerrar conta" at bounding box center [646, 453] width 146 height 30
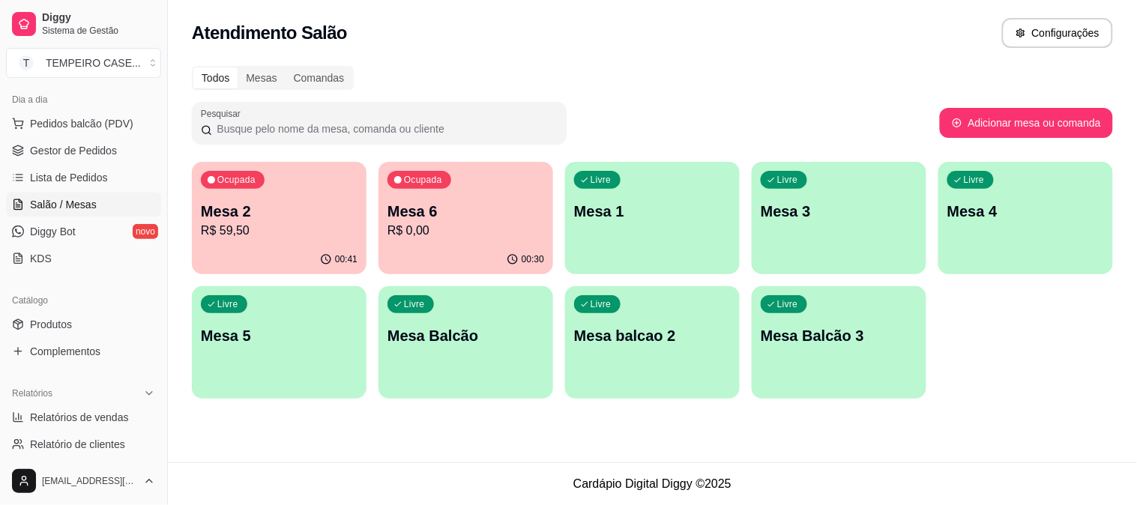
click at [296, 234] on p "R$ 59,50" at bounding box center [279, 231] width 157 height 18
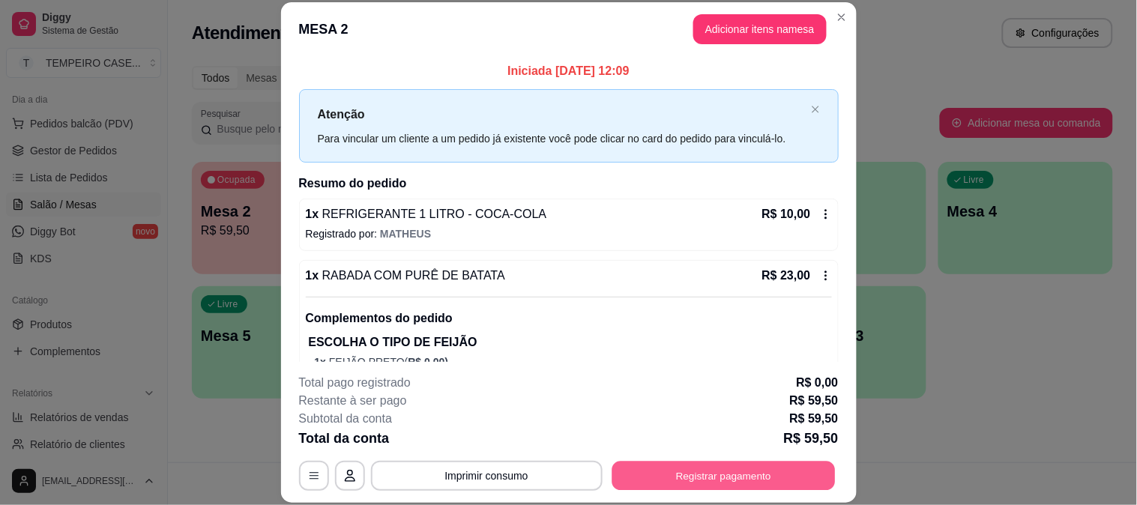
click at [736, 475] on button "Registrar pagamento" at bounding box center [723, 475] width 223 height 29
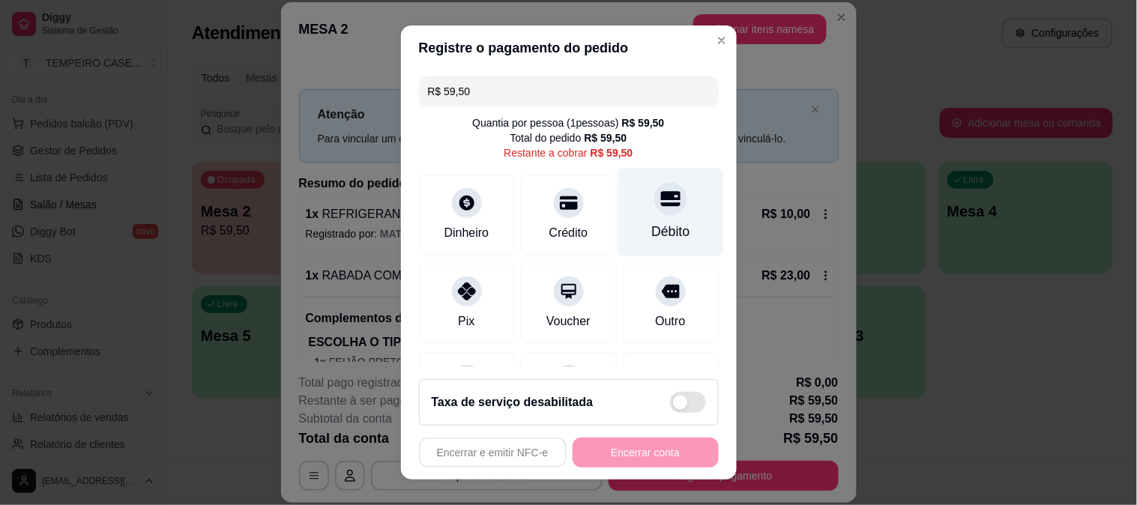
click at [675, 207] on div "Débito" at bounding box center [671, 212] width 106 height 88
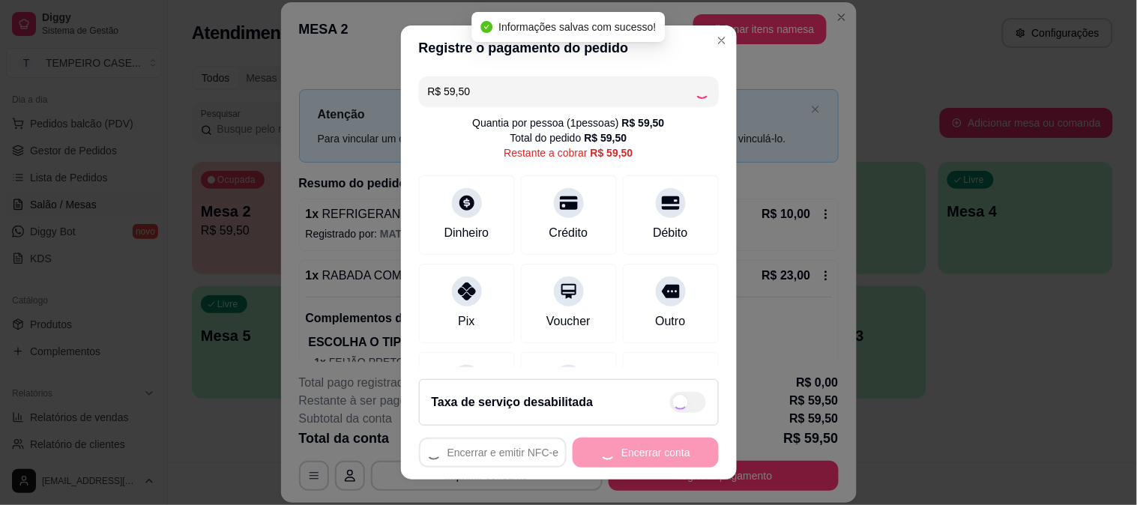
type input "R$ 0,00"
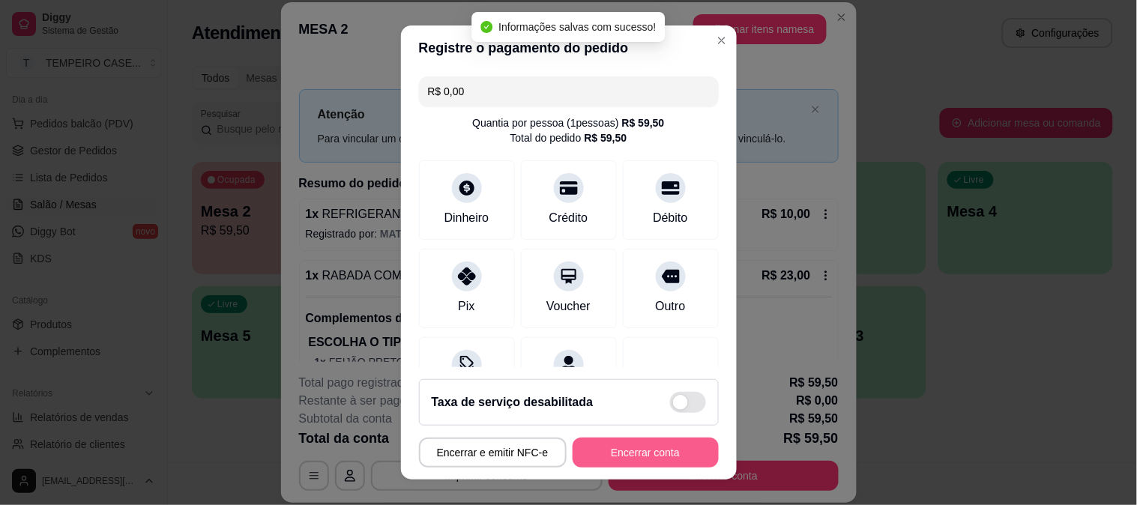
click at [658, 455] on button "Encerrar conta" at bounding box center [646, 453] width 146 height 30
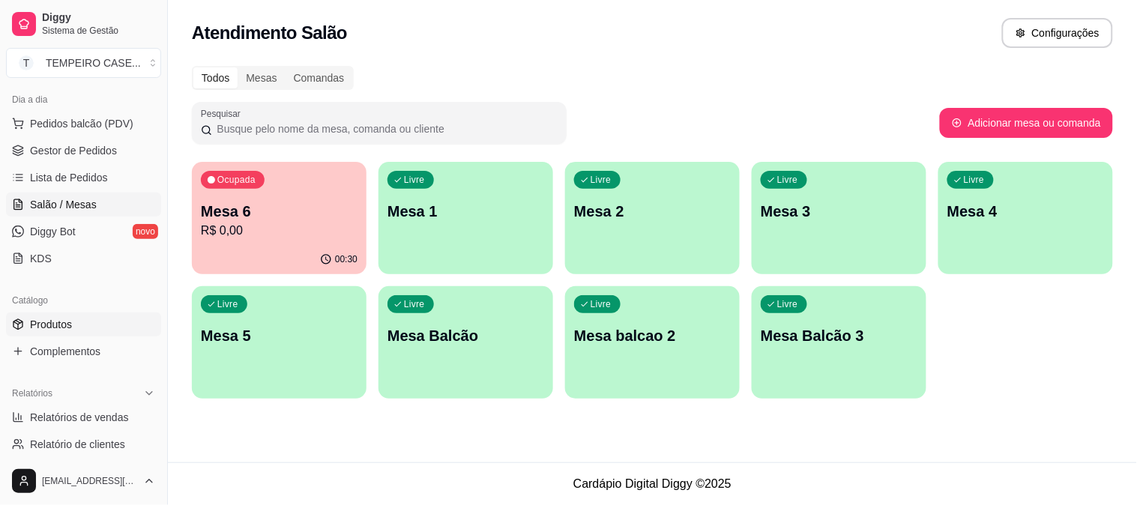
click at [48, 324] on span "Produtos" at bounding box center [51, 324] width 42 height 15
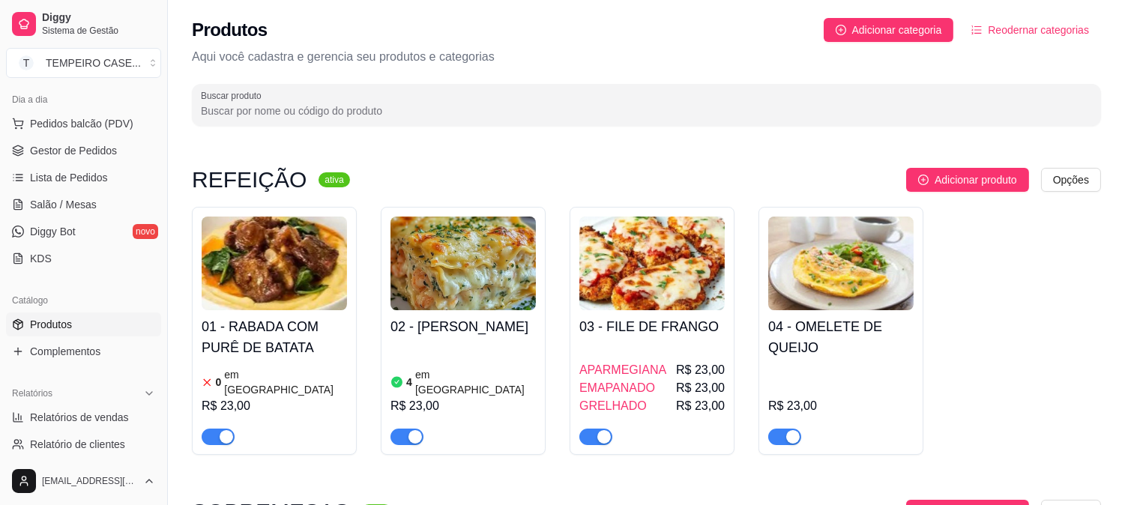
click at [468, 367] on article "em [GEOGRAPHIC_DATA]" at bounding box center [475, 382] width 121 height 30
click at [60, 145] on span "Gestor de Pedidos" at bounding box center [73, 150] width 87 height 15
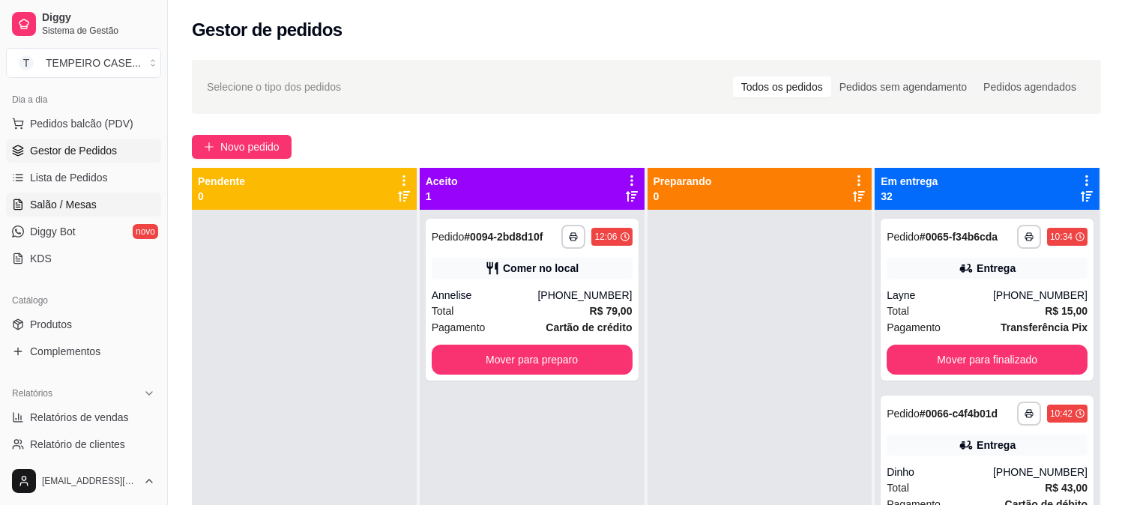
click at [64, 210] on span "Salão / Mesas" at bounding box center [63, 204] width 67 height 15
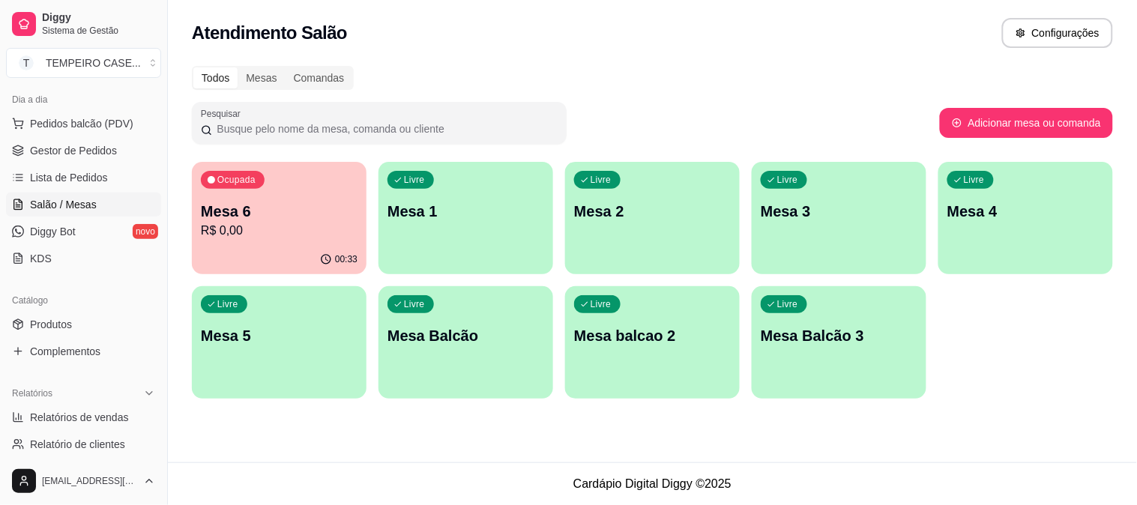
click at [768, 208] on p "Mesa 3" at bounding box center [839, 211] width 157 height 21
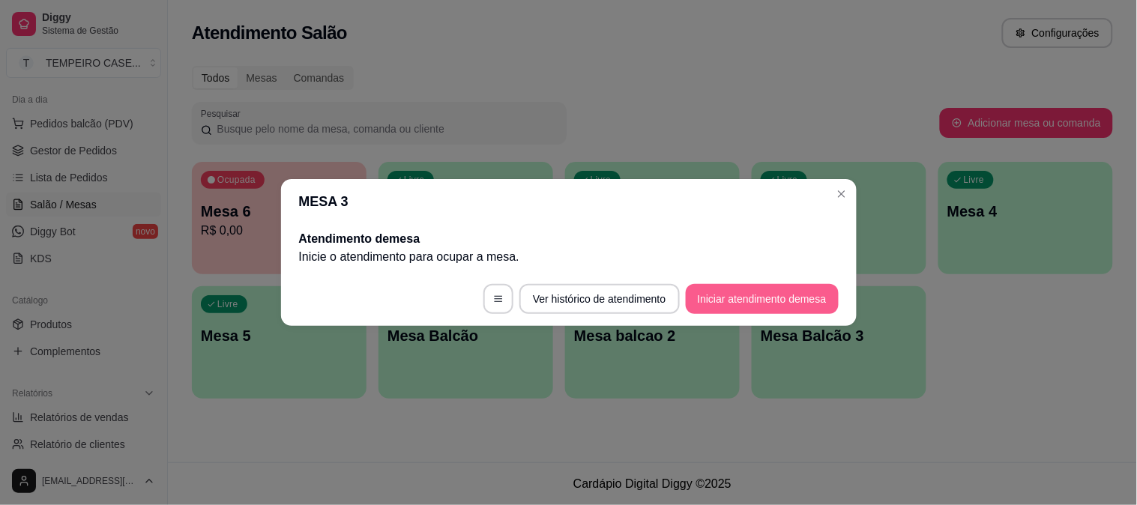
click at [772, 294] on button "Iniciar atendimento de mesa" at bounding box center [762, 299] width 153 height 30
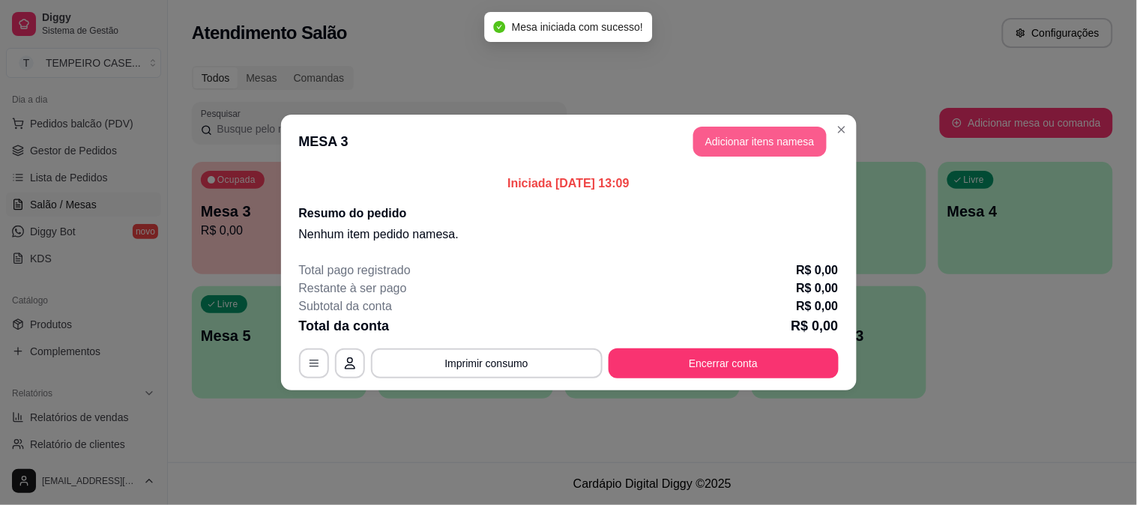
click at [717, 146] on button "Adicionar itens na mesa" at bounding box center [760, 142] width 133 height 30
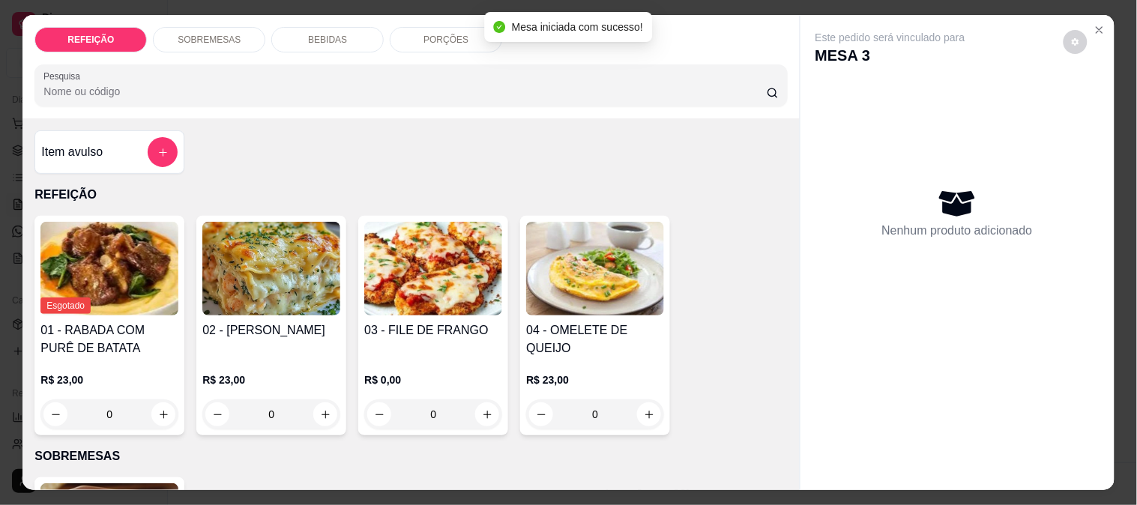
click at [423, 268] on img at bounding box center [433, 269] width 138 height 94
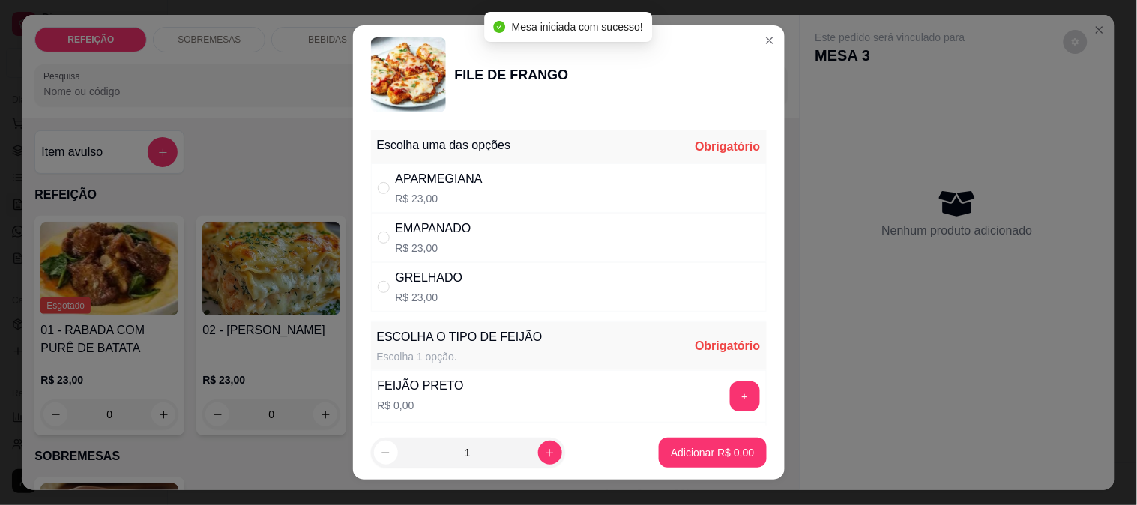
click at [461, 218] on div "EMAPANADO R$ 23,00" at bounding box center [569, 237] width 396 height 49
radio input "true"
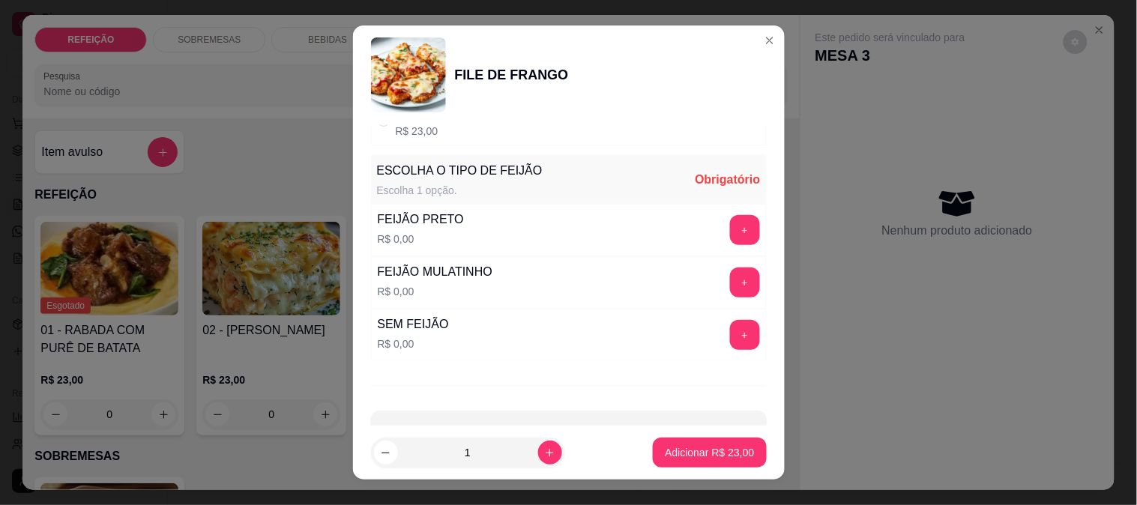
scroll to position [214, 0]
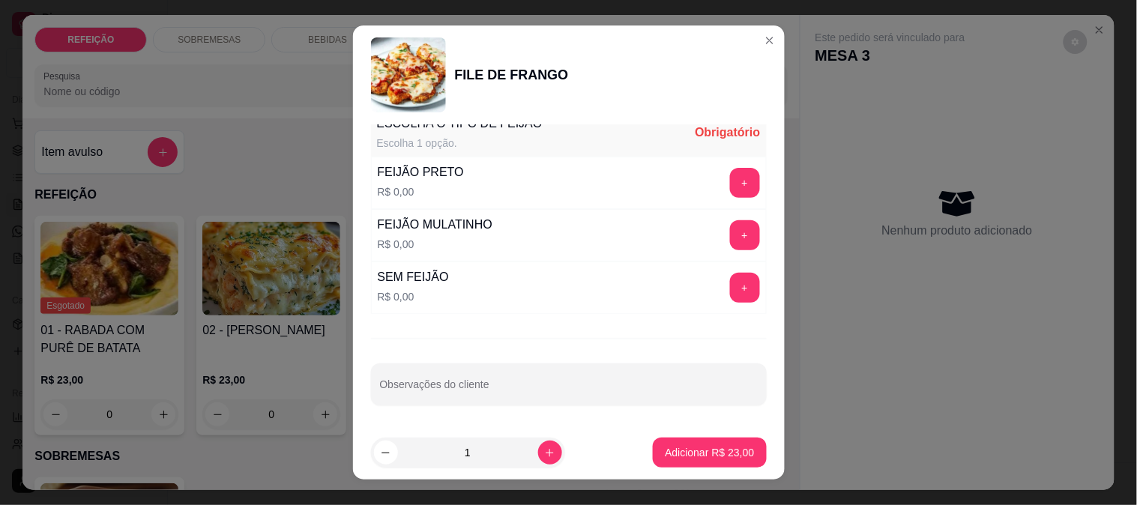
click at [730, 180] on button "+" at bounding box center [745, 183] width 30 height 30
click at [718, 454] on p "Adicionar R$ 23,00" at bounding box center [709, 452] width 89 height 15
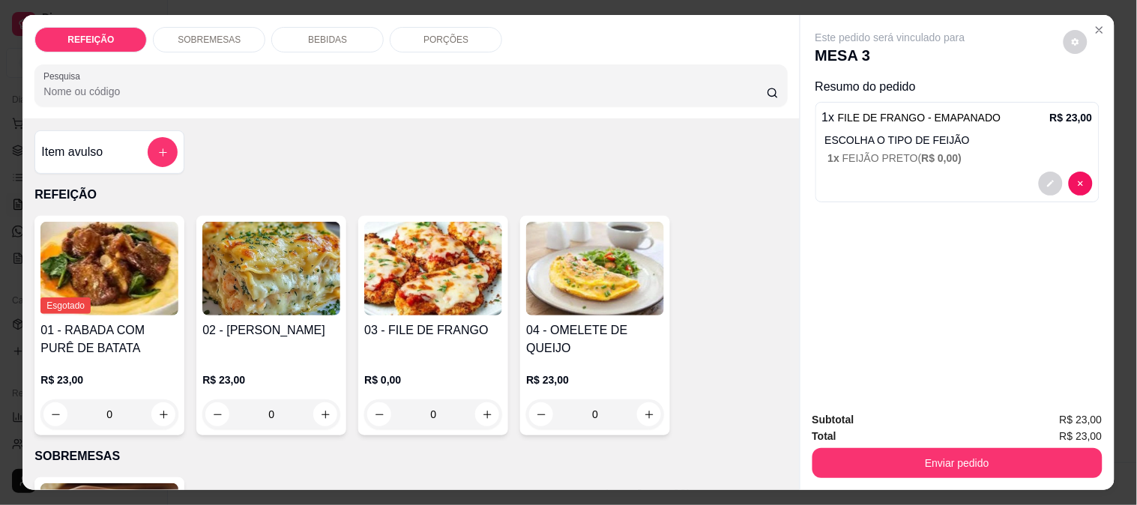
click at [457, 279] on img at bounding box center [433, 269] width 138 height 94
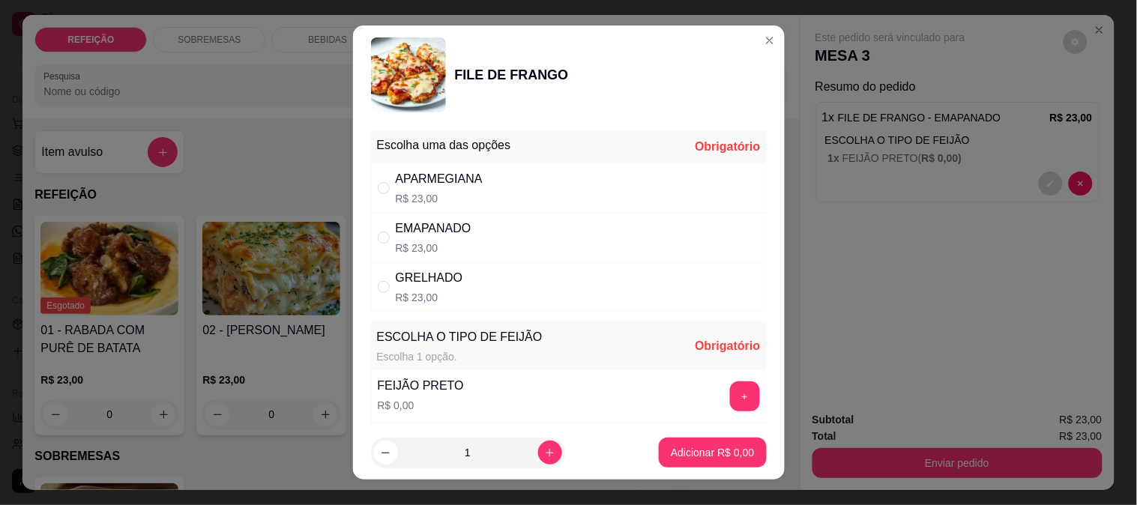
click at [511, 169] on div "APARMEGIANA R$ 23,00" at bounding box center [569, 187] width 396 height 49
radio input "true"
click at [730, 394] on button "+" at bounding box center [745, 397] width 30 height 30
click at [712, 436] on footer "1 Adicionar R$ 23,00" at bounding box center [569, 453] width 432 height 54
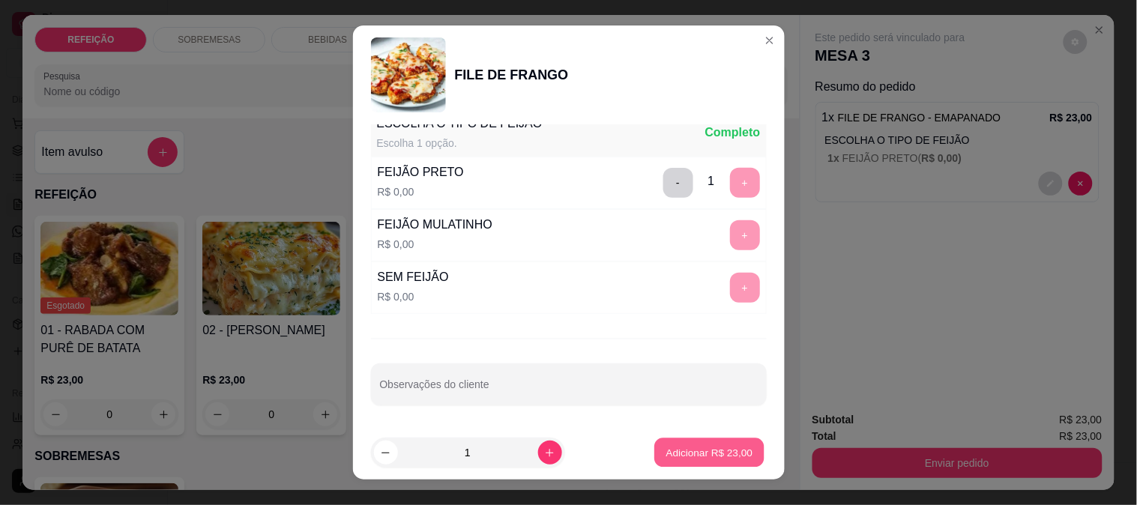
click at [681, 446] on p "Adicionar R$ 23,00" at bounding box center [710, 453] width 87 height 14
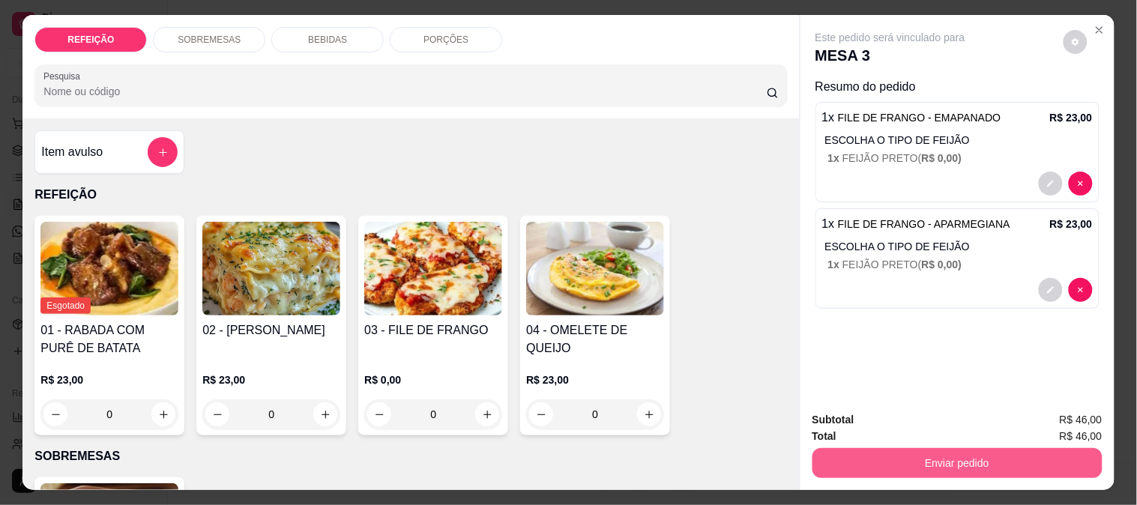
click at [878, 461] on button "Enviar pedido" at bounding box center [958, 463] width 290 height 30
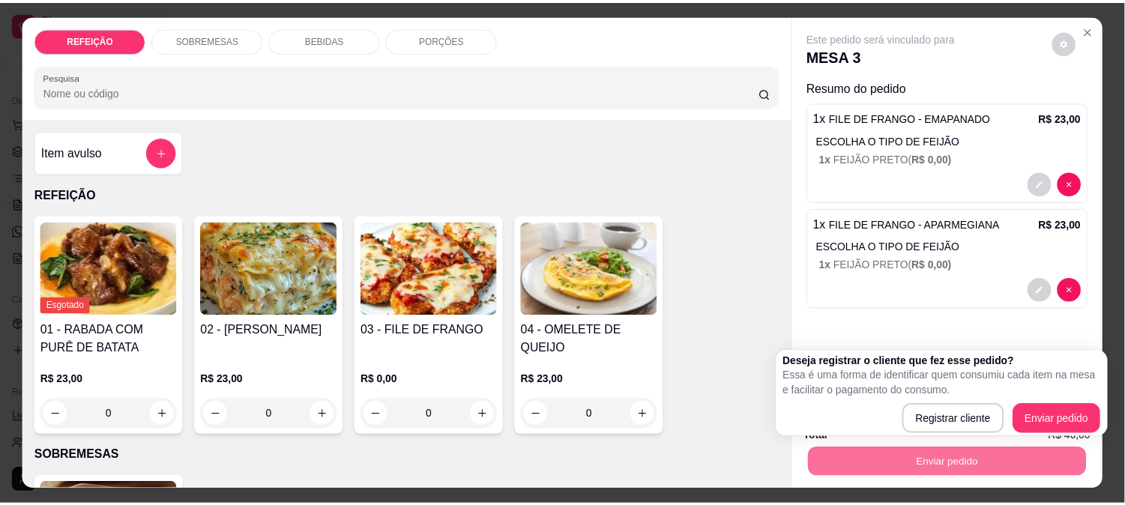
scroll to position [39, 0]
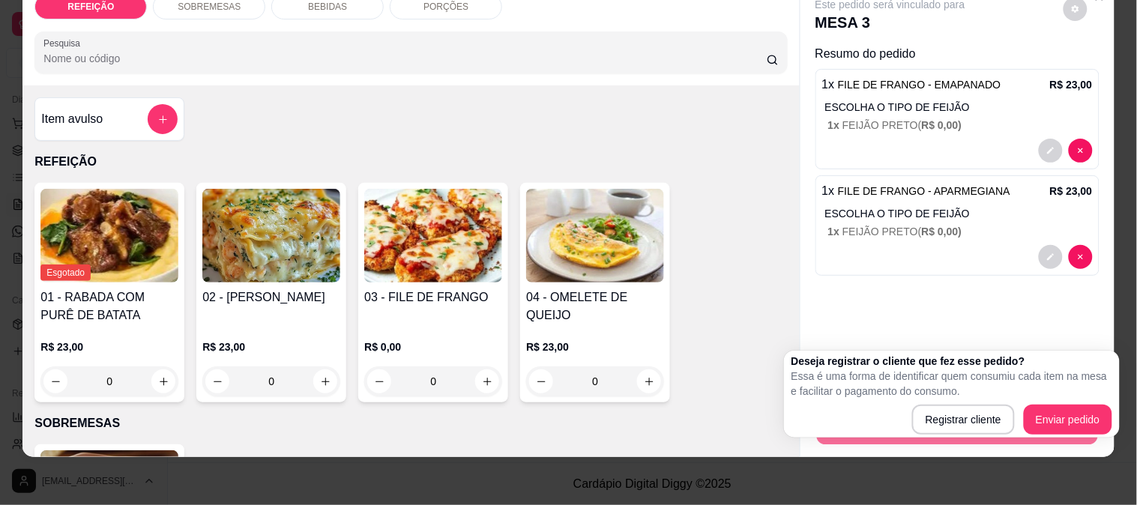
click at [834, 417] on div "Registrar cliente Enviar pedido" at bounding box center [952, 420] width 321 height 30
click at [742, 375] on div "Esgotado 01 - RABADA COM PURÊ DE BATATA R$ 23,00 0 02 - LASANHA DE CAMARÃO R$ 2…" at bounding box center [410, 293] width 753 height 220
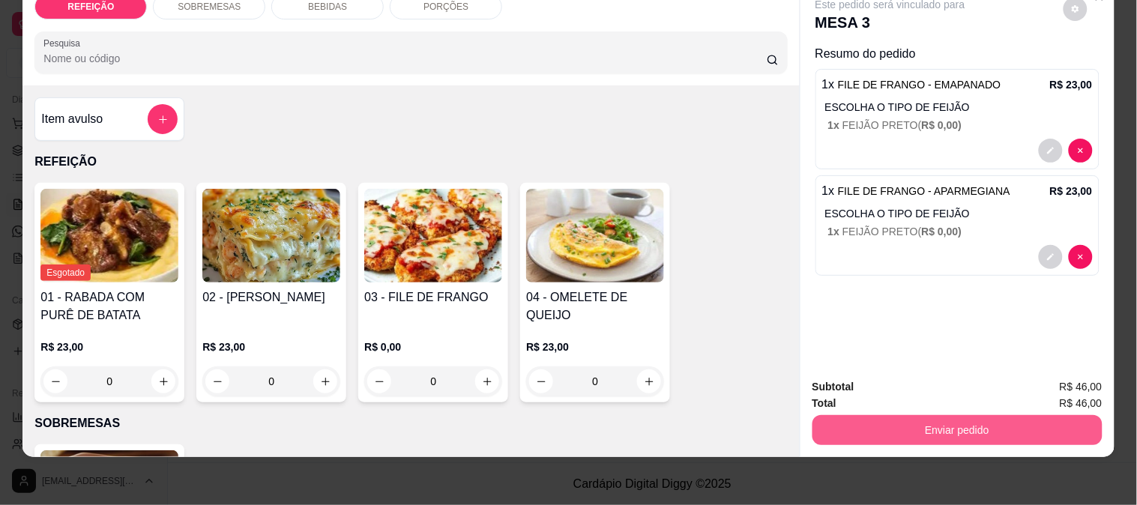
click at [898, 424] on button "Enviar pedido" at bounding box center [958, 430] width 290 height 30
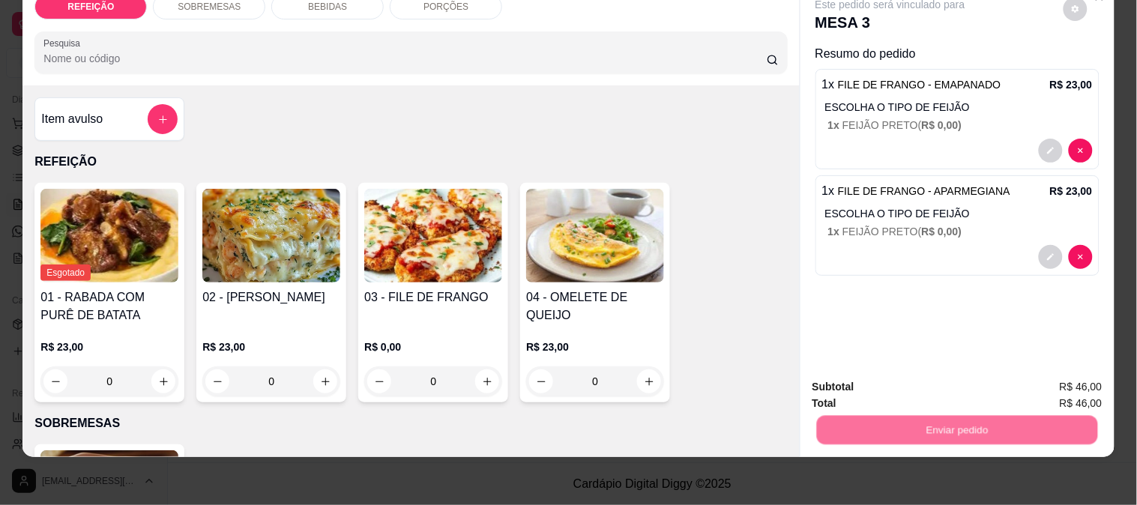
click at [1075, 382] on button "Enviar pedido" at bounding box center [1063, 381] width 85 height 28
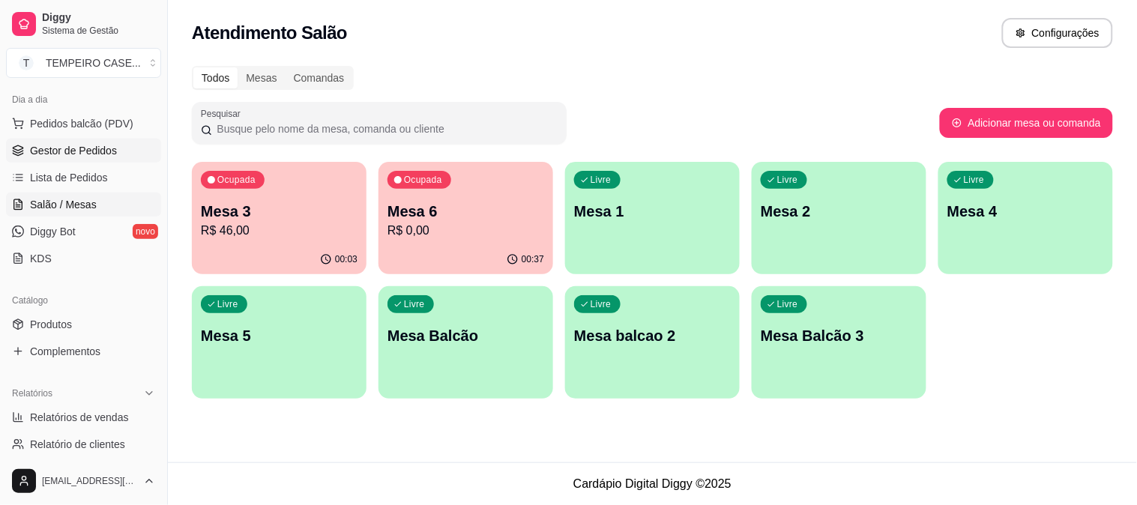
click at [78, 151] on span "Gestor de Pedidos" at bounding box center [73, 150] width 87 height 15
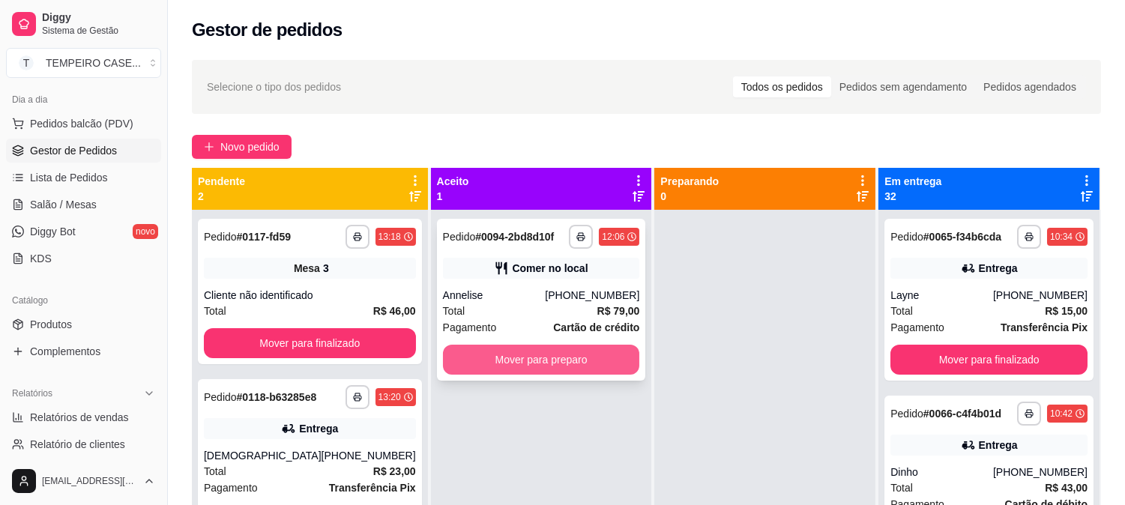
scroll to position [41, 0]
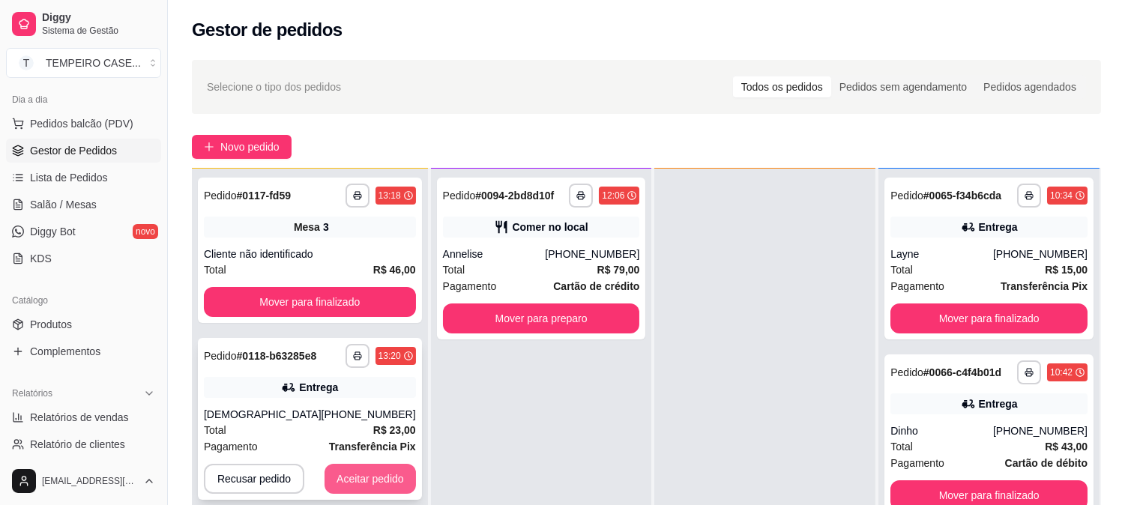
click at [345, 470] on button "Aceitar pedido" at bounding box center [370, 479] width 91 height 30
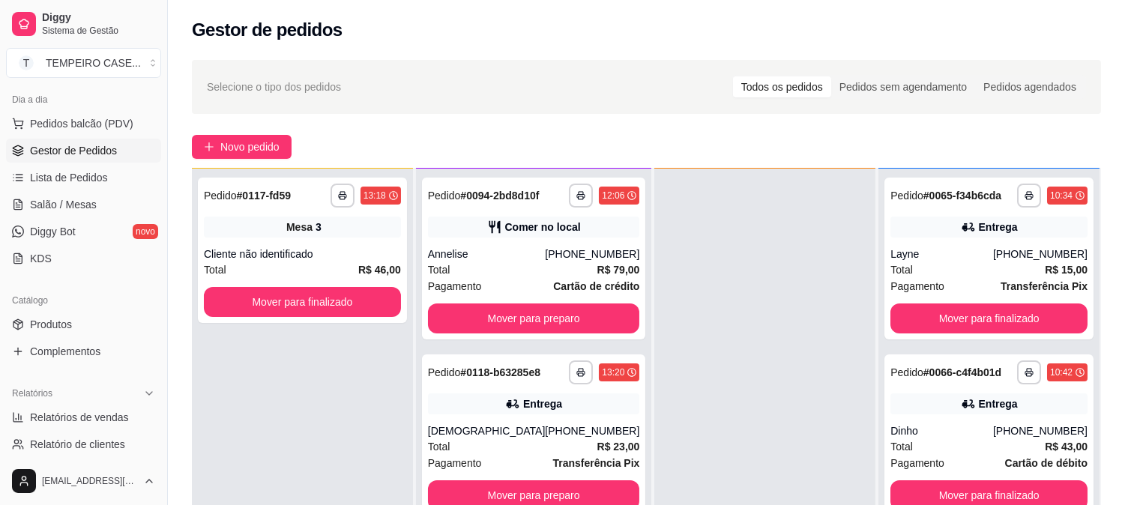
scroll to position [166, 0]
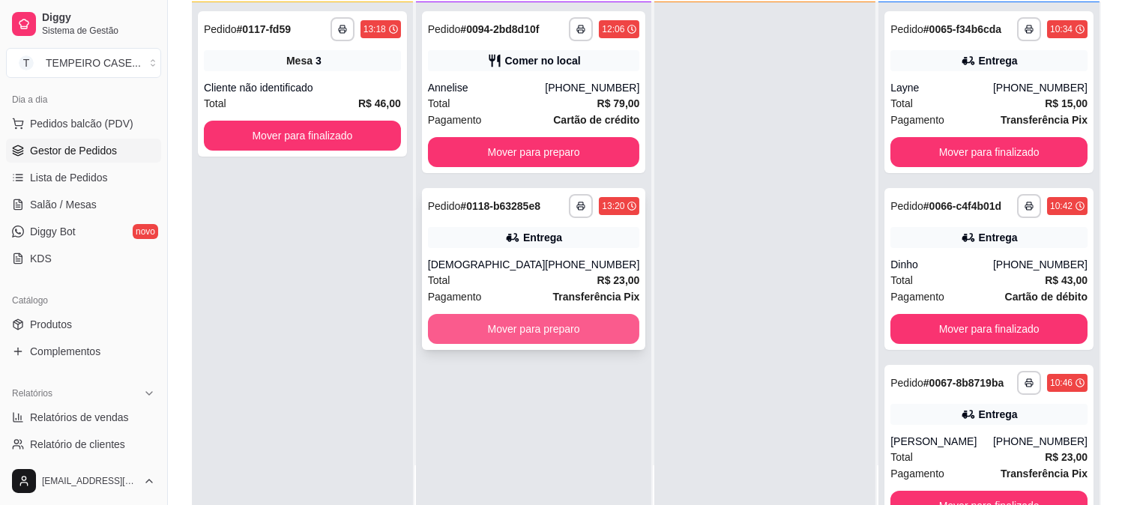
click at [552, 334] on button "Mover para preparo" at bounding box center [534, 329] width 212 height 30
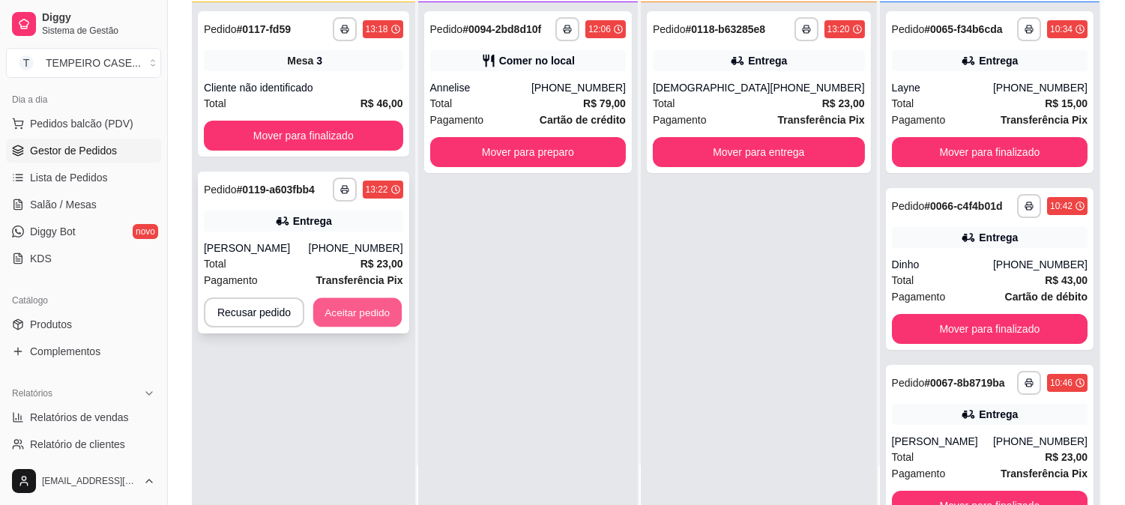
click at [352, 319] on button "Aceitar pedido" at bounding box center [357, 312] width 88 height 29
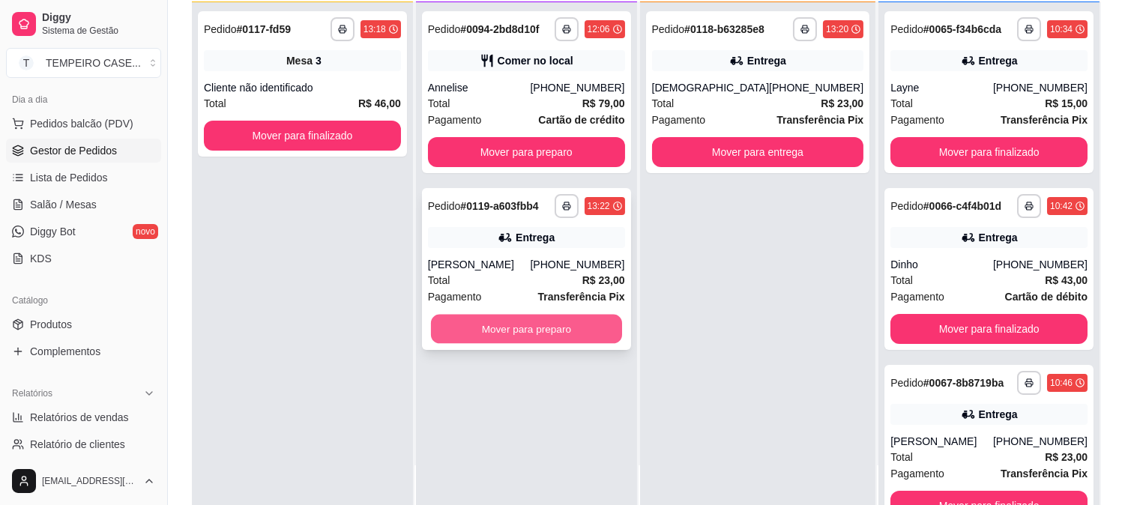
click at [526, 315] on button "Mover para preparo" at bounding box center [526, 329] width 191 height 29
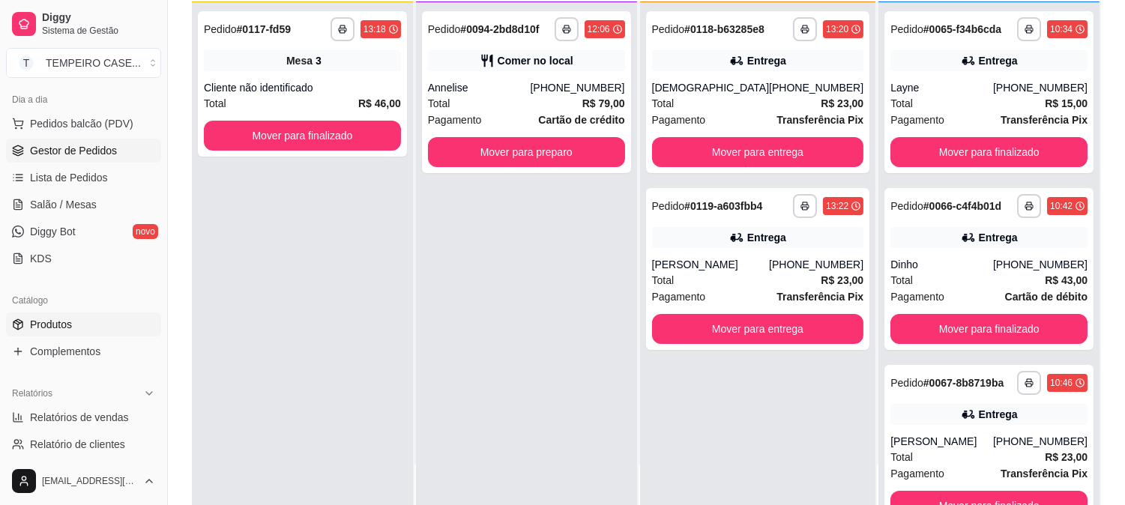
click at [64, 321] on span "Produtos" at bounding box center [51, 324] width 42 height 15
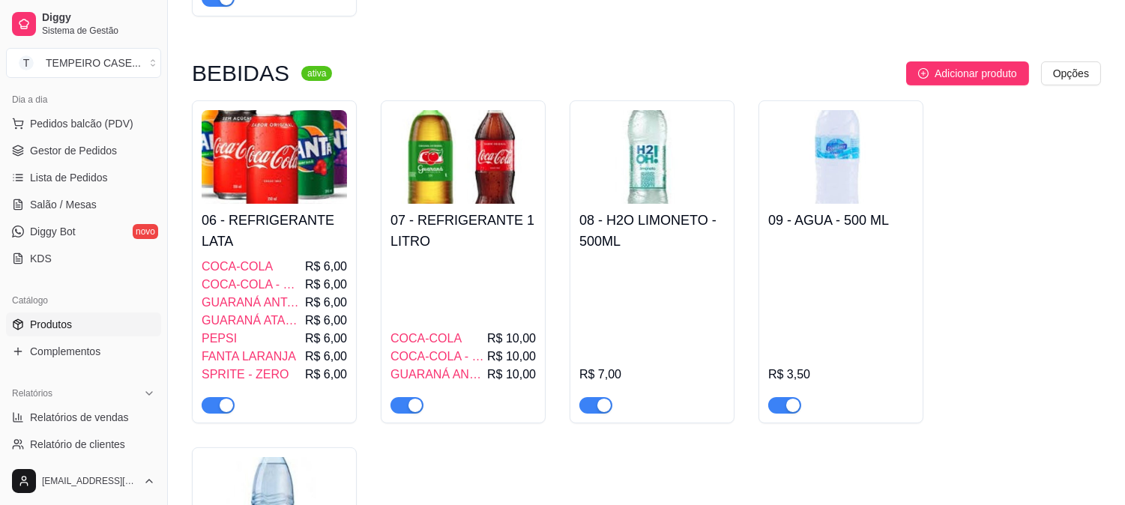
scroll to position [416, 0]
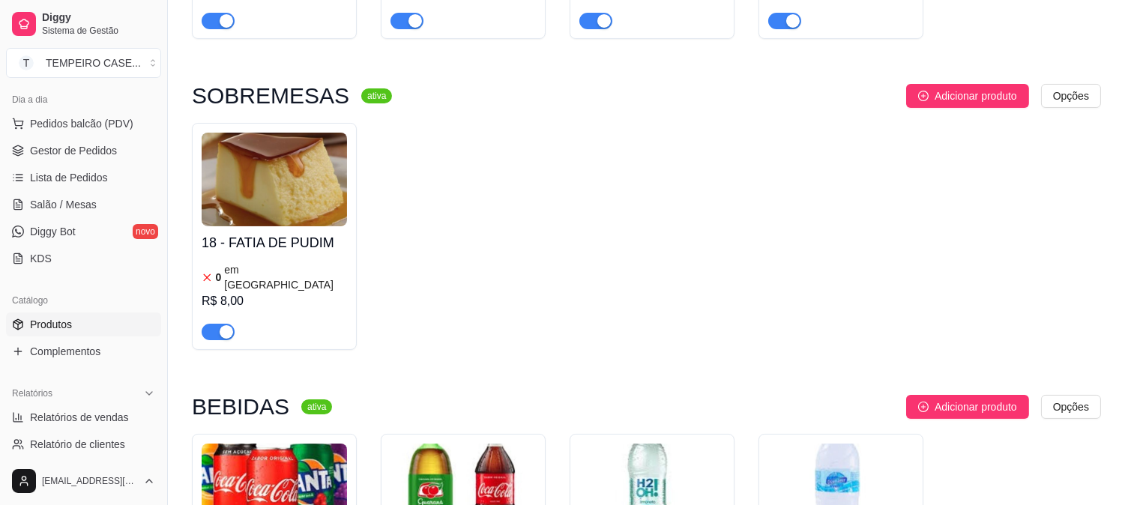
click at [313, 262] on div "0 em [GEOGRAPHIC_DATA]" at bounding box center [274, 277] width 145 height 30
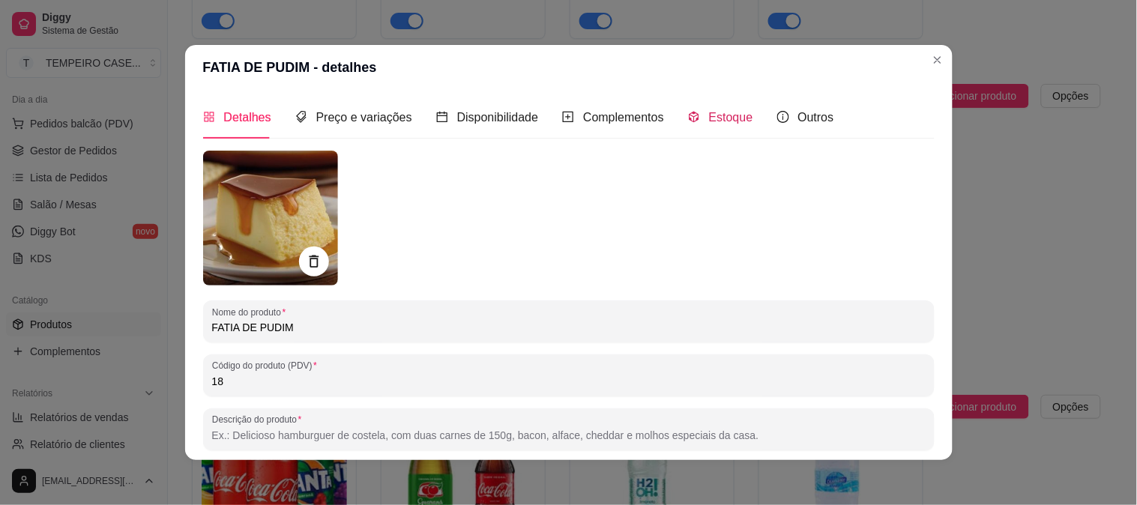
click at [696, 111] on div "Estoque" at bounding box center [720, 117] width 65 height 19
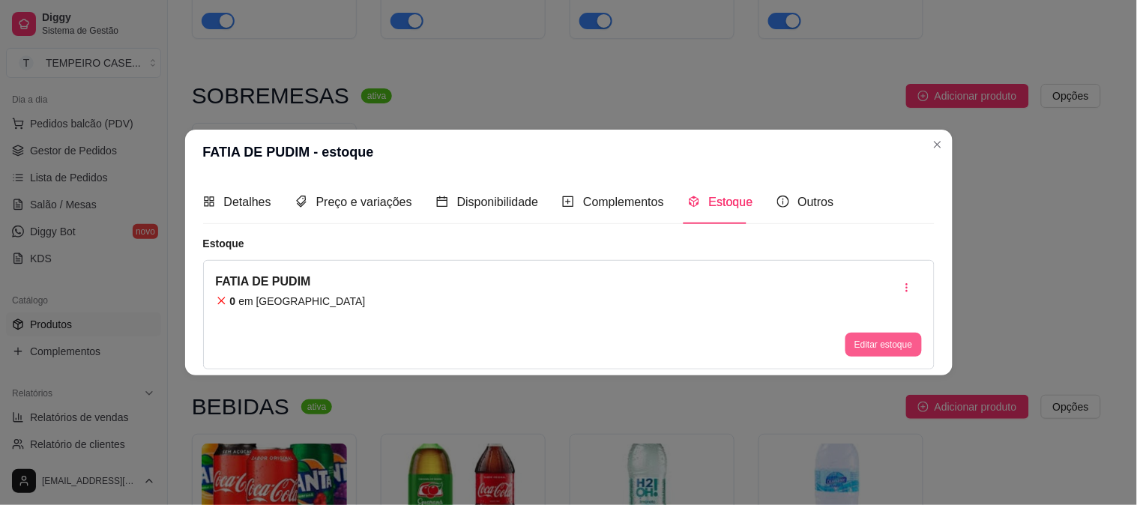
click at [875, 335] on button "Editar estoque" at bounding box center [884, 345] width 76 height 24
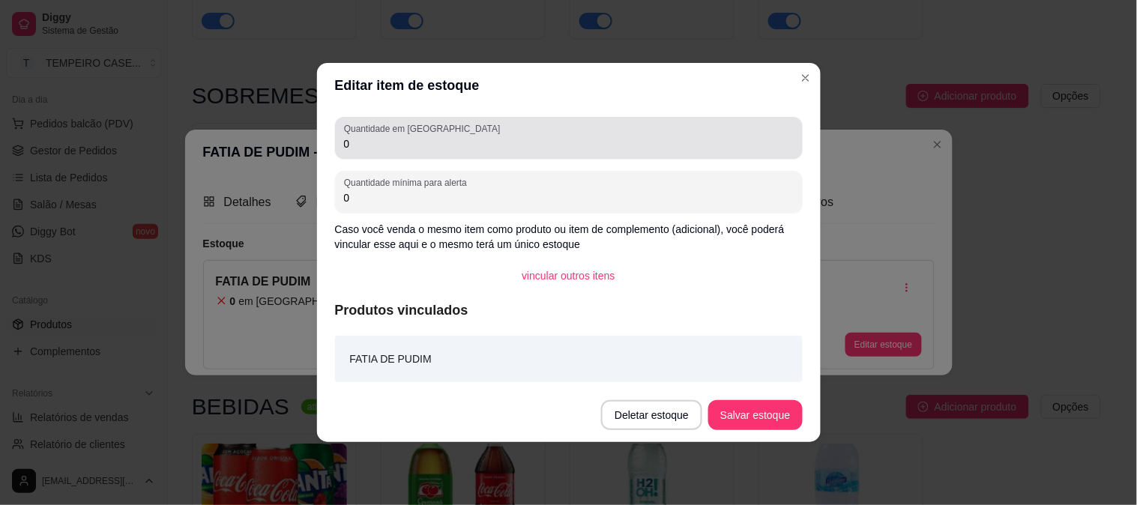
click at [451, 139] on input "0" at bounding box center [569, 143] width 450 height 15
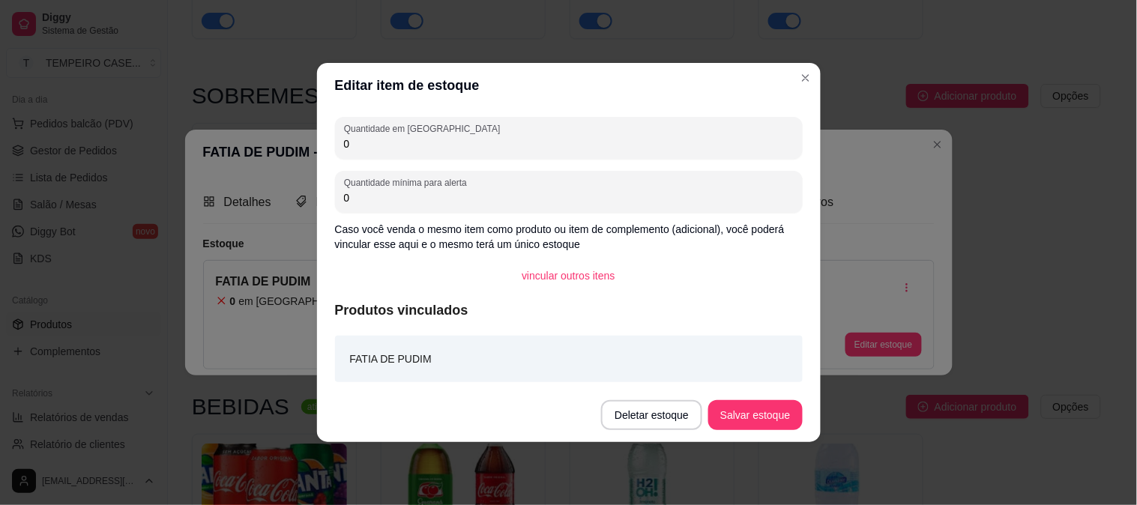
click at [451, 139] on input "0" at bounding box center [569, 143] width 450 height 15
type input "2"
click at [761, 418] on button "Salvar estoque" at bounding box center [755, 415] width 91 height 29
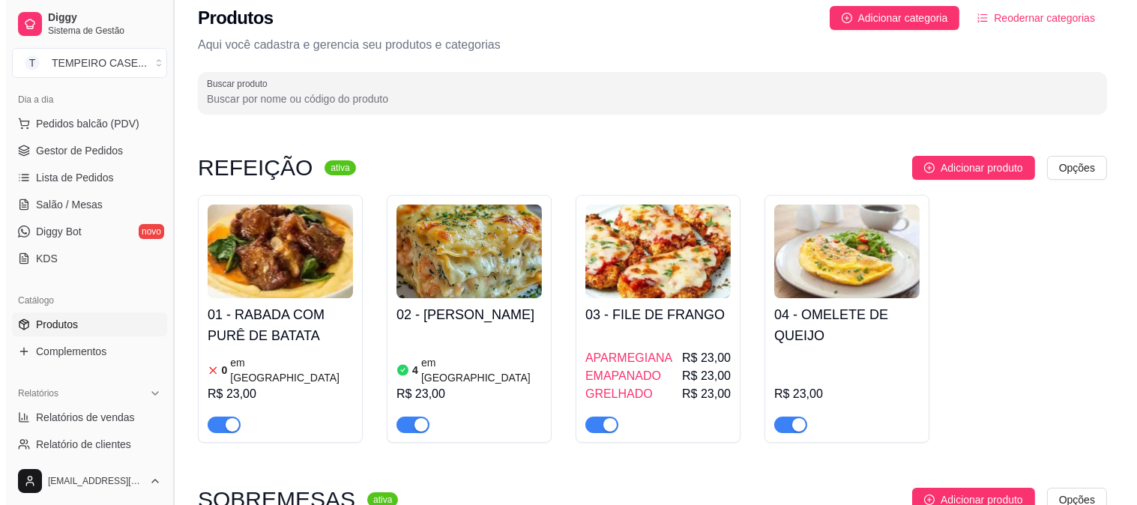
scroll to position [0, 0]
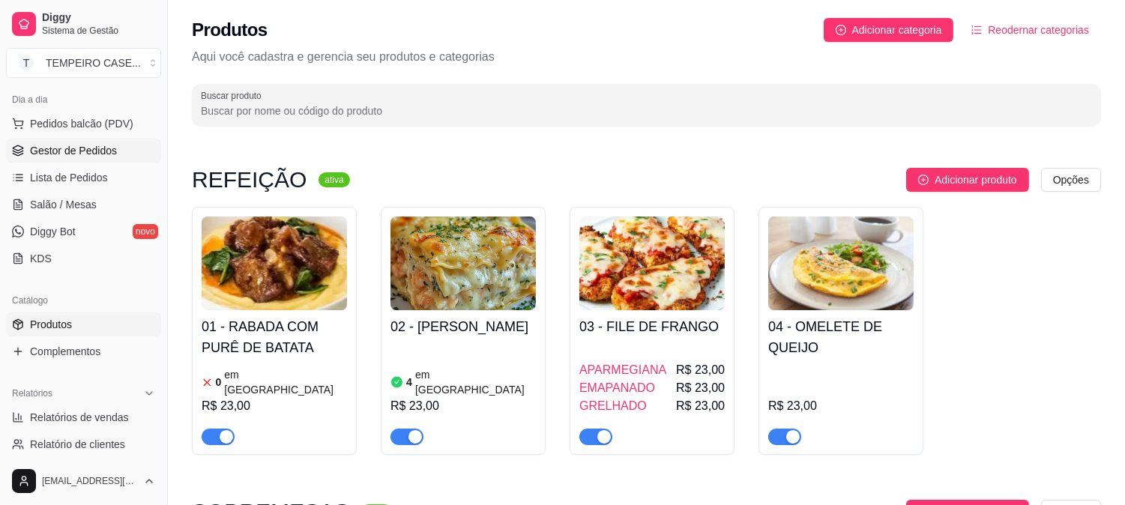
click at [94, 158] on link "Gestor de Pedidos" at bounding box center [83, 151] width 155 height 24
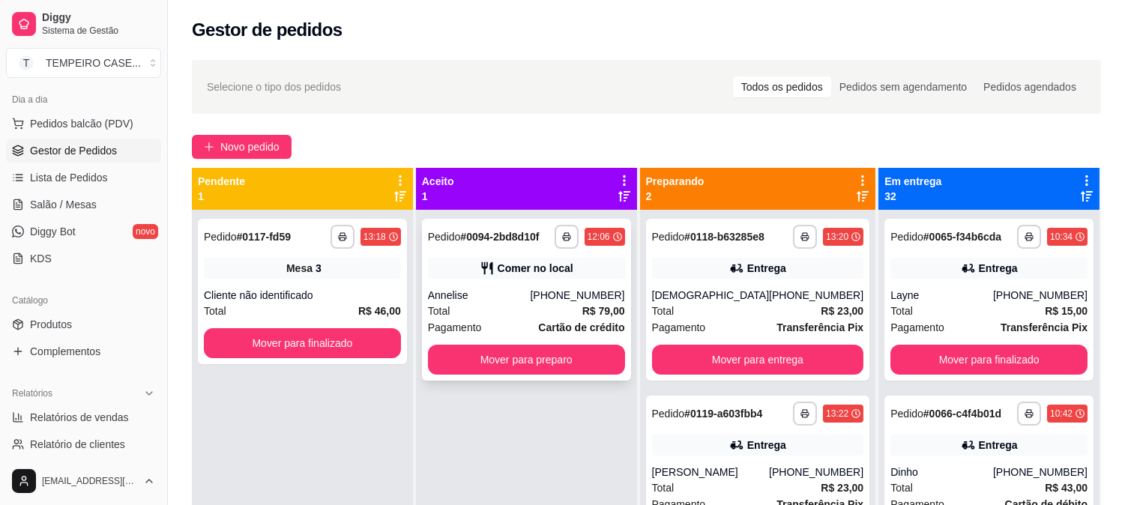
click at [589, 281] on div "**********" at bounding box center [526, 300] width 209 height 162
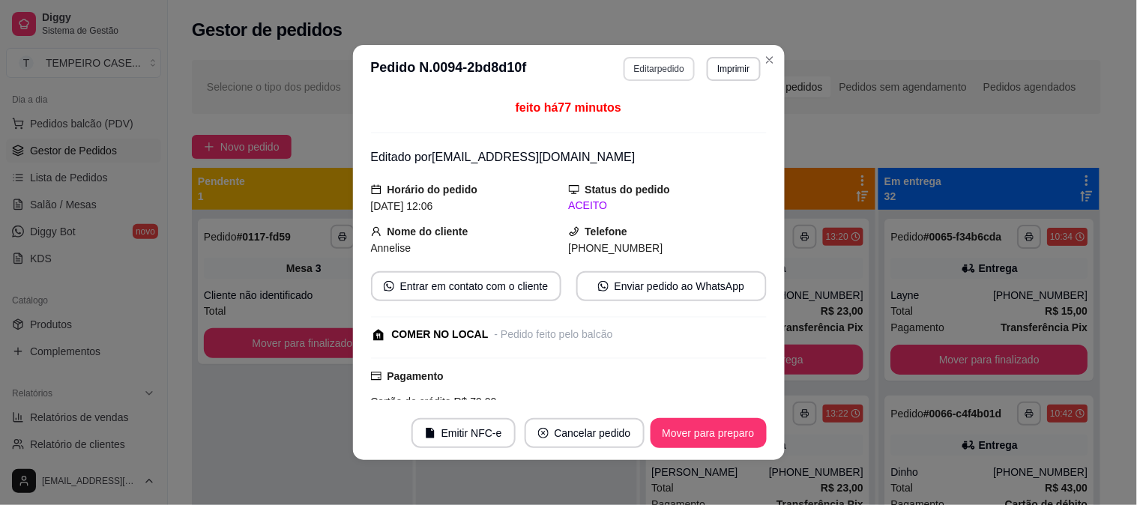
click at [650, 61] on button "Editar pedido" at bounding box center [659, 69] width 71 height 24
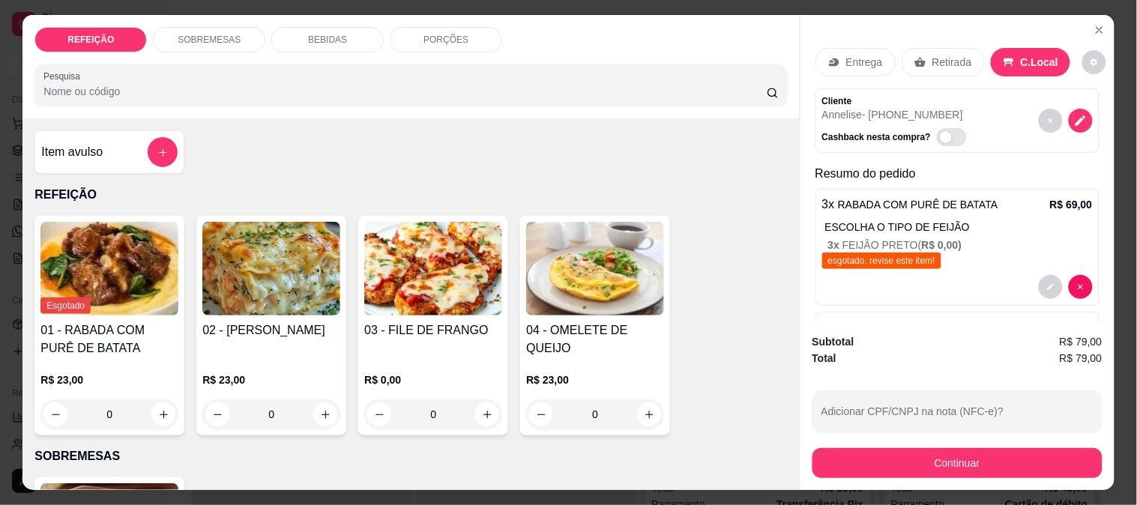
click at [241, 34] on div "SOBREMESAS" at bounding box center [209, 39] width 112 height 25
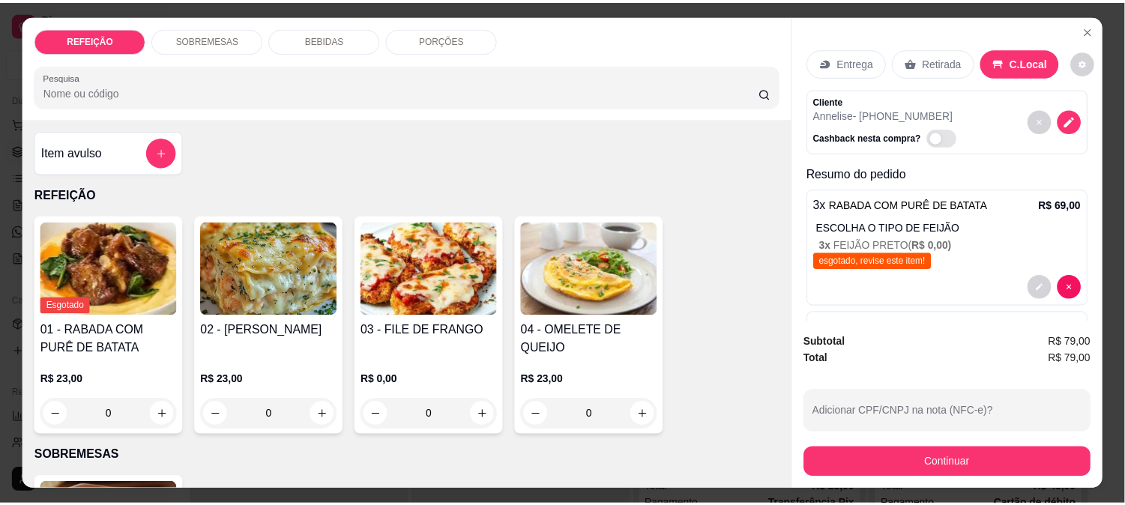
scroll to position [39, 0]
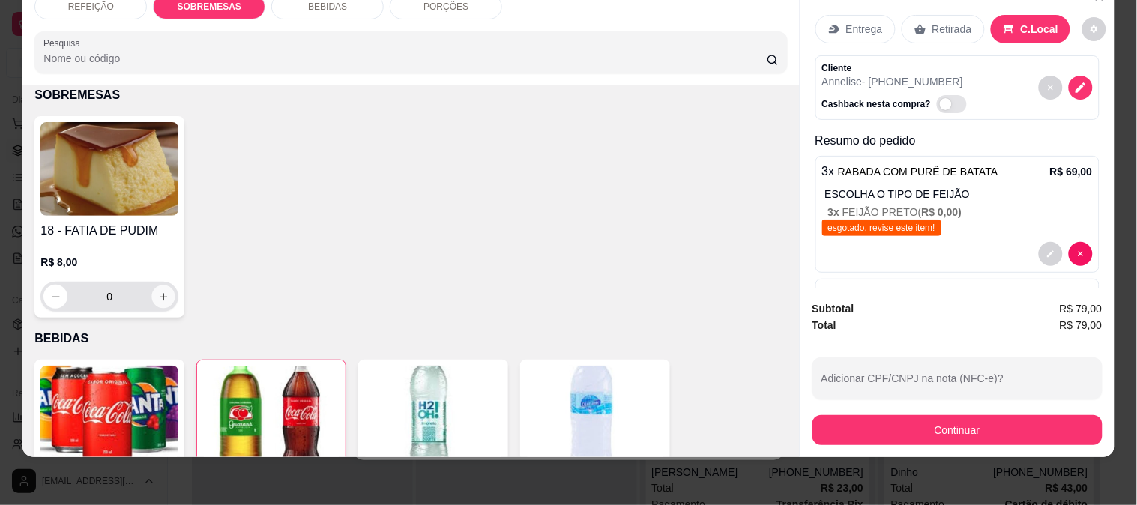
click at [152, 286] on button "increase-product-quantity" at bounding box center [163, 297] width 23 height 23
type input "2"
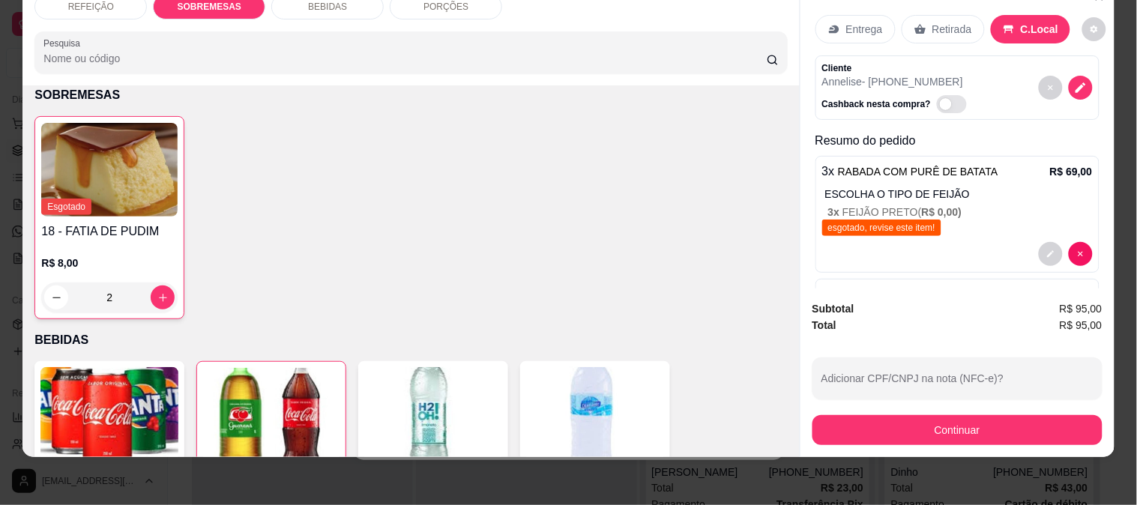
click at [915, 417] on button "Continuar" at bounding box center [958, 430] width 290 height 30
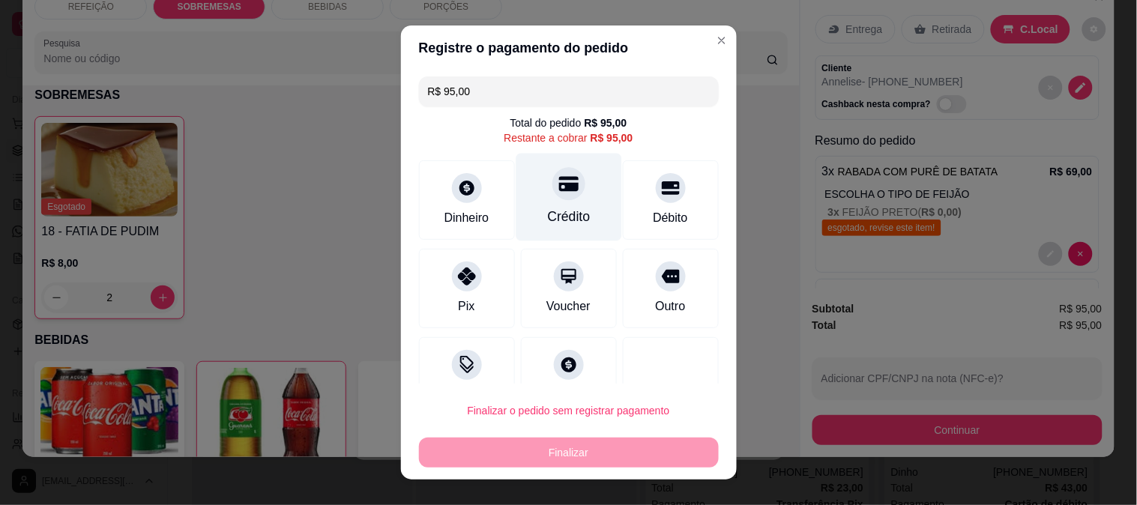
click at [523, 221] on div "Crédito" at bounding box center [569, 197] width 106 height 88
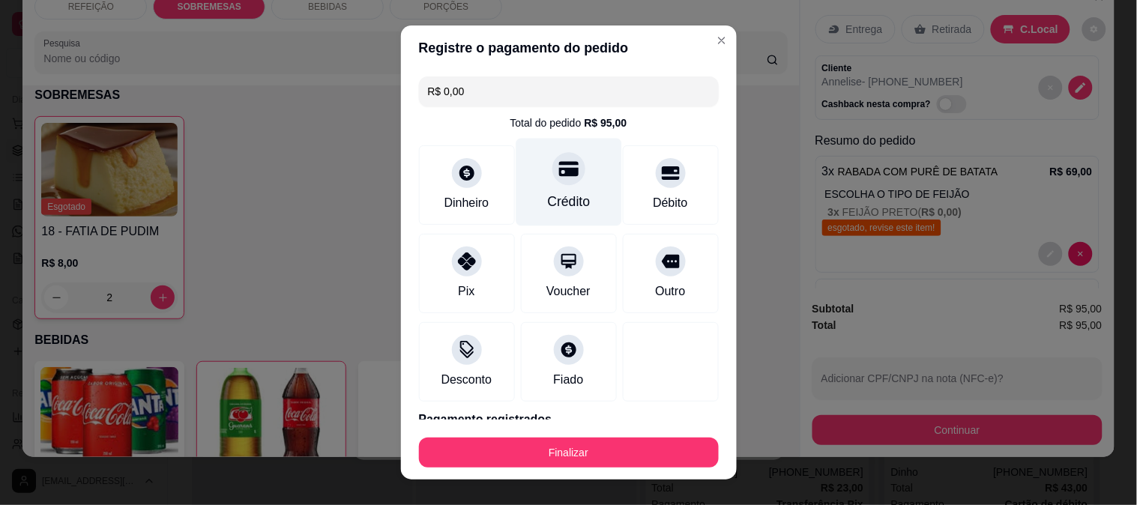
type input "R$ 0,00"
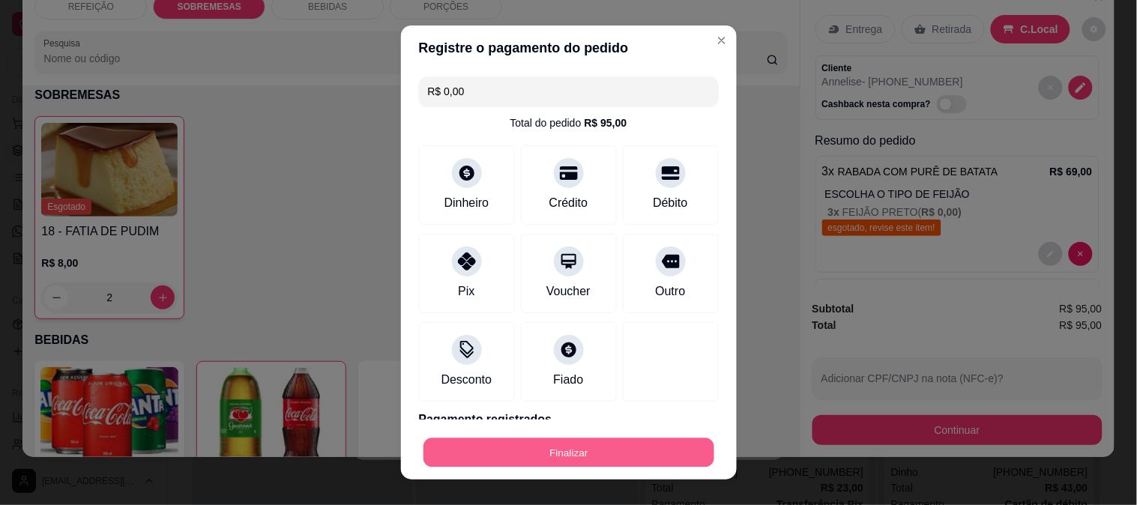
click at [544, 460] on button "Finalizar" at bounding box center [569, 453] width 291 height 29
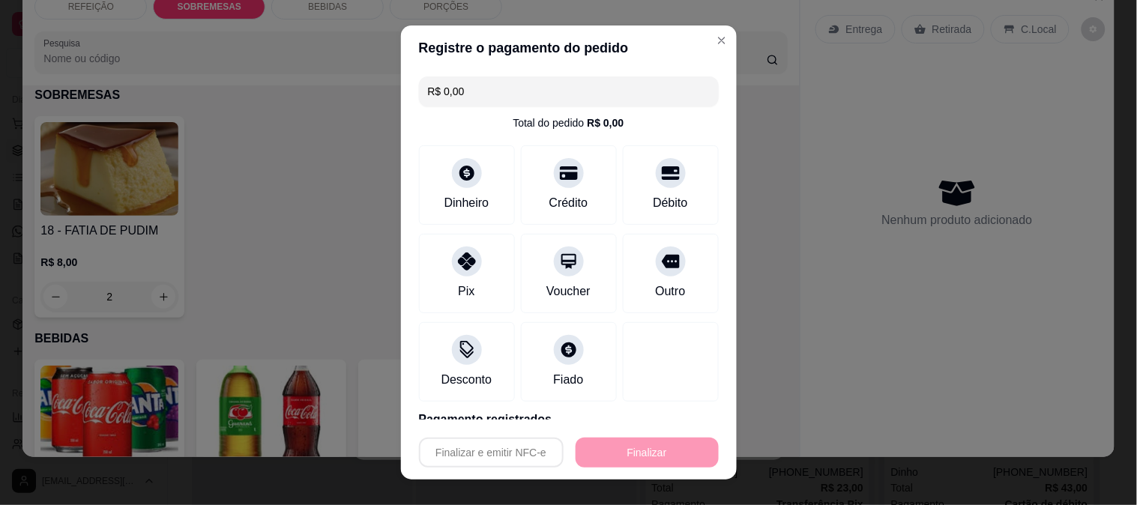
type input "0"
type input "-R$ 95,00"
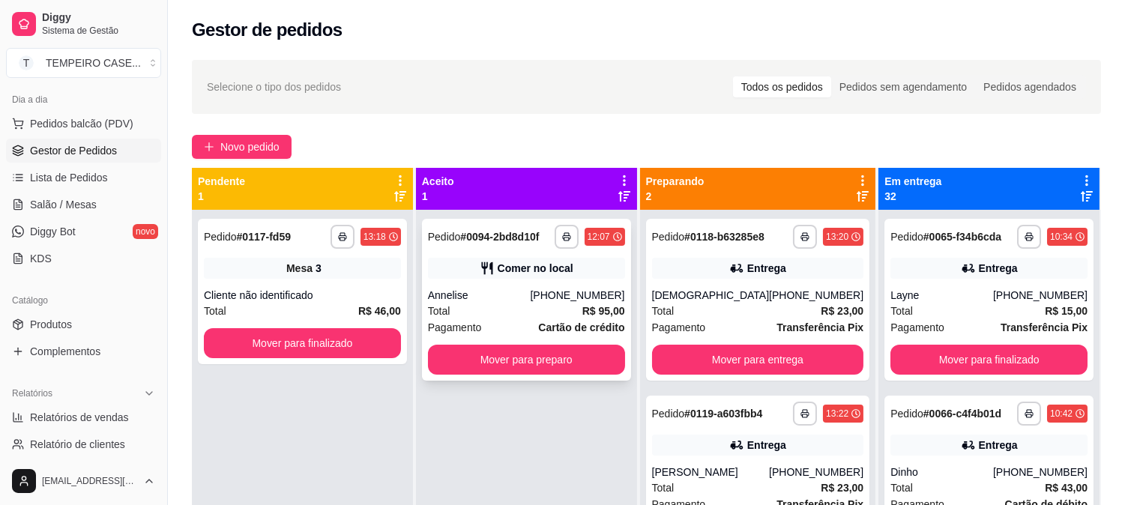
click at [457, 283] on div "**********" at bounding box center [526, 300] width 209 height 162
click at [552, 345] on div "Mover para preparo" at bounding box center [526, 360] width 197 height 30
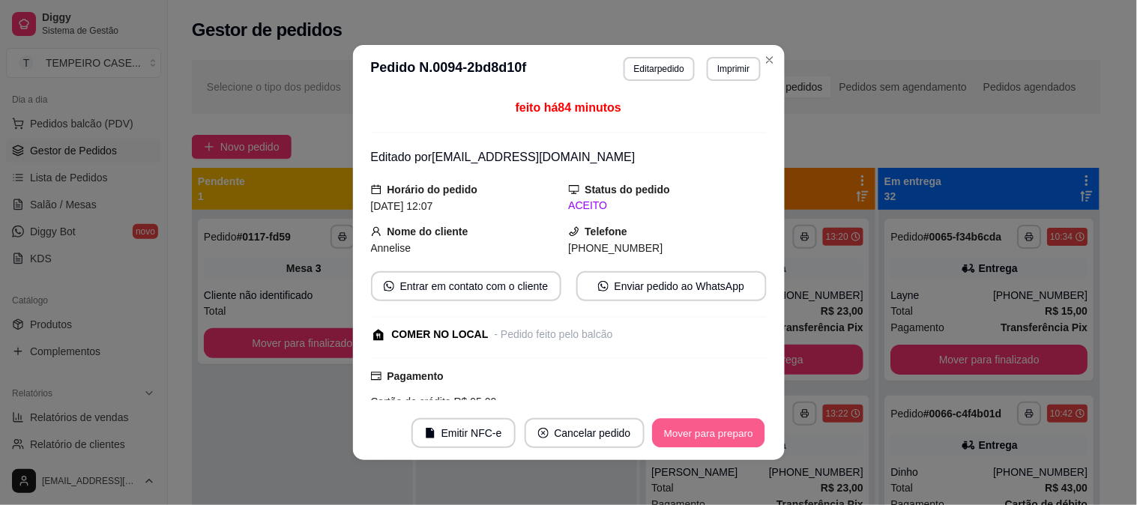
click at [691, 424] on button "Mover para preparo" at bounding box center [708, 433] width 112 height 29
click at [700, 429] on button "Mover para retirada disponível" at bounding box center [684, 433] width 160 height 29
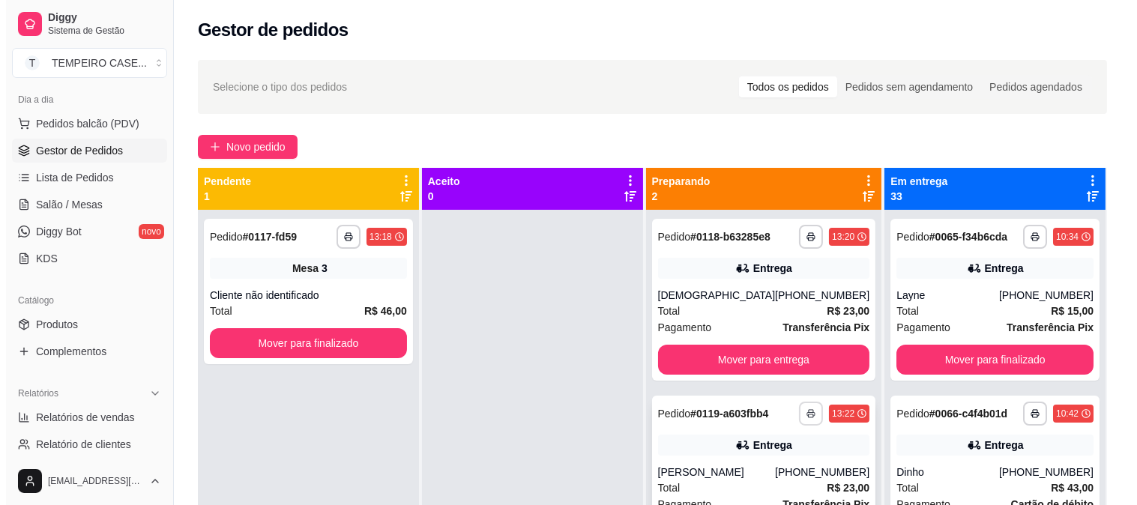
scroll to position [41, 0]
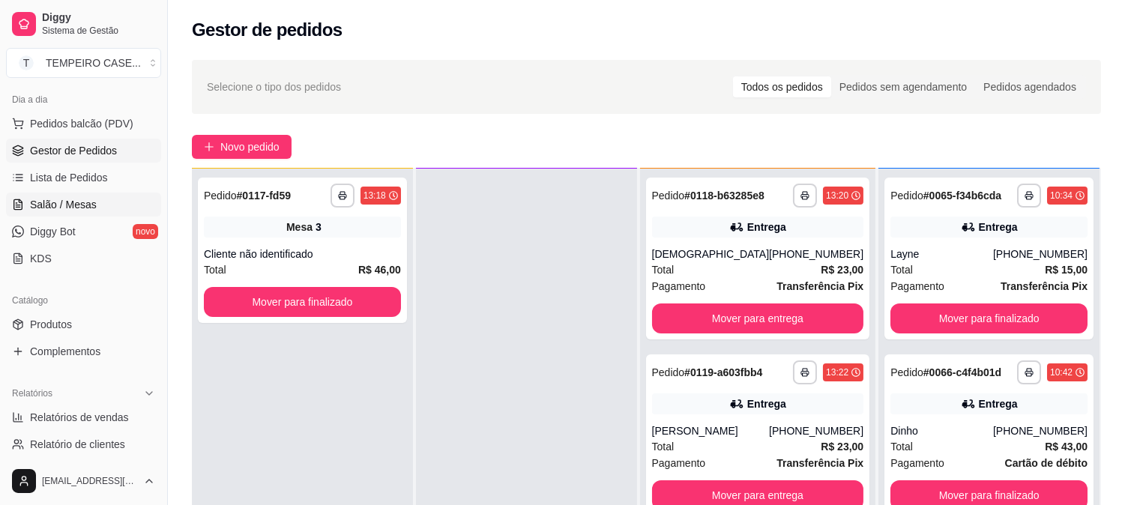
click at [85, 202] on span "Salão / Mesas" at bounding box center [63, 204] width 67 height 15
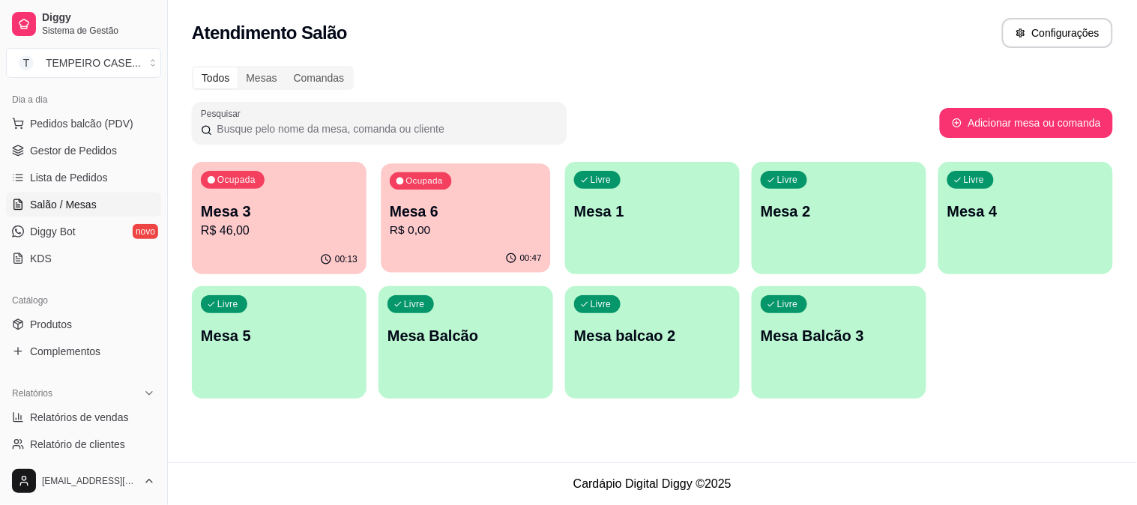
click at [495, 225] on p "R$ 0,00" at bounding box center [466, 230] width 152 height 17
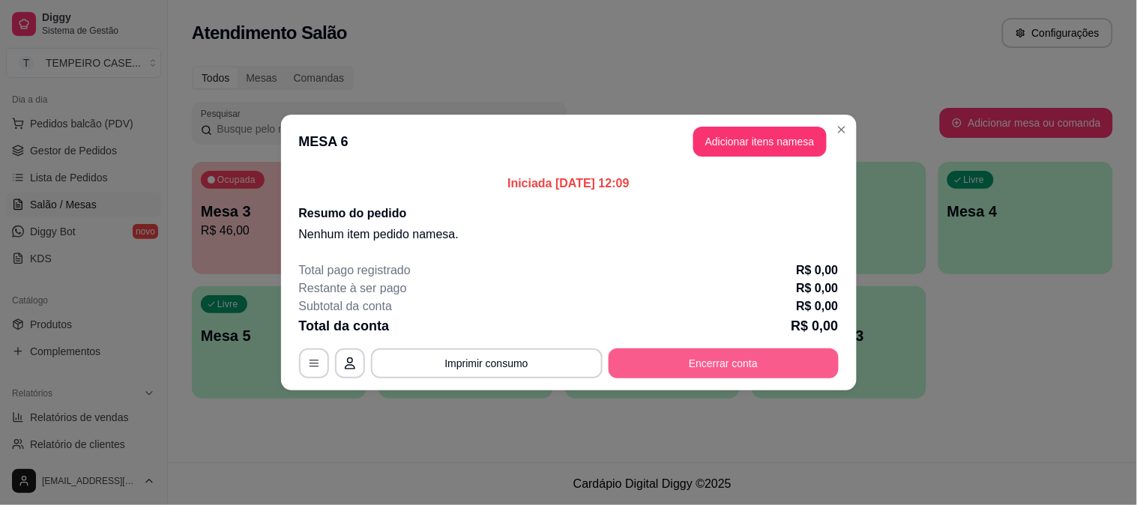
click at [726, 357] on button "Encerrar conta" at bounding box center [724, 364] width 230 height 30
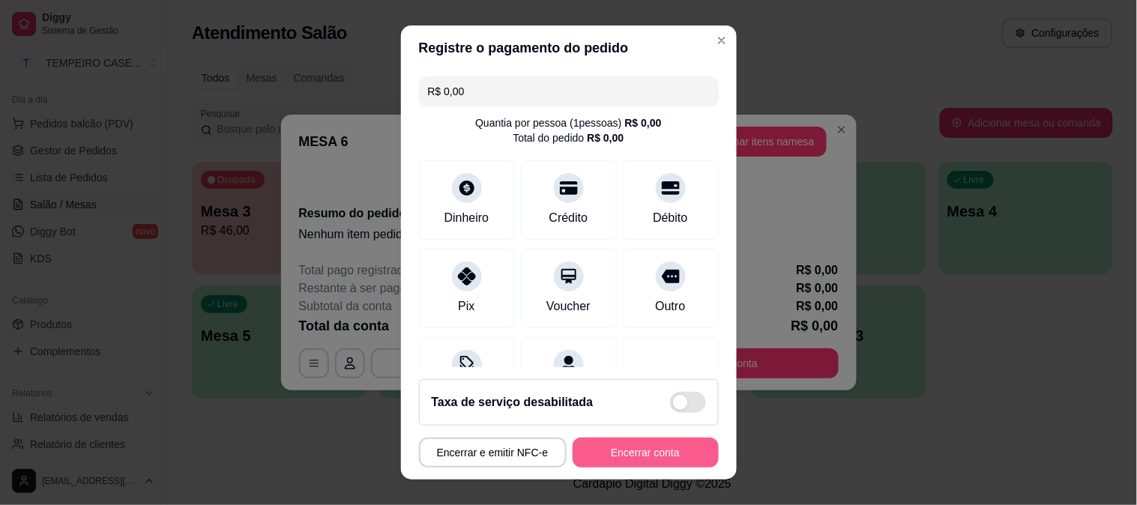
click at [649, 438] on button "Encerrar conta" at bounding box center [646, 453] width 146 height 30
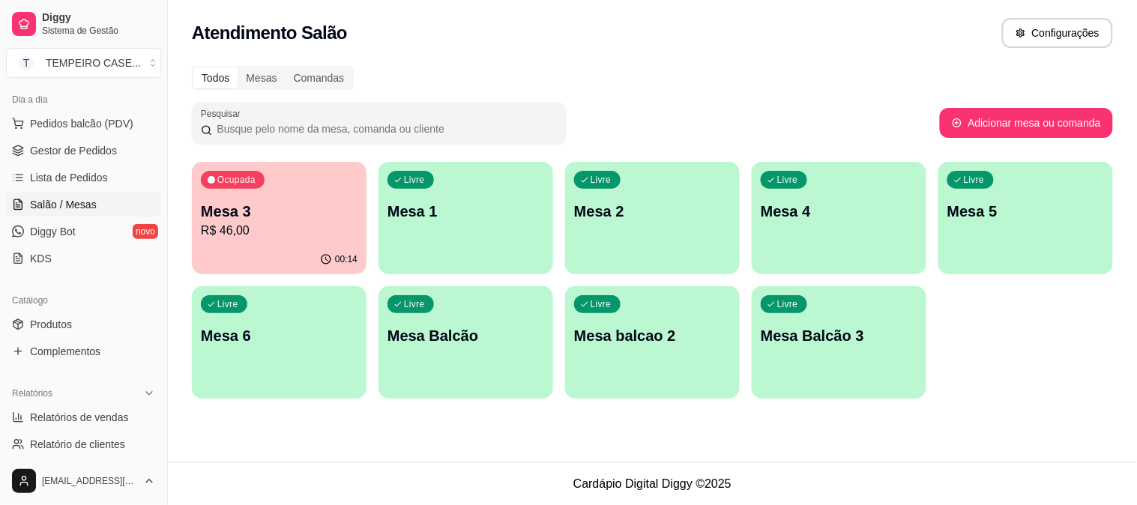
click at [340, 226] on p "R$ 46,00" at bounding box center [279, 231] width 157 height 18
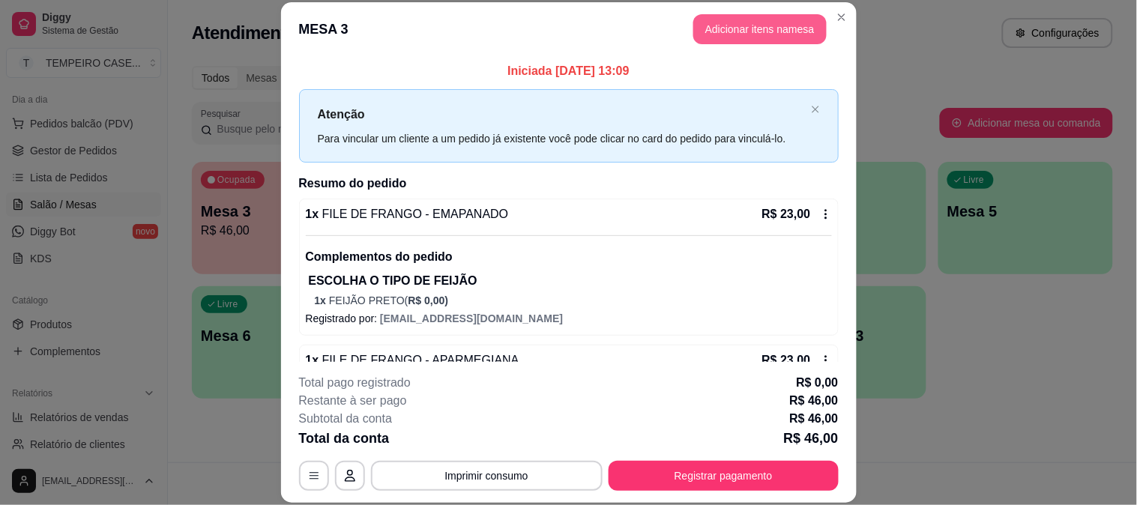
click at [735, 17] on button "Adicionar itens na mesa" at bounding box center [760, 29] width 133 height 30
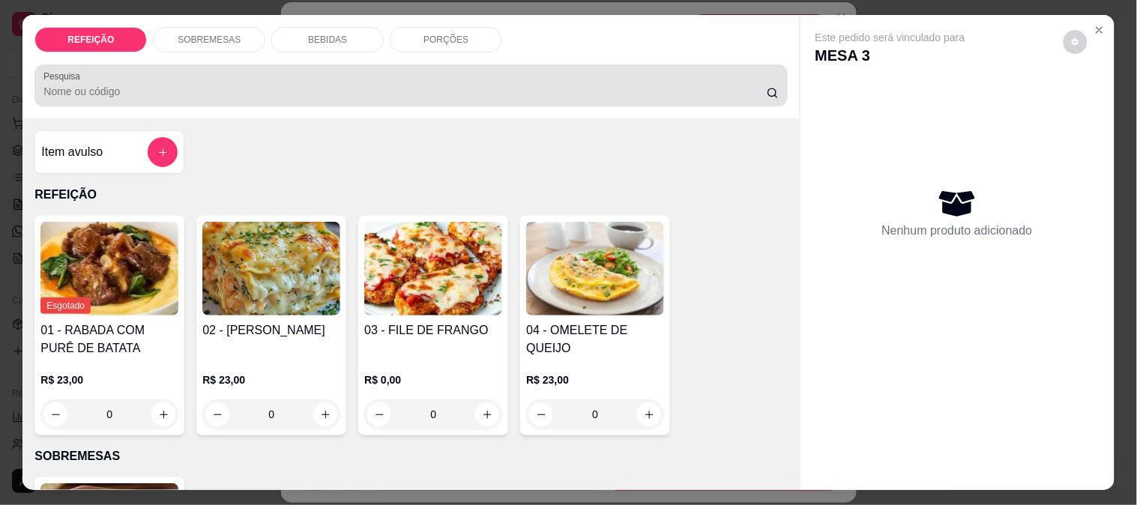
click at [321, 34] on p "BEBIDAS" at bounding box center [327, 40] width 39 height 12
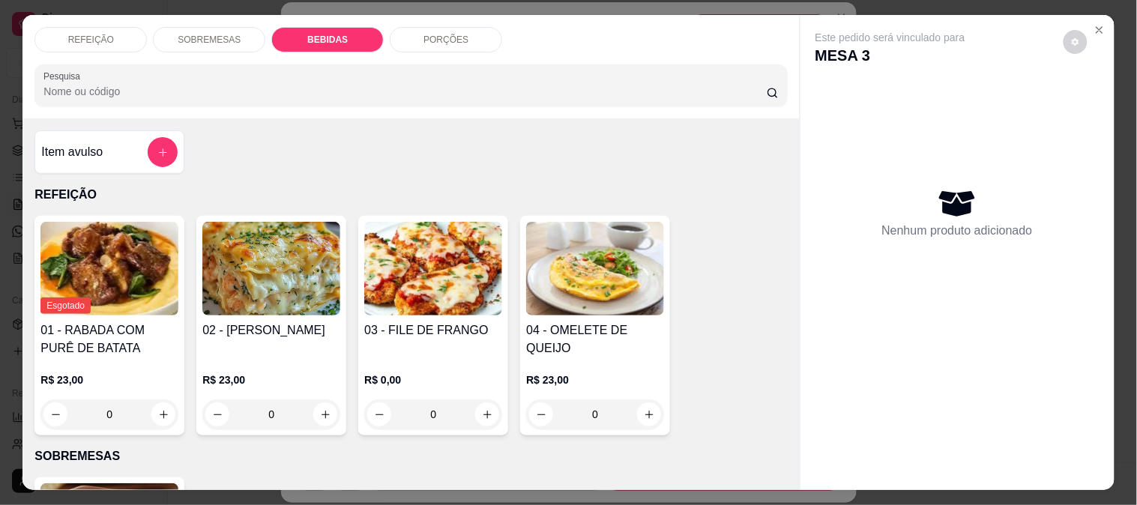
scroll to position [39, 0]
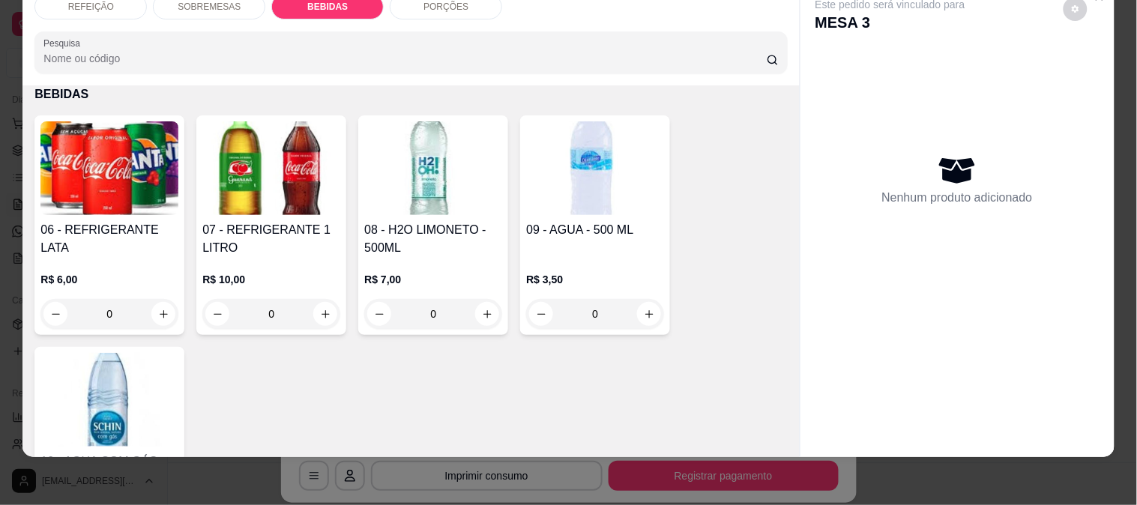
click at [345, 152] on div "06 - REFRIGERANTE LATA R$ 6,00 0 07 - REFRIGERANTE 1 LITRO R$ 10,00 0 08 - H2O …" at bounding box center [410, 331] width 753 height 433
click at [294, 159] on img at bounding box center [271, 168] width 138 height 94
click at [490, 187] on div "COCA-COLA R$ 10,00" at bounding box center [568, 188] width 396 height 49
radio input "true"
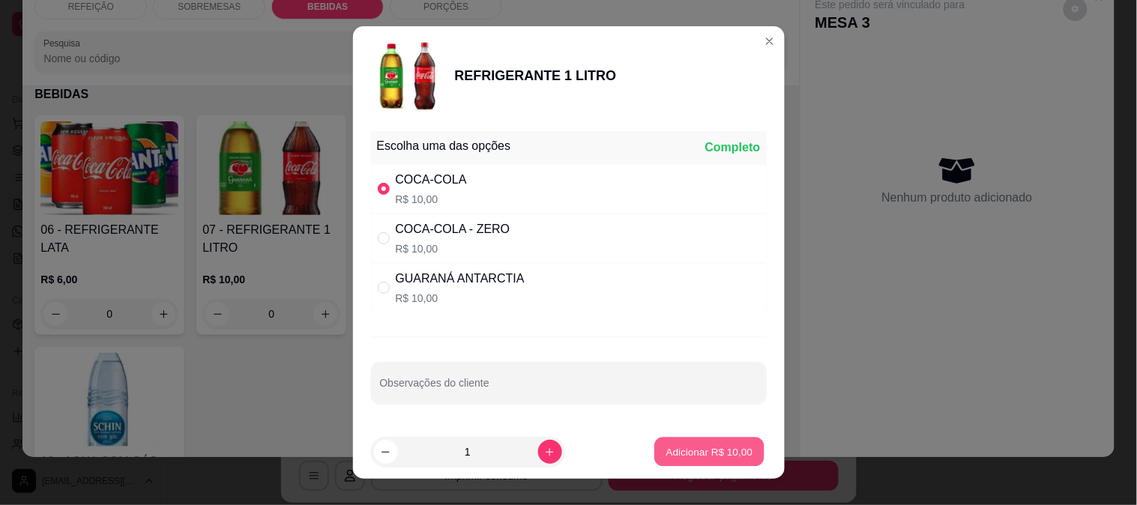
click at [708, 456] on p "Adicionar R$ 10,00" at bounding box center [710, 452] width 87 height 14
type input "1"
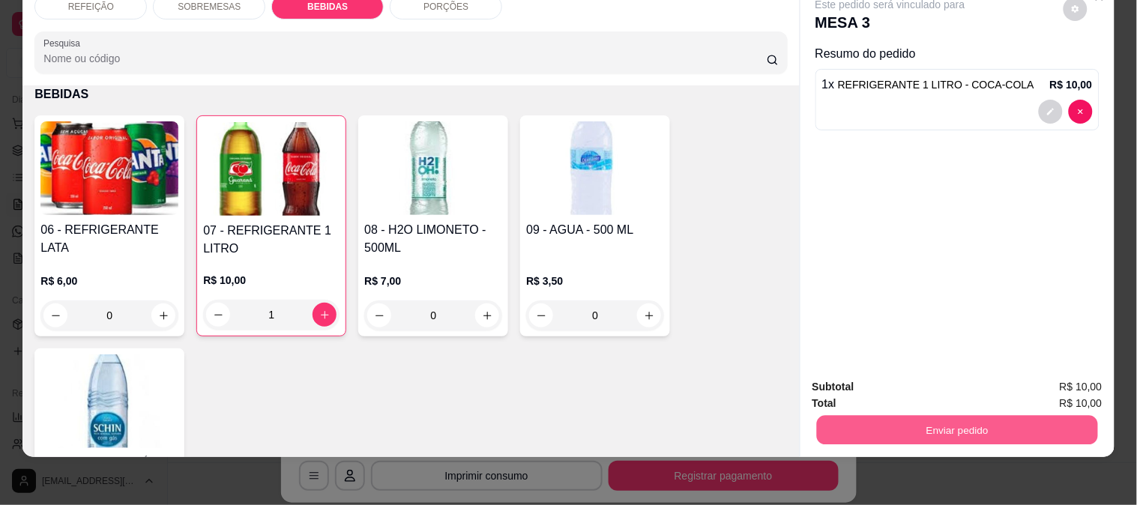
click at [870, 425] on button "Enviar pedido" at bounding box center [957, 429] width 281 height 29
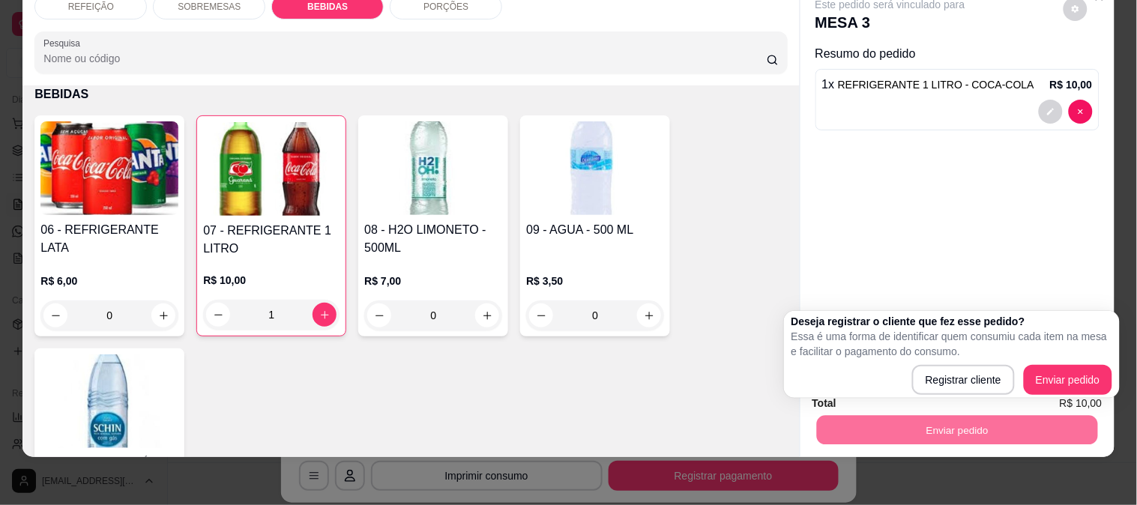
click at [1110, 365] on div "Registrar cliente Enviar pedido" at bounding box center [952, 380] width 321 height 30
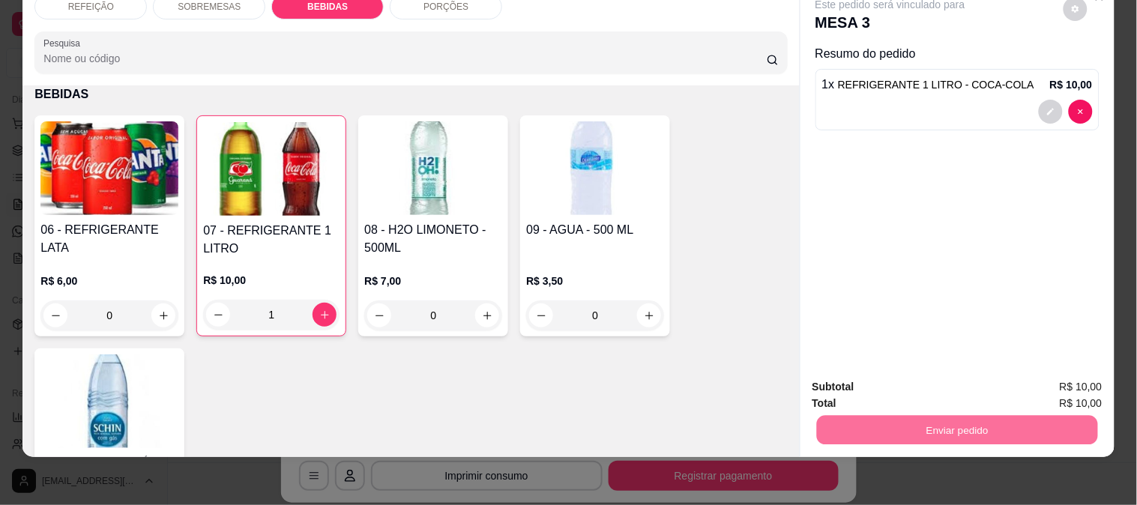
click at [1093, 369] on button "Enviar pedido" at bounding box center [1064, 381] width 82 height 28
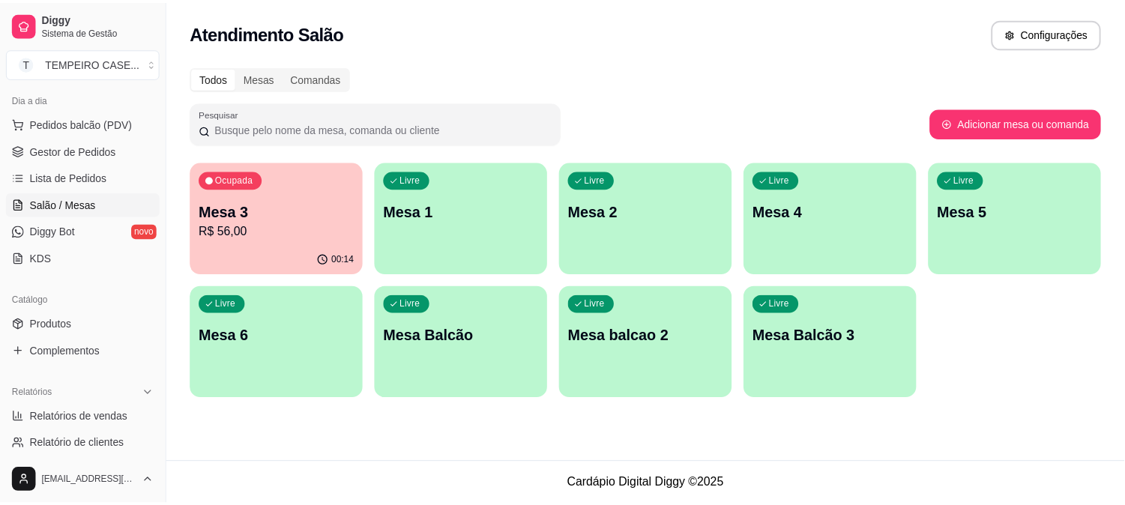
scroll to position [0, 0]
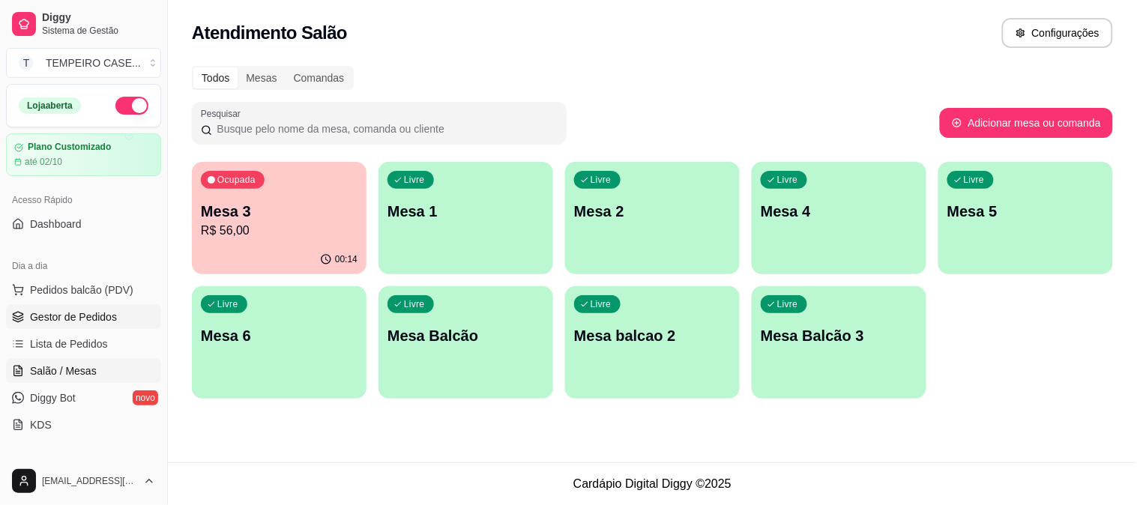
click at [68, 325] on link "Gestor de Pedidos" at bounding box center [83, 317] width 155 height 24
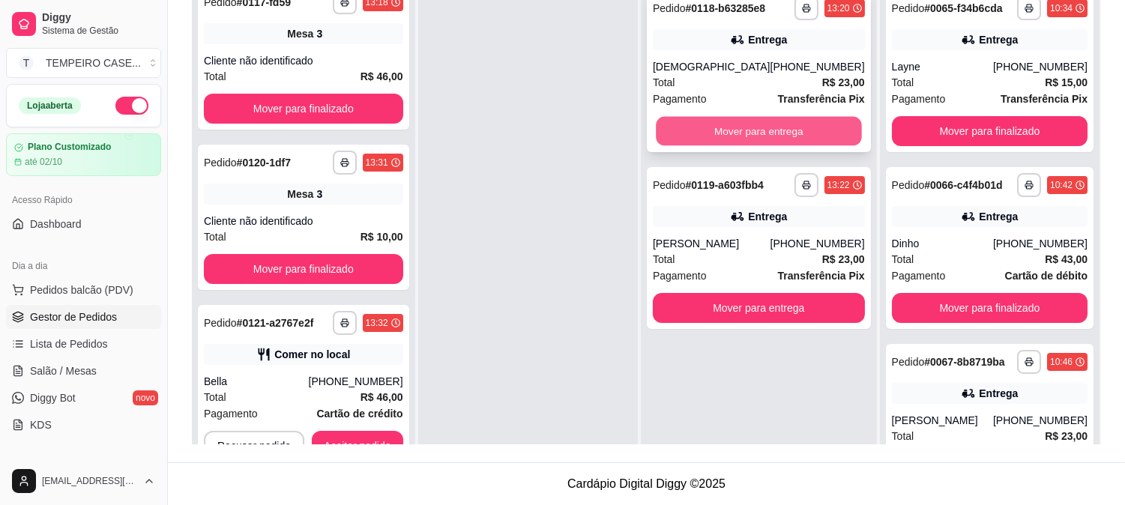
click at [759, 133] on button "Mover para entrega" at bounding box center [758, 131] width 205 height 29
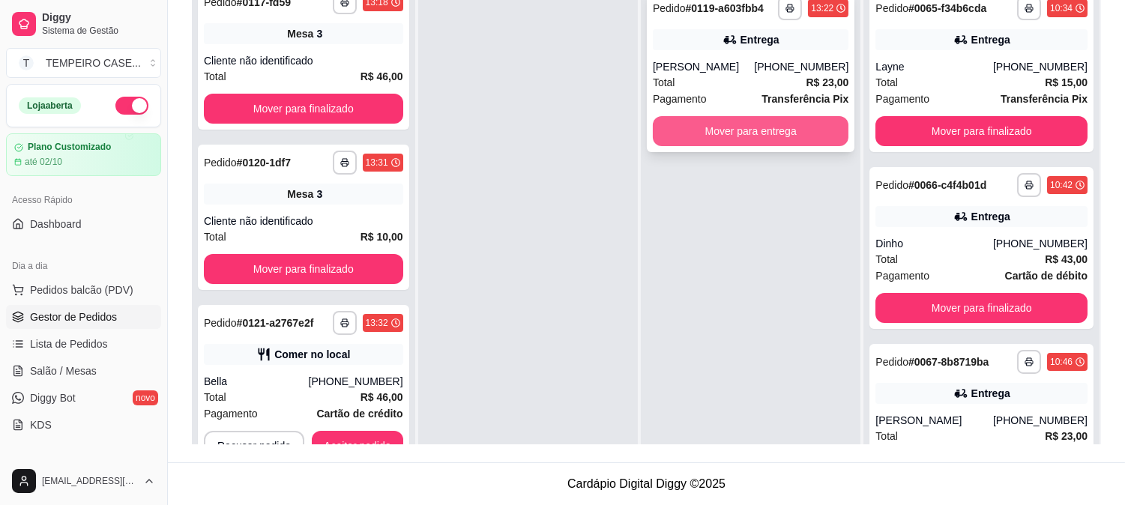
click at [765, 142] on button "Mover para entrega" at bounding box center [751, 131] width 196 height 30
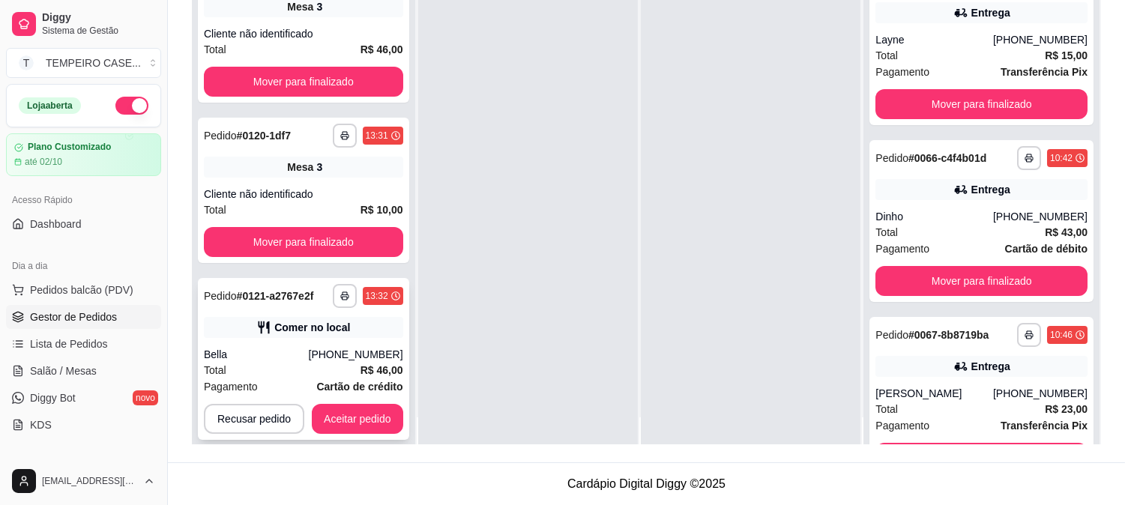
scroll to position [41, 0]
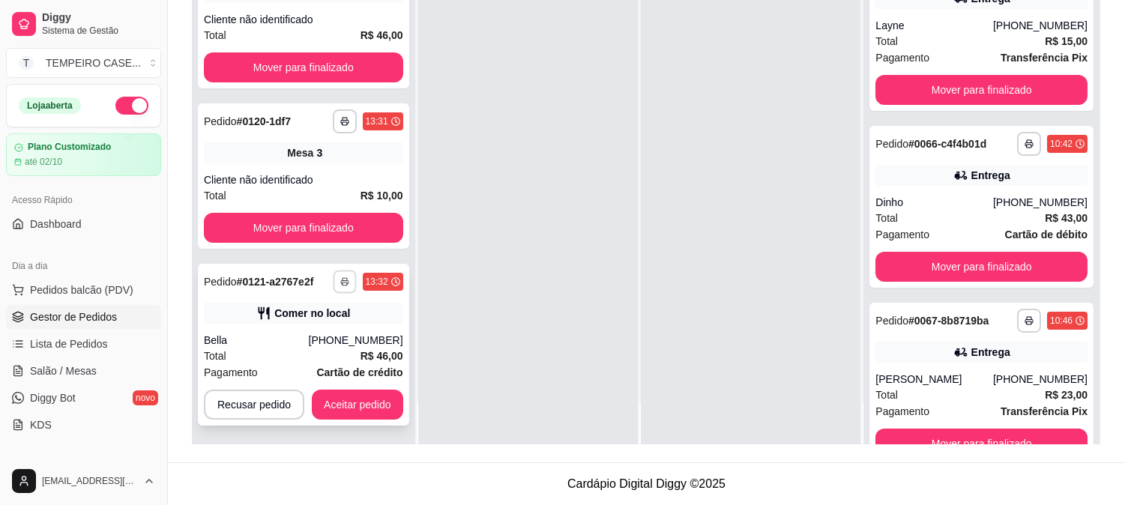
click at [338, 289] on button "button" at bounding box center [344, 281] width 23 height 23
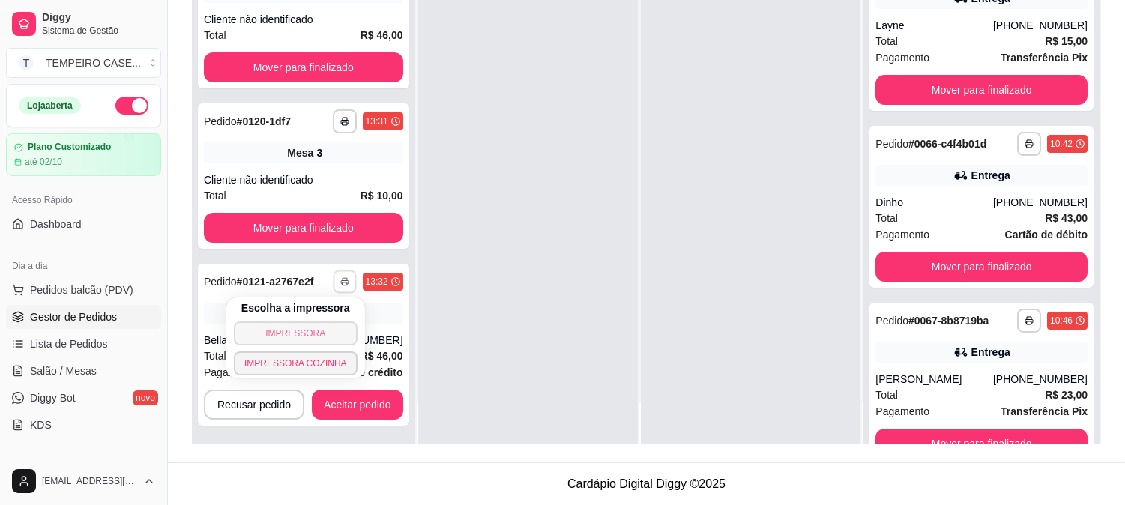
click at [319, 322] on button "IMPRESSORA" at bounding box center [296, 334] width 124 height 24
click at [337, 282] on button "button" at bounding box center [345, 282] width 24 height 24
click at [331, 360] on button "IMPRESSORA COZINHA" at bounding box center [296, 363] width 124 height 24
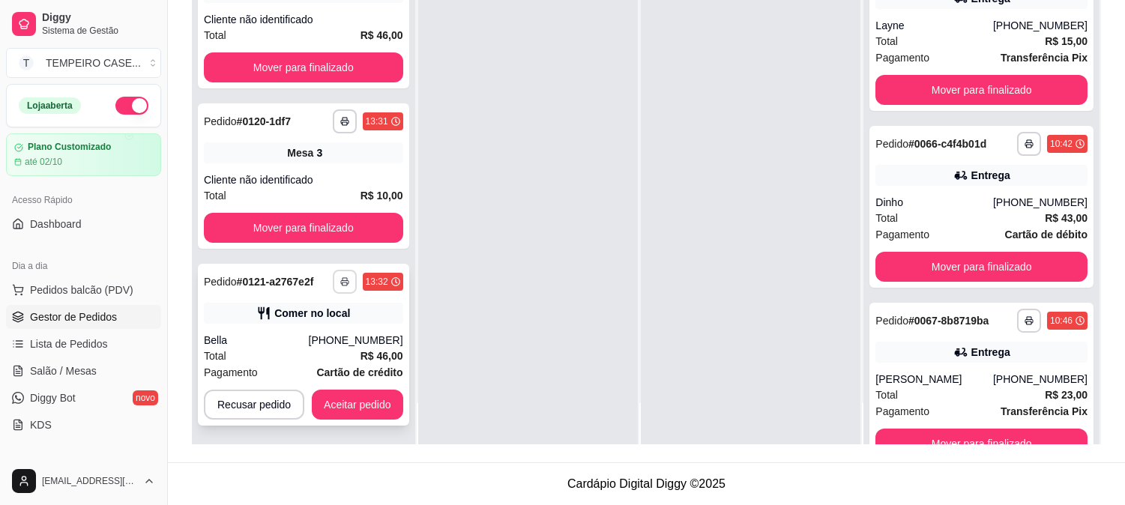
click at [341, 278] on icon "button" at bounding box center [344, 281] width 9 height 9
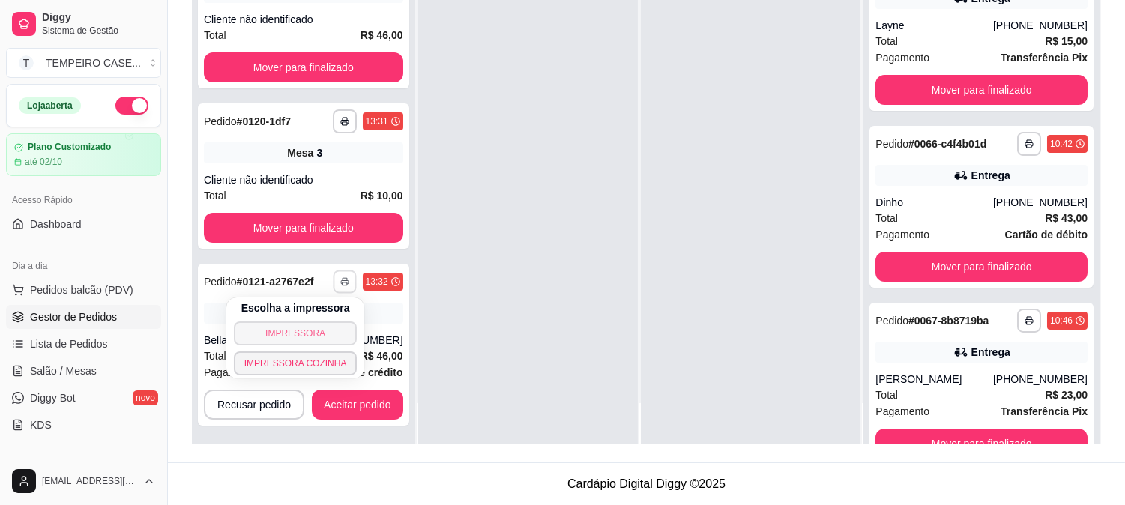
click at [300, 334] on button "IMPRESSORA" at bounding box center [296, 334] width 124 height 24
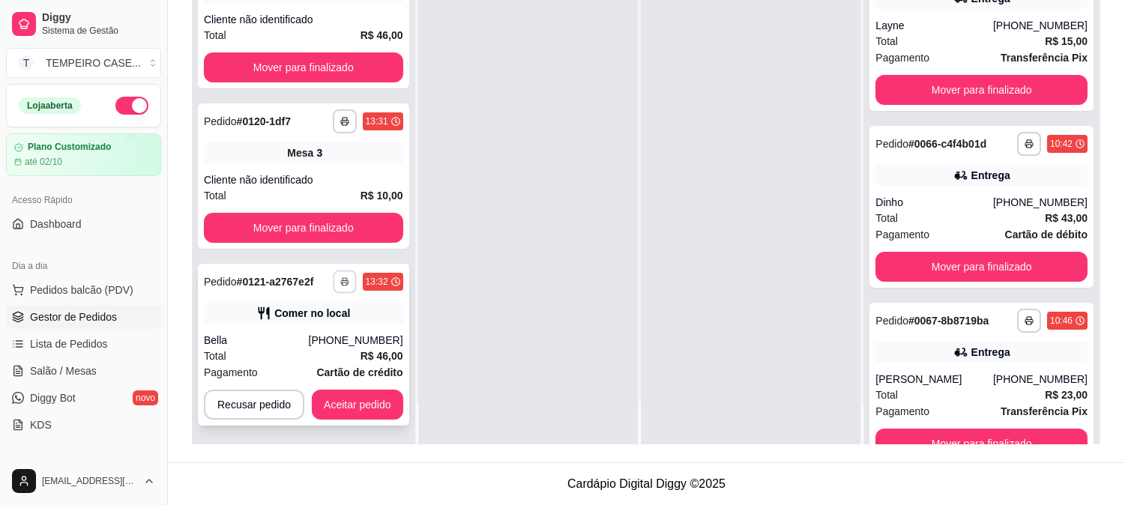
click at [337, 281] on button "button" at bounding box center [344, 281] width 23 height 23
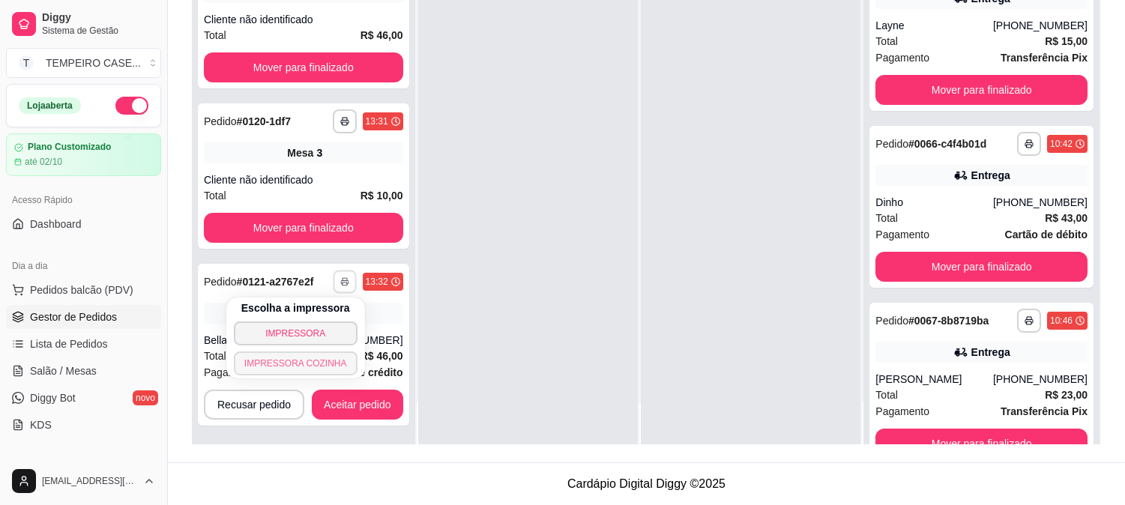
click at [310, 360] on button "IMPRESSORA COZINHA" at bounding box center [296, 364] width 124 height 24
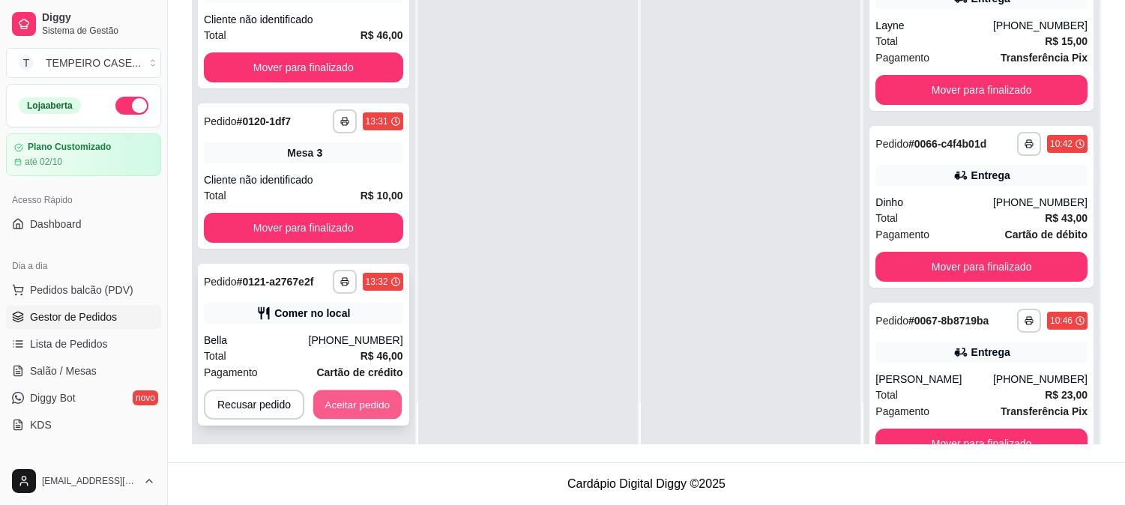
click at [379, 406] on button "Aceitar pedido" at bounding box center [357, 405] width 88 height 29
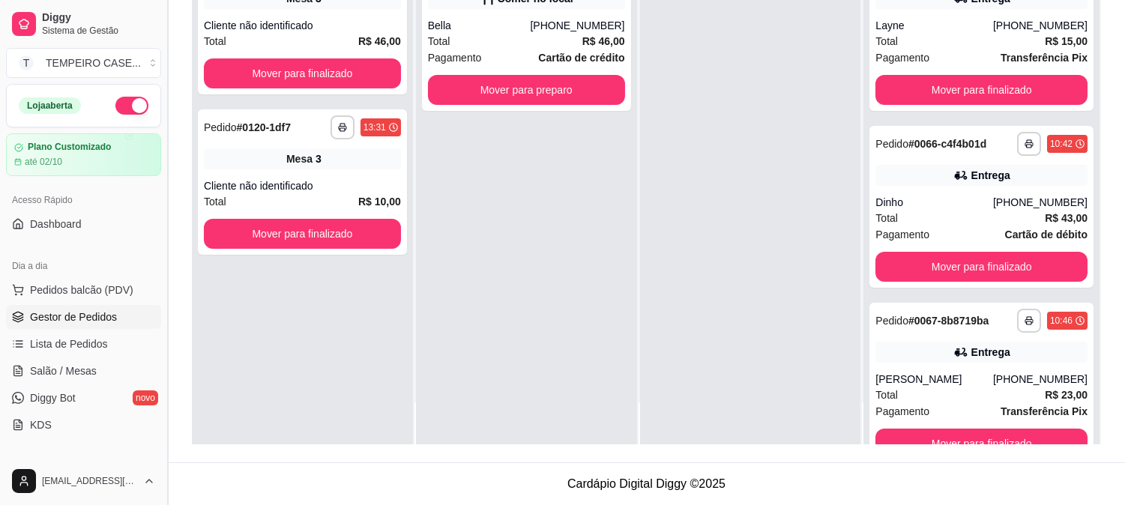
scroll to position [0, 0]
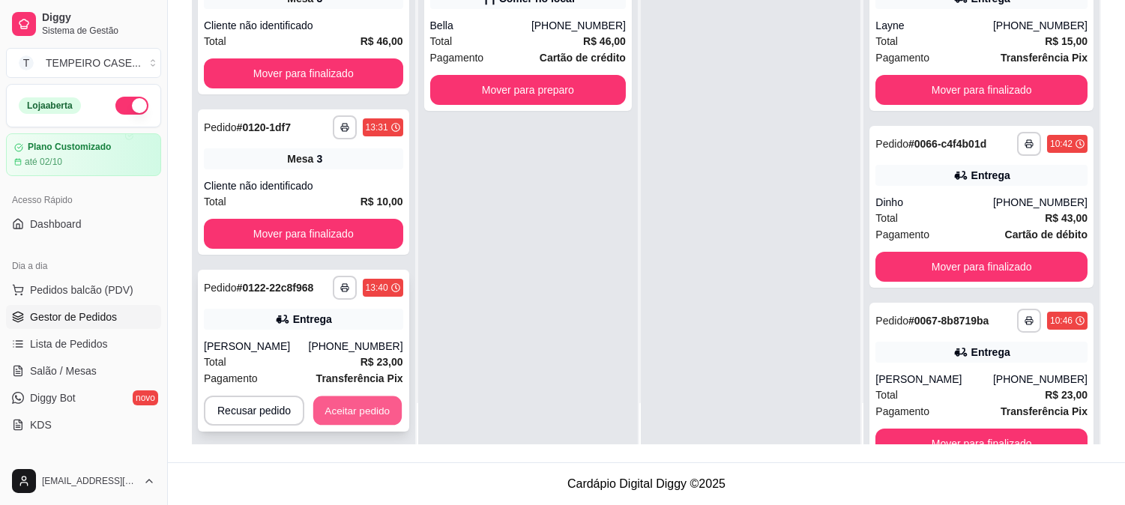
click at [348, 403] on button "Aceitar pedido" at bounding box center [357, 411] width 88 height 29
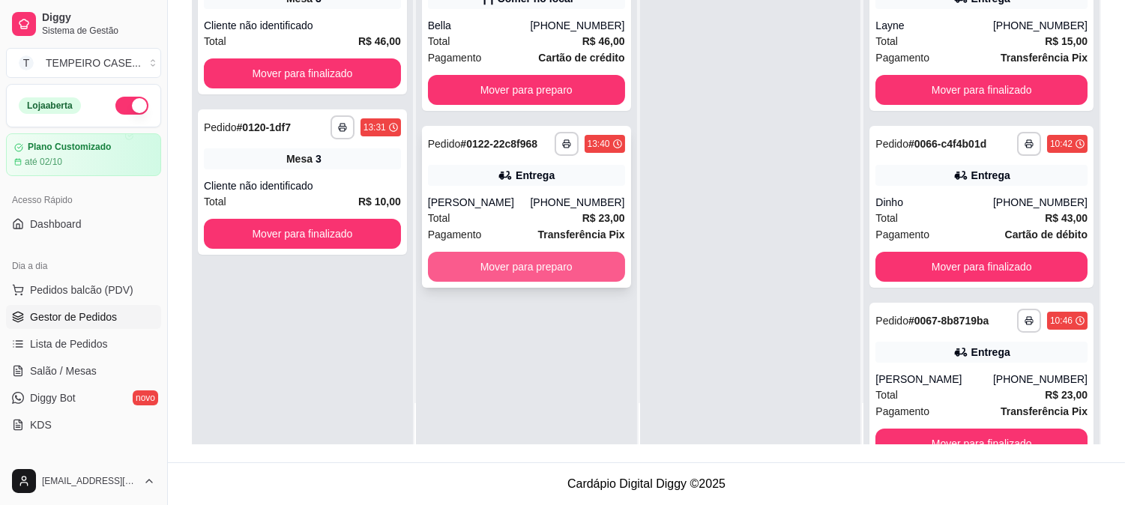
click at [535, 267] on button "Mover para preparo" at bounding box center [526, 267] width 197 height 30
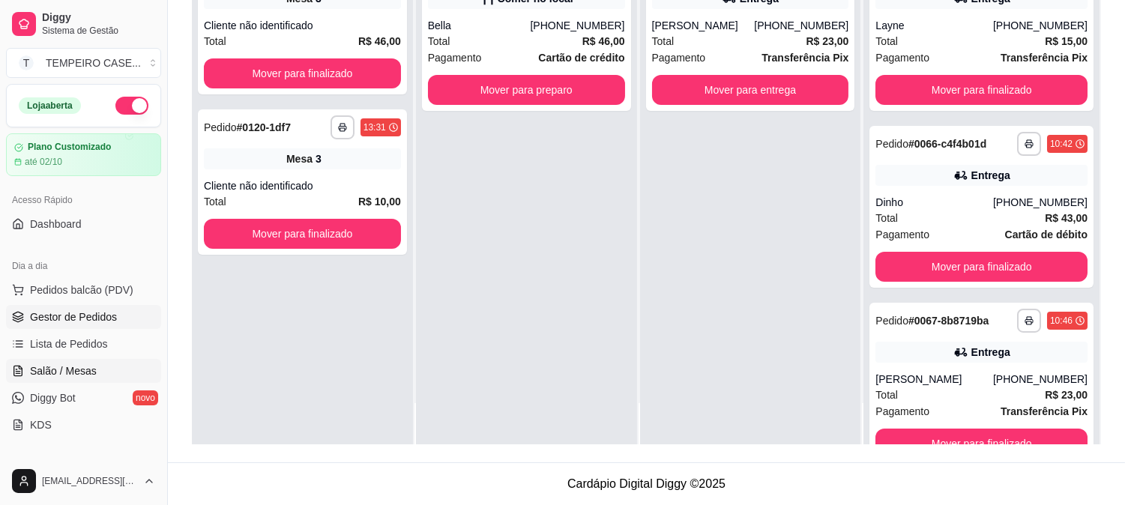
click at [45, 364] on span "Salão / Mesas" at bounding box center [63, 371] width 67 height 15
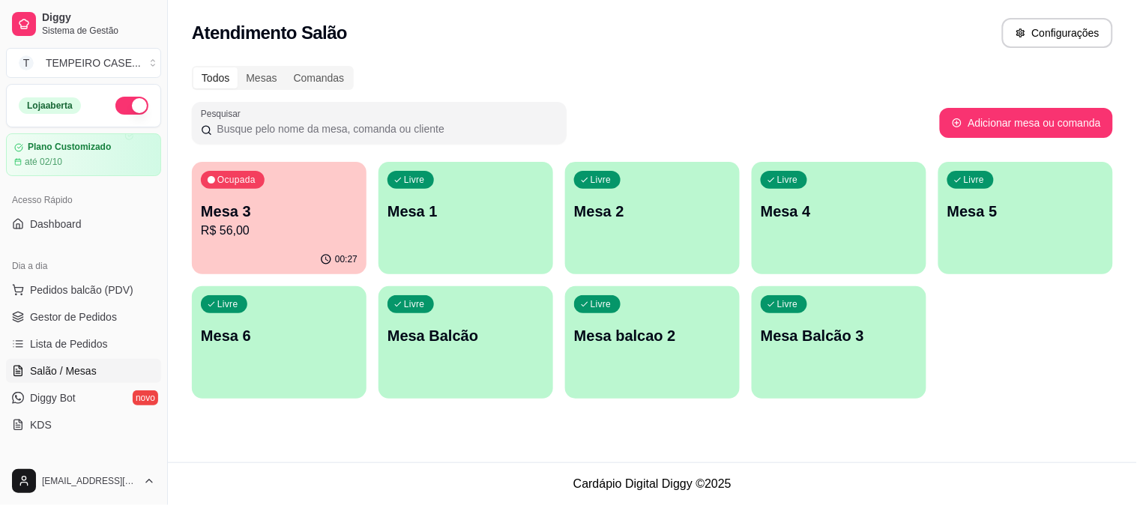
click at [294, 227] on p "R$ 56,00" at bounding box center [279, 231] width 157 height 18
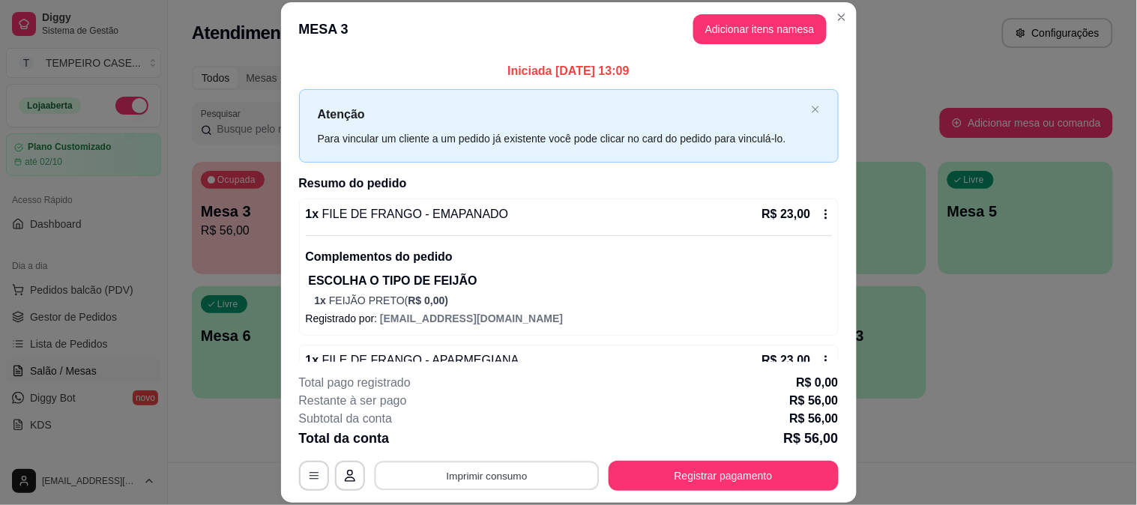
click at [525, 473] on button "Imprimir consumo" at bounding box center [486, 475] width 225 height 29
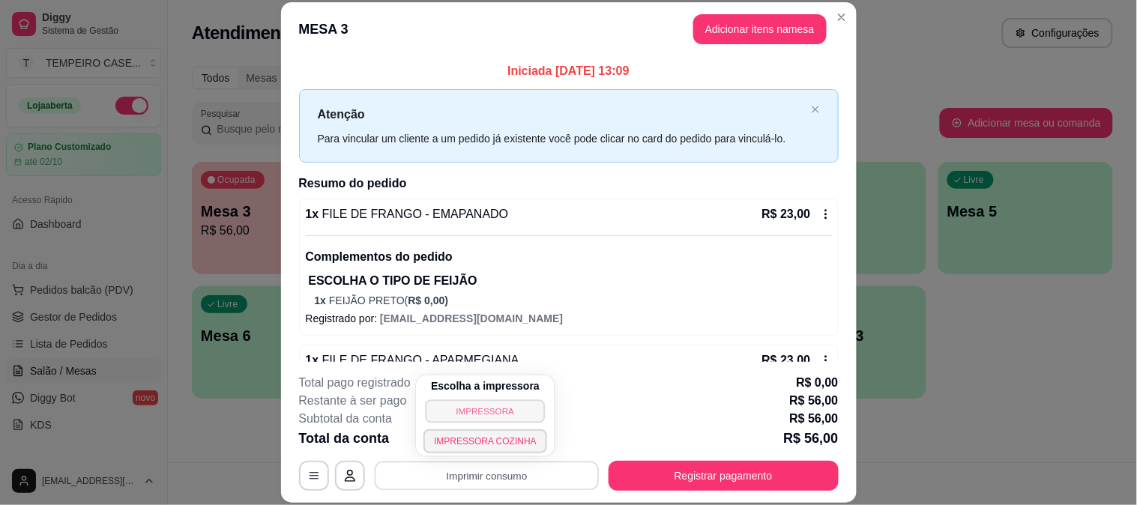
click at [478, 409] on button "IMPRESSORA" at bounding box center [486, 411] width 120 height 23
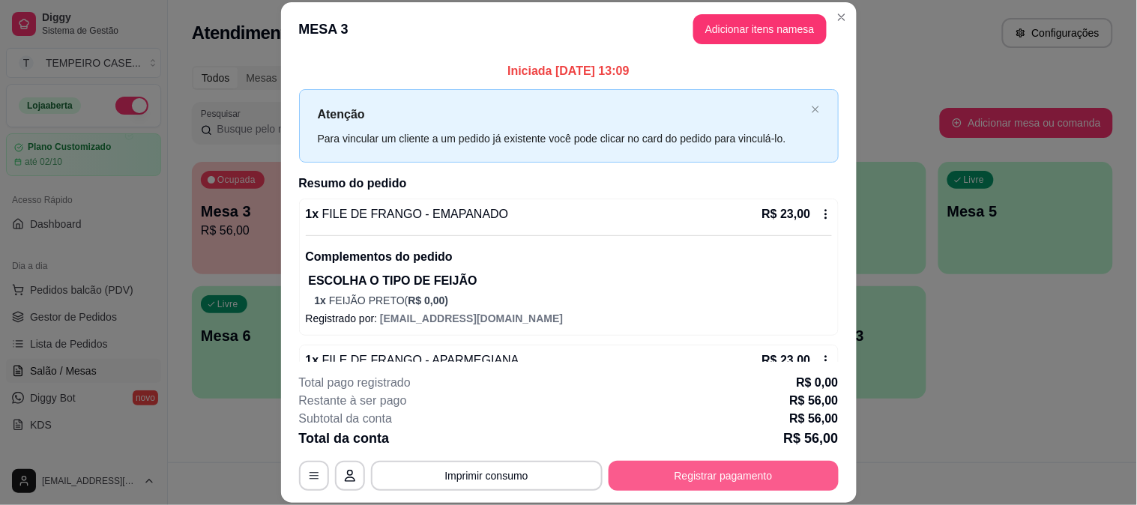
click at [763, 467] on button "Registrar pagamento" at bounding box center [724, 476] width 230 height 30
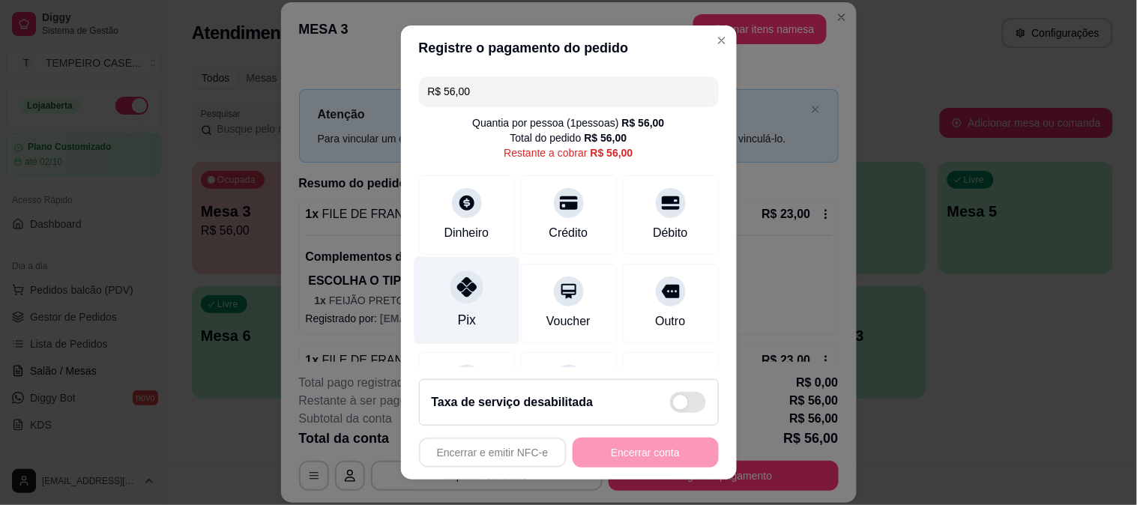
click at [457, 293] on icon at bounding box center [466, 286] width 19 height 19
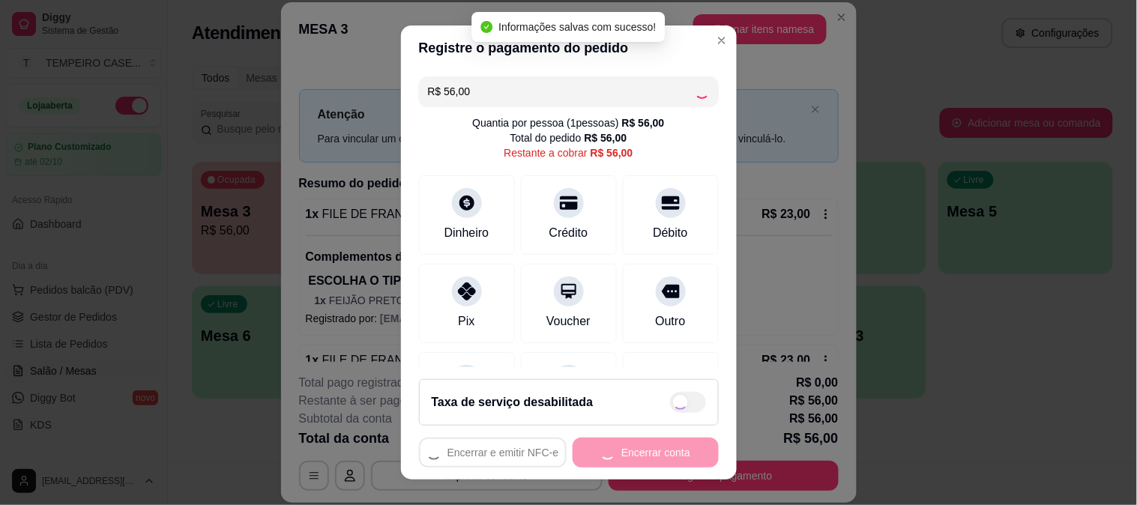
type input "R$ 0,00"
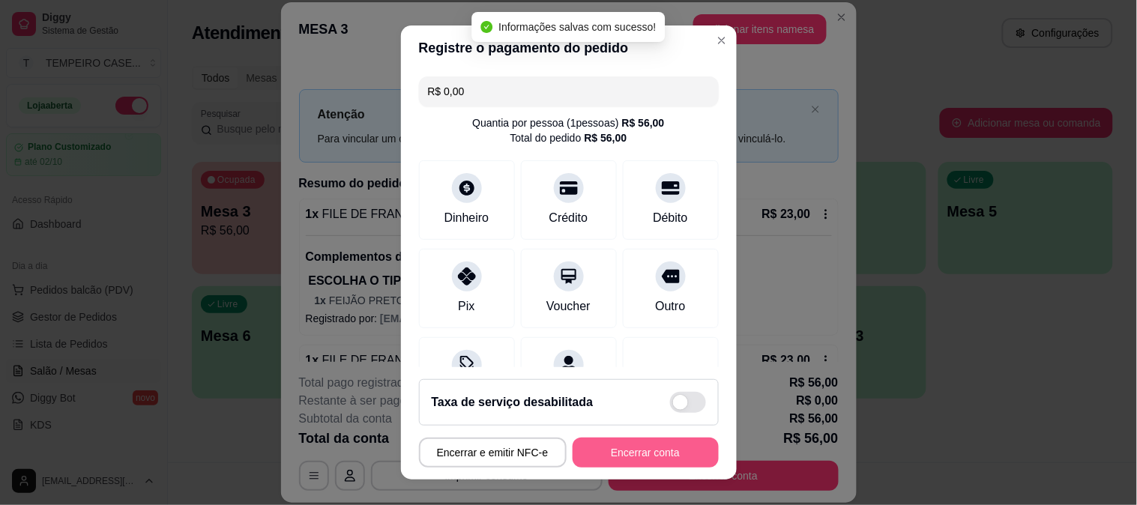
click at [628, 450] on button "Encerrar conta" at bounding box center [646, 453] width 146 height 30
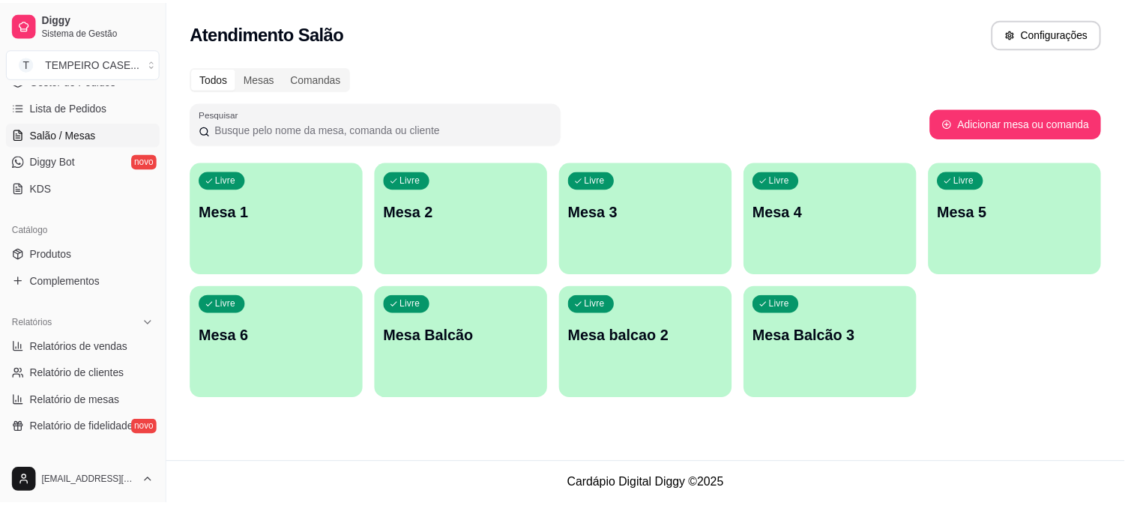
scroll to position [250, 0]
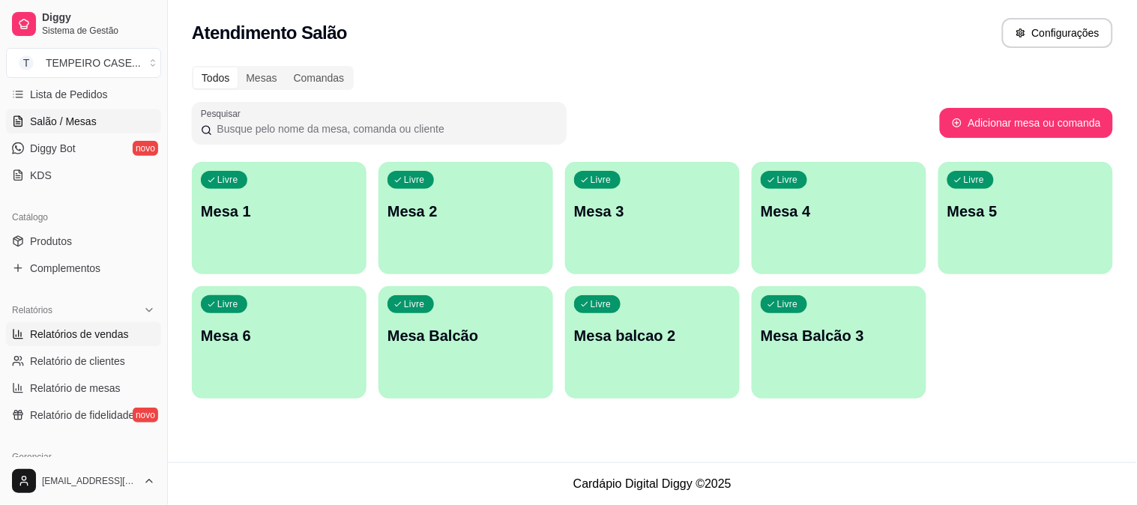
click at [88, 328] on span "Relatórios de vendas" at bounding box center [79, 334] width 99 height 15
select select "ALL"
select select "0"
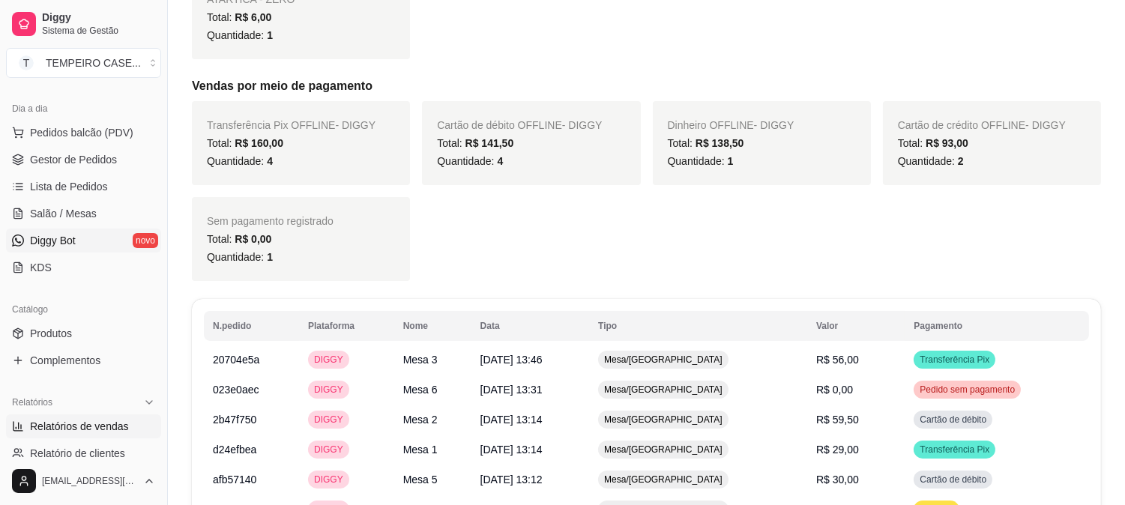
scroll to position [156, 0]
click at [66, 166] on span "Gestor de Pedidos" at bounding box center [73, 161] width 87 height 15
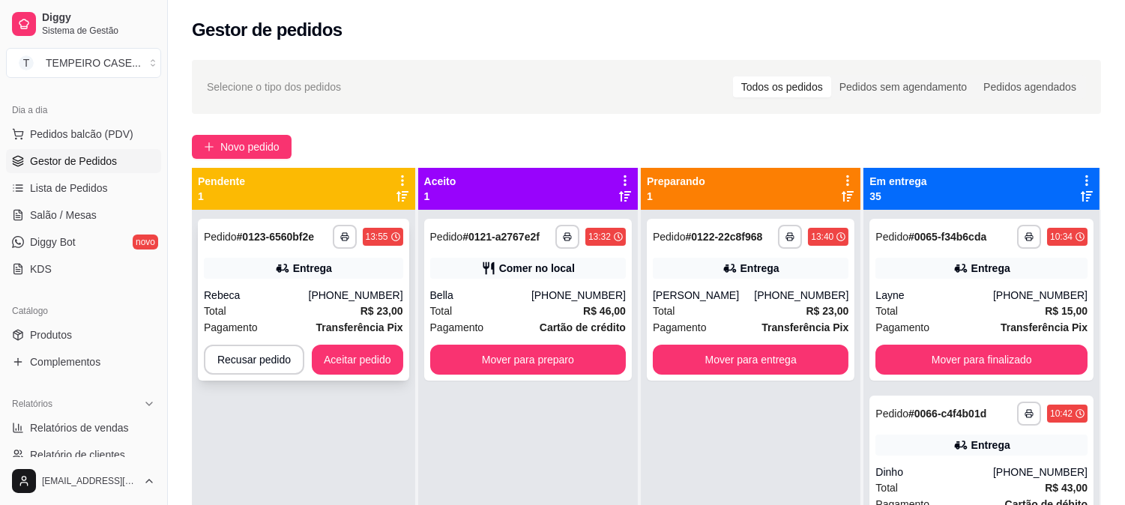
click at [376, 343] on div "**********" at bounding box center [303, 300] width 211 height 162
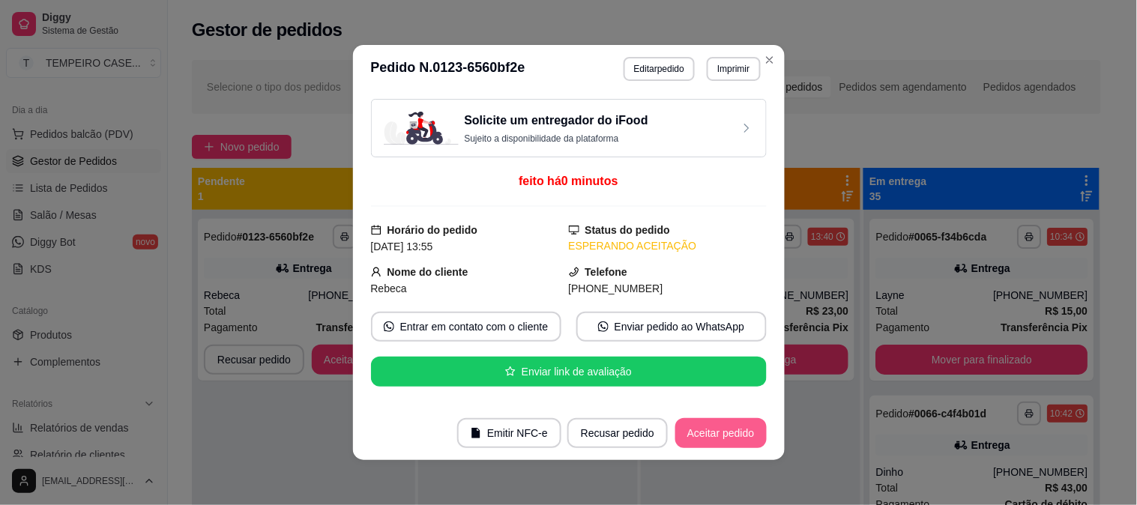
click at [706, 439] on button "Aceitar pedido" at bounding box center [721, 433] width 91 height 30
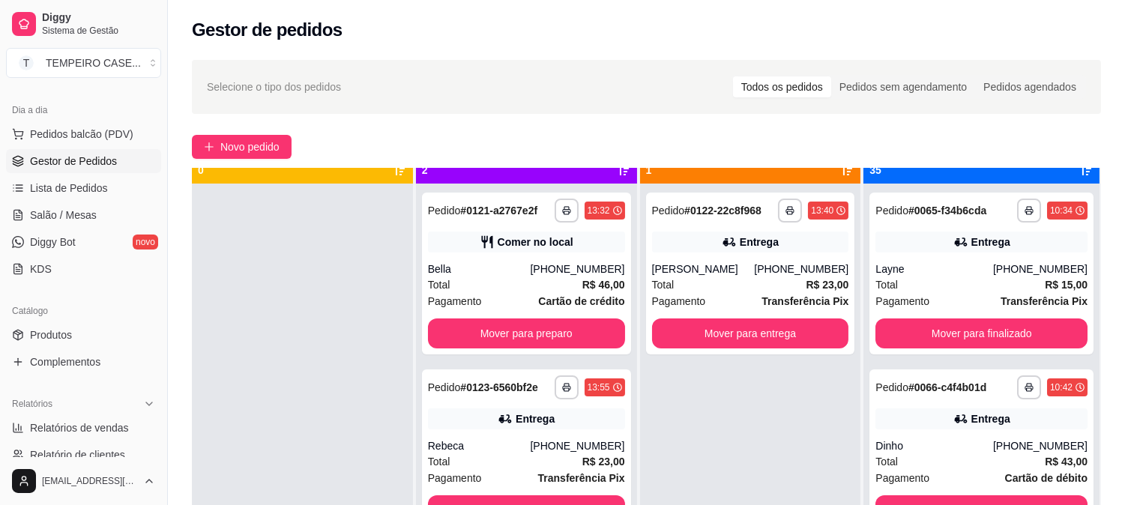
scroll to position [41, 0]
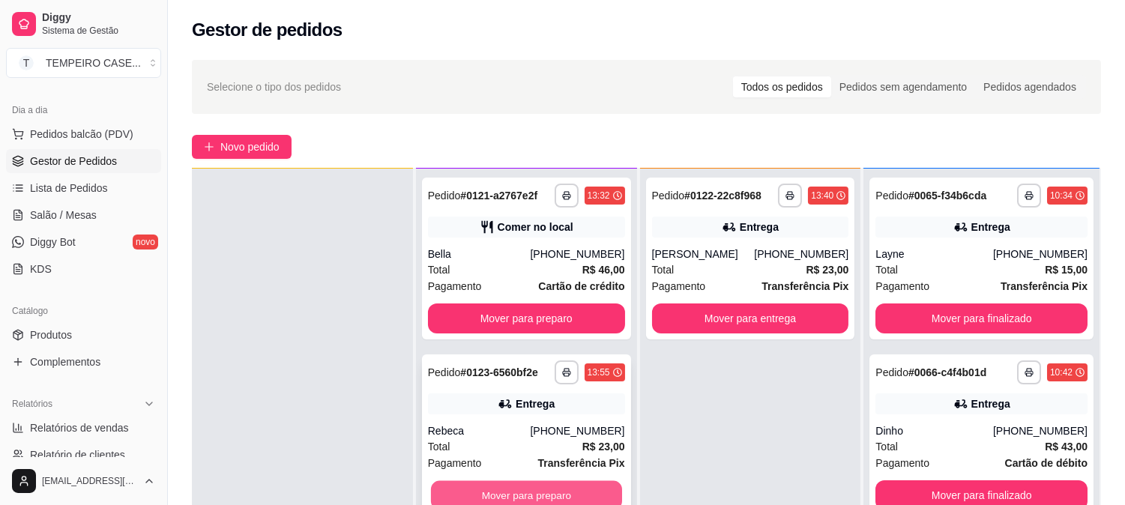
click at [550, 493] on button "Mover para preparo" at bounding box center [526, 495] width 191 height 29
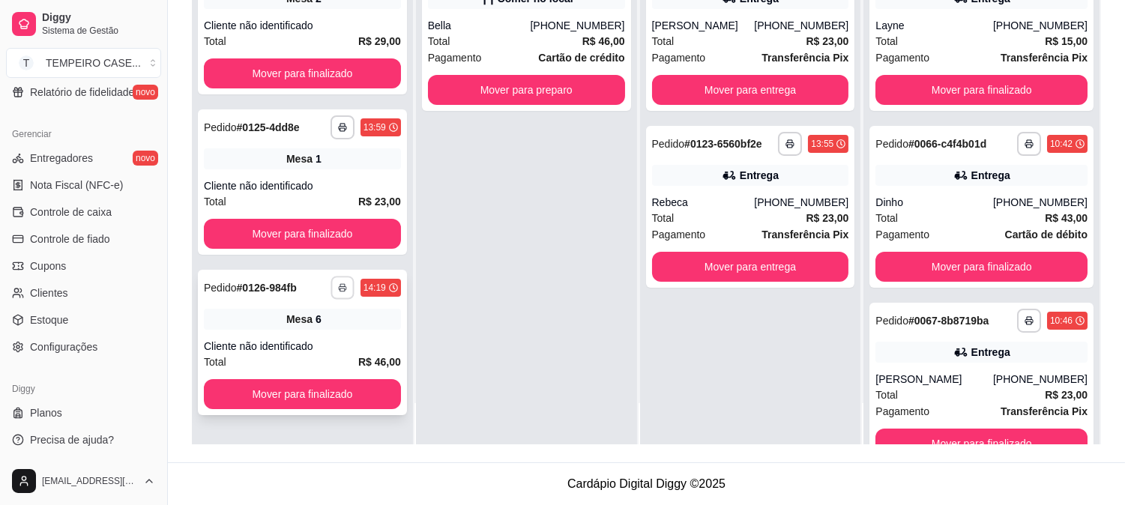
click at [351, 286] on button "button" at bounding box center [342, 287] width 23 height 23
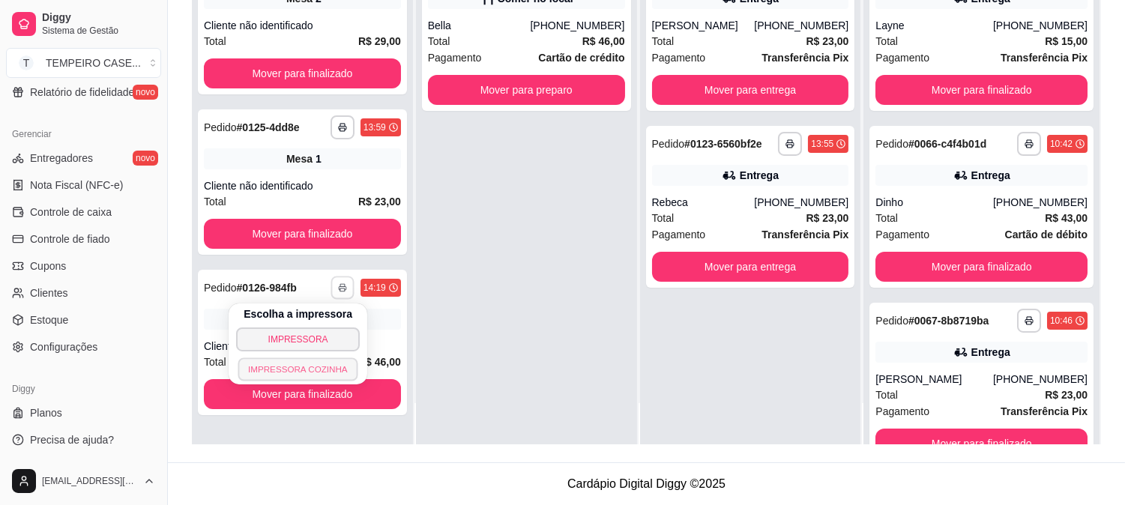
click at [331, 366] on button "IMPRESSORA COZINHA" at bounding box center [298, 369] width 120 height 23
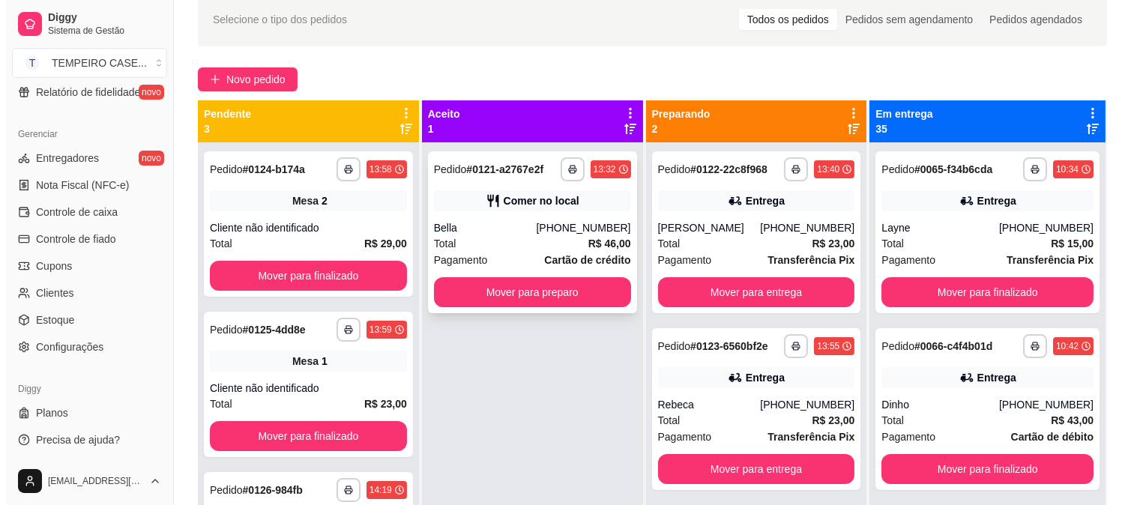
scroll to position [62, 0]
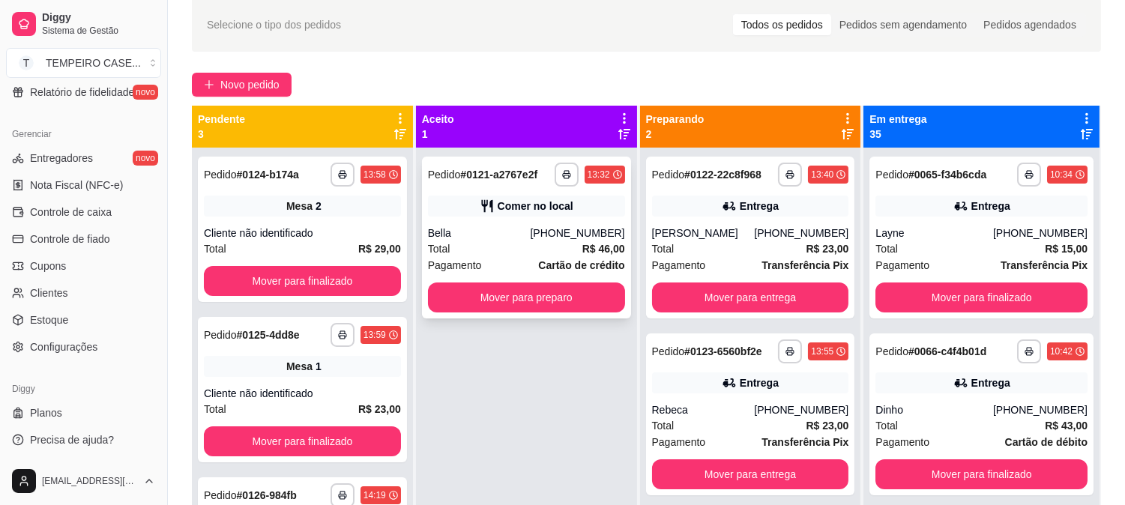
click at [506, 242] on div "Total R$ 46,00" at bounding box center [526, 249] width 197 height 16
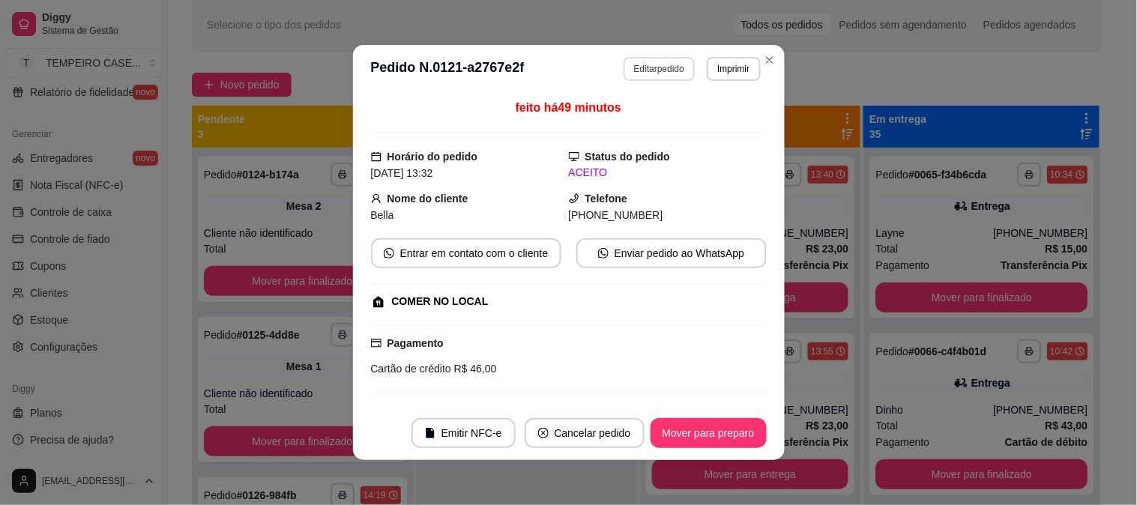
click at [661, 70] on button "Editar pedido" at bounding box center [659, 69] width 71 height 24
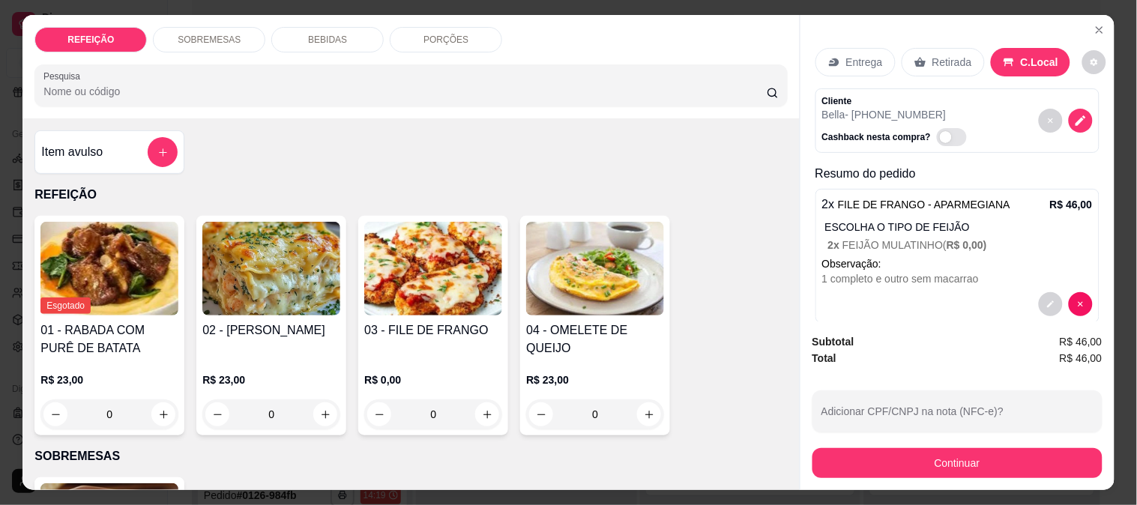
click at [320, 34] on p "BEBIDAS" at bounding box center [327, 40] width 39 height 12
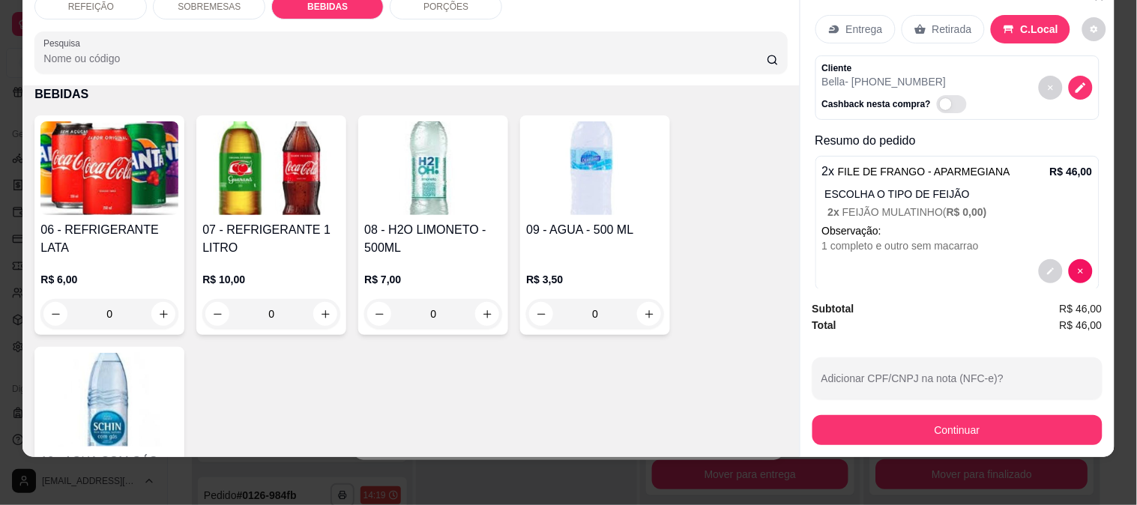
click at [112, 242] on div "06 - REFRIGERANTE LATA" at bounding box center [109, 239] width 138 height 36
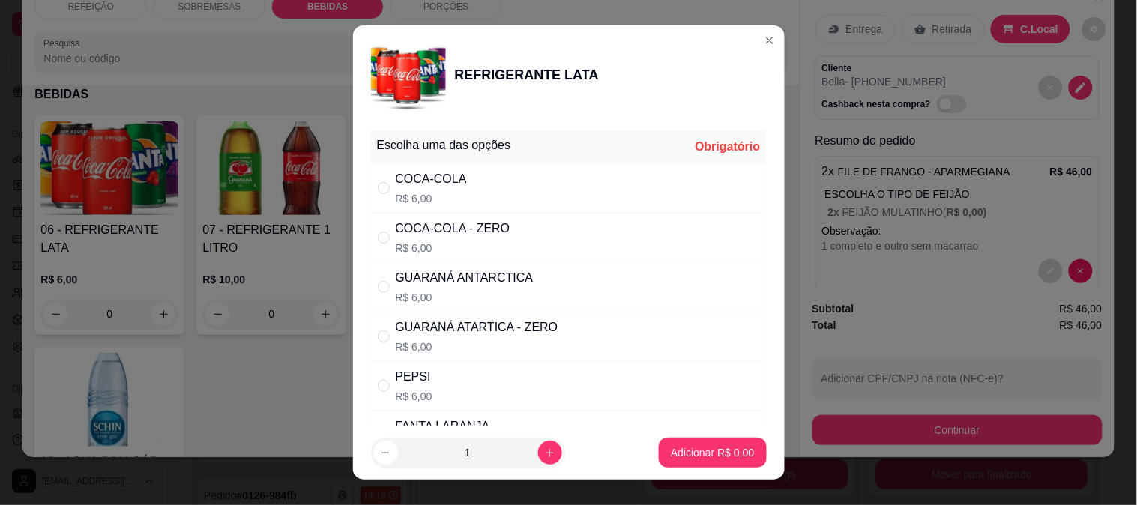
click at [490, 322] on div "GUARANÁ ATARTICA - ZERO" at bounding box center [477, 328] width 163 height 18
radio input "true"
click at [714, 441] on button "Adicionar R$ 6,00" at bounding box center [712, 453] width 107 height 30
type input "1"
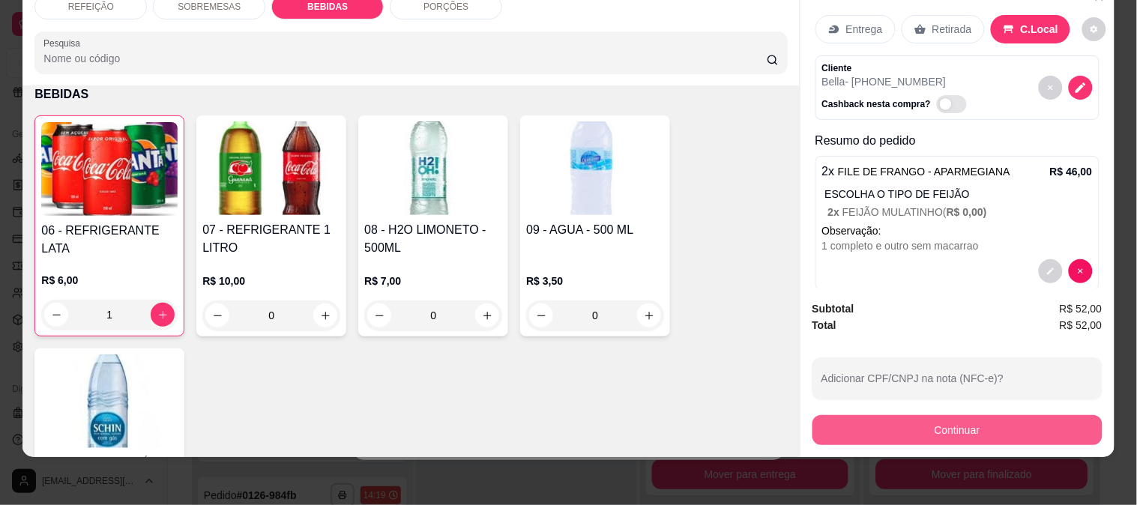
click at [856, 418] on button "Continuar" at bounding box center [958, 430] width 290 height 30
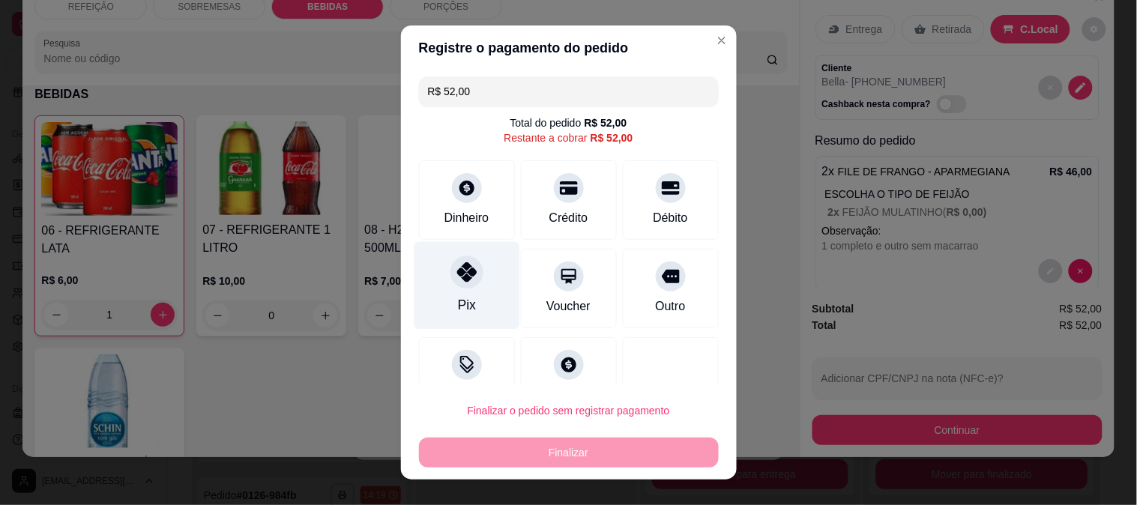
click at [469, 287] on div "Pix" at bounding box center [467, 285] width 106 height 88
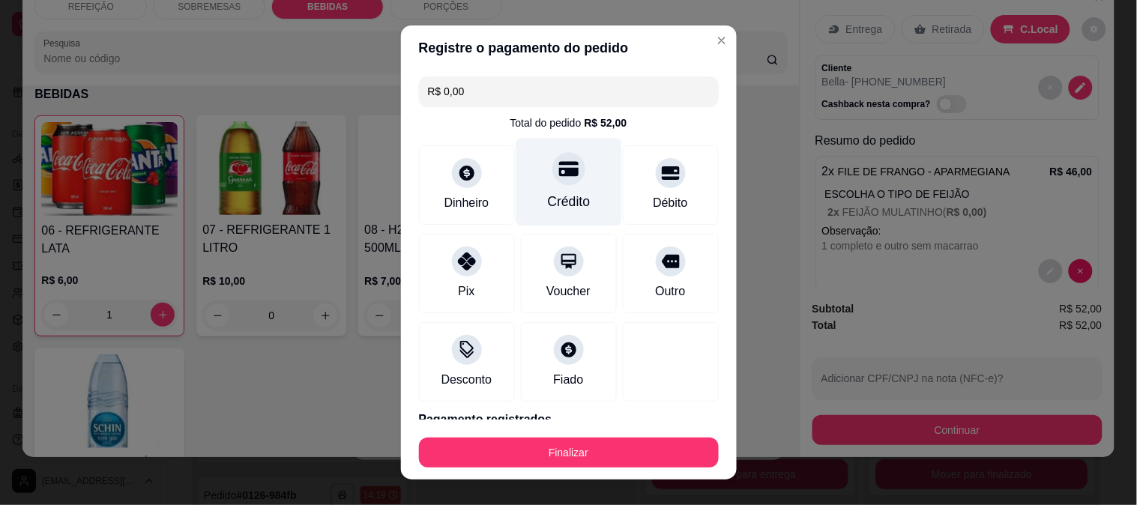
click at [562, 206] on div "Crédito" at bounding box center [568, 201] width 43 height 19
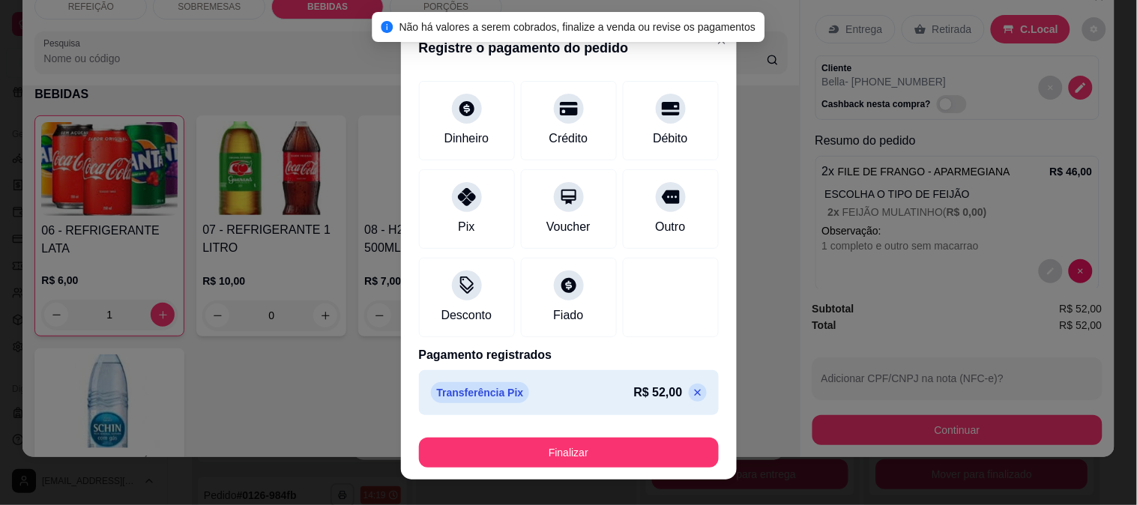
click at [692, 393] on icon at bounding box center [698, 393] width 12 height 12
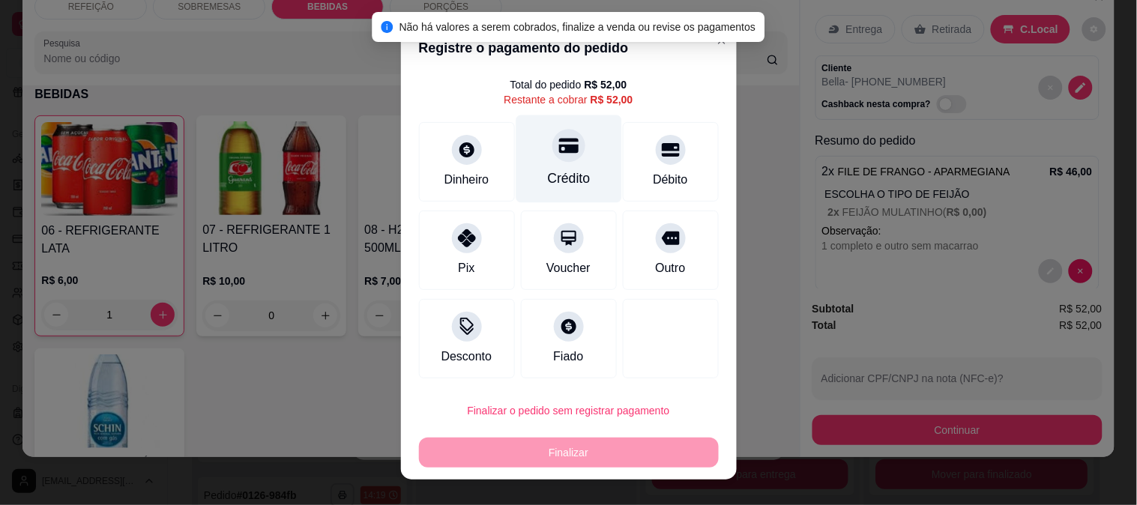
click at [559, 150] on icon at bounding box center [568, 145] width 19 height 15
type input "R$ 0,00"
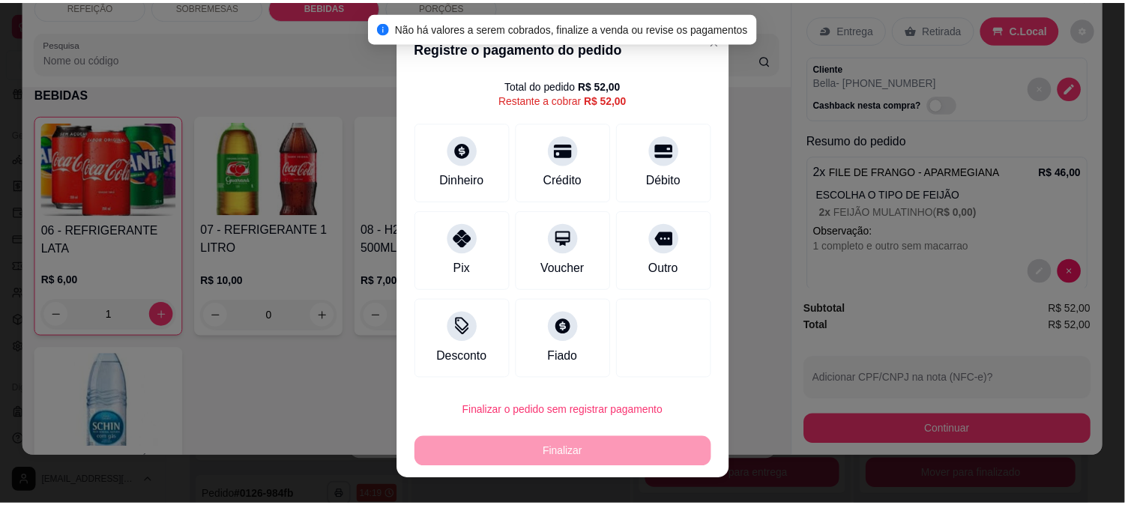
scroll to position [64, 0]
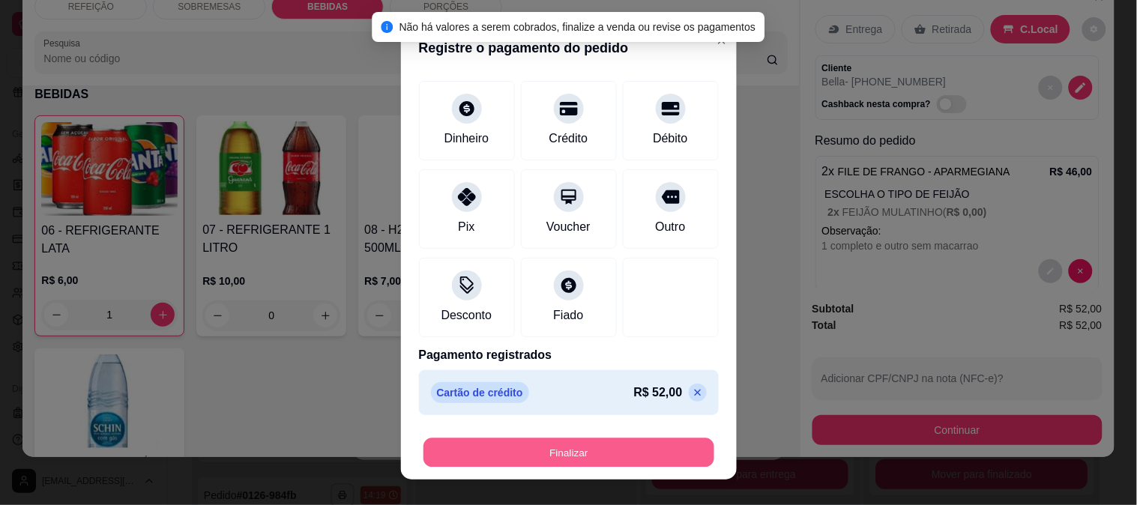
click at [583, 452] on button "Finalizar" at bounding box center [569, 453] width 291 height 29
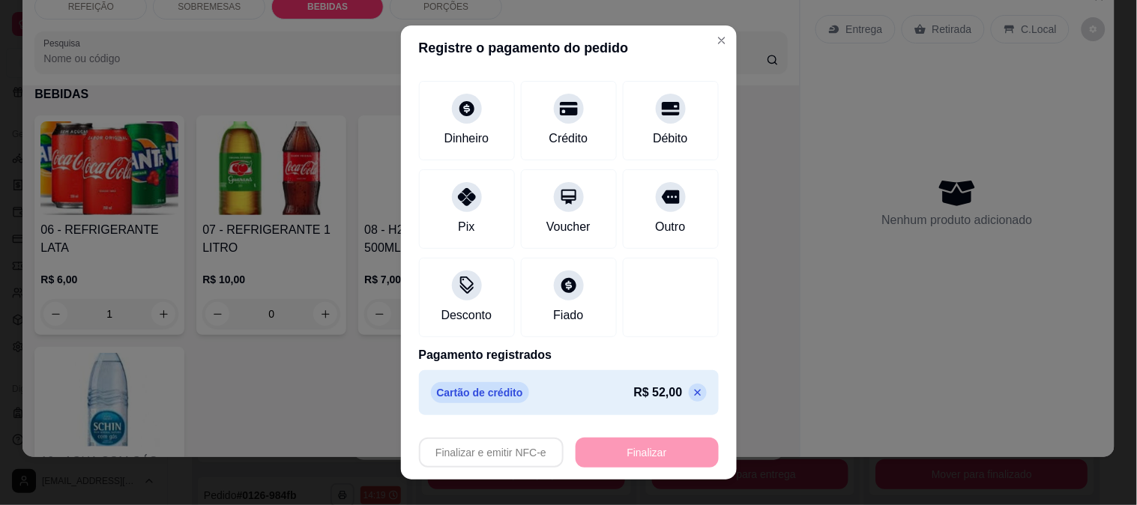
type input "0"
type input "-R$ 52,00"
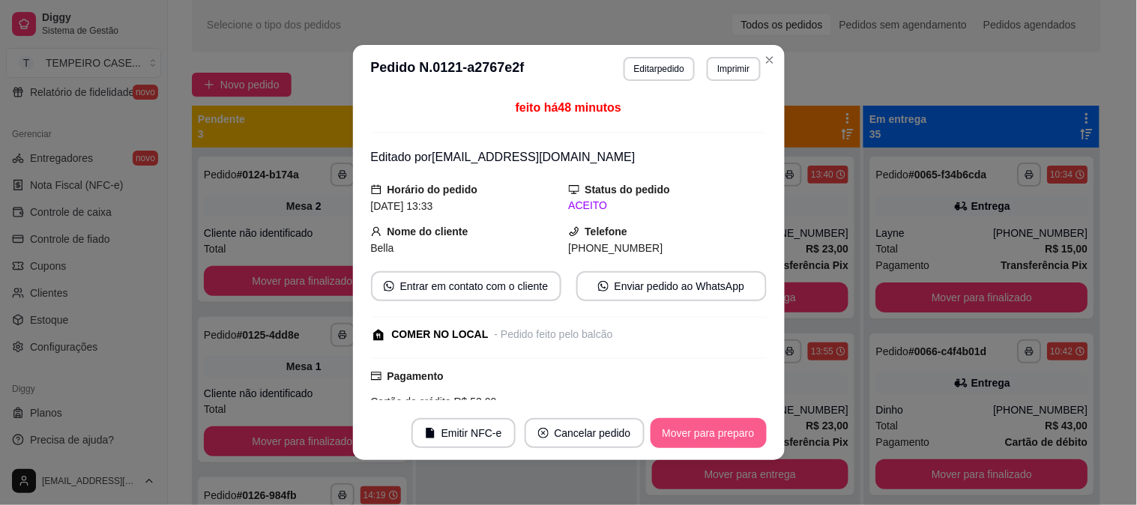
click at [678, 429] on button "Mover para preparo" at bounding box center [709, 433] width 116 height 30
click at [687, 426] on button "Mover para retirada disponível" at bounding box center [684, 433] width 166 height 30
click at [698, 424] on button "Mover para finalizado" at bounding box center [705, 433] width 124 height 30
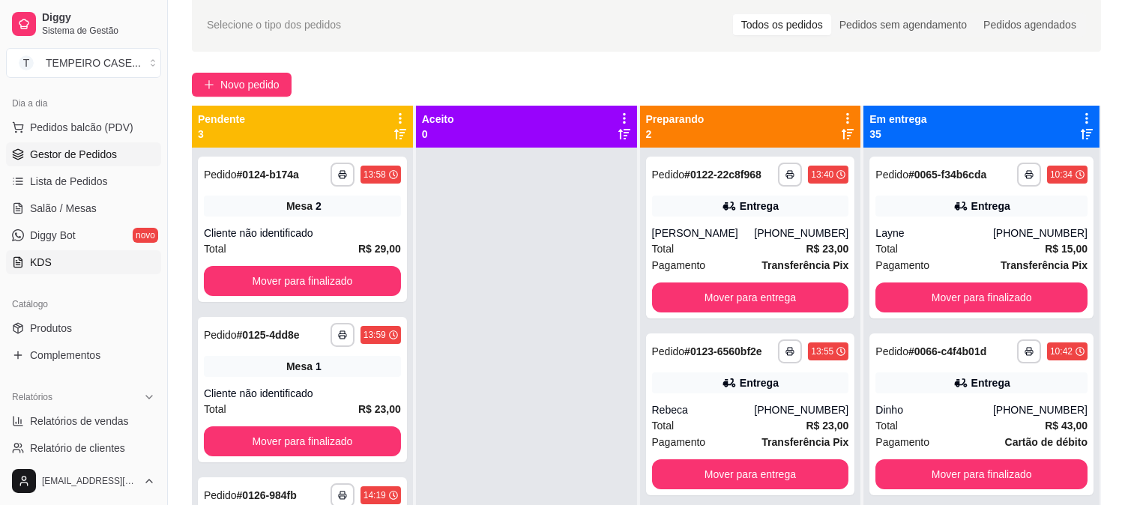
scroll to position [156, 0]
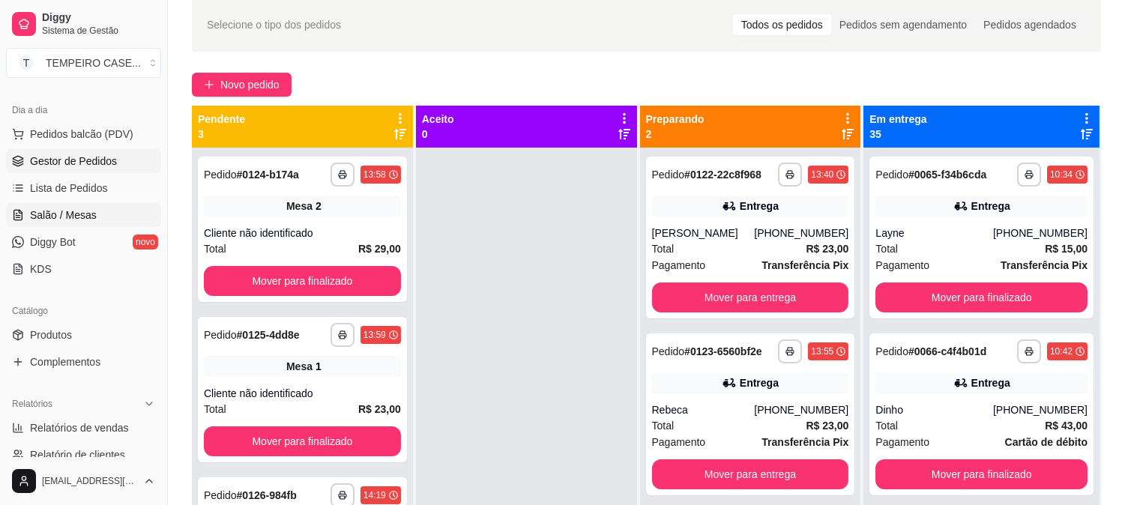
click at [75, 221] on span "Salão / Mesas" at bounding box center [63, 215] width 67 height 15
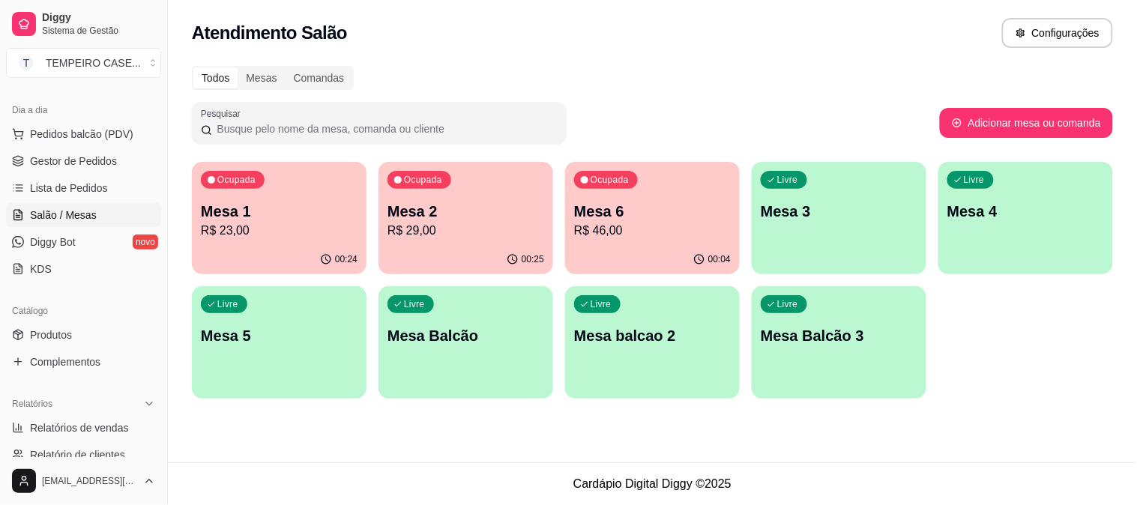
click at [1005, 215] on p "Mesa 4" at bounding box center [1026, 211] width 157 height 21
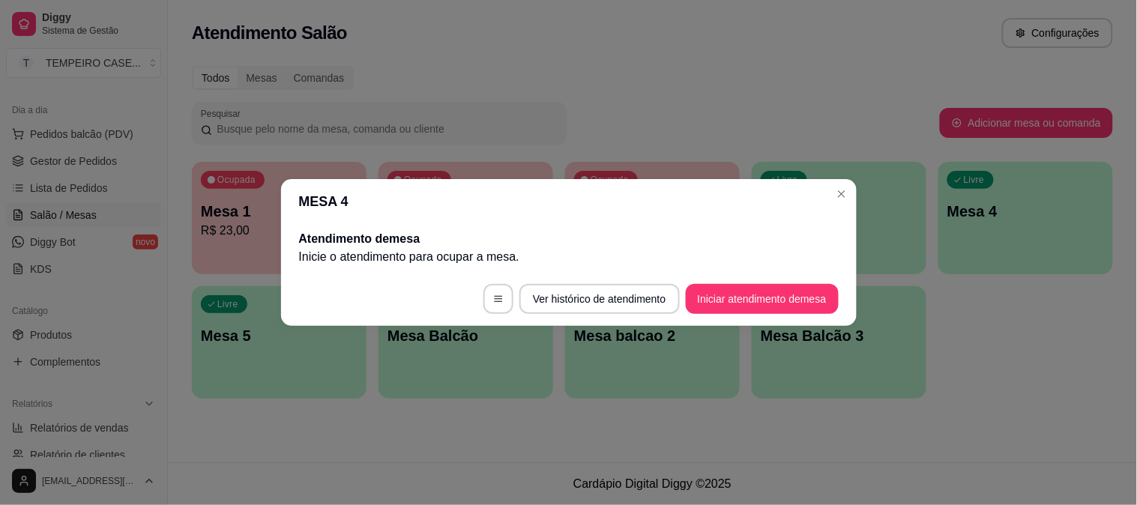
click at [750, 300] on button "Iniciar atendimento de mesa" at bounding box center [762, 299] width 153 height 30
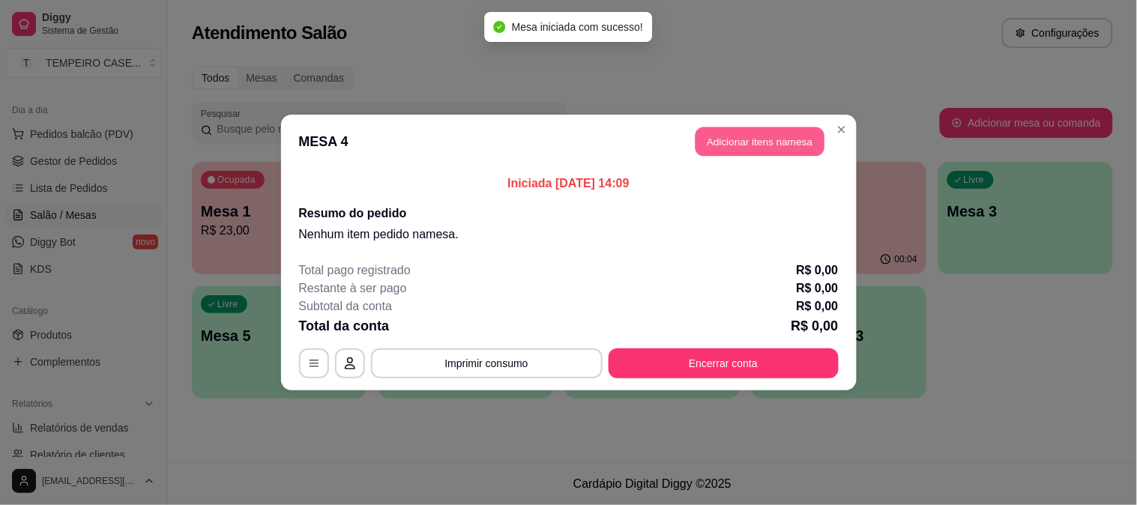
click at [748, 147] on button "Adicionar itens na mesa" at bounding box center [760, 141] width 129 height 29
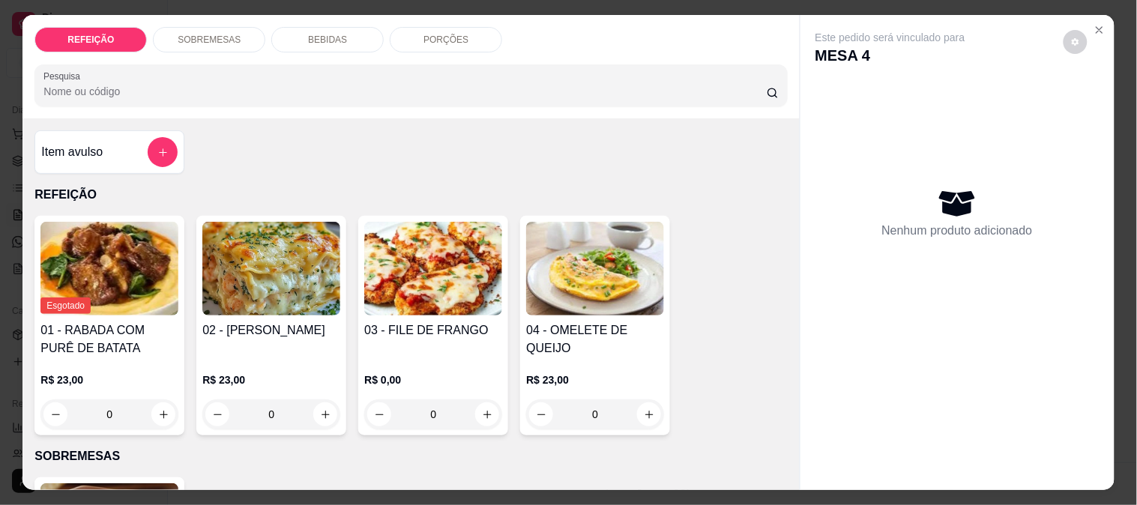
click at [462, 313] on div "03 - FILE DE FRANGO R$ 0,00 0" at bounding box center [433, 326] width 150 height 220
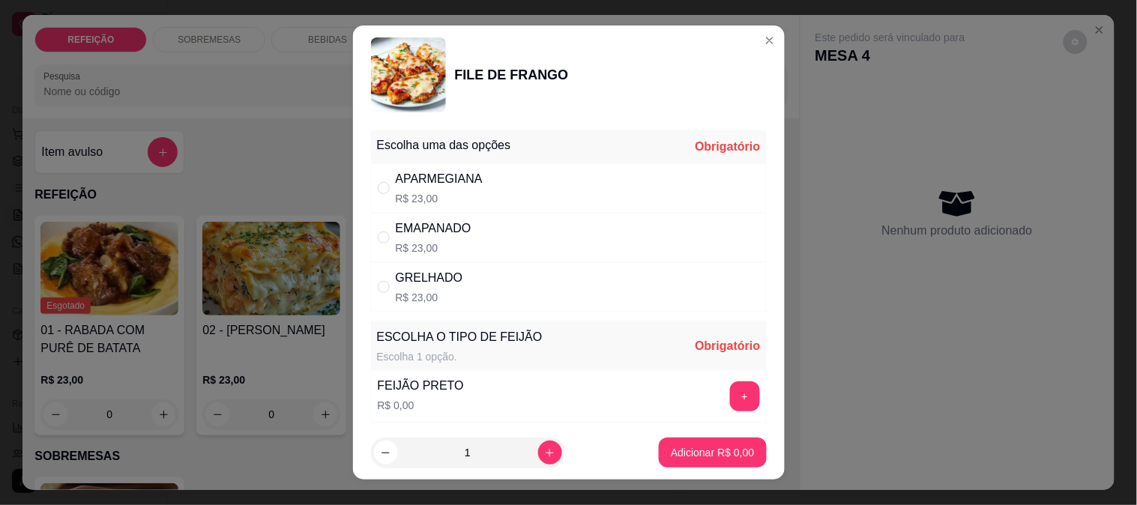
click at [472, 286] on div "GRELHADO R$ 23,00" at bounding box center [569, 286] width 396 height 49
radio input "true"
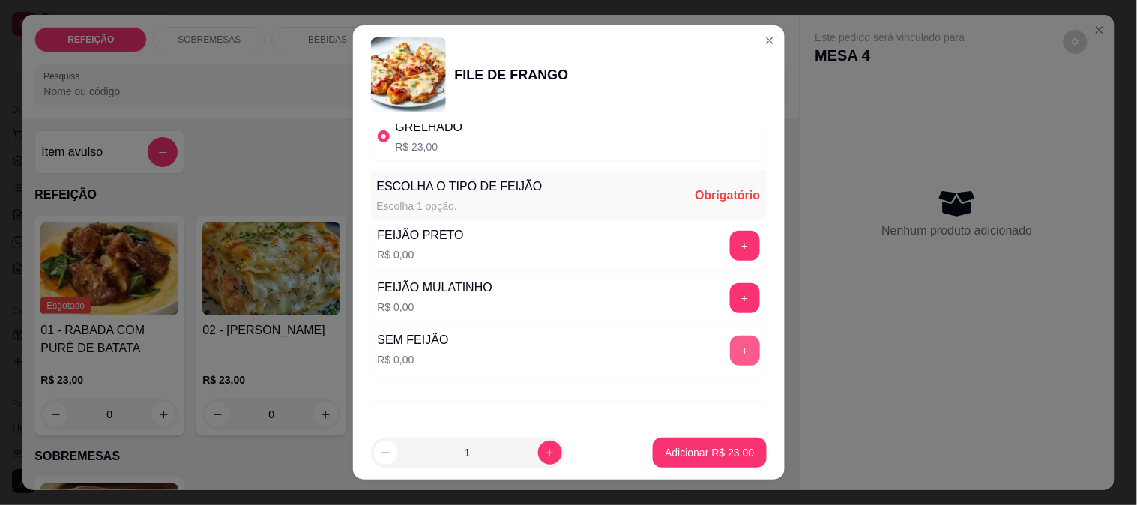
scroll to position [166, 0]
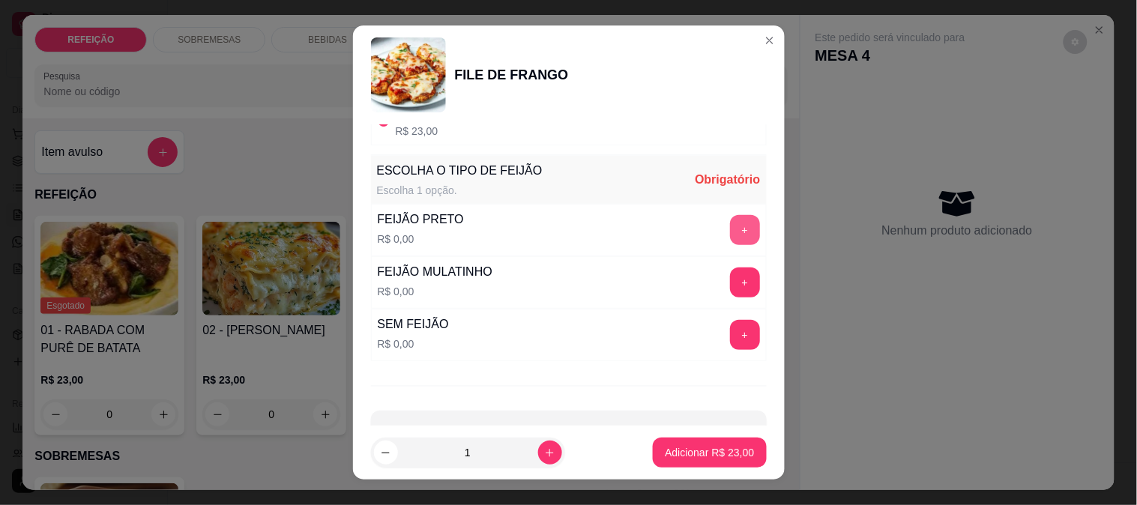
click at [730, 235] on button "+" at bounding box center [745, 230] width 30 height 30
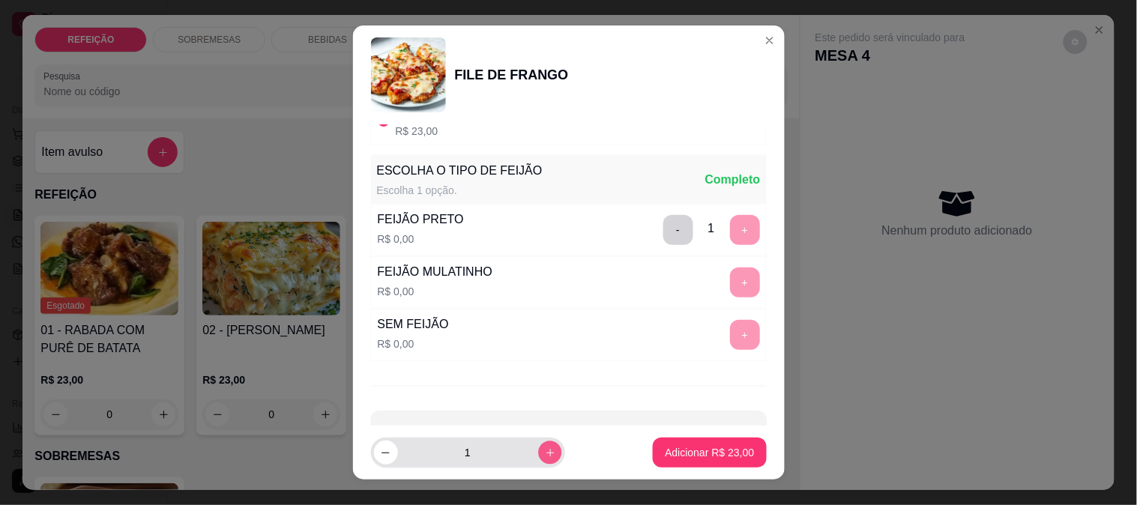
click at [544, 452] on icon "increase-product-quantity" at bounding box center [549, 453] width 11 height 11
type input "2"
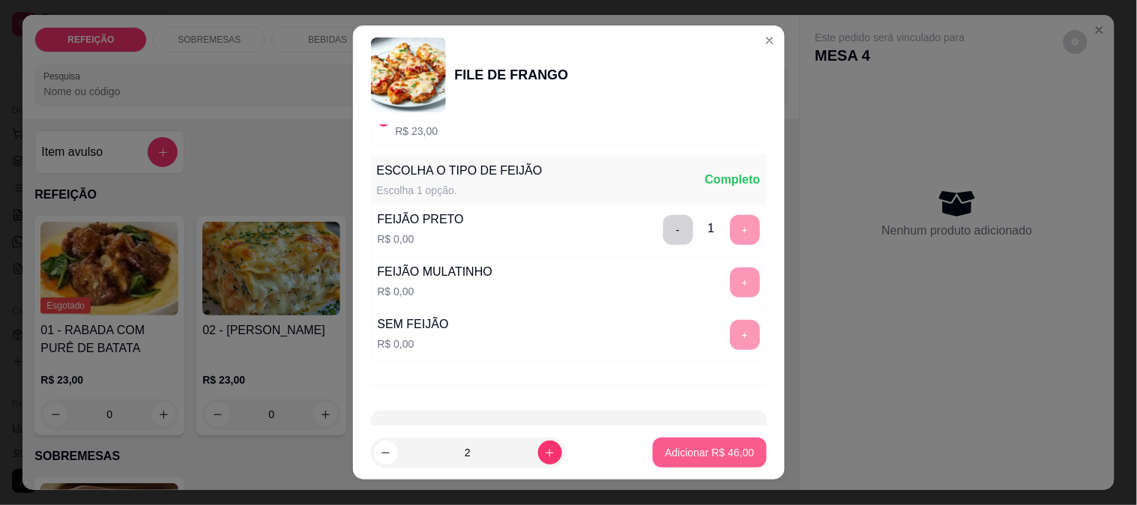
click at [665, 454] on p "Adicionar R$ 46,00" at bounding box center [709, 452] width 89 height 15
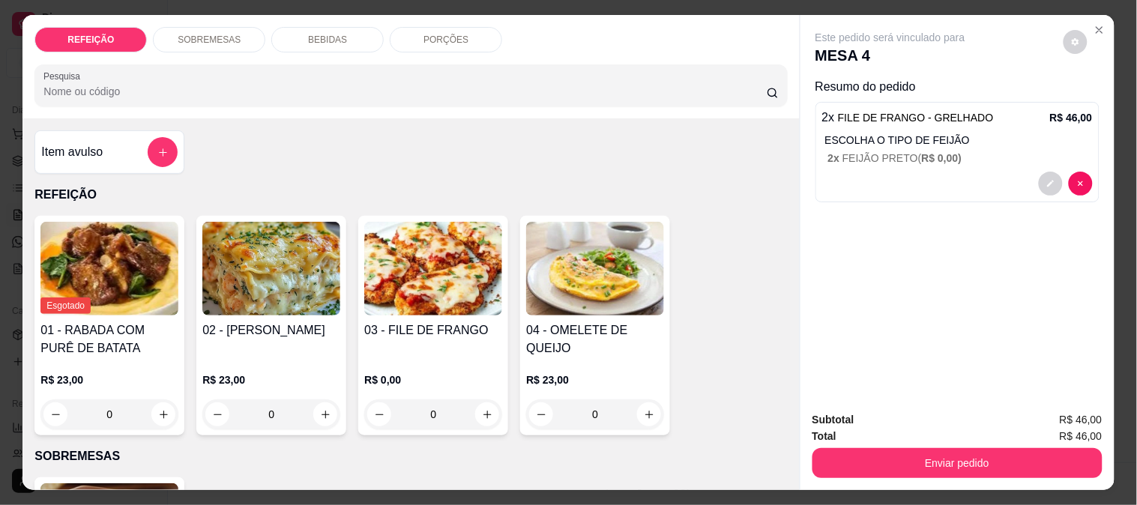
click at [309, 39] on p "BEBIDAS" at bounding box center [327, 40] width 39 height 12
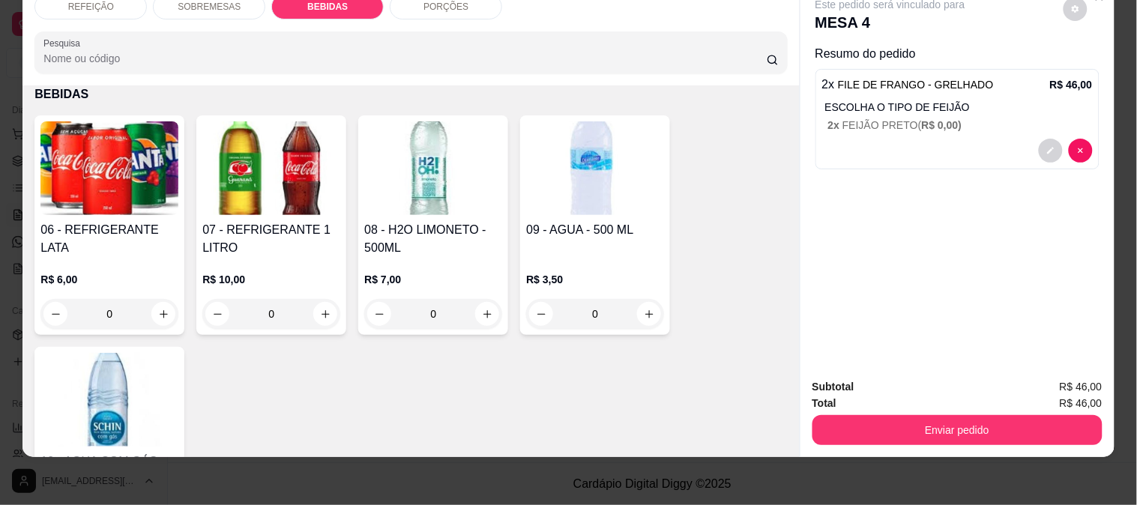
click at [143, 187] on img at bounding box center [109, 168] width 138 height 94
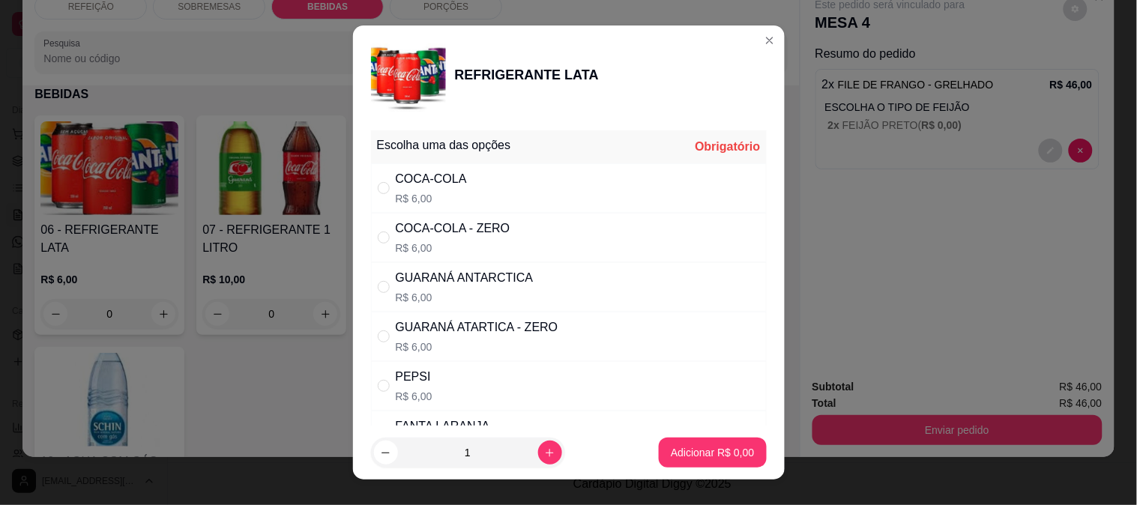
click at [493, 229] on div "COCA-COLA - ZERO" at bounding box center [453, 229] width 115 height 18
radio input "true"
click at [706, 462] on button "Adicionar R$ 6,00" at bounding box center [713, 453] width 104 height 29
type input "1"
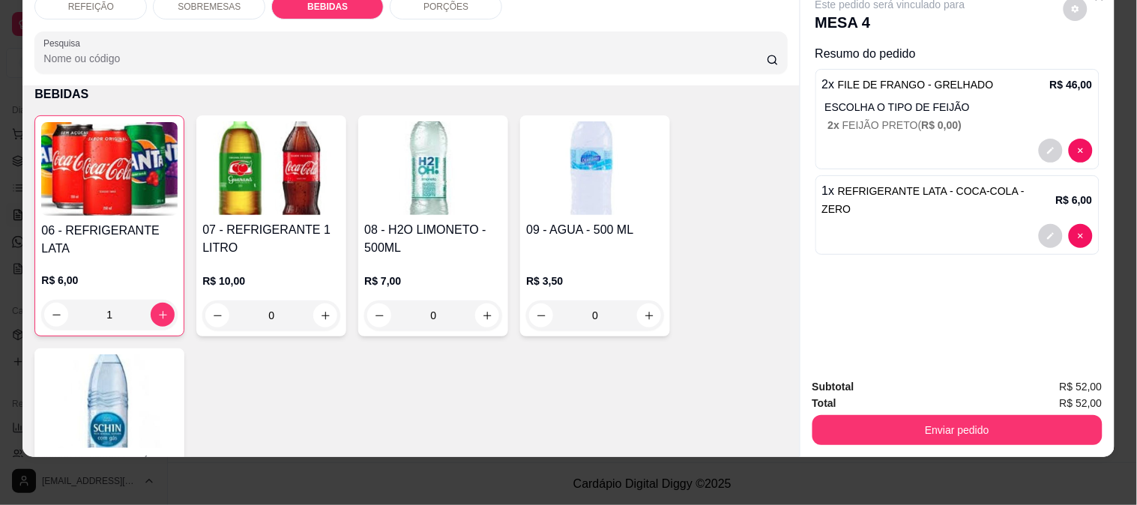
click at [166, 157] on img at bounding box center [109, 169] width 136 height 94
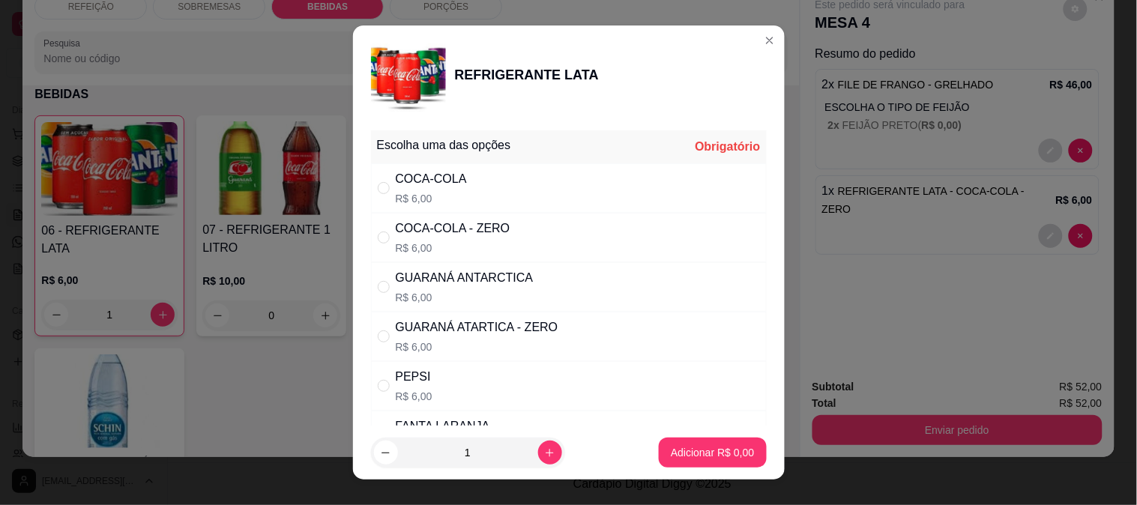
click at [484, 300] on p "R$ 6,00" at bounding box center [465, 297] width 138 height 15
radio input "true"
click at [716, 451] on p "Adicionar R$ 6,00" at bounding box center [712, 452] width 83 height 15
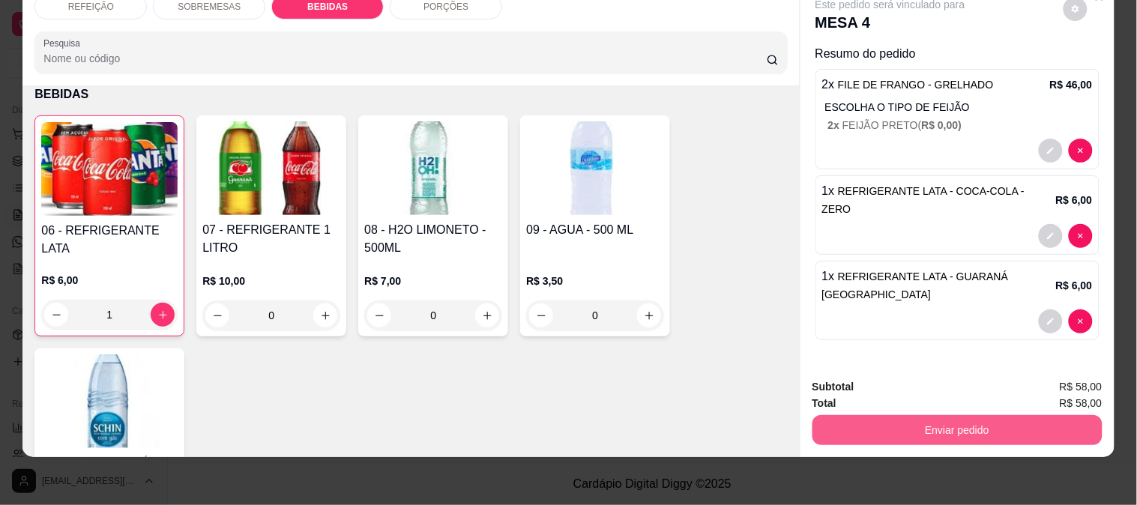
click at [873, 415] on button "Enviar pedido" at bounding box center [958, 430] width 290 height 30
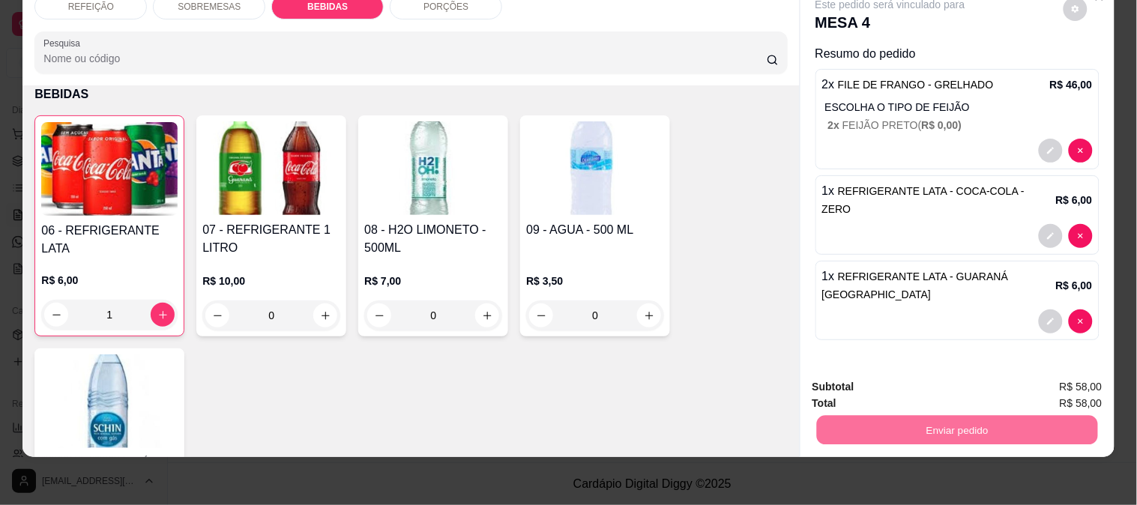
click at [1068, 376] on button "Enviar pedido" at bounding box center [1063, 381] width 85 height 28
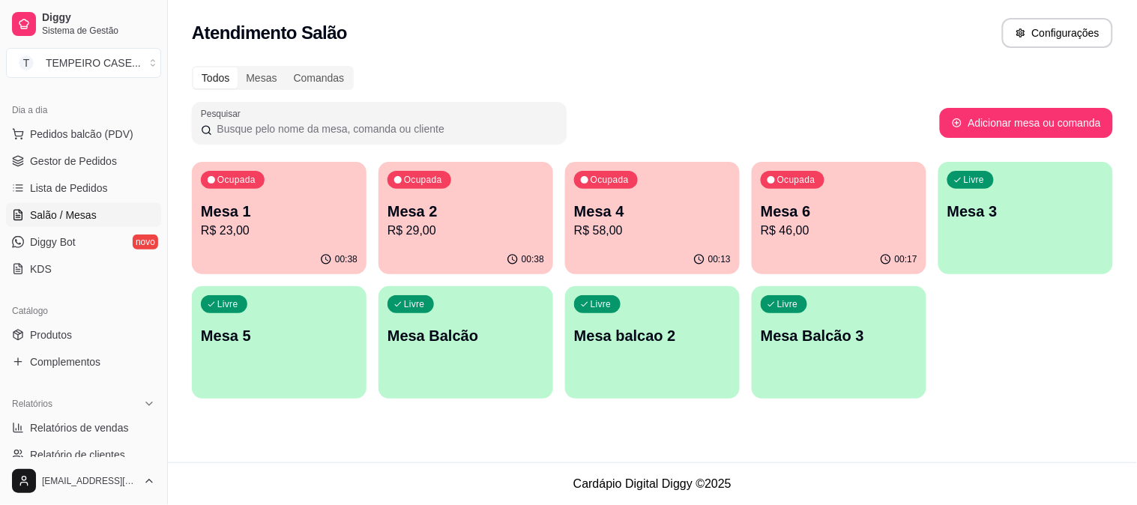
click at [501, 229] on p "R$ 29,00" at bounding box center [466, 231] width 157 height 18
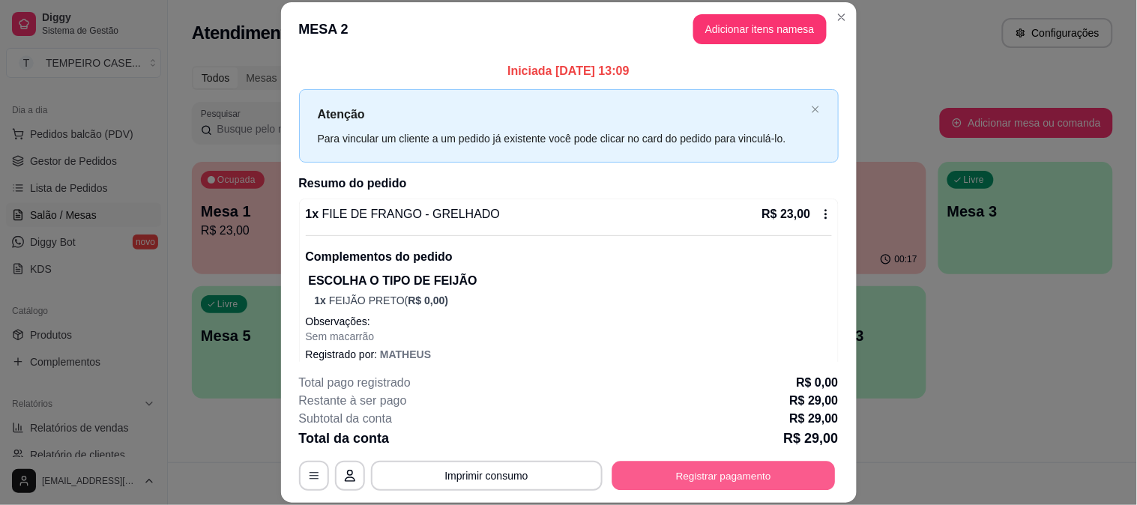
click at [769, 462] on button "Registrar pagamento" at bounding box center [723, 475] width 223 height 29
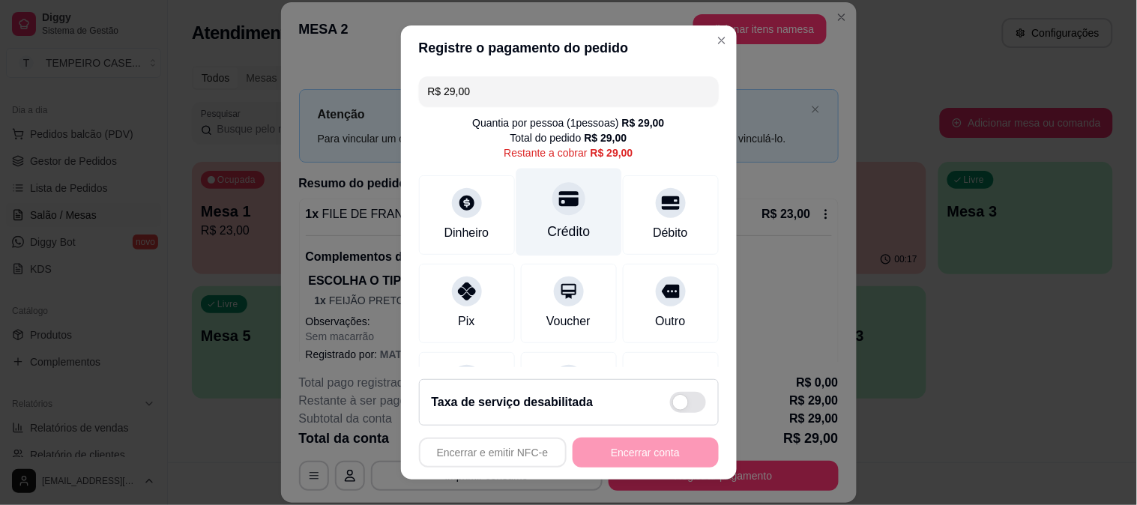
click at [563, 222] on div "Crédito" at bounding box center [569, 212] width 106 height 88
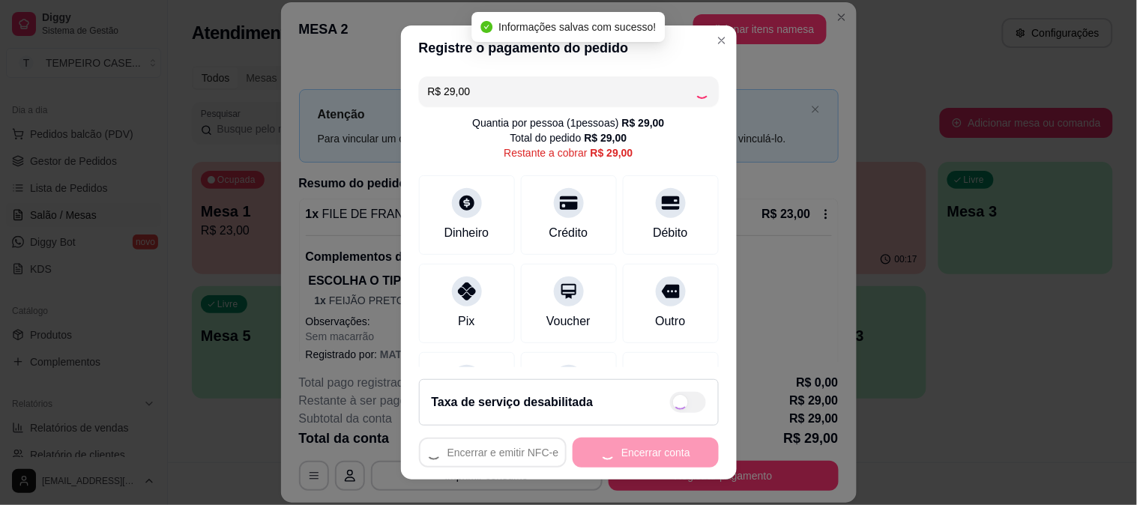
type input "R$ 0,00"
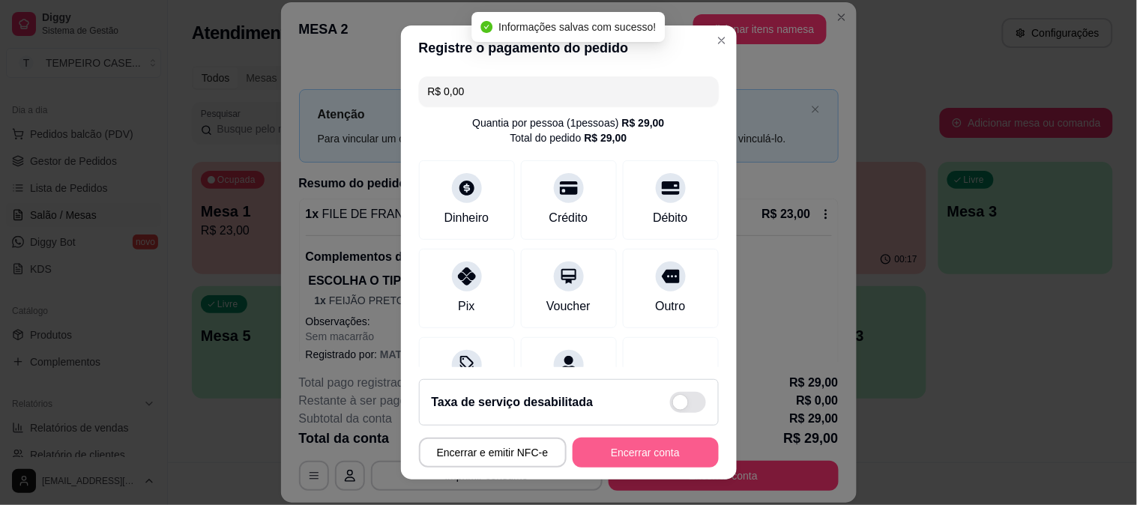
click at [598, 461] on button "Encerrar conta" at bounding box center [646, 453] width 146 height 30
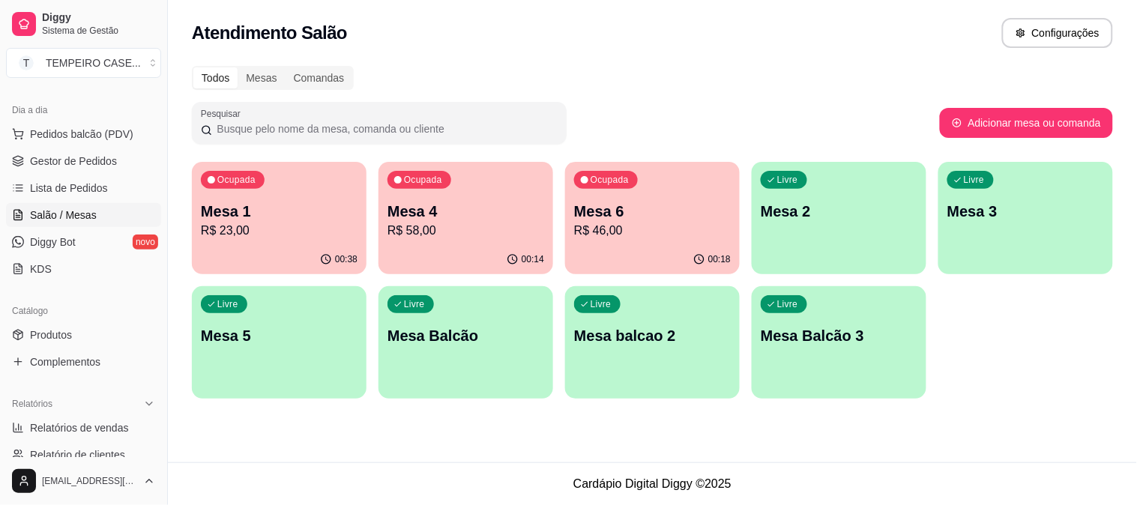
click at [409, 215] on p "Mesa 4" at bounding box center [466, 211] width 157 height 21
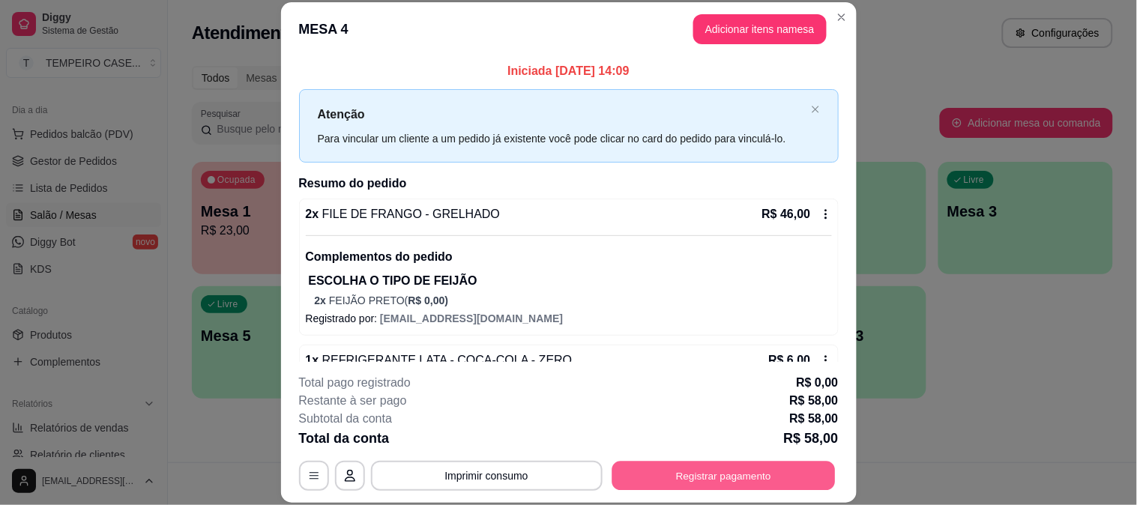
click at [773, 489] on button "Registrar pagamento" at bounding box center [723, 475] width 223 height 29
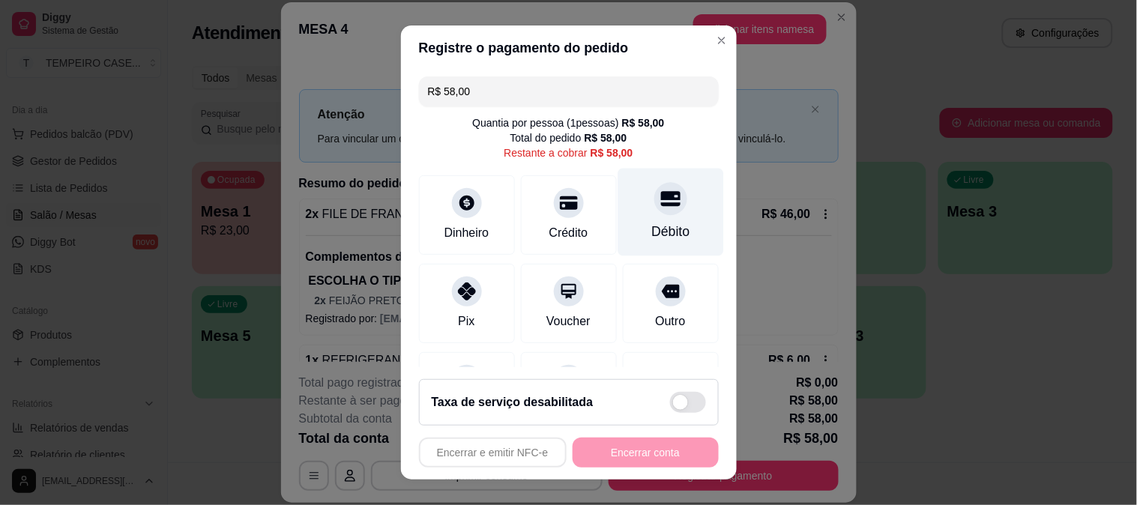
click at [666, 218] on div "Débito" at bounding box center [671, 212] width 106 height 88
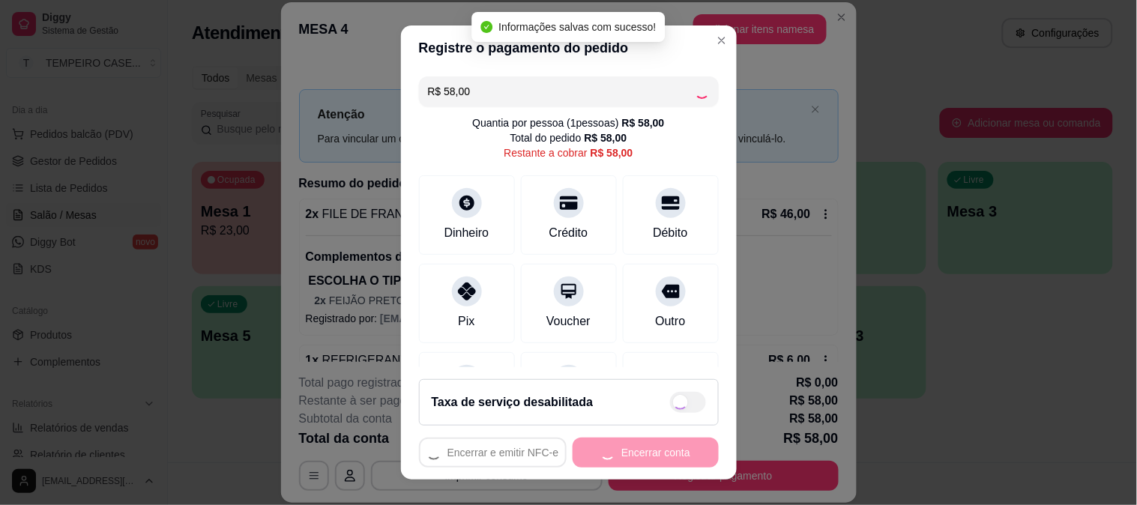
type input "R$ 0,00"
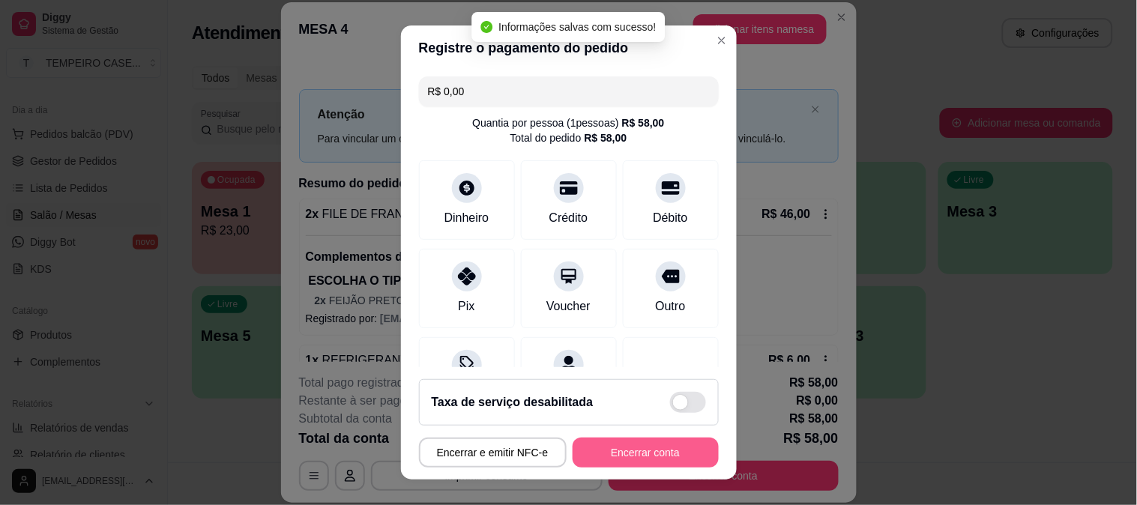
click at [626, 451] on button "Encerrar conta" at bounding box center [646, 453] width 146 height 30
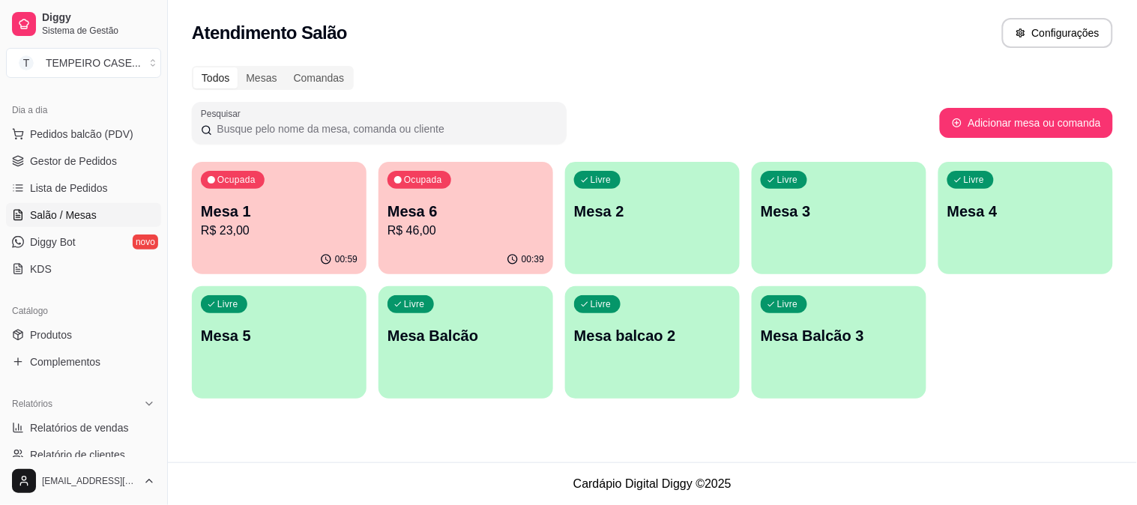
click at [412, 212] on p "Mesa 6" at bounding box center [466, 211] width 157 height 21
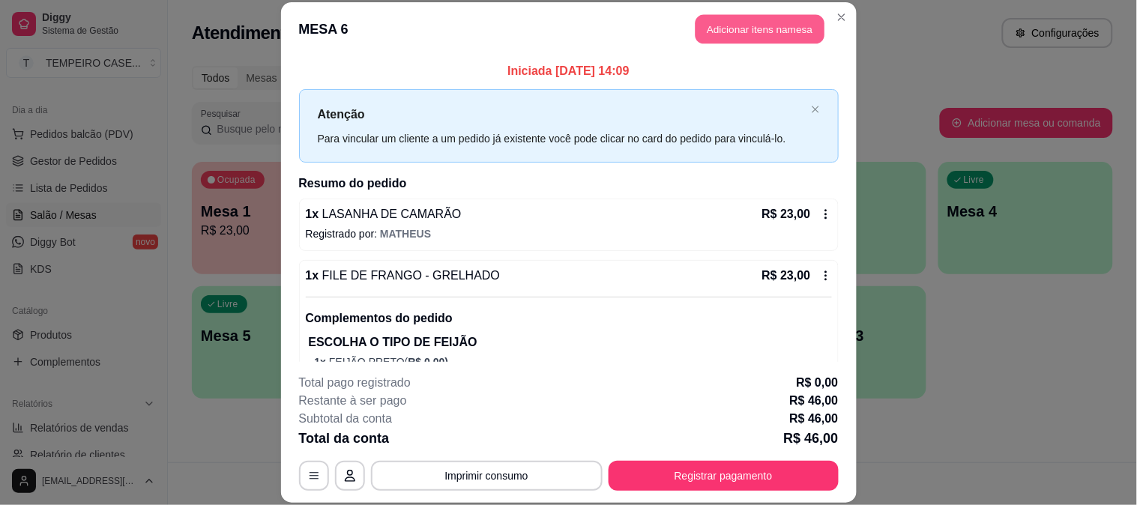
click at [728, 32] on button "Adicionar itens na mesa" at bounding box center [760, 29] width 129 height 29
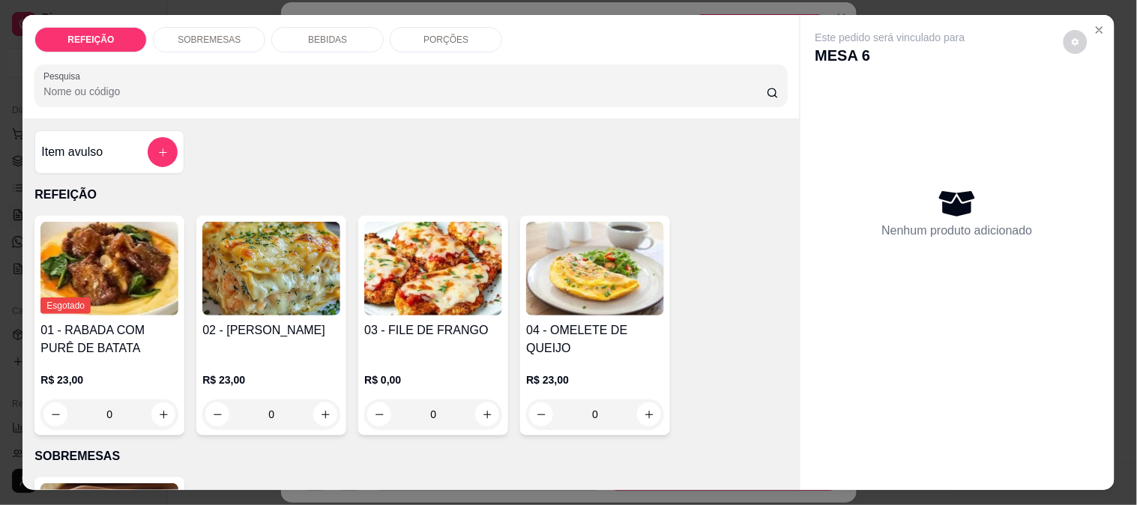
click at [311, 34] on p "BEBIDAS" at bounding box center [327, 40] width 39 height 12
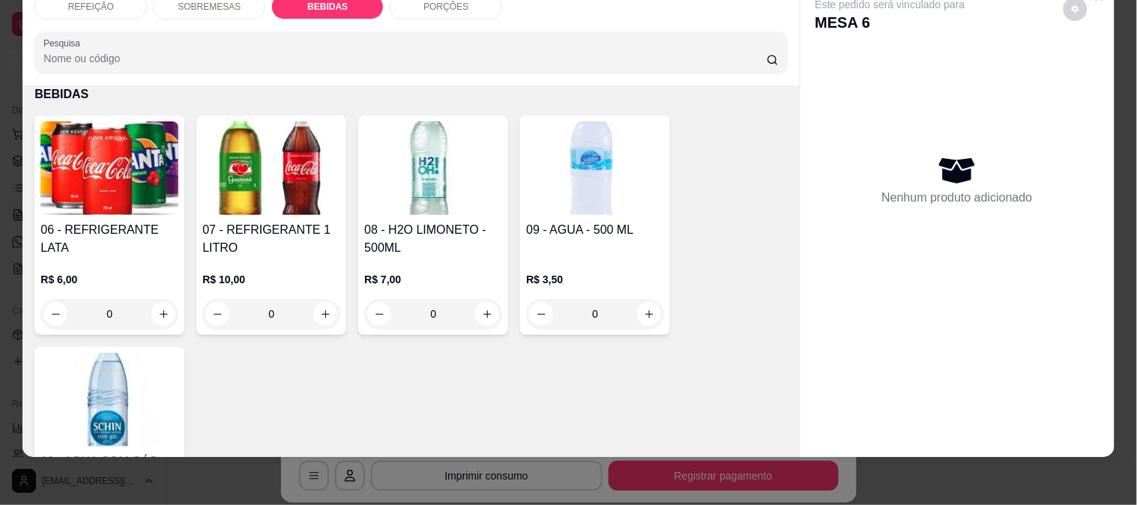
scroll to position [490, 0]
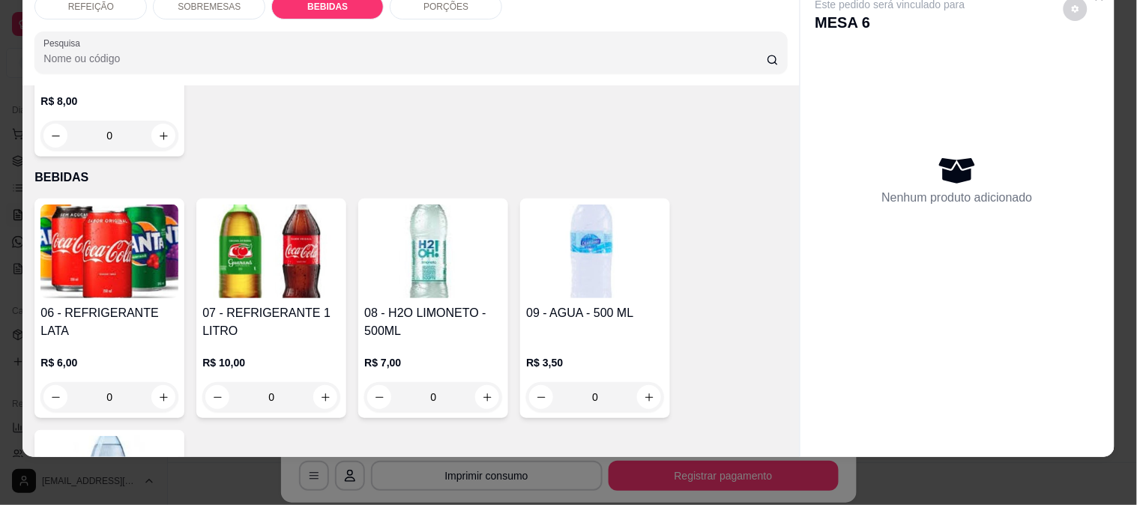
click at [117, 266] on img at bounding box center [109, 252] width 138 height 94
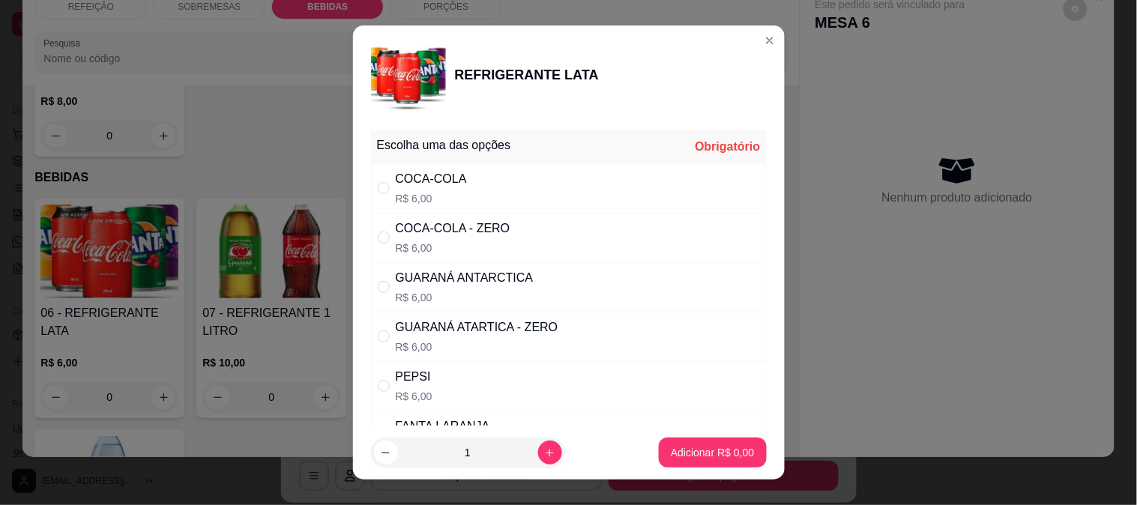
click at [469, 288] on div "GUARANÁ [GEOGRAPHIC_DATA] R$ 6,00" at bounding box center [465, 287] width 138 height 36
radio input "true"
click at [673, 435] on footer "1 Adicionar R$ 6,00" at bounding box center [569, 453] width 432 height 54
click at [679, 445] on p "Adicionar R$ 6,00" at bounding box center [712, 452] width 83 height 15
type input "1"
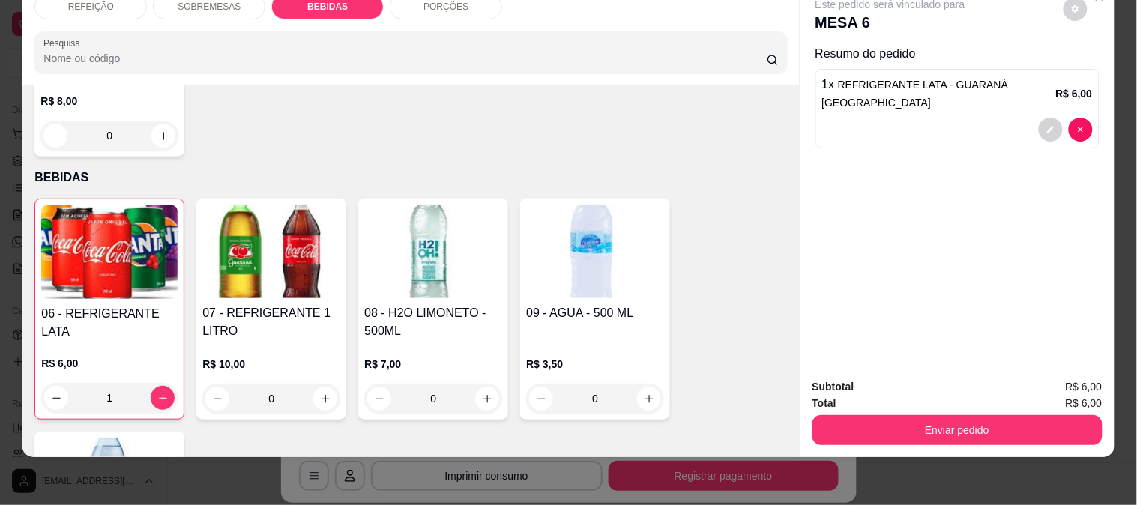
click at [429, 286] on div "08 - H2O LIMONETO - 500ML R$ 7,00 0" at bounding box center [433, 309] width 150 height 221
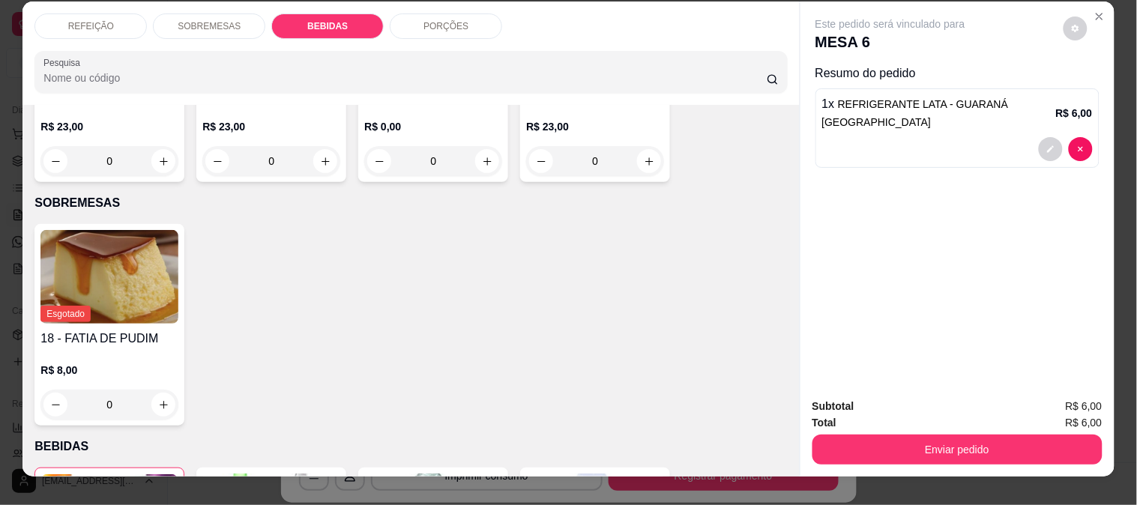
scroll to position [0, 0]
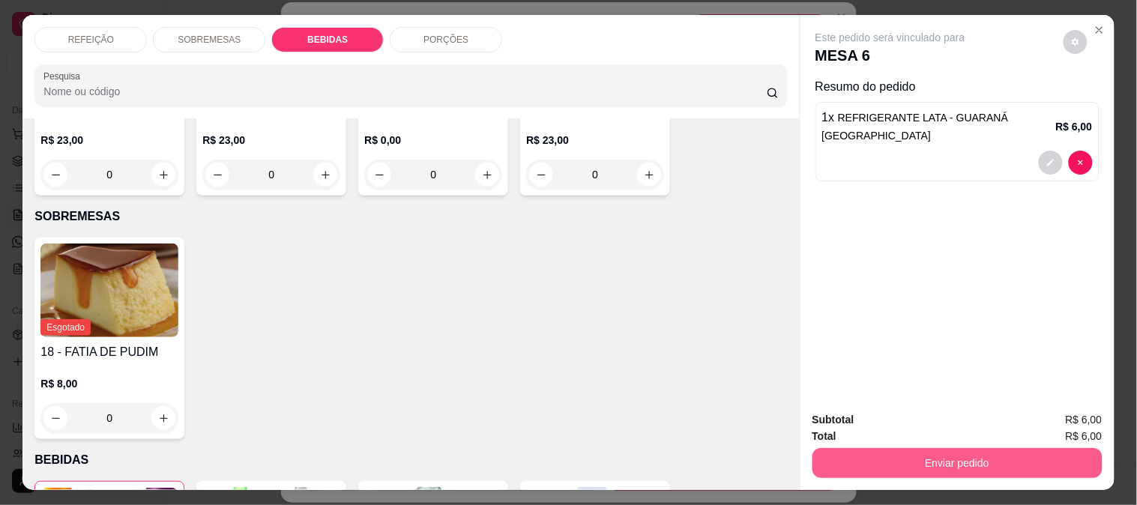
click at [894, 448] on button "Enviar pedido" at bounding box center [958, 463] width 290 height 30
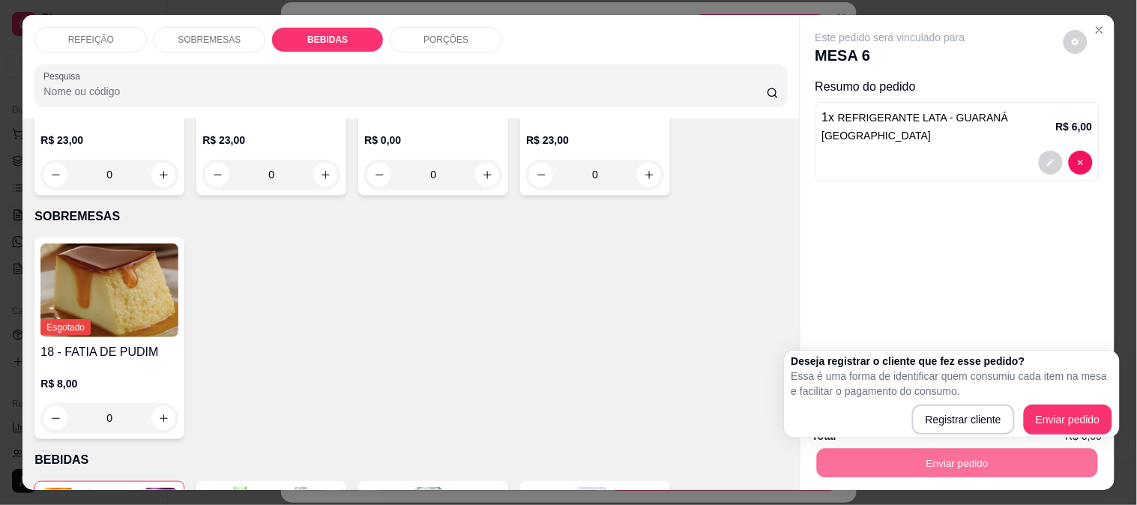
scroll to position [39, 0]
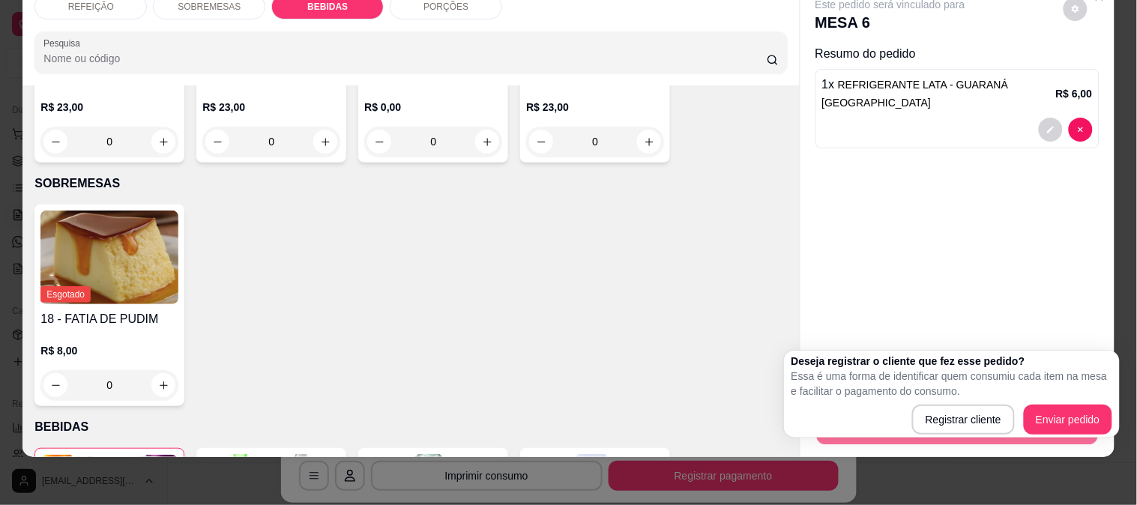
click at [1116, 117] on div "REFEIÇÃO SOBREMESAS BEBIDAS PORÇÕES Pesquisa Item avulso REFEIÇÃO Esgotado 01 -…" at bounding box center [568, 252] width 1137 height 505
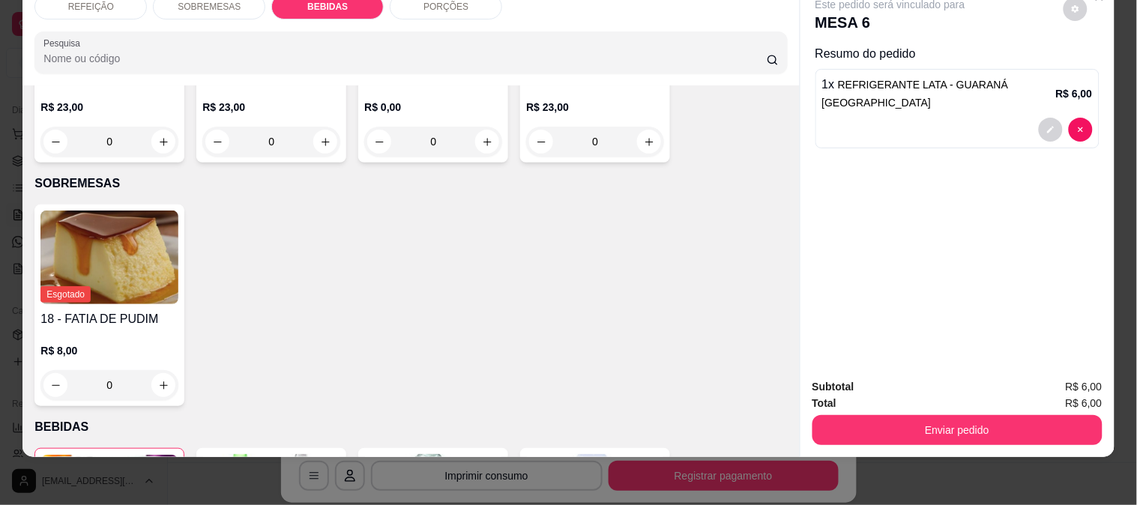
scroll to position [0, 0]
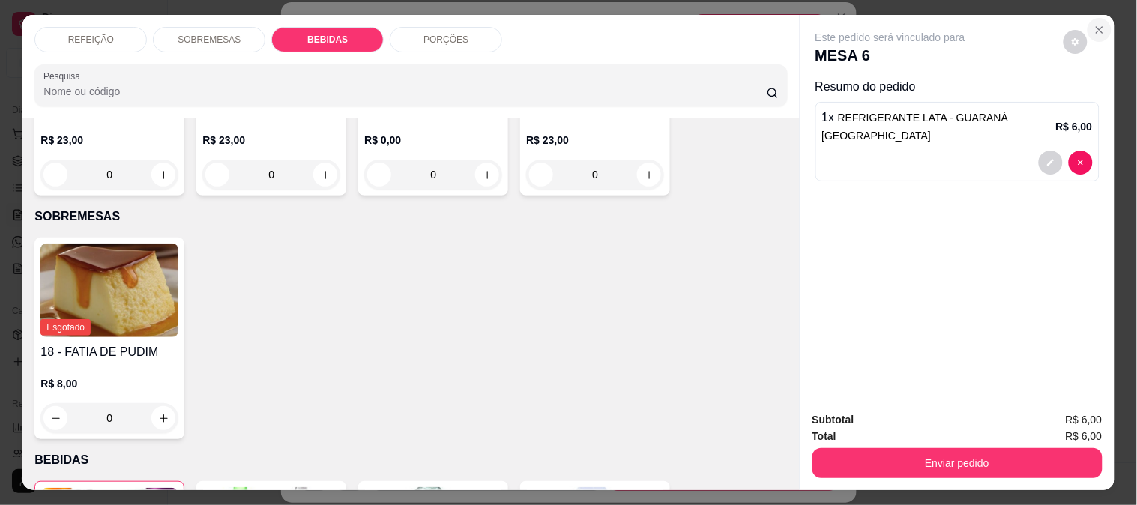
click at [1096, 24] on icon "Close" at bounding box center [1100, 30] width 12 height 12
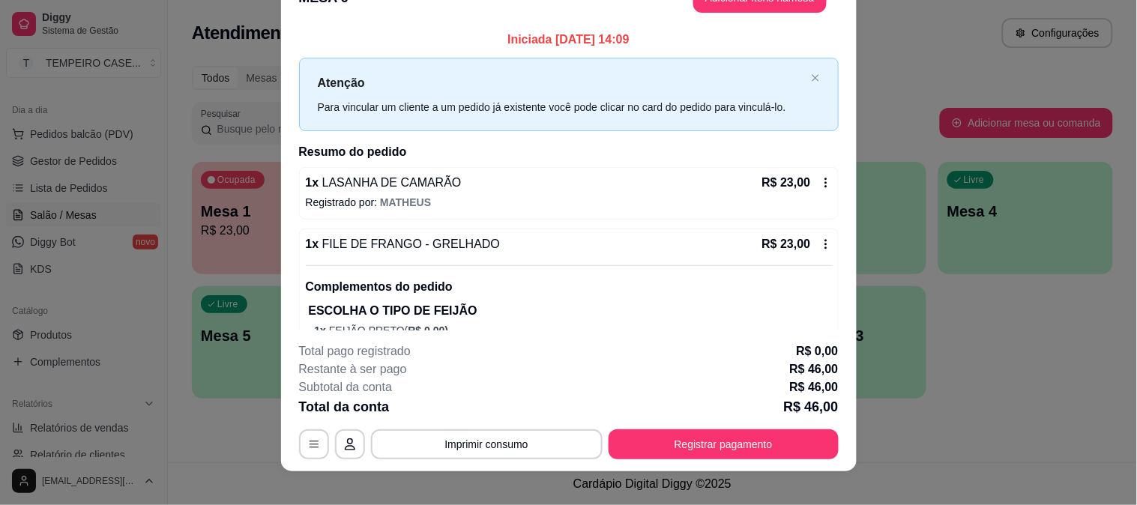
scroll to position [46, 0]
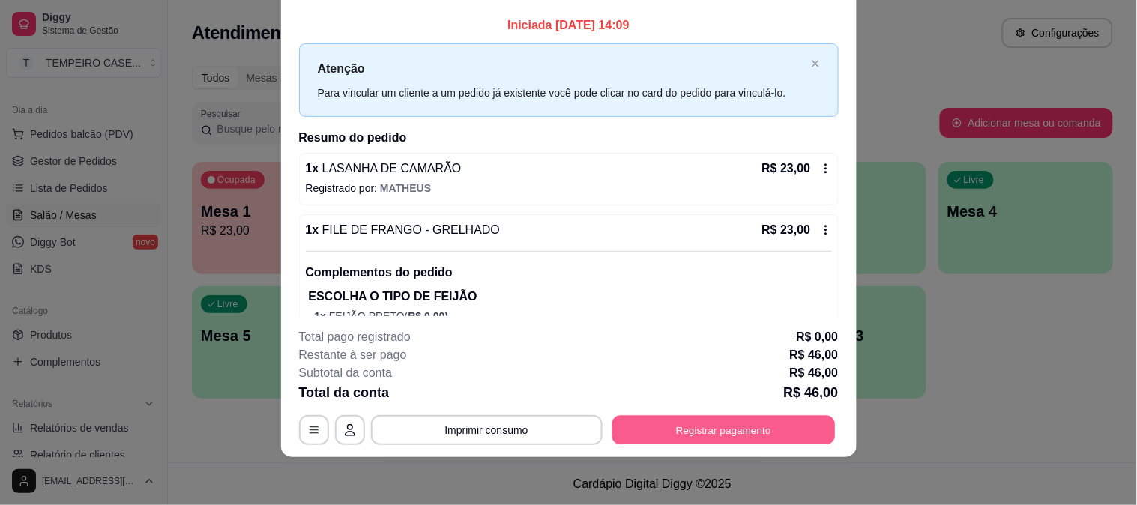
click at [691, 430] on button "Registrar pagamento" at bounding box center [723, 429] width 223 height 29
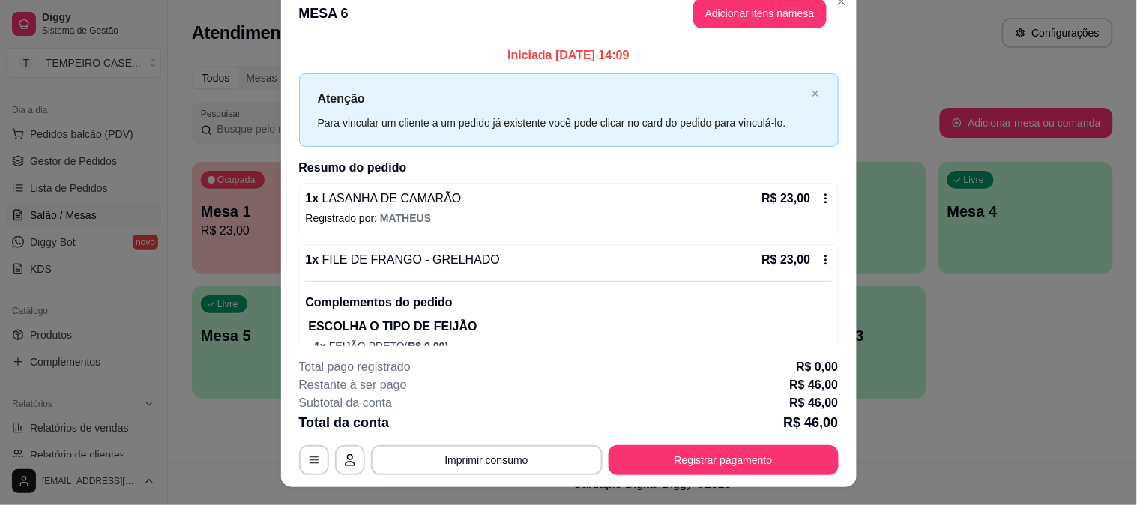
scroll to position [0, 0]
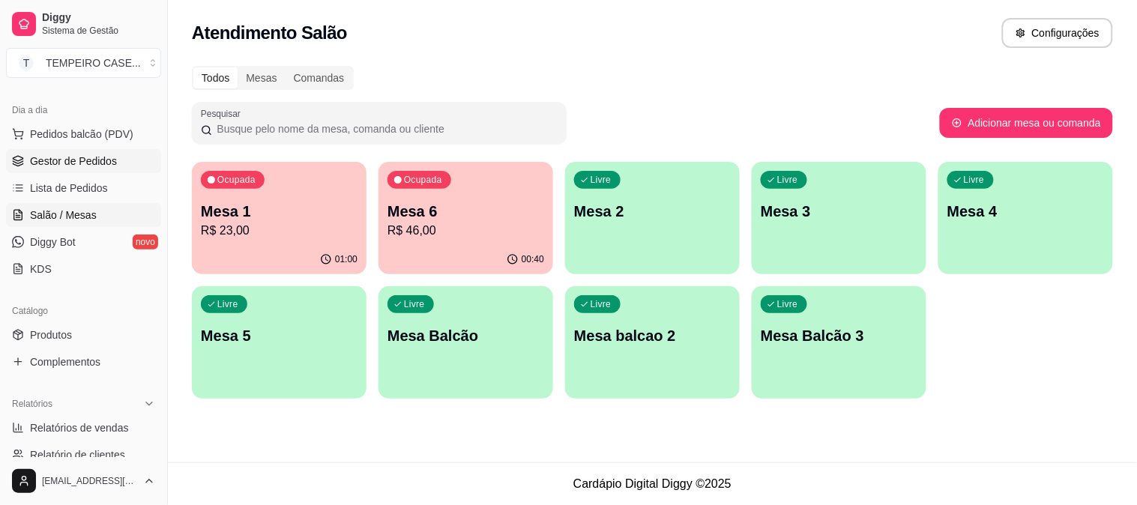
click at [58, 155] on span "Gestor de Pedidos" at bounding box center [73, 161] width 87 height 15
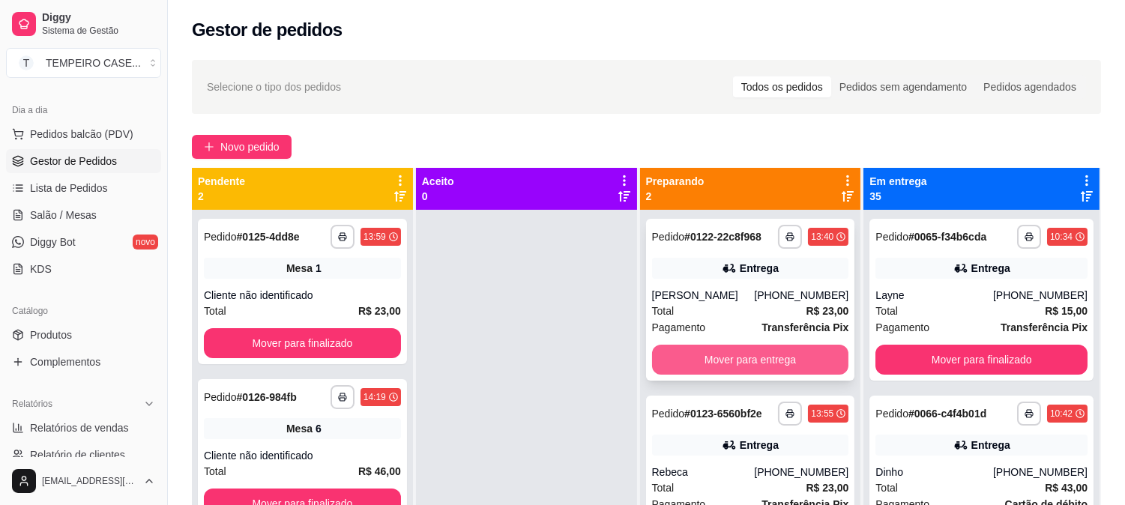
click at [746, 349] on button "Mover para entrega" at bounding box center [750, 360] width 197 height 30
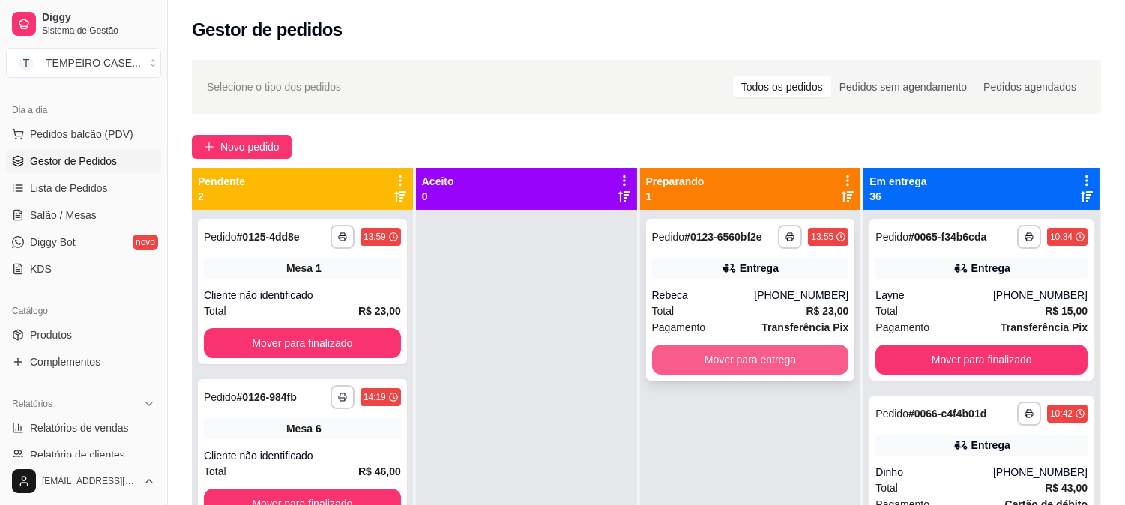
click at [801, 355] on button "Mover para entrega" at bounding box center [750, 360] width 197 height 30
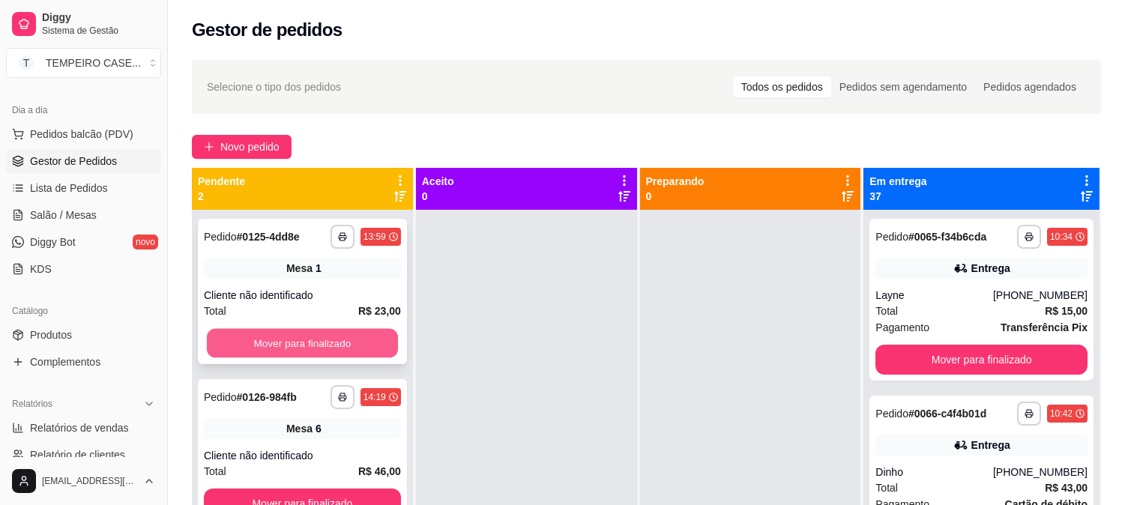
click at [379, 346] on button "Mover para finalizado" at bounding box center [302, 343] width 191 height 29
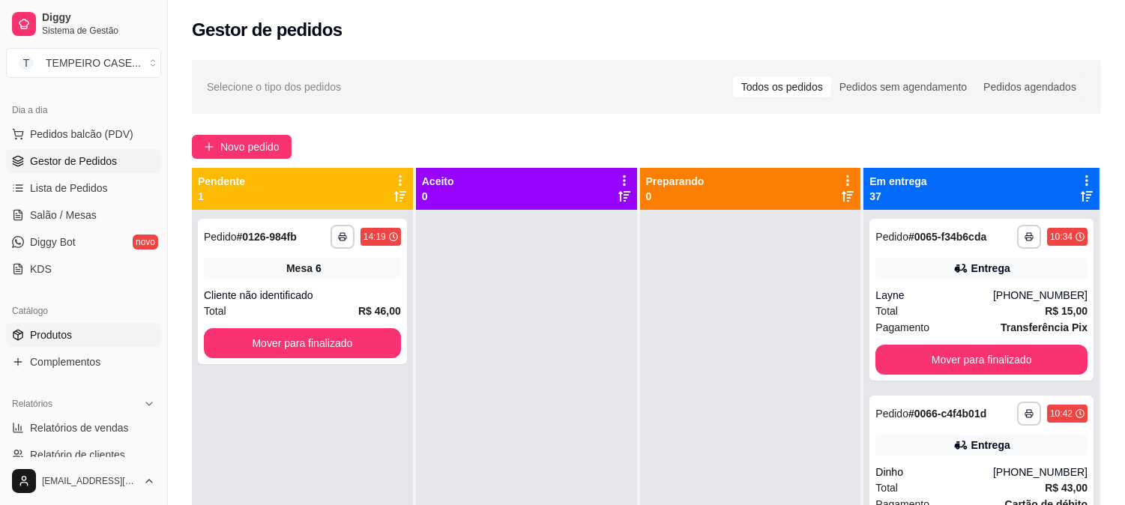
click at [55, 331] on span "Produtos" at bounding box center [51, 335] width 42 height 15
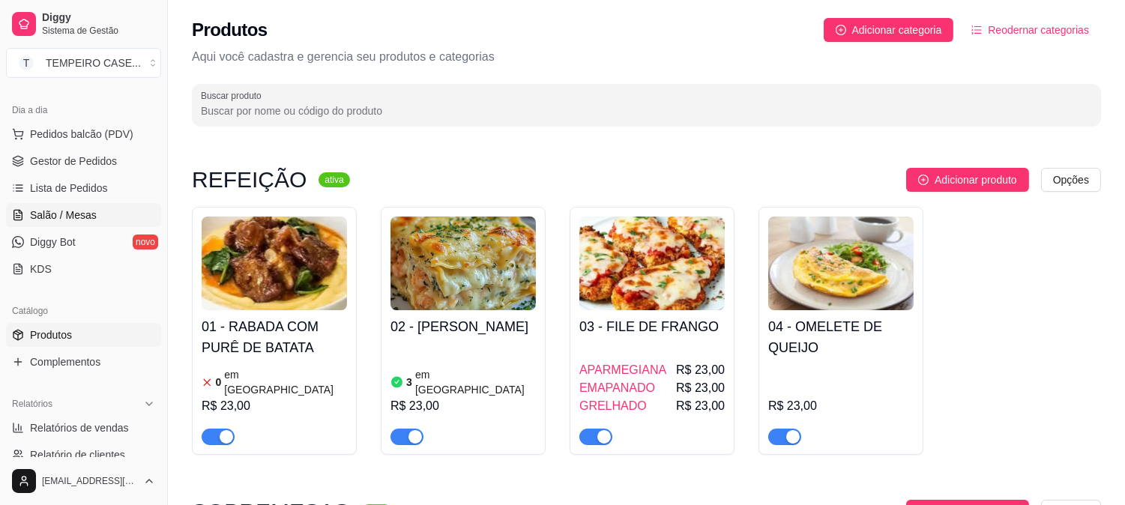
click at [78, 208] on span "Salão / Mesas" at bounding box center [63, 215] width 67 height 15
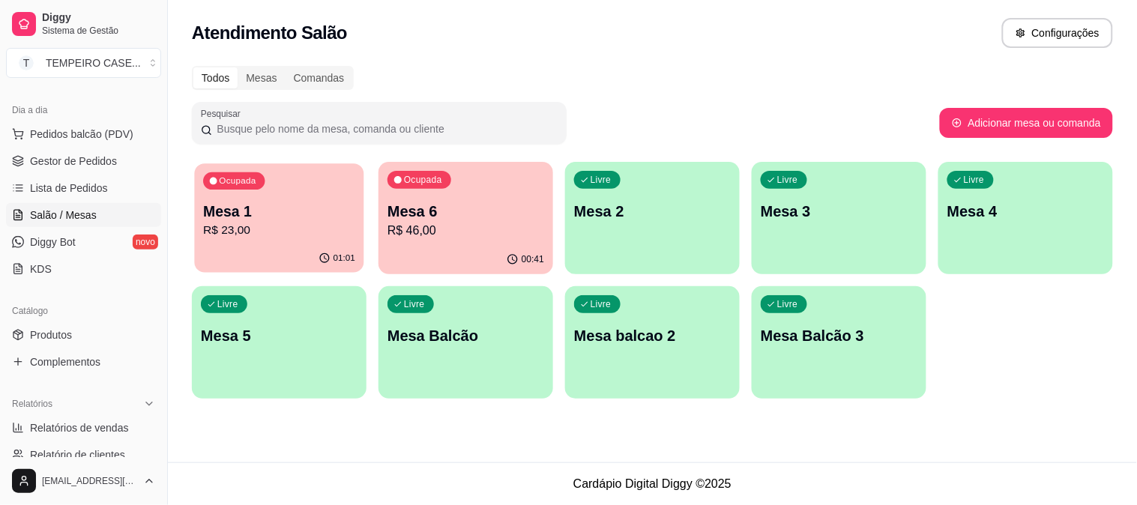
click at [322, 245] on div "01:01" at bounding box center [278, 258] width 169 height 28
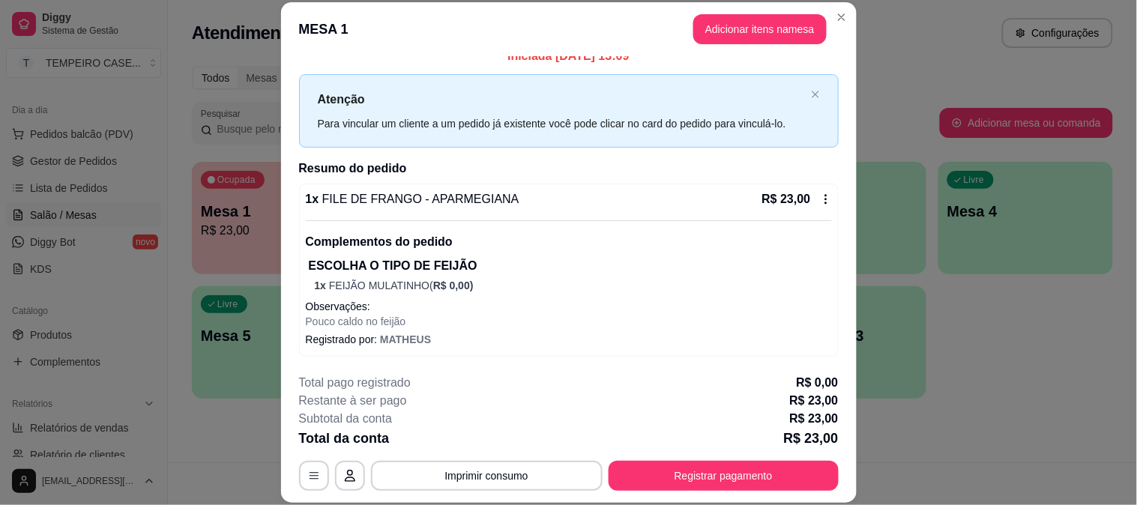
scroll to position [46, 0]
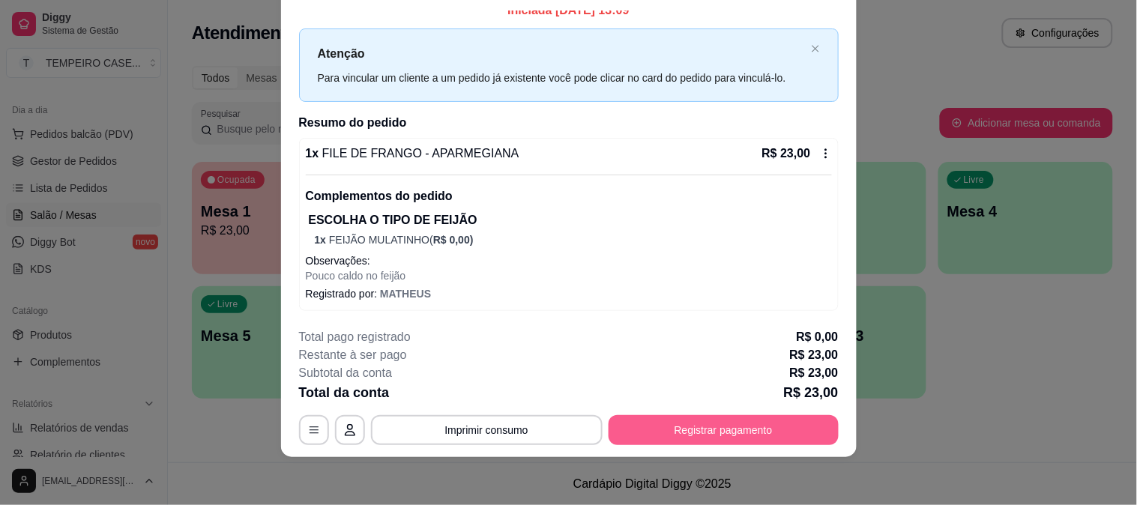
click at [685, 421] on button "Registrar pagamento" at bounding box center [724, 430] width 230 height 30
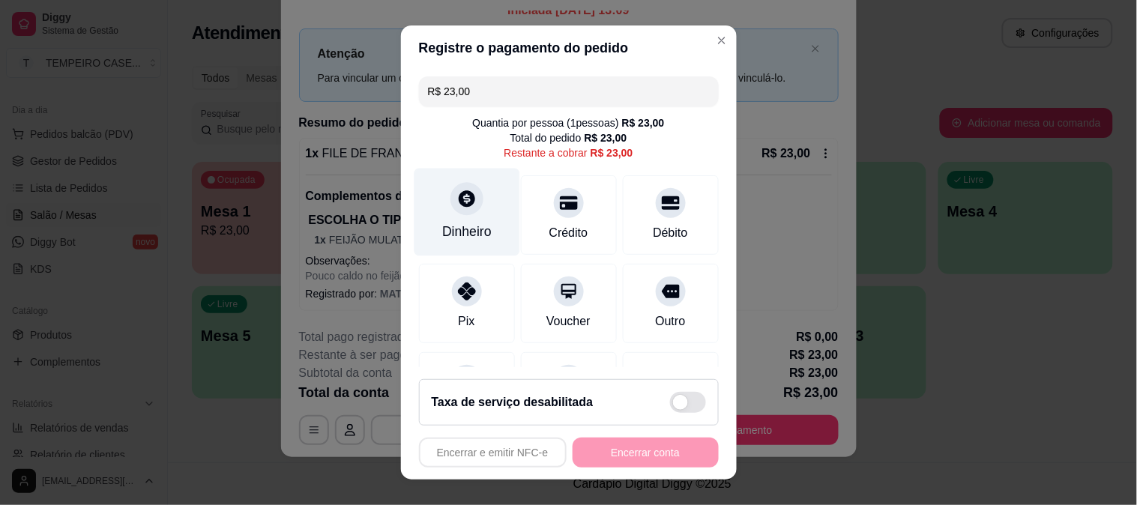
click at [461, 210] on div at bounding box center [467, 198] width 33 height 33
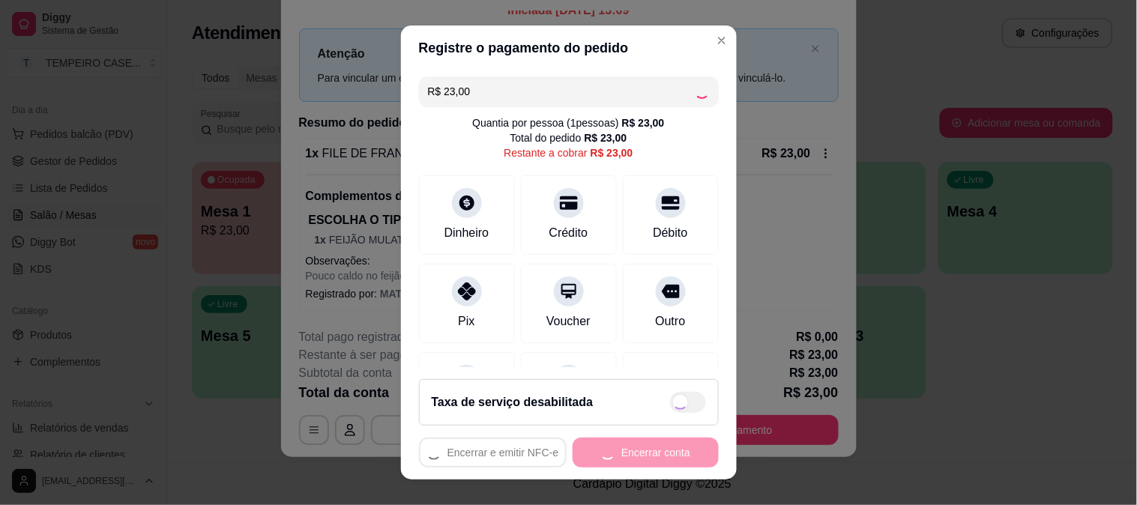
type input "R$ 0,00"
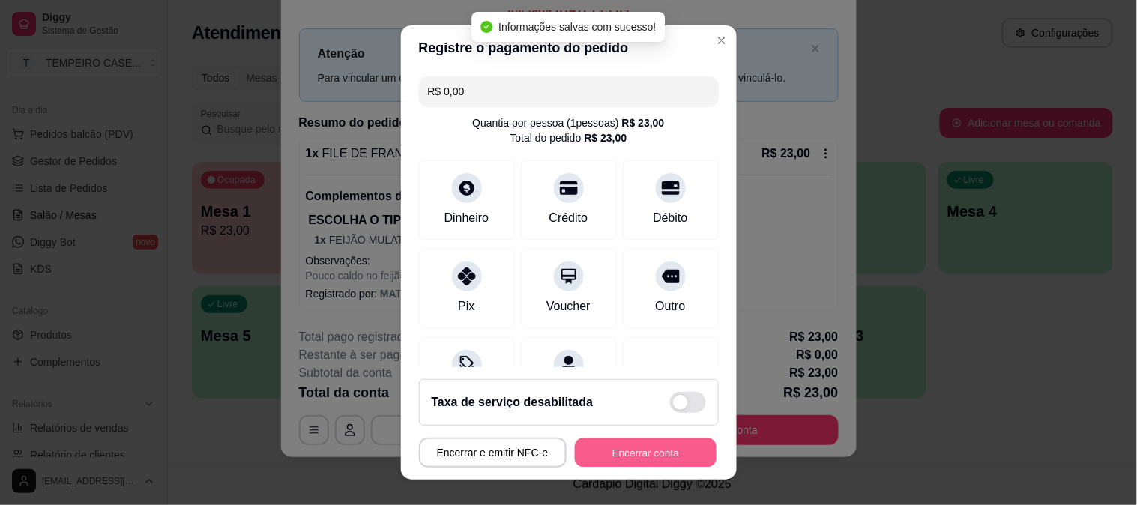
click at [652, 452] on button "Encerrar conta" at bounding box center [646, 453] width 142 height 29
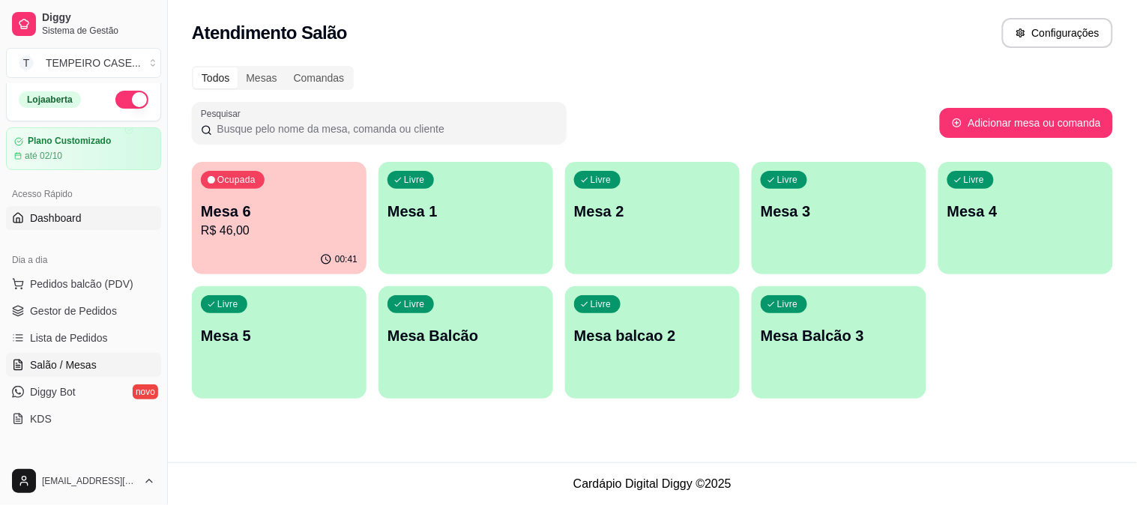
scroll to position [0, 0]
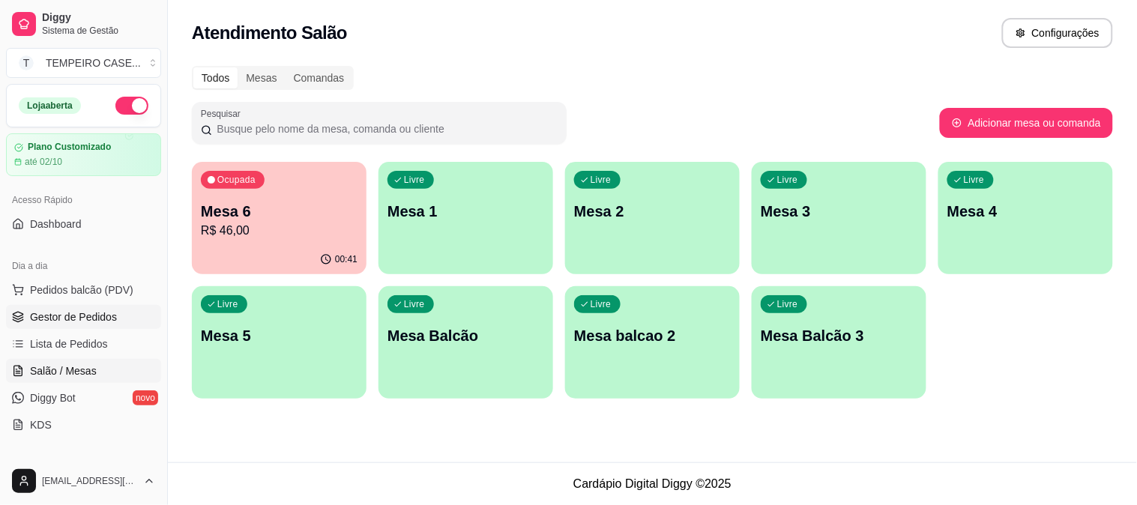
click at [80, 320] on span "Gestor de Pedidos" at bounding box center [73, 317] width 87 height 15
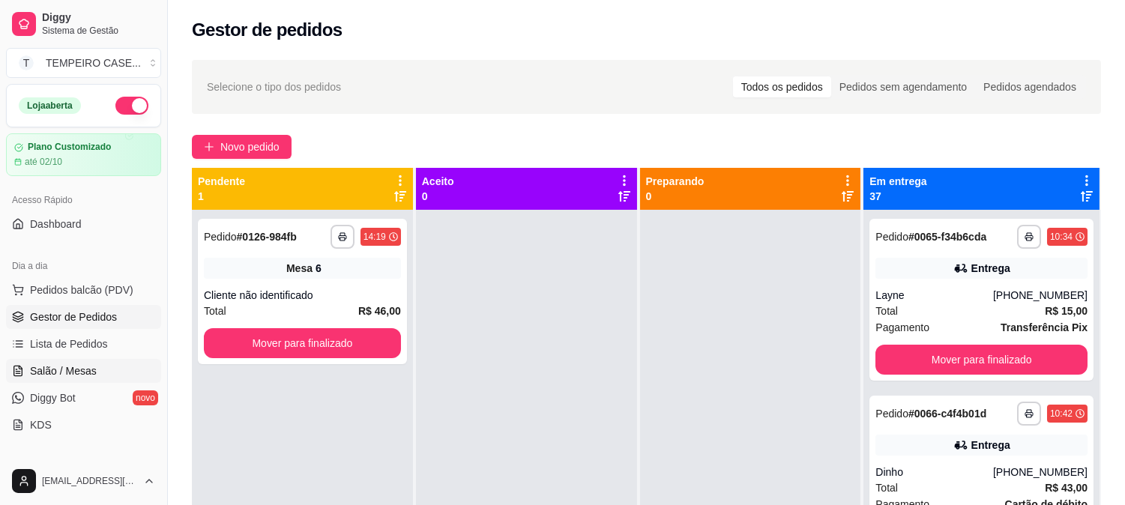
click at [58, 376] on span "Salão / Mesas" at bounding box center [63, 371] width 67 height 15
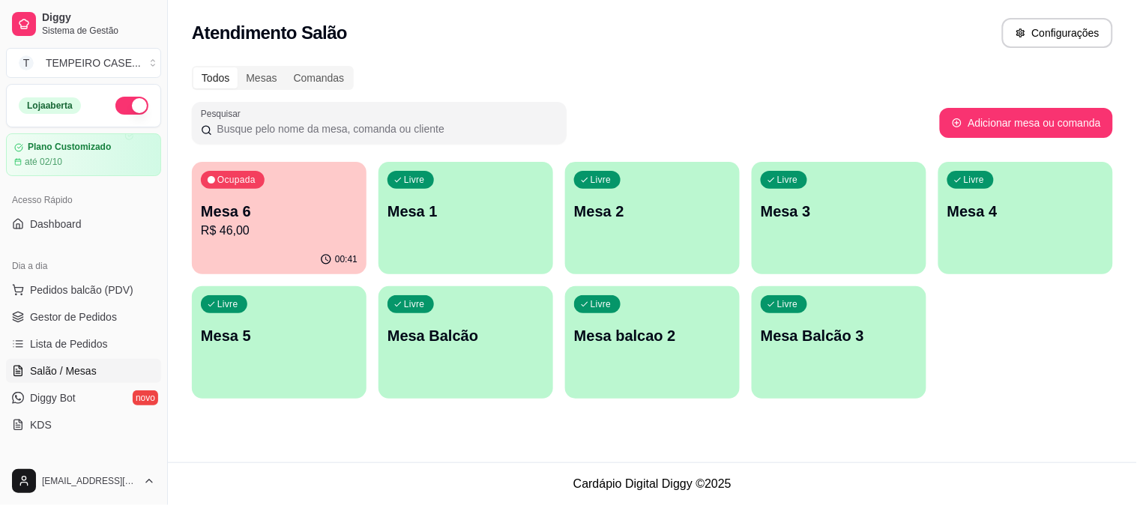
click at [319, 218] on p "Mesa 6" at bounding box center [279, 211] width 157 height 21
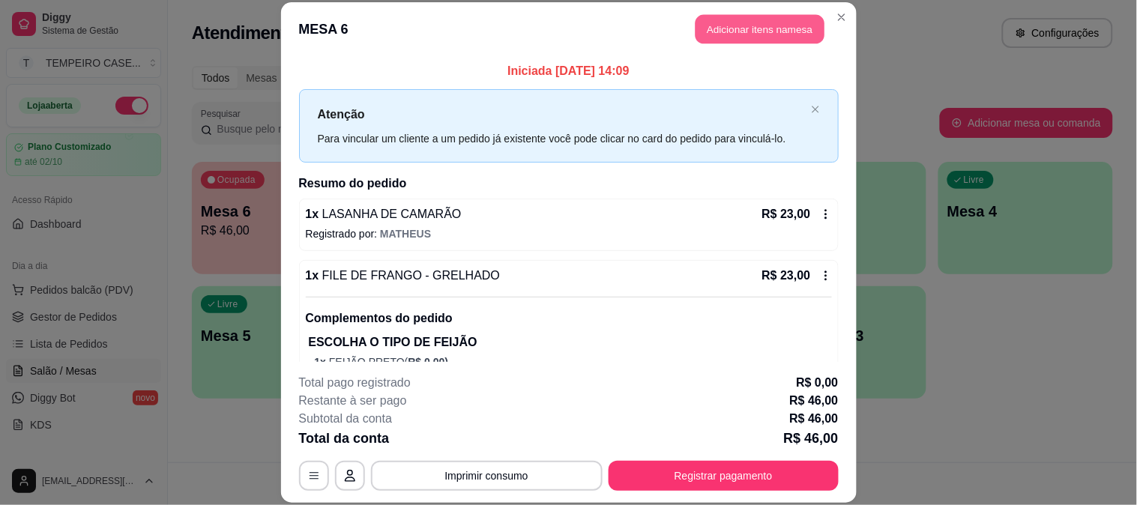
click at [788, 30] on button "Adicionar itens na mesa" at bounding box center [760, 29] width 129 height 29
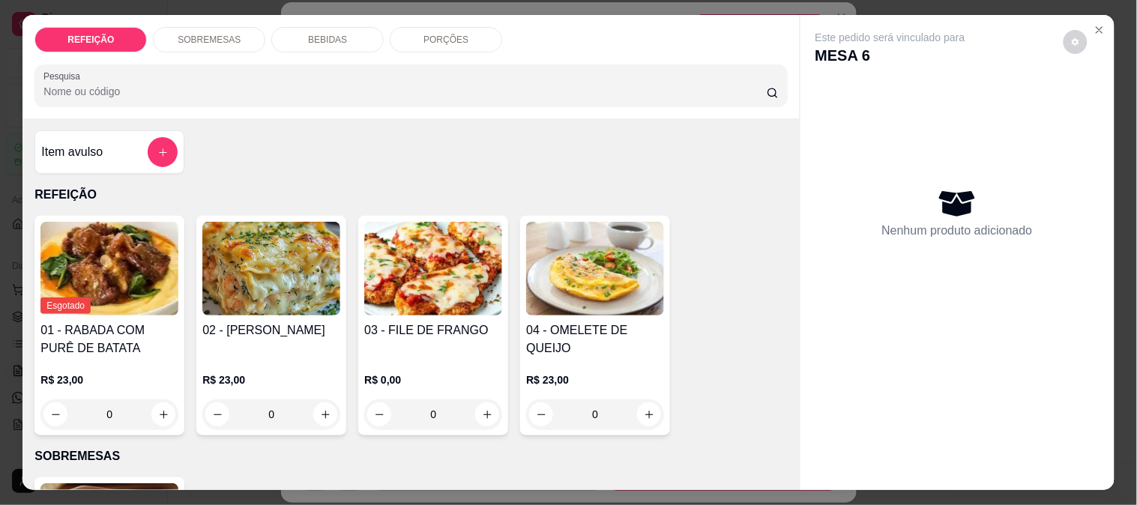
click at [322, 40] on div "BEBIDAS" at bounding box center [327, 39] width 112 height 25
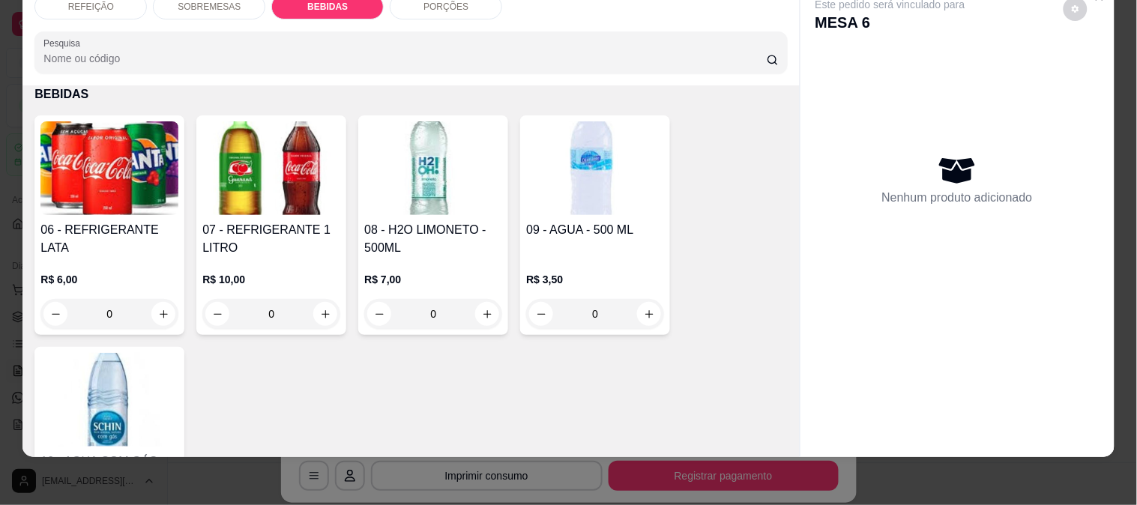
click at [96, 184] on img at bounding box center [109, 168] width 138 height 94
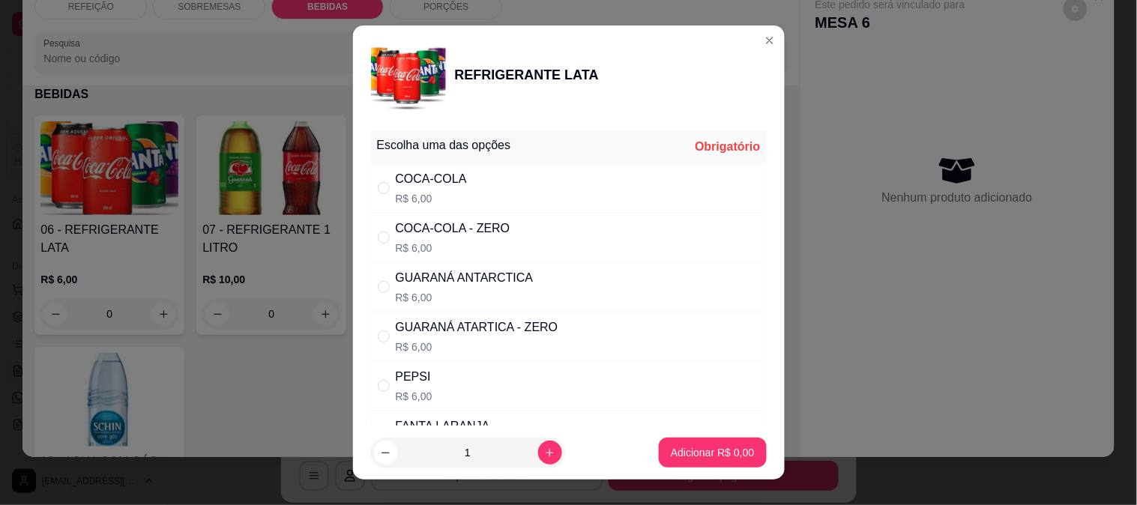
click at [477, 288] on div "GUARANÁ [GEOGRAPHIC_DATA] R$ 6,00" at bounding box center [465, 287] width 138 height 36
radio input "true"
click at [683, 446] on p "Adicionar R$ 6,00" at bounding box center [713, 453] width 81 height 14
type input "1"
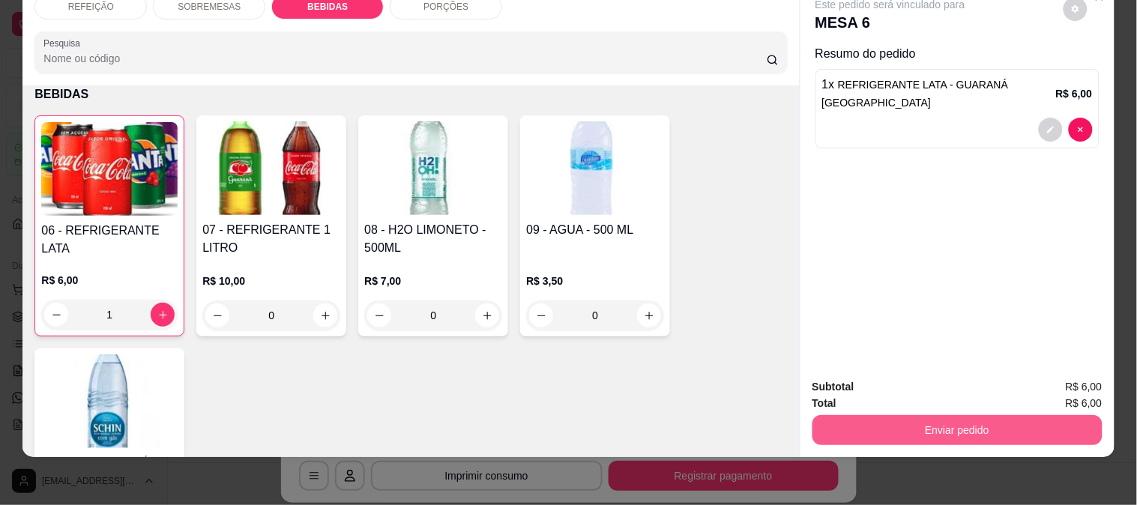
click at [918, 415] on button "Enviar pedido" at bounding box center [958, 430] width 290 height 30
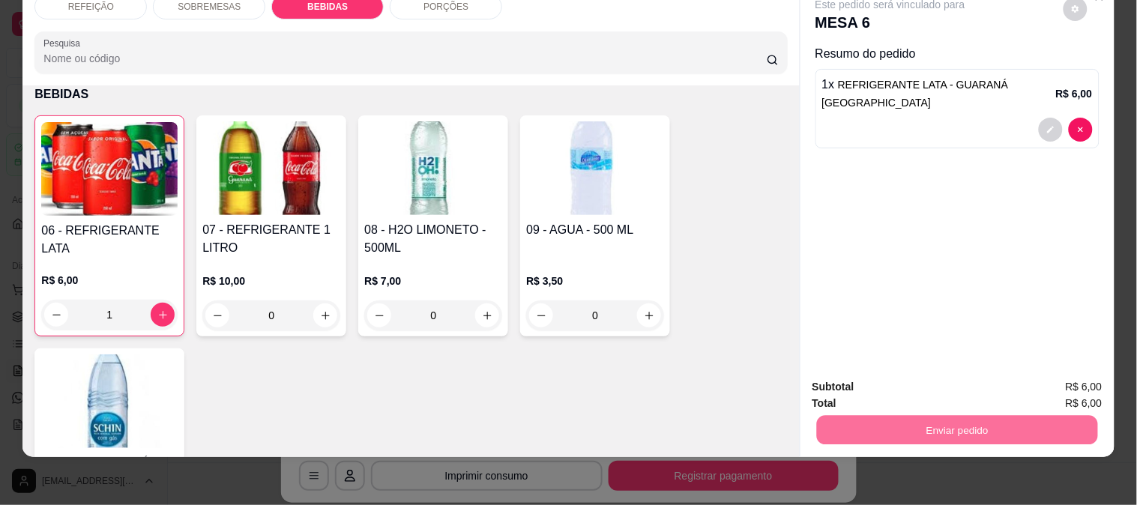
click at [1063, 379] on button "Enviar pedido" at bounding box center [1063, 381] width 85 height 28
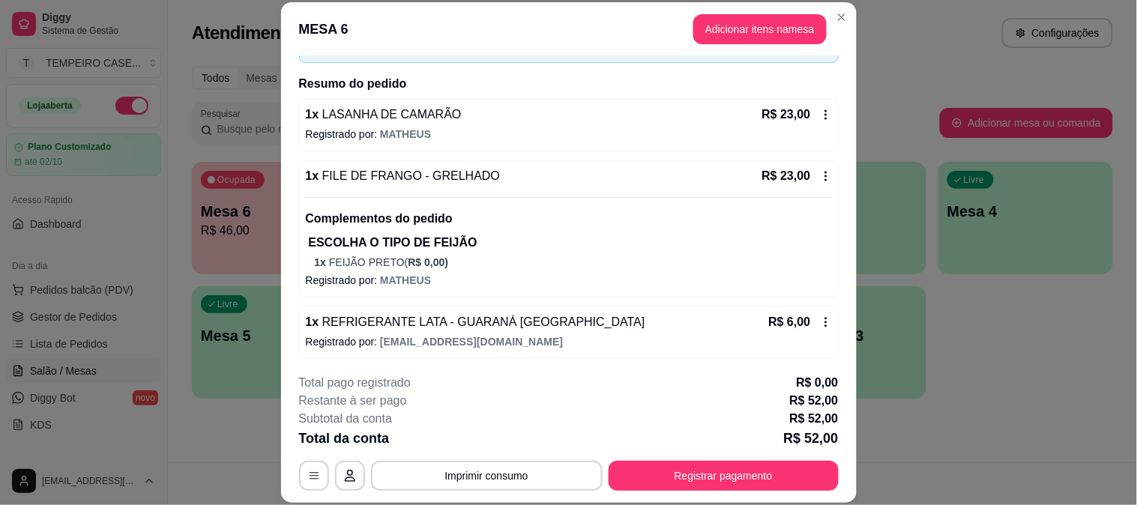
scroll to position [102, 0]
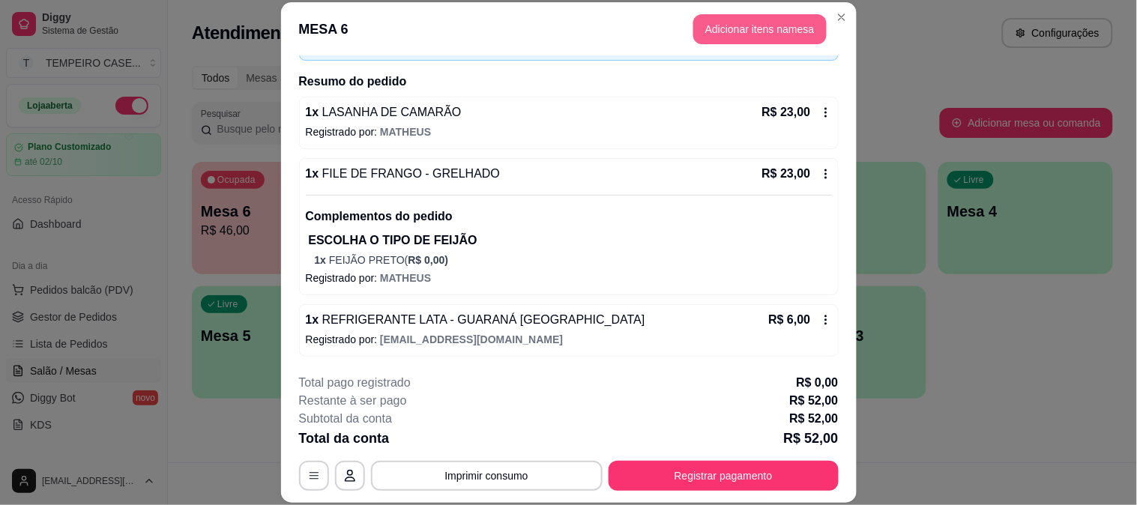
click at [743, 43] on button "Adicionar itens na mesa" at bounding box center [760, 29] width 133 height 30
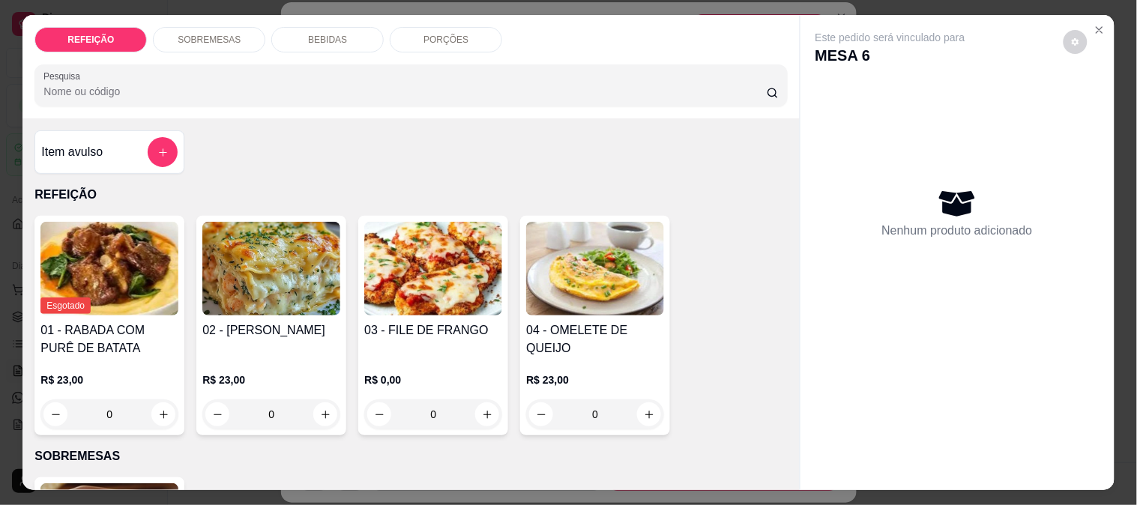
click at [302, 16] on div "REFEIÇÃO SOBREMESAS BEBIDAS PORÇÕES Pesquisa" at bounding box center [410, 66] width 777 height 103
click at [308, 34] on p "BEBIDAS" at bounding box center [327, 40] width 39 height 12
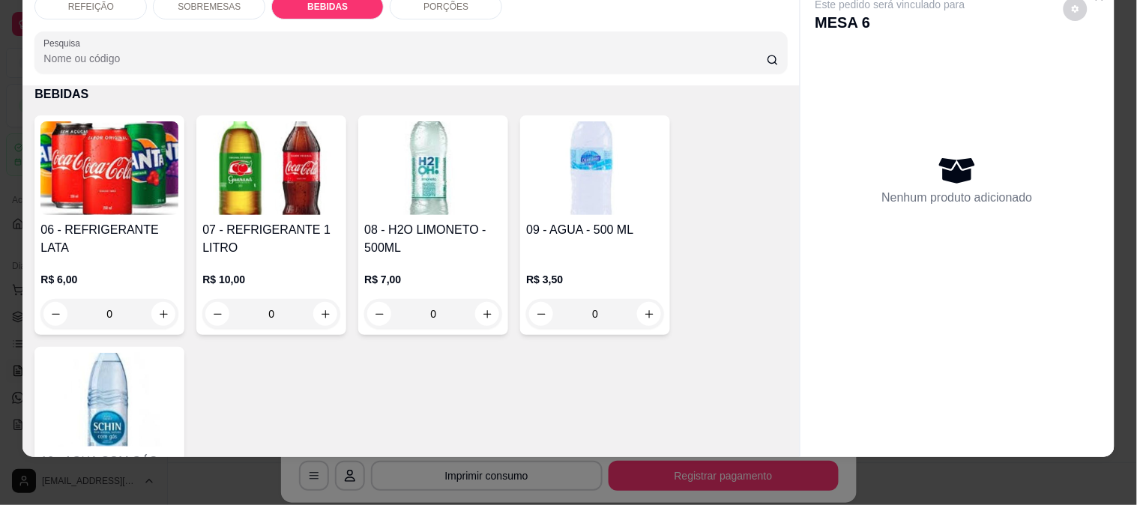
click at [574, 182] on img at bounding box center [595, 168] width 138 height 94
click at [721, 358] on p "Adicionar R$ 3,50" at bounding box center [712, 356] width 83 height 15
type input "1"
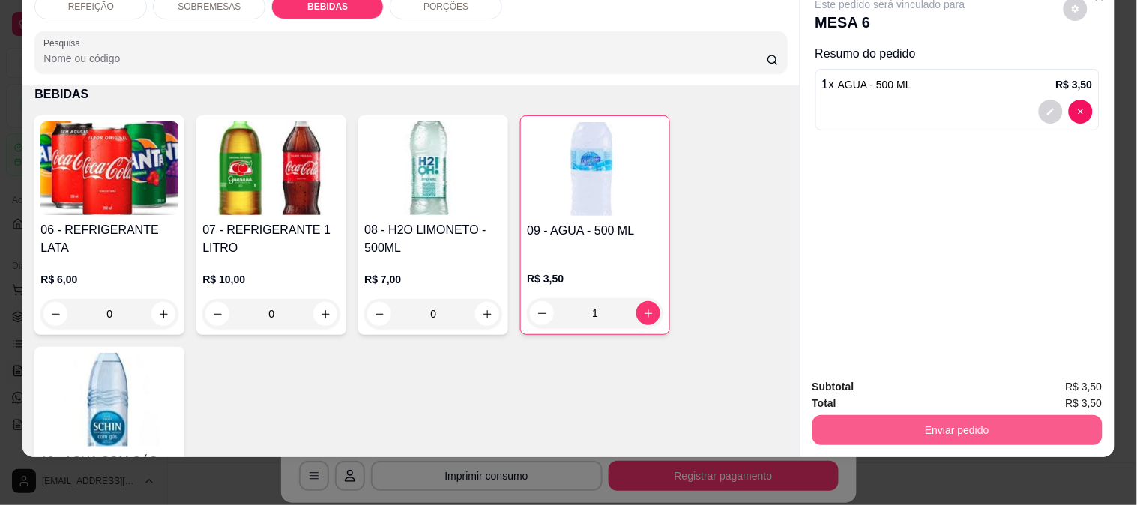
click at [879, 415] on button "Enviar pedido" at bounding box center [958, 430] width 290 height 30
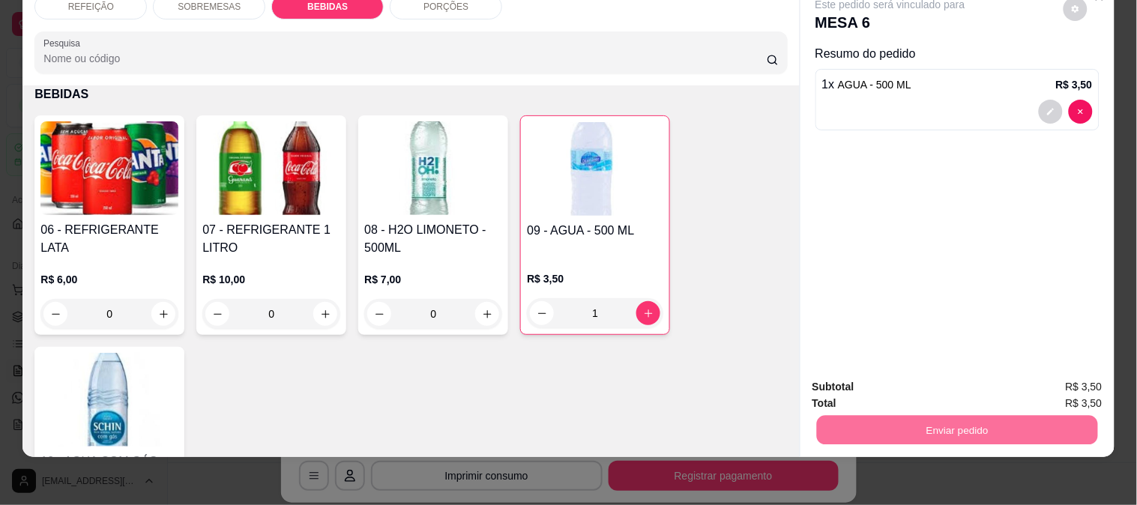
click at [1053, 382] on button "Enviar pedido" at bounding box center [1063, 381] width 85 height 28
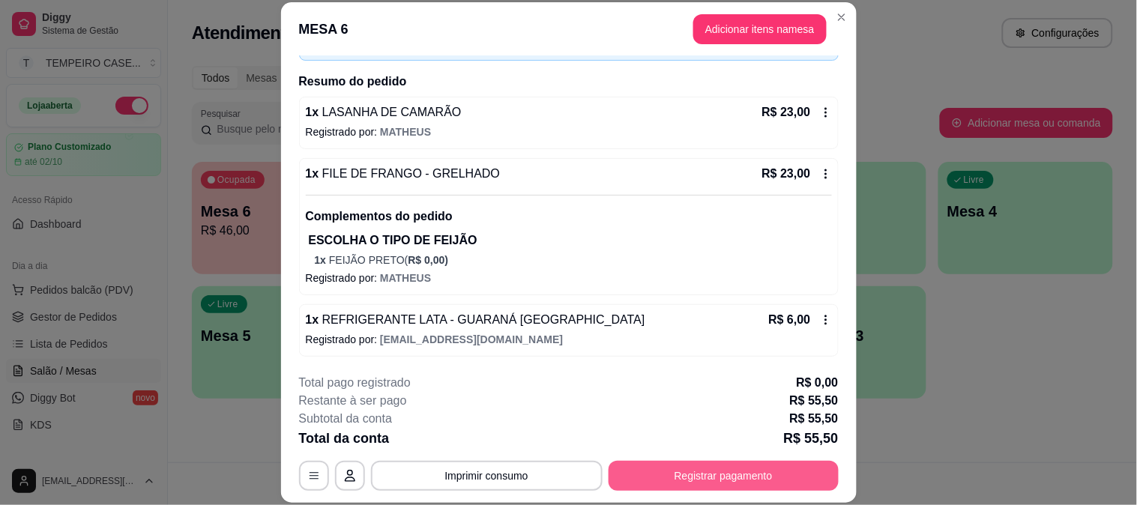
click at [737, 469] on button "Registrar pagamento" at bounding box center [724, 476] width 230 height 30
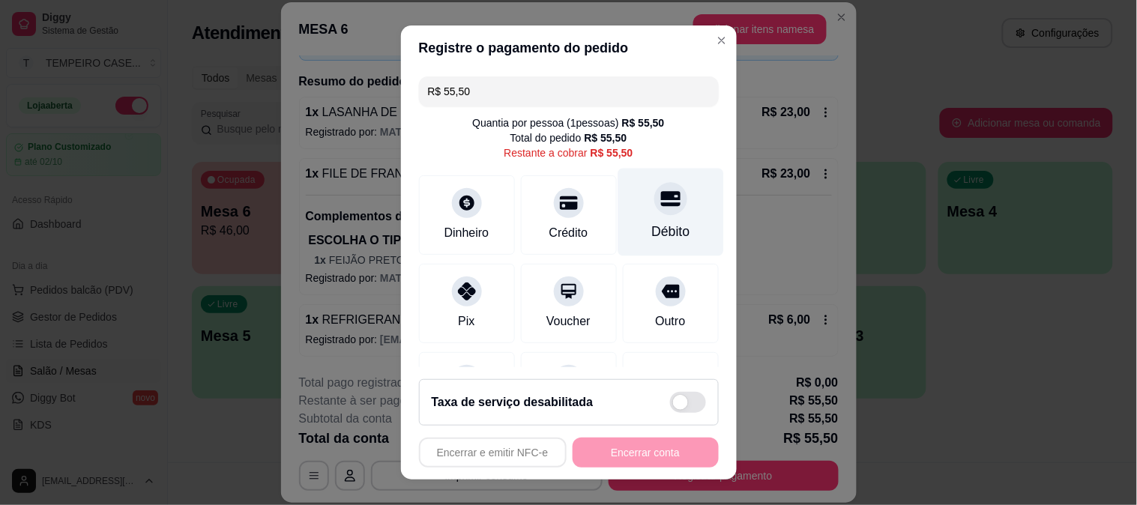
click at [661, 203] on icon at bounding box center [670, 198] width 19 height 15
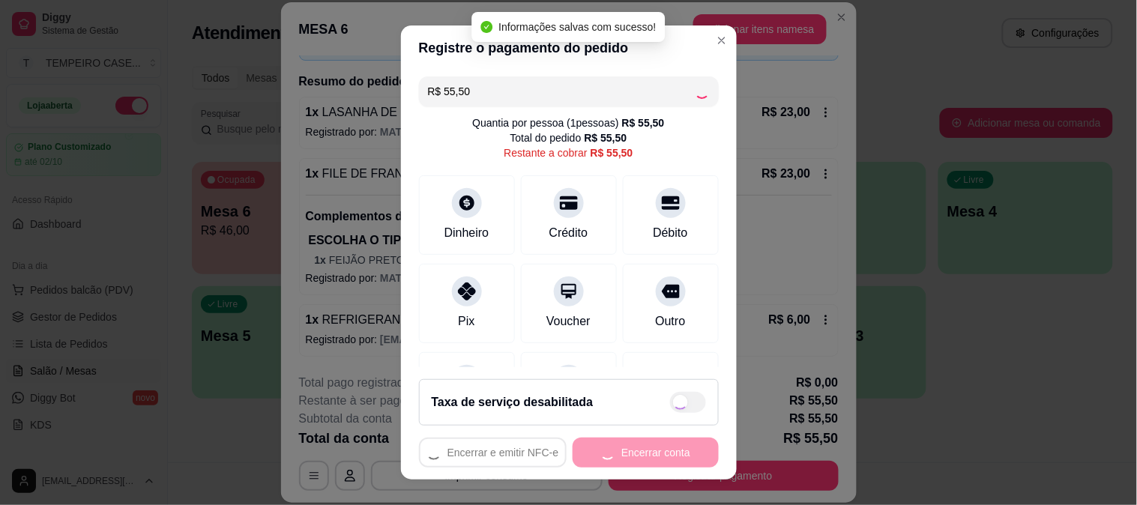
type input "R$ 0,00"
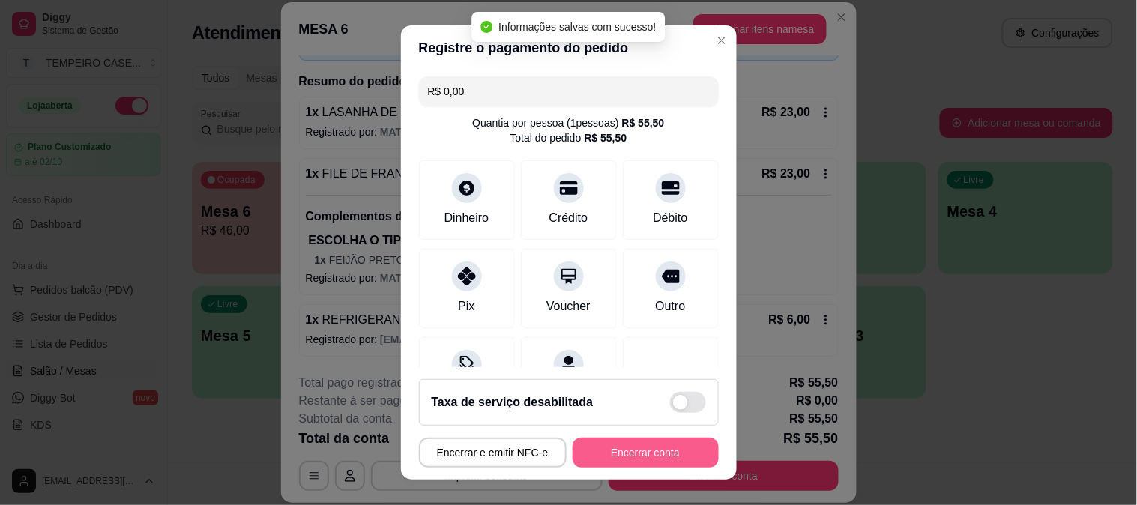
click at [656, 454] on button "Encerrar conta" at bounding box center [646, 453] width 146 height 30
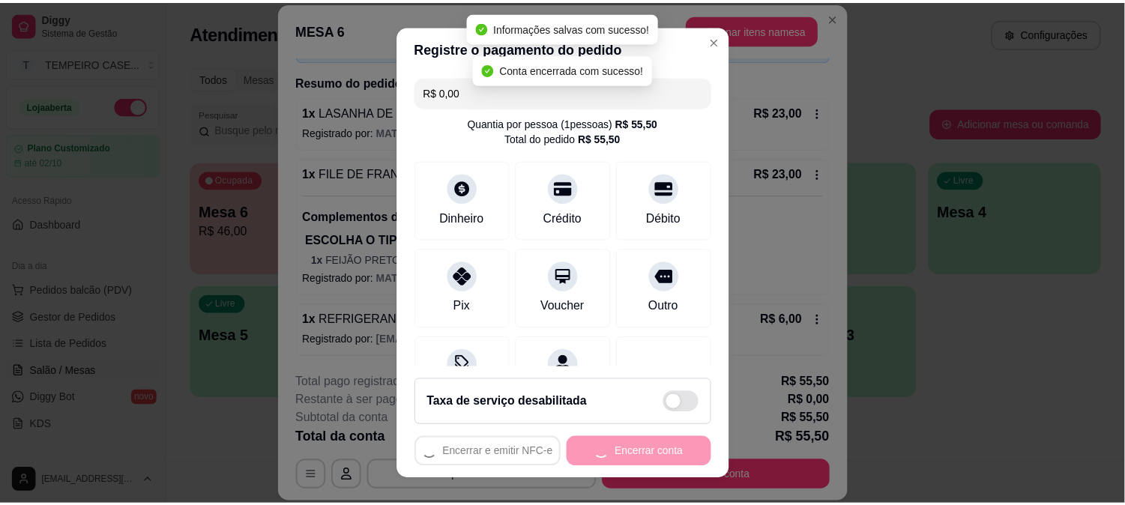
scroll to position [0, 0]
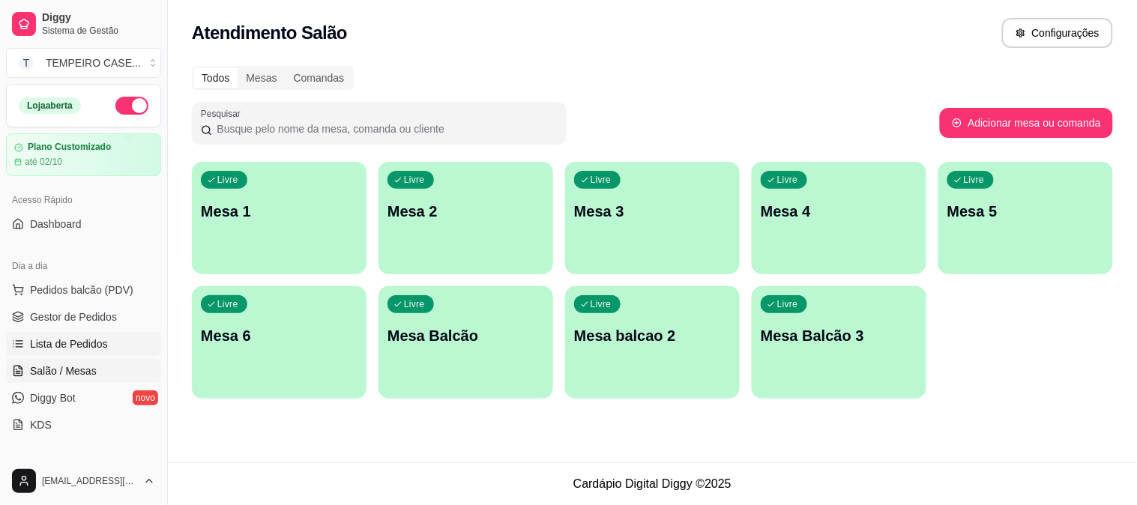
click at [55, 351] on span "Lista de Pedidos" at bounding box center [69, 344] width 78 height 15
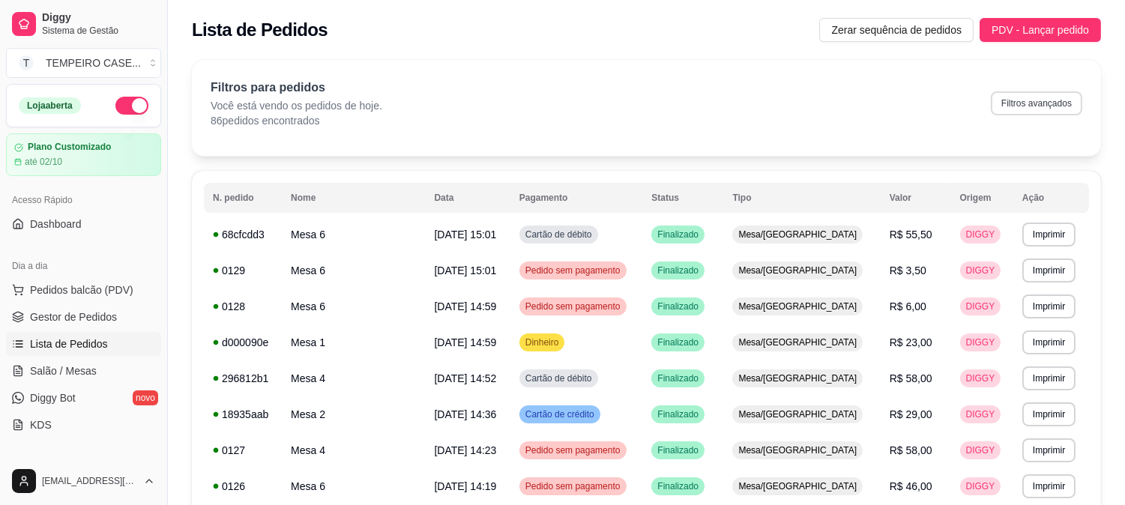
click at [1026, 106] on button "Filtros avançados" at bounding box center [1036, 103] width 91 height 24
select select "0"
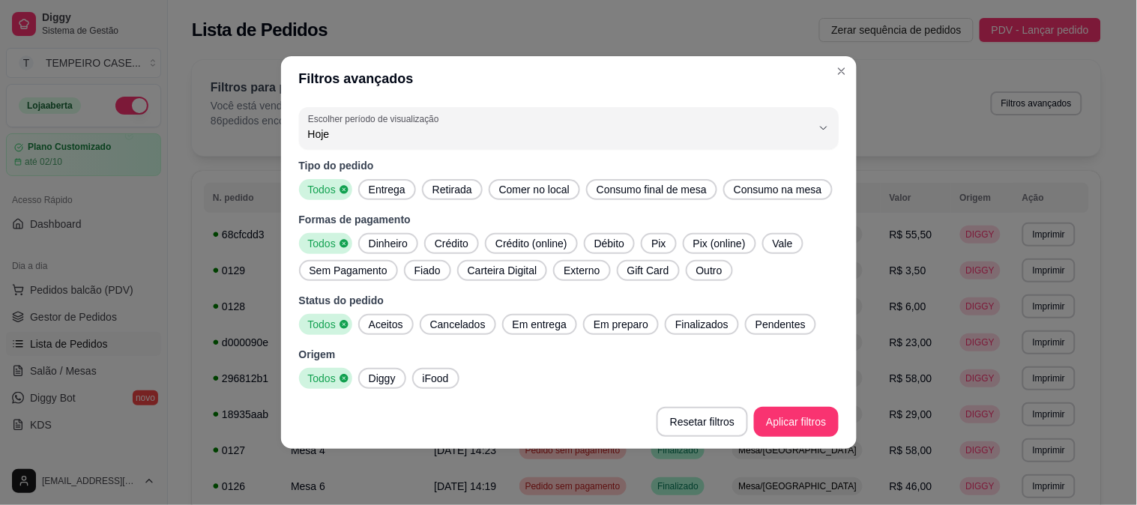
click at [394, 192] on span "Entrega" at bounding box center [387, 189] width 49 height 15
click at [391, 319] on span "Aceitos" at bounding box center [386, 324] width 46 height 15
drag, startPoint x: 511, startPoint y: 325, endPoint x: 631, endPoint y: 334, distance: 120.3
click at [512, 325] on span "Em entrega" at bounding box center [540, 324] width 66 height 15
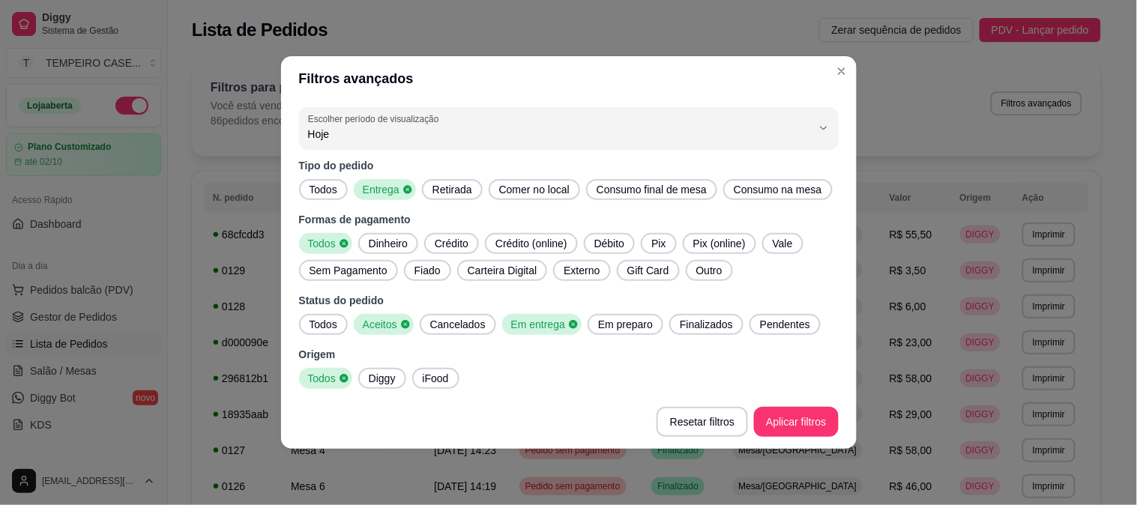
click at [633, 334] on div "Em preparo" at bounding box center [626, 324] width 76 height 21
click at [679, 327] on span "Finalizados" at bounding box center [711, 324] width 65 height 15
click at [759, 325] on button "Pendentes" at bounding box center [794, 324] width 71 height 21
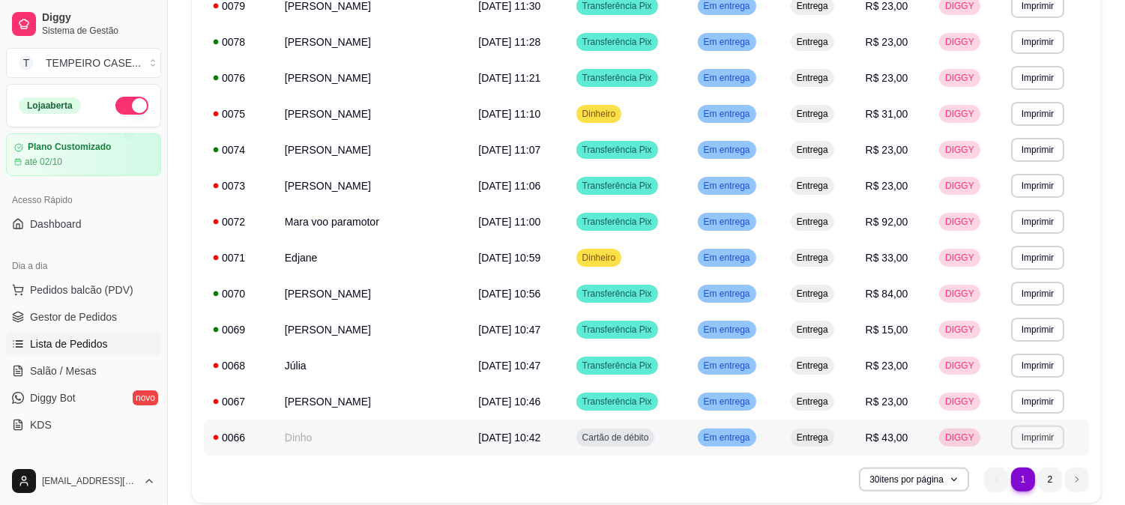
scroll to position [815, 0]
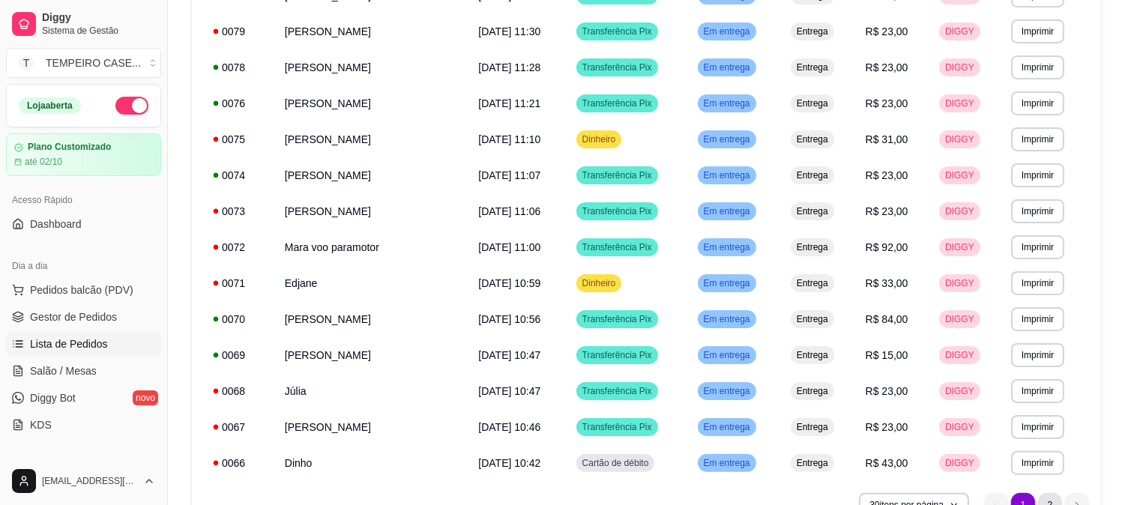
click at [1045, 500] on li "2" at bounding box center [1050, 505] width 24 height 24
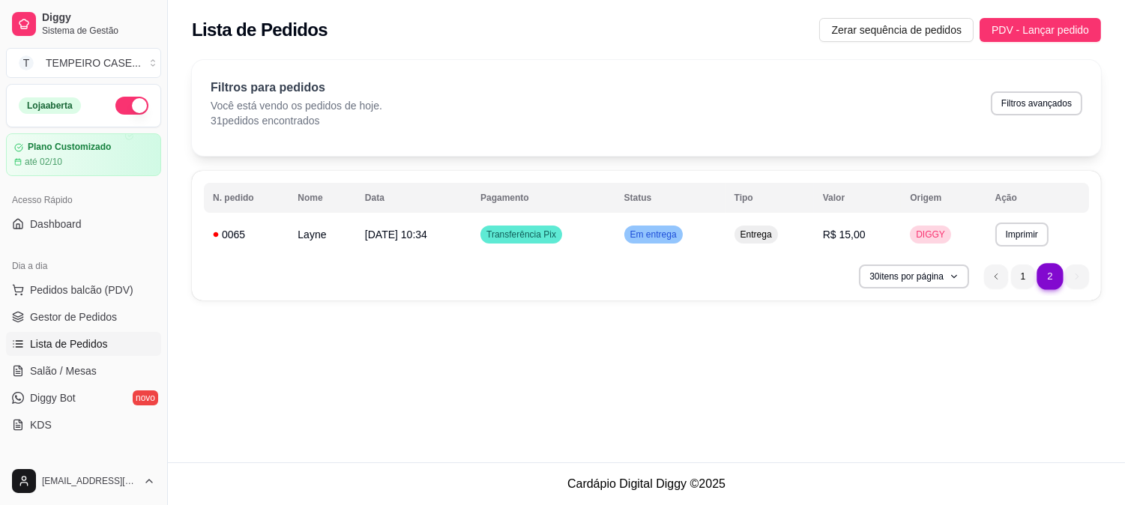
scroll to position [0, 0]
click at [1029, 274] on li "1" at bounding box center [1035, 277] width 24 height 24
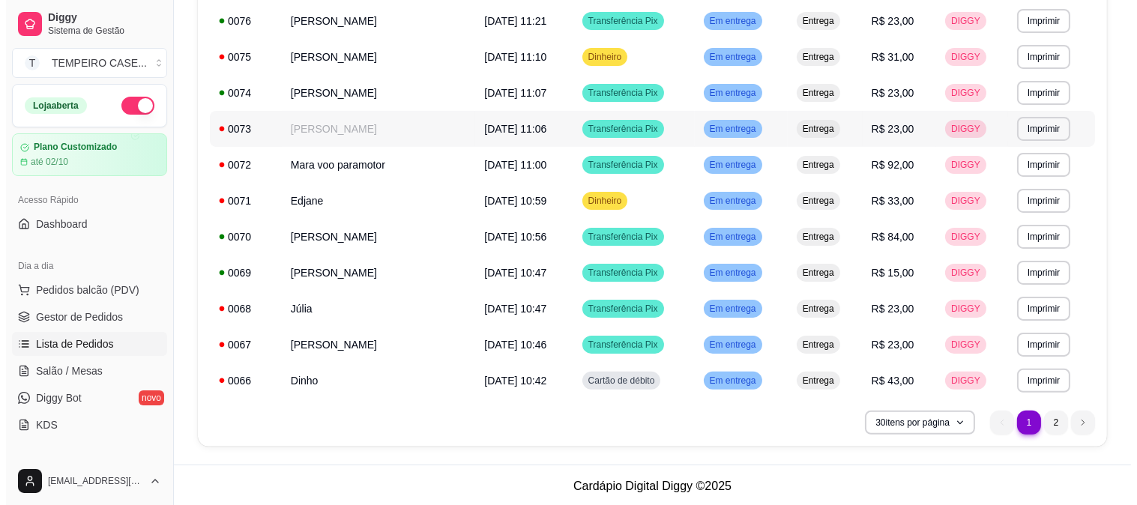
scroll to position [898, 0]
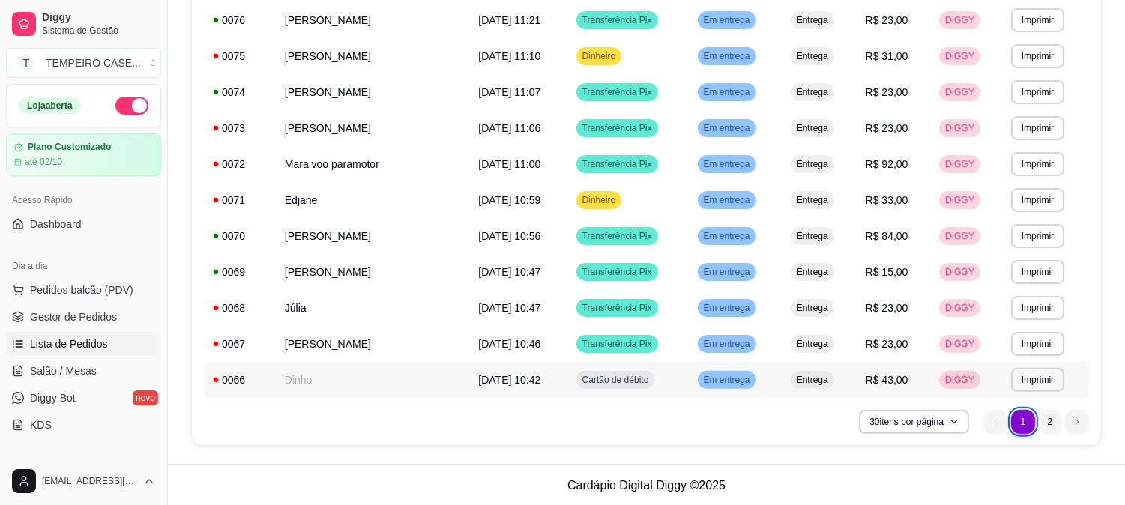
click at [290, 379] on td "Dinho" at bounding box center [373, 380] width 194 height 36
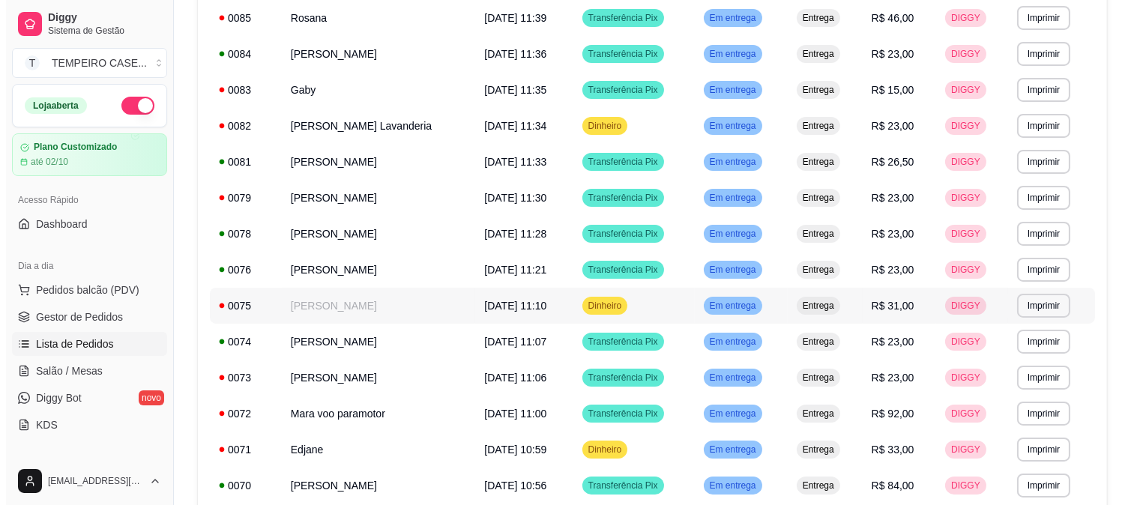
scroll to position [565, 0]
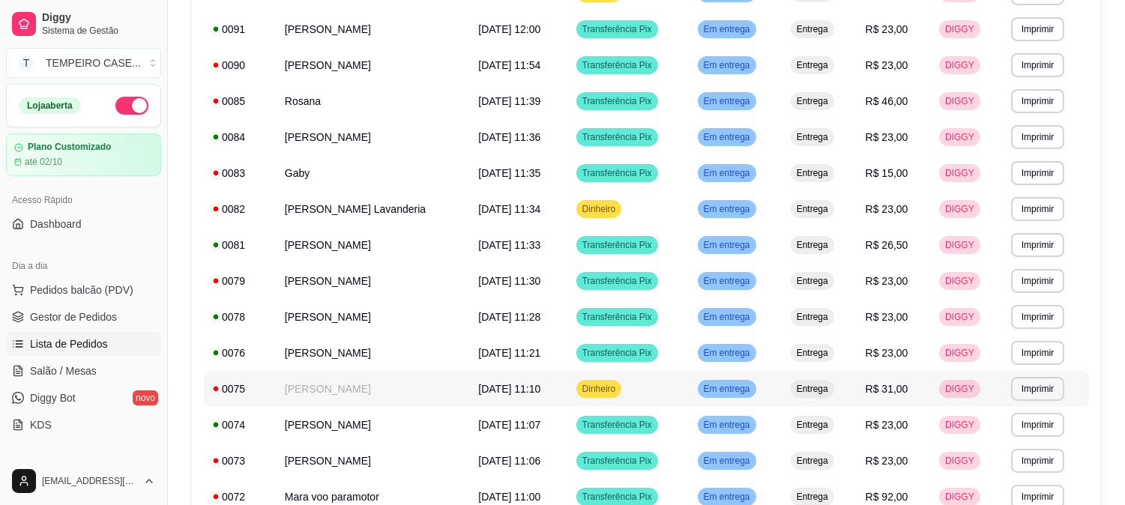
click at [293, 393] on td "[PERSON_NAME]" at bounding box center [373, 389] width 194 height 36
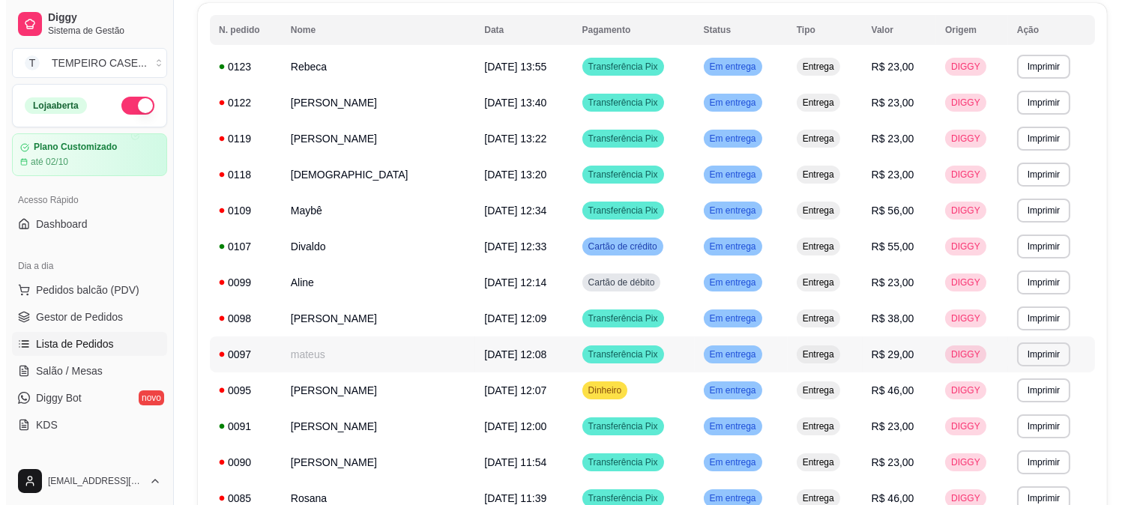
scroll to position [148, 0]
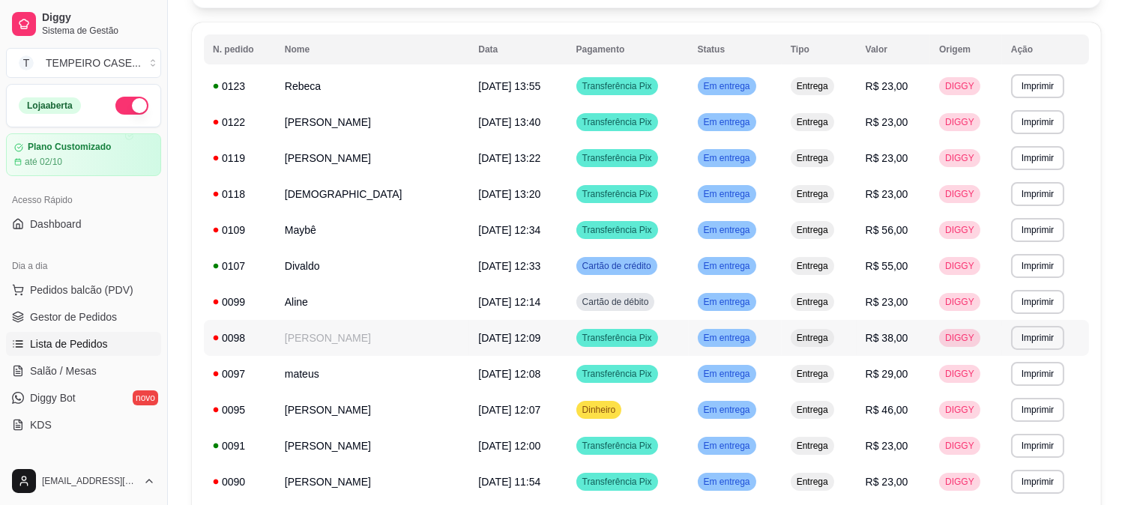
click at [423, 328] on td "[PERSON_NAME]" at bounding box center [373, 338] width 194 height 36
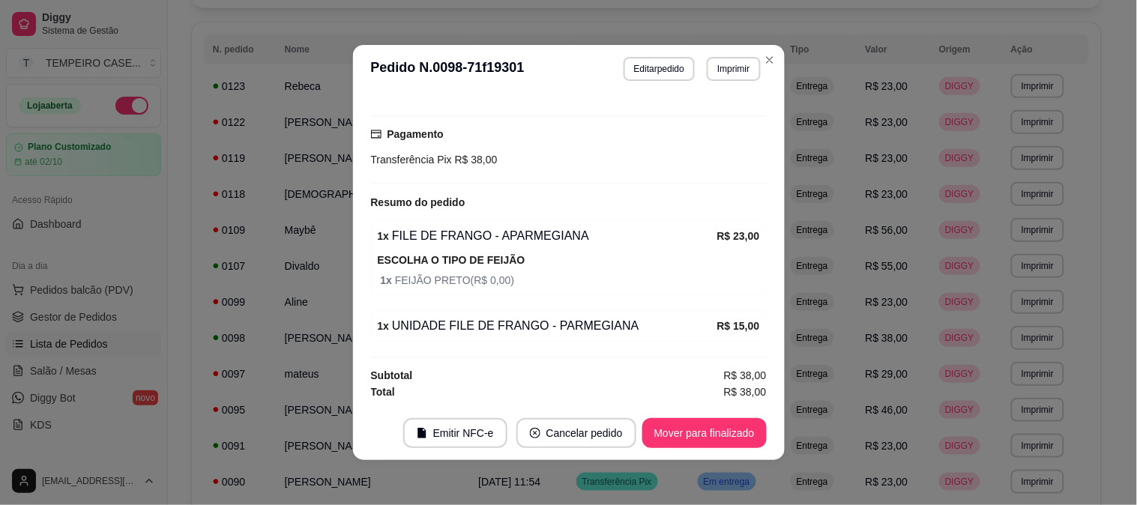
scroll to position [391, 0]
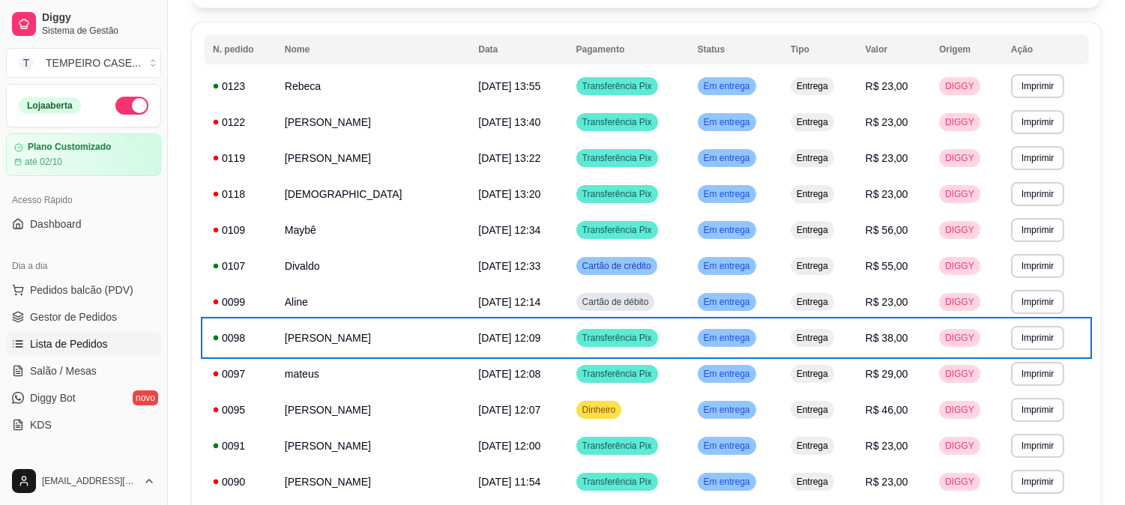
click at [399, 263] on td "Divaldo" at bounding box center [373, 266] width 194 height 36
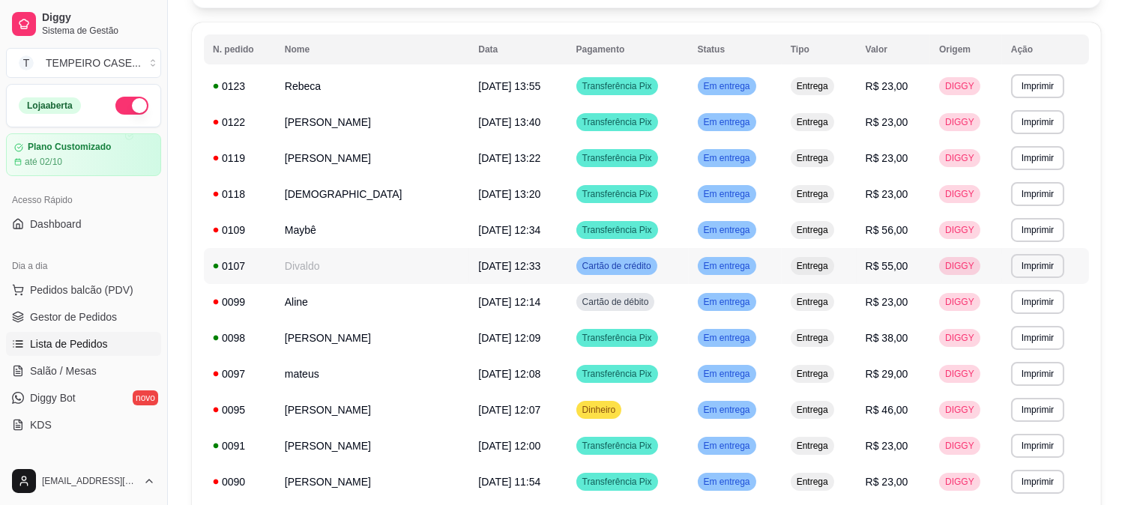
click at [360, 265] on td "Divaldo" at bounding box center [373, 266] width 194 height 36
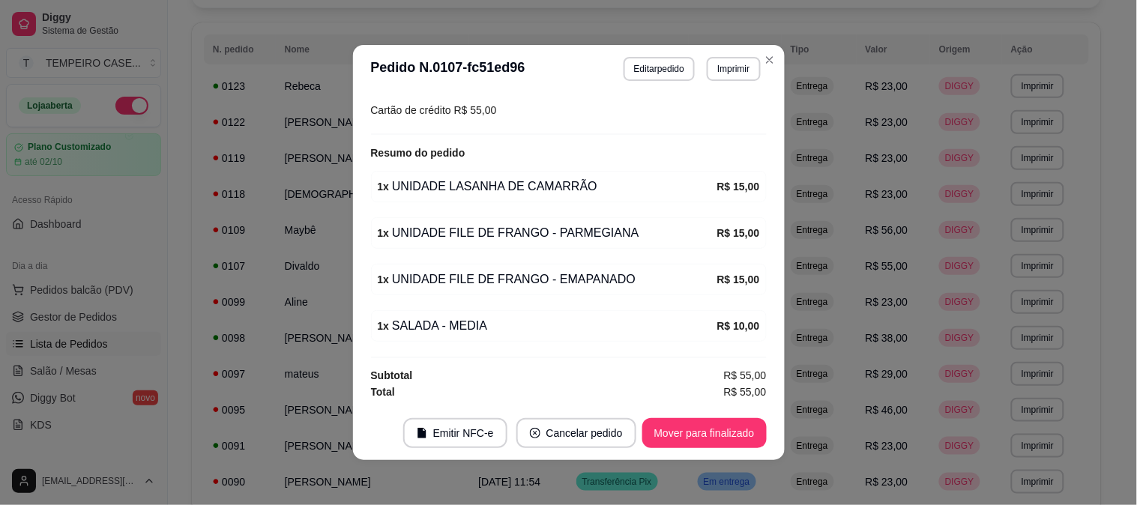
scroll to position [440, 0]
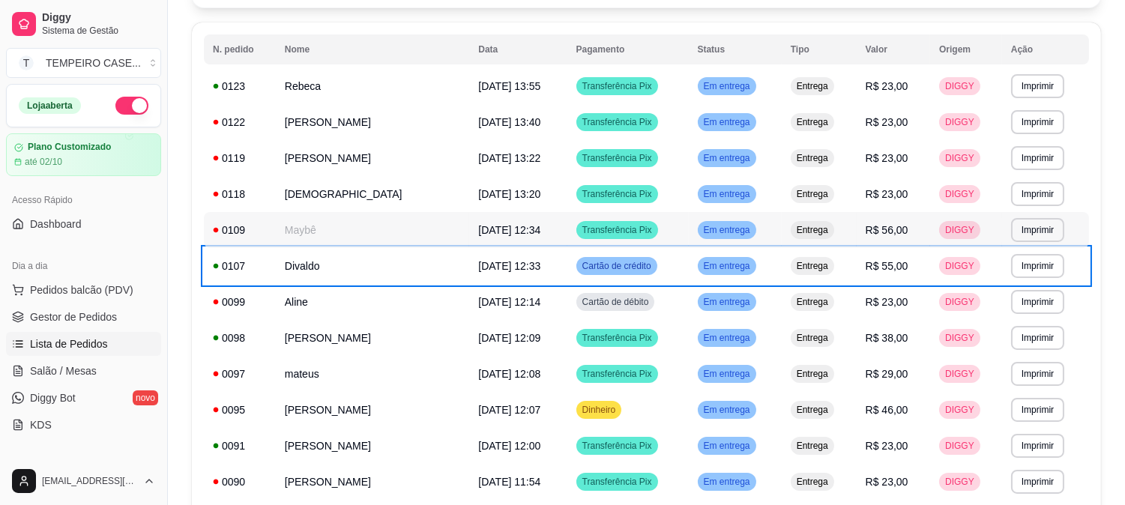
click at [651, 212] on td "Transferência Pix" at bounding box center [628, 230] width 121 height 36
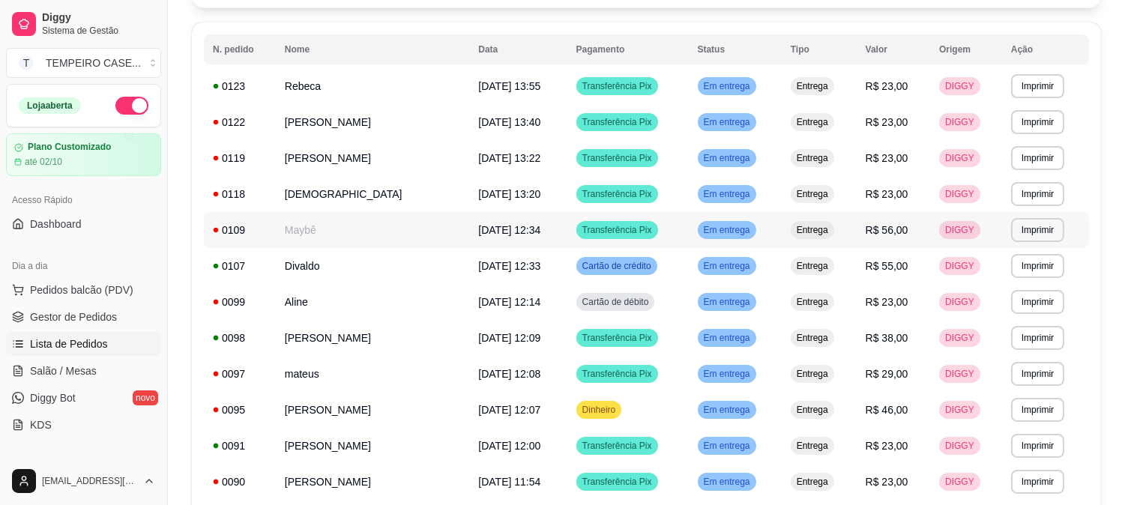
click at [298, 235] on td "Maybê" at bounding box center [373, 230] width 194 height 36
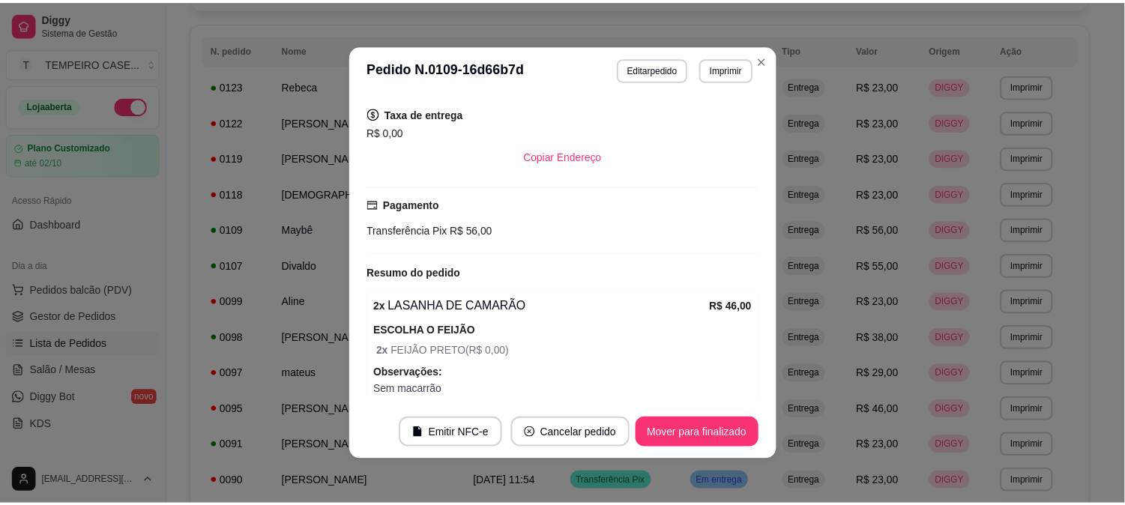
scroll to position [244, 0]
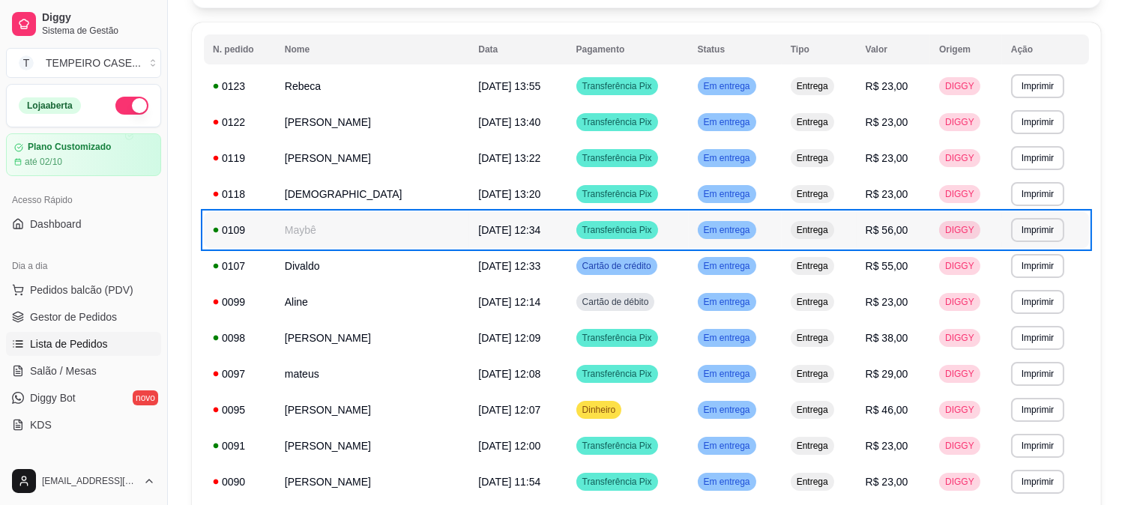
click at [331, 236] on td "Maybê" at bounding box center [373, 230] width 194 height 36
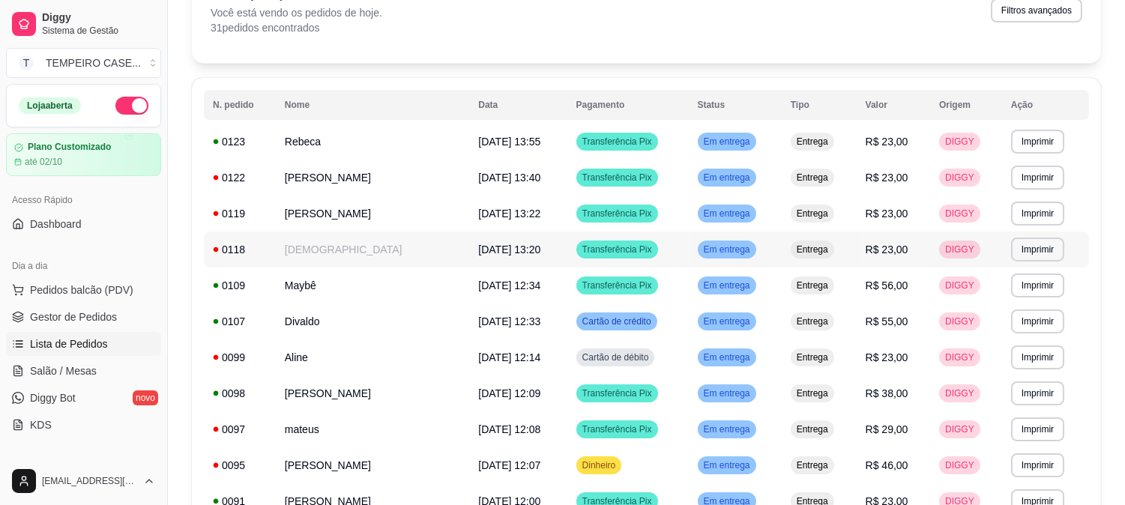
scroll to position [65, 0]
